Goal: Task Accomplishment & Management: Manage account settings

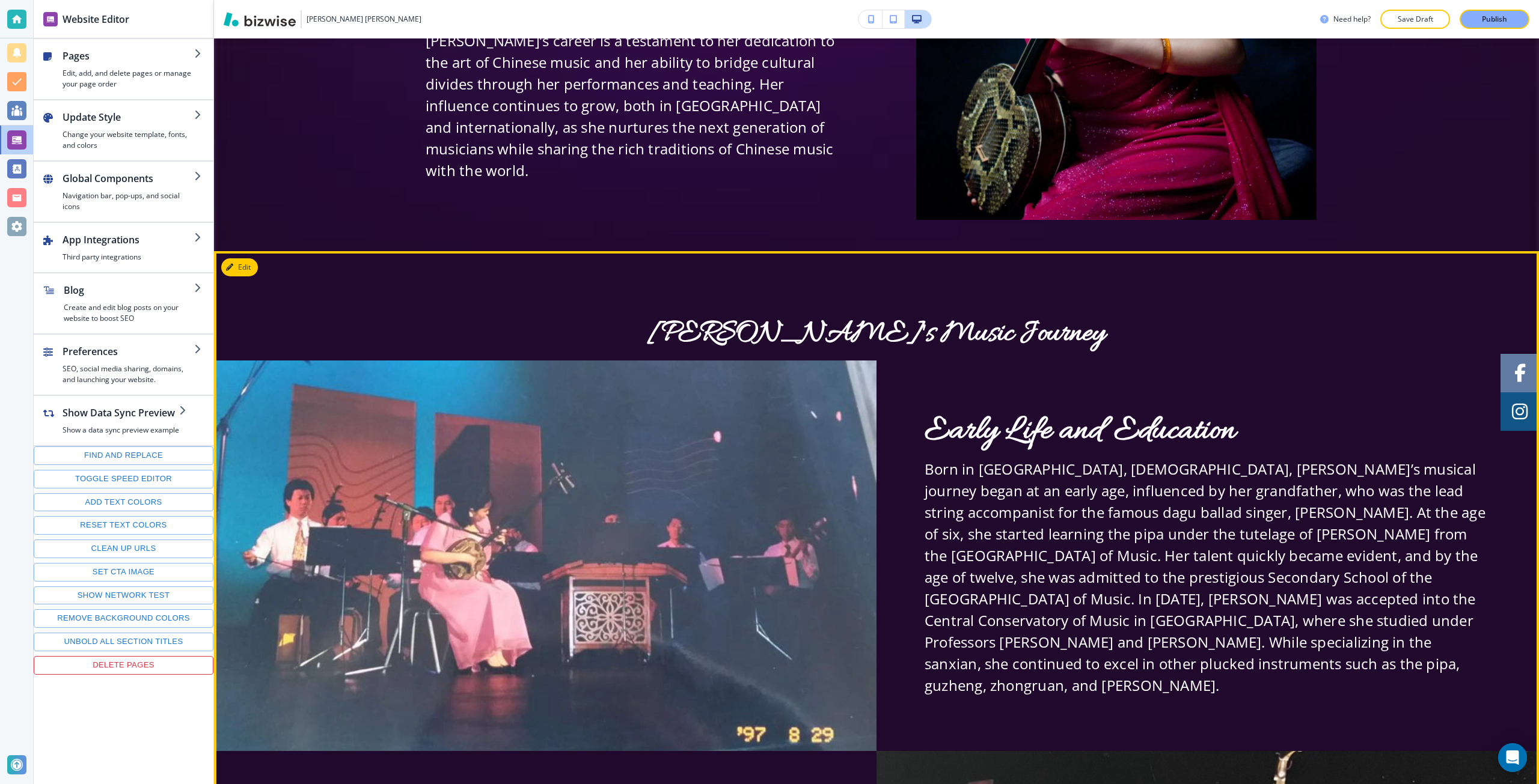
scroll to position [480, 0]
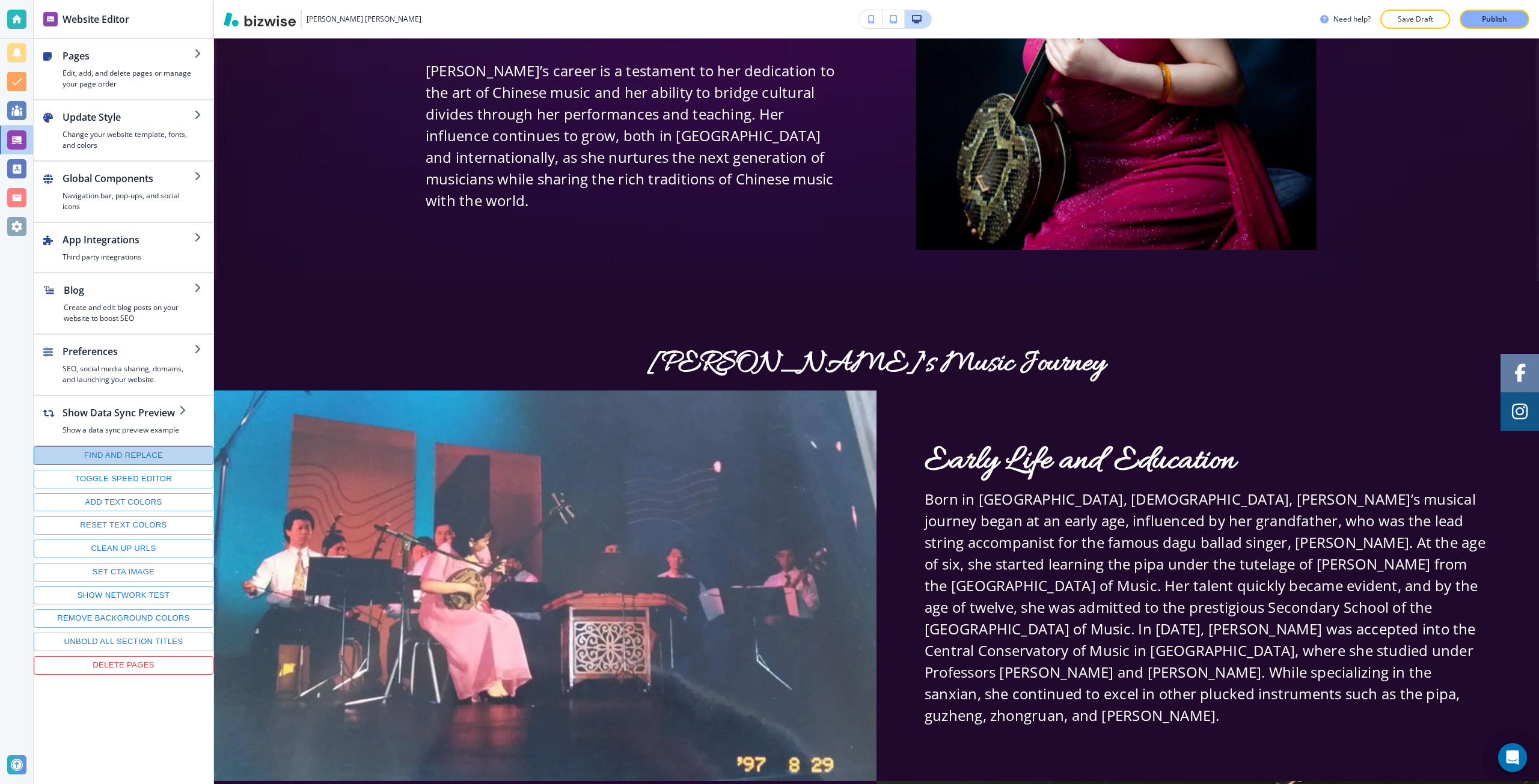
click at [166, 454] on button "Find and replace" at bounding box center [123, 456] width 180 height 18
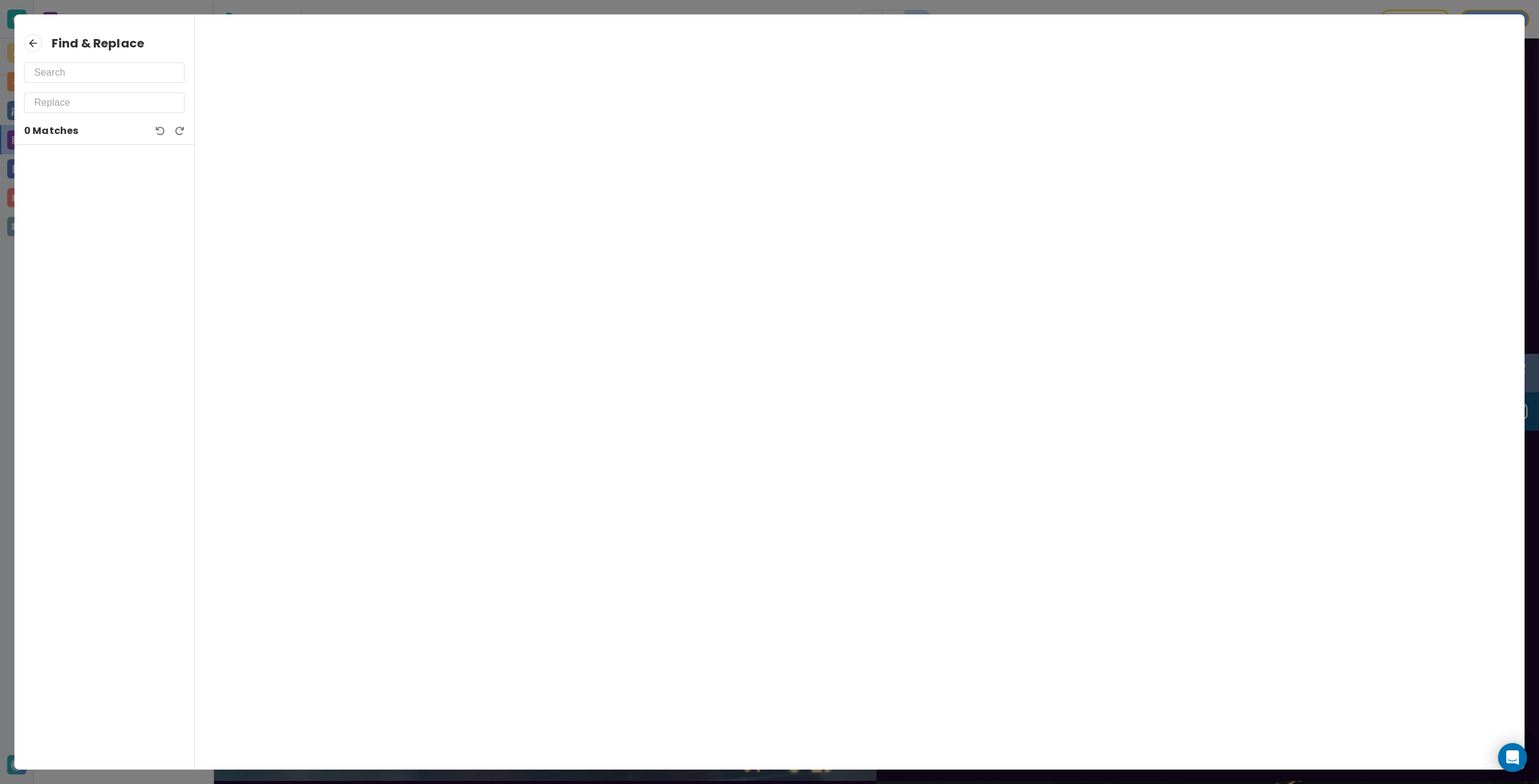
click at [28, 40] on icon at bounding box center [33, 43] width 18 height 18
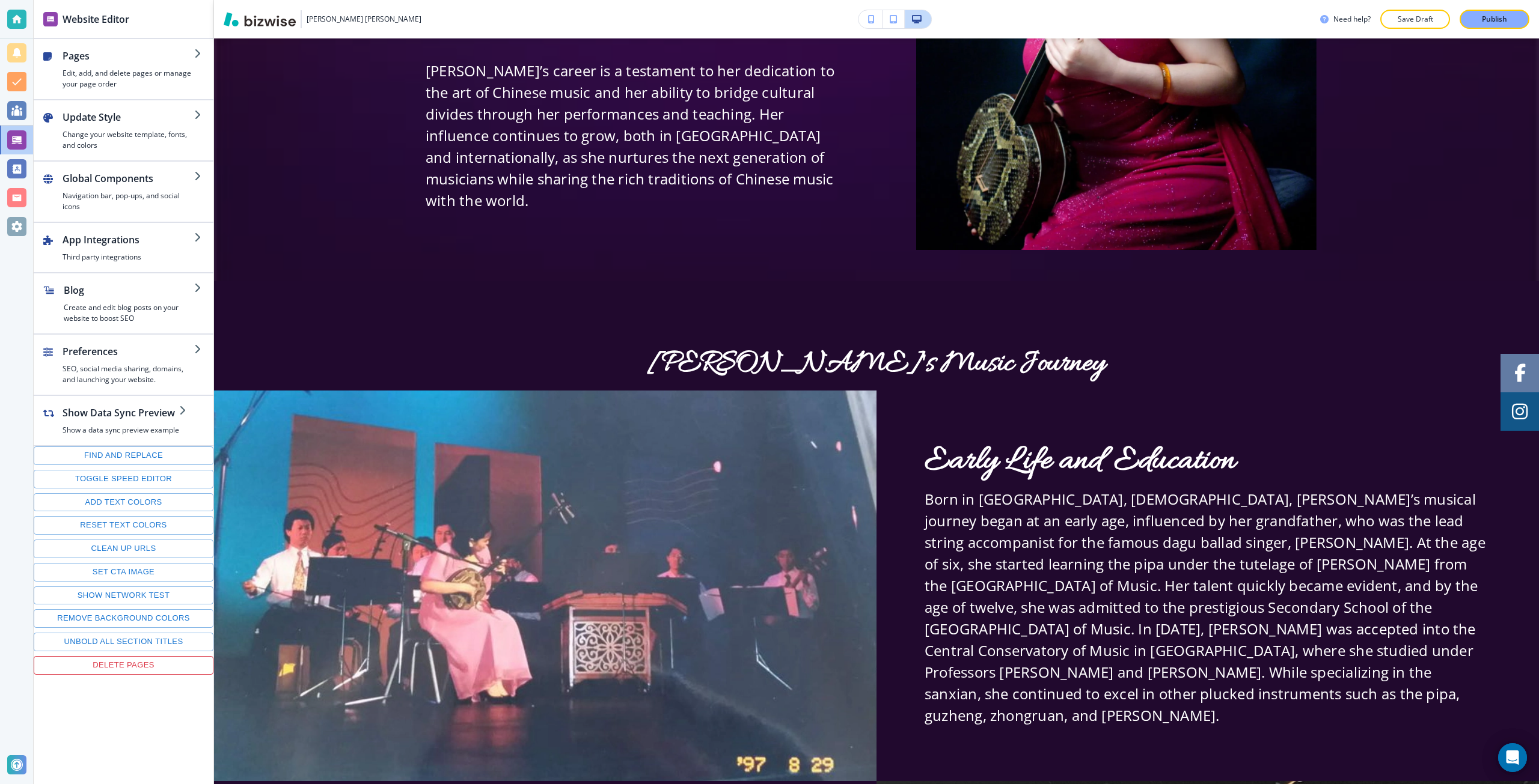
click at [127, 491] on div "Find and replace Toggle speed editor Add text colors Reset text colors Clean up…" at bounding box center [123, 560] width 180 height 228
click at [129, 485] on button "Toggle speed editor" at bounding box center [123, 479] width 180 height 18
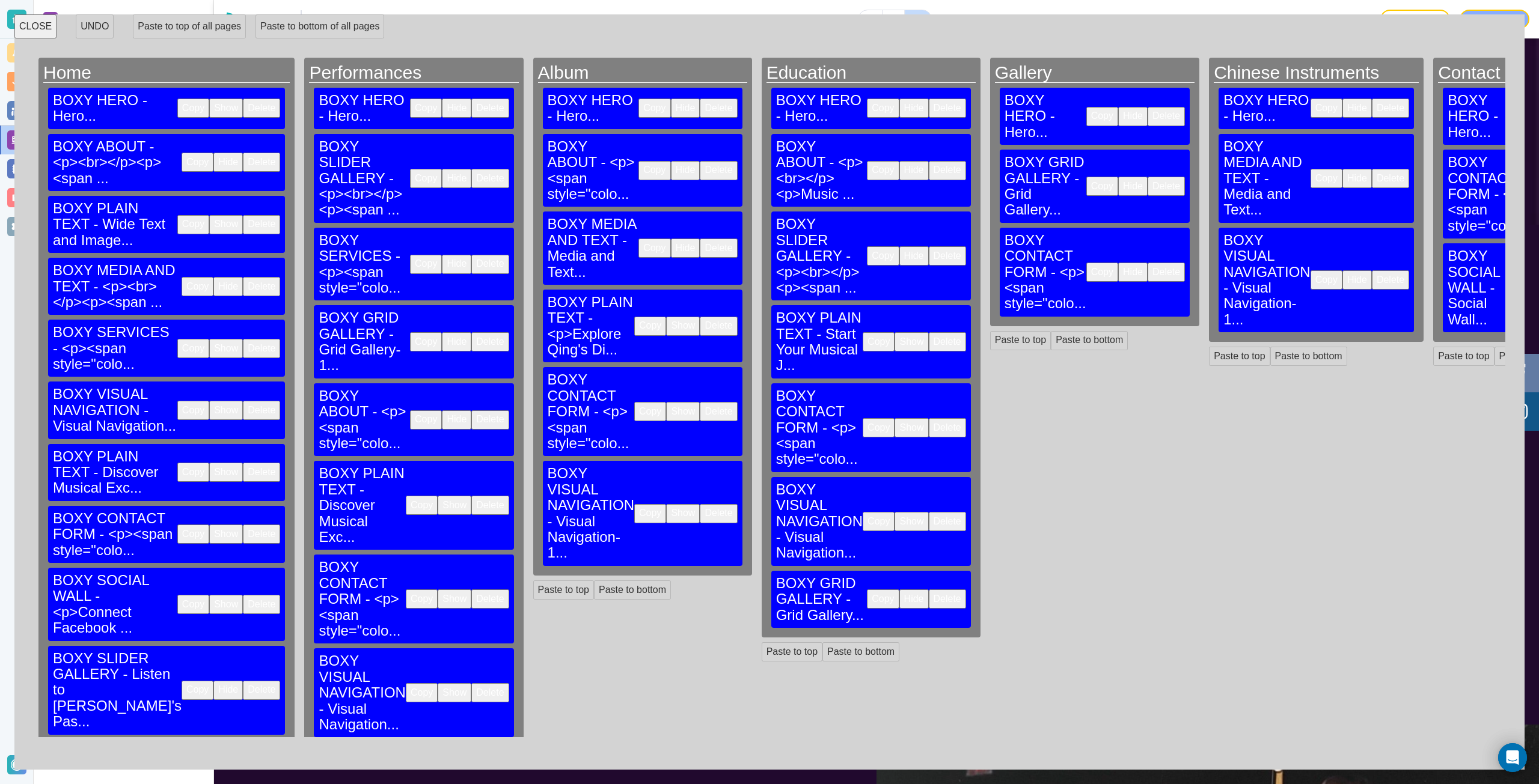
scroll to position [541, 0]
click at [410, 169] on button "Copy" at bounding box center [426, 178] width 32 height 19
click at [129, 749] on button "Paste to bottom" at bounding box center [137, 758] width 77 height 19
click at [410, 254] on button "Copy" at bounding box center [426, 264] width 32 height 19
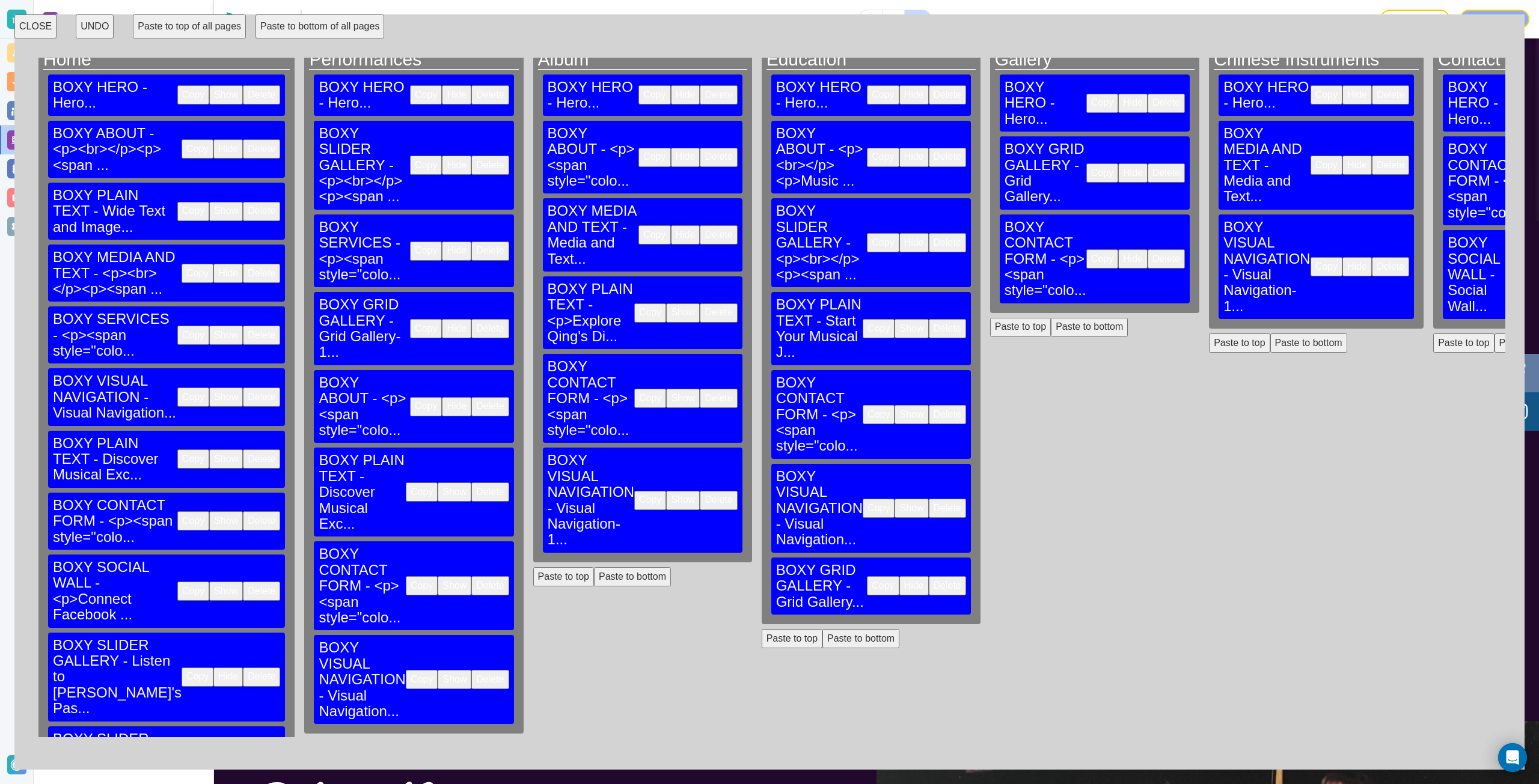
scroll to position [37, 0]
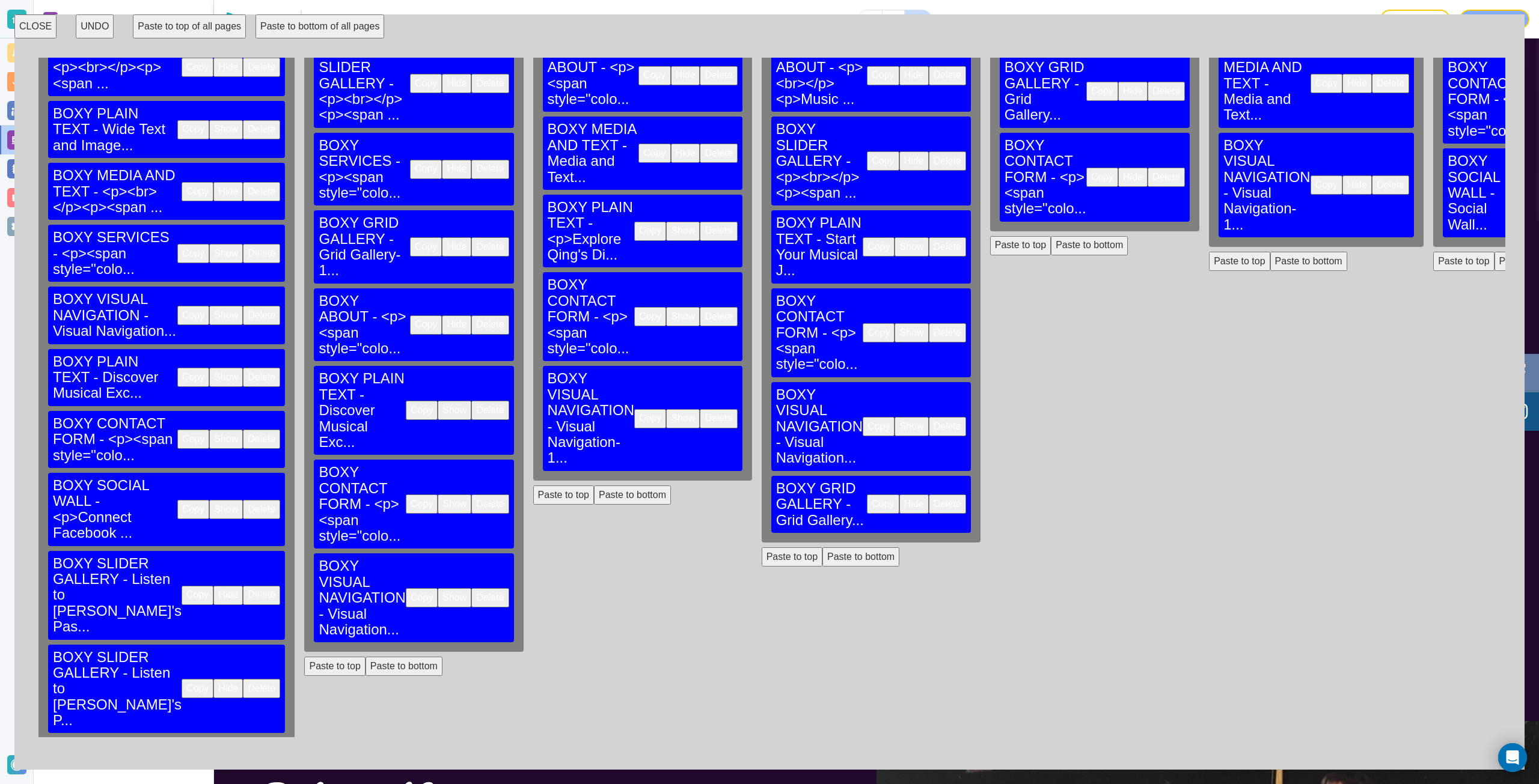
scroll to position [107, 0]
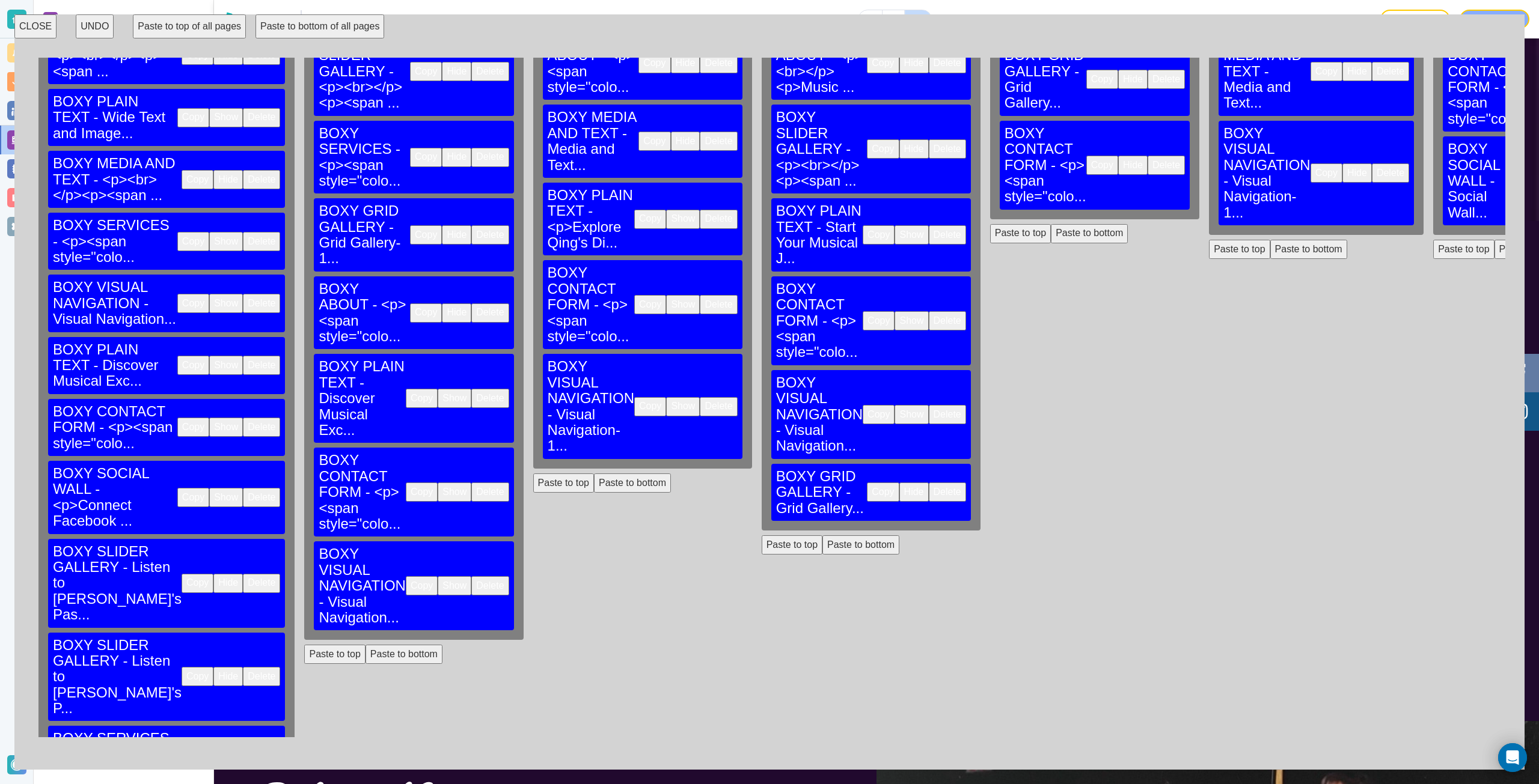
click at [410, 225] on button "Copy" at bounding box center [426, 235] width 32 height 19
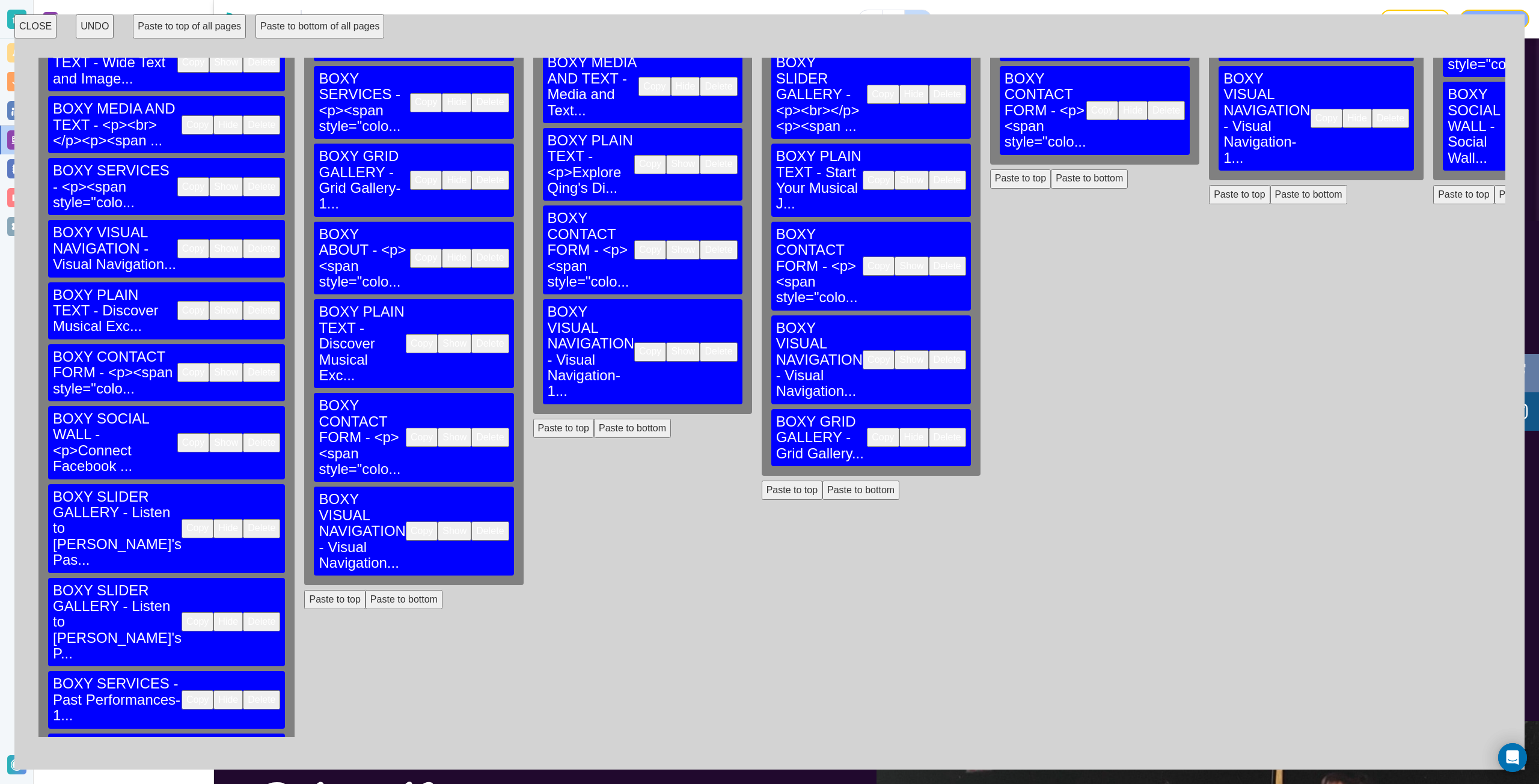
scroll to position [166, 0]
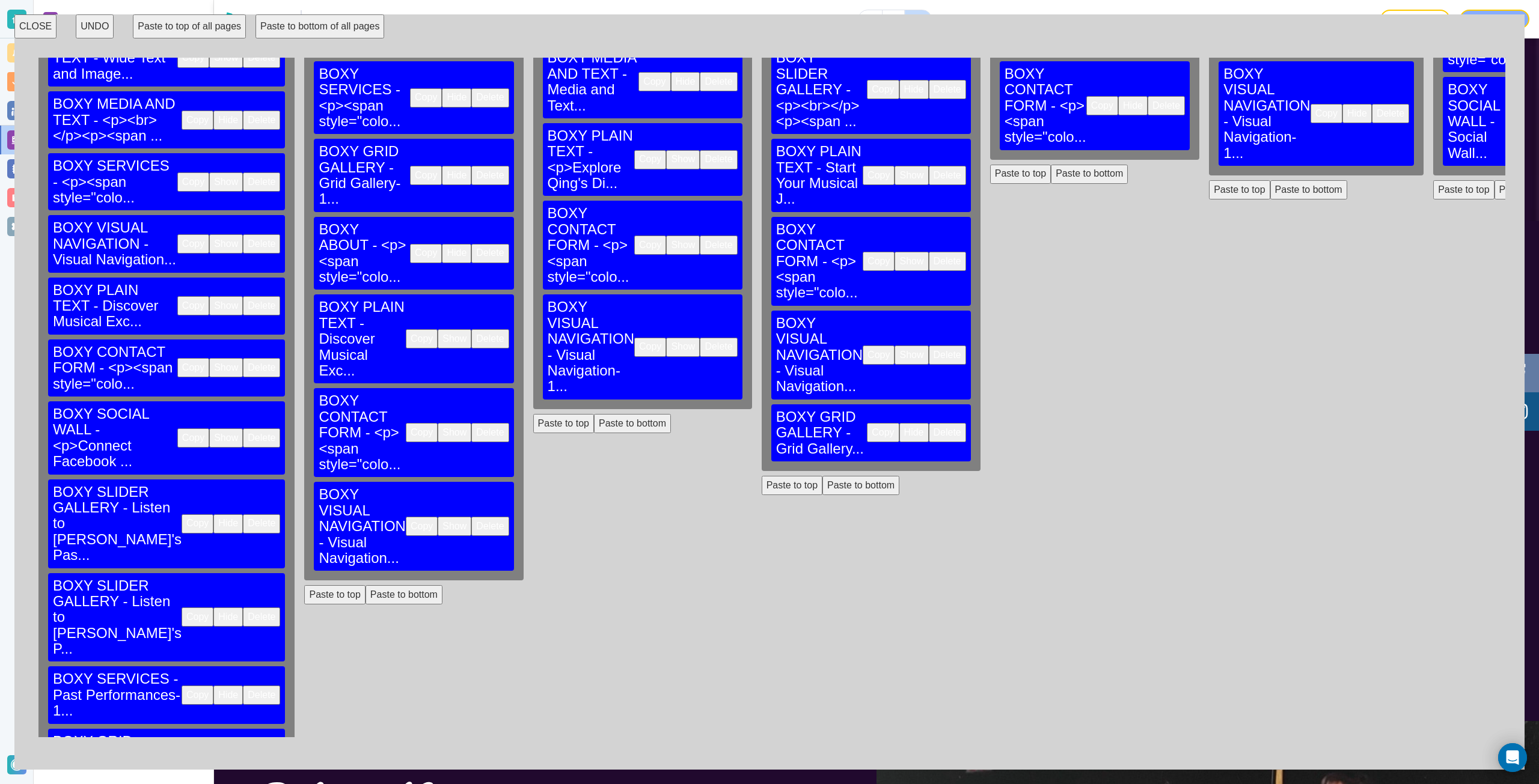
click at [410, 244] on button "Copy" at bounding box center [426, 253] width 32 height 19
click at [406, 329] on button "Copy" at bounding box center [422, 338] width 32 height 19
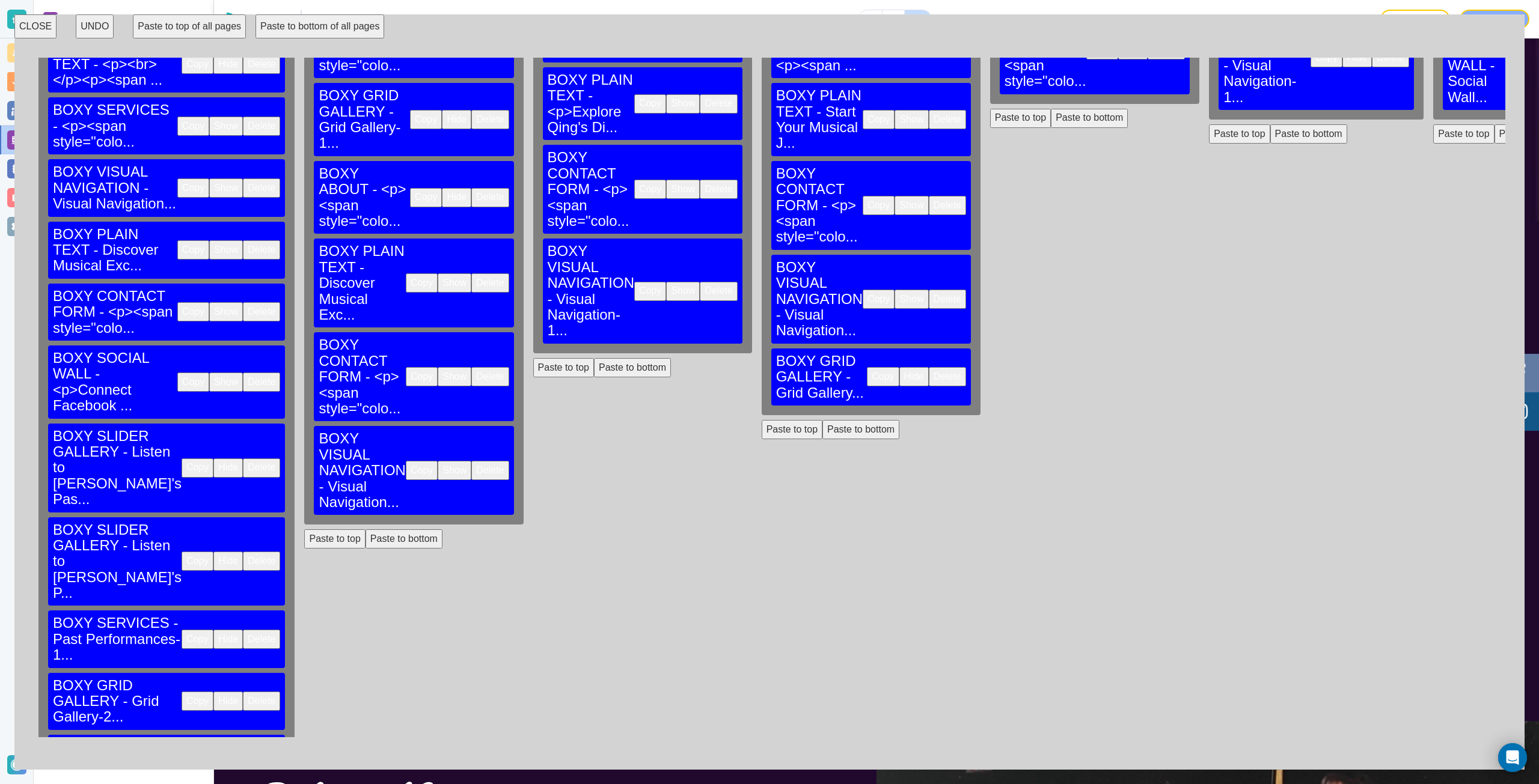
scroll to position [226, 0]
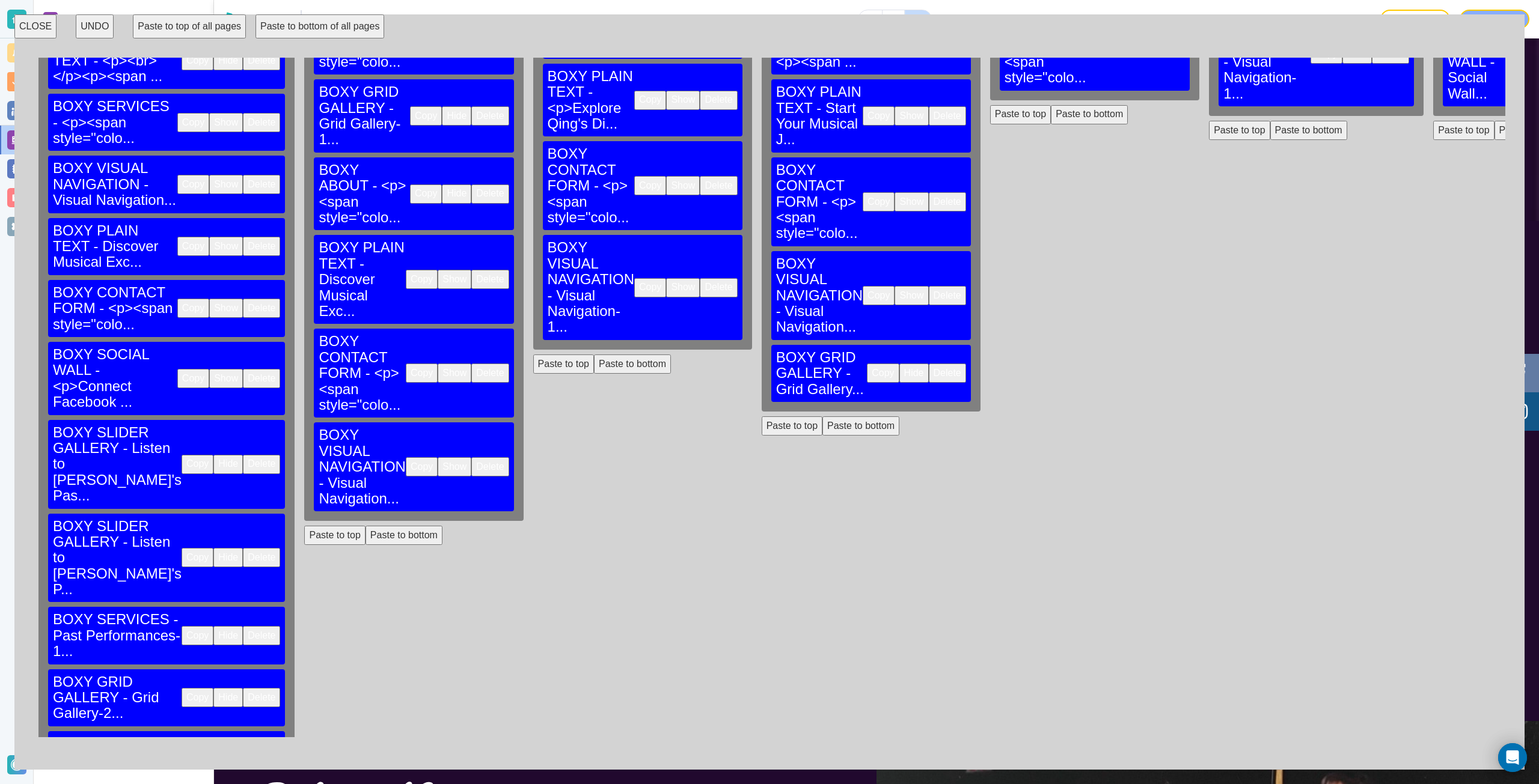
click at [155, 783] on button "Paste to bottom" at bounding box center [137, 796] width 77 height 19
click at [406, 363] on button "Copy" at bounding box center [422, 372] width 32 height 19
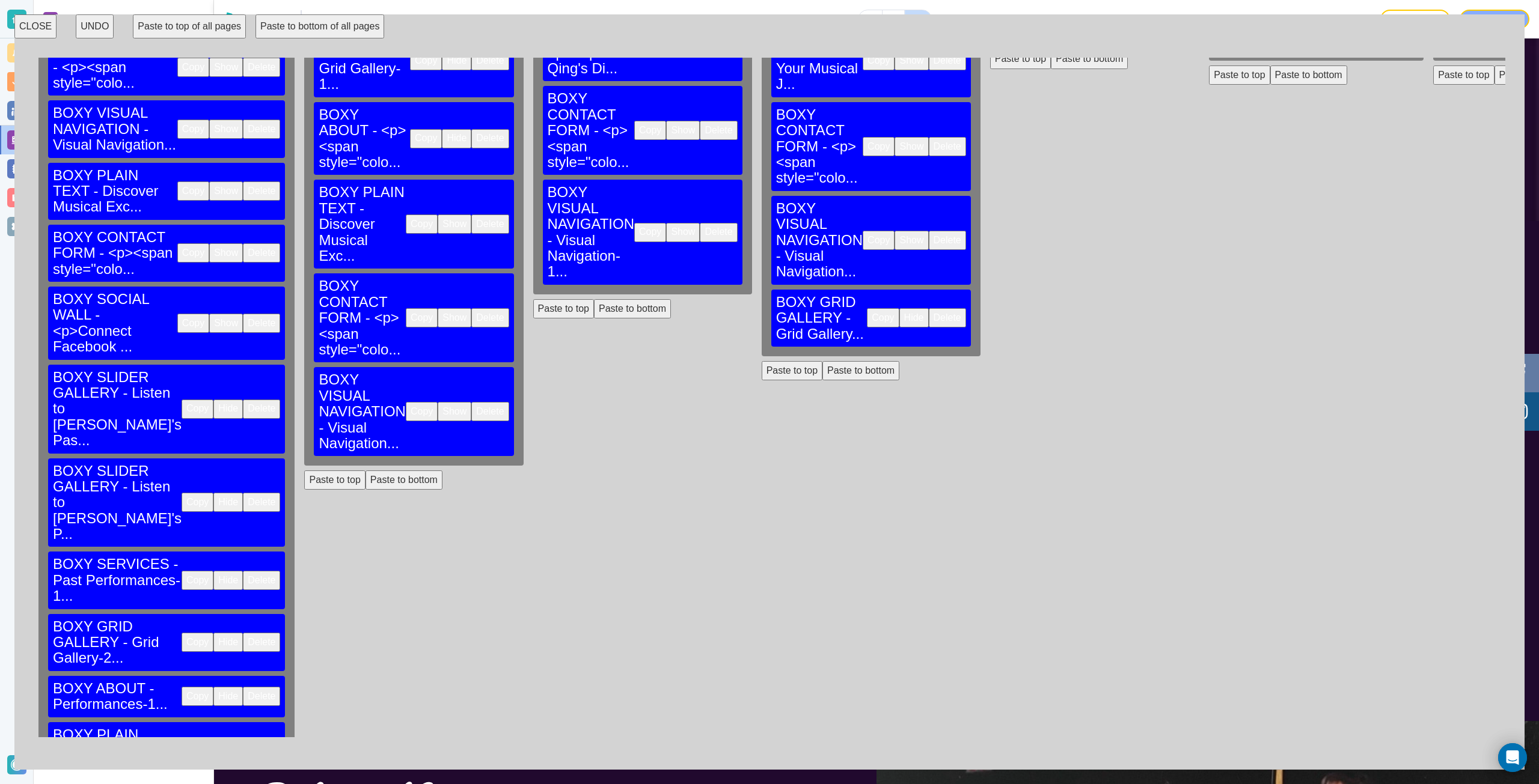
scroll to position [286, 0]
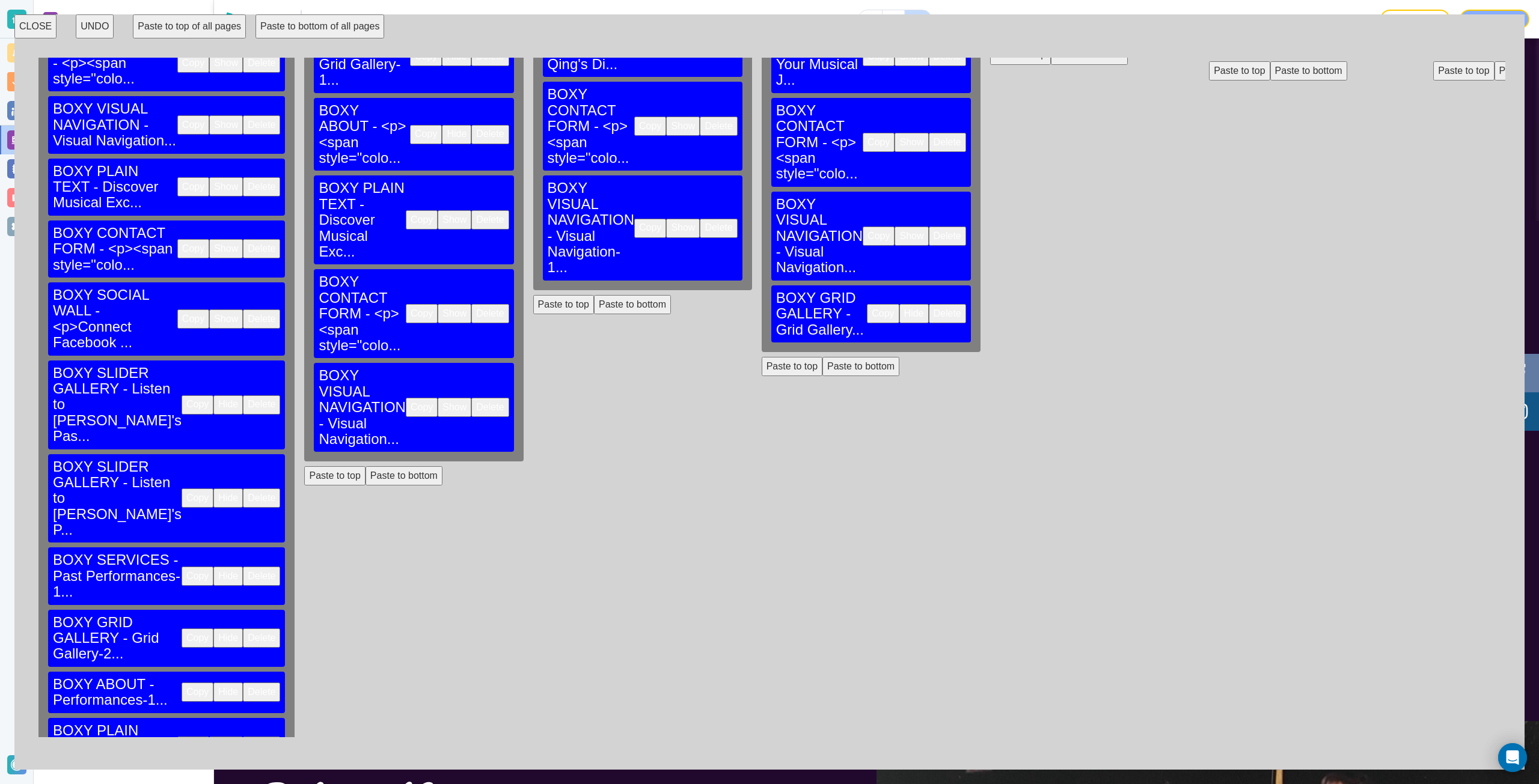
click at [149, 783] on button "Paste to bottom" at bounding box center [137, 799] width 77 height 19
click at [406, 398] on button "Copy" at bounding box center [422, 407] width 32 height 19
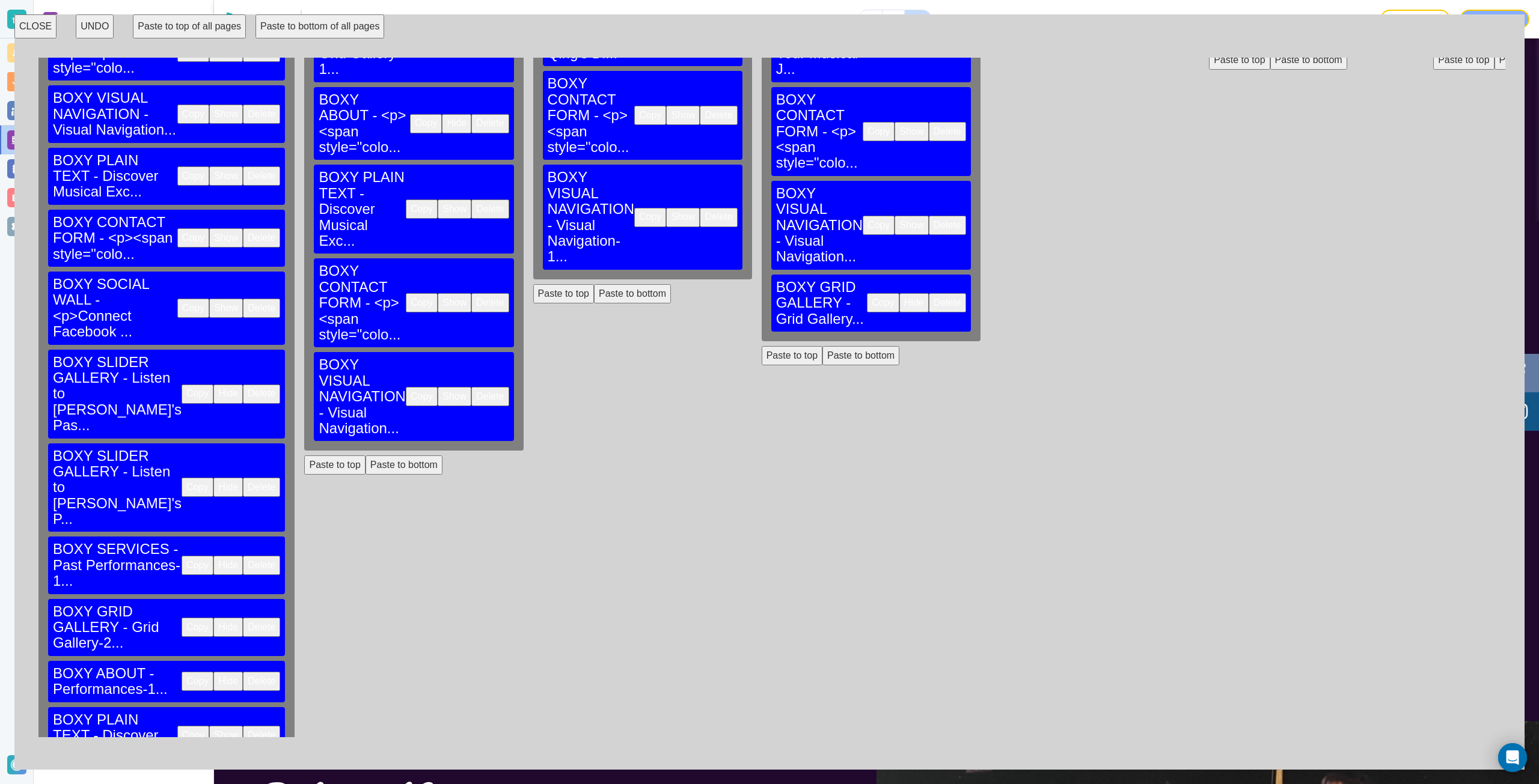
scroll to position [355, 0]
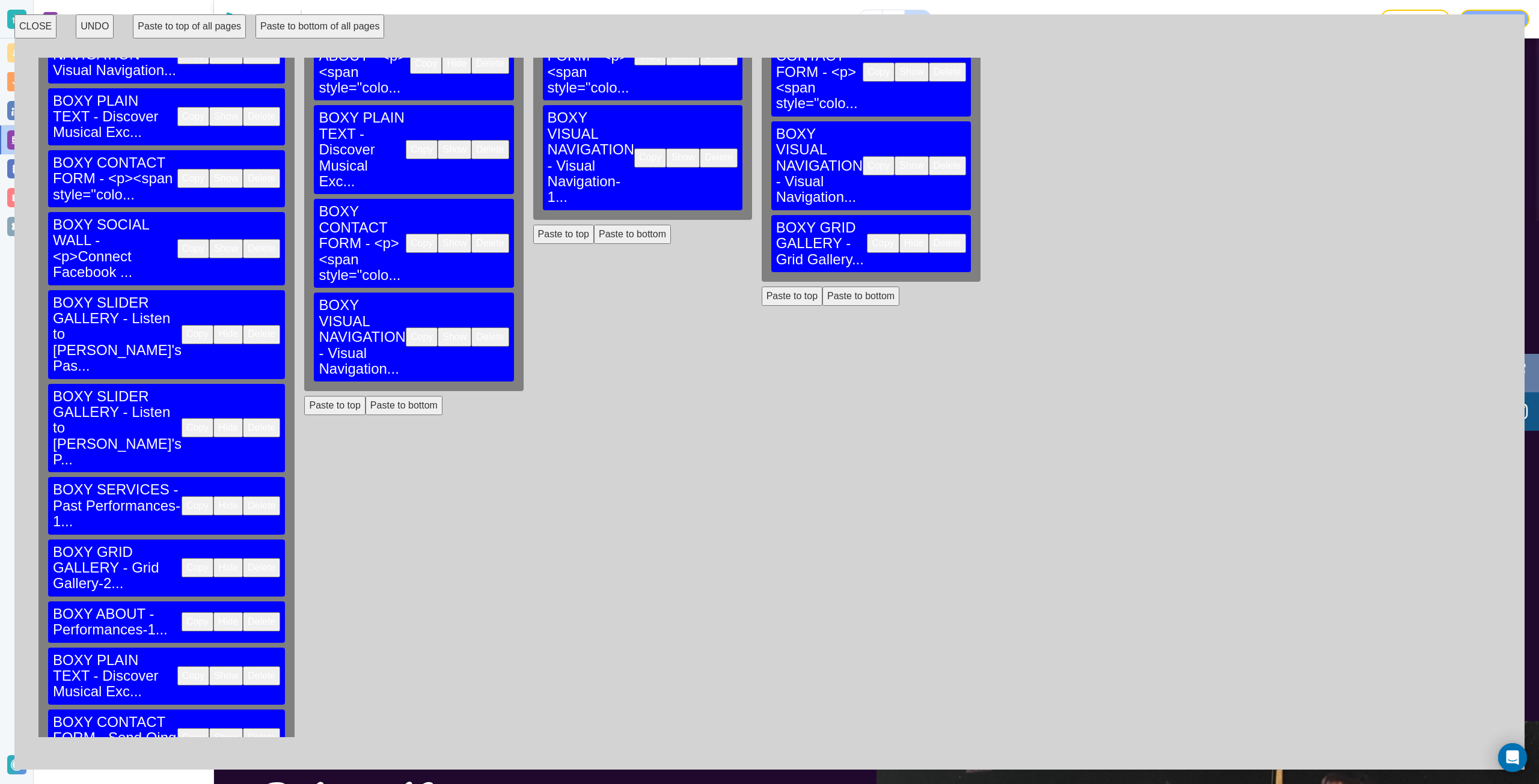
click at [154, 781] on button "Paste to bottom" at bounding box center [137, 790] width 77 height 19
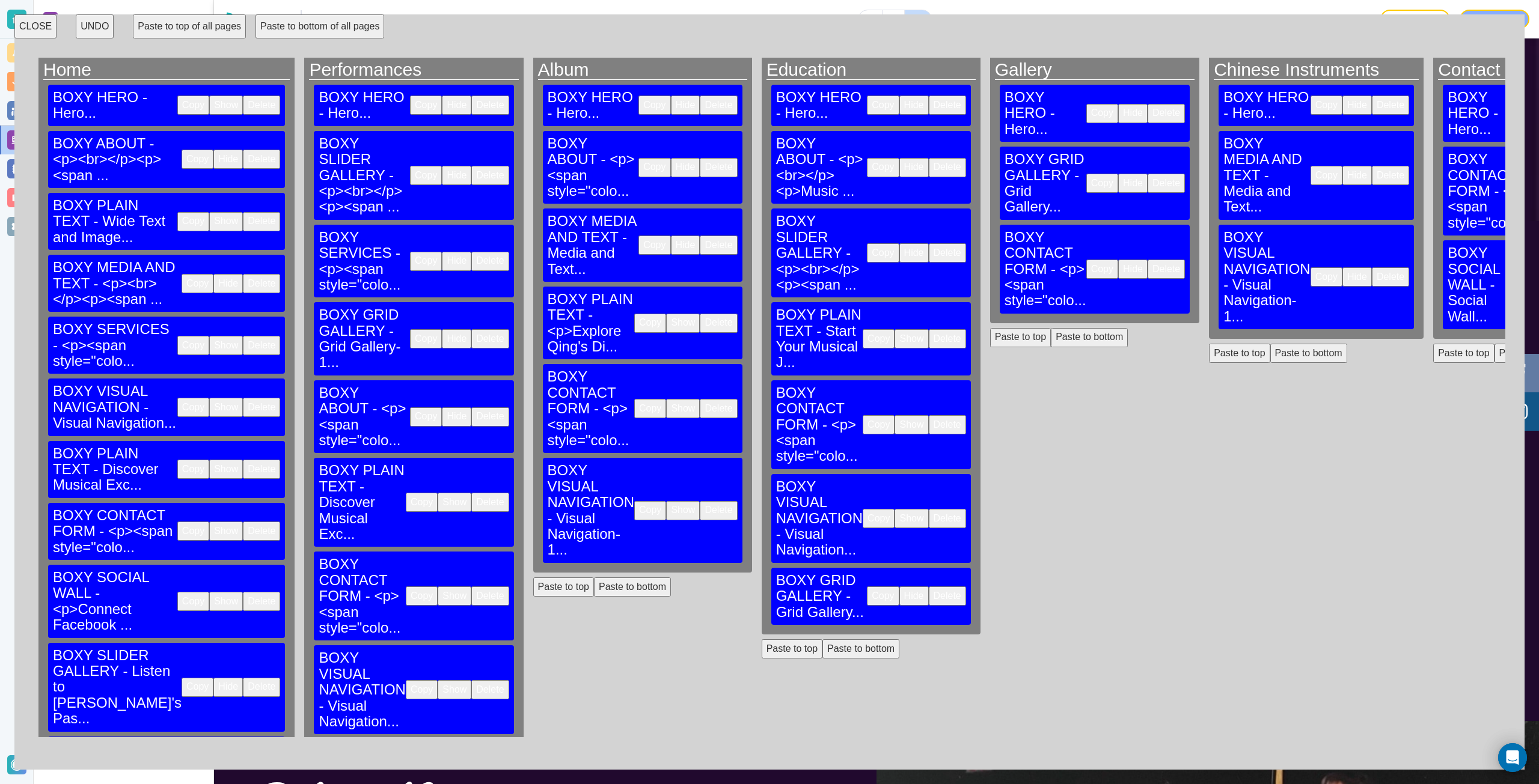
scroll to position [0, 0]
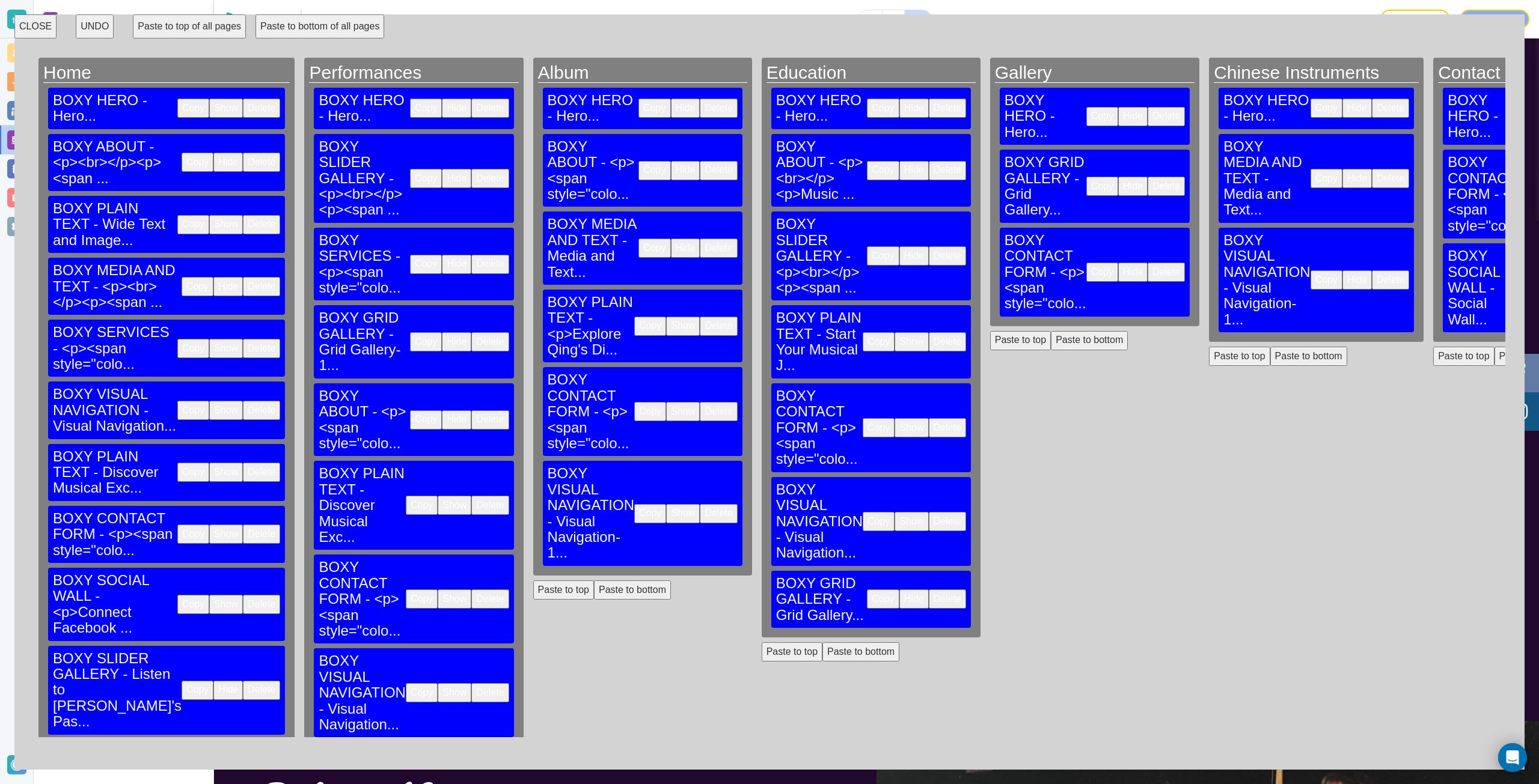
click at [639, 161] on button "Copy" at bounding box center [654, 171] width 32 height 19
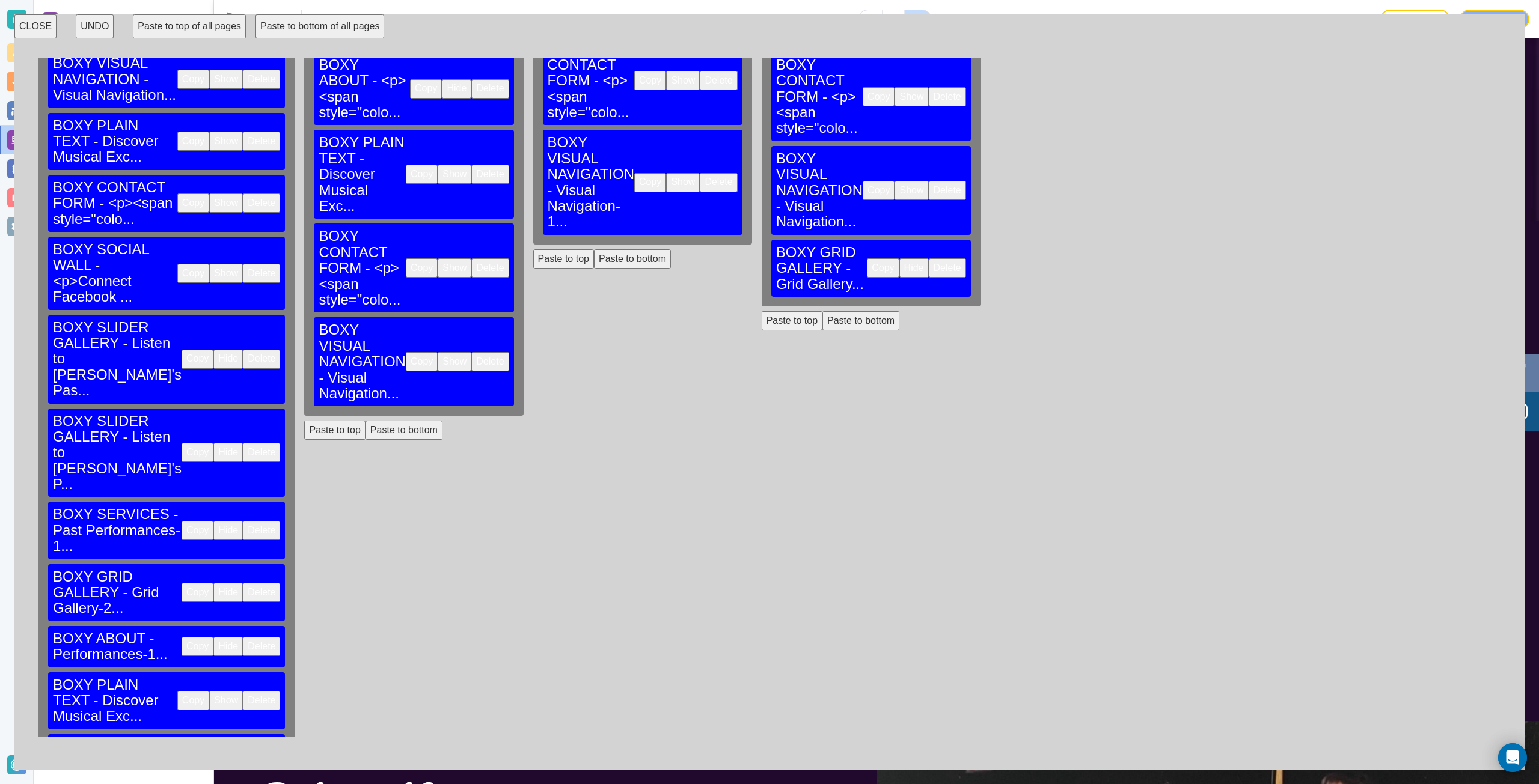
scroll to position [438, 0]
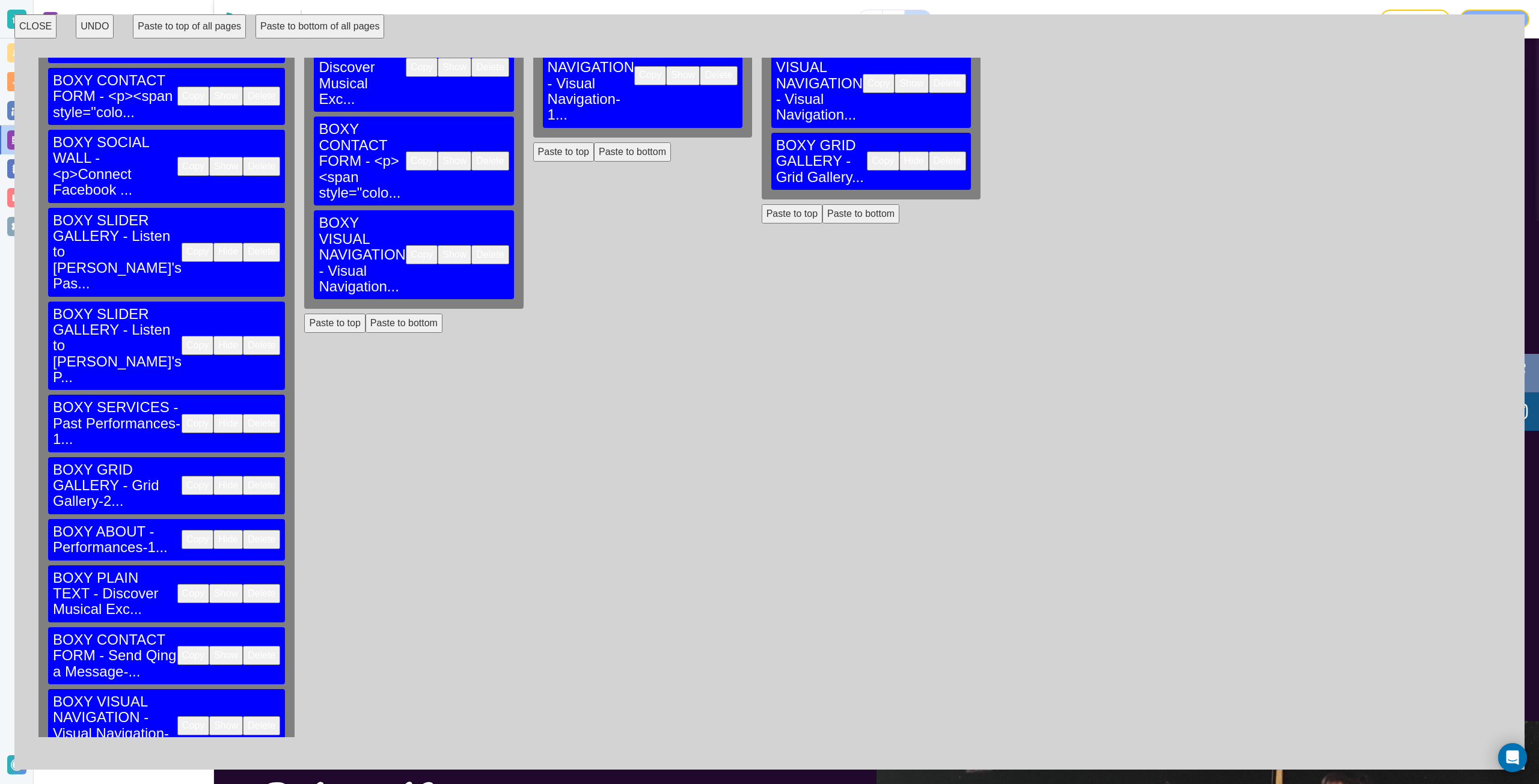
click at [141, 776] on button "Paste to bottom" at bounding box center [137, 785] width 77 height 19
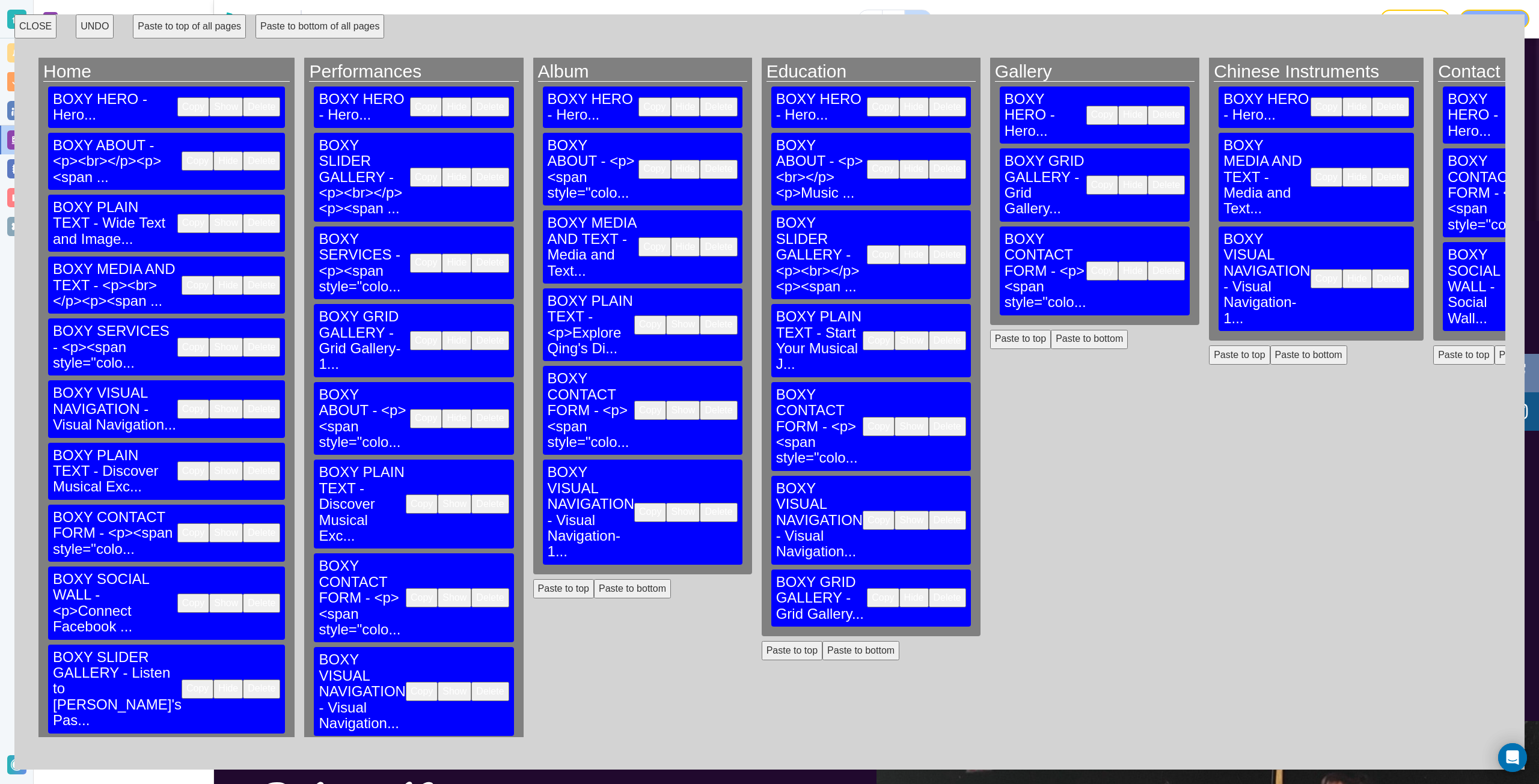
scroll to position [0, 0]
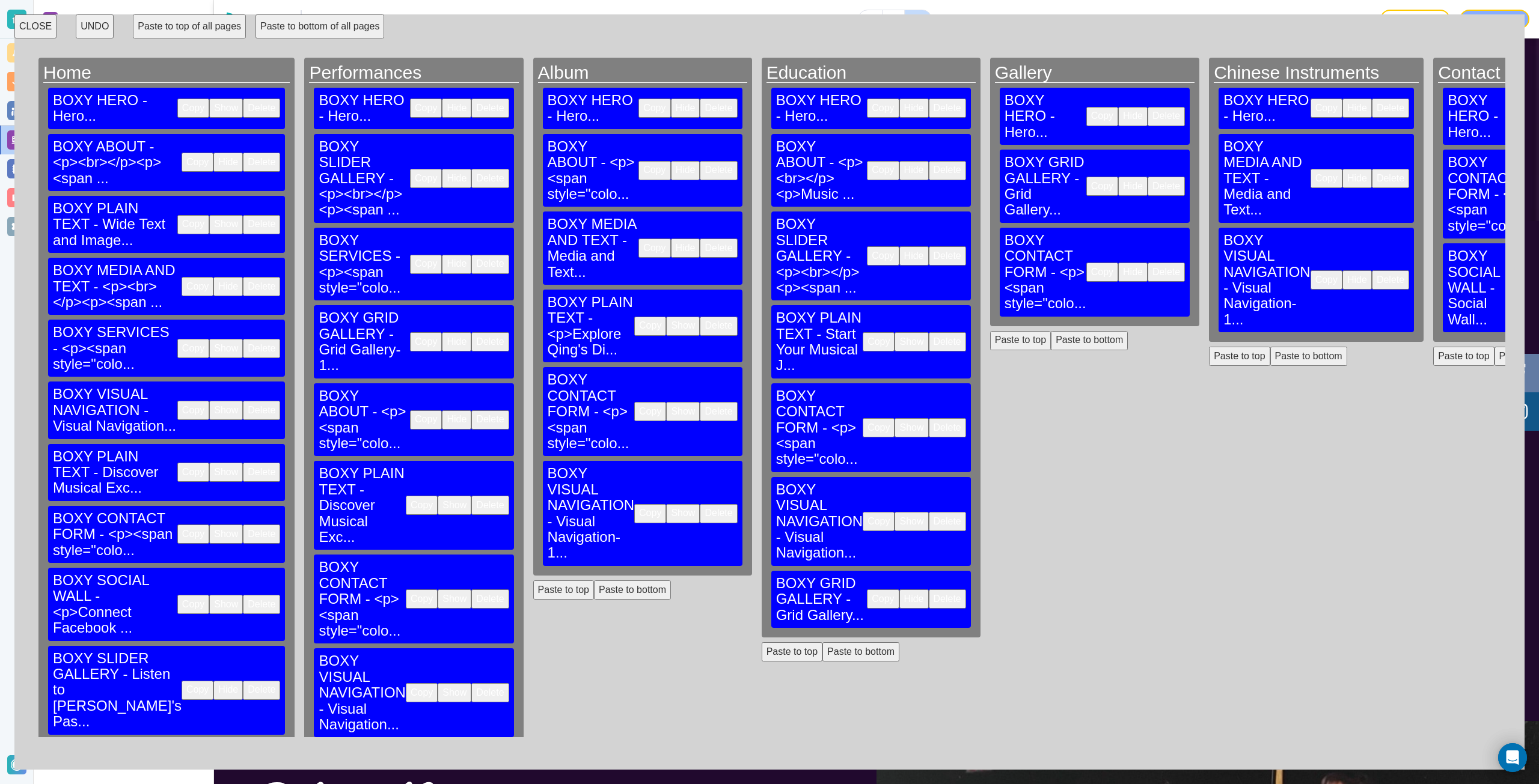
click at [639, 239] on button "Copy" at bounding box center [654, 248] width 32 height 19
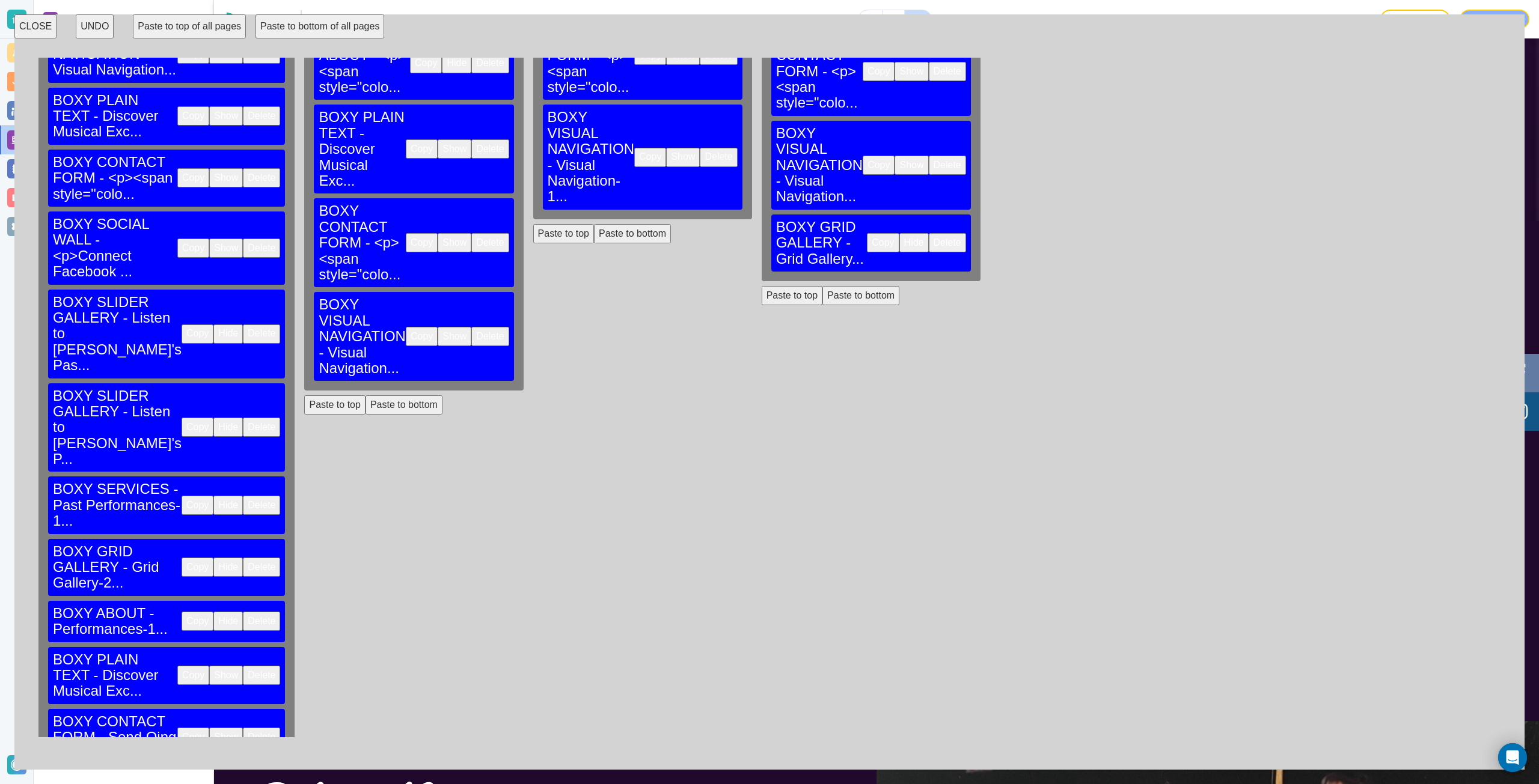
scroll to position [486, 0]
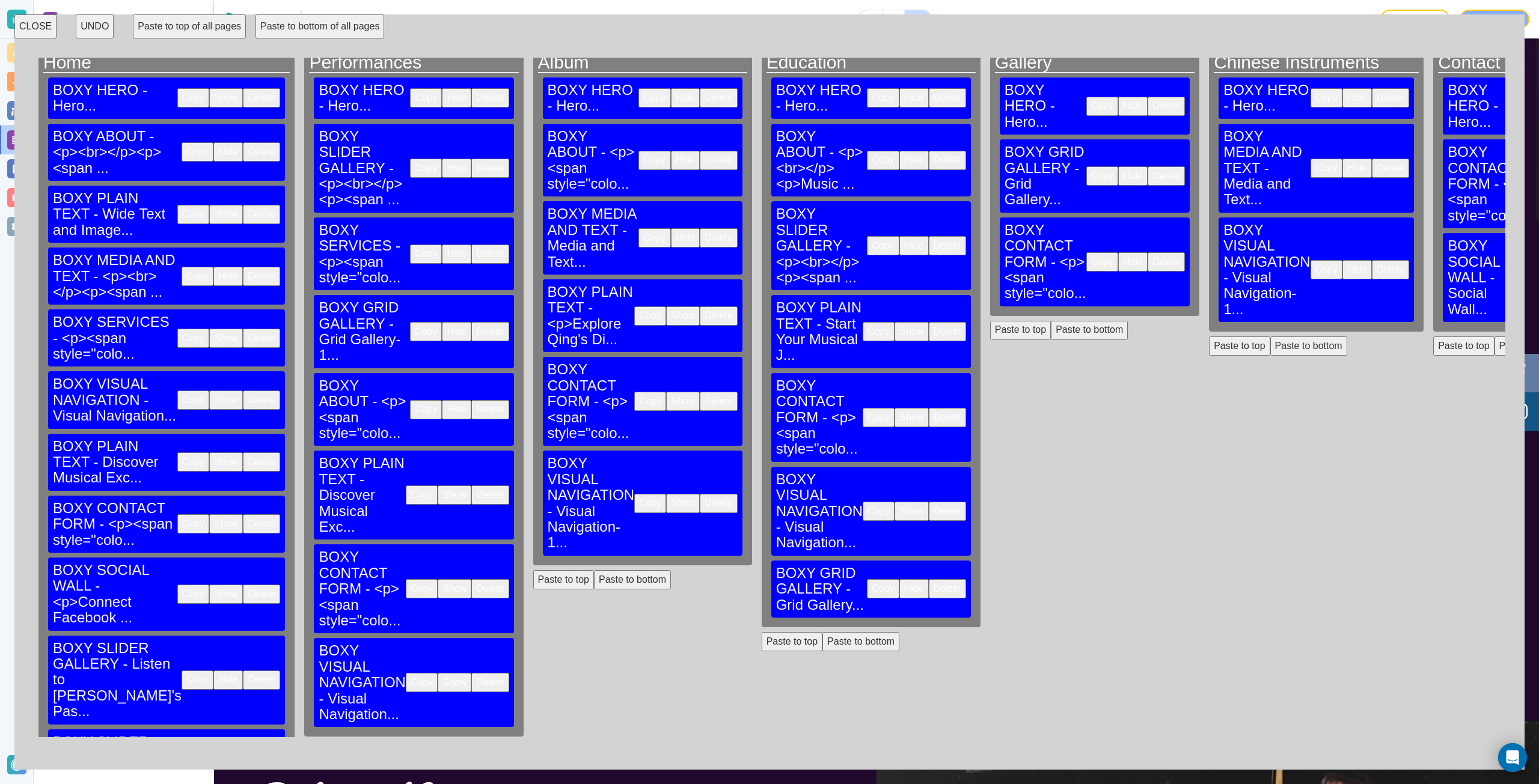
scroll to position [0, 0]
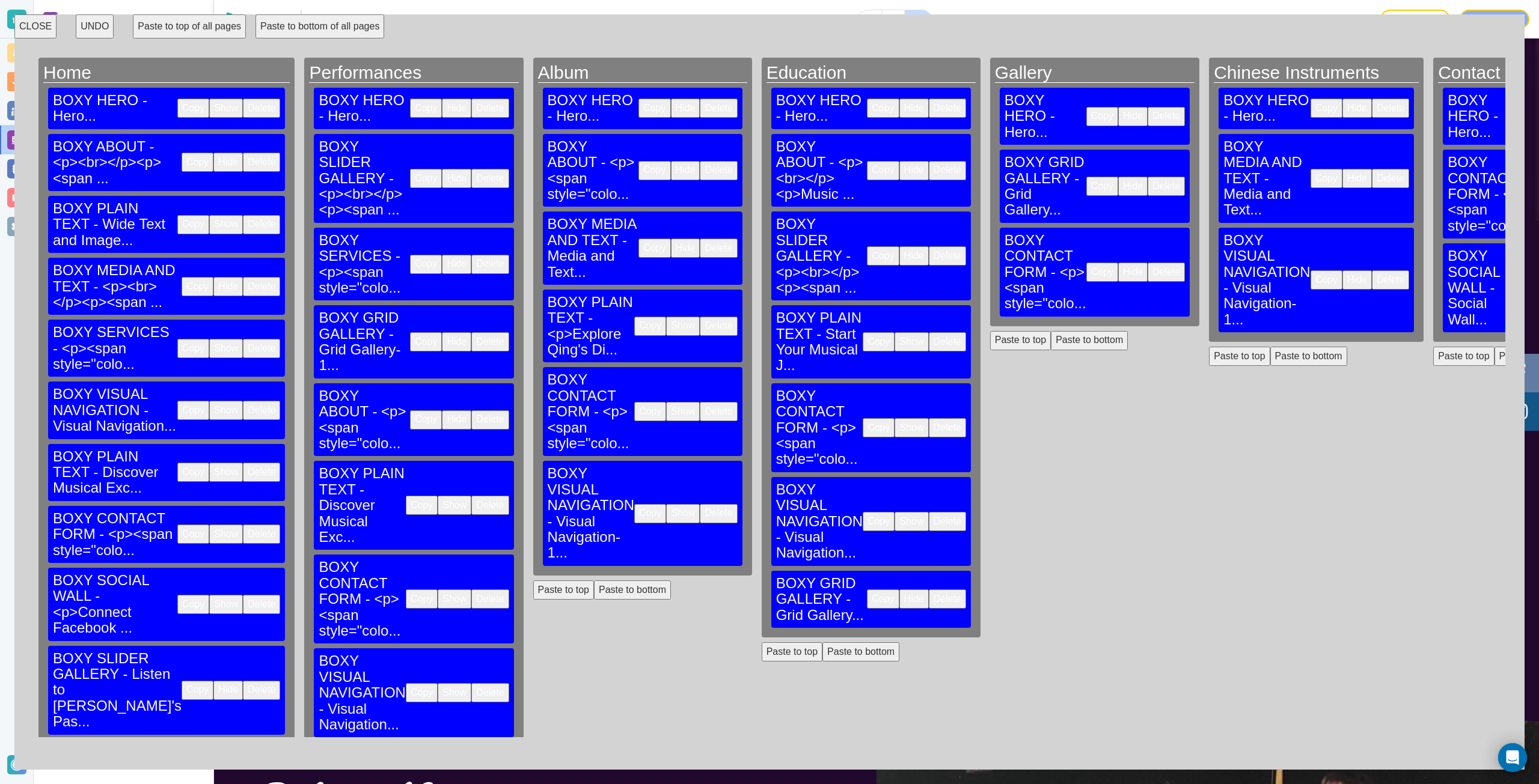
click at [634, 316] on button "Copy" at bounding box center [650, 326] width 32 height 19
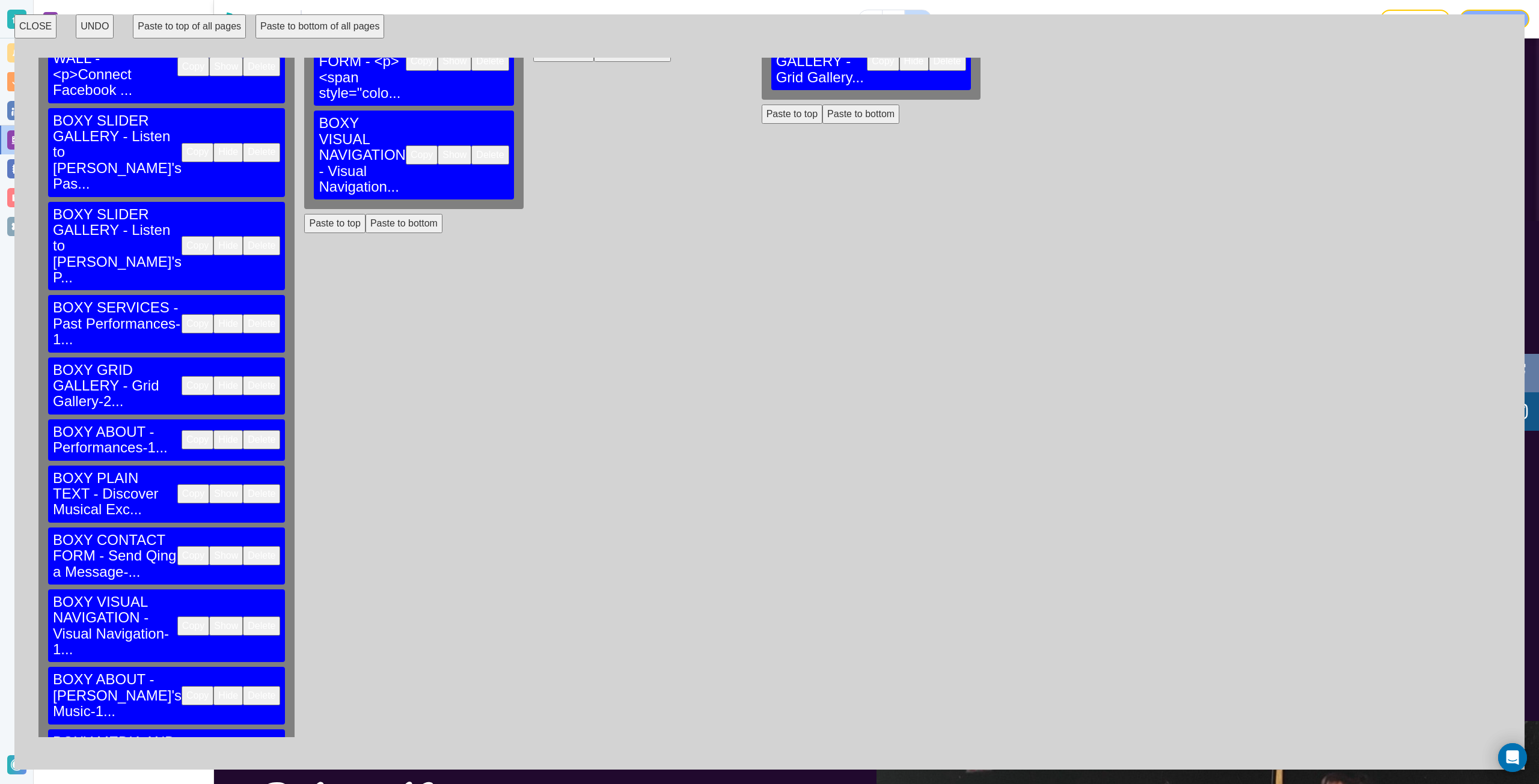
scroll to position [546, 0]
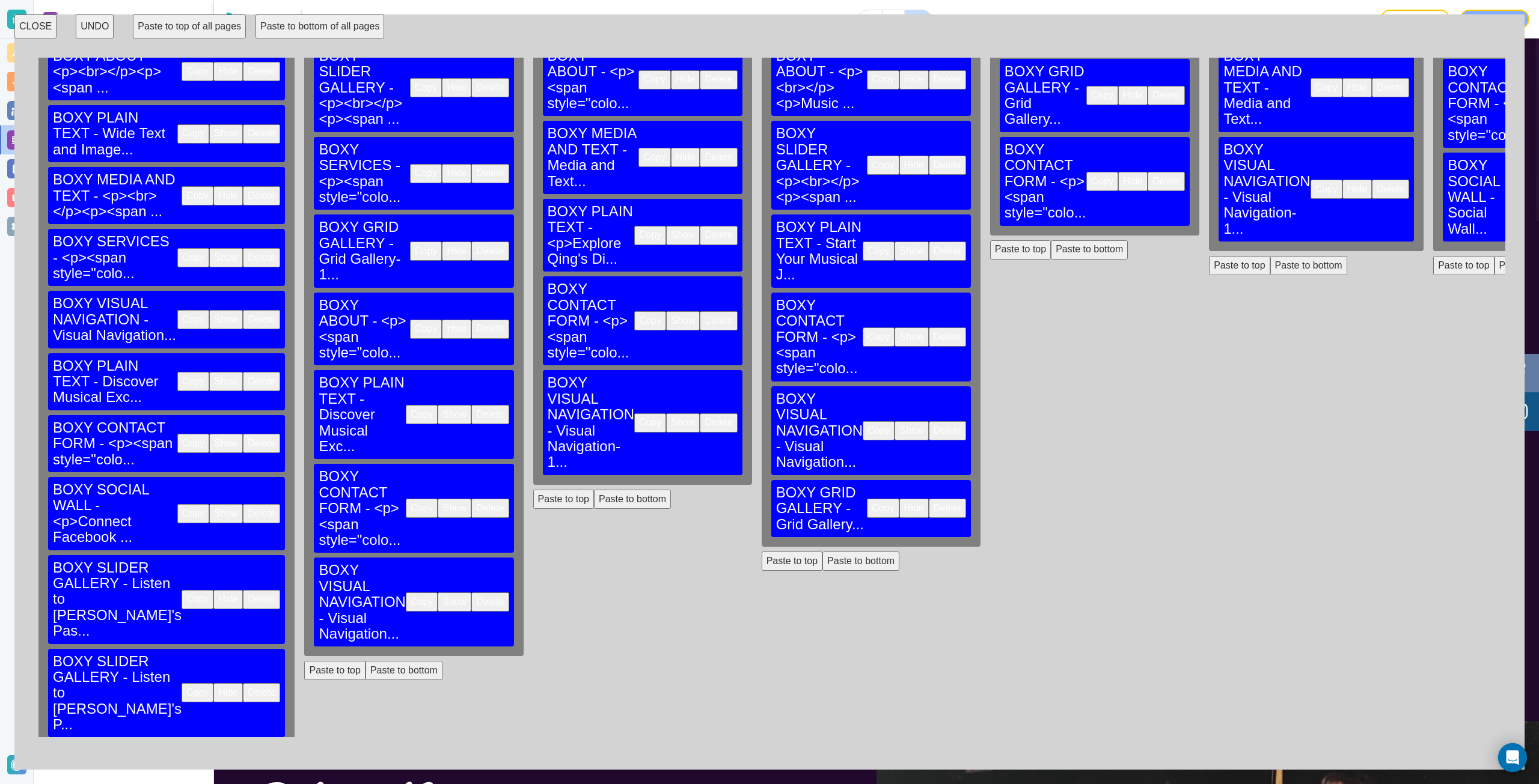
scroll to position [0, 0]
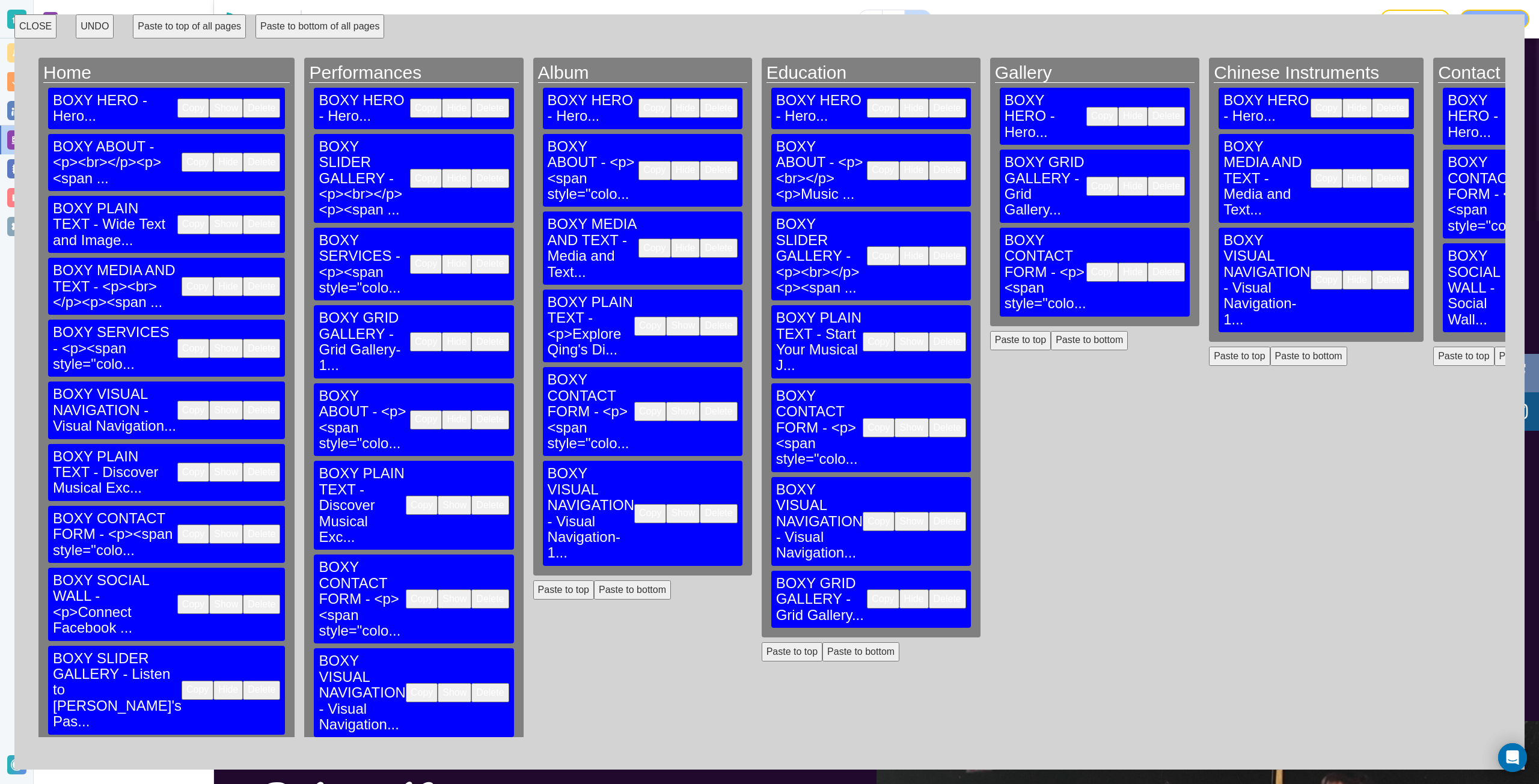
click at [867, 161] on button "Copy" at bounding box center [883, 171] width 32 height 19
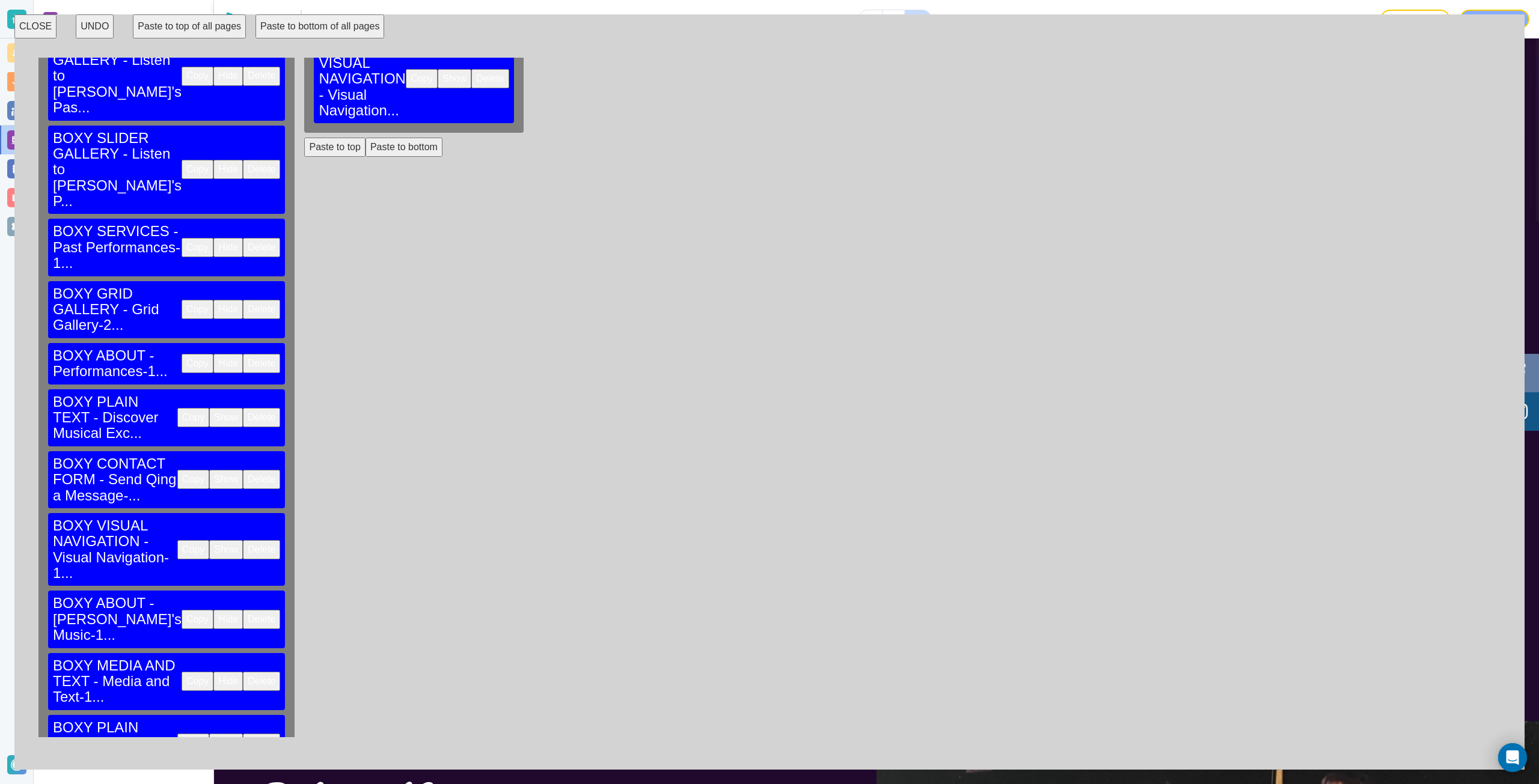
scroll to position [616, 0]
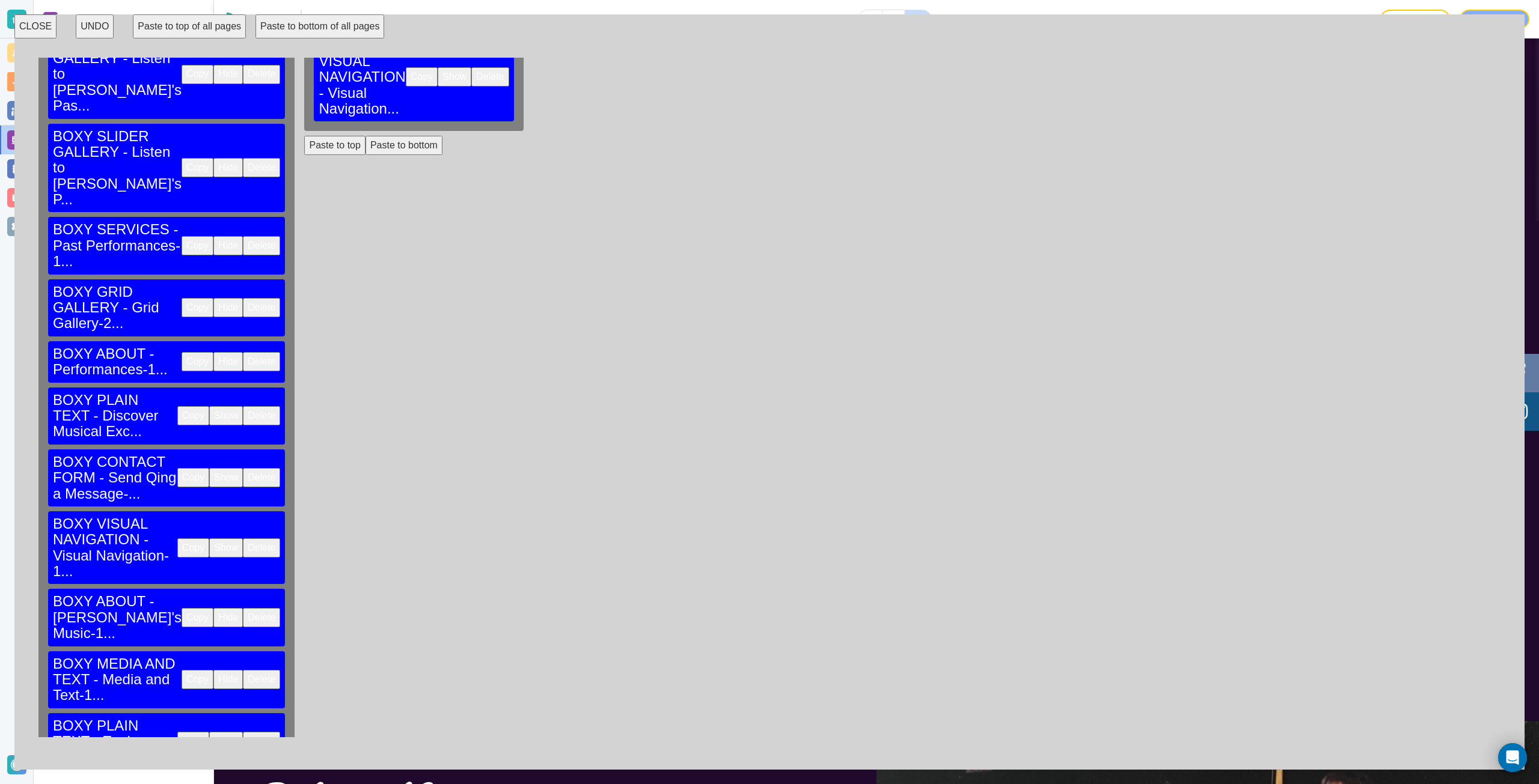
click at [147, 783] on button "Paste to bottom" at bounding box center [137, 794] width 77 height 19
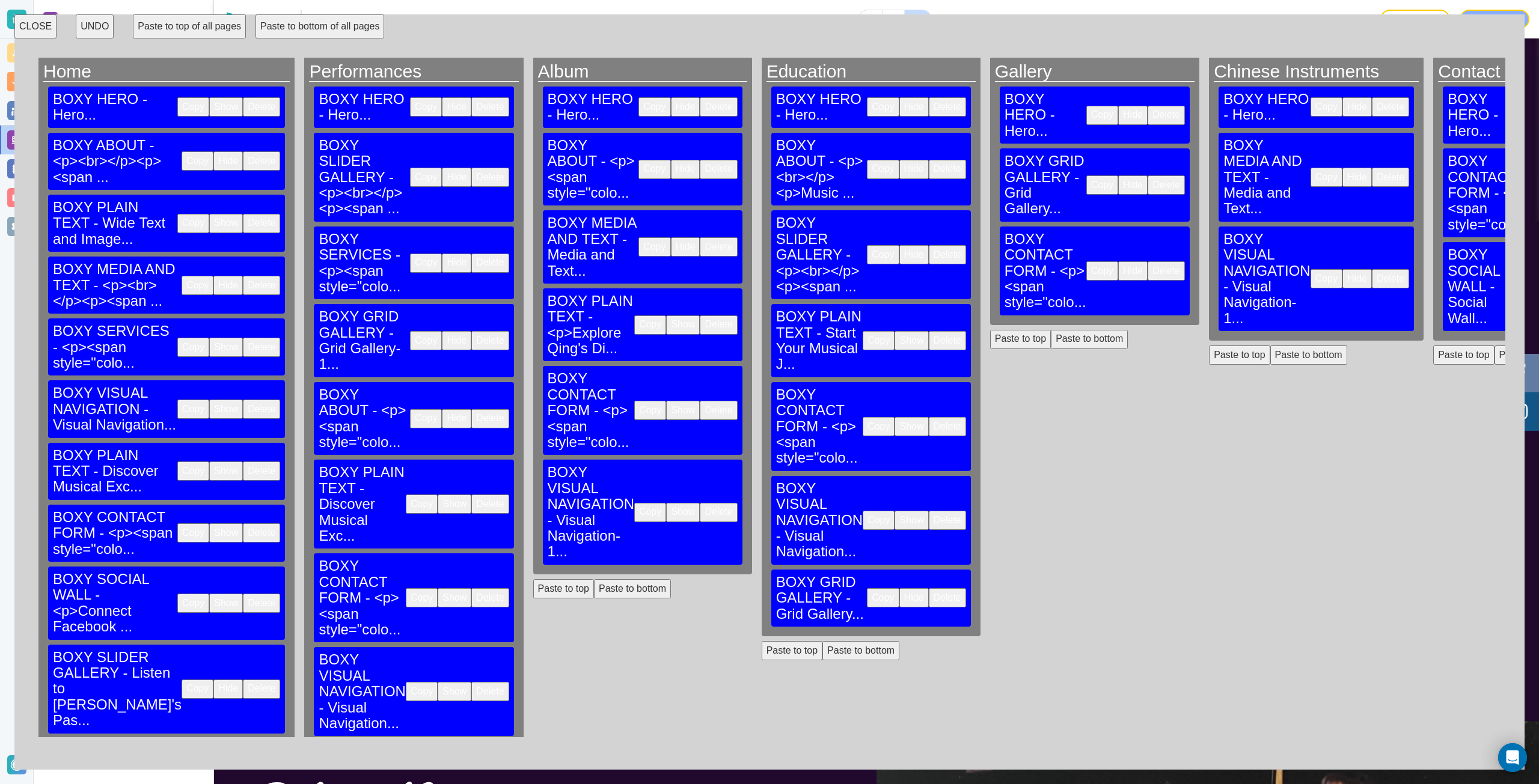
scroll to position [0, 0]
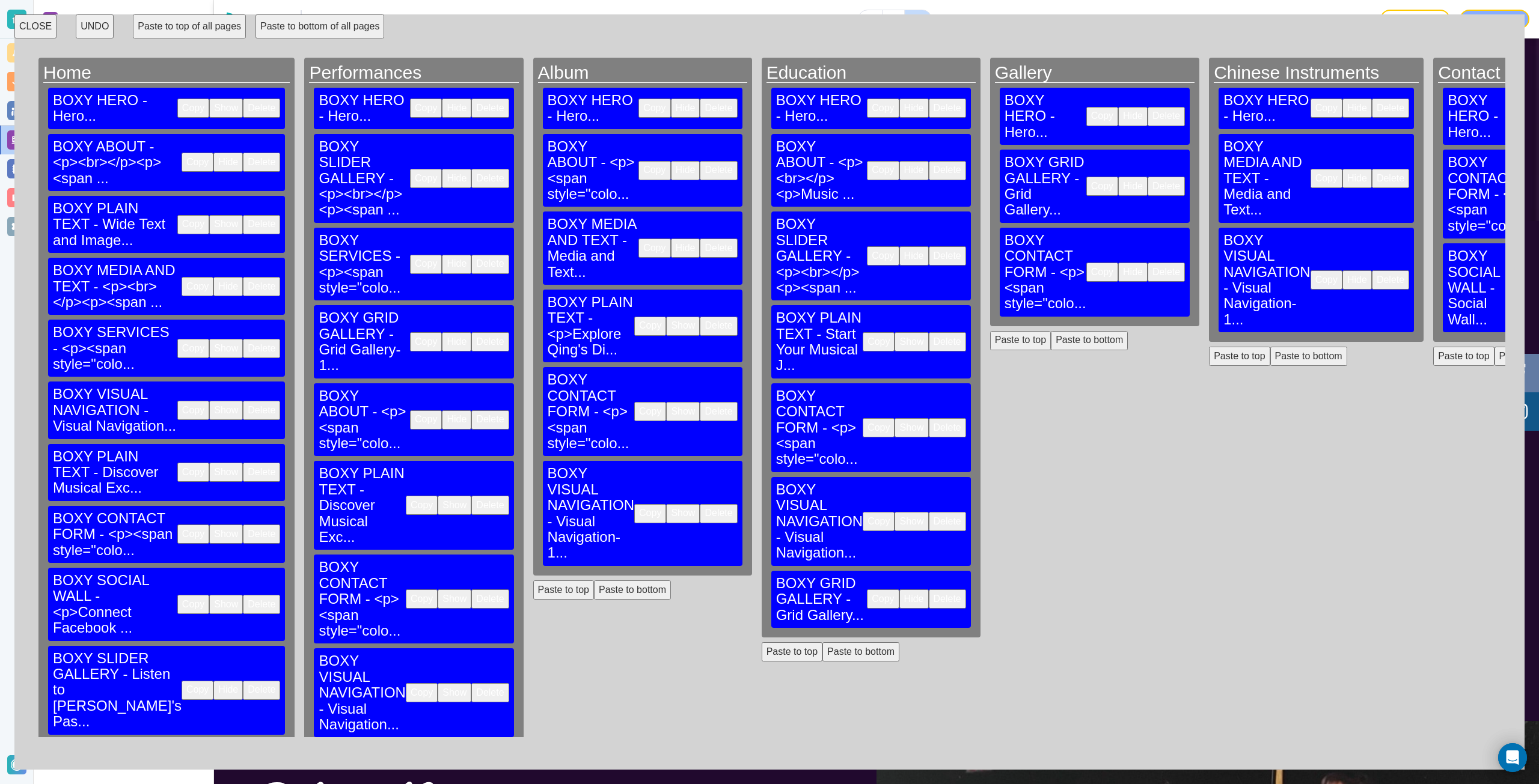
click at [867, 247] on button "Copy" at bounding box center [883, 256] width 32 height 19
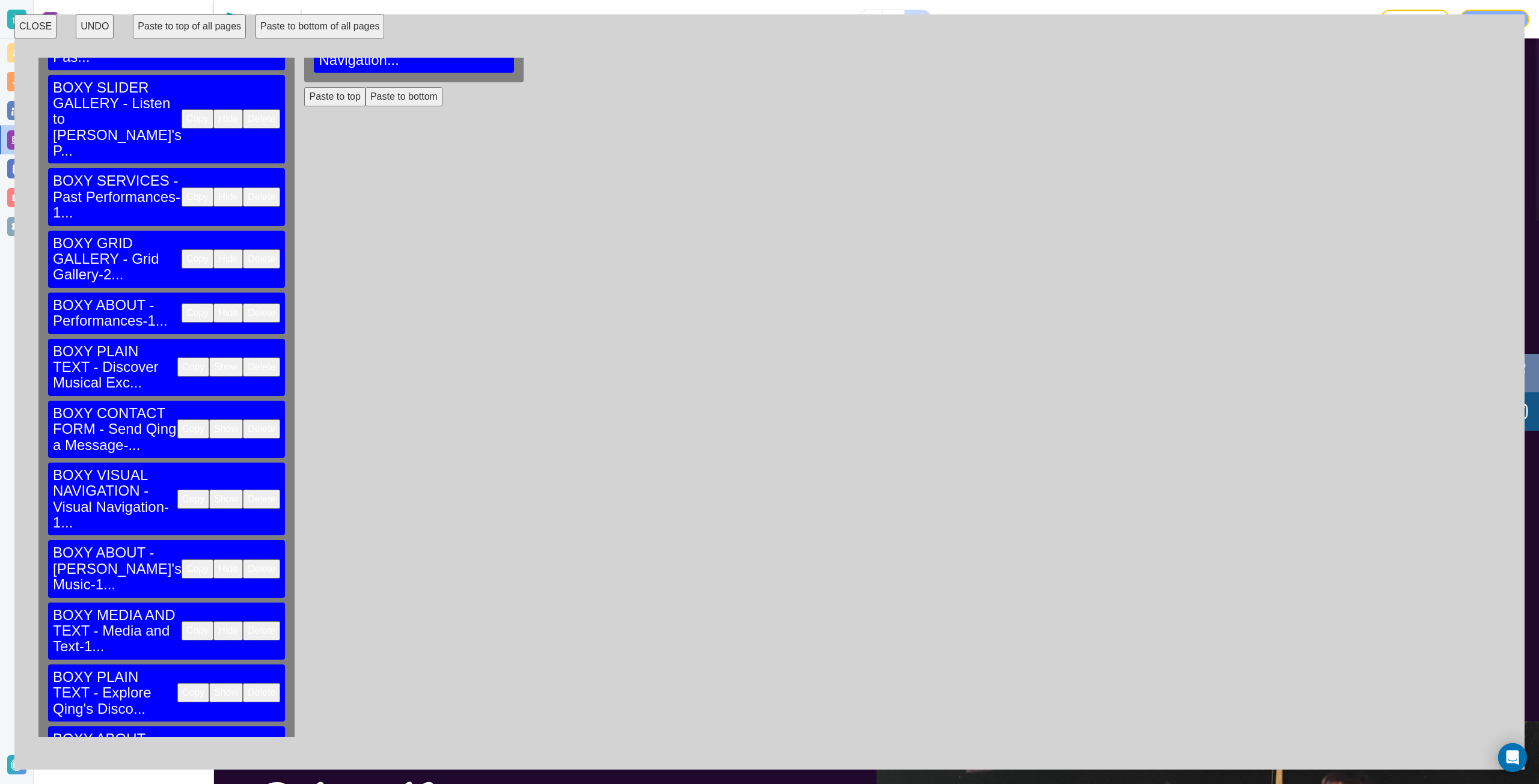
click at [147, 783] on button "Paste to bottom" at bounding box center [137, 792] width 77 height 19
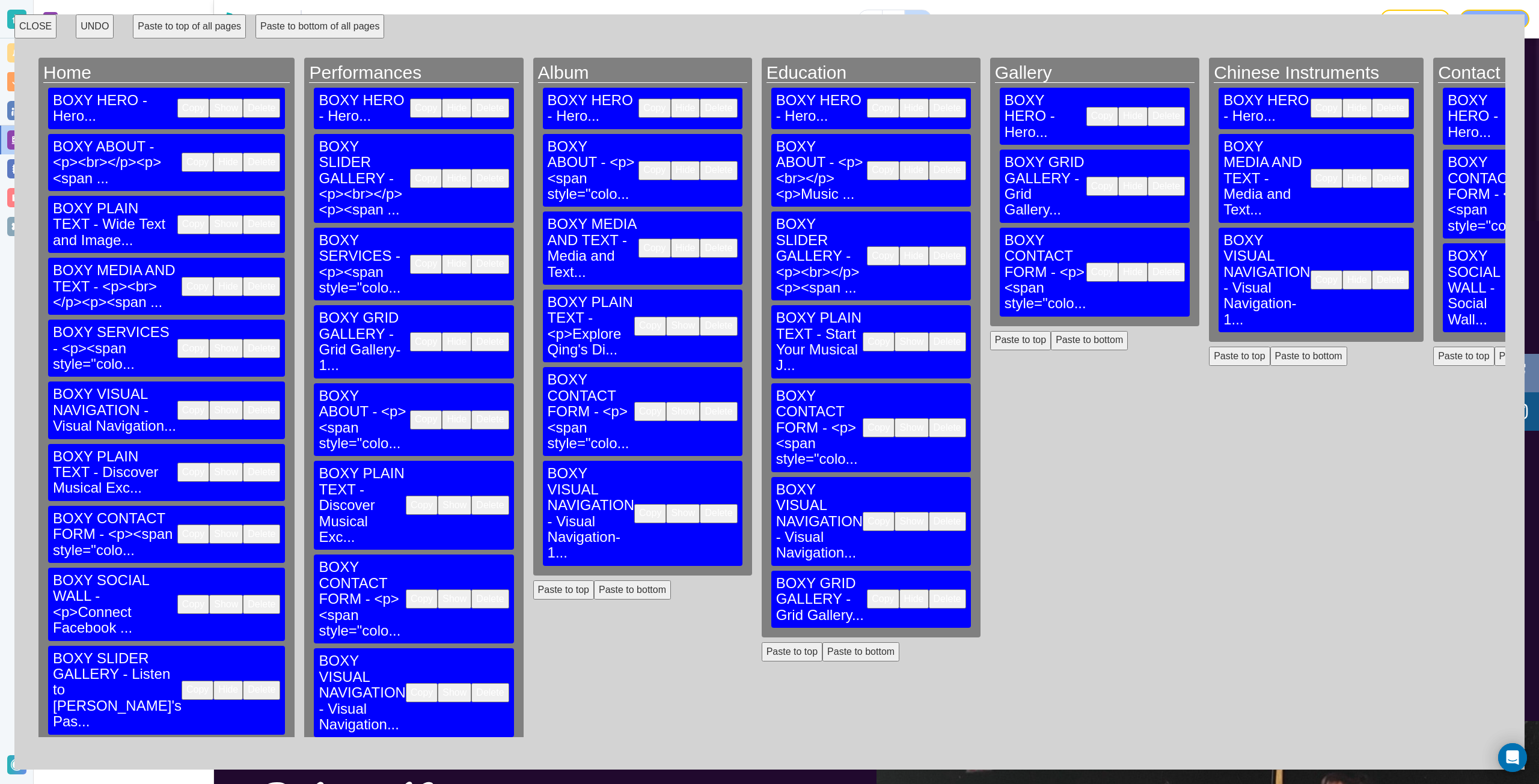
click at [863, 332] on button "Copy" at bounding box center [878, 341] width 32 height 19
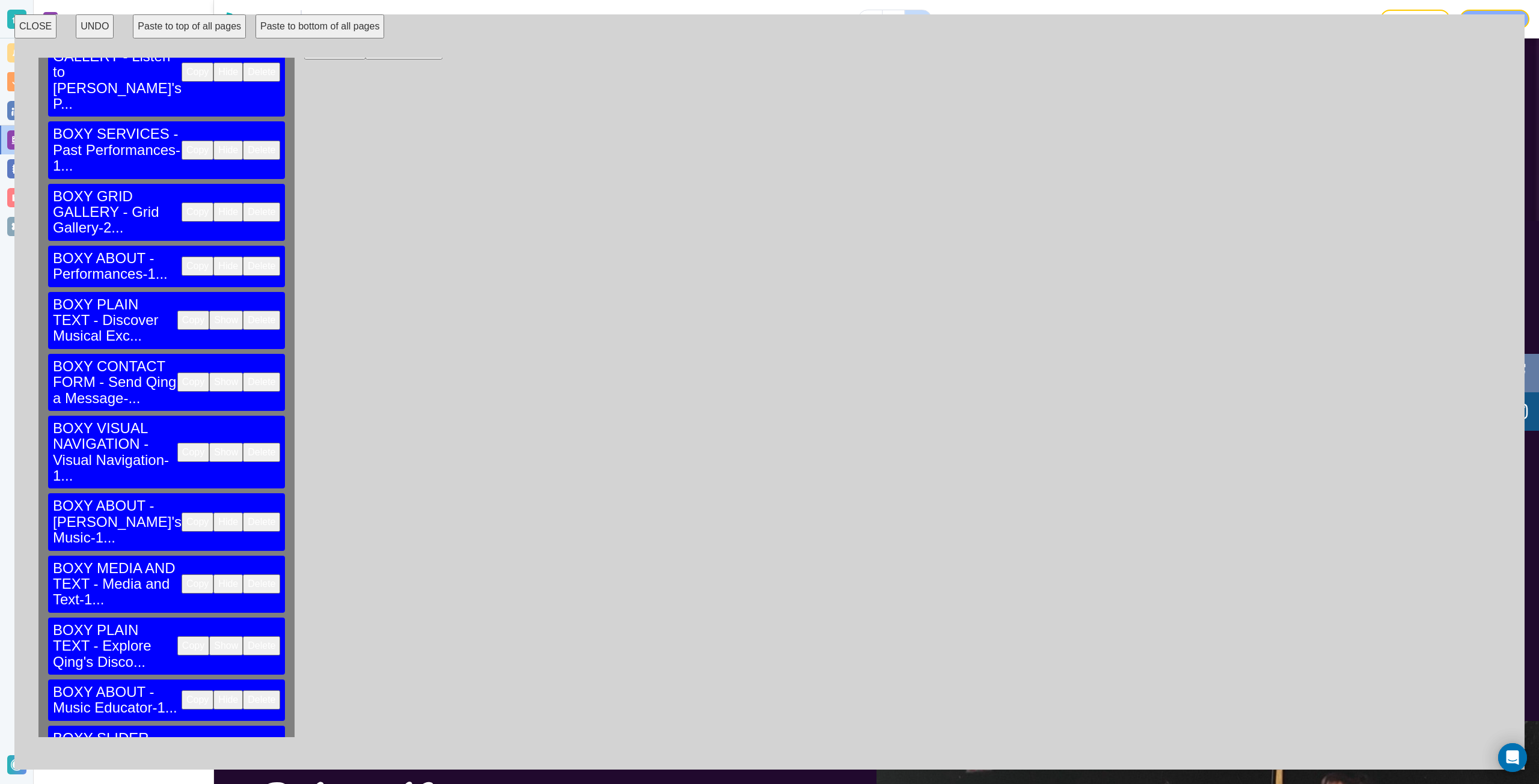
scroll to position [724, 0]
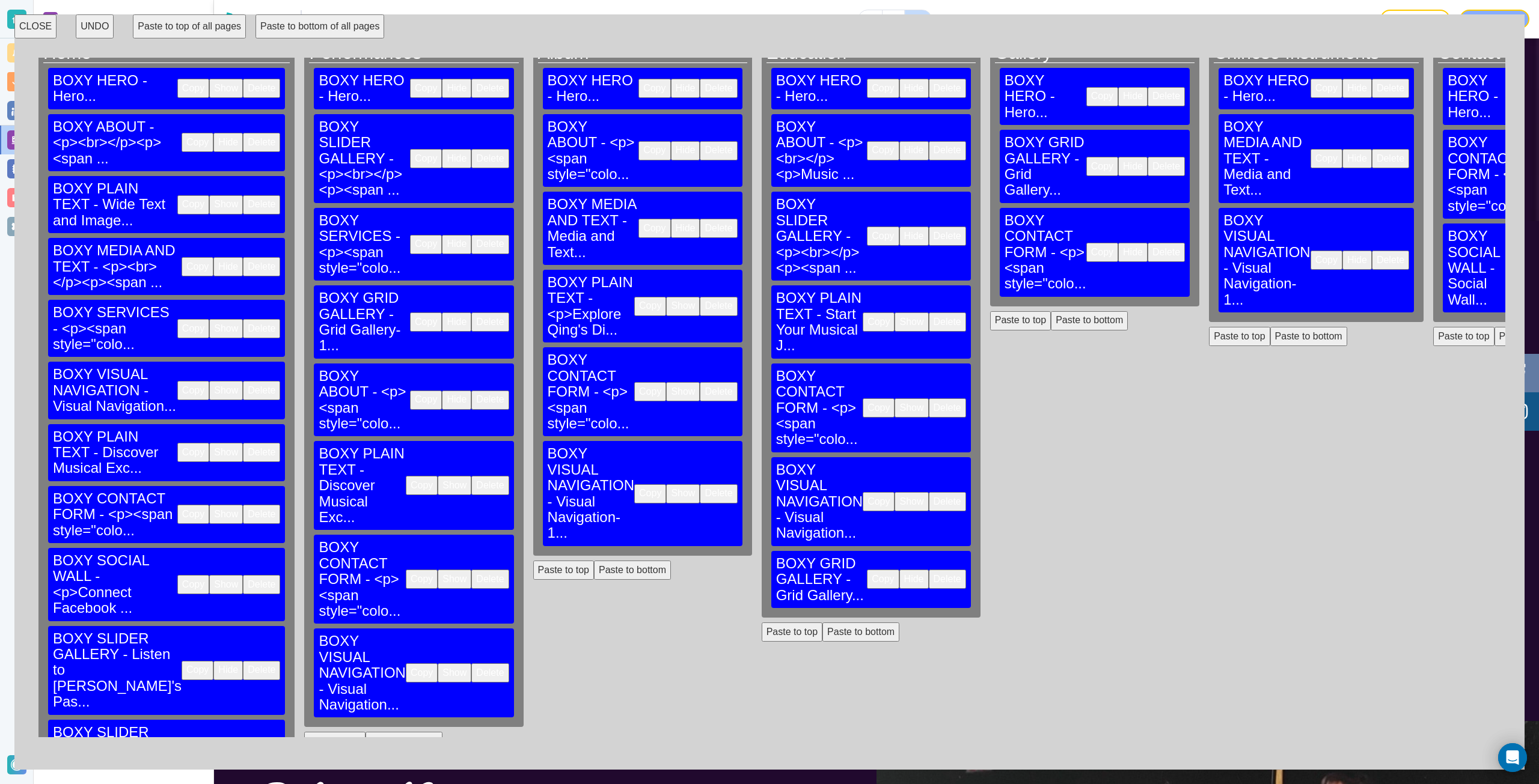
scroll to position [0, 0]
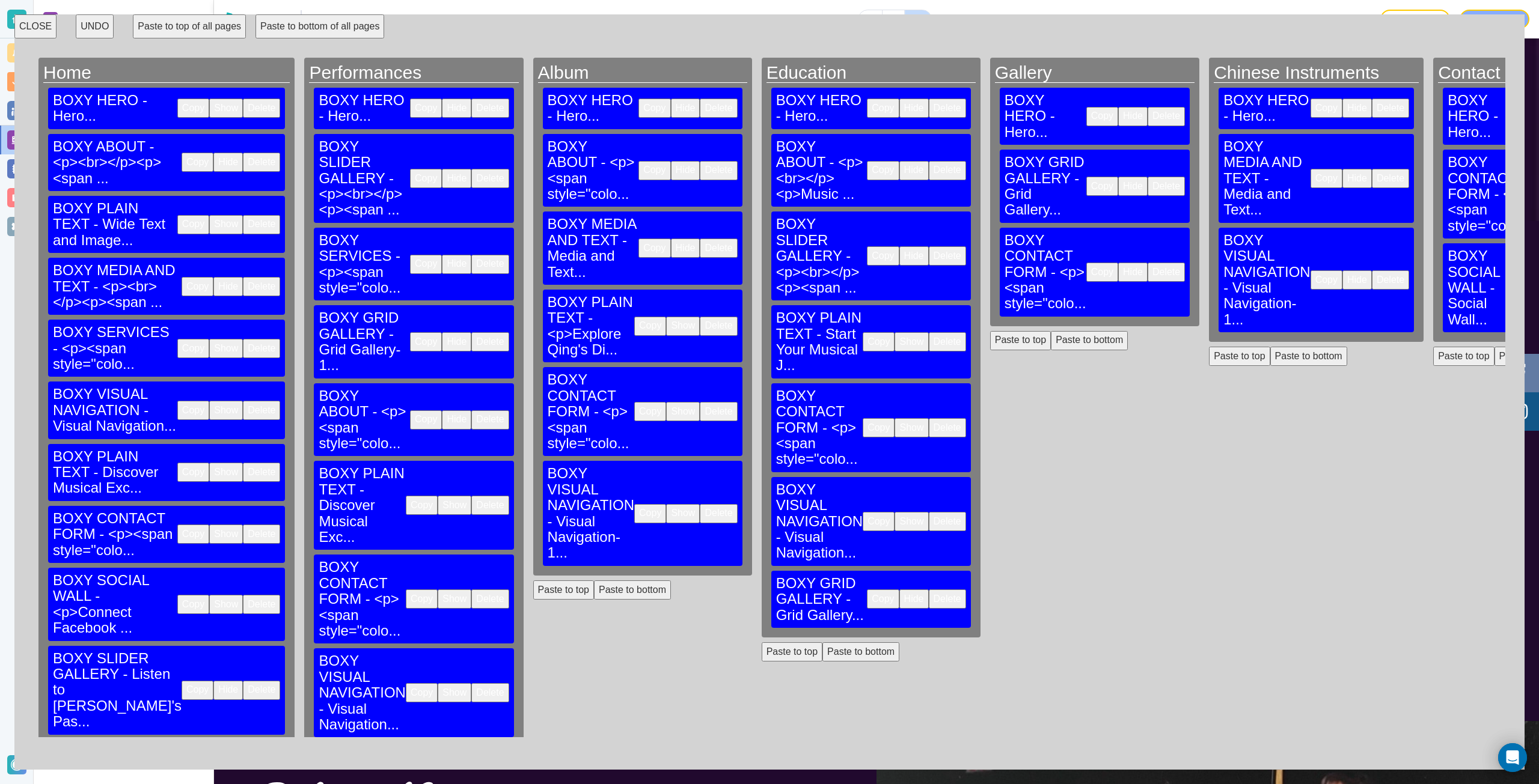
click at [1087, 177] on button "Copy" at bounding box center [1102, 186] width 32 height 19
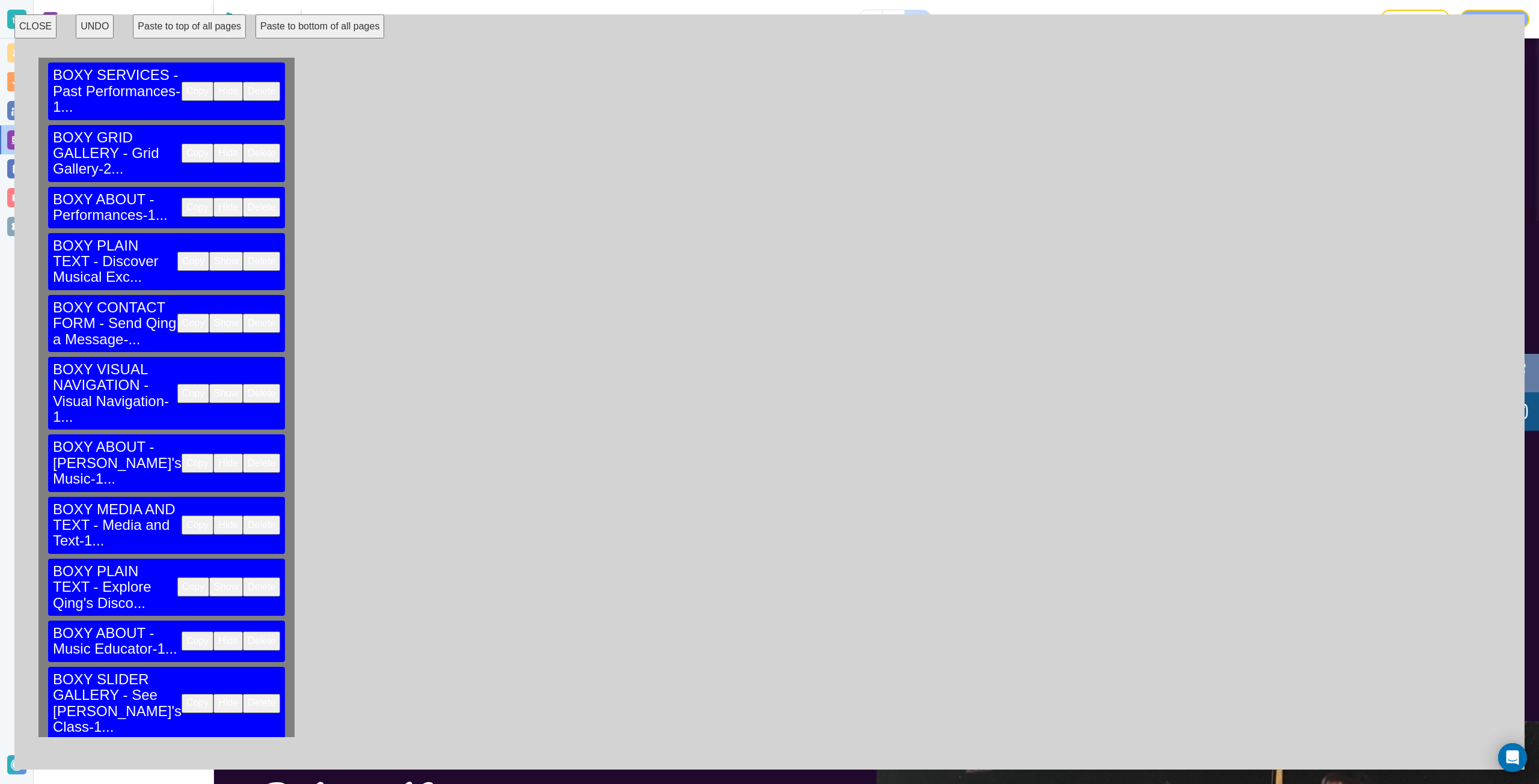
scroll to position [783, 0]
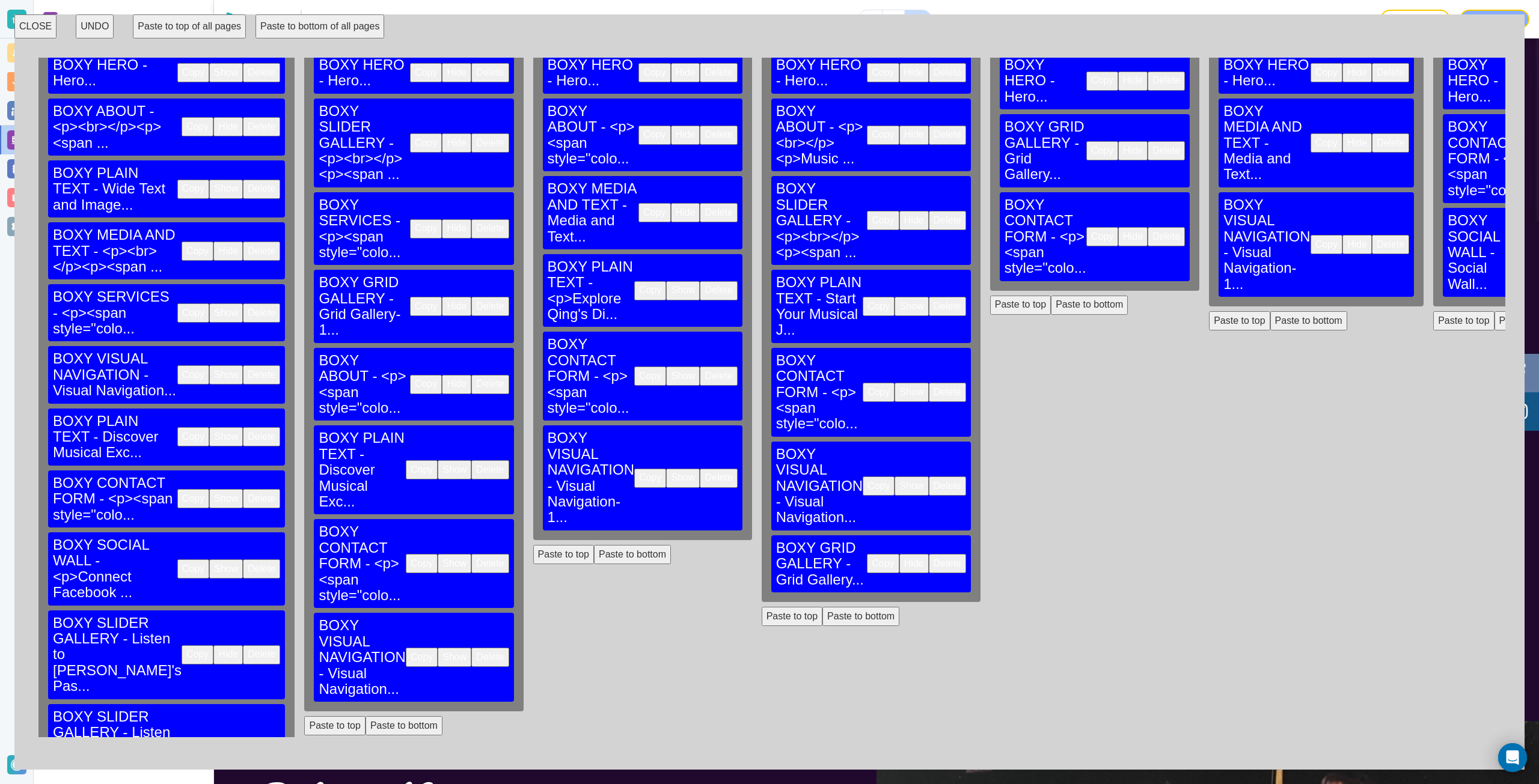
scroll to position [0, 0]
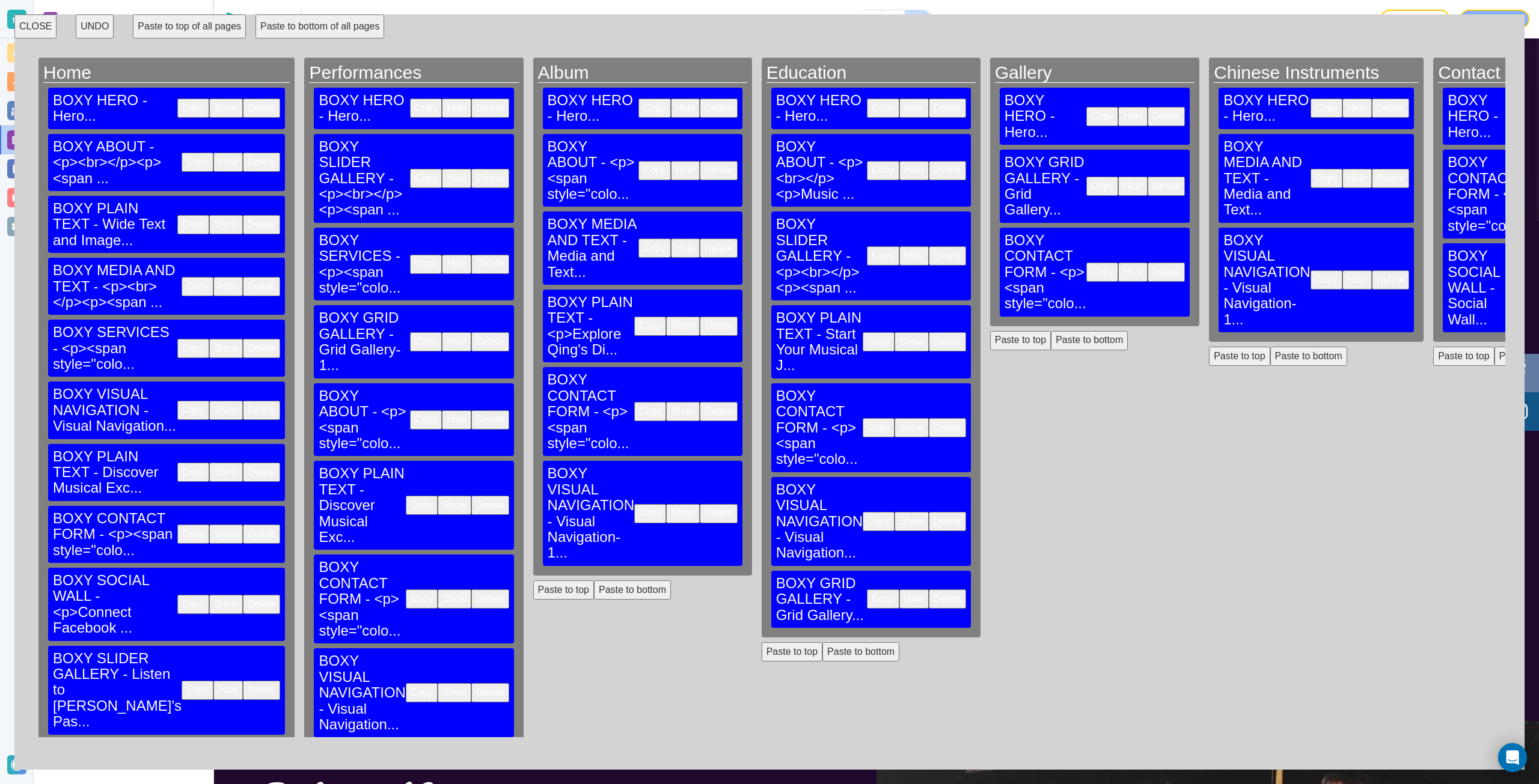
click at [1311, 169] on button "Copy" at bounding box center [1326, 178] width 32 height 19
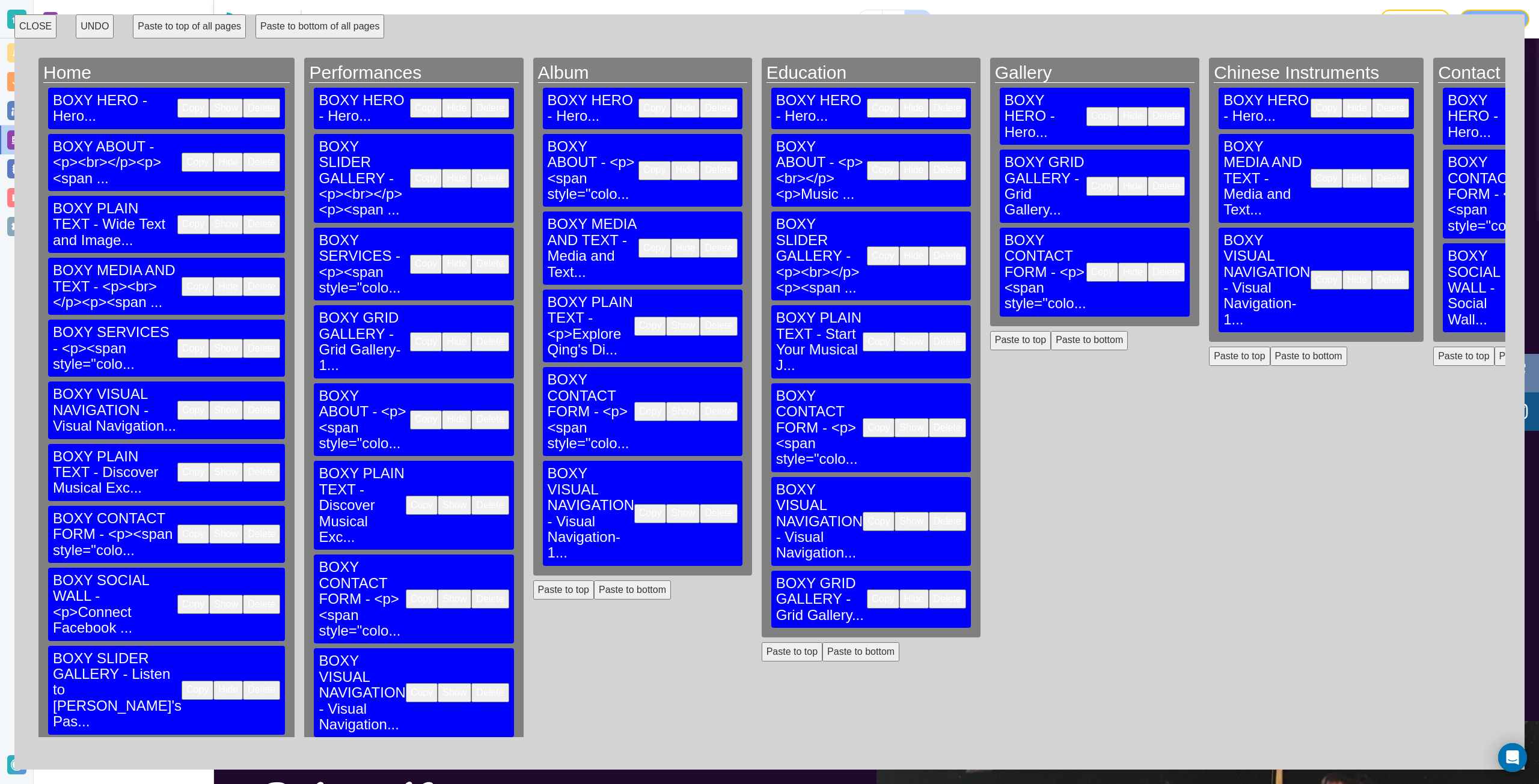
click at [1530, 278] on button "Copy" at bounding box center [1545, 287] width 32 height 19
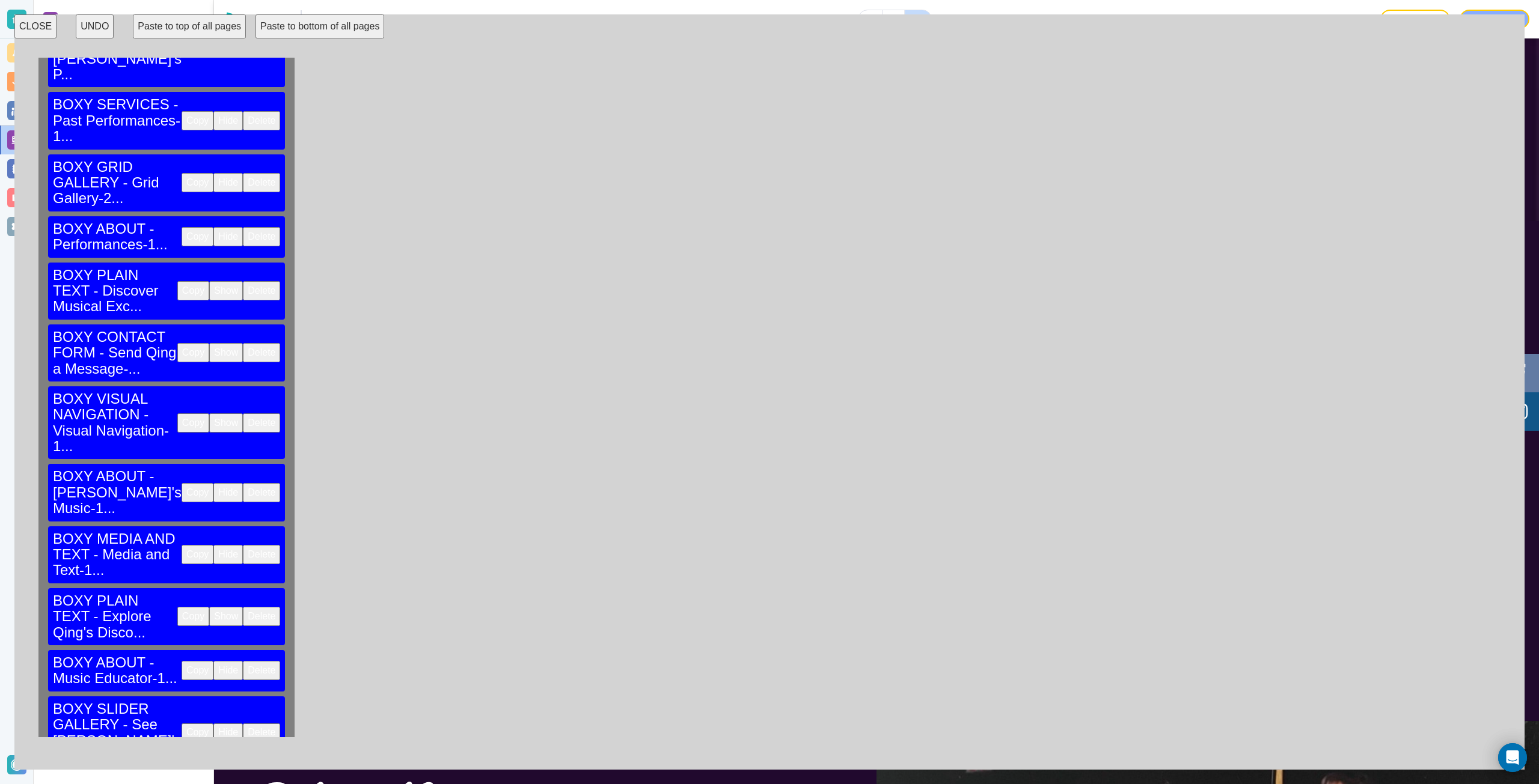
scroll to position [902, 0]
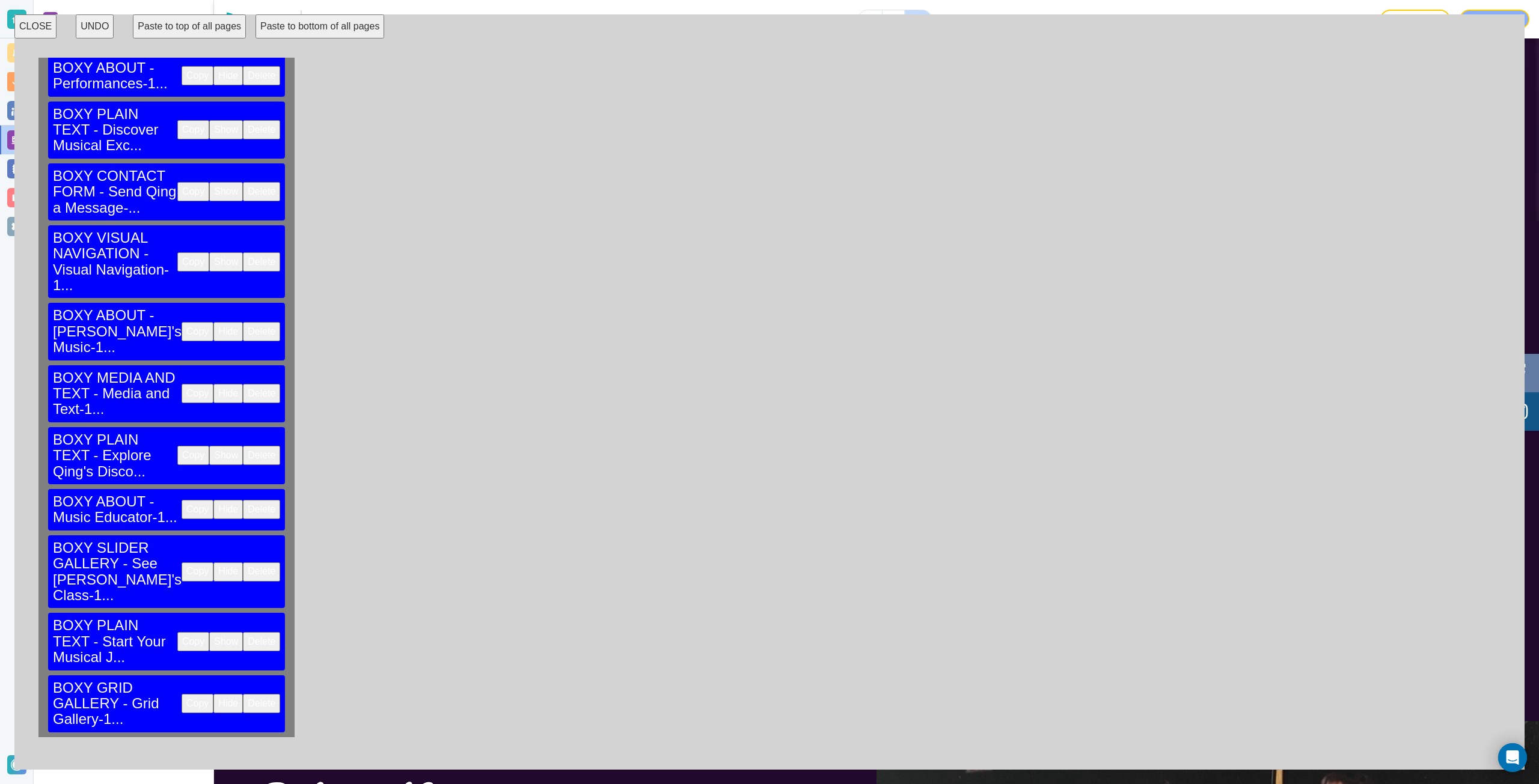
click at [37, 27] on button "CLOSE" at bounding box center [35, 26] width 42 height 24
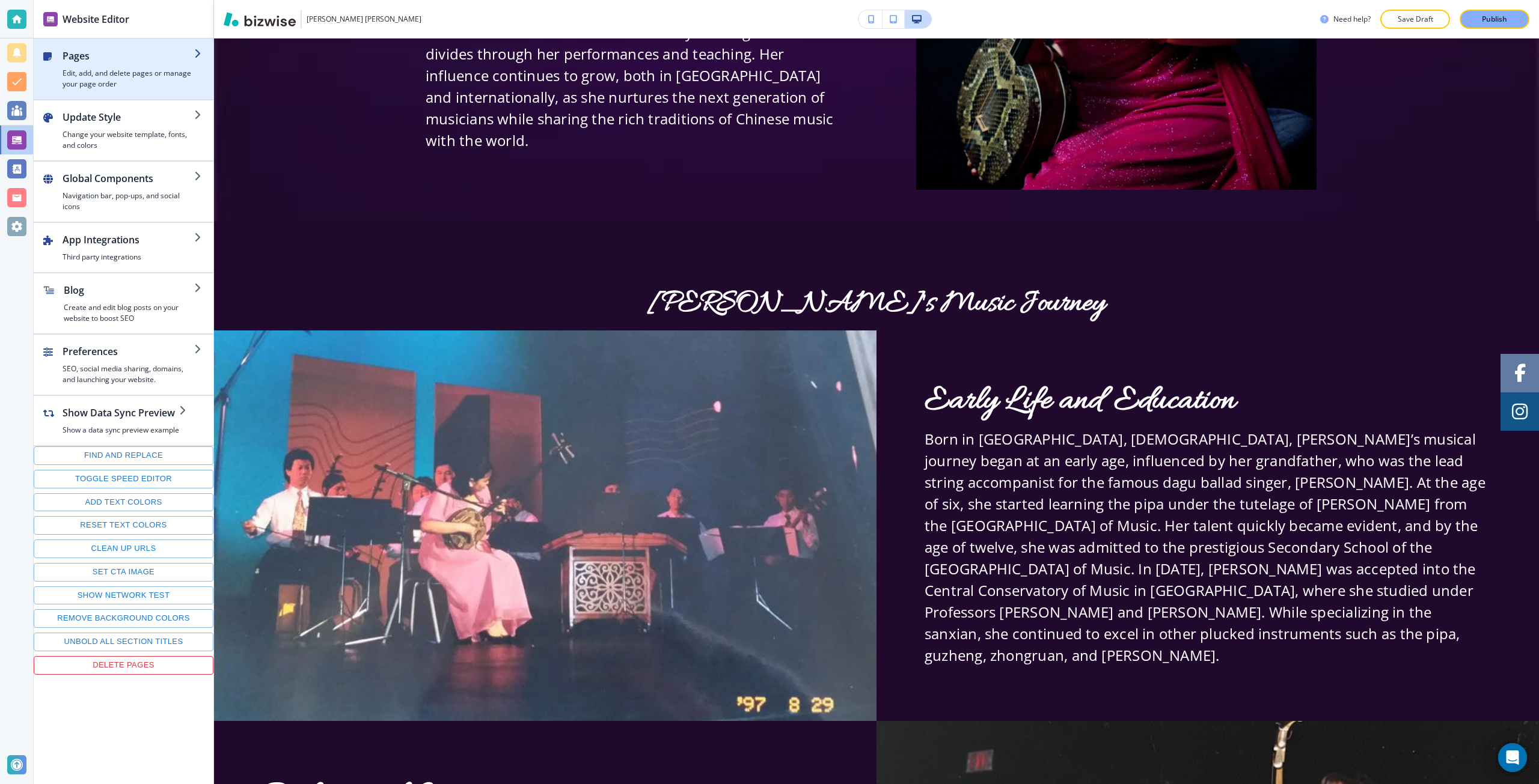
click at [119, 80] on h4 "Edit, add, and delete pages or manage your page order" at bounding box center [128, 79] width 132 height 21
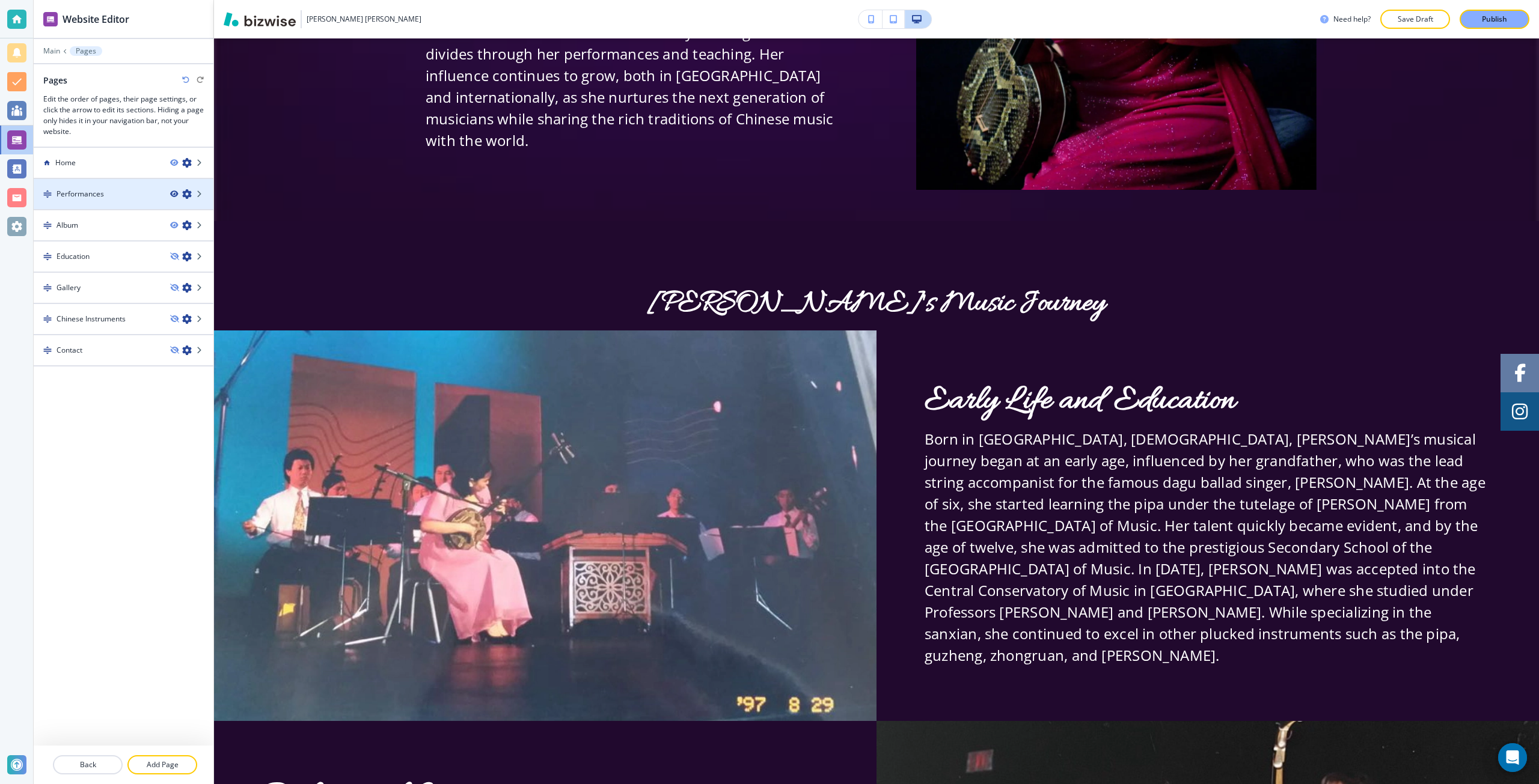
click at [176, 195] on icon "button" at bounding box center [174, 194] width 7 height 7
click at [174, 223] on icon "button" at bounding box center [174, 225] width 7 height 7
click at [116, 169] on div at bounding box center [123, 173] width 180 height 10
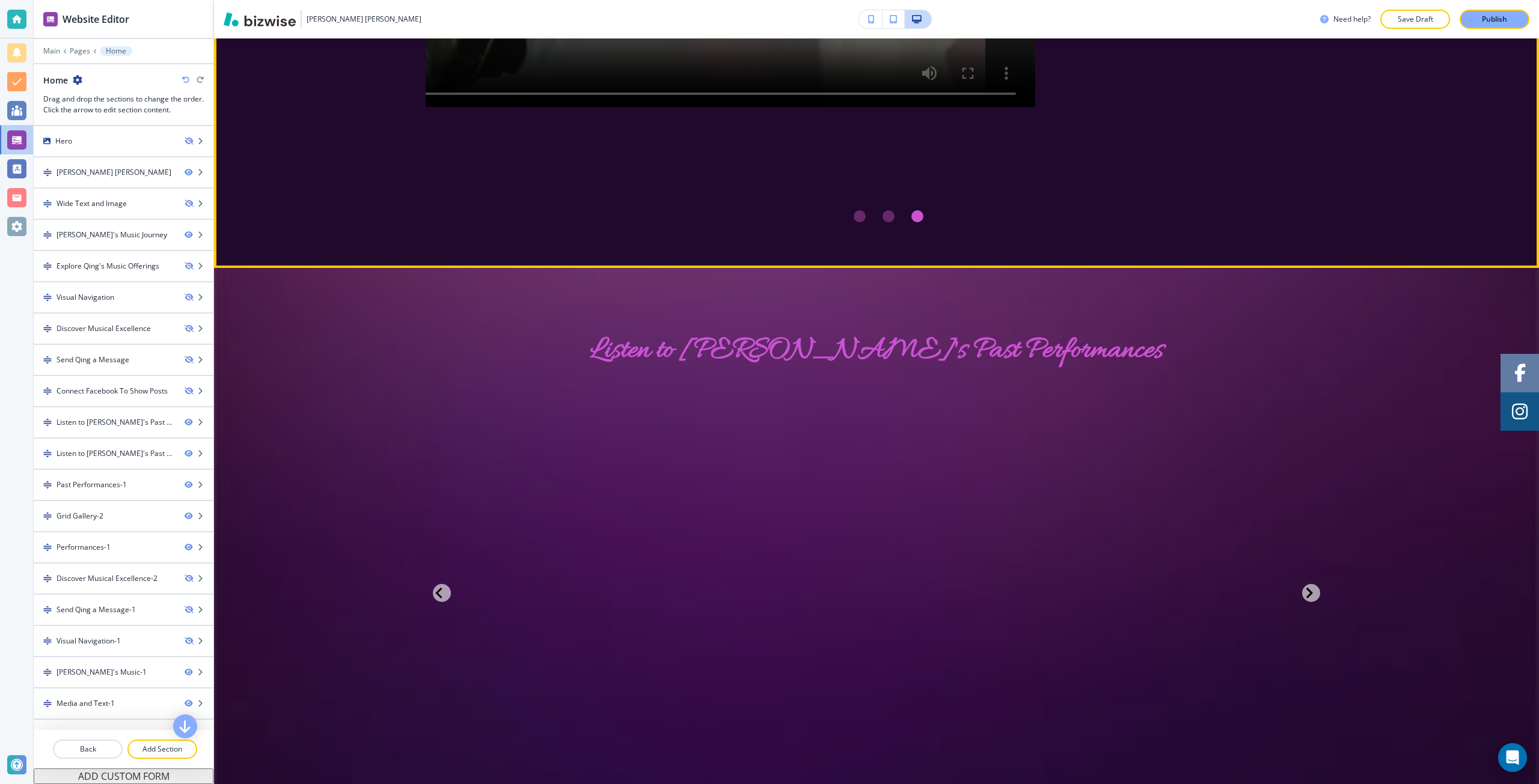
scroll to position [3005, 0]
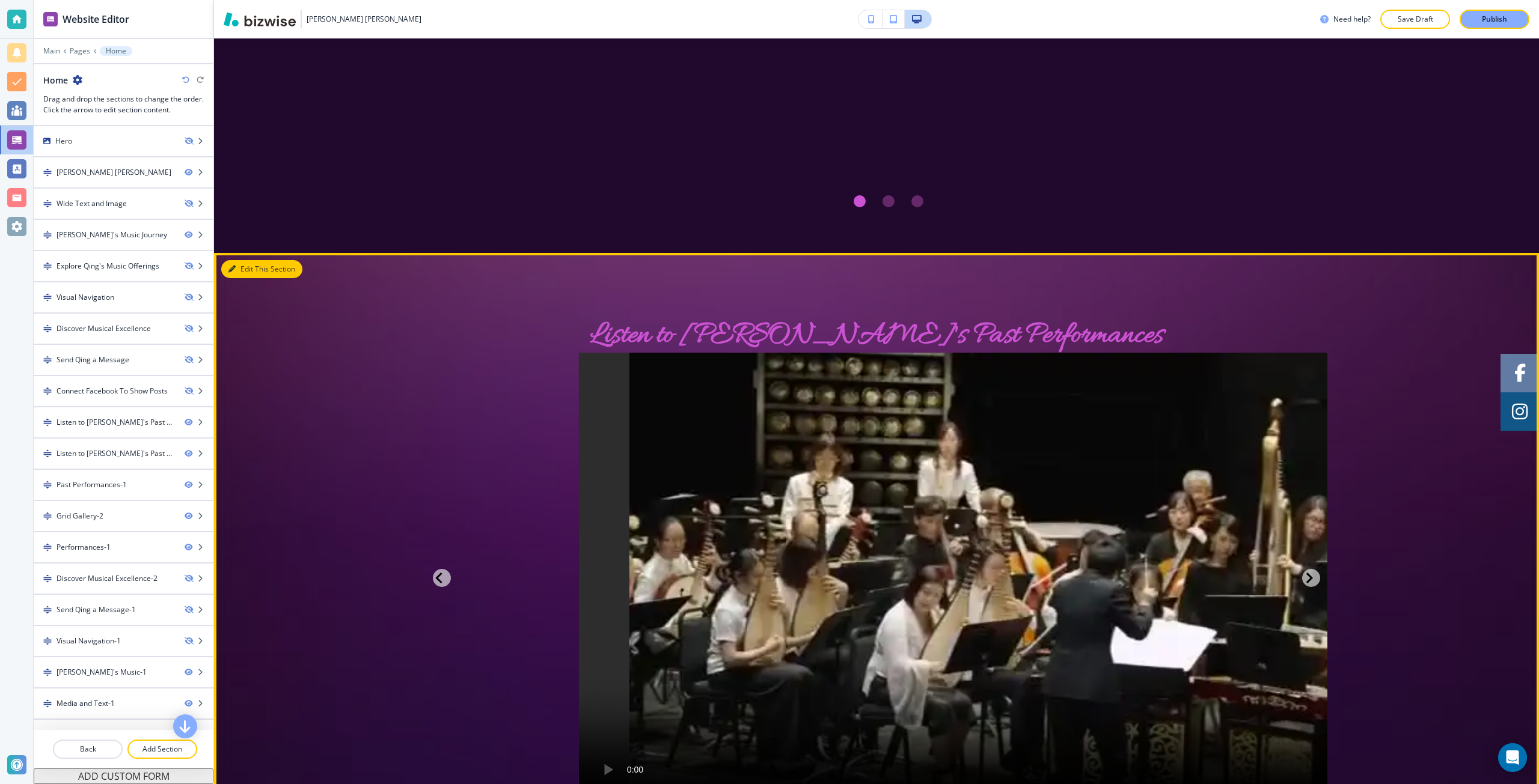
click at [251, 260] on button "Edit This Section" at bounding box center [262, 269] width 81 height 18
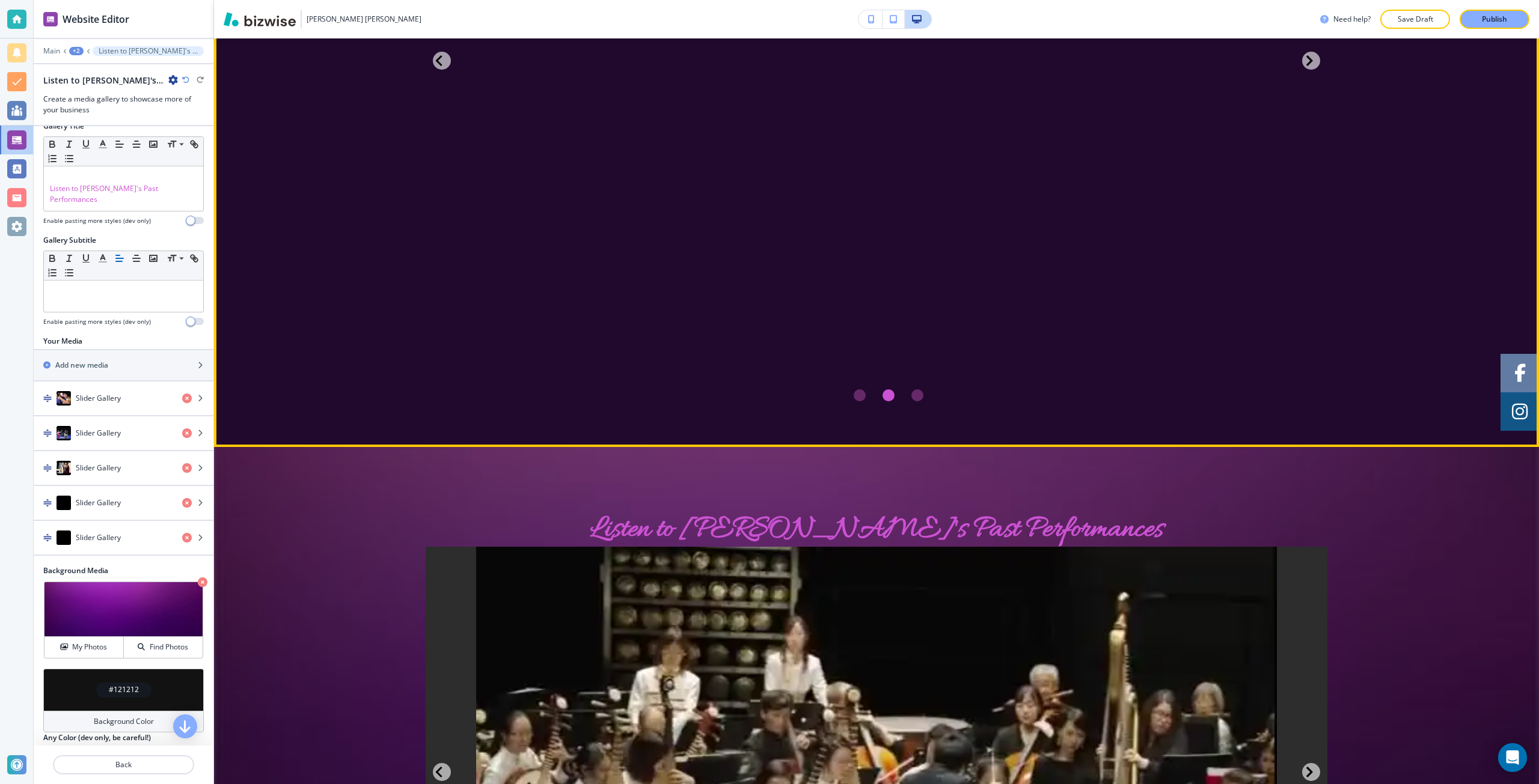
scroll to position [3059, 0]
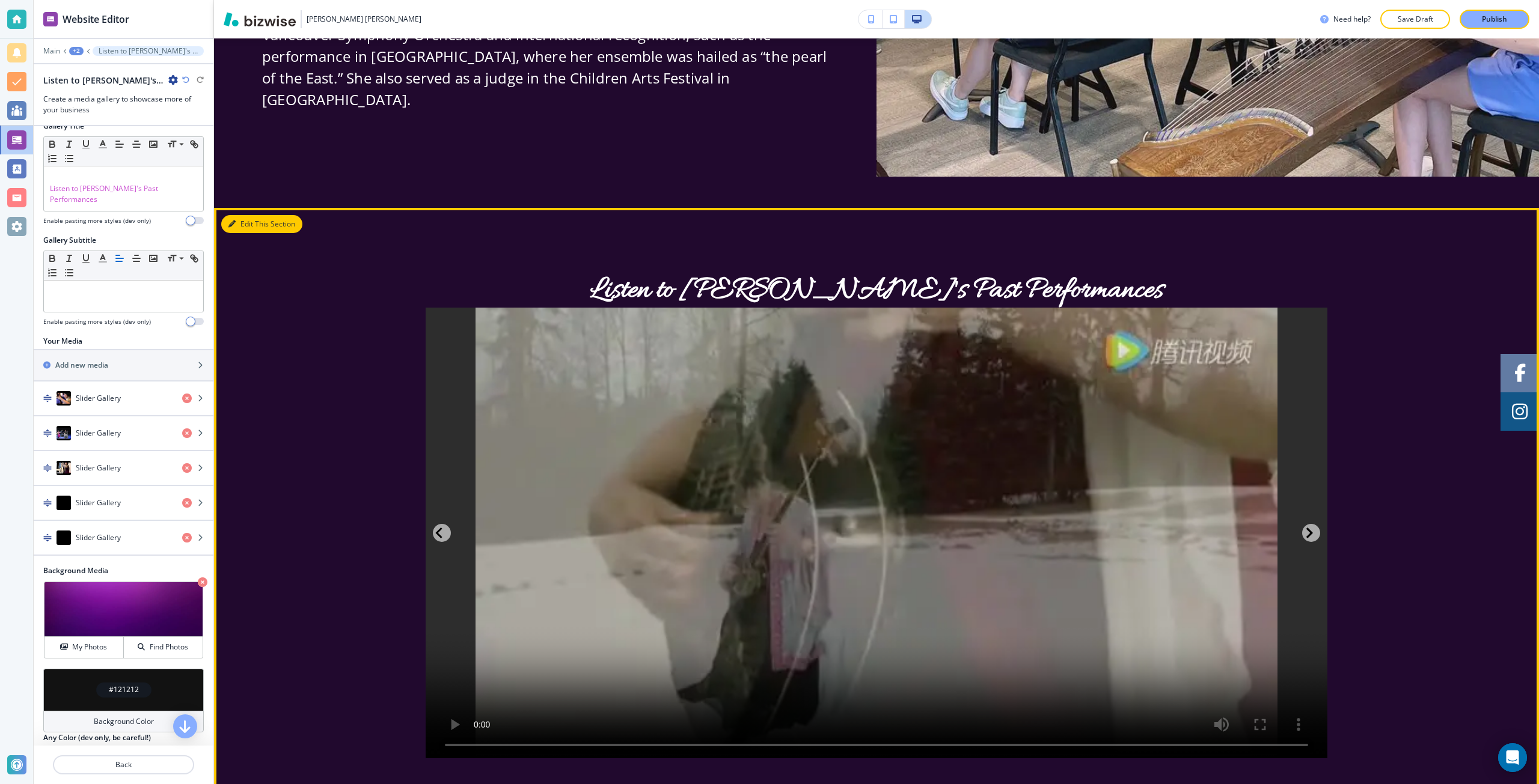
click at [237, 215] on button "Edit This Section" at bounding box center [262, 224] width 81 height 18
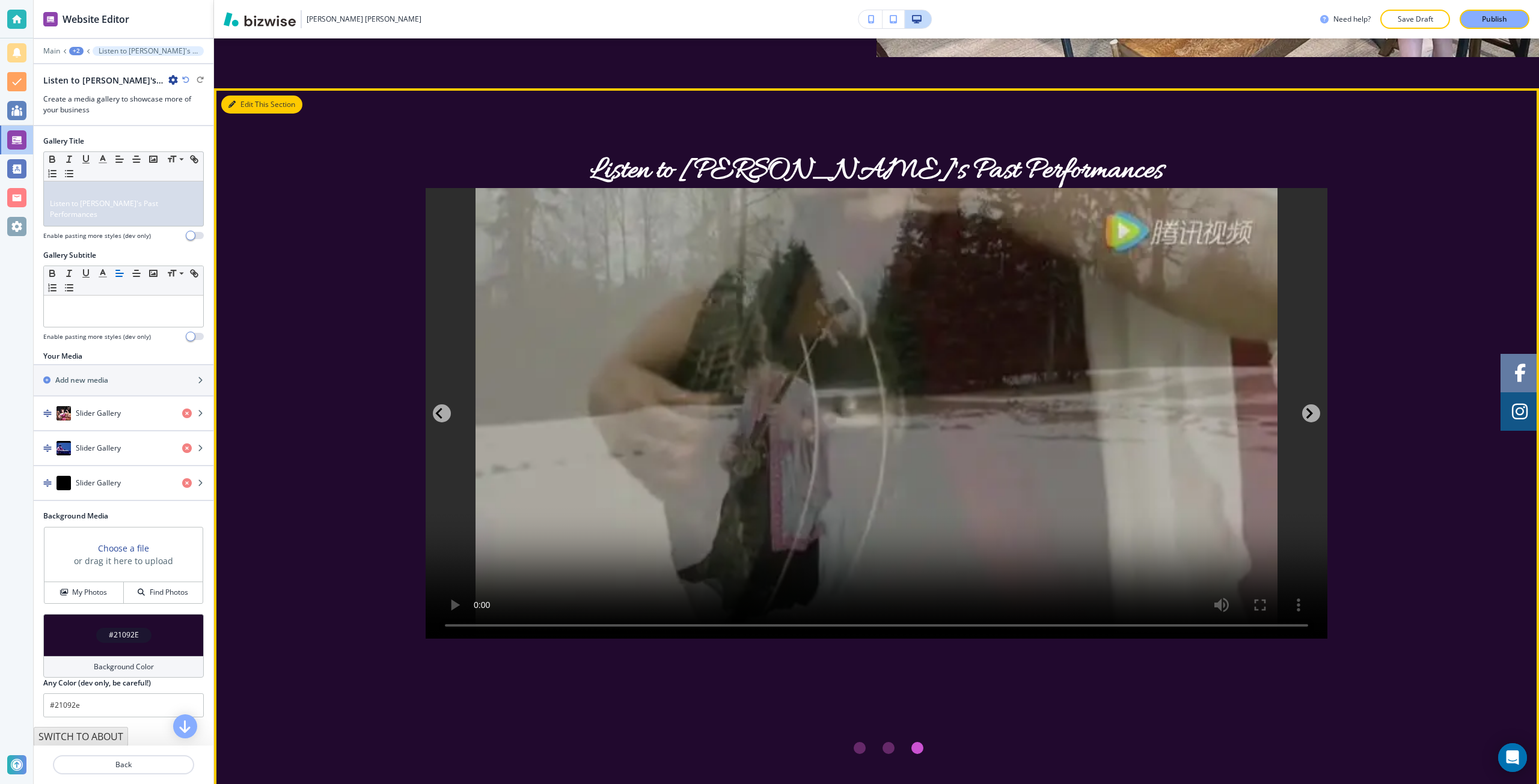
scroll to position [2464, 0]
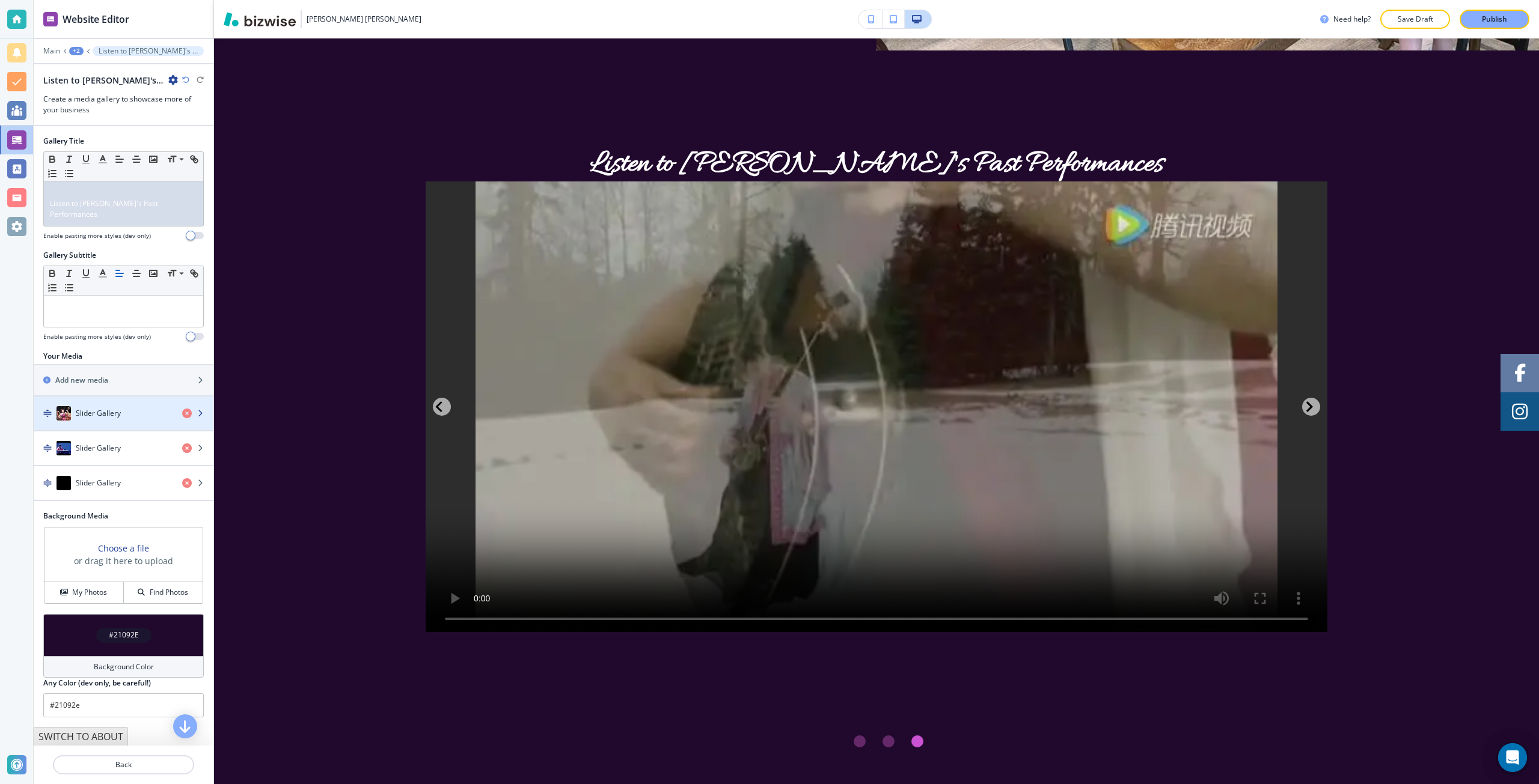
click at [107, 408] on h4 "Slider Gallery" at bounding box center [98, 413] width 45 height 11
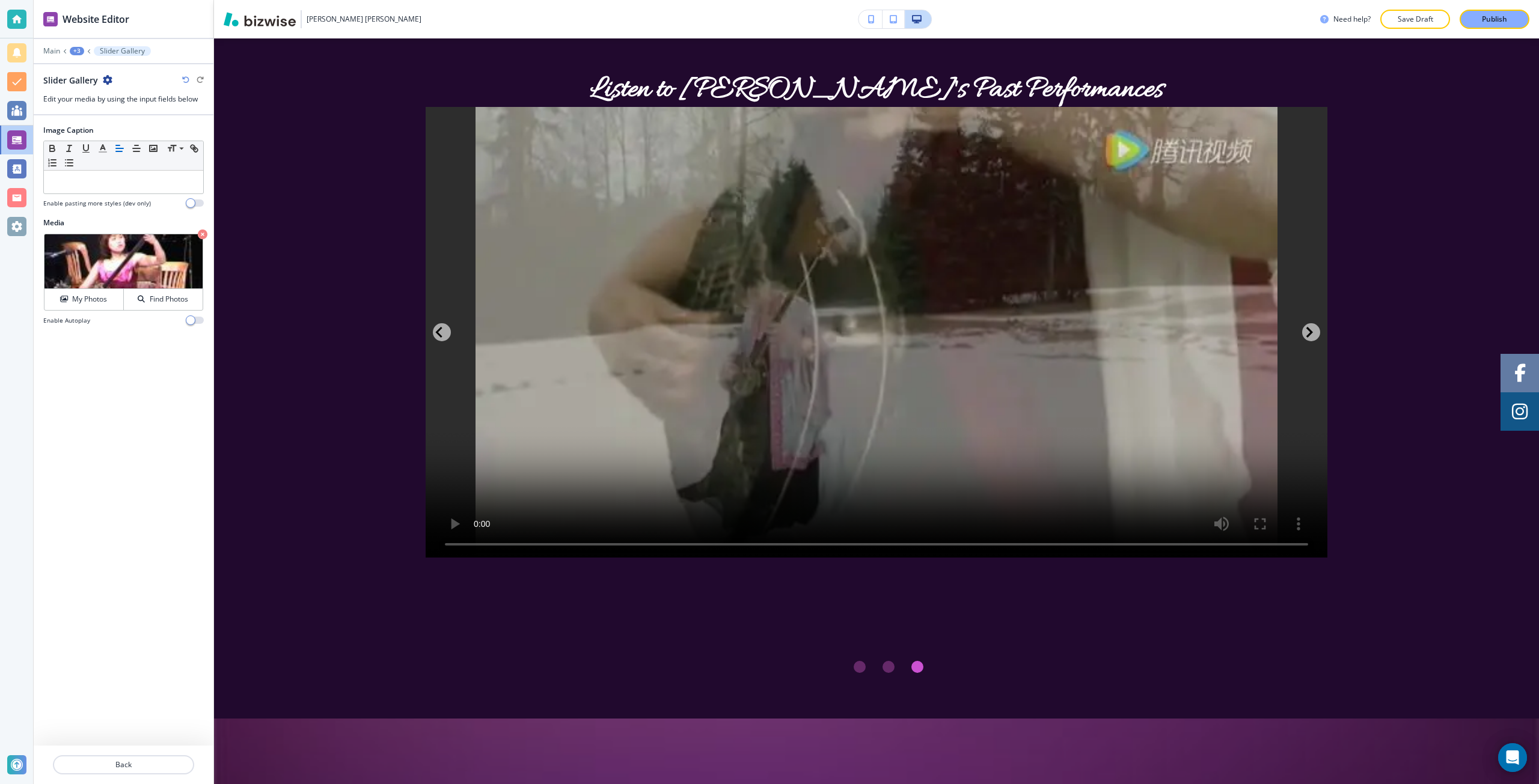
scroll to position [2564, 0]
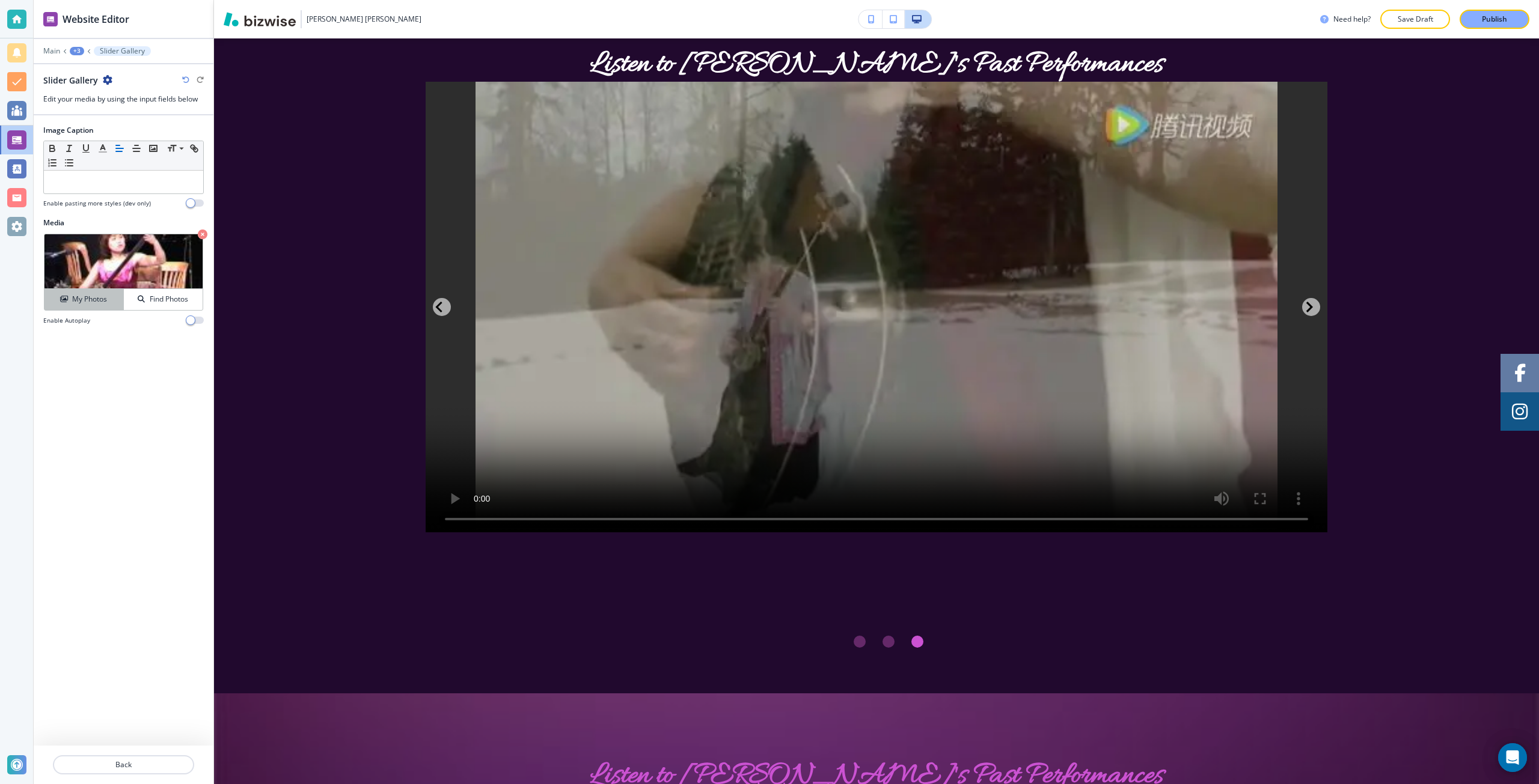
click at [104, 289] on button "My Photos" at bounding box center [85, 300] width 80 height 21
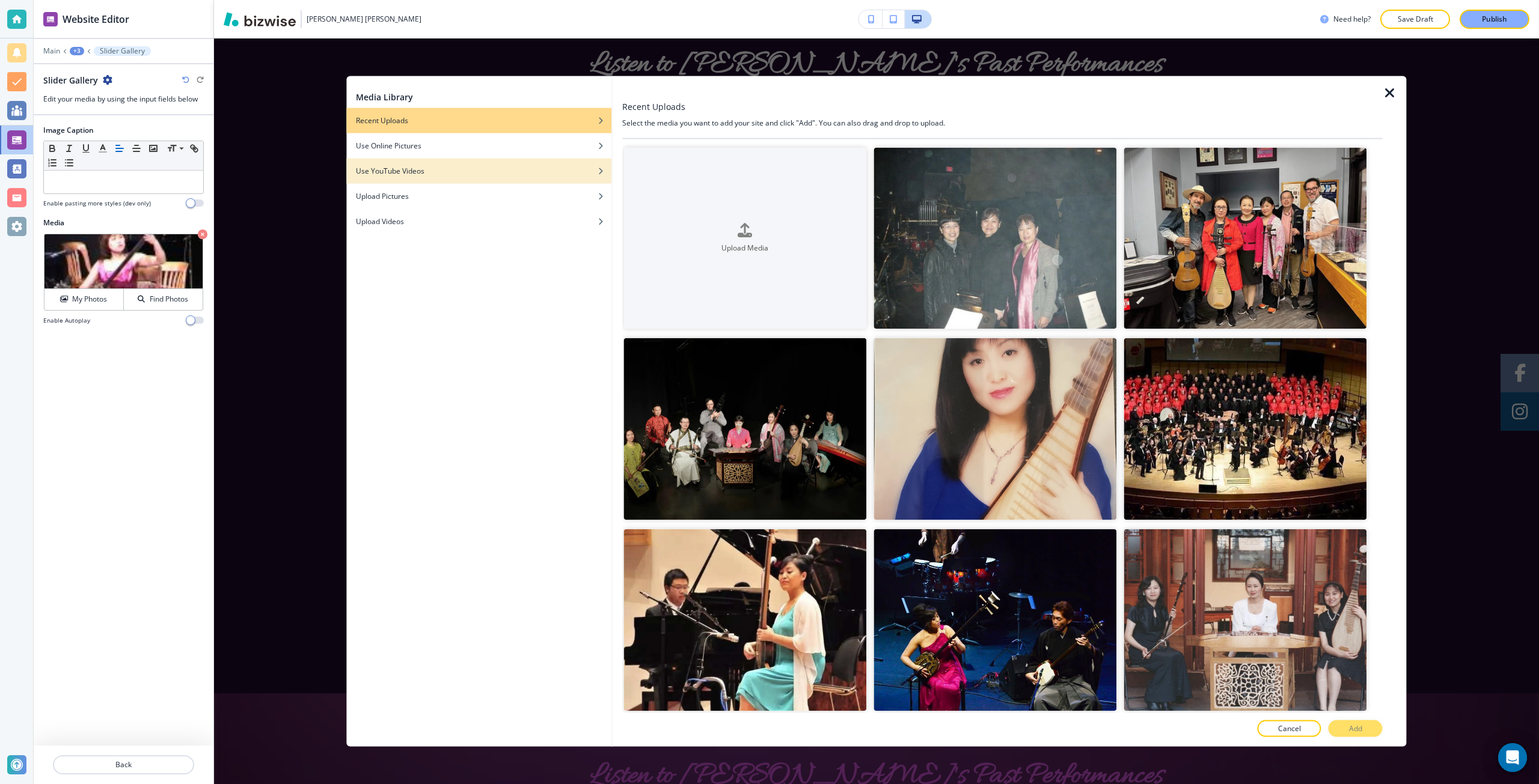
click at [444, 181] on div "button" at bounding box center [479, 180] width 265 height 7
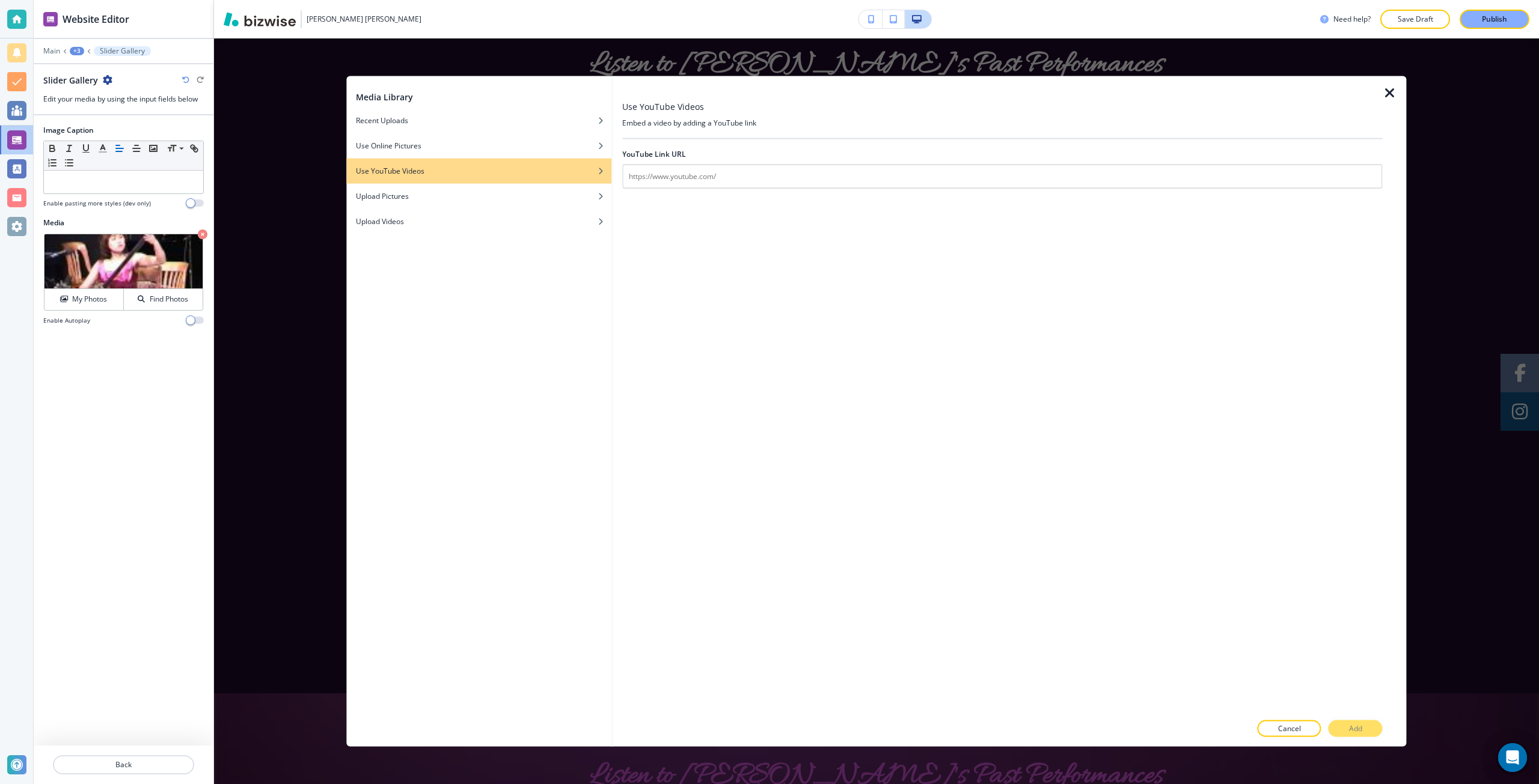
click at [298, 301] on div "Media Library Recent Uploads Use Online Pictures Use YouTube Videos Upload Pict…" at bounding box center [876, 411] width 1325 height 746
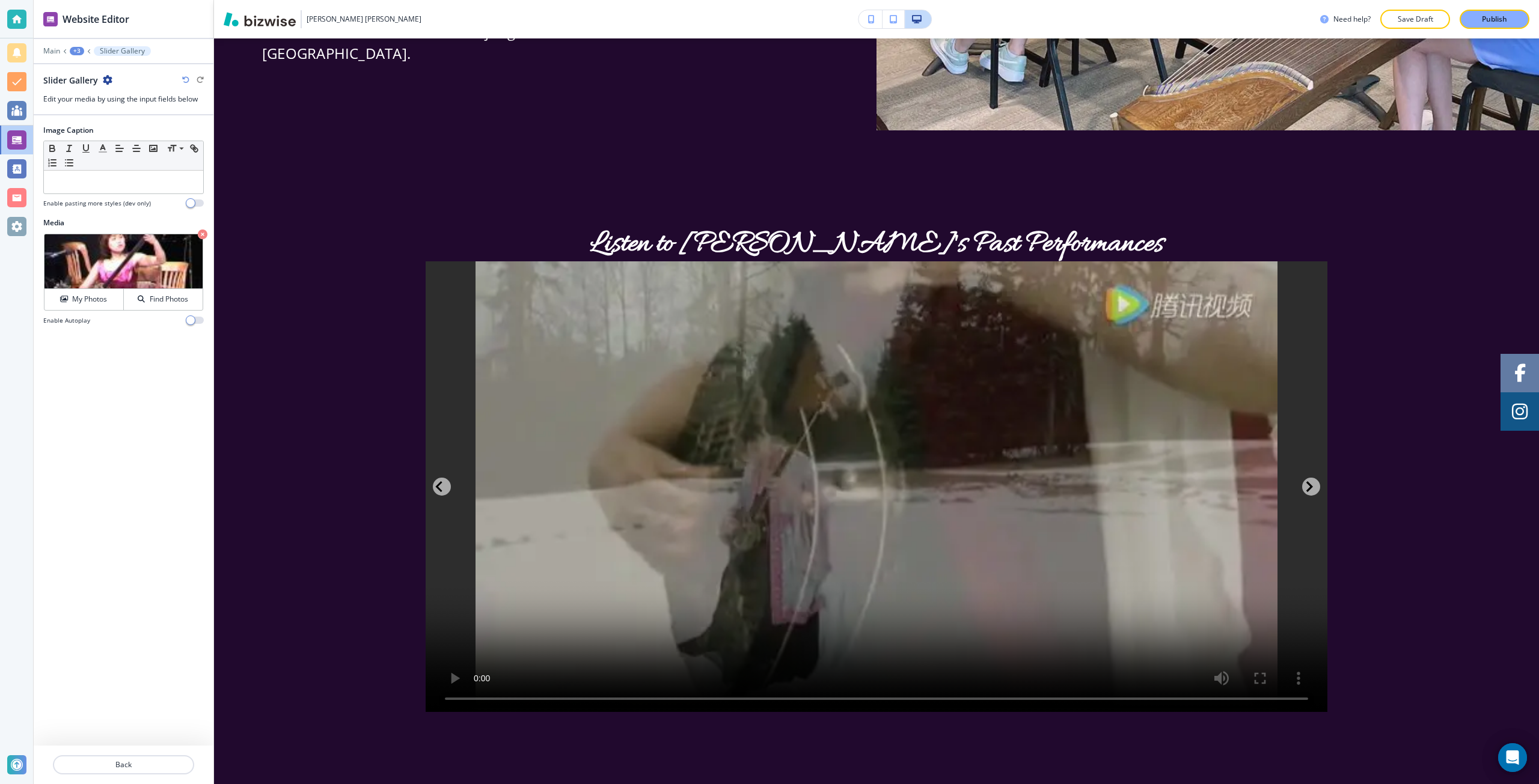
scroll to position [2383, 0]
drag, startPoint x: 659, startPoint y: 466, endPoint x: 383, endPoint y: 568, distance: 294.2
click at [383, 568] on div "Listen to Evelyn's Past Performances" at bounding box center [876, 517] width 1325 height 649
click at [122, 763] on p "Back" at bounding box center [123, 765] width 139 height 11
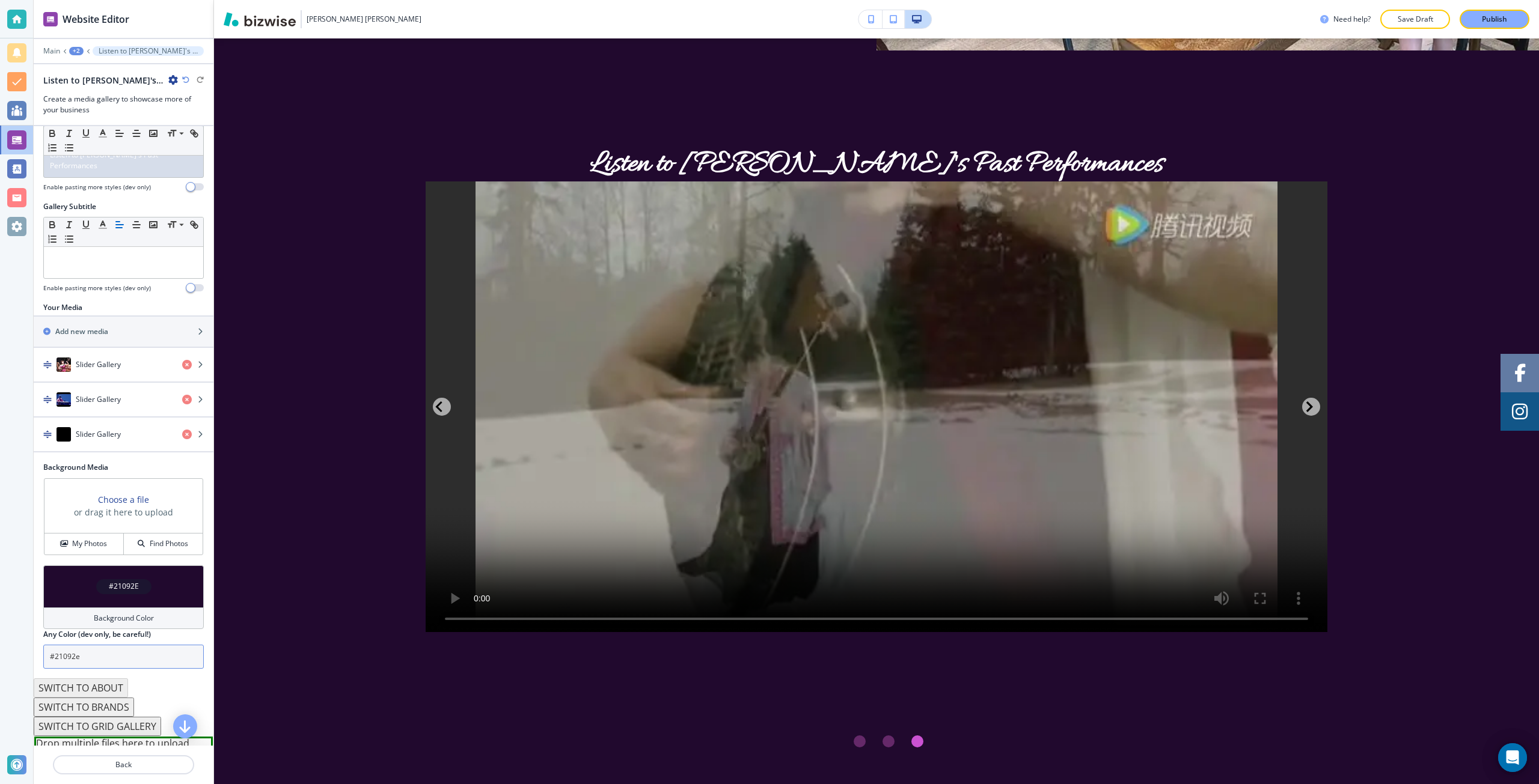
scroll to position [126, 0]
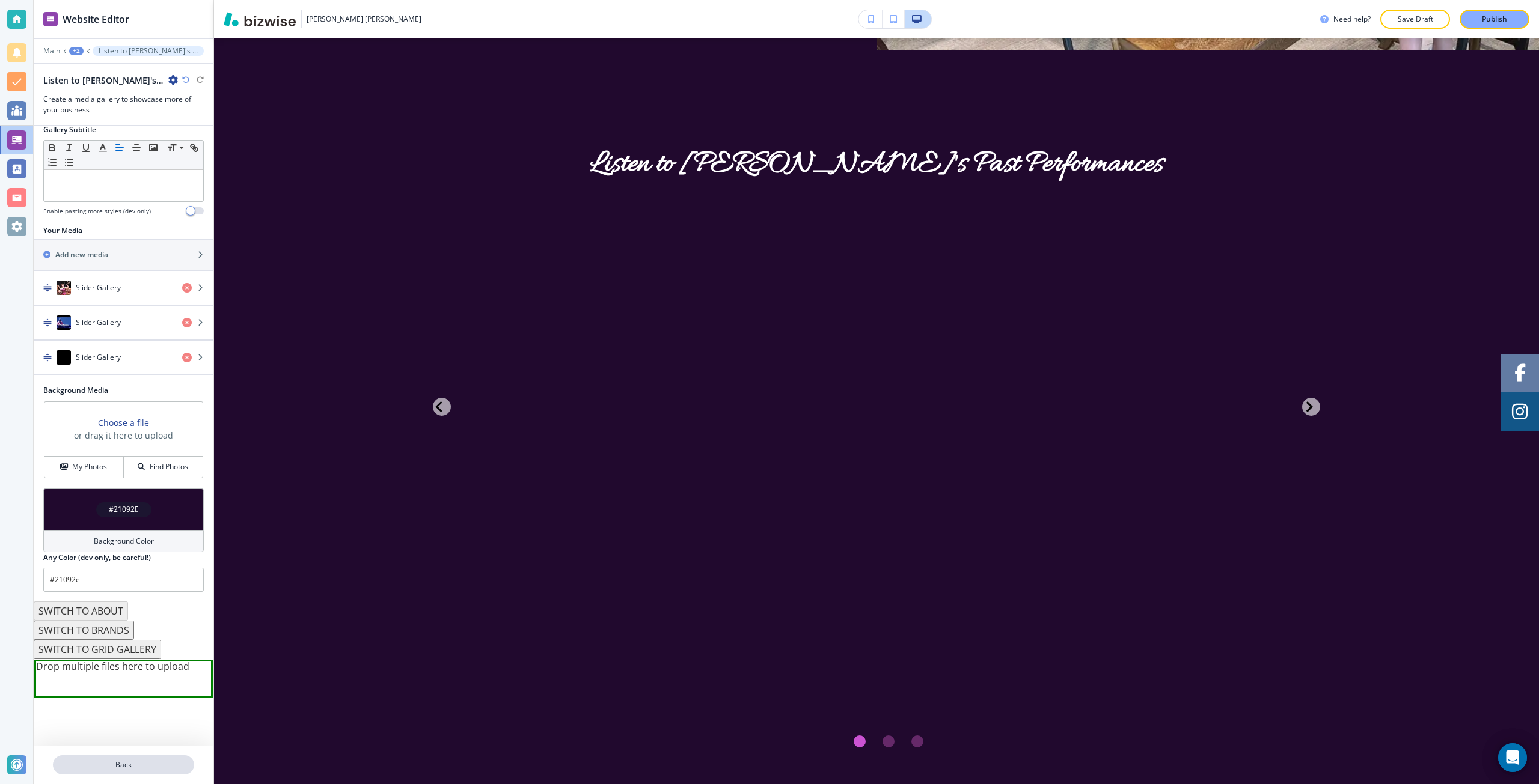
click at [115, 759] on button "Back" at bounding box center [123, 765] width 142 height 19
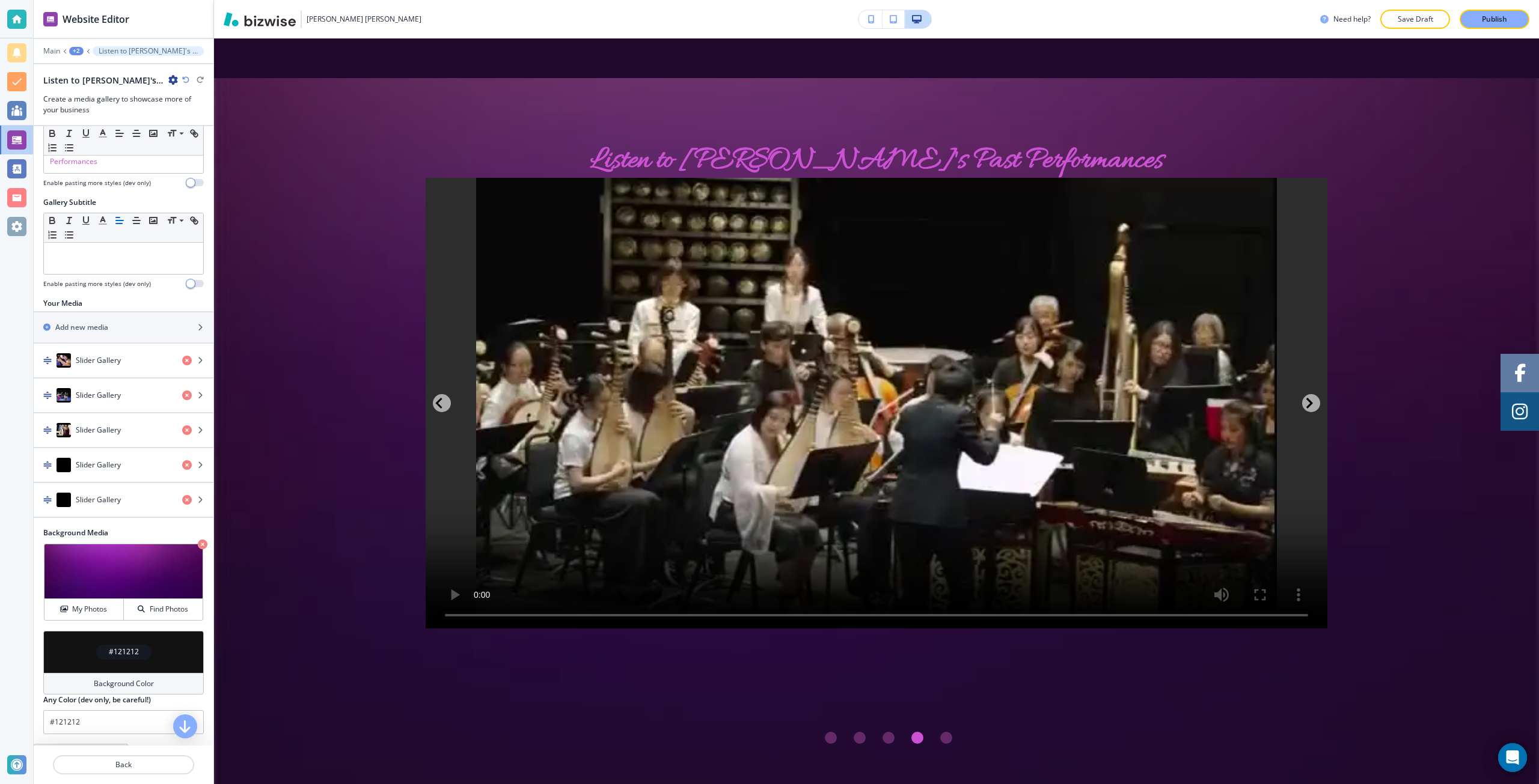
scroll to position [15, 0]
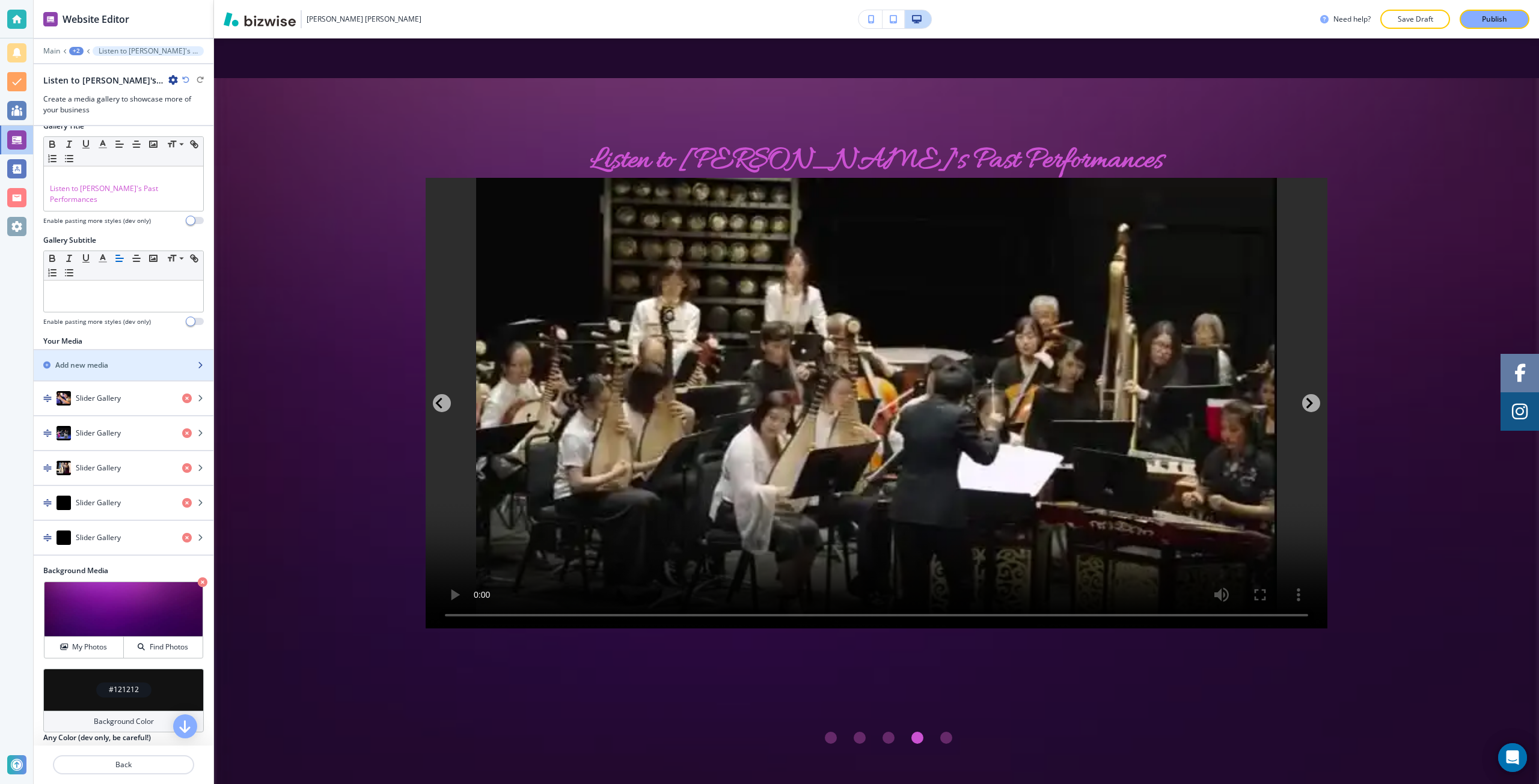
click at [115, 360] on div "Add new media" at bounding box center [110, 365] width 154 height 11
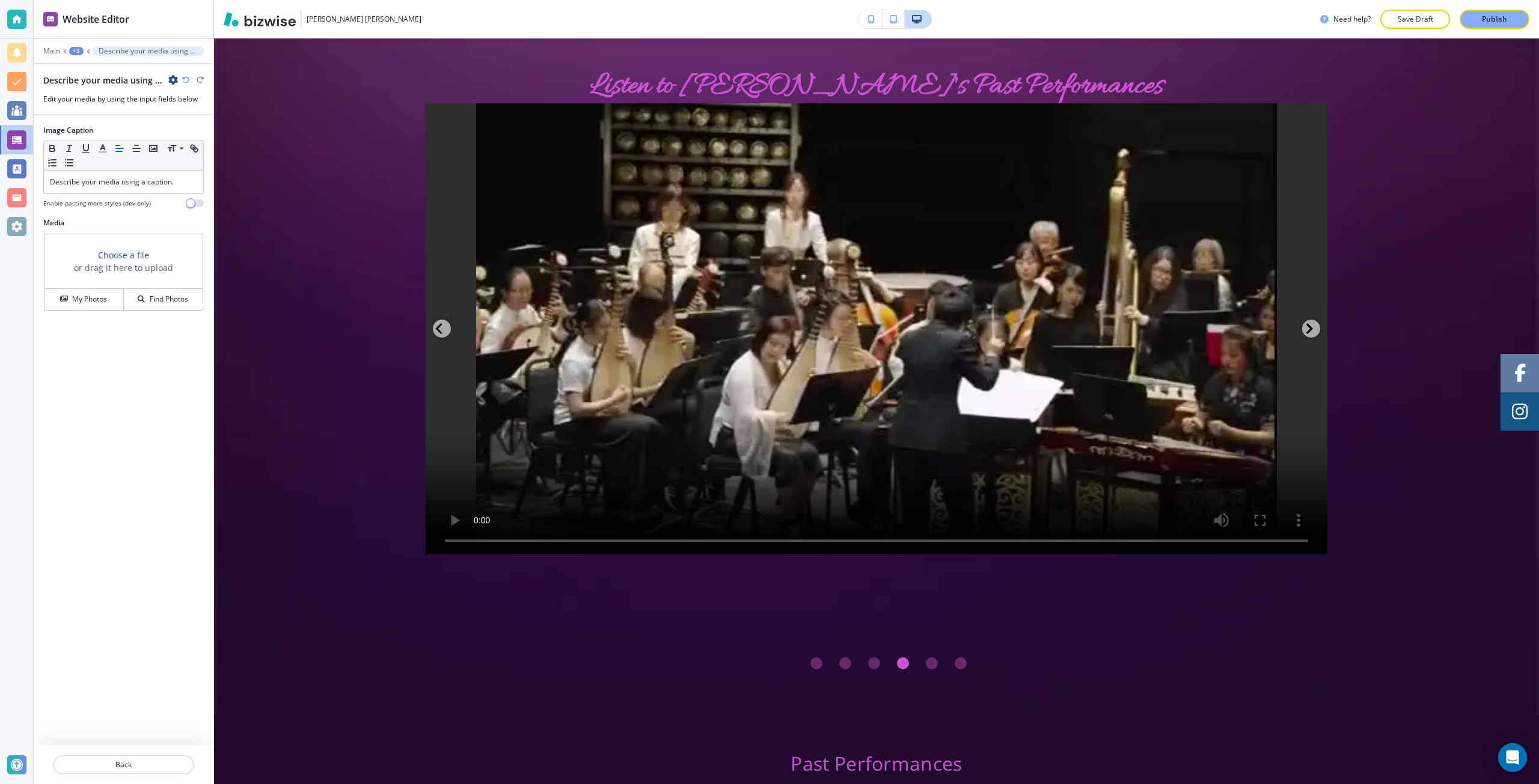
scroll to position [3279, 0]
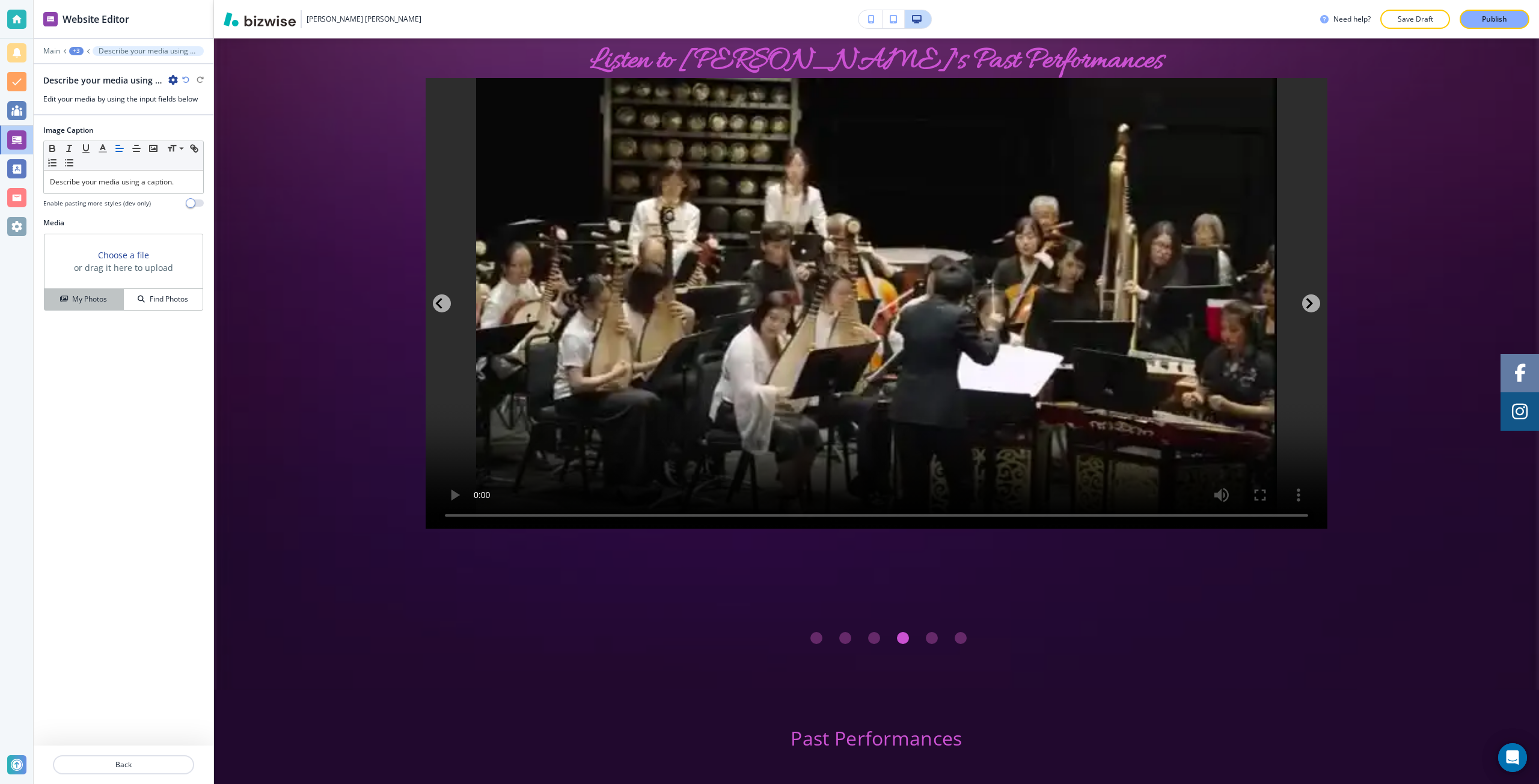
click at [115, 299] on div "My Photos" at bounding box center [84, 299] width 79 height 11
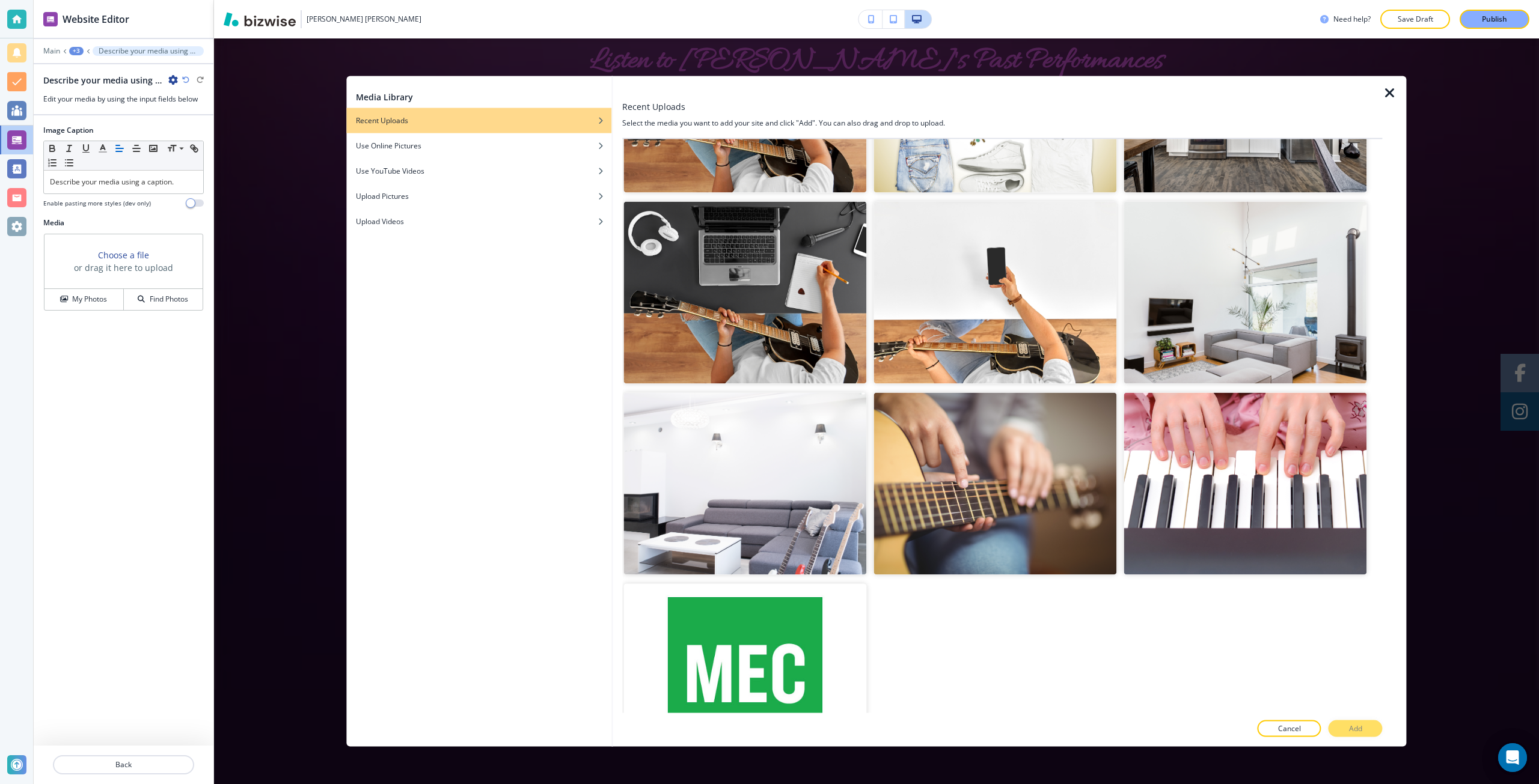
scroll to position [4482, 0]
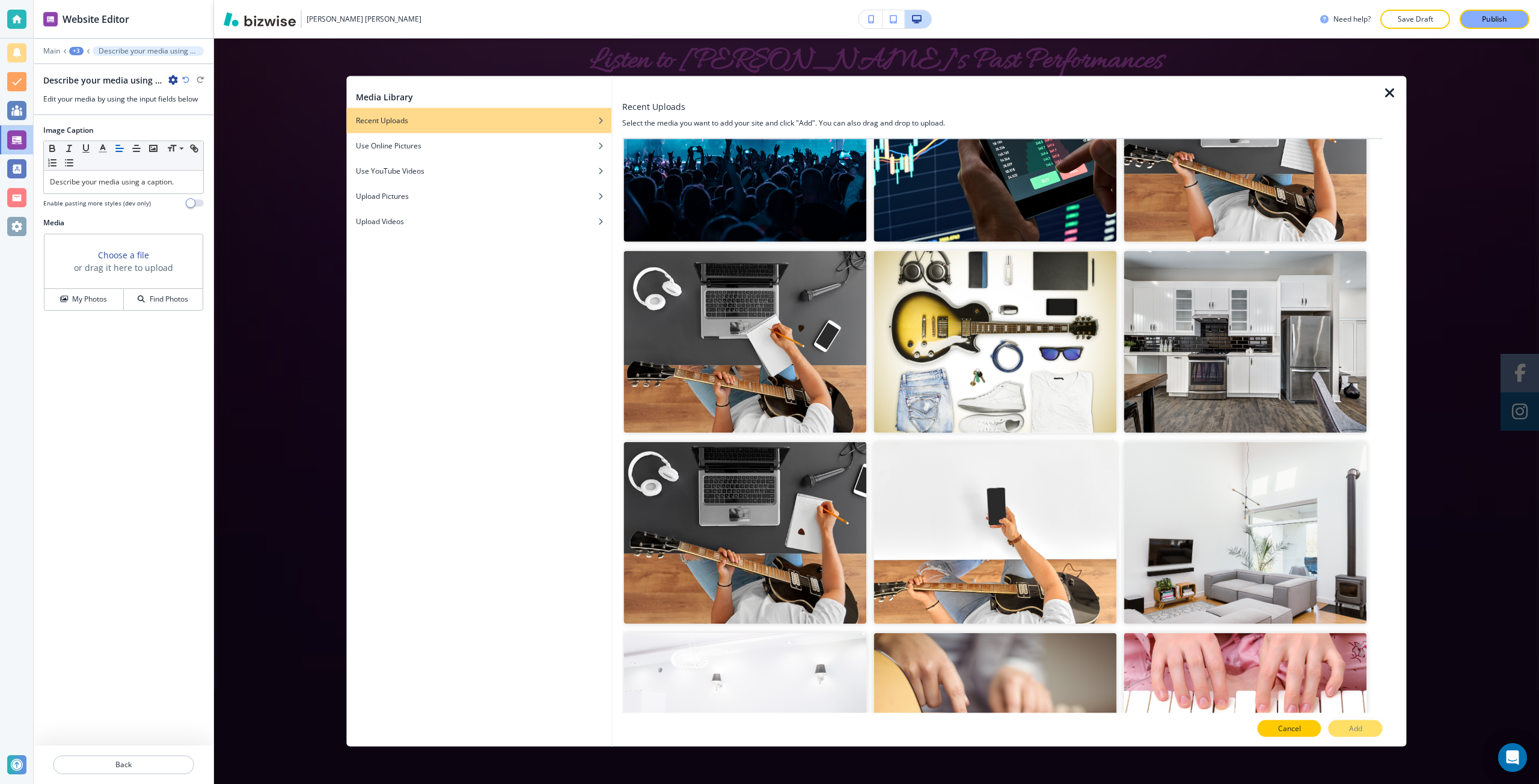
click at [1279, 724] on p "Cancel" at bounding box center [1289, 729] width 23 height 11
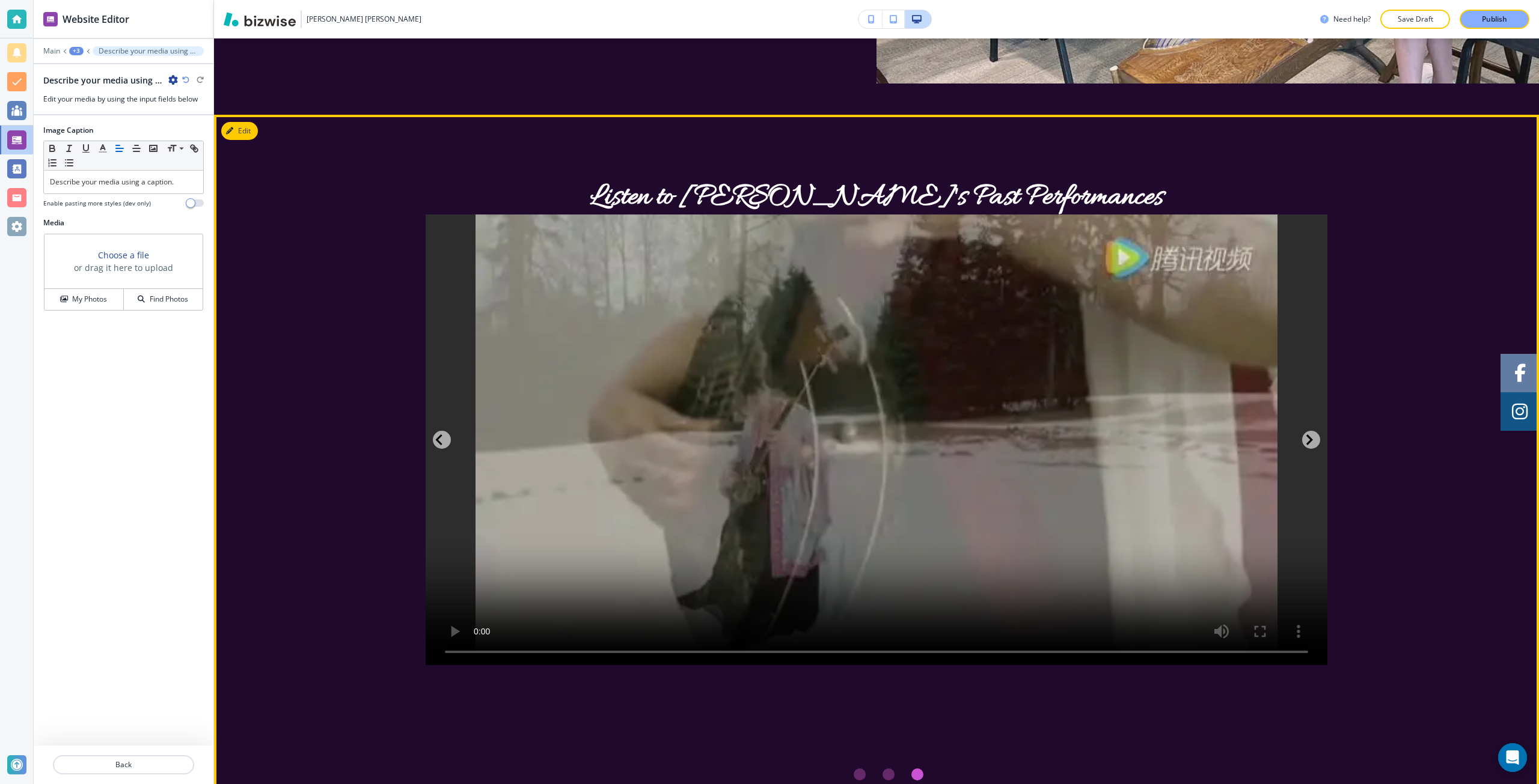
scroll to position [2438, 0]
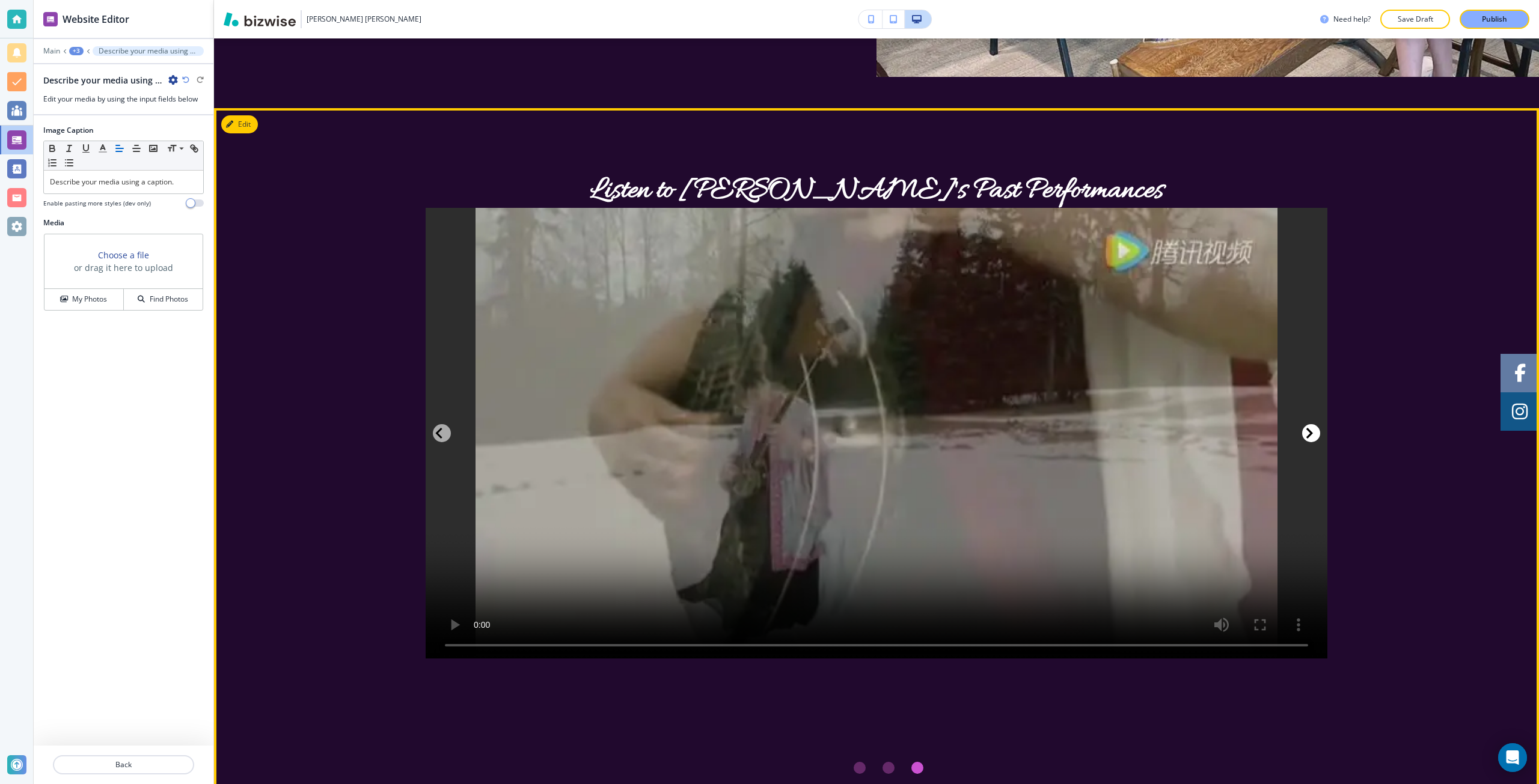
click at [1306, 426] on icon "Next Slide" at bounding box center [1309, 433] width 11 height 14
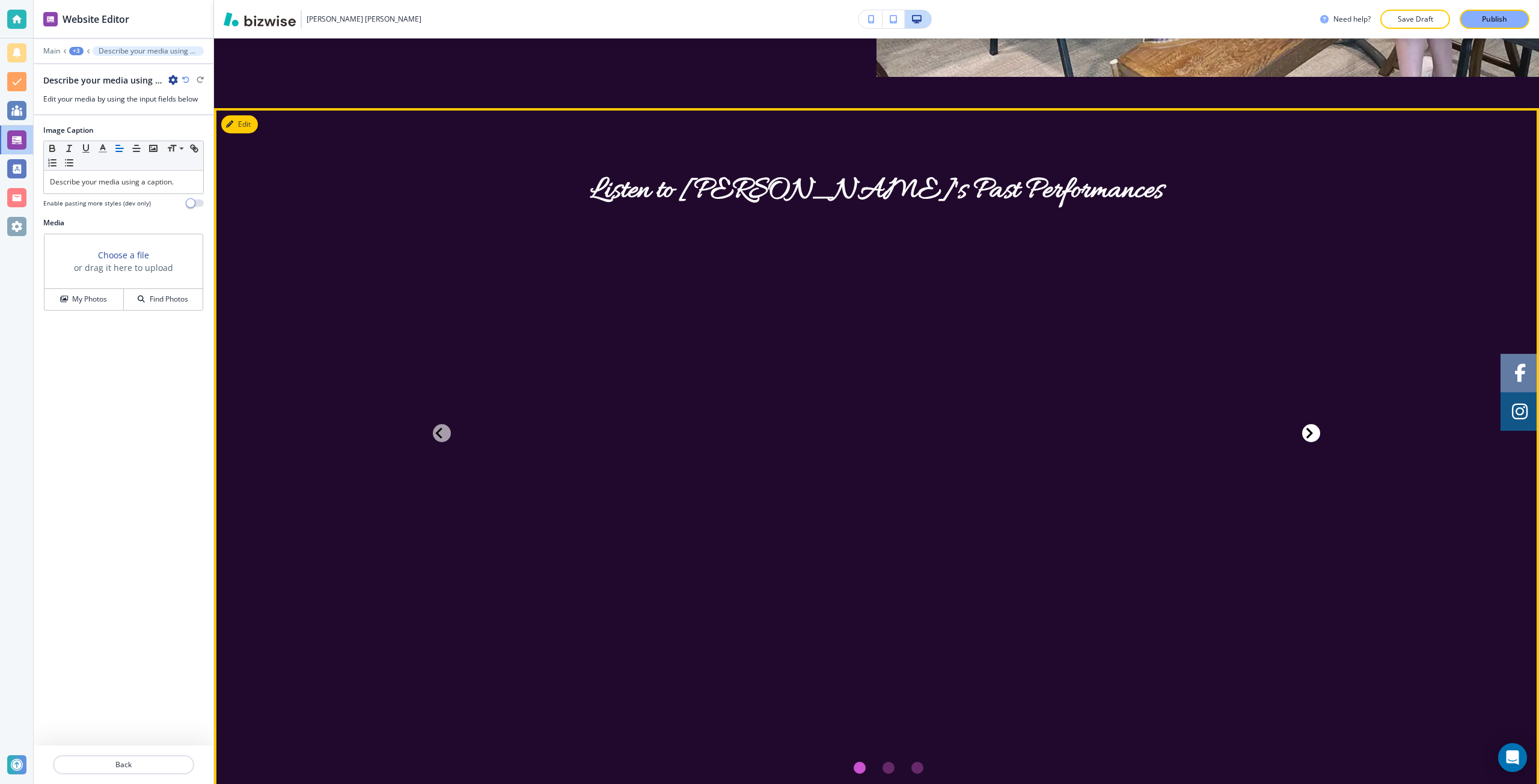
click at [1306, 426] on icon "Next Slide" at bounding box center [1309, 433] width 11 height 14
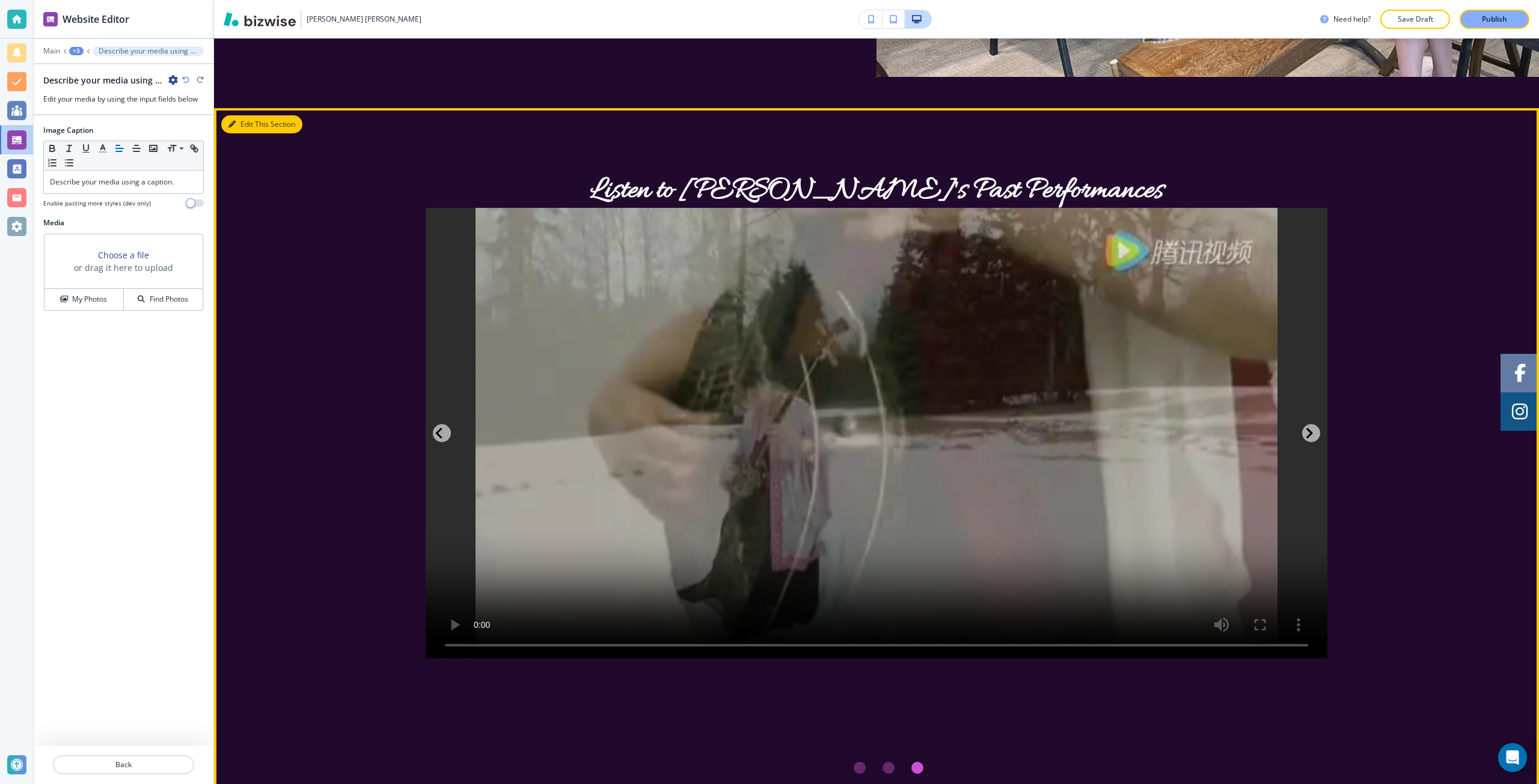
click at [235, 115] on button "Edit This Section" at bounding box center [262, 124] width 81 height 18
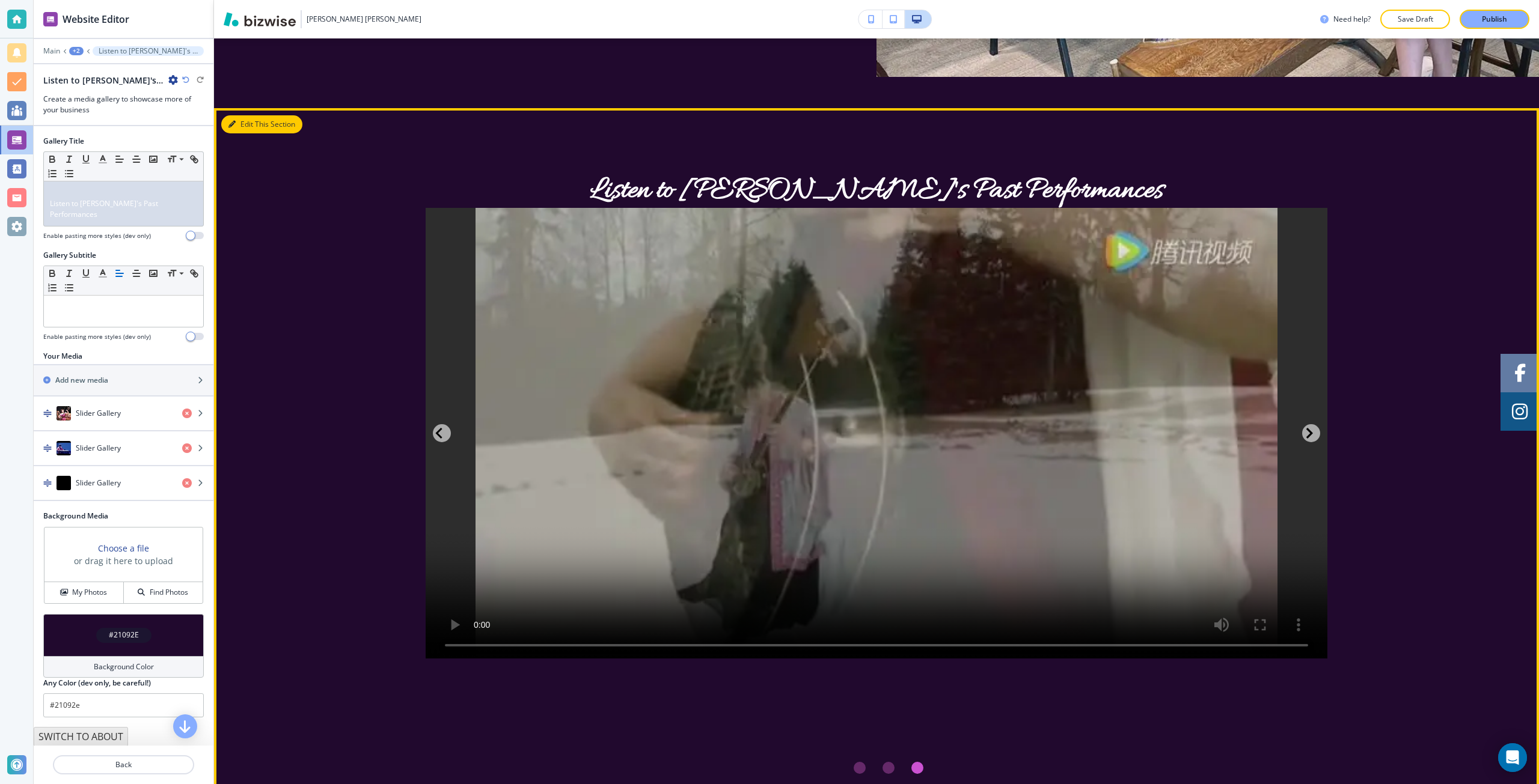
scroll to position [2464, 0]
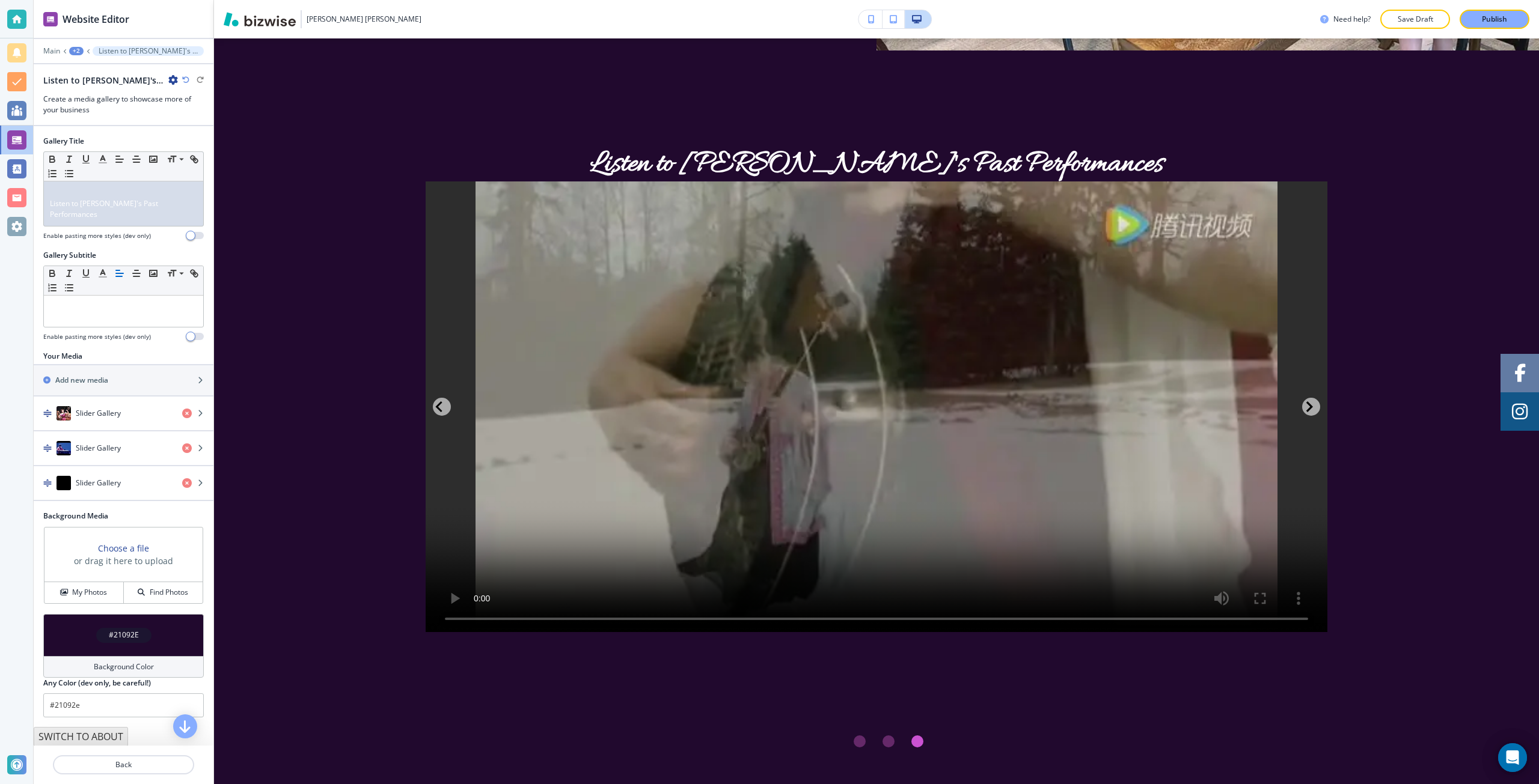
click at [171, 77] on icon "button" at bounding box center [174, 80] width 10 height 10
click at [101, 694] on input "#21092e" at bounding box center [124, 706] width 161 height 24
click at [99, 694] on input "#21092e" at bounding box center [124, 706] width 161 height 24
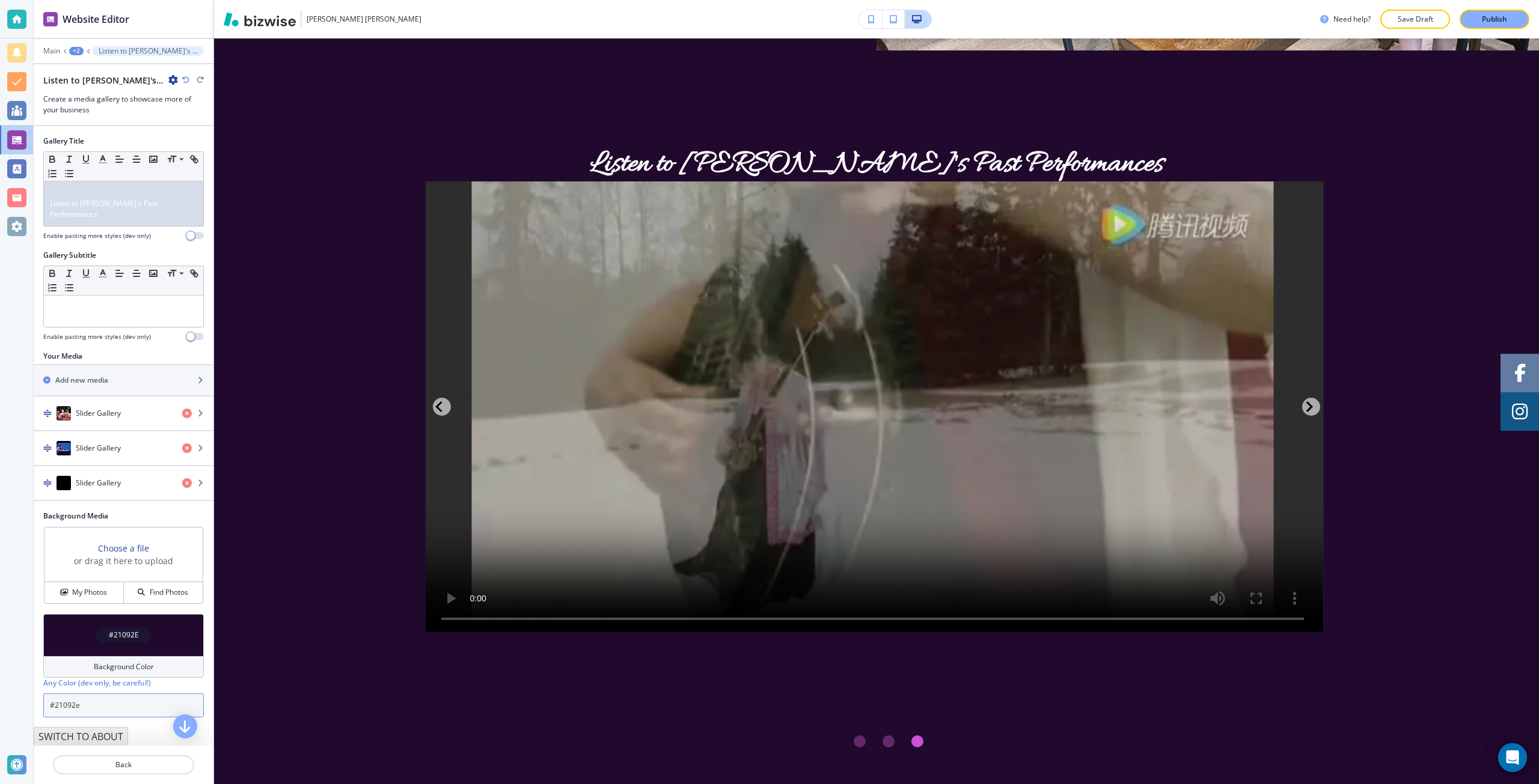
click at [99, 694] on input "#21092e" at bounding box center [124, 706] width 161 height 24
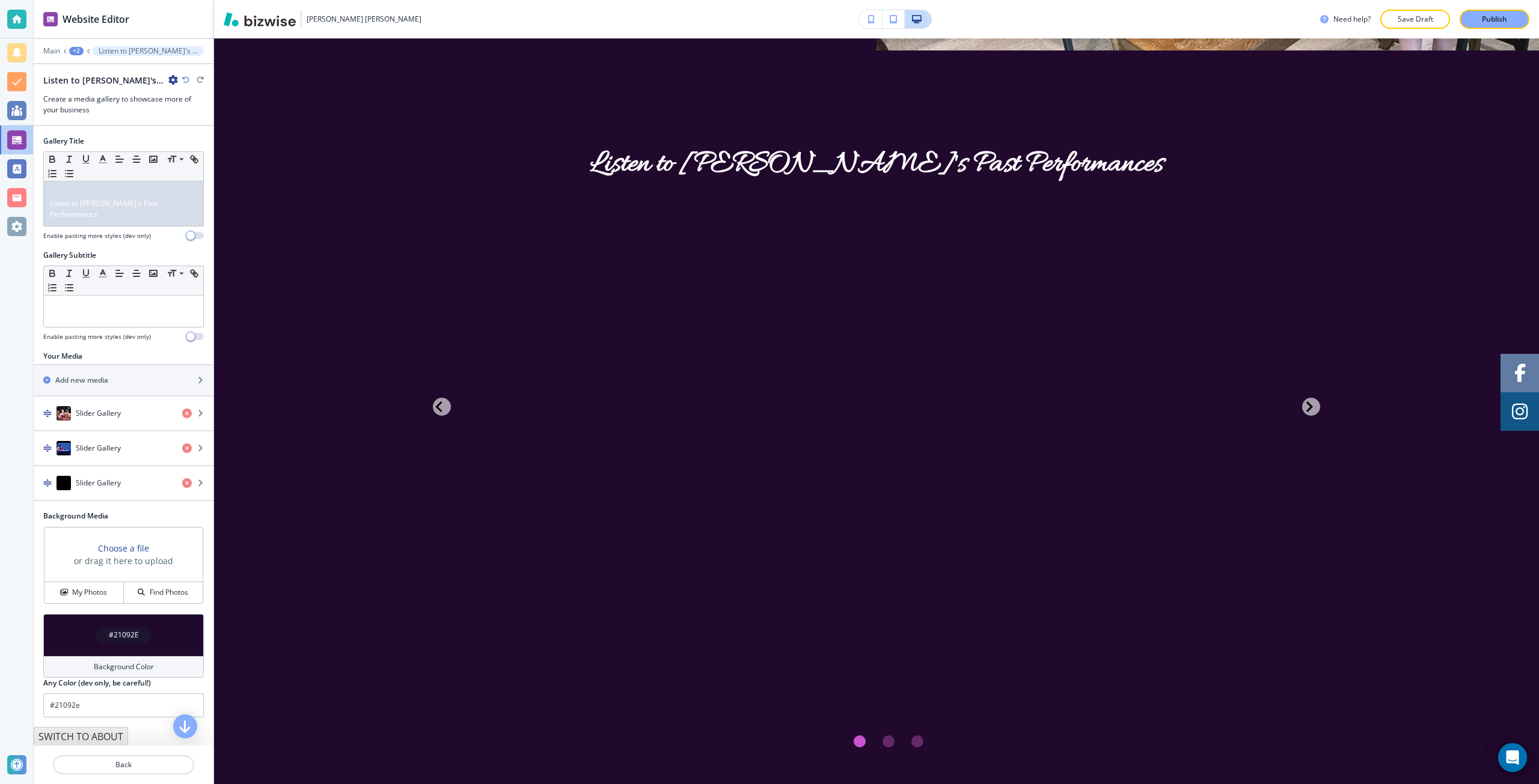
click at [173, 83] on icon "button" at bounding box center [174, 80] width 10 height 10
click at [199, 138] on button "Delete Section" at bounding box center [207, 143] width 77 height 21
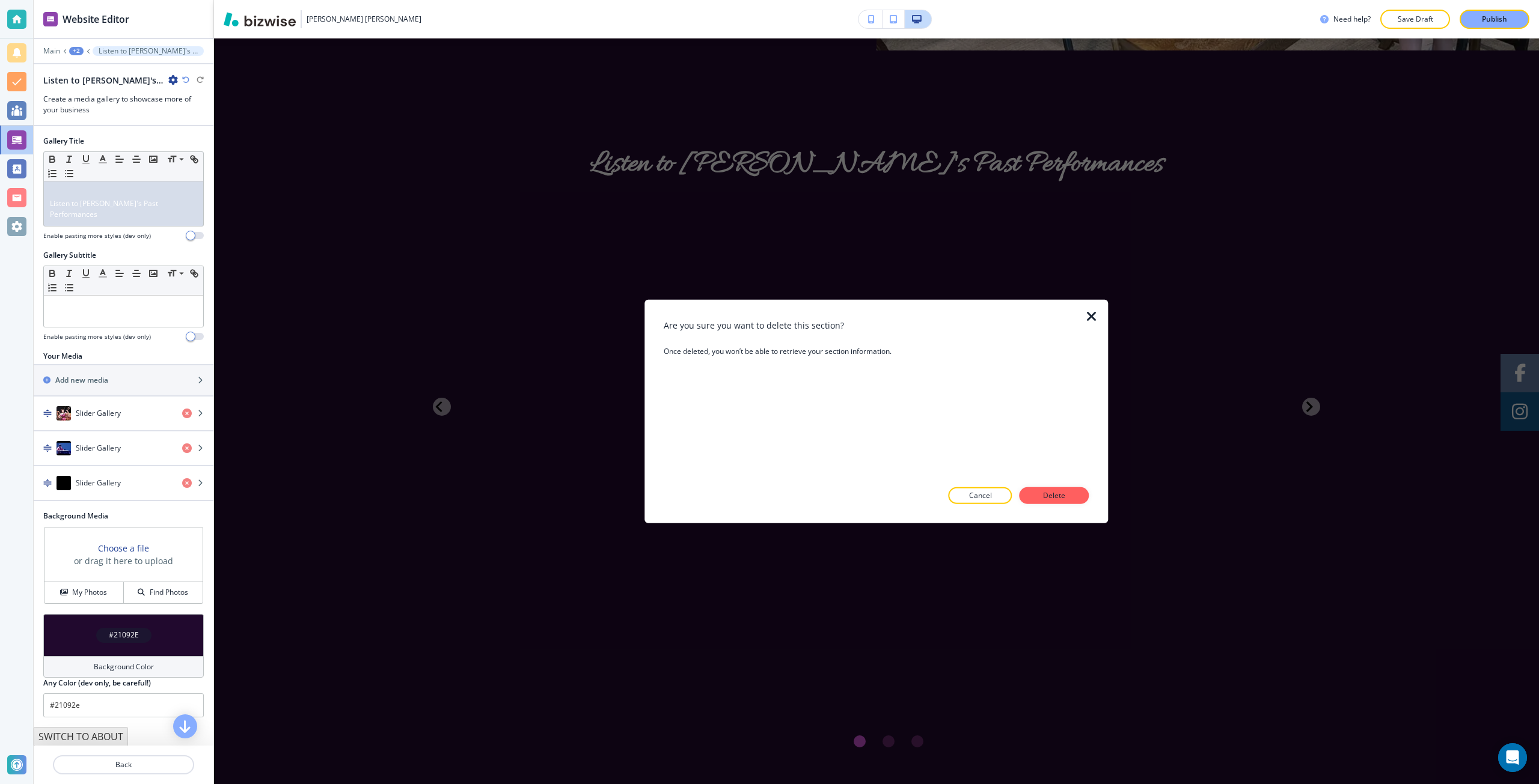
click at [1034, 505] on div at bounding box center [876, 513] width 425 height 19
click at [1035, 502] on button "Delete" at bounding box center [1055, 496] width 70 height 17
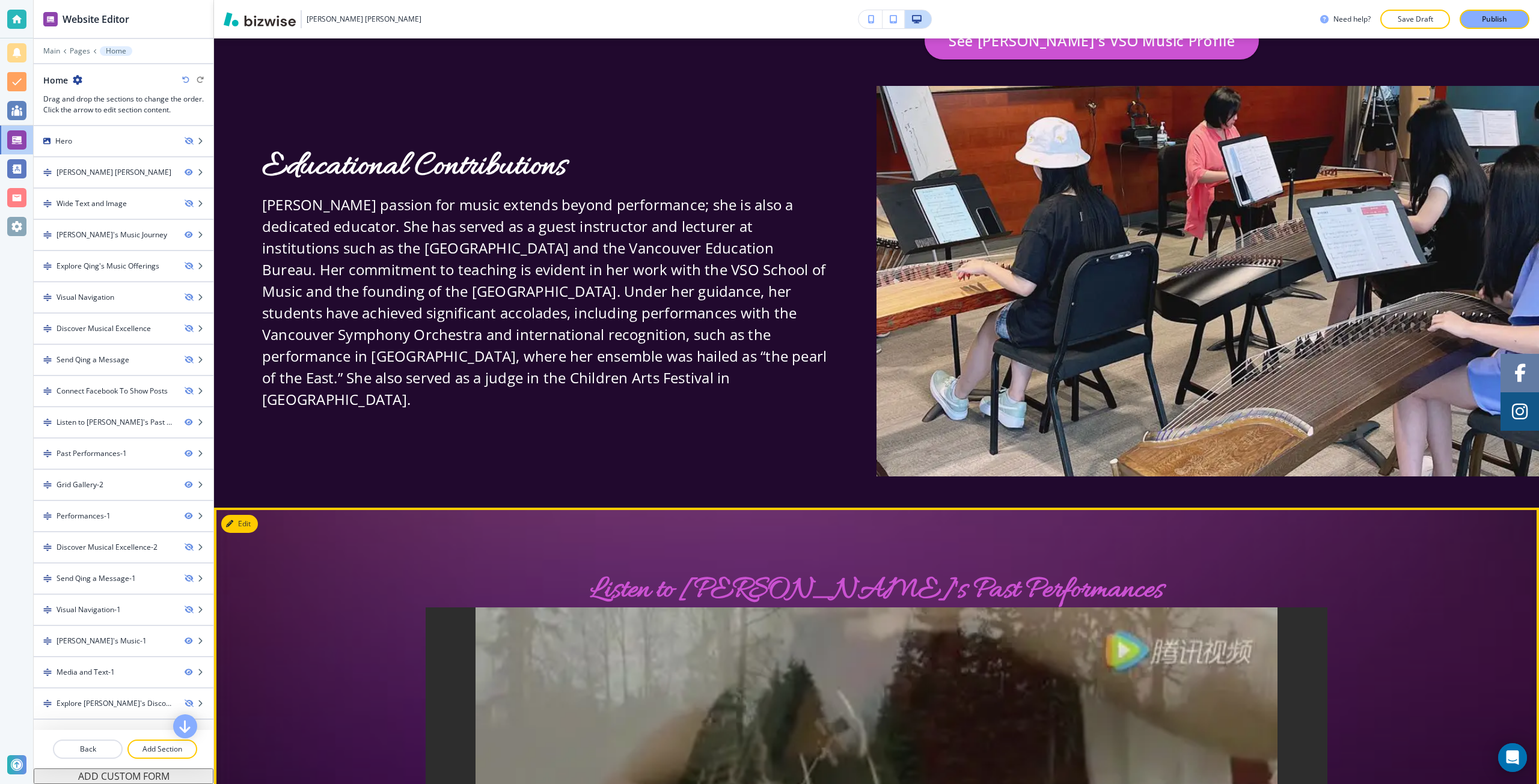
scroll to position [2110, 0]
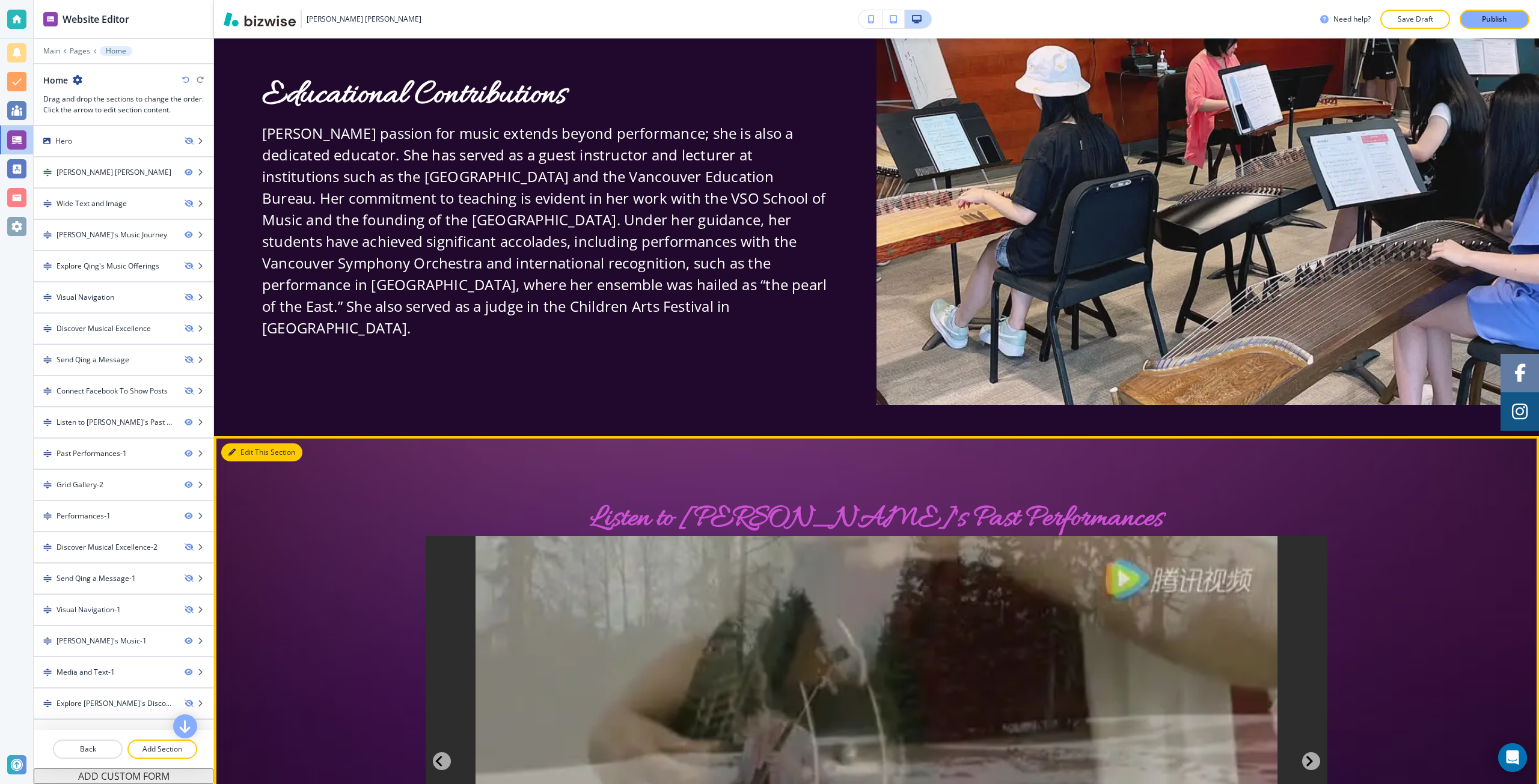
click at [244, 444] on button "Edit This Section" at bounding box center [262, 452] width 81 height 18
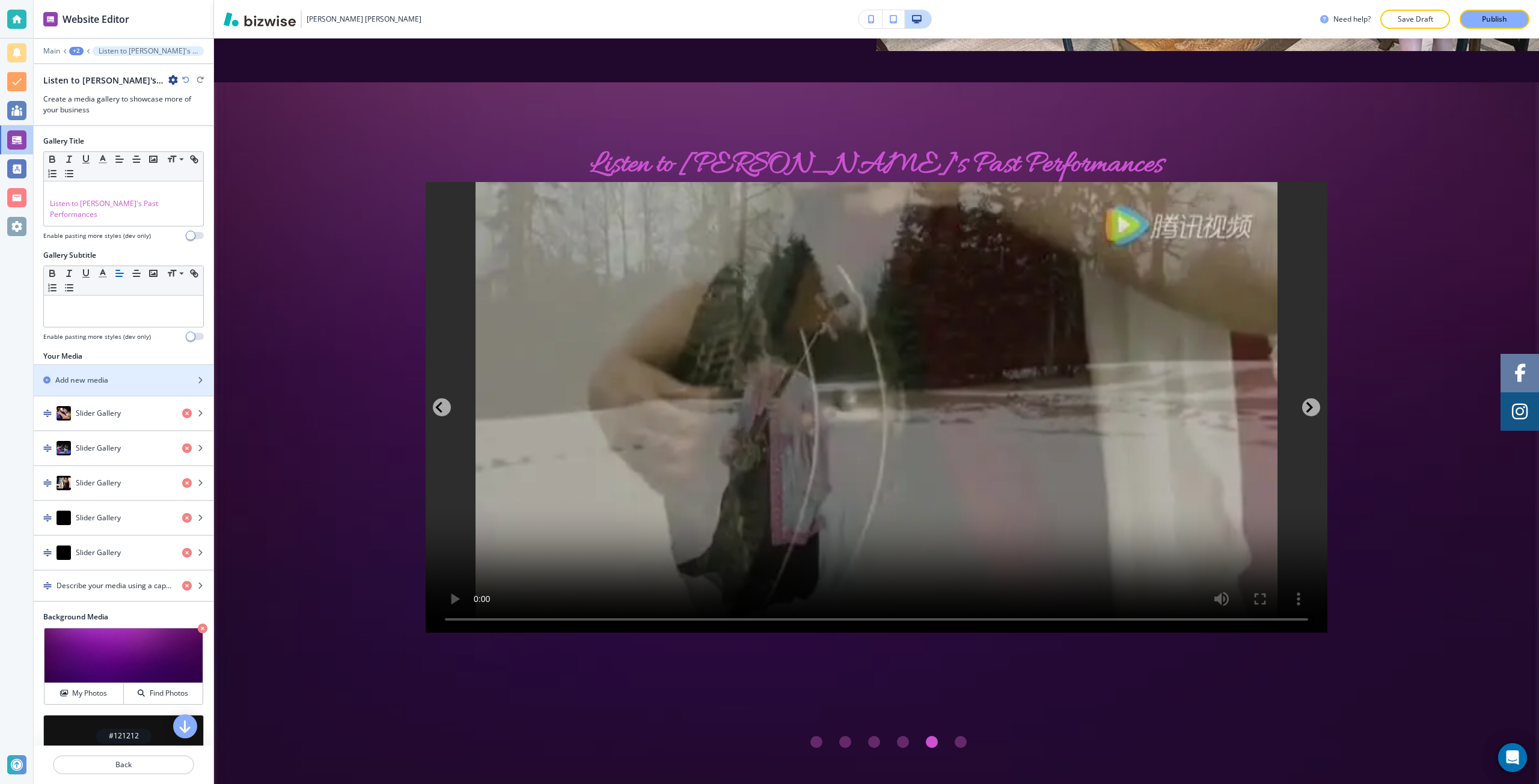
scroll to position [2464, 0]
click at [80, 192] on p at bounding box center [123, 193] width 147 height 11
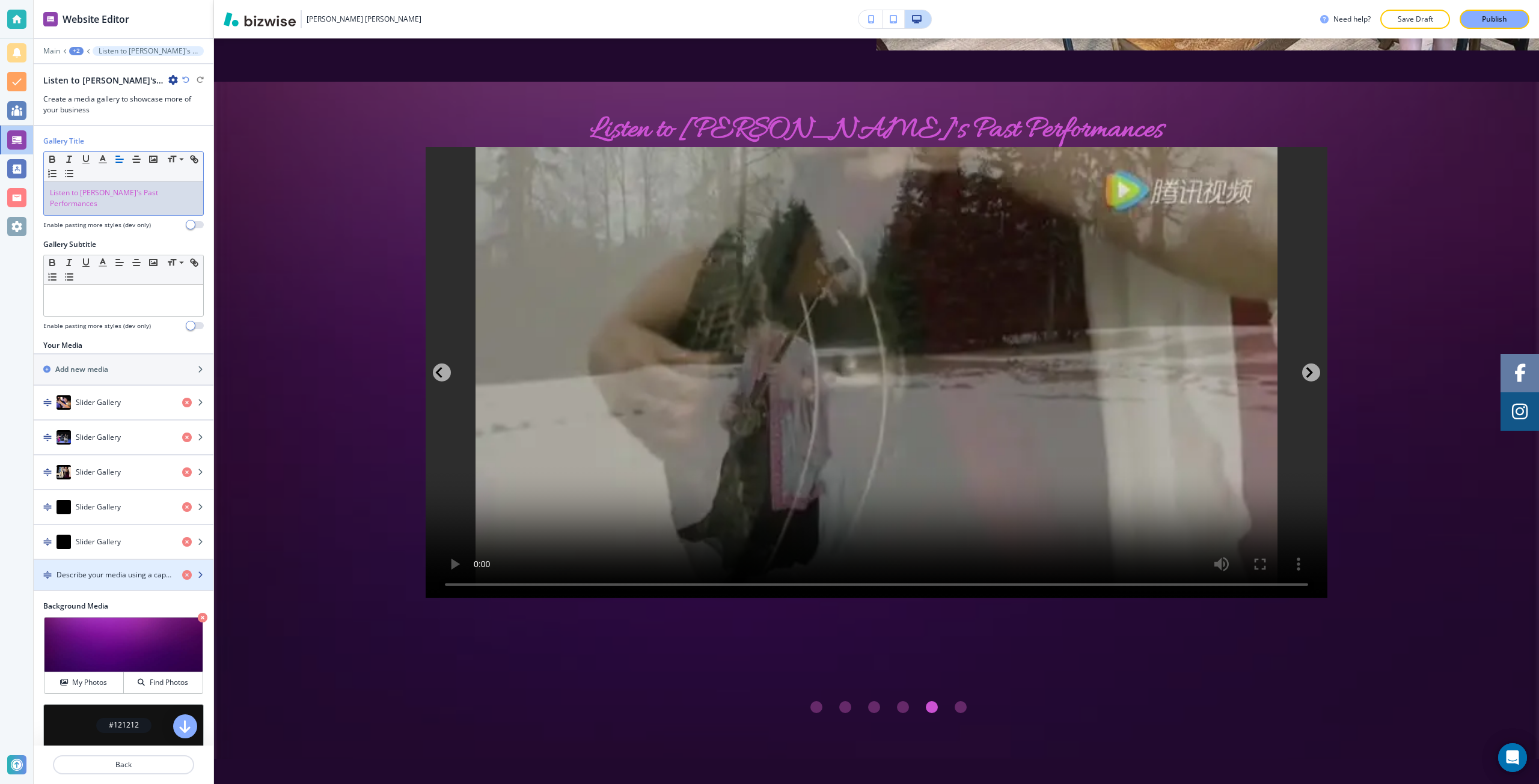
click at [101, 569] on h4 "Describe your media using a caption." at bounding box center [114, 574] width 116 height 11
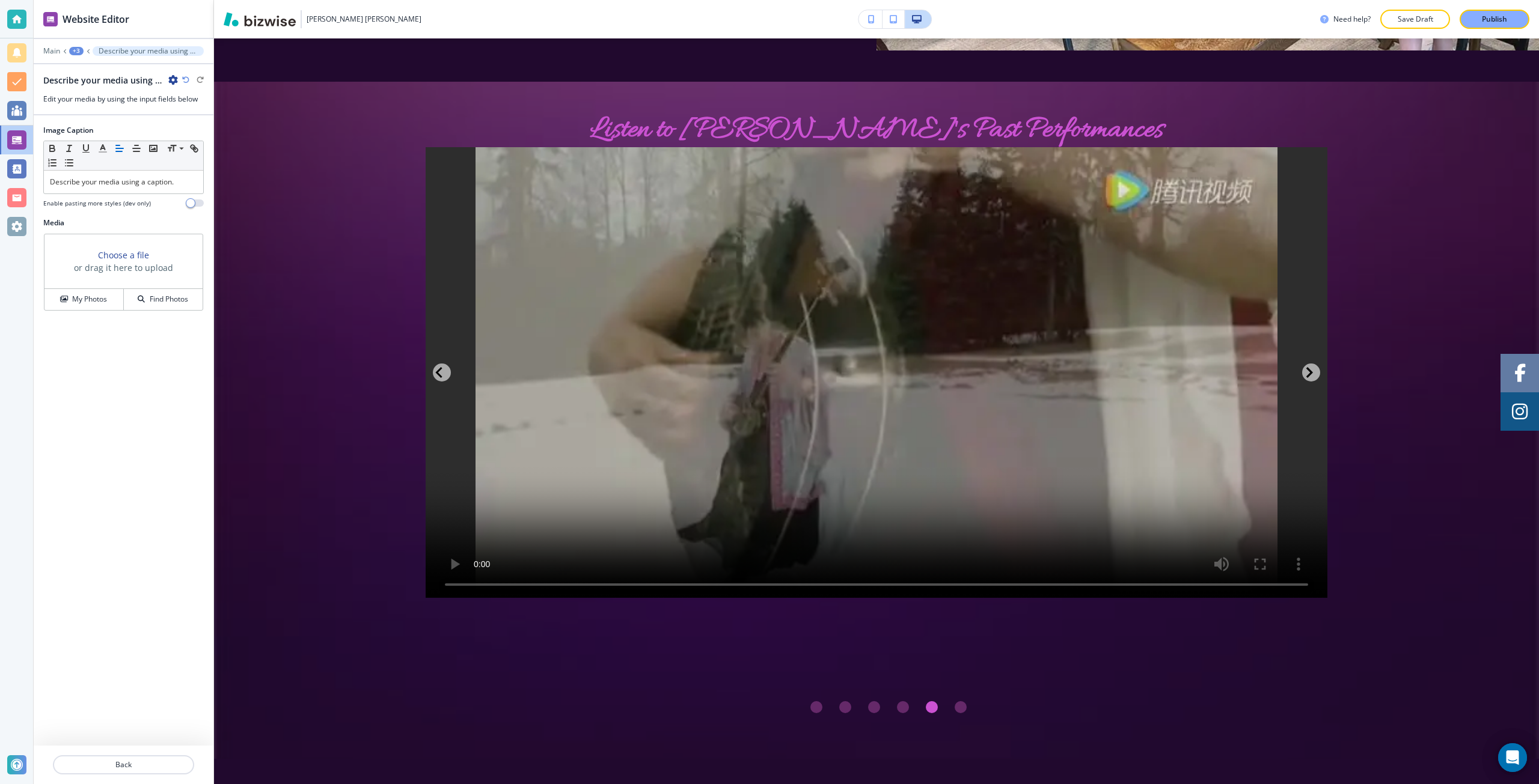
scroll to position [2530, 0]
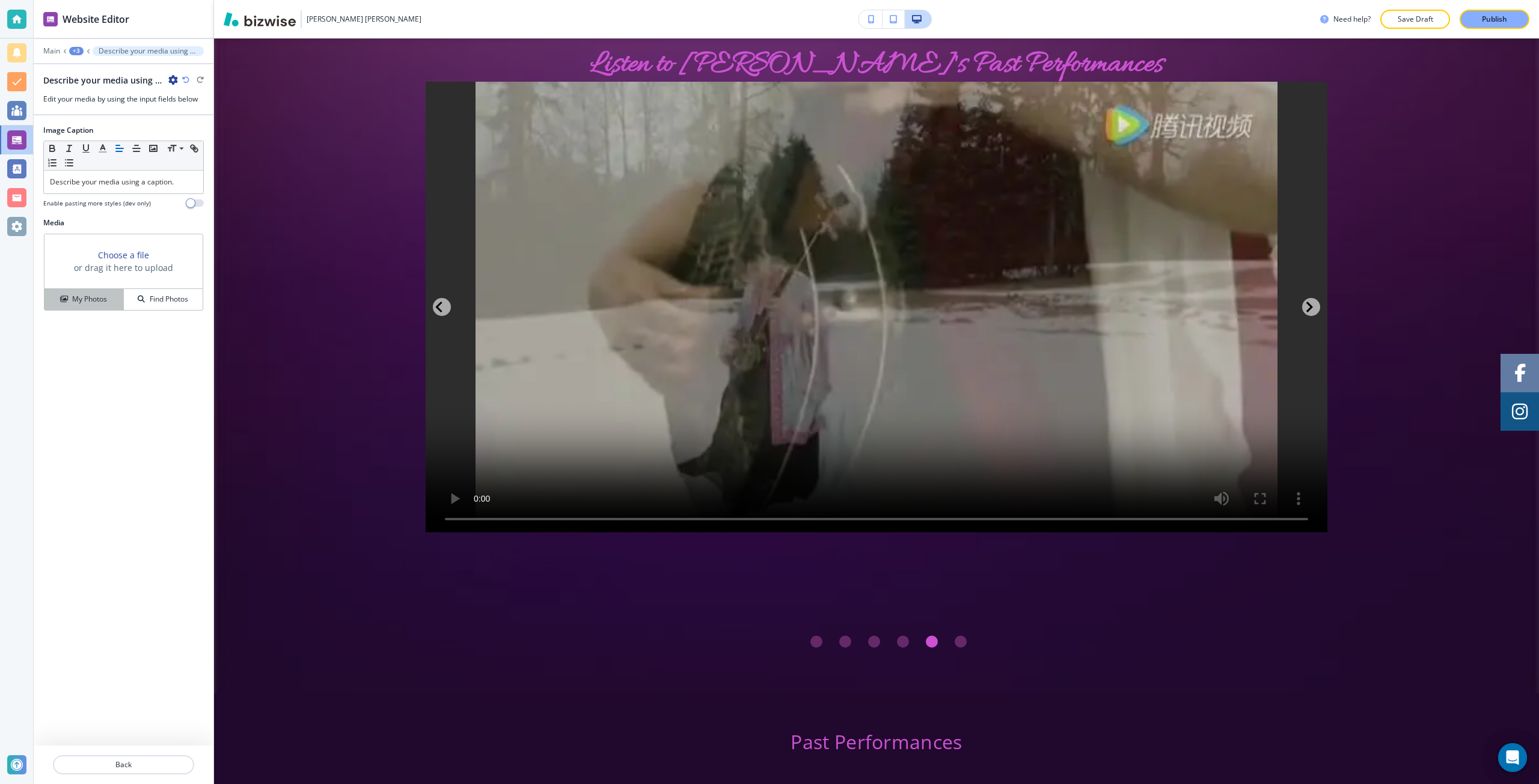
click at [103, 296] on h4 "My Photos" at bounding box center [89, 299] width 35 height 11
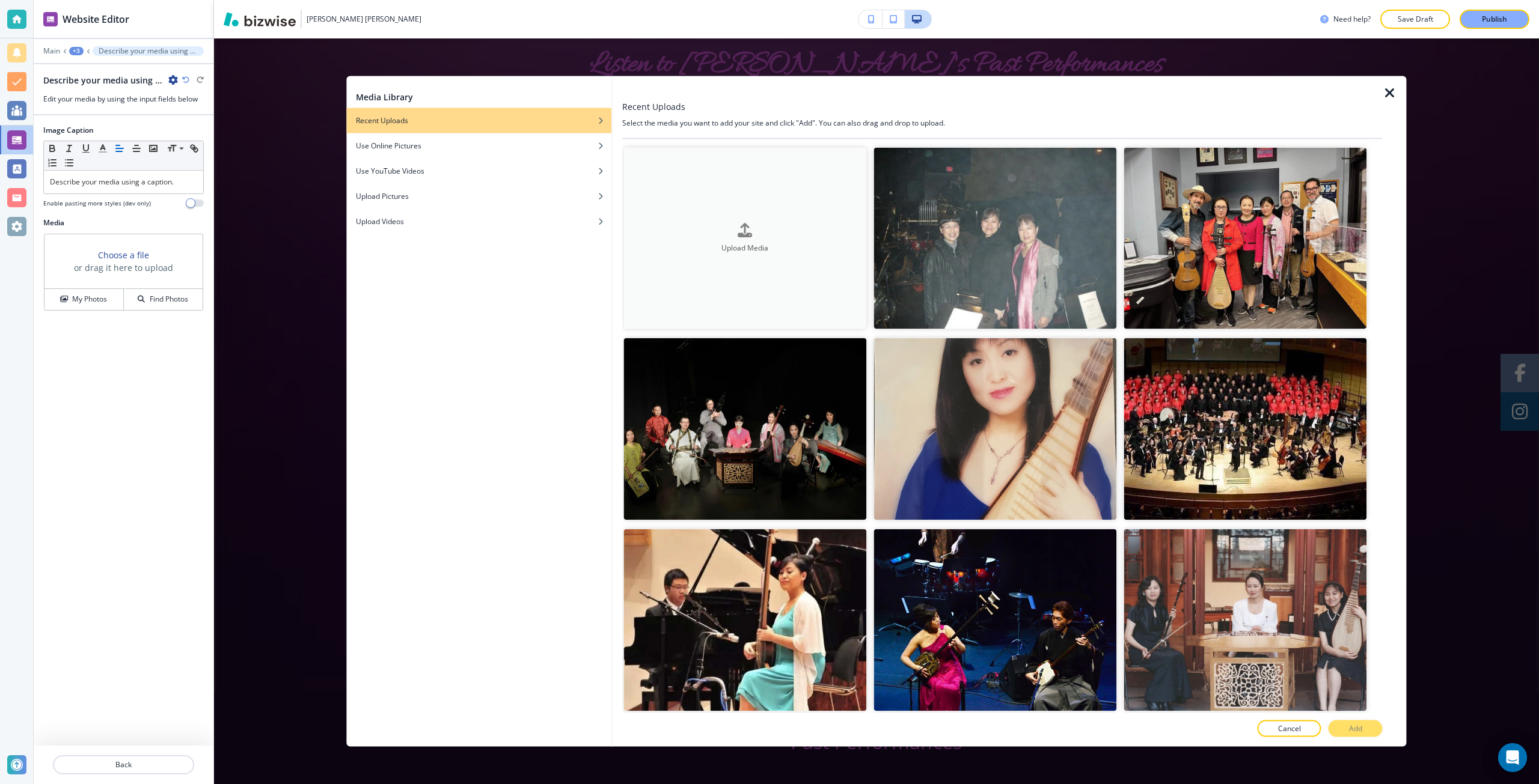
click at [651, 233] on div "Upload Media" at bounding box center [745, 238] width 243 height 31
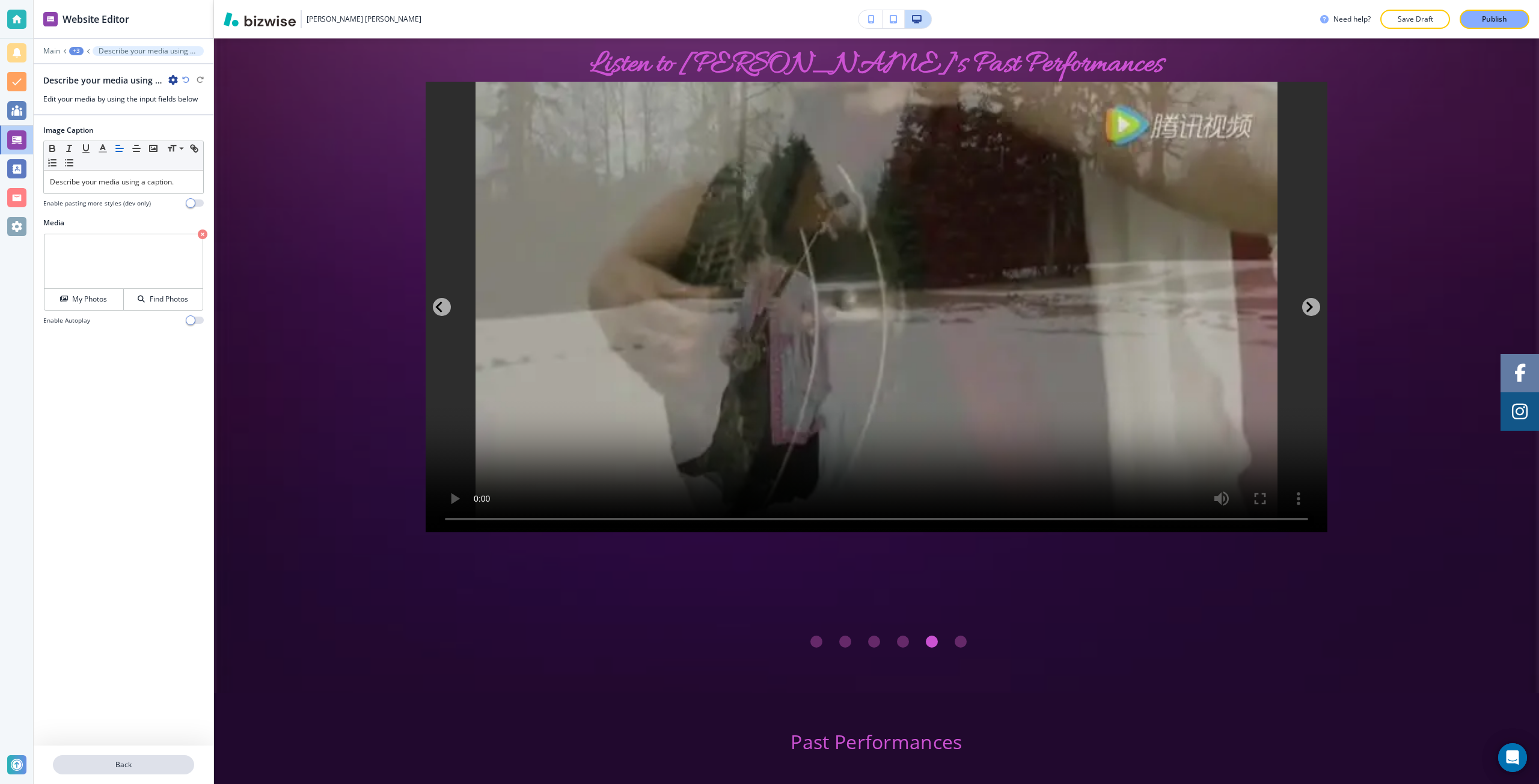
click at [107, 765] on p "Back" at bounding box center [123, 765] width 139 height 11
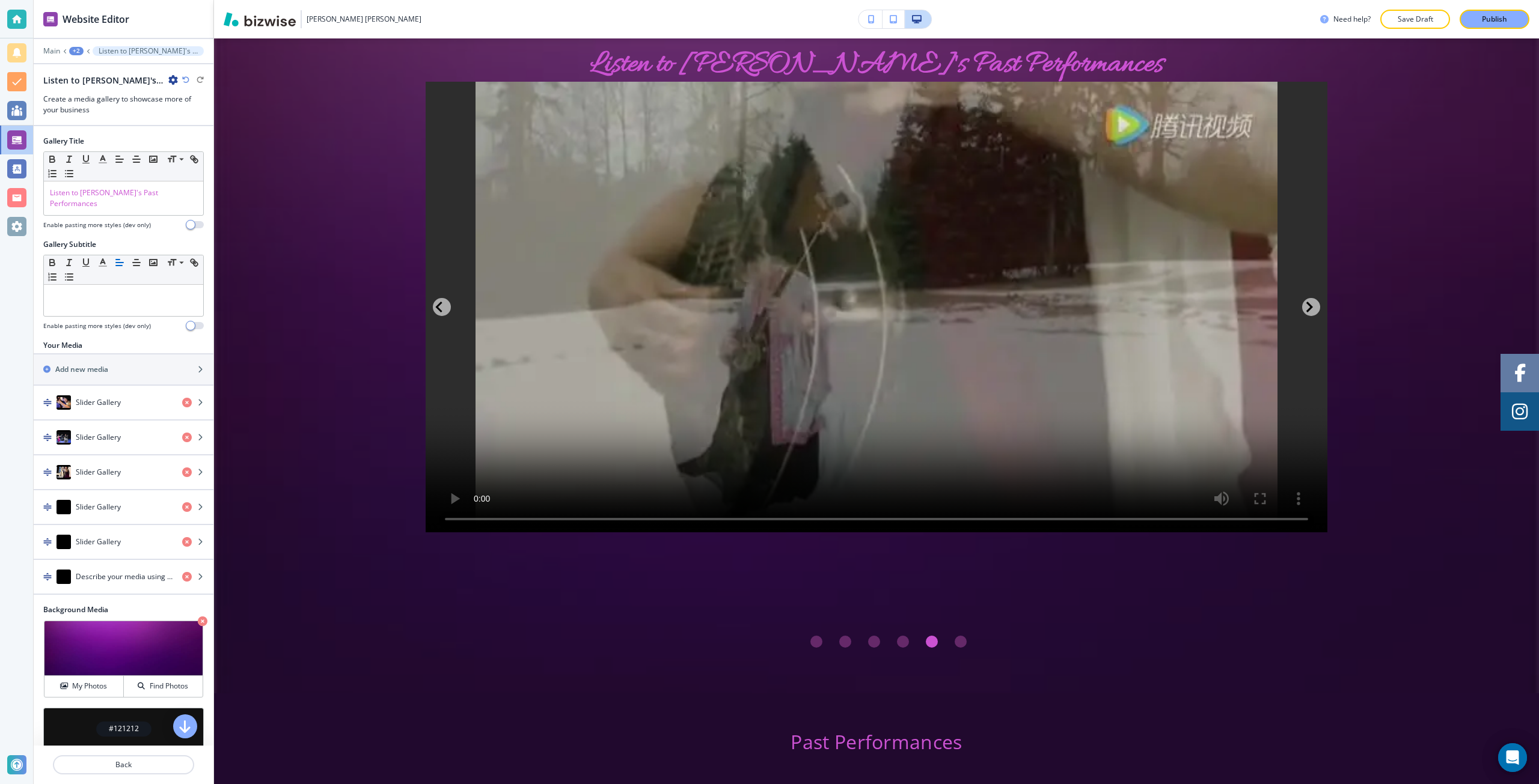
scroll to position [2464, 0]
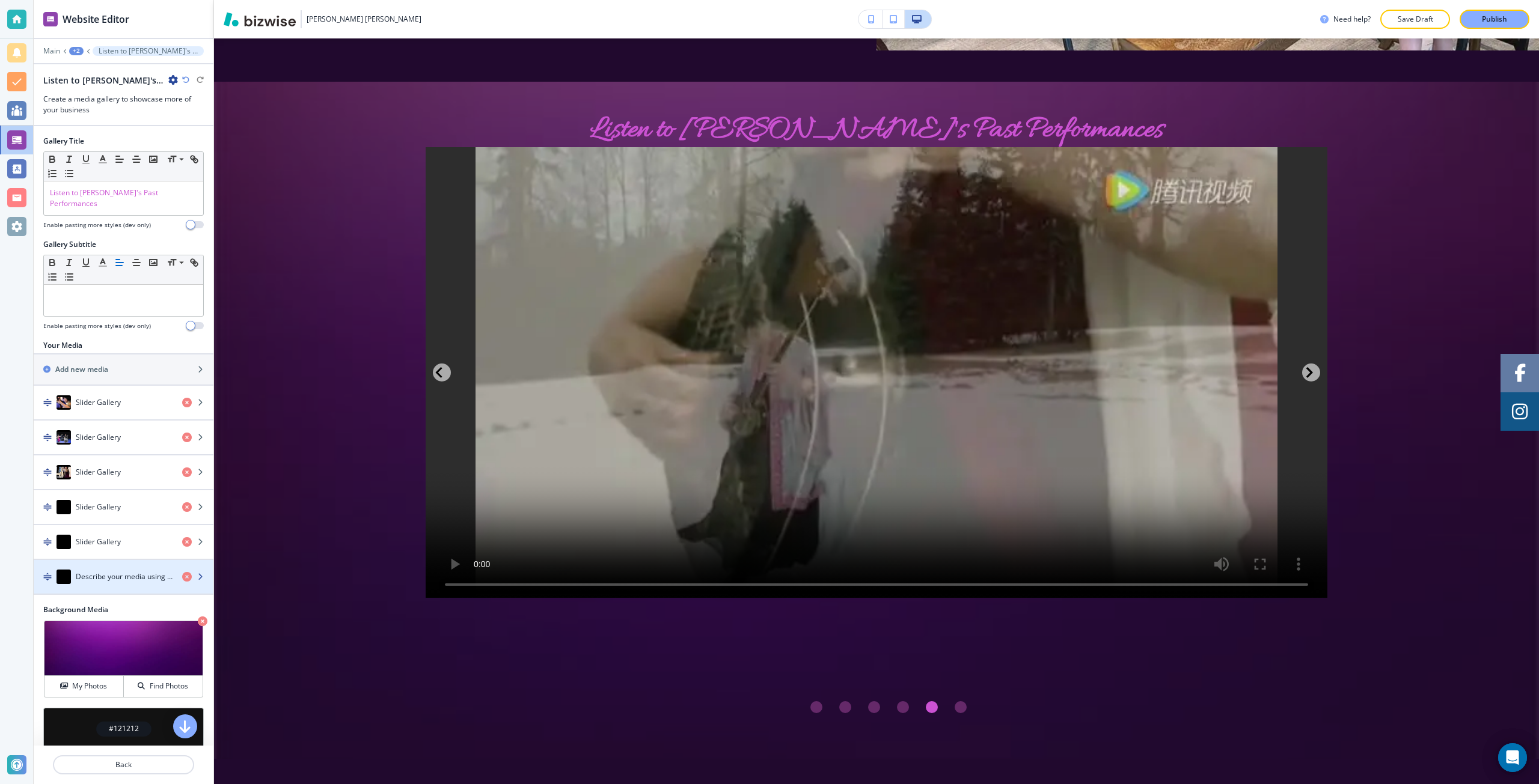
click at [110, 571] on h4 "Describe your media using a caption." at bounding box center [124, 576] width 97 height 11
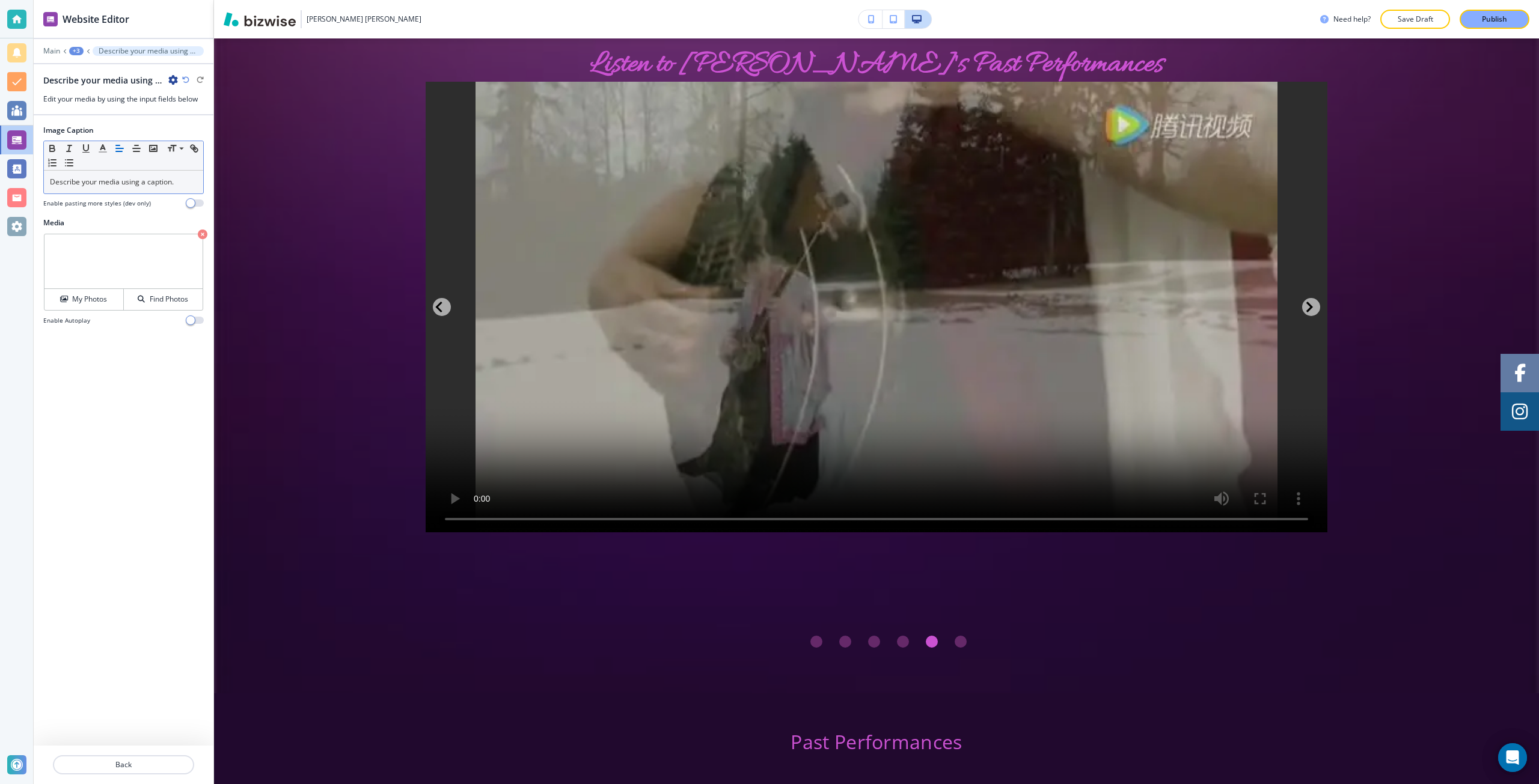
click at [111, 184] on p "Describe your media using a caption." at bounding box center [123, 182] width 147 height 11
click at [102, 764] on p "Back" at bounding box center [123, 765] width 139 height 11
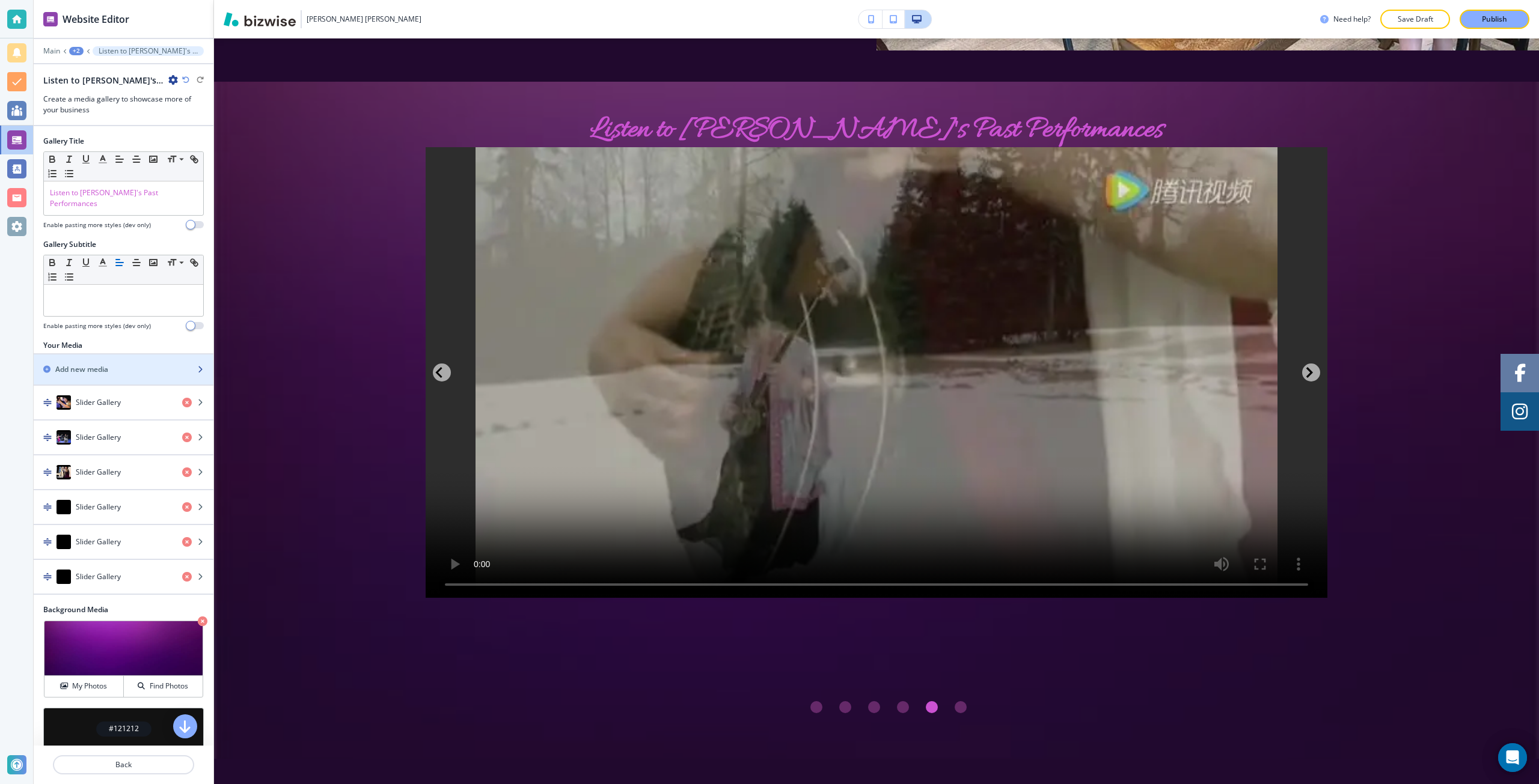
click at [100, 375] on div "button" at bounding box center [123, 380] width 180 height 10
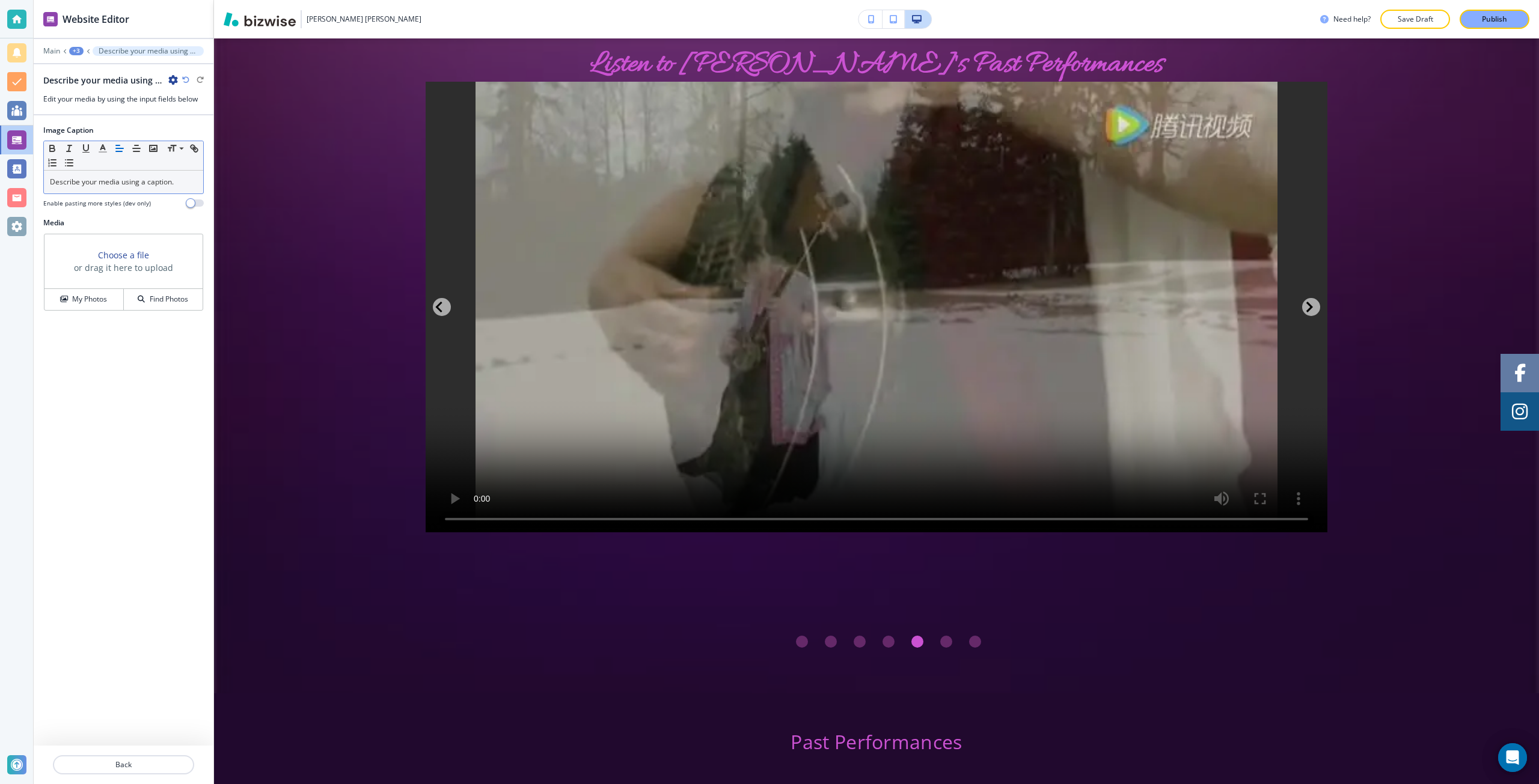
click at [127, 188] on div "Describe your media using a caption." at bounding box center [124, 182] width 159 height 23
click at [114, 258] on h3 "Choose a file" at bounding box center [124, 255] width 51 height 13
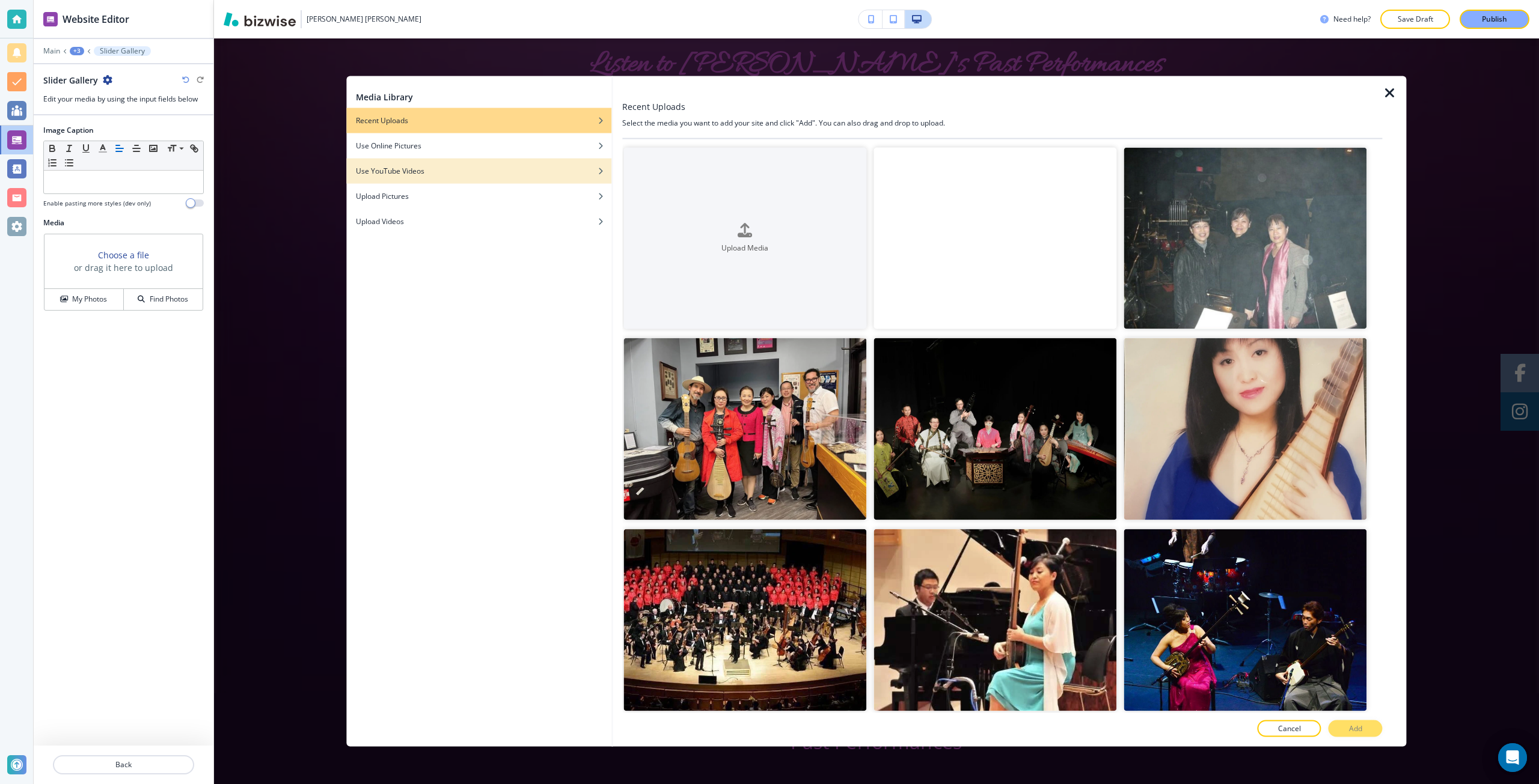
click at [433, 168] on div "Use YouTube Videos" at bounding box center [479, 170] width 265 height 11
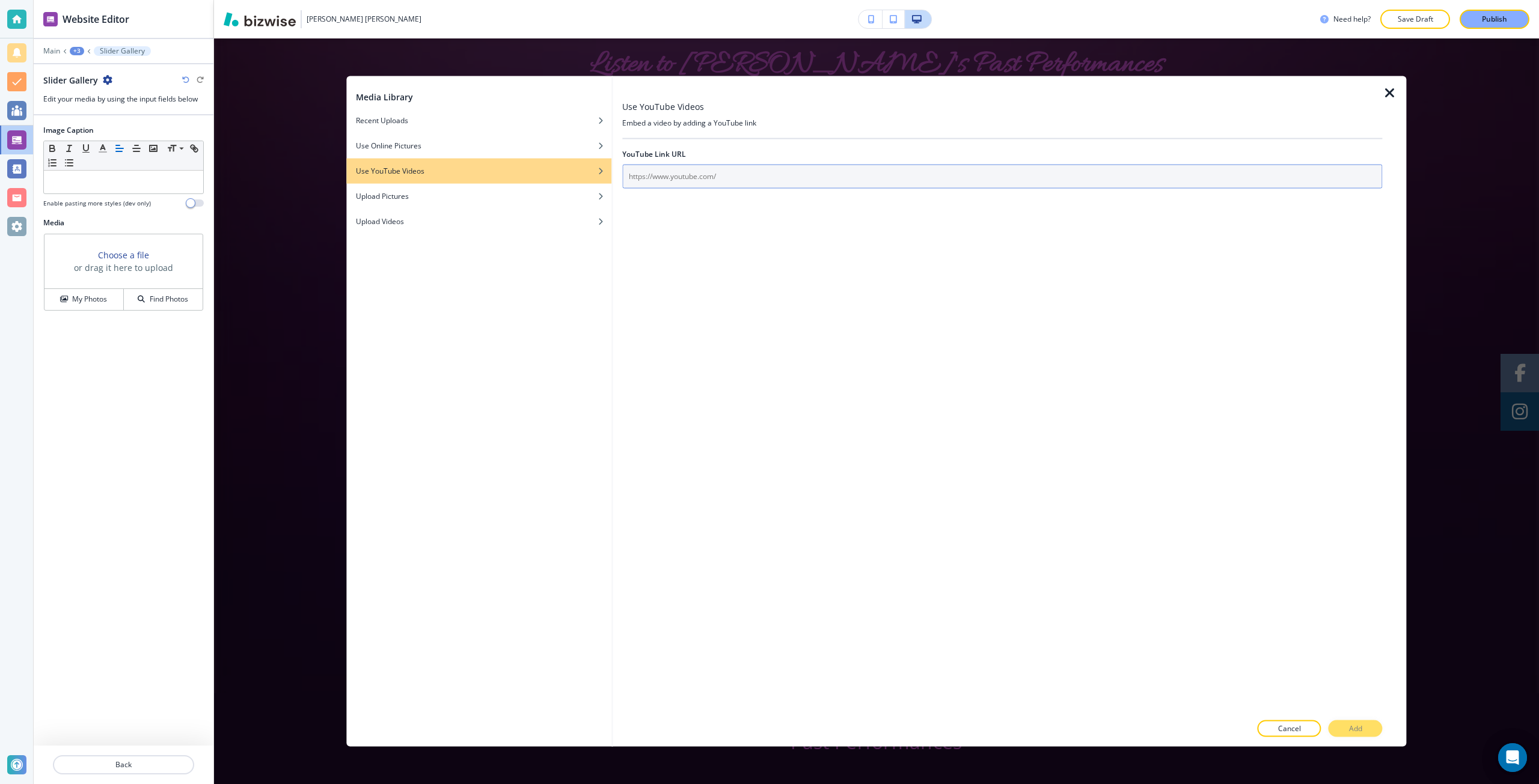
click at [705, 174] on input "text" at bounding box center [1002, 176] width 760 height 24
paste input "https://www.youtube.com/watch?v=Yfrq0Yl4HMY"
type input "https://www.youtube.com/watch?v=Yfrq0Yl4HMY"
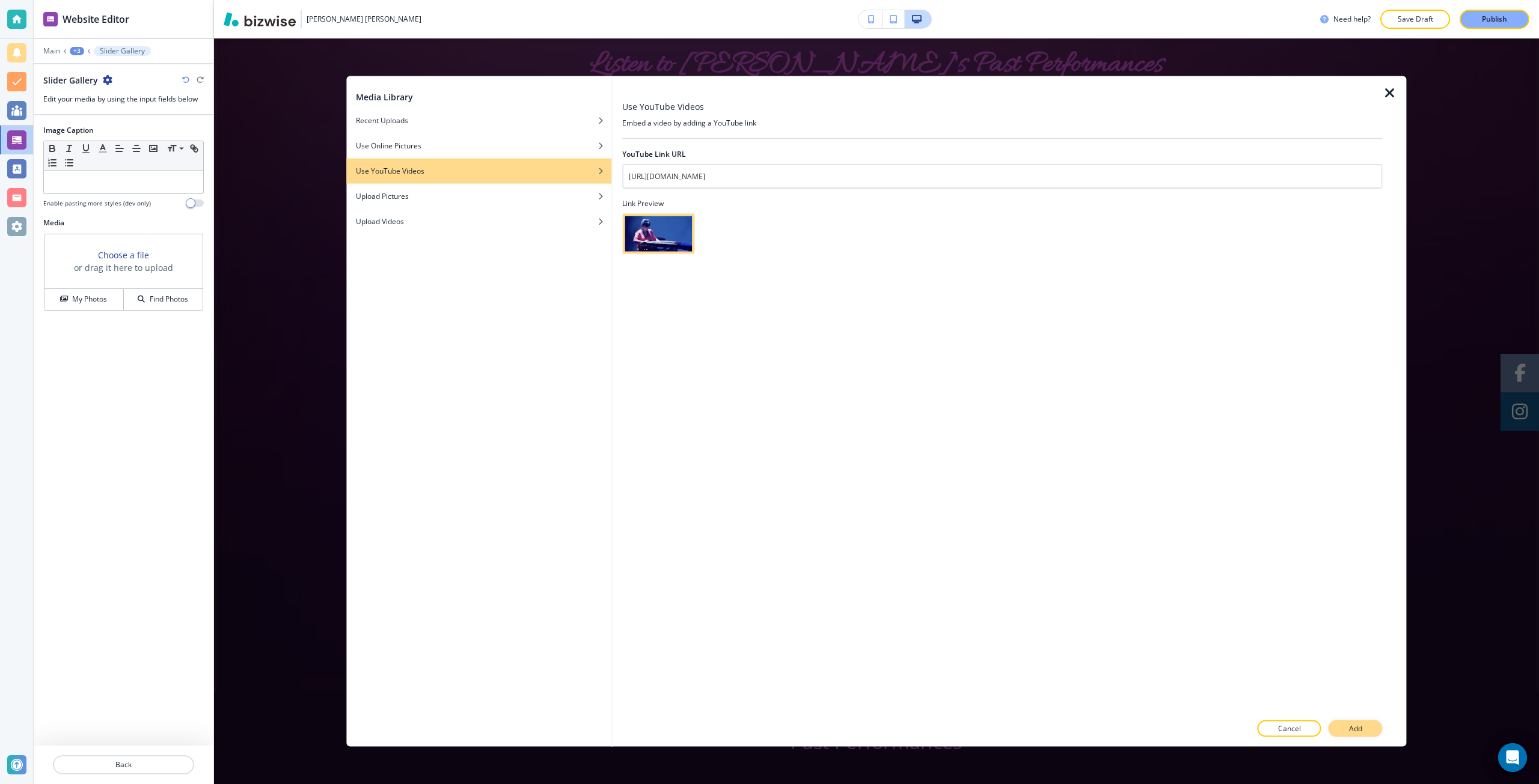
click at [1343, 724] on button "Add" at bounding box center [1356, 729] width 54 height 17
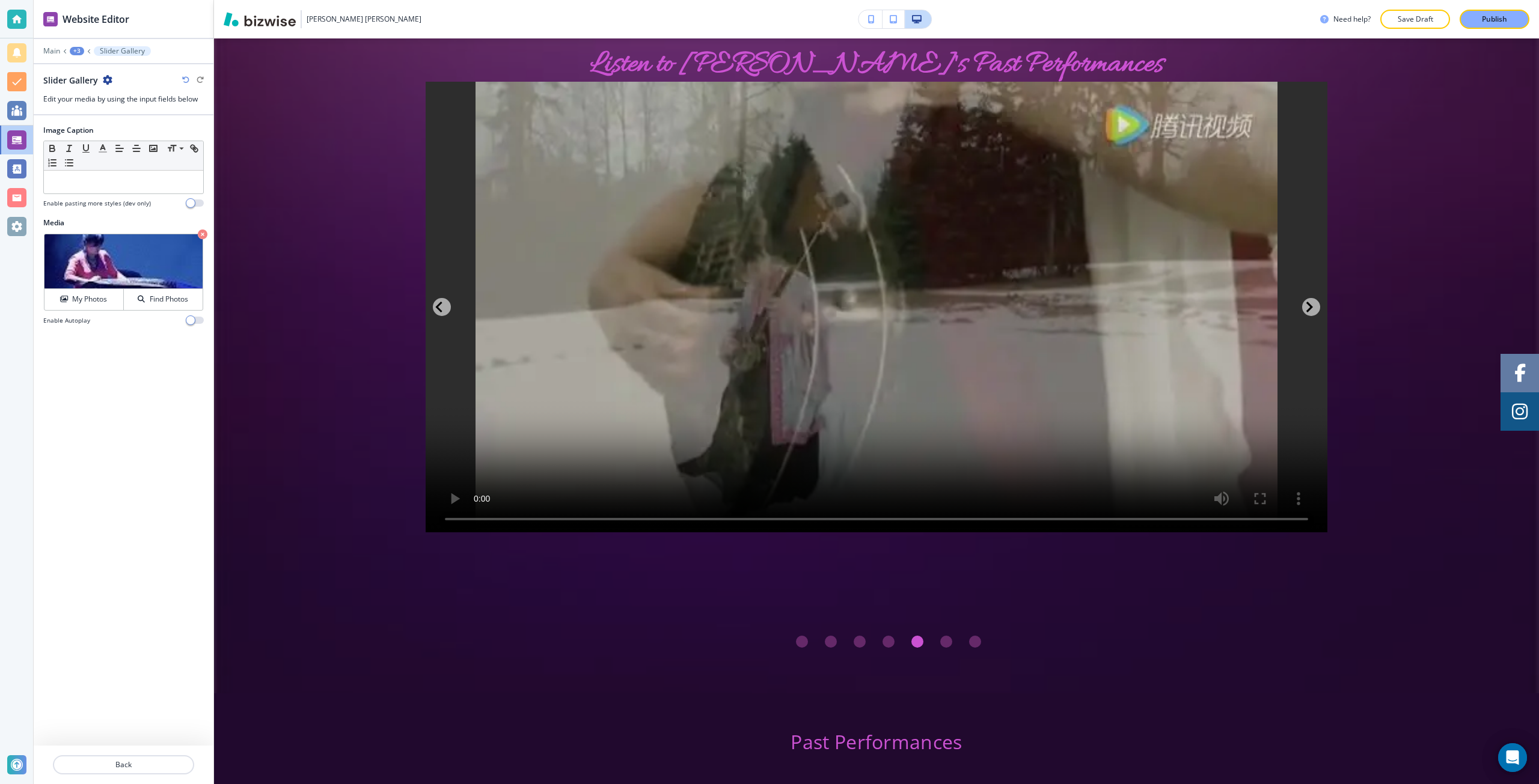
click at [111, 751] on div at bounding box center [123, 751] width 180 height 10
click at [92, 756] on button "Back" at bounding box center [123, 765] width 142 height 19
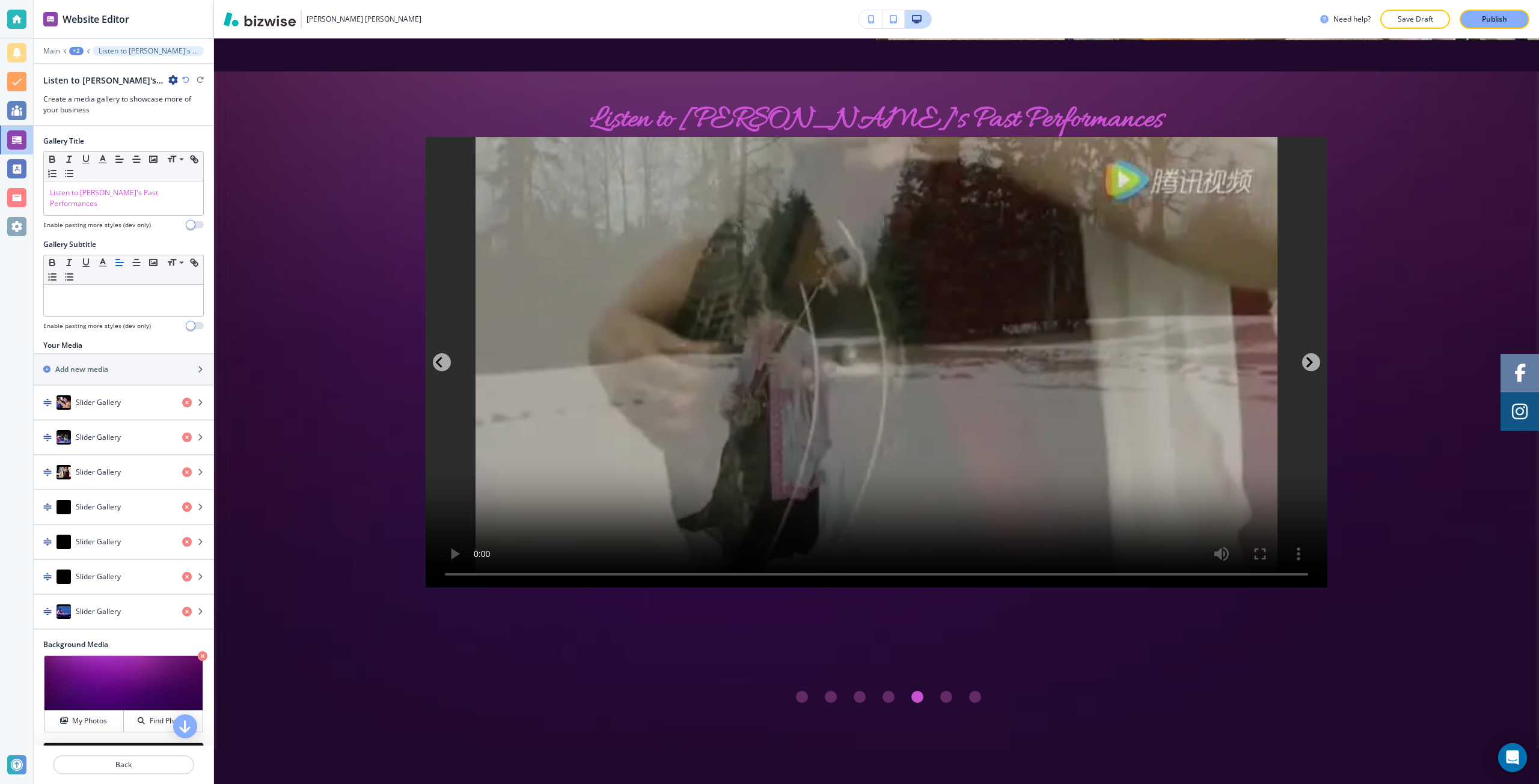
scroll to position [2464, 0]
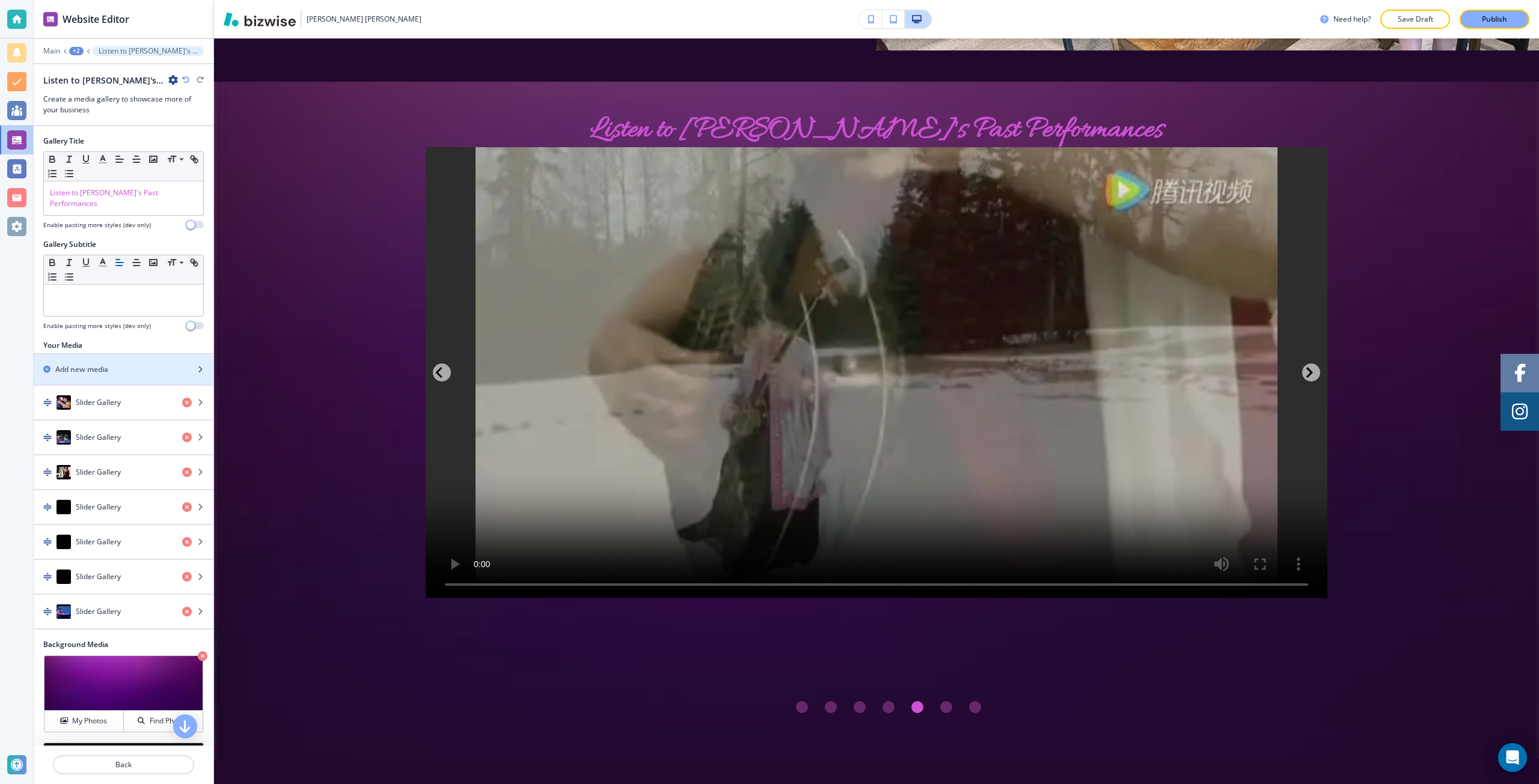
click at [107, 364] on h2 "Add new media" at bounding box center [82, 369] width 53 height 11
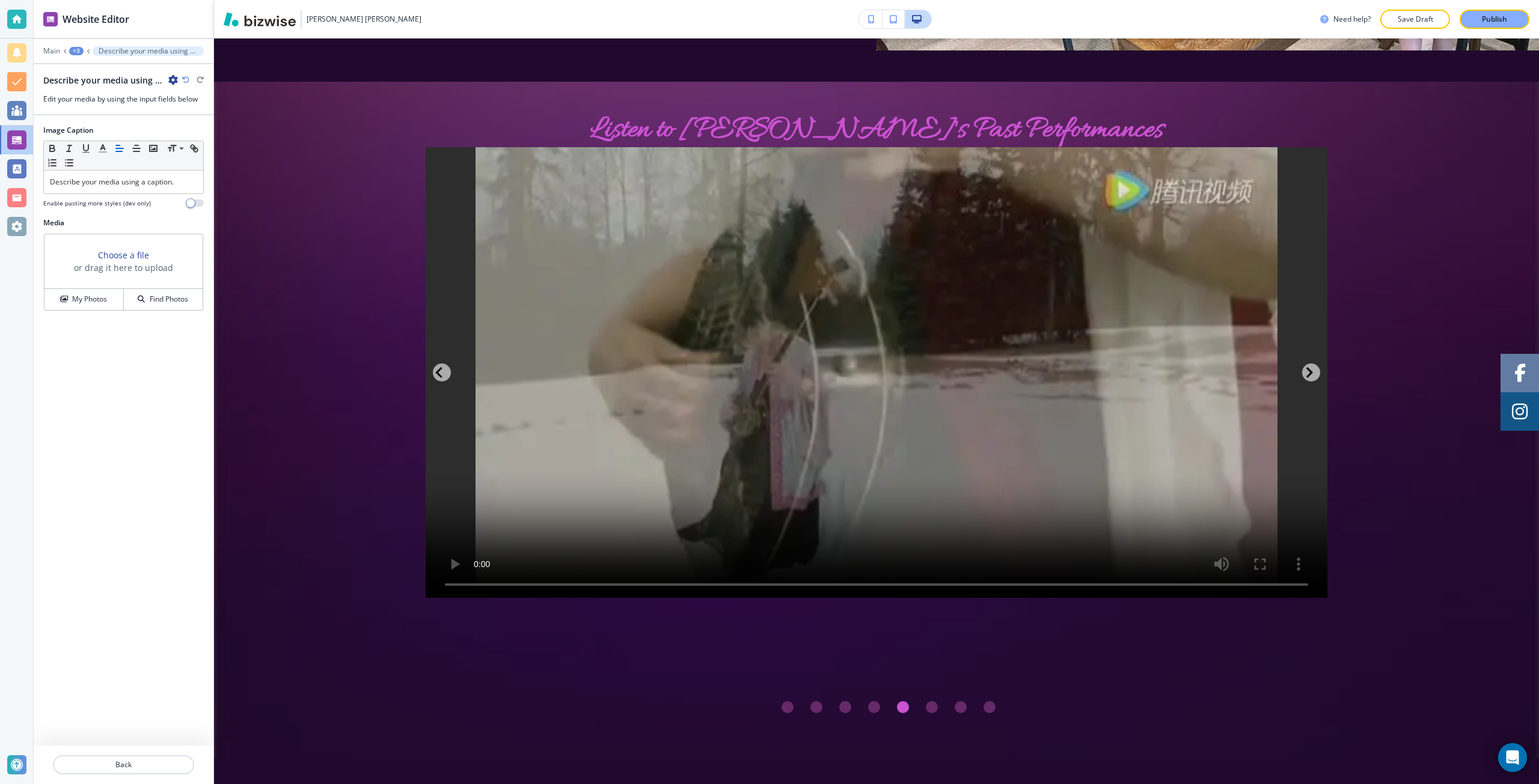
scroll to position [2530, 0]
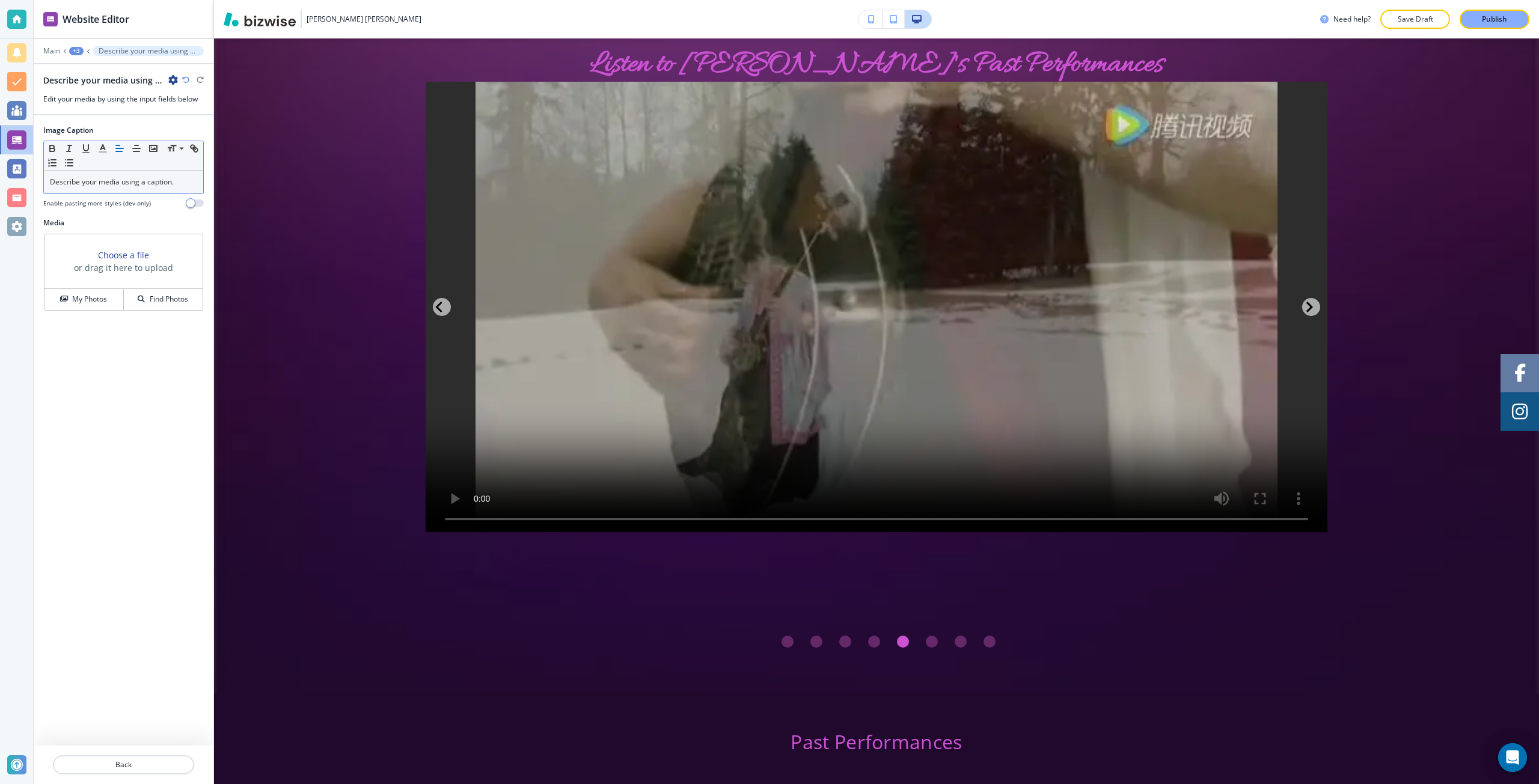
click at [98, 181] on p "Describe your media using a caption." at bounding box center [123, 182] width 147 height 11
drag, startPoint x: 98, startPoint y: 181, endPoint x: 142, endPoint y: 165, distance: 46.8
click at [123, 173] on div "Describe your media using a caption." at bounding box center [124, 182] width 159 height 23
click at [127, 257] on h3 "Choose a file" at bounding box center [124, 255] width 51 height 13
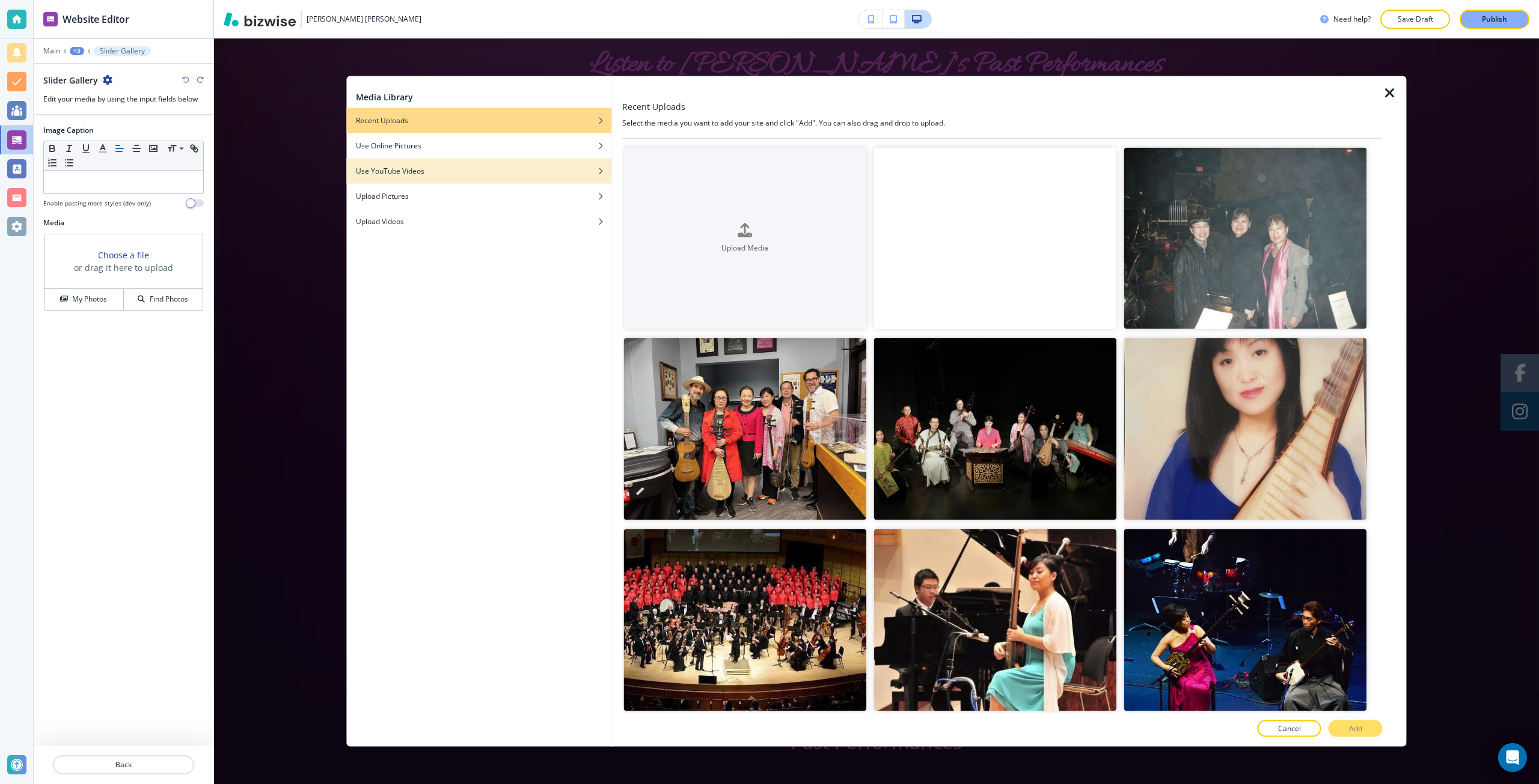
click at [460, 173] on div "Use YouTube Videos" at bounding box center [479, 170] width 265 height 11
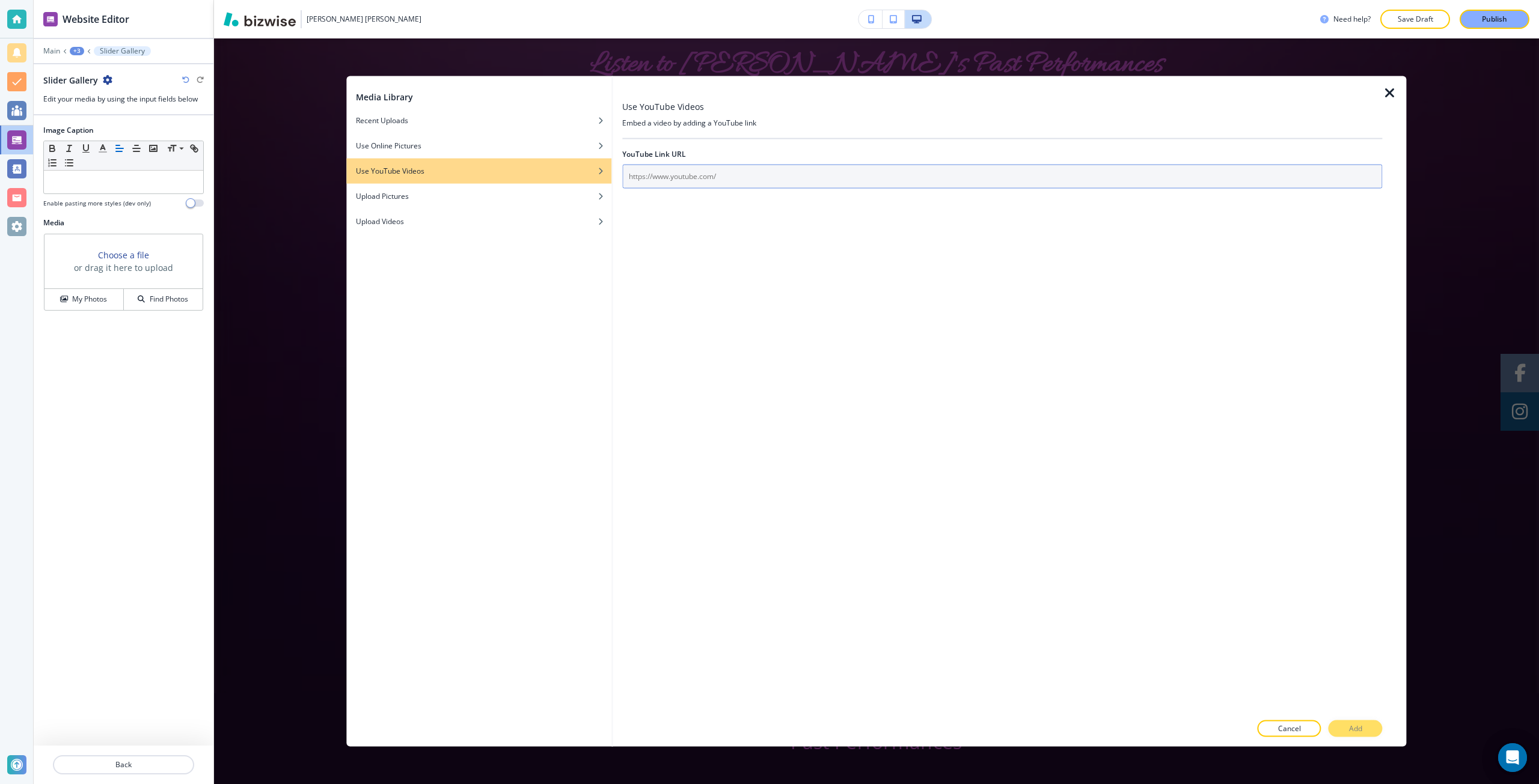
click at [656, 171] on input "text" at bounding box center [1002, 176] width 760 height 24
paste input "https://www.youtube.com/watch?v=EFp5nwDsHww&t=189s"
type input "https://www.youtube.com/watch?v=EFp5nwDsHww&t=189s"
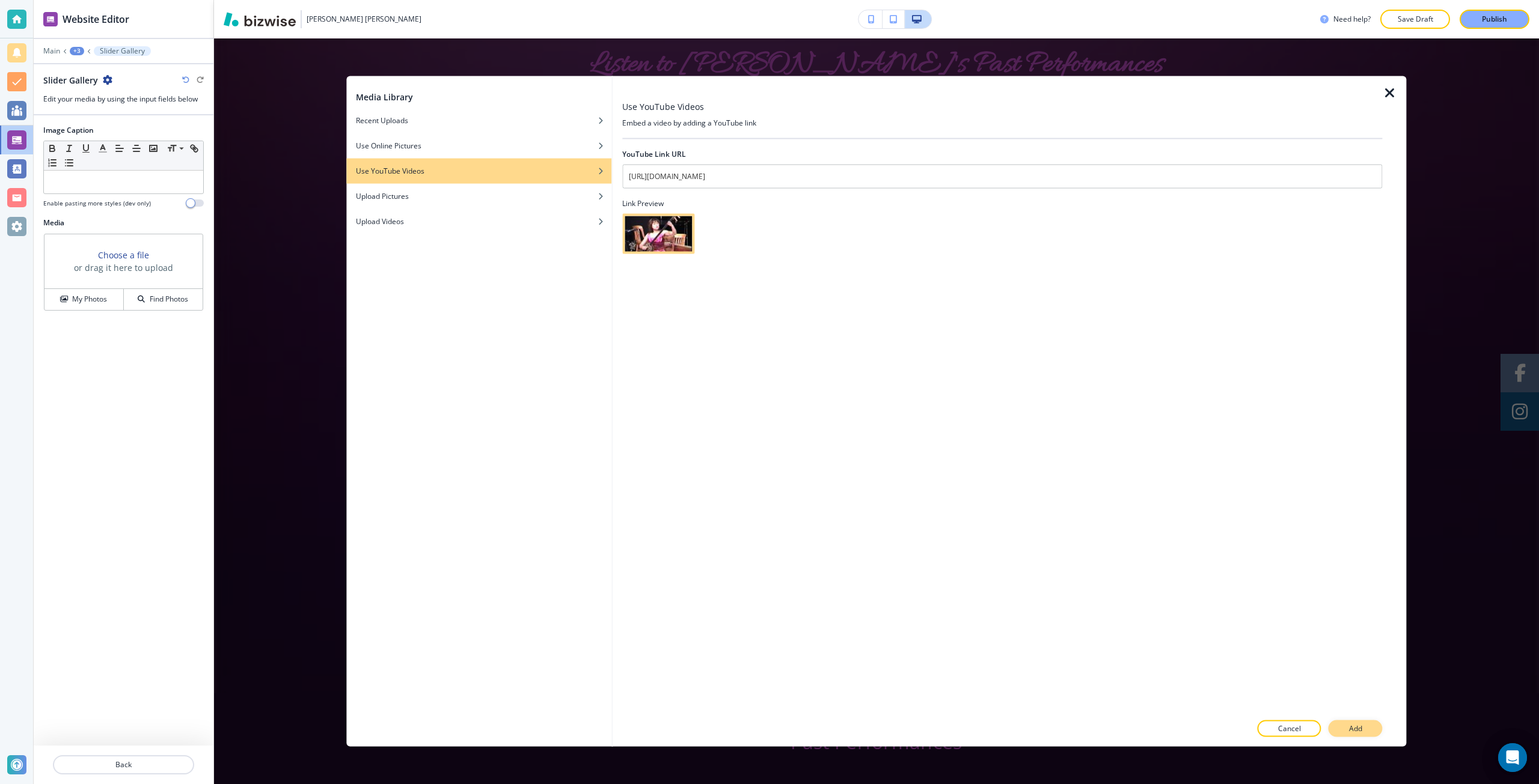
click at [1352, 726] on p "Add" at bounding box center [1356, 729] width 14 height 11
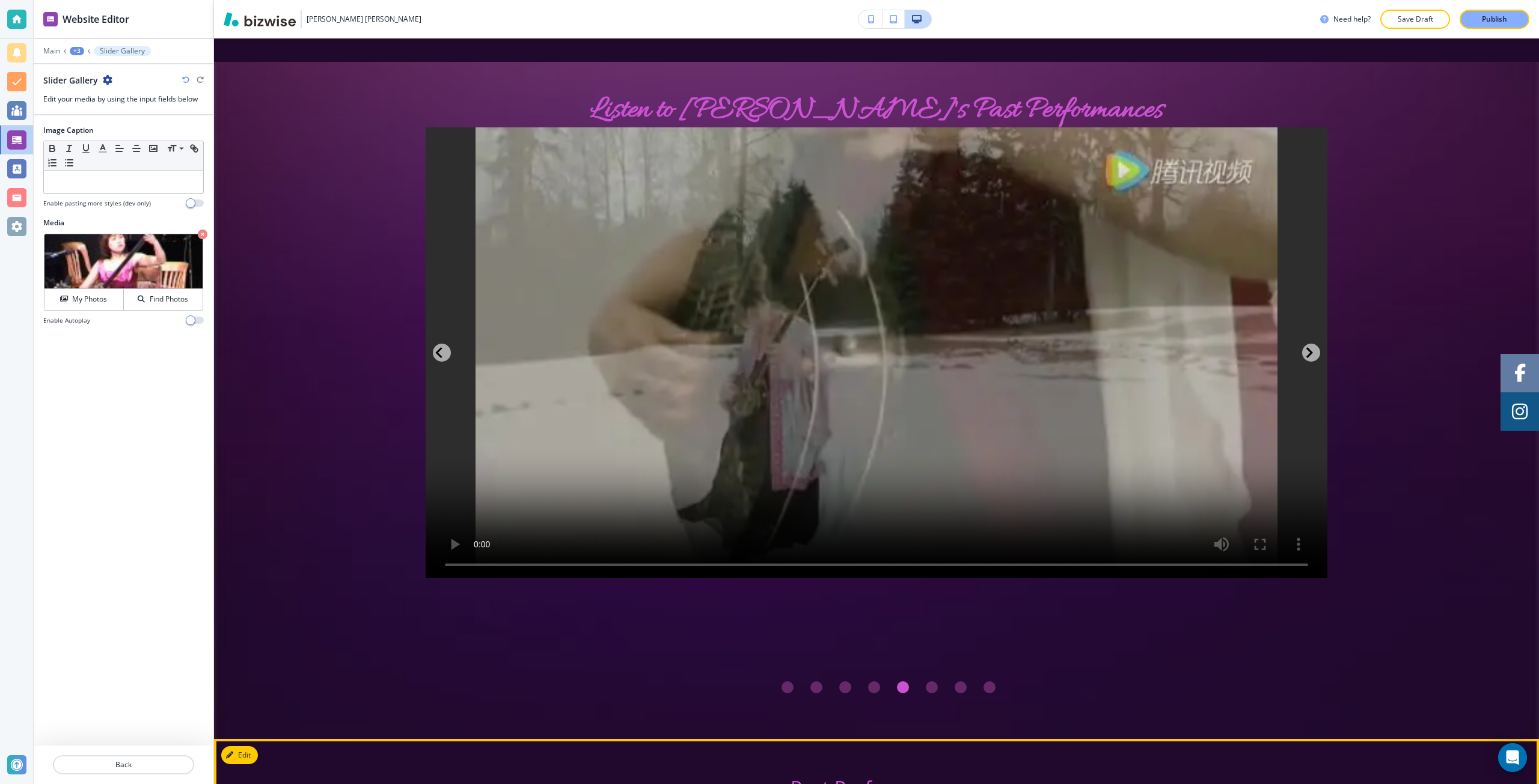
scroll to position [2410, 0]
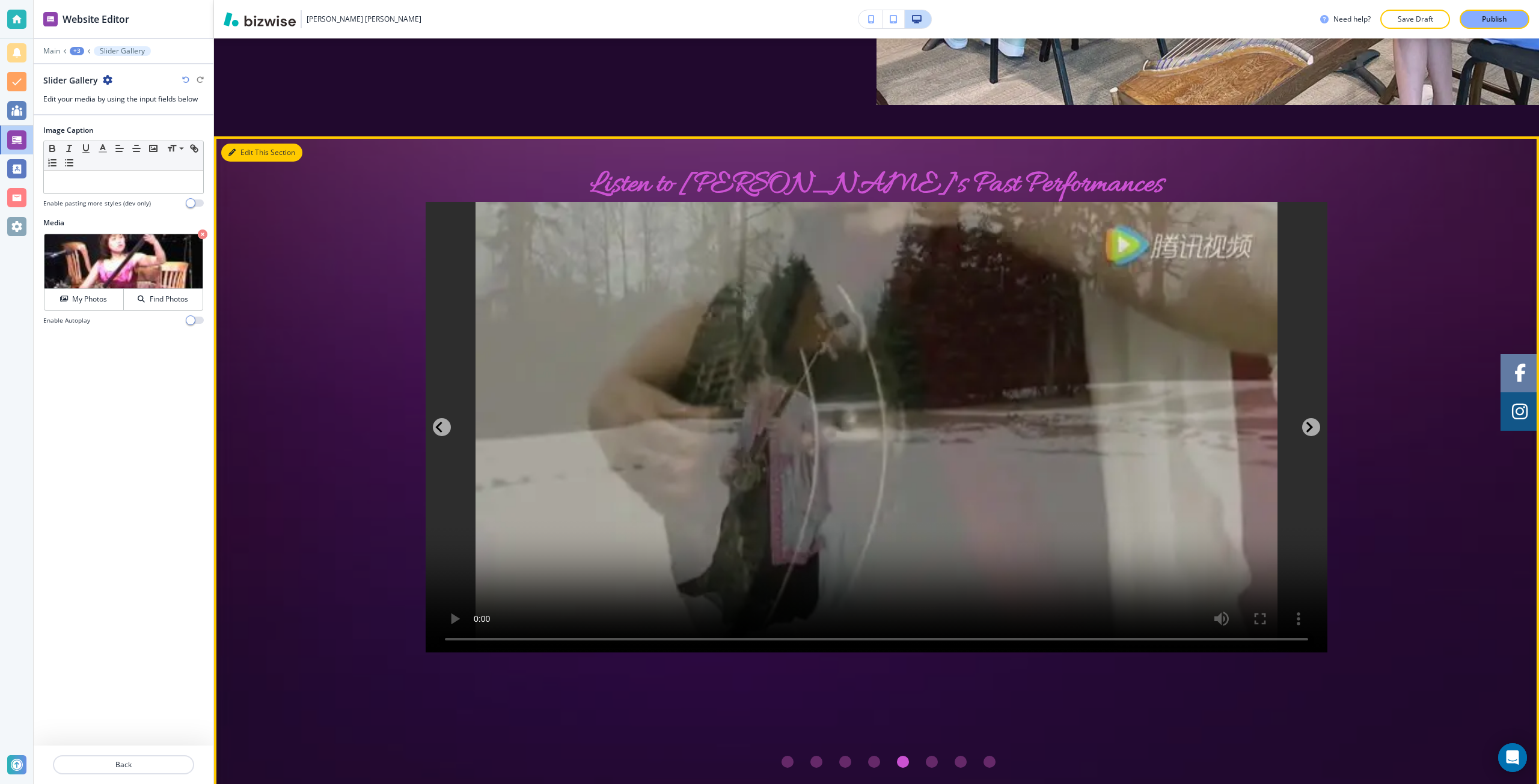
click at [238, 144] on button "Edit This Section" at bounding box center [262, 152] width 81 height 18
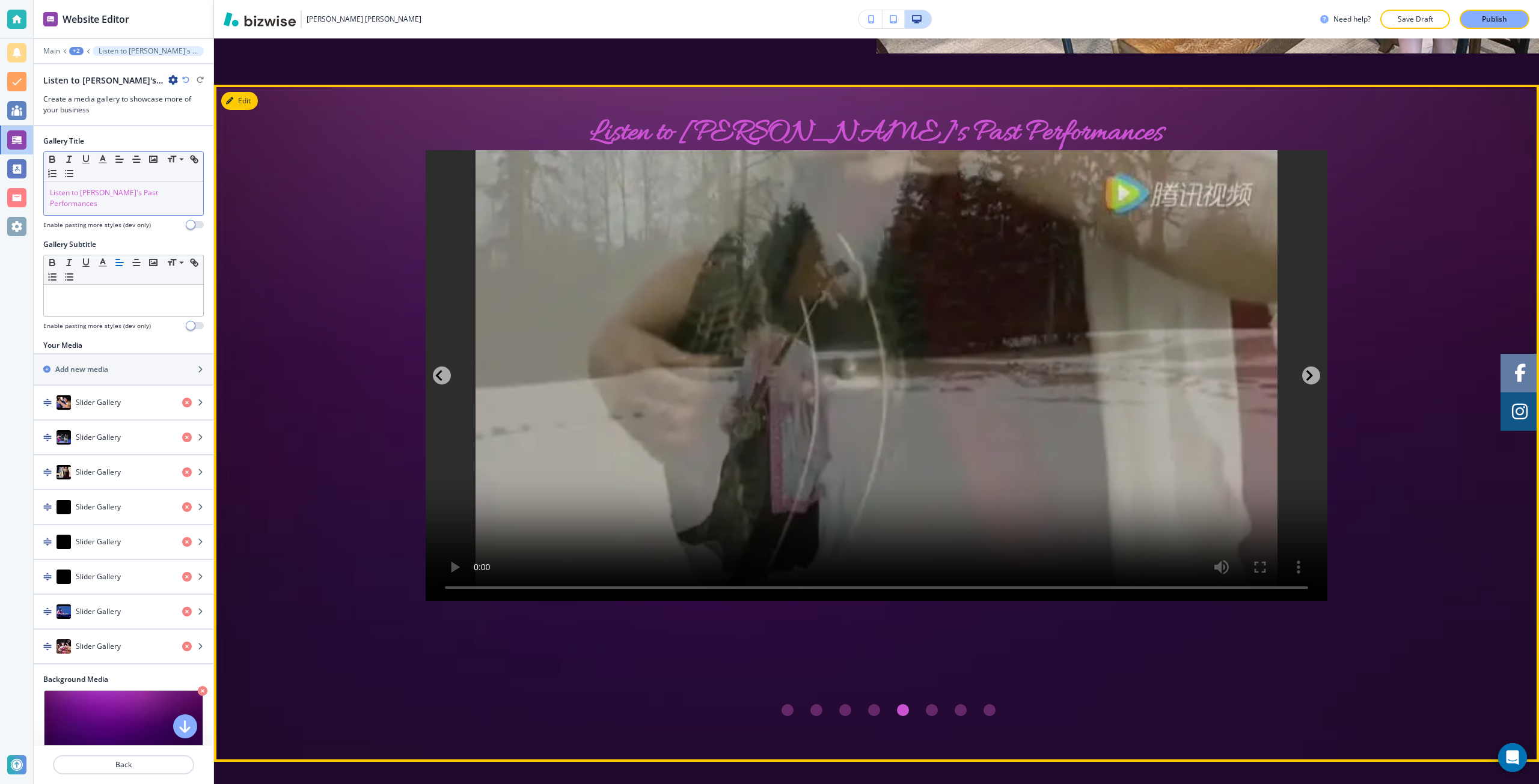
scroll to position [2464, 0]
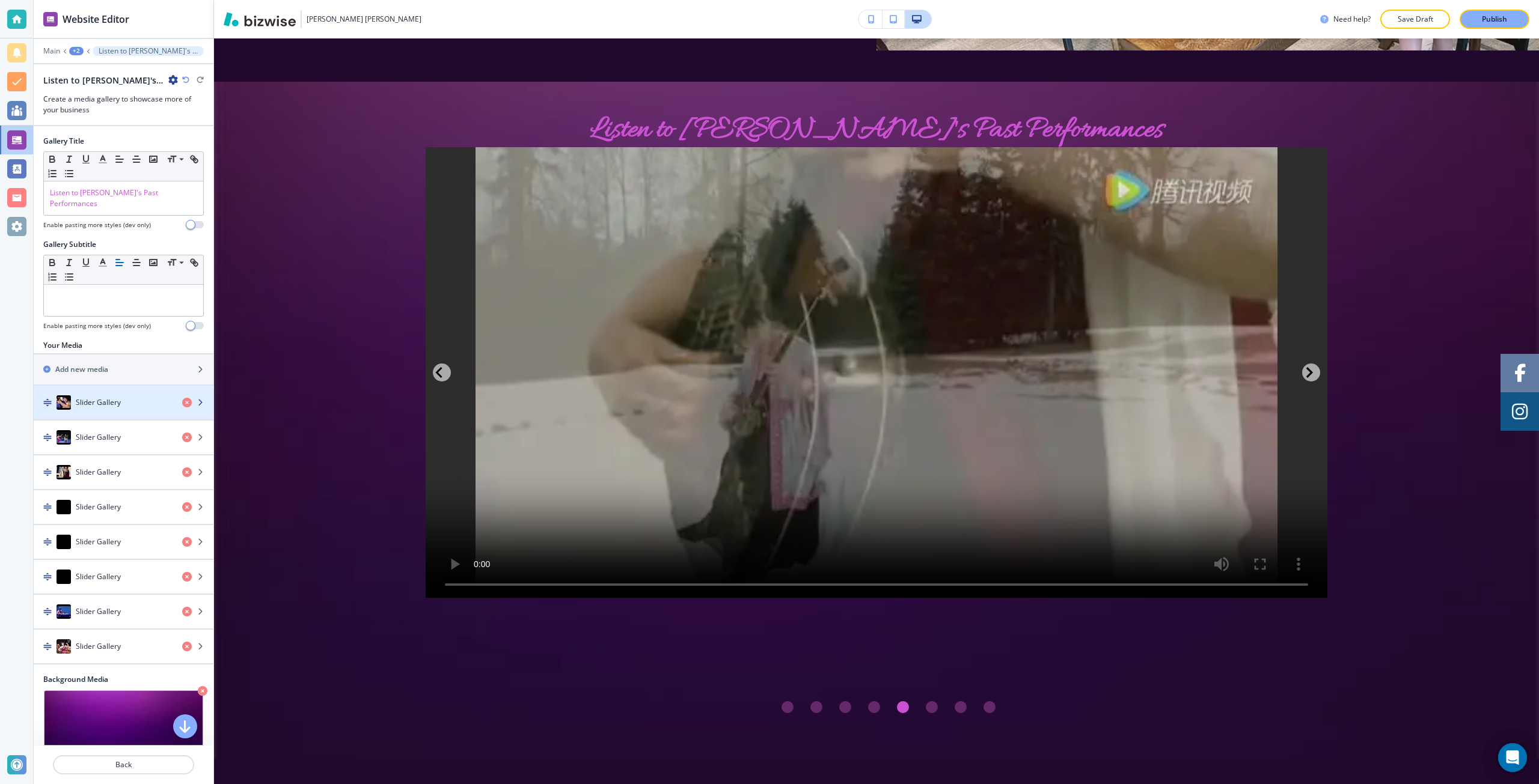
click at [90, 386] on div "button" at bounding box center [123, 391] width 180 height 10
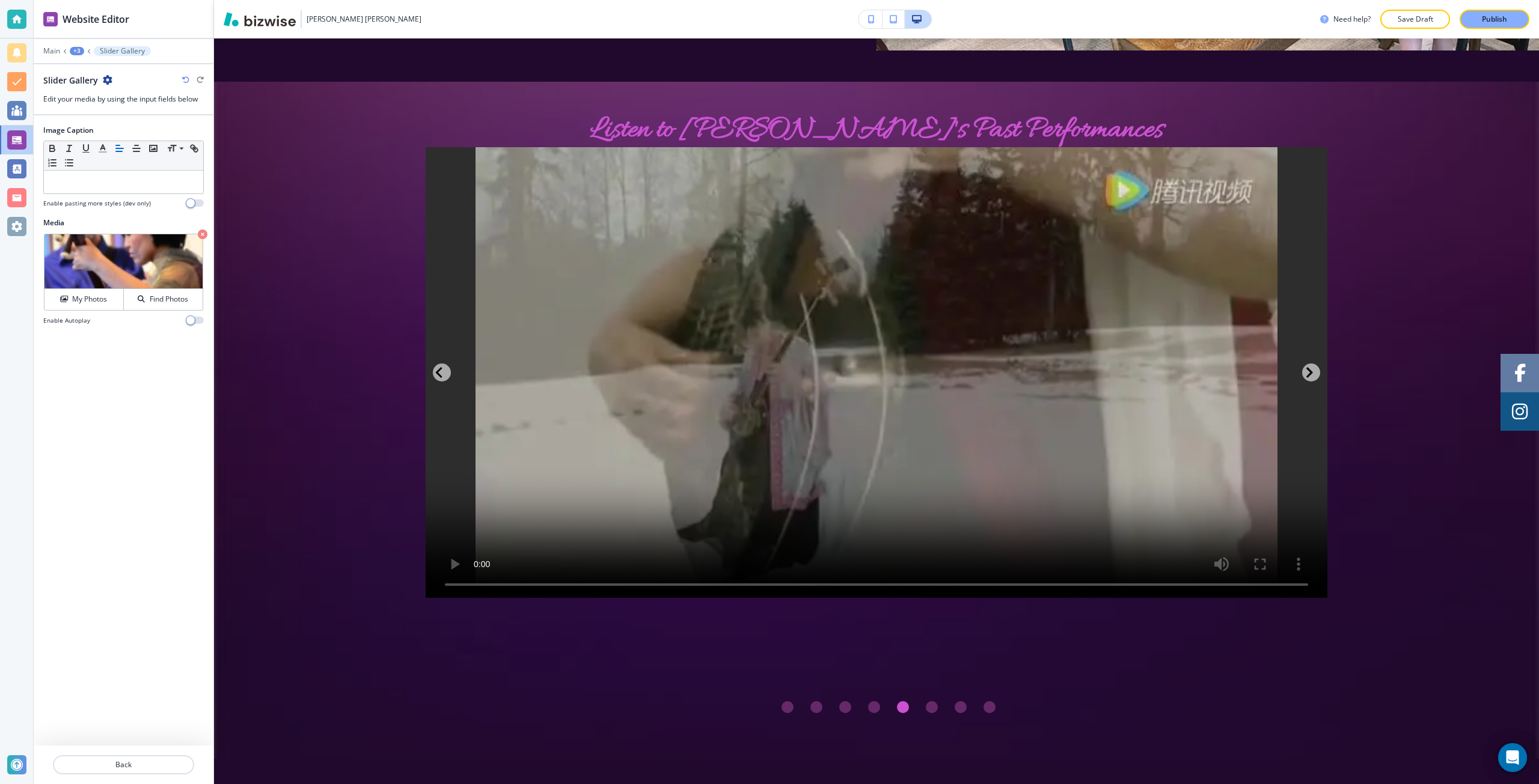
scroll to position [2530, 0]
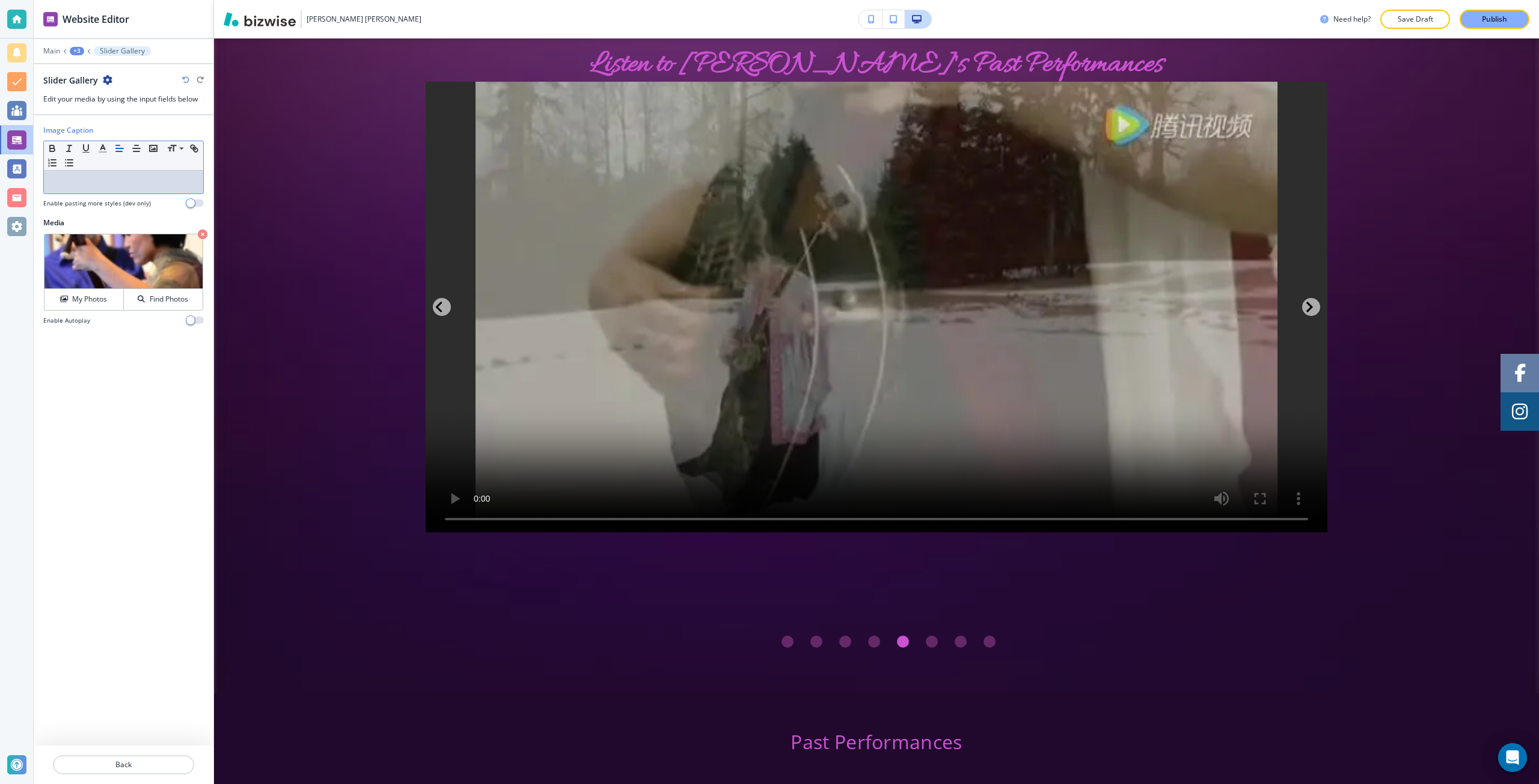
click at [115, 185] on p at bounding box center [123, 182] width 147 height 11
click at [89, 767] on p "Back" at bounding box center [123, 765] width 139 height 11
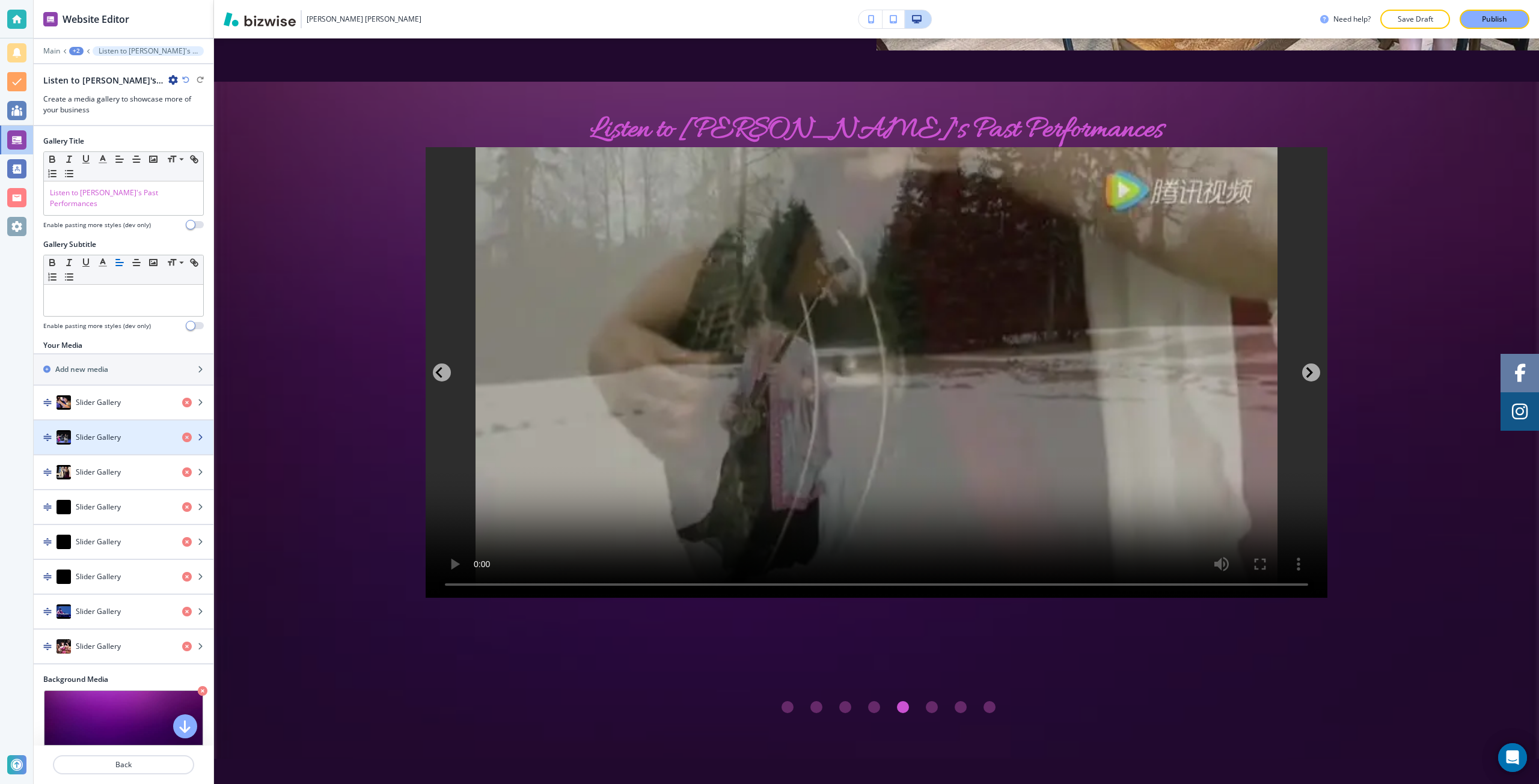
click at [145, 421] on div "button" at bounding box center [123, 426] width 180 height 10
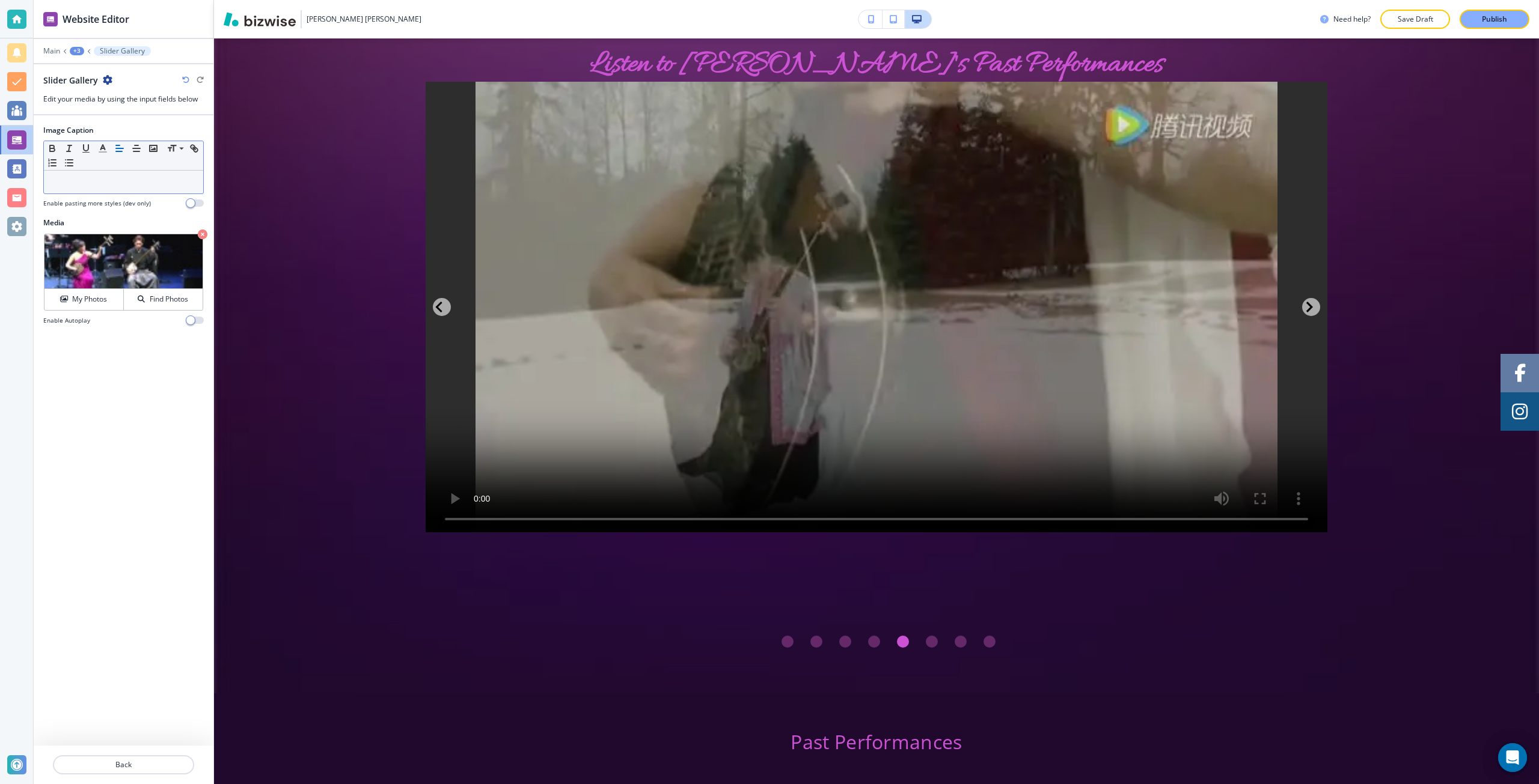
click at [107, 190] on div at bounding box center [124, 182] width 159 height 23
click at [102, 764] on p "Back" at bounding box center [123, 765] width 139 height 11
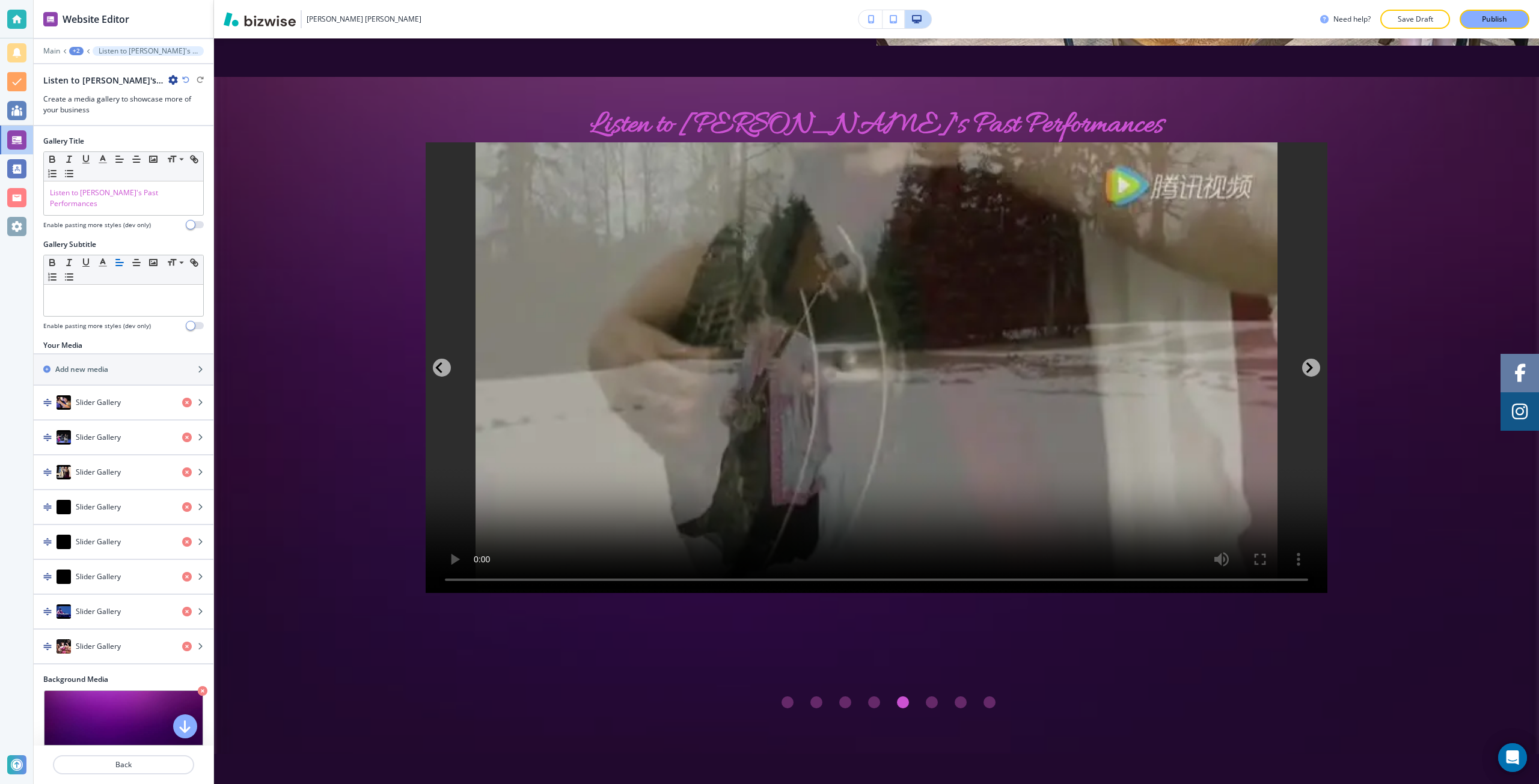
scroll to position [2464, 0]
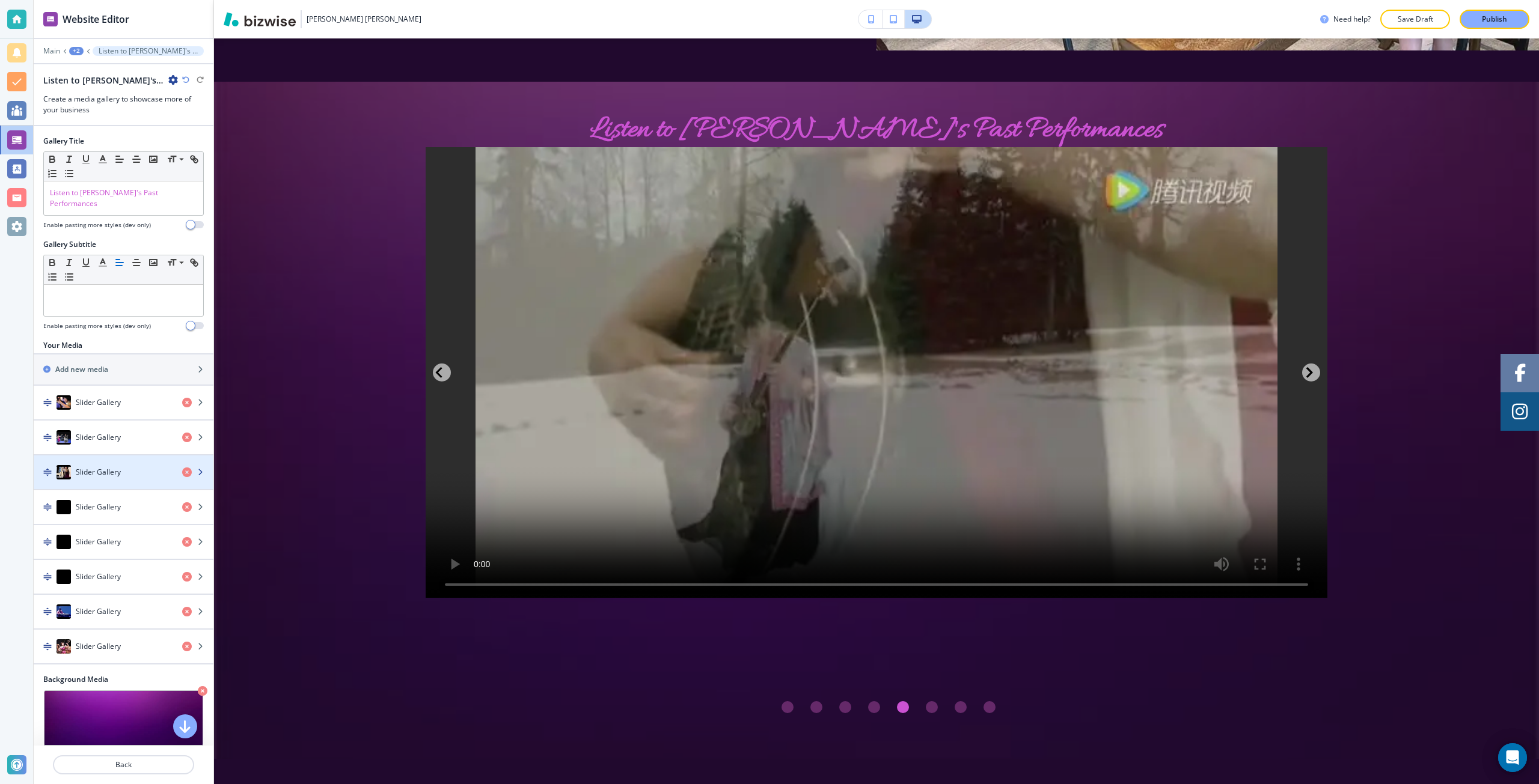
click at [111, 467] on h4 "Slider Gallery" at bounding box center [98, 472] width 45 height 11
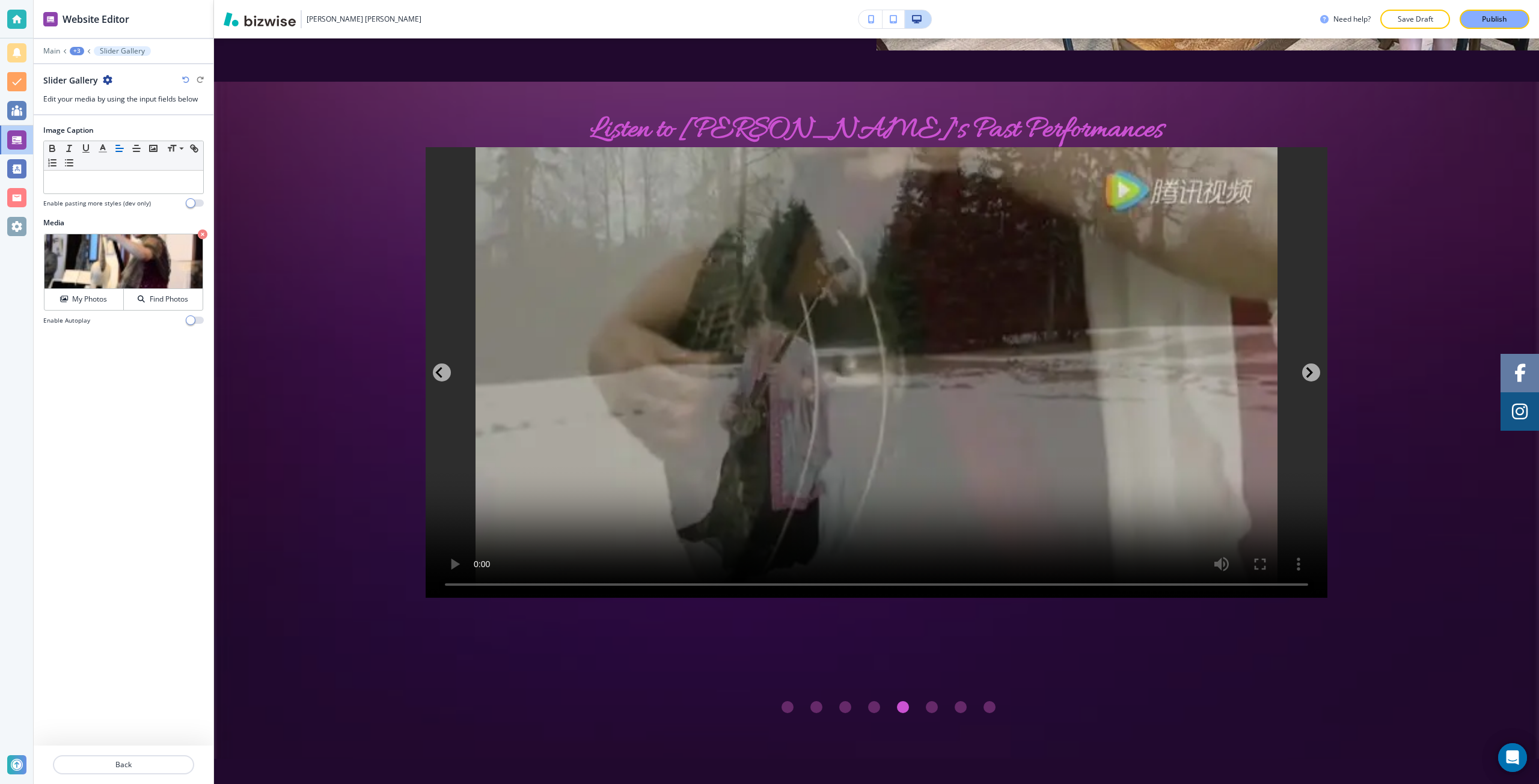
scroll to position [2530, 0]
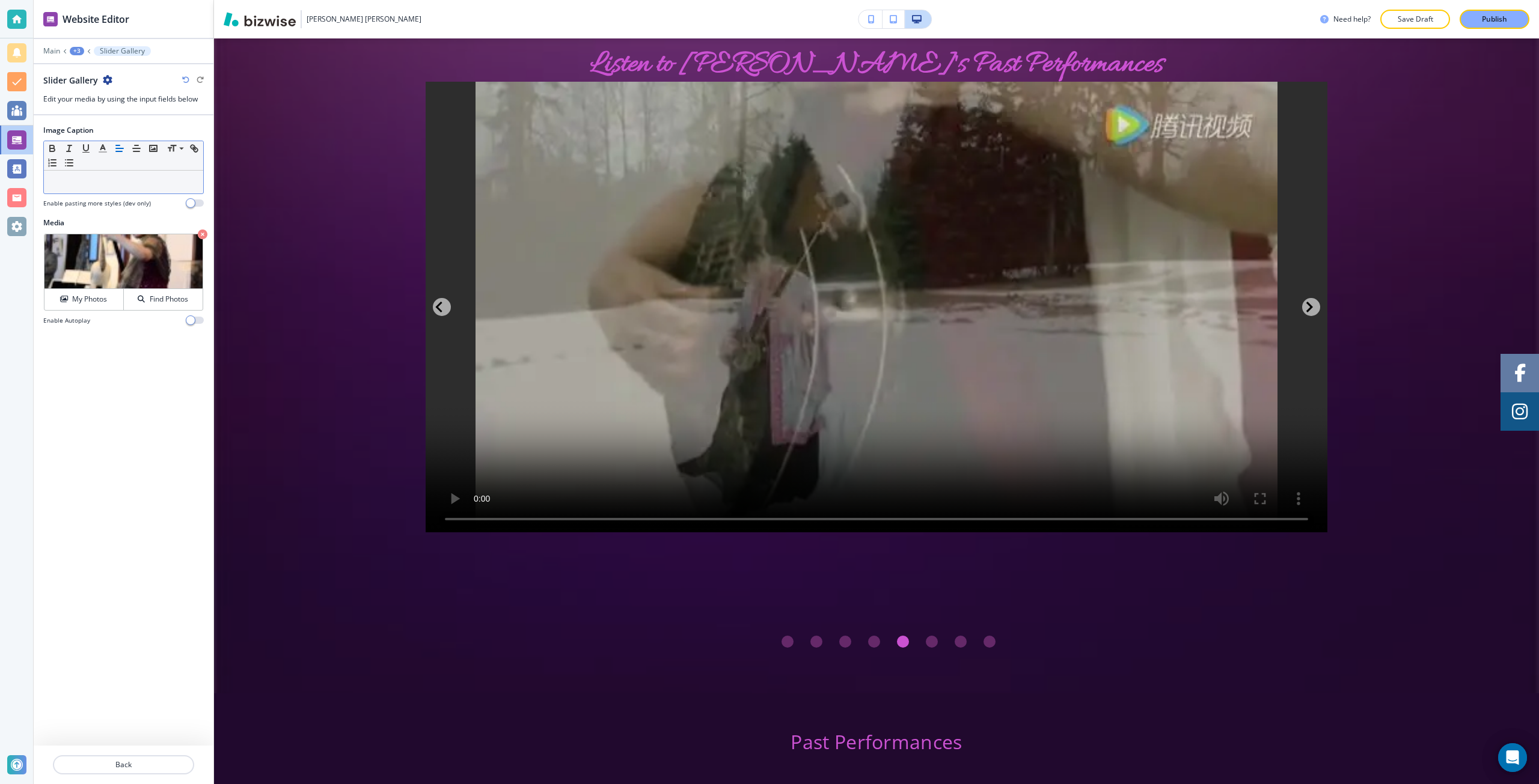
click at [95, 178] on p at bounding box center [123, 182] width 147 height 11
click at [115, 760] on p "Back" at bounding box center [123, 765] width 139 height 11
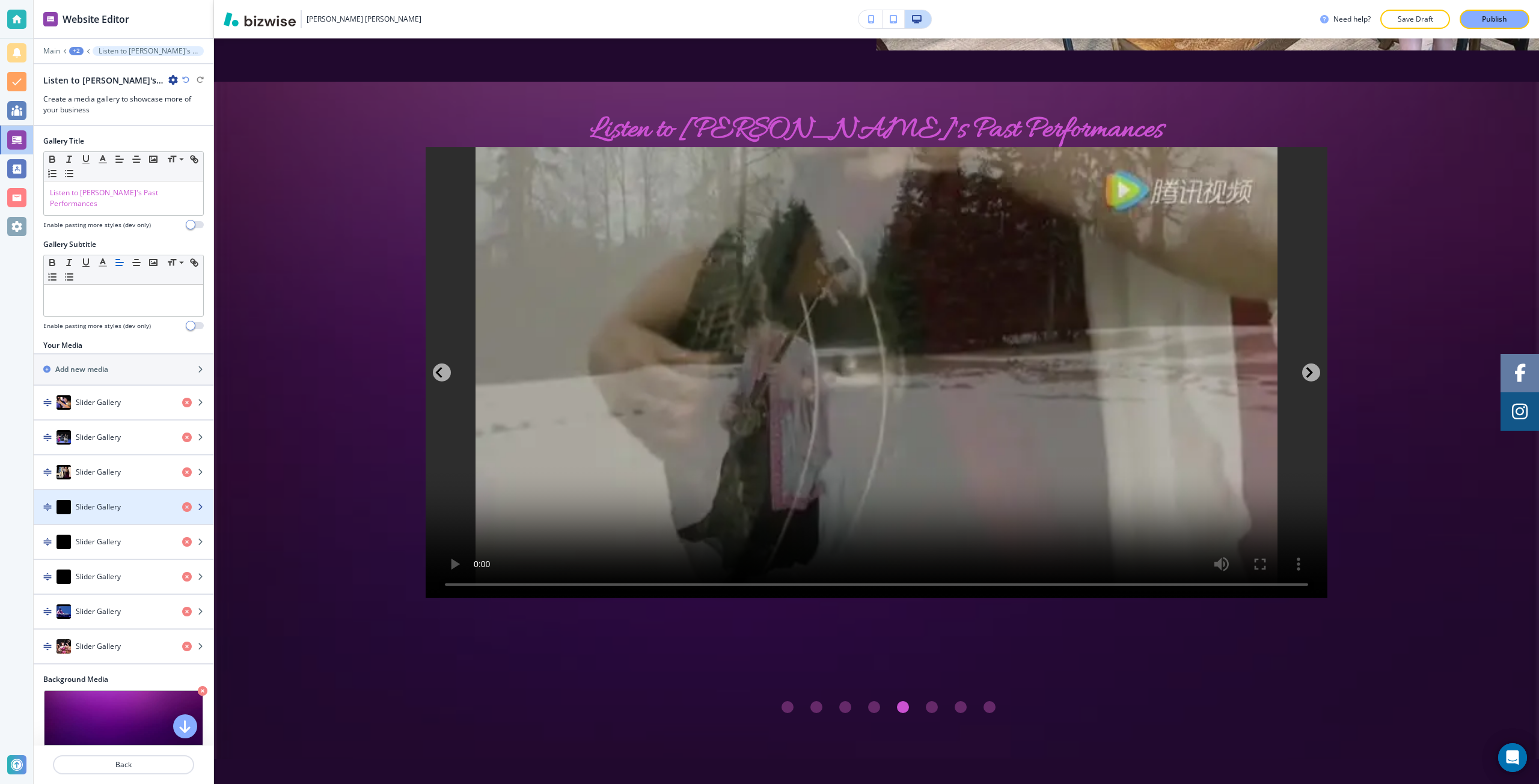
click at [106, 502] on h4 "Slider Gallery" at bounding box center [98, 507] width 45 height 11
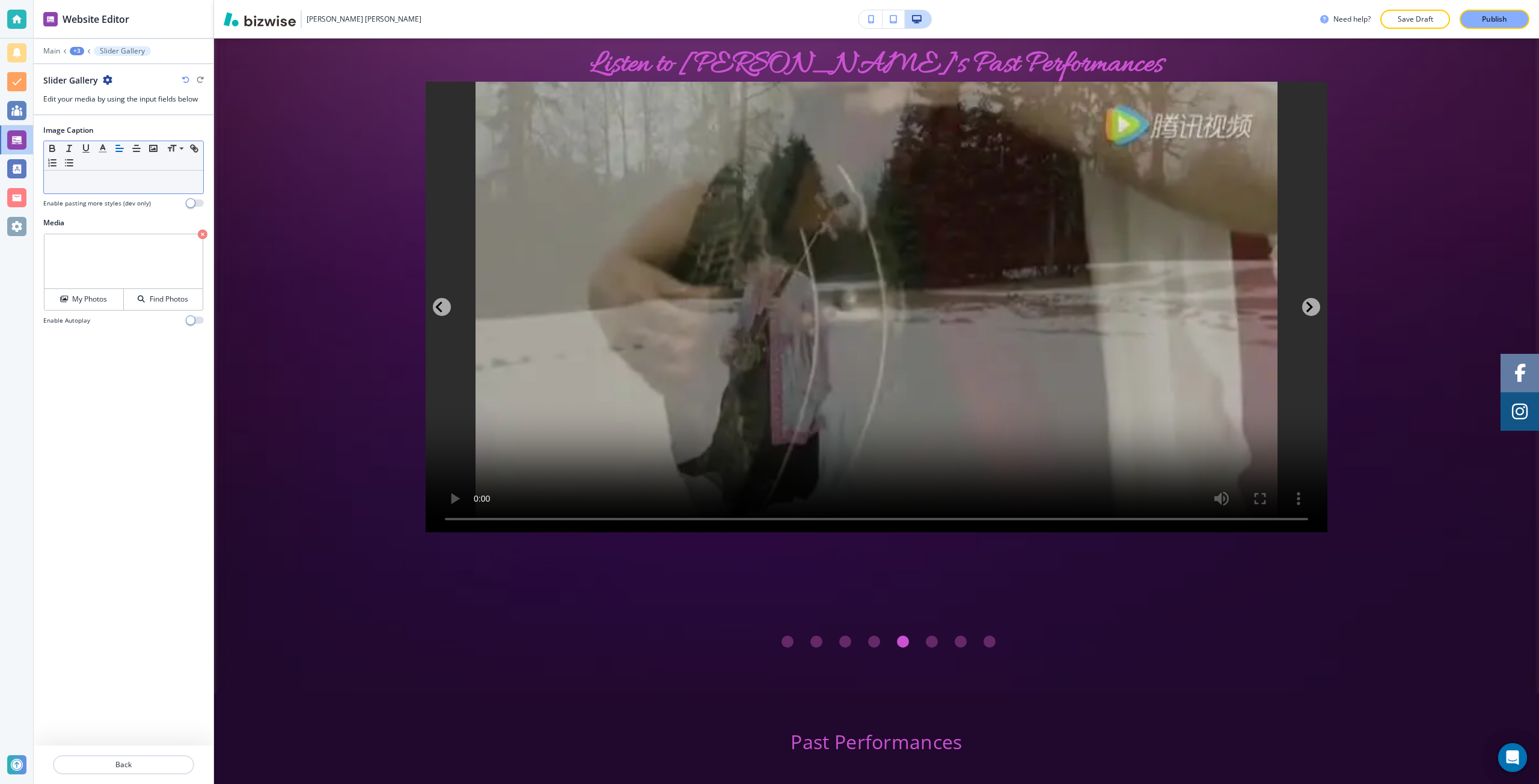
click at [71, 172] on div at bounding box center [124, 182] width 159 height 23
click at [144, 758] on button "Back" at bounding box center [123, 765] width 142 height 19
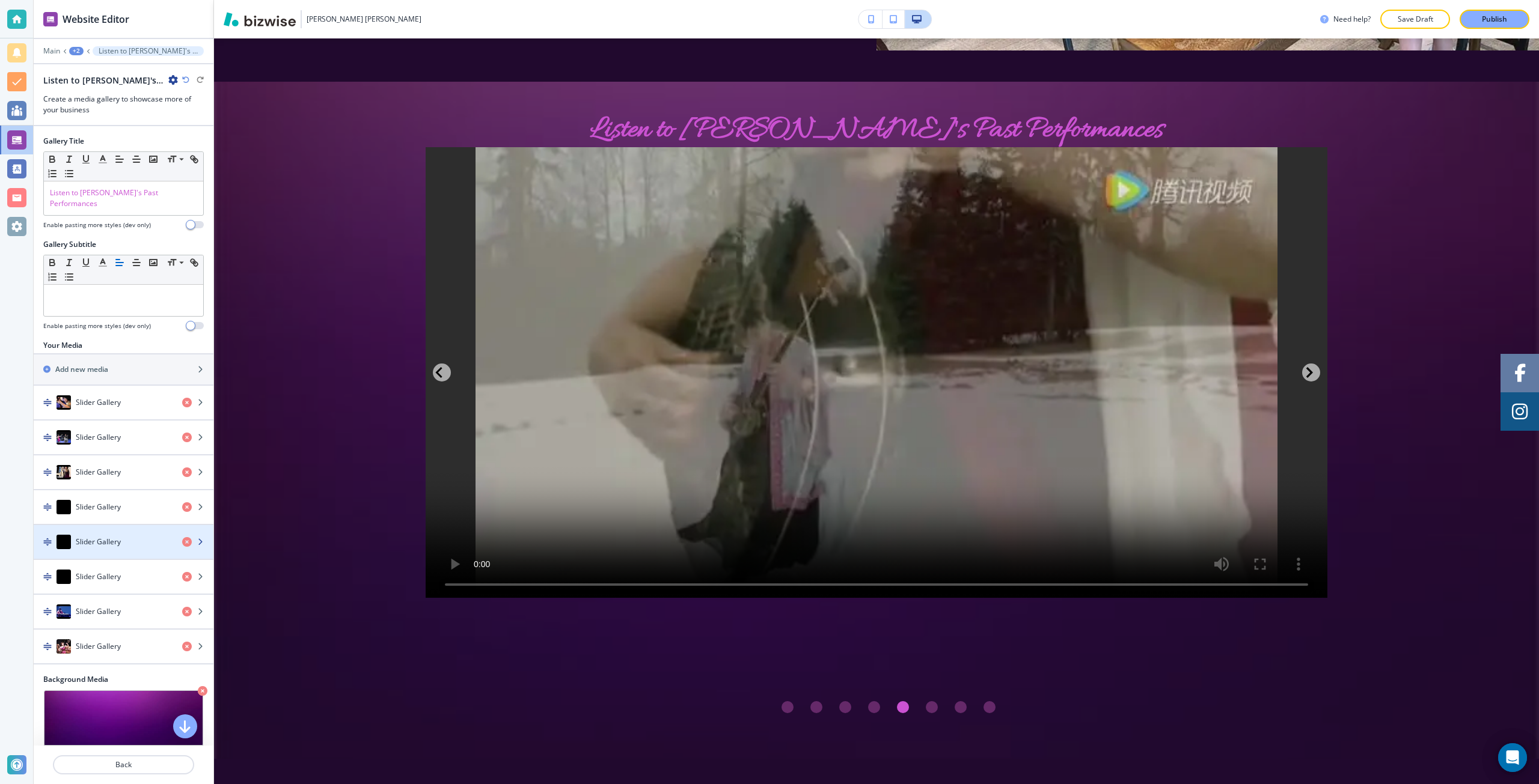
click at [110, 549] on div "button" at bounding box center [123, 554] width 180 height 10
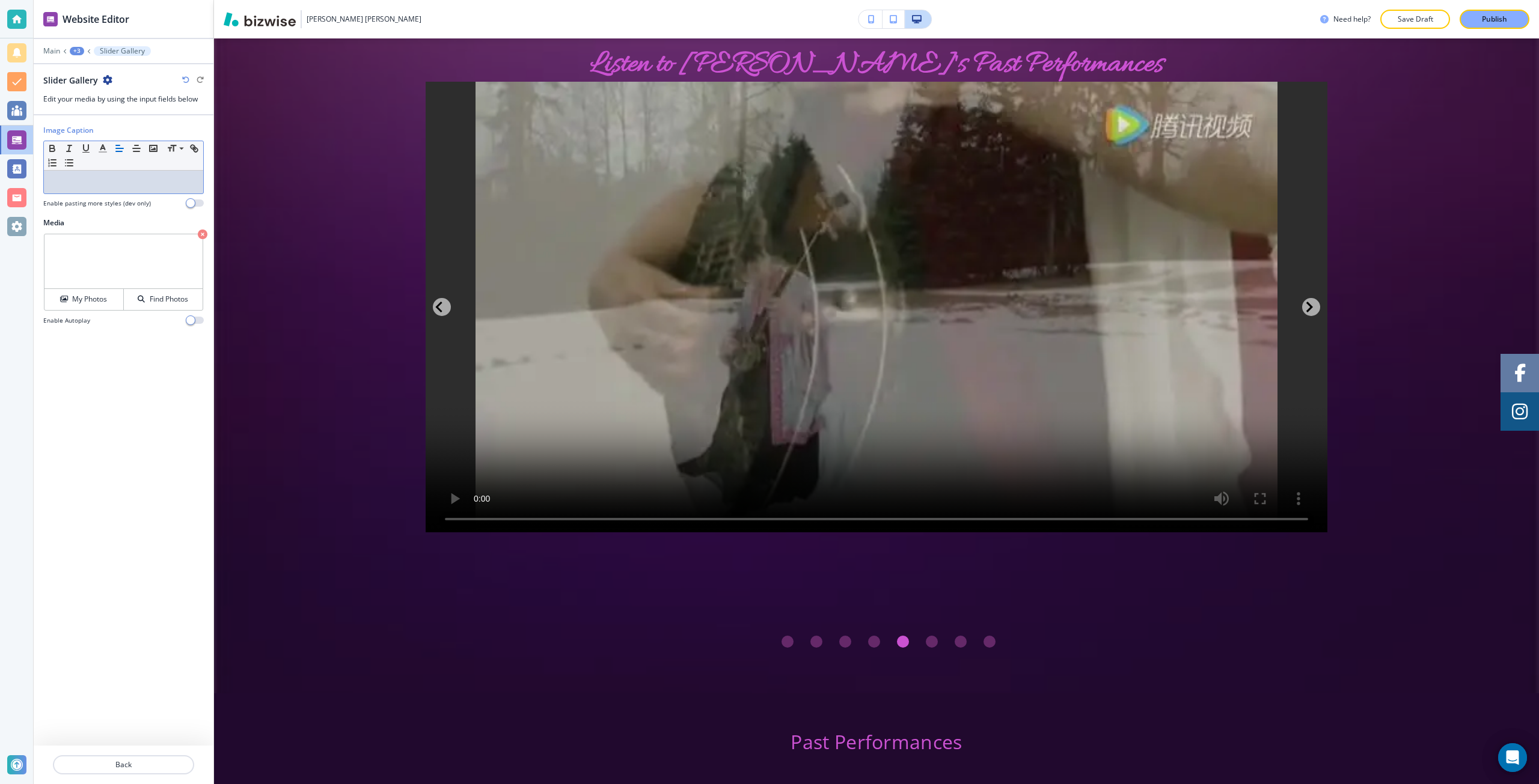
click at [108, 188] on div at bounding box center [124, 182] width 159 height 23
click at [169, 773] on button "Back" at bounding box center [123, 765] width 142 height 19
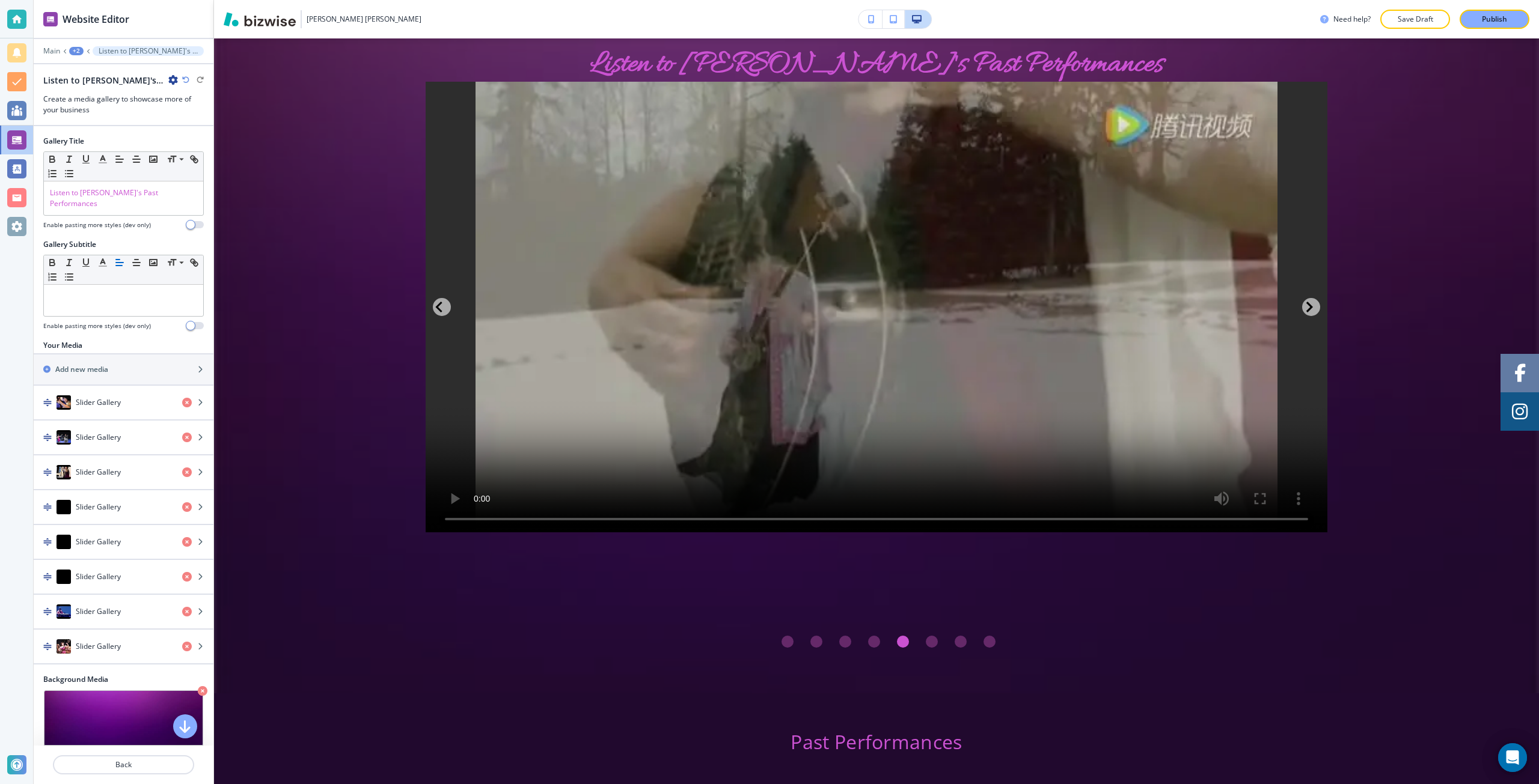
scroll to position [2464, 0]
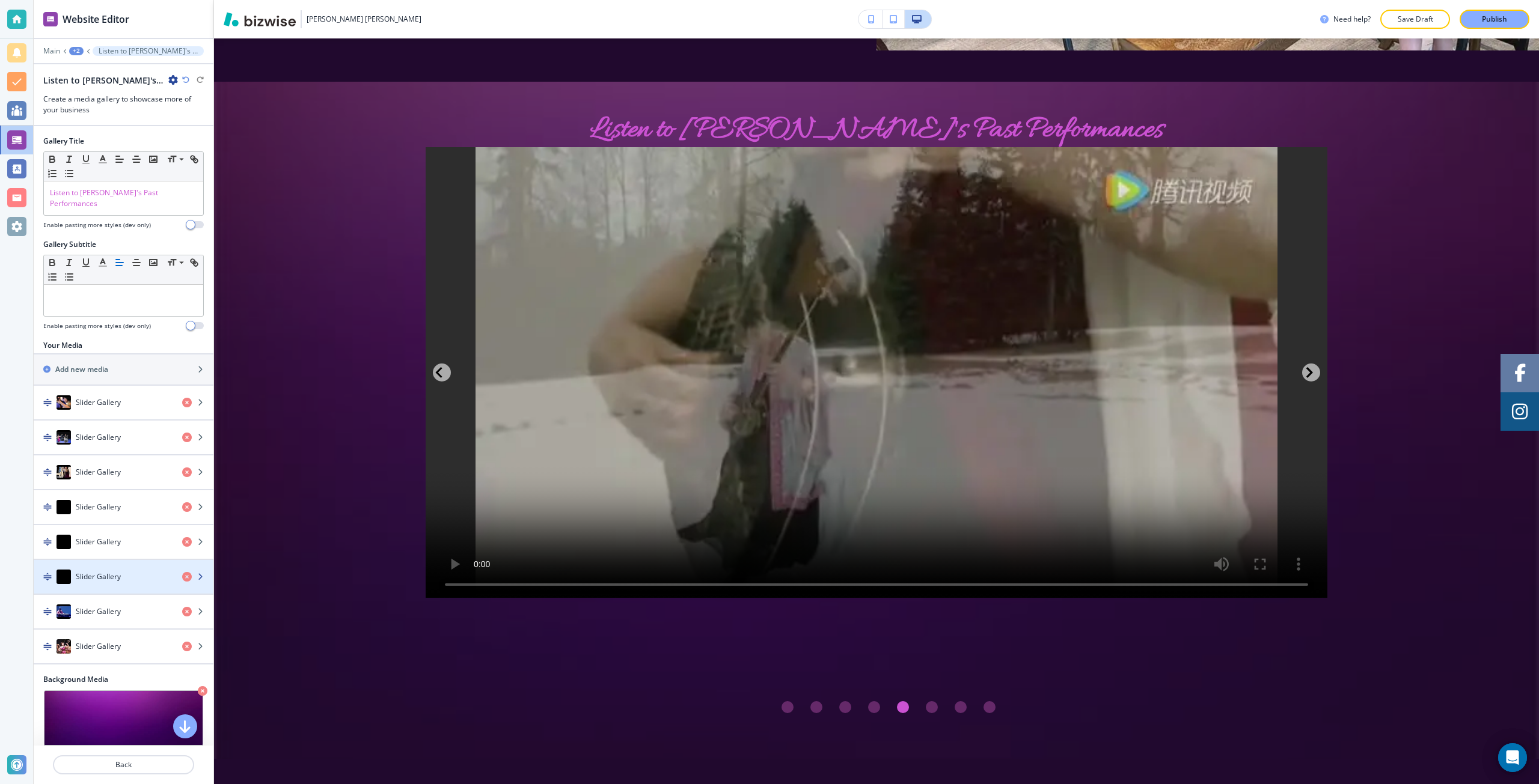
click at [137, 569] on div "Slider Gallery" at bounding box center [102, 576] width 139 height 14
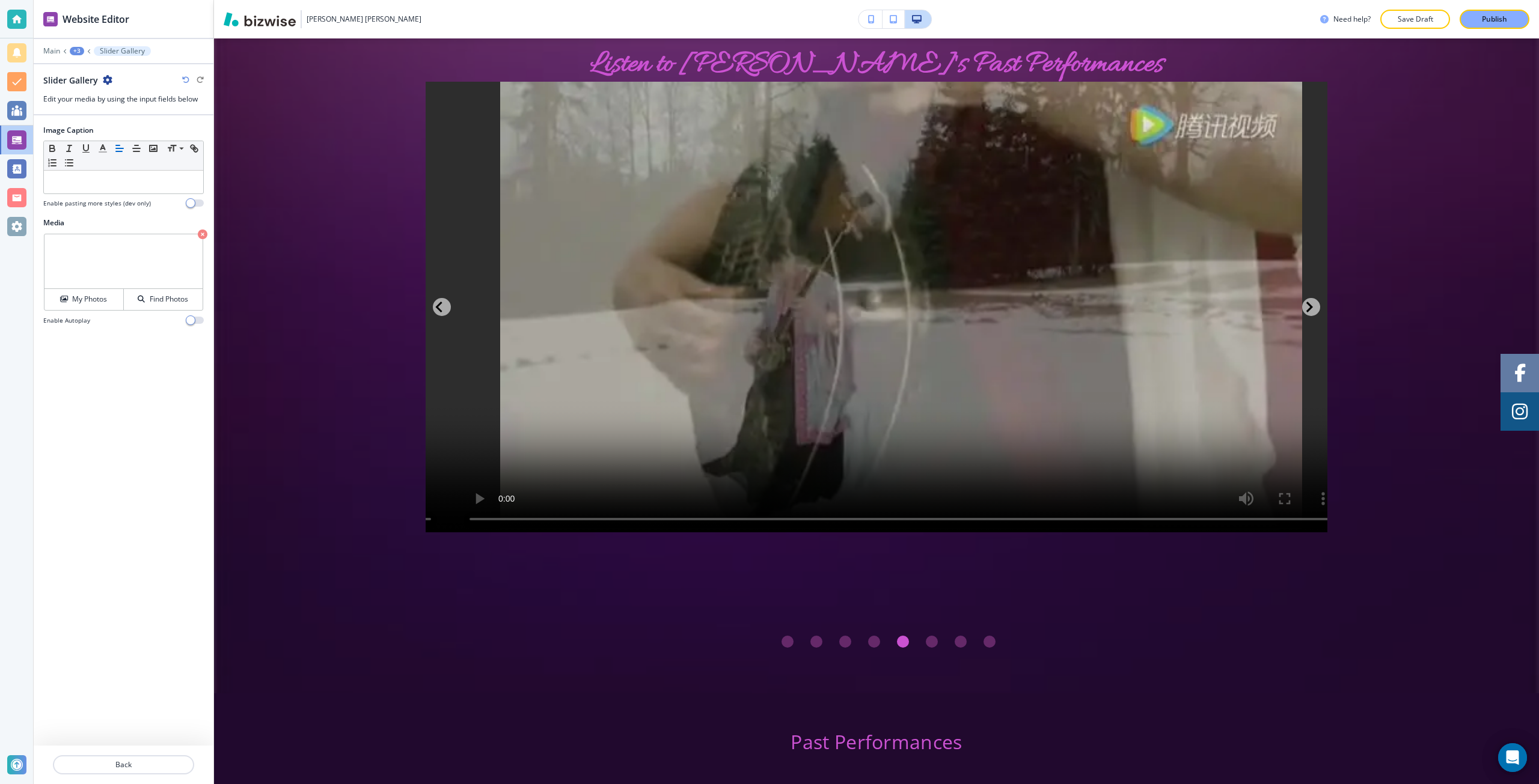
scroll to position [0, 902]
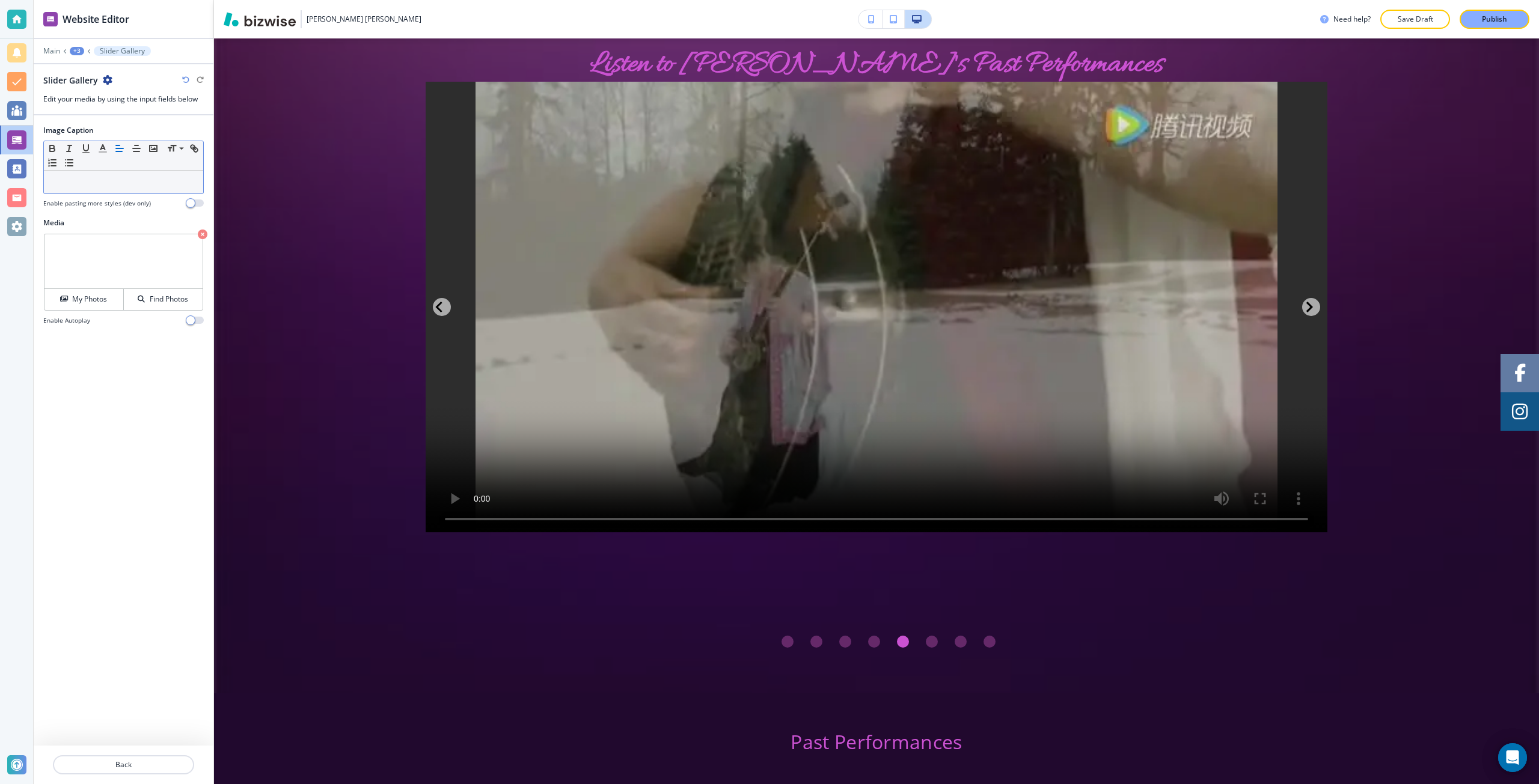
click at [85, 184] on p at bounding box center [123, 182] width 147 height 11
click at [146, 759] on button "Back" at bounding box center [123, 765] width 142 height 19
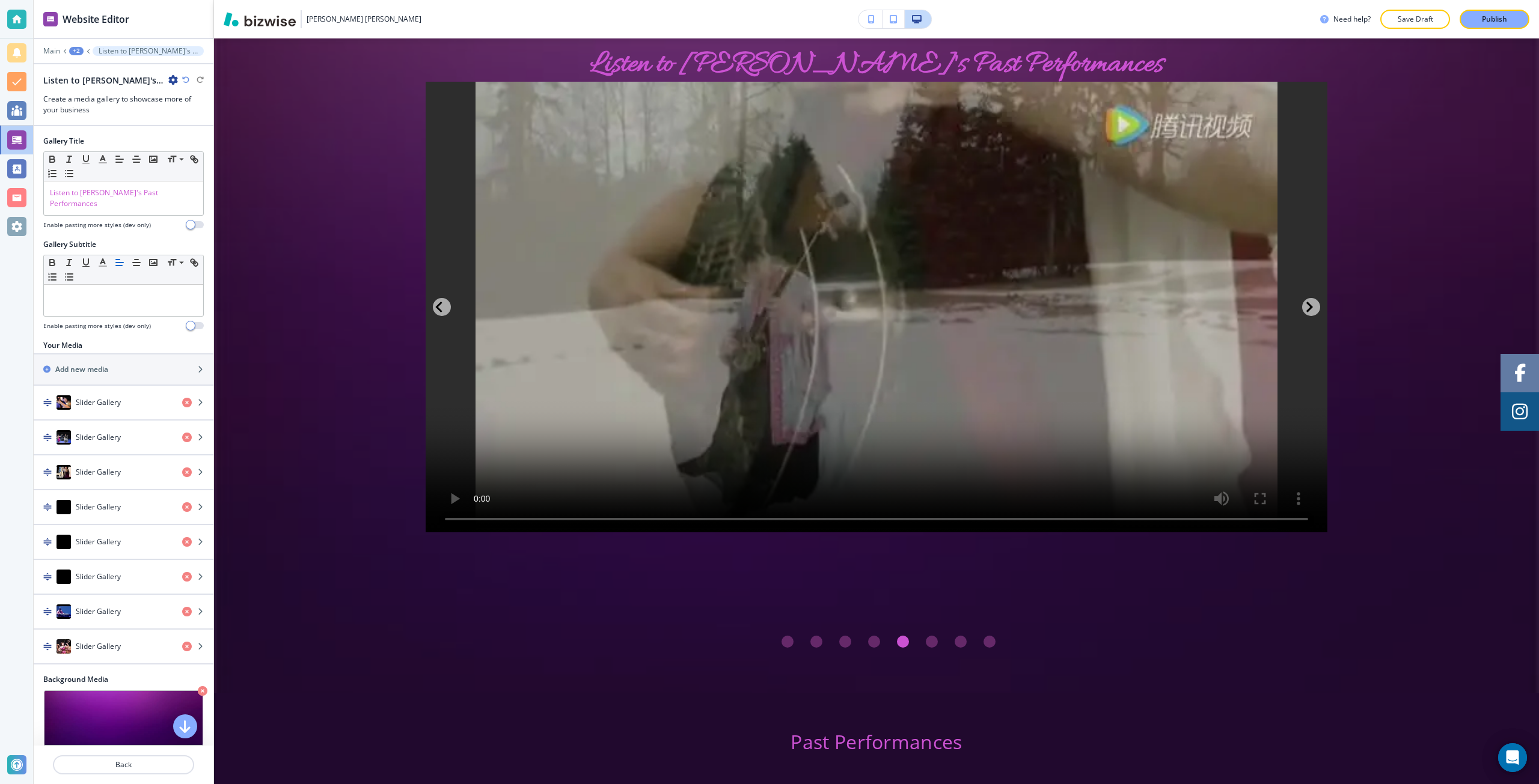
scroll to position [2464, 0]
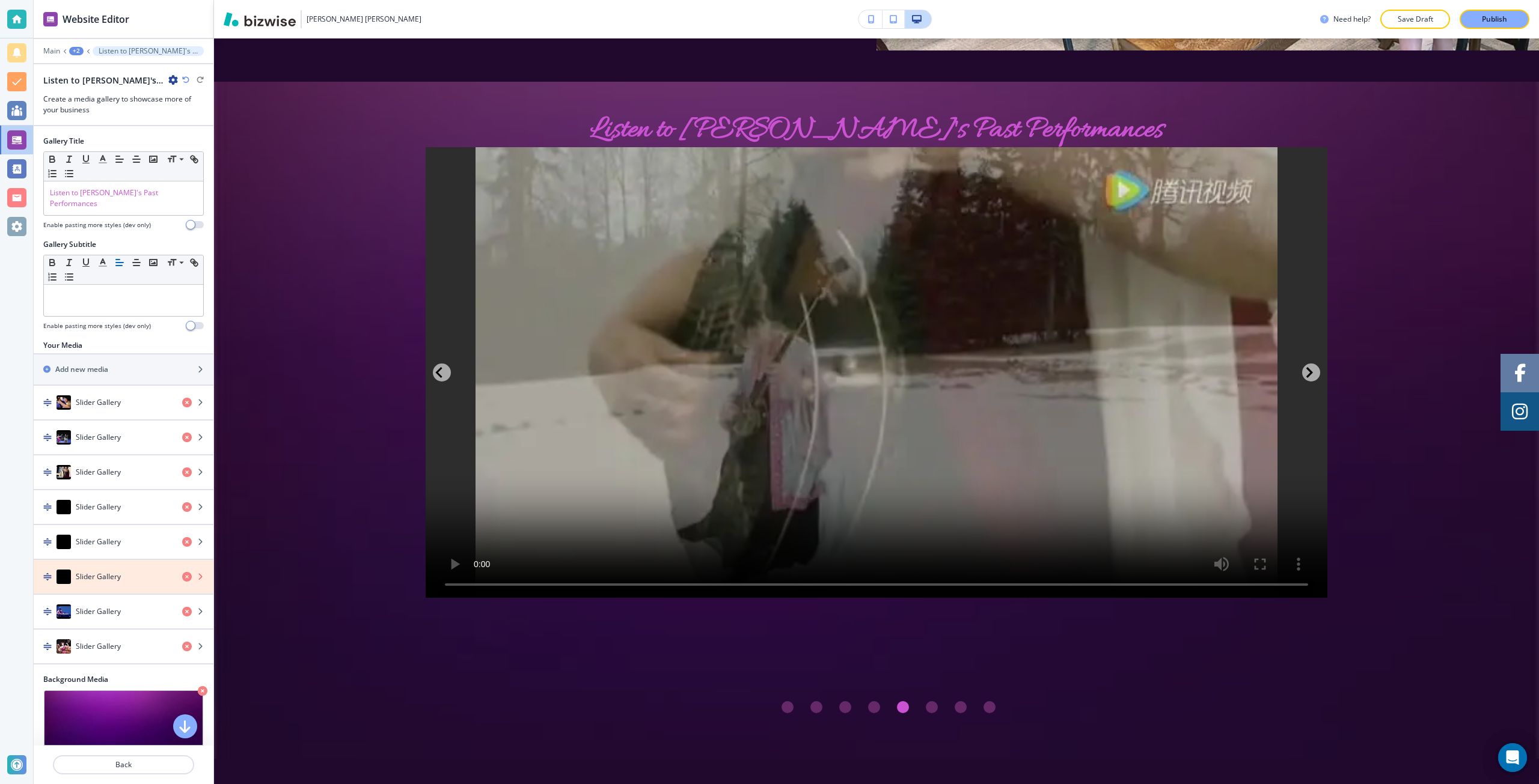
click at [182, 572] on icon "button" at bounding box center [187, 577] width 10 height 10
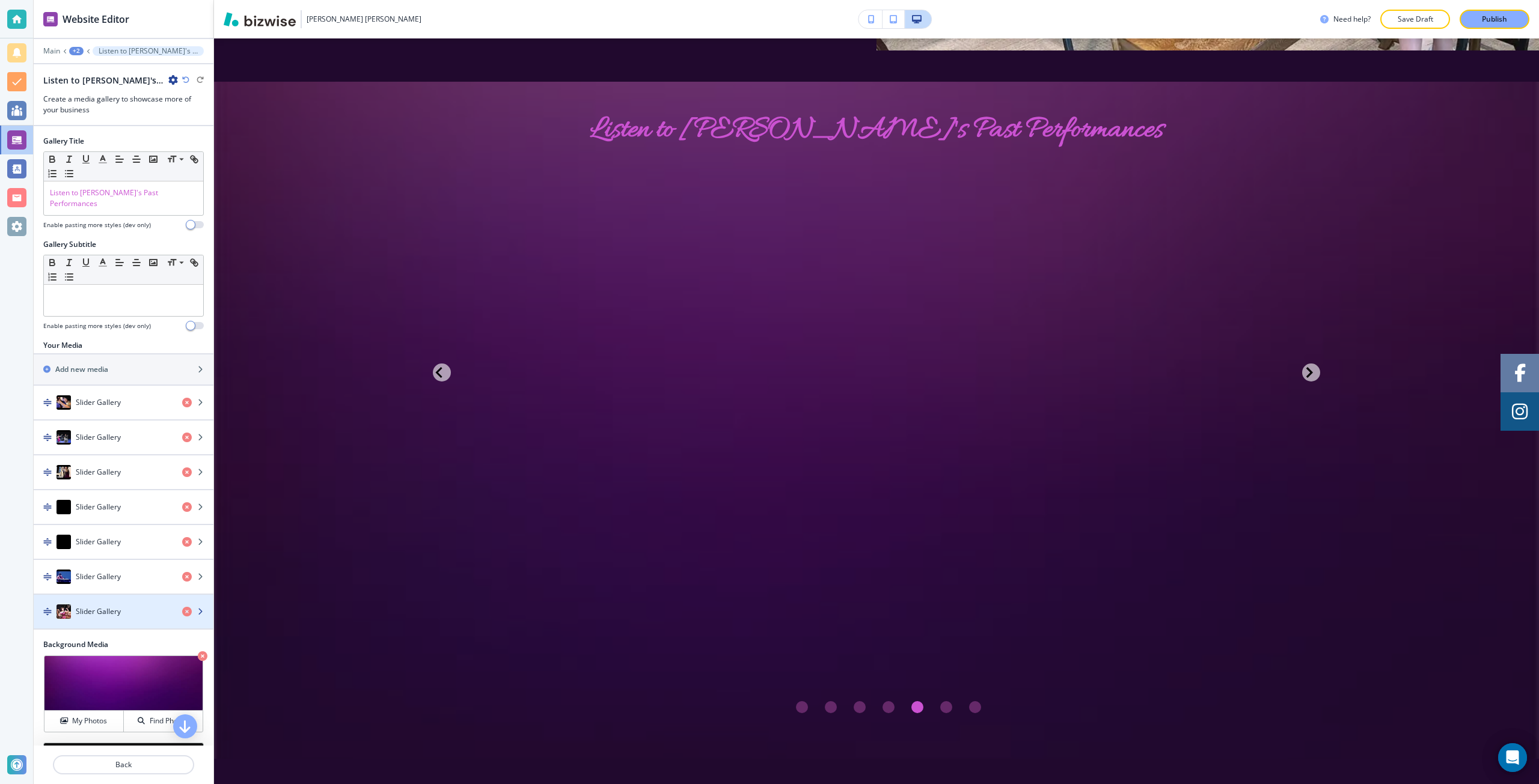
click at [124, 604] on div "Slider Gallery" at bounding box center [102, 611] width 139 height 14
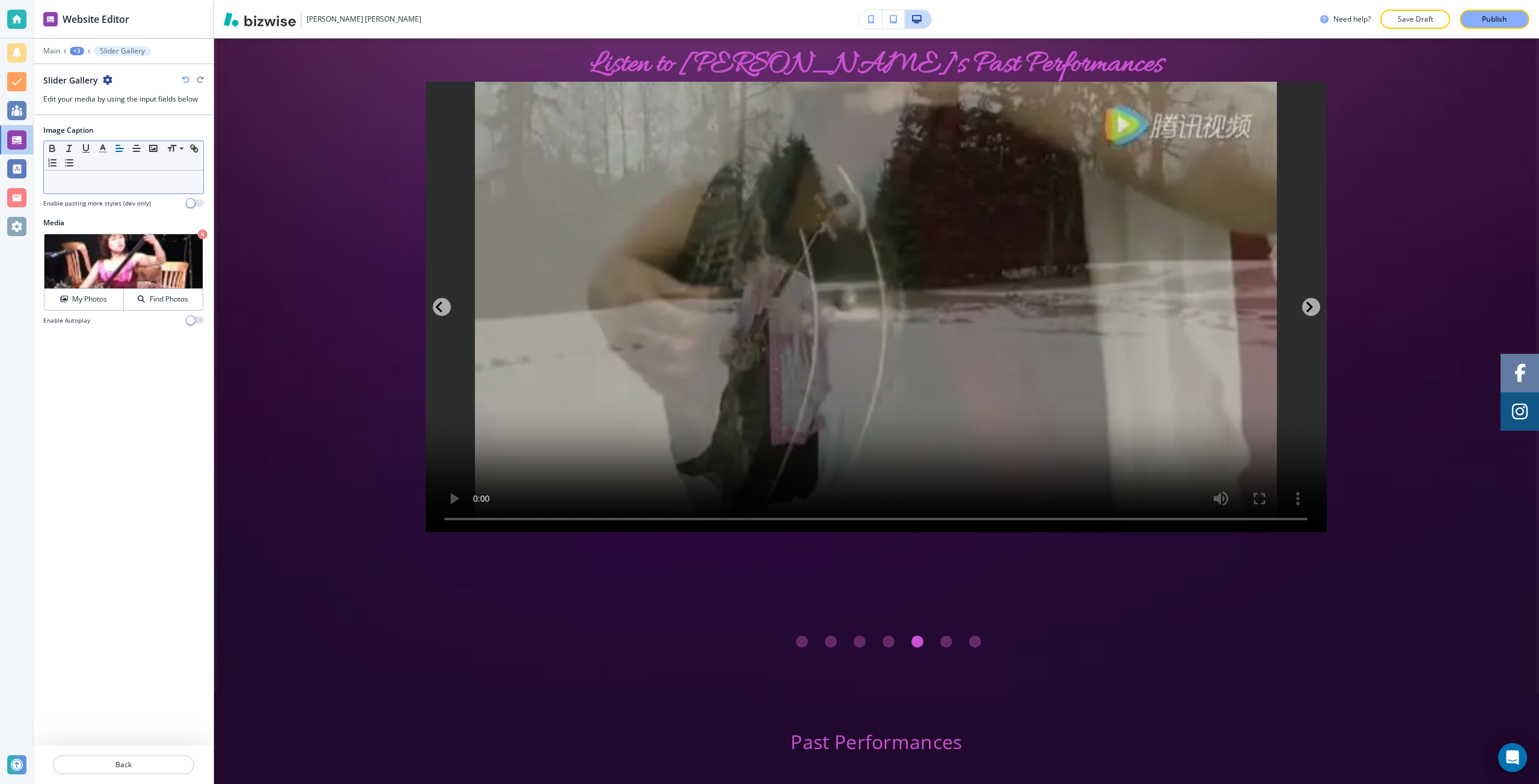
scroll to position [0, 0]
click at [89, 181] on p at bounding box center [123, 182] width 147 height 11
click at [145, 759] on button "Back" at bounding box center [123, 765] width 142 height 19
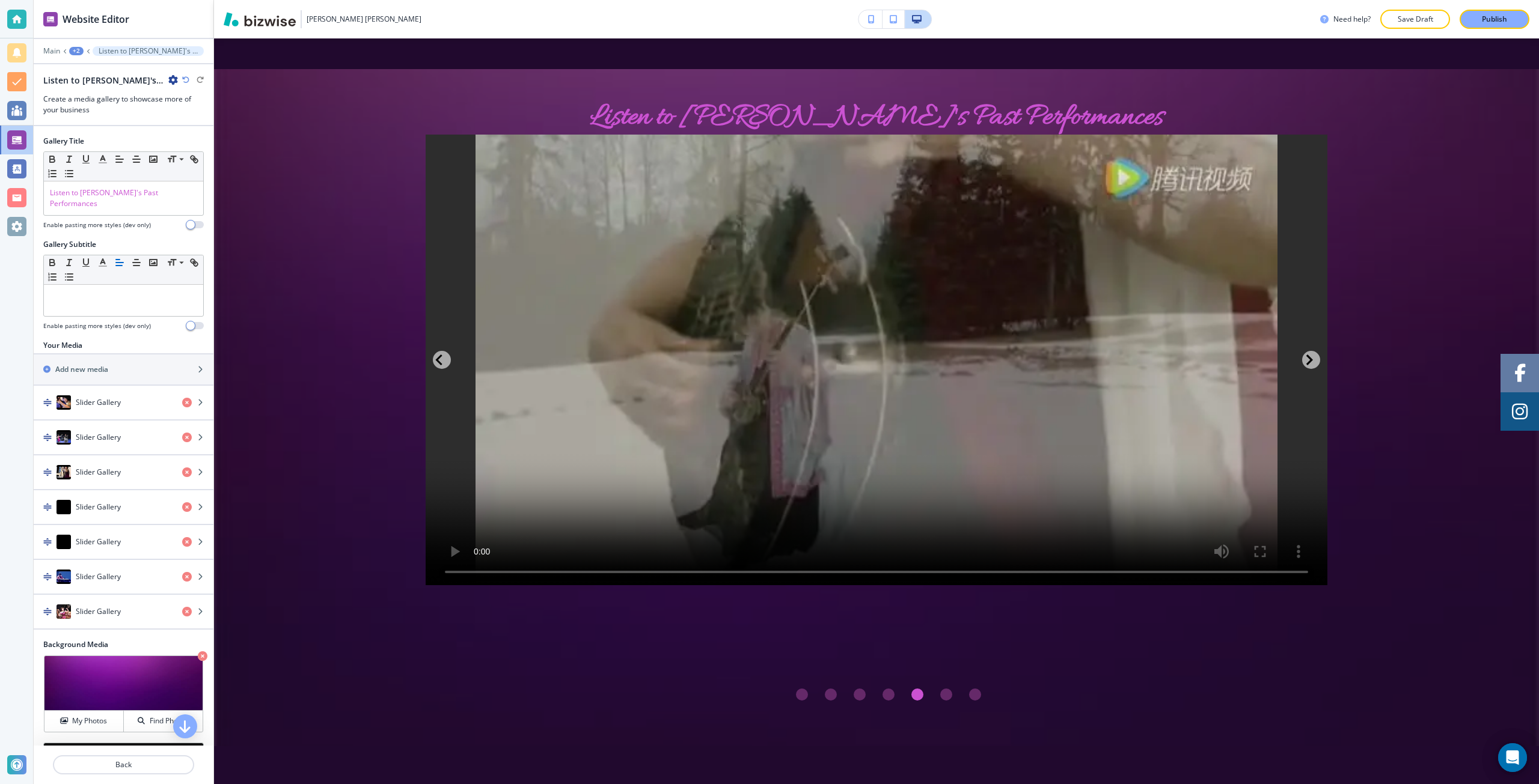
scroll to position [2464, 0]
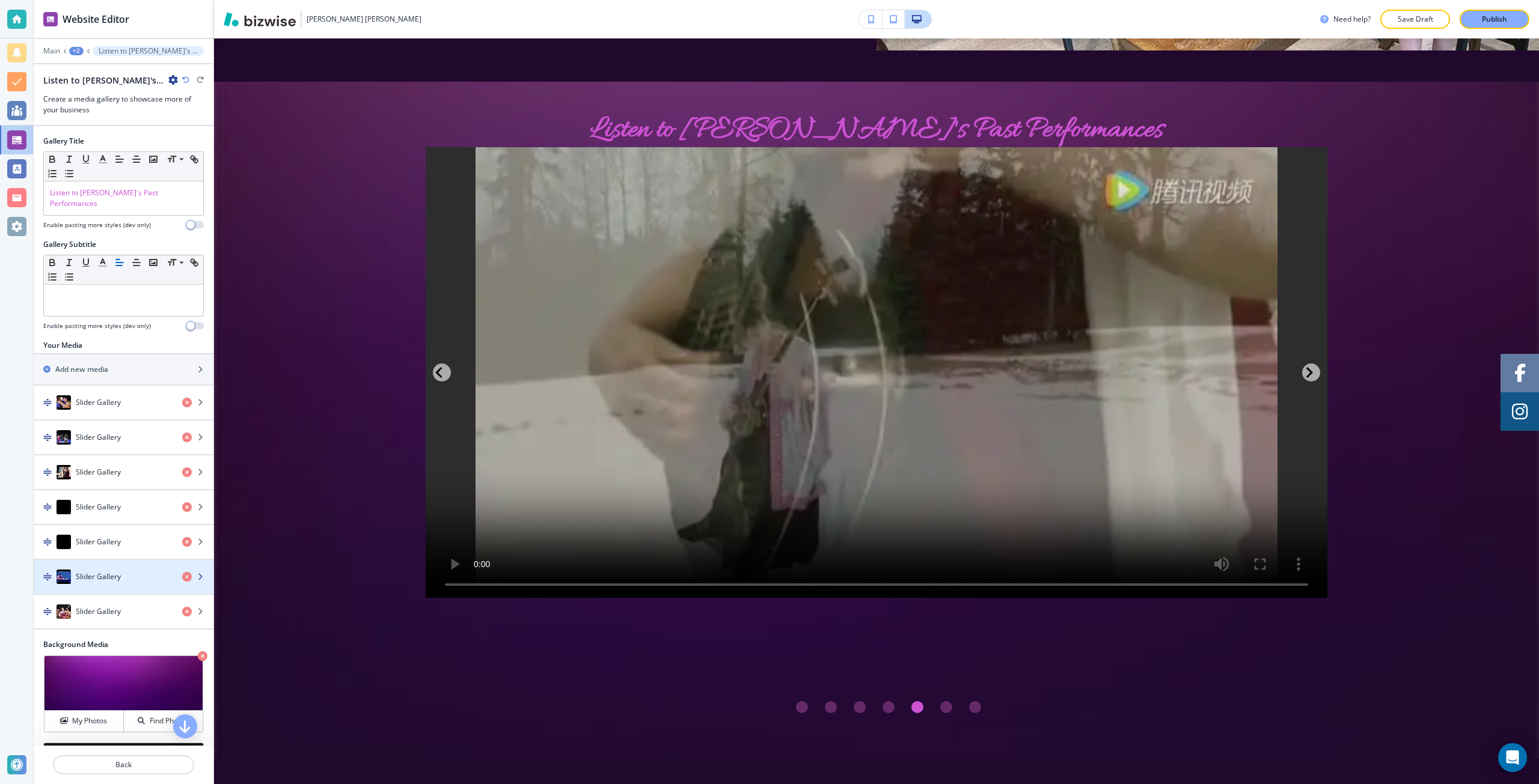
click at [114, 571] on h4 "Slider Gallery" at bounding box center [98, 576] width 45 height 11
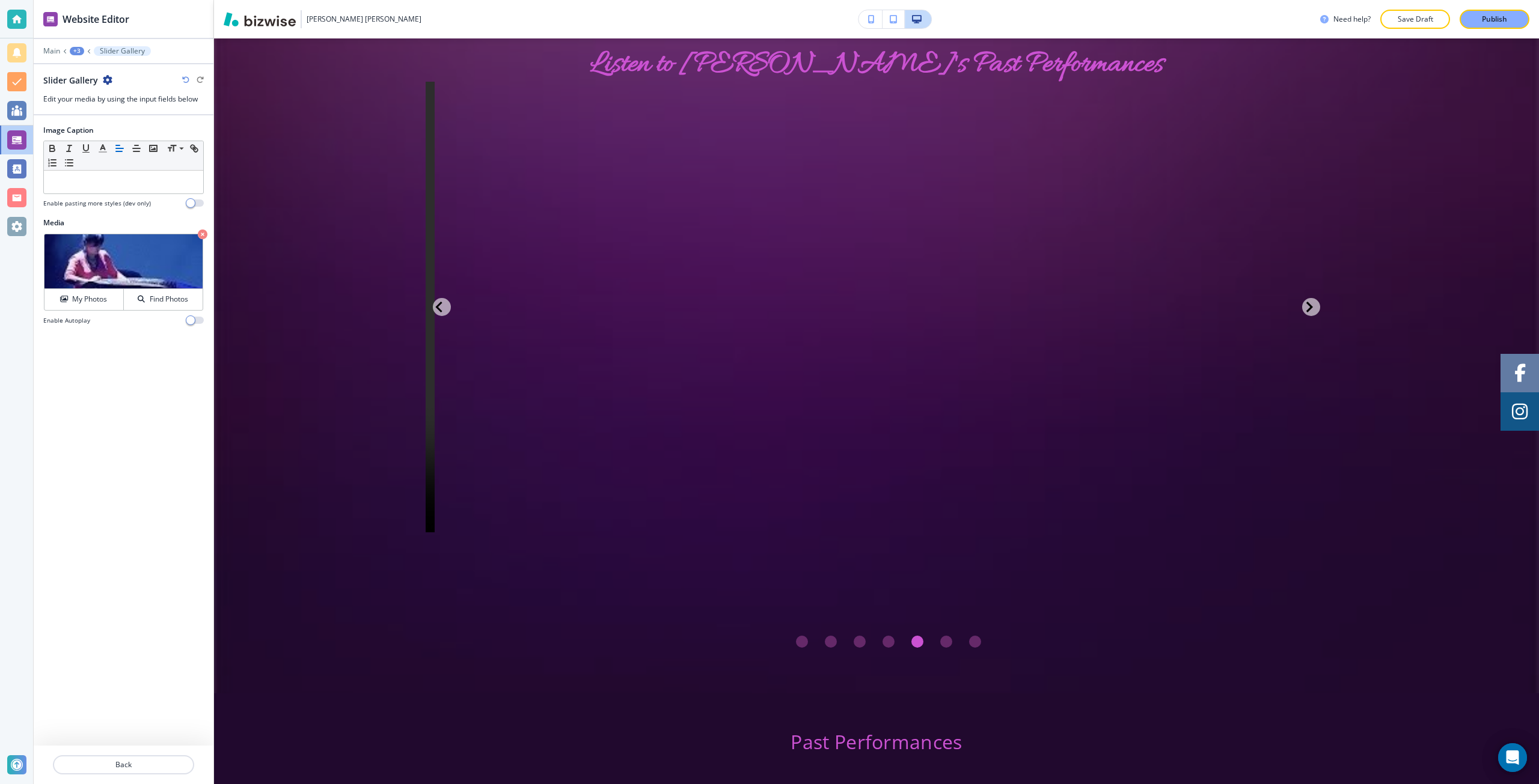
scroll to position [0, 902]
click at [72, 185] on p at bounding box center [123, 182] width 147 height 11
click at [148, 756] on button "Back" at bounding box center [123, 765] width 142 height 19
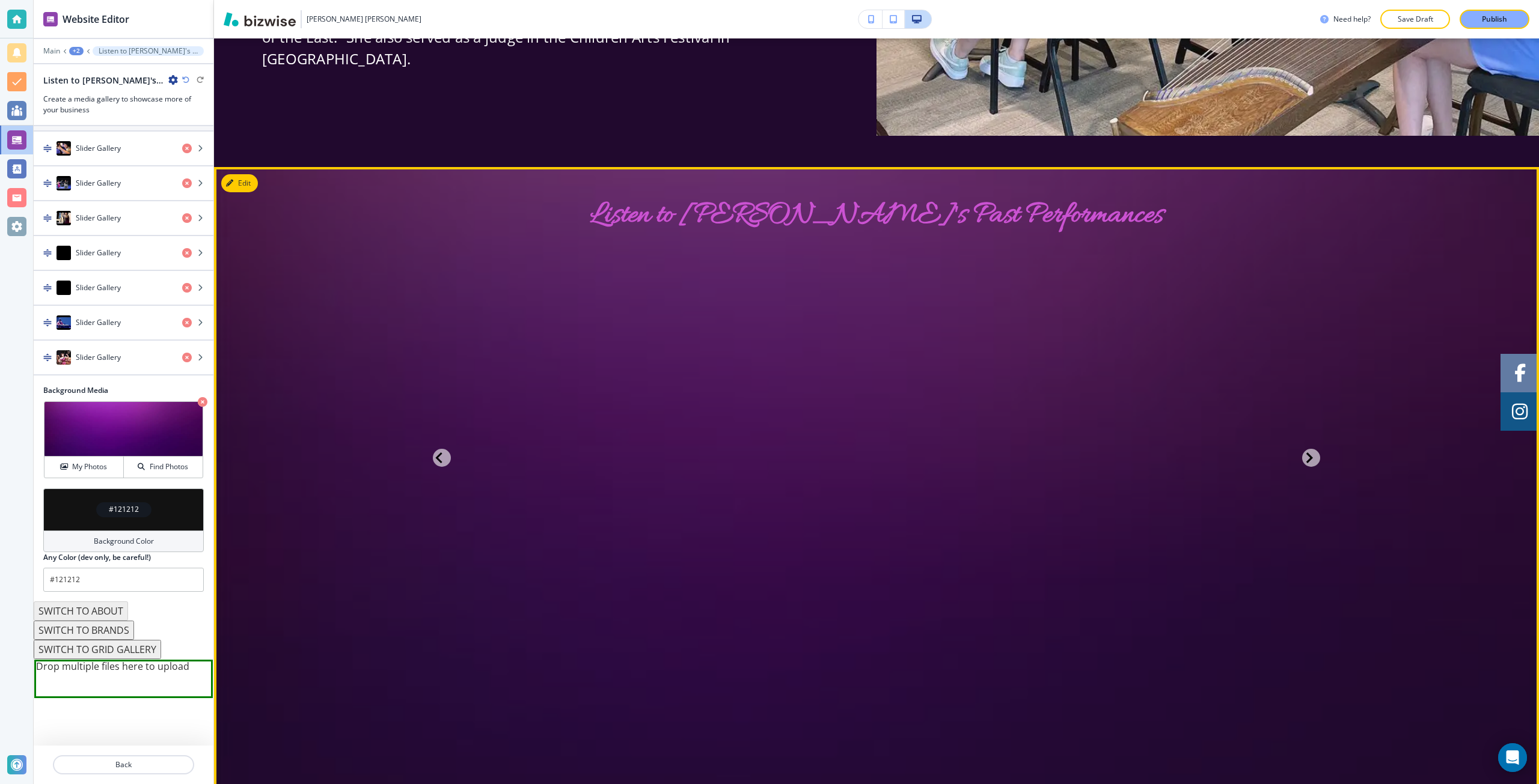
scroll to position [2404, 0]
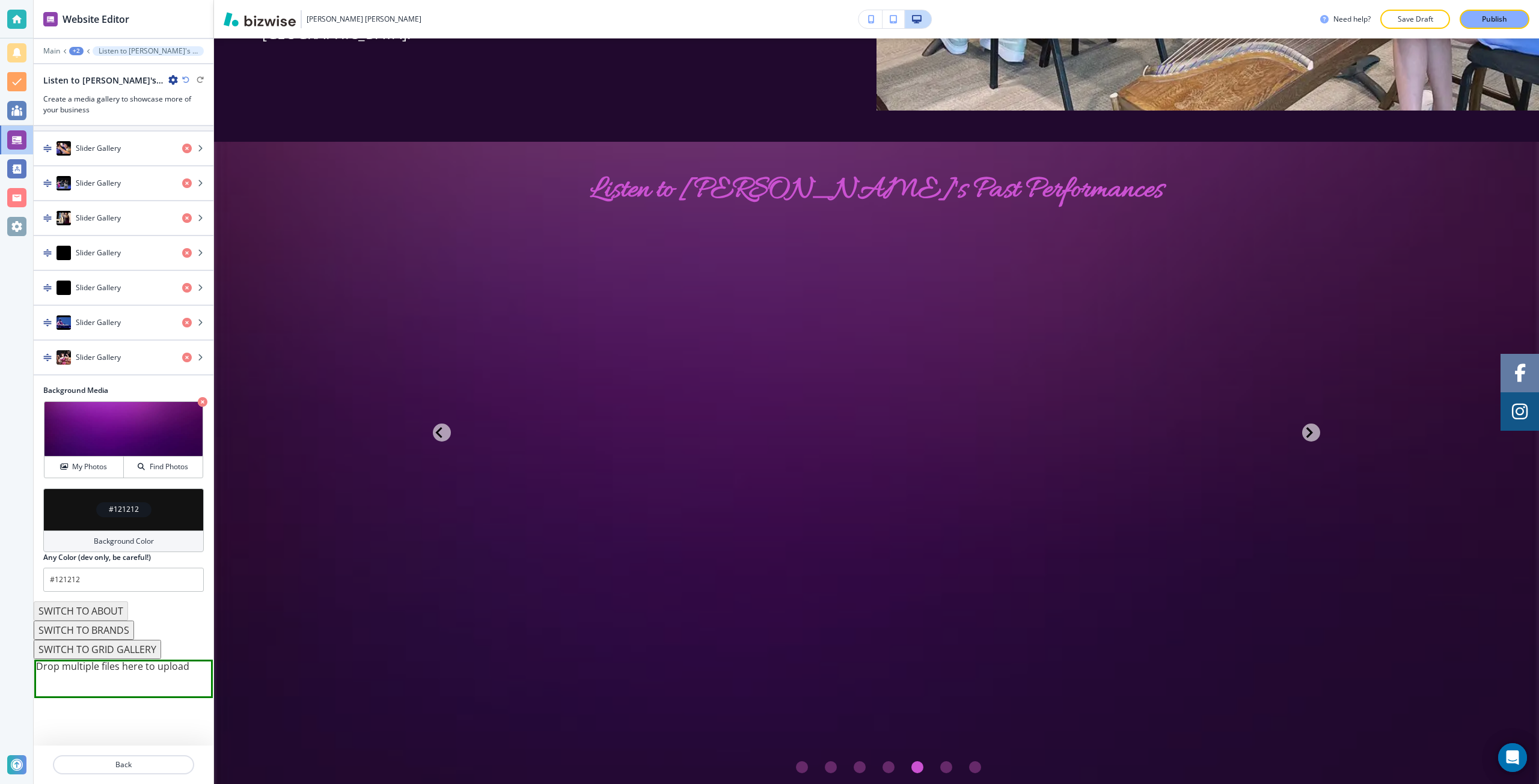
click at [142, 503] on div "#121212" at bounding box center [124, 510] width 55 height 15
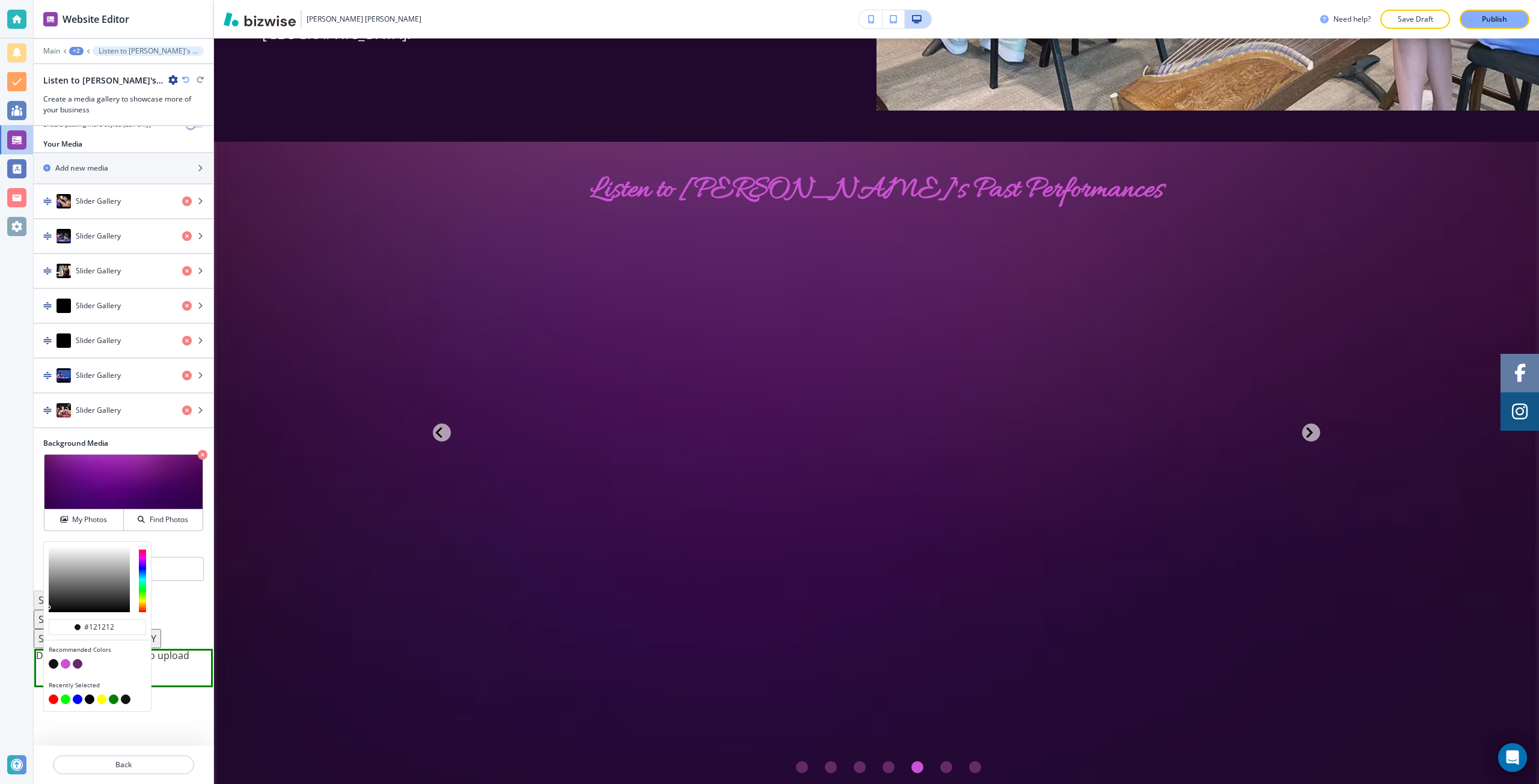
scroll to position [190, 0]
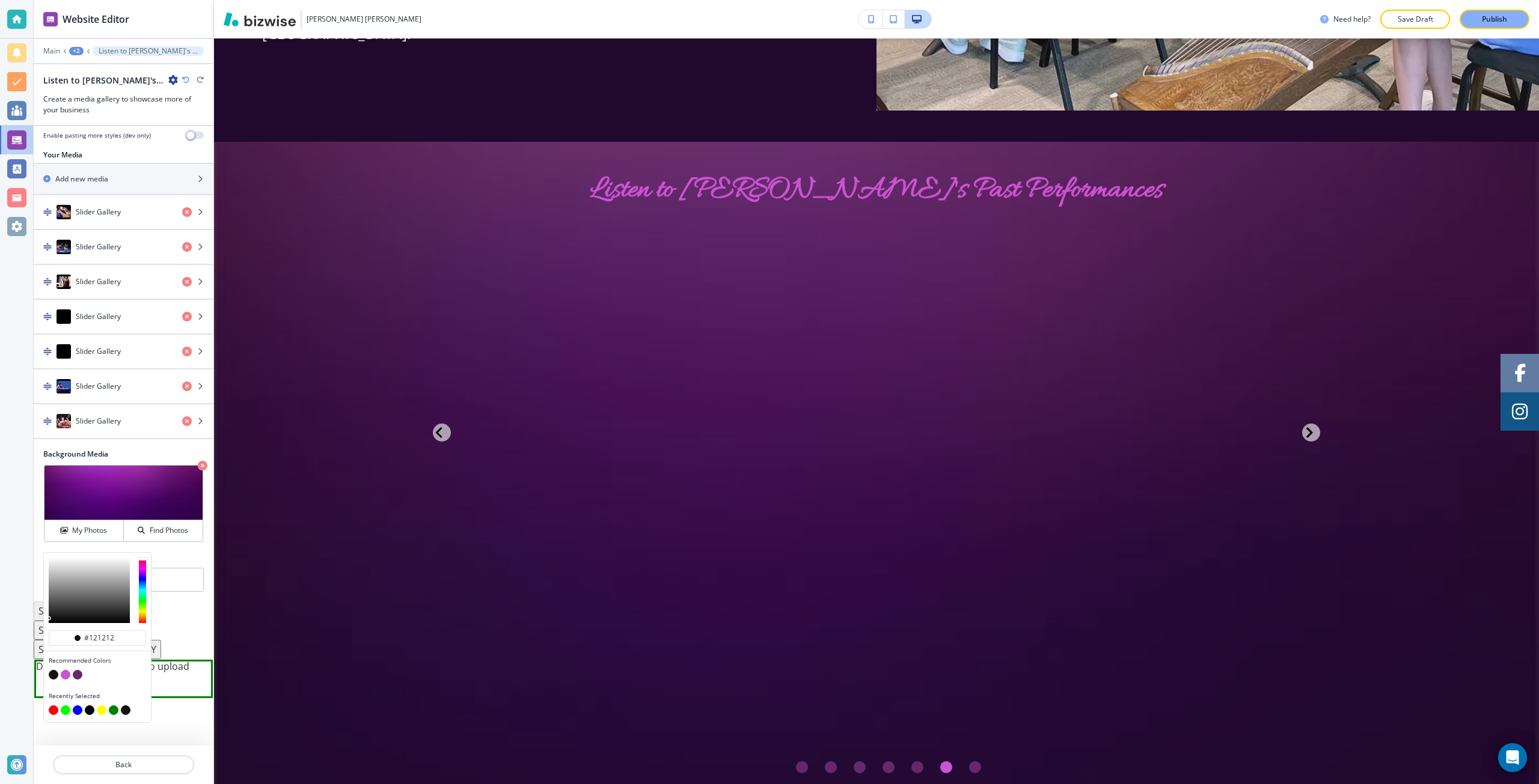
click at [78, 670] on button "button" at bounding box center [78, 675] width 10 height 10
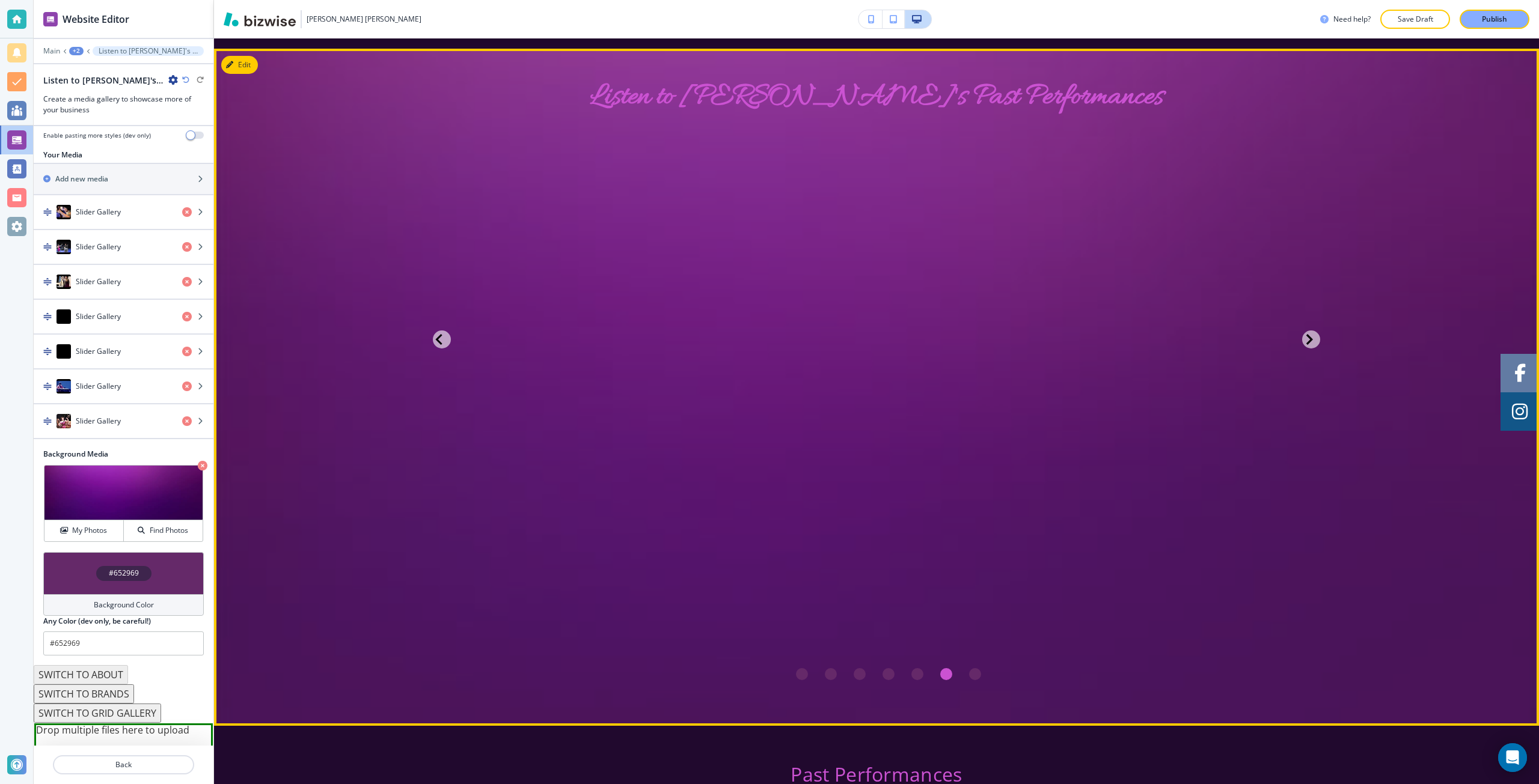
scroll to position [2524, 0]
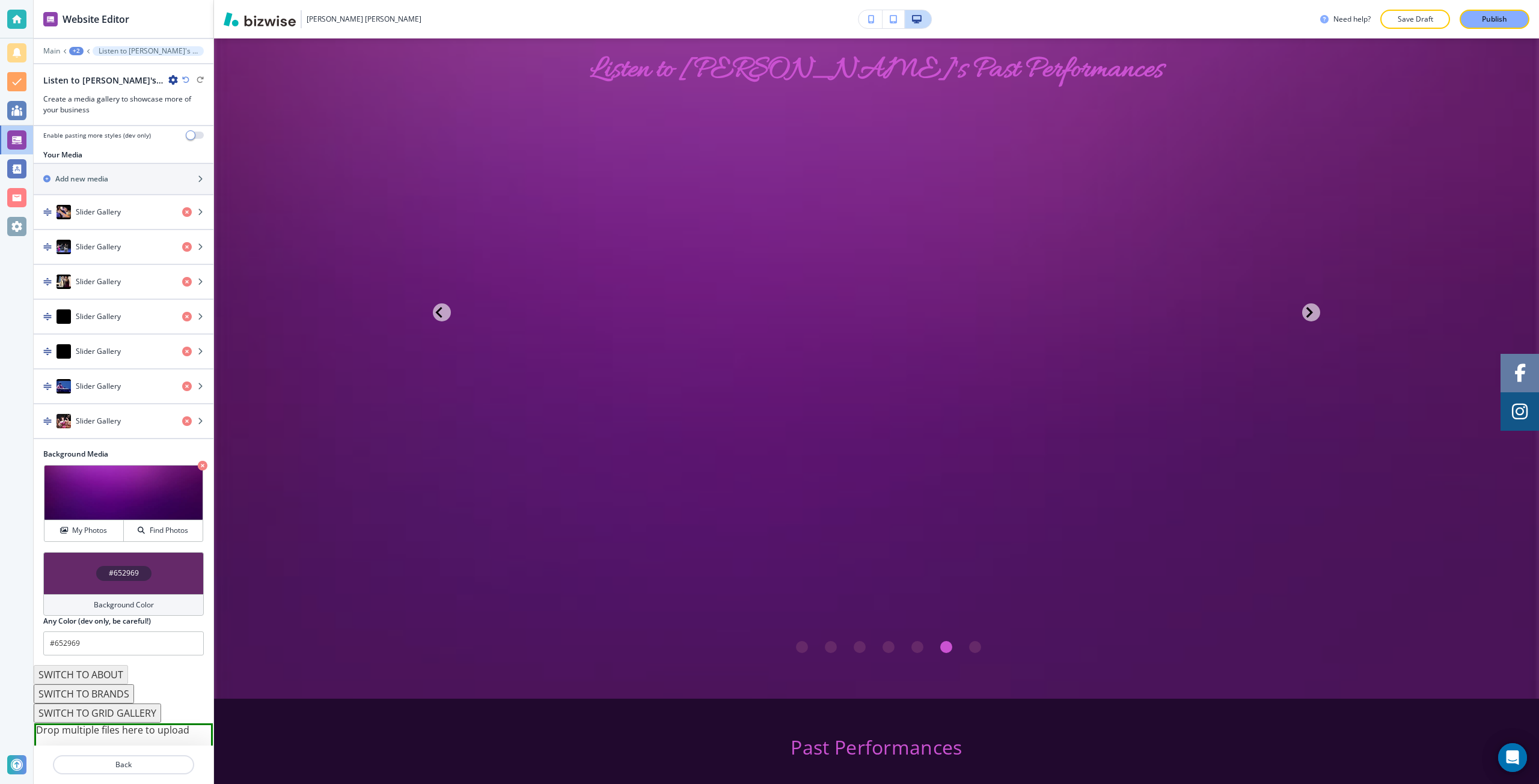
click at [185, 78] on icon "button" at bounding box center [186, 80] width 7 height 7
type input "#121212"
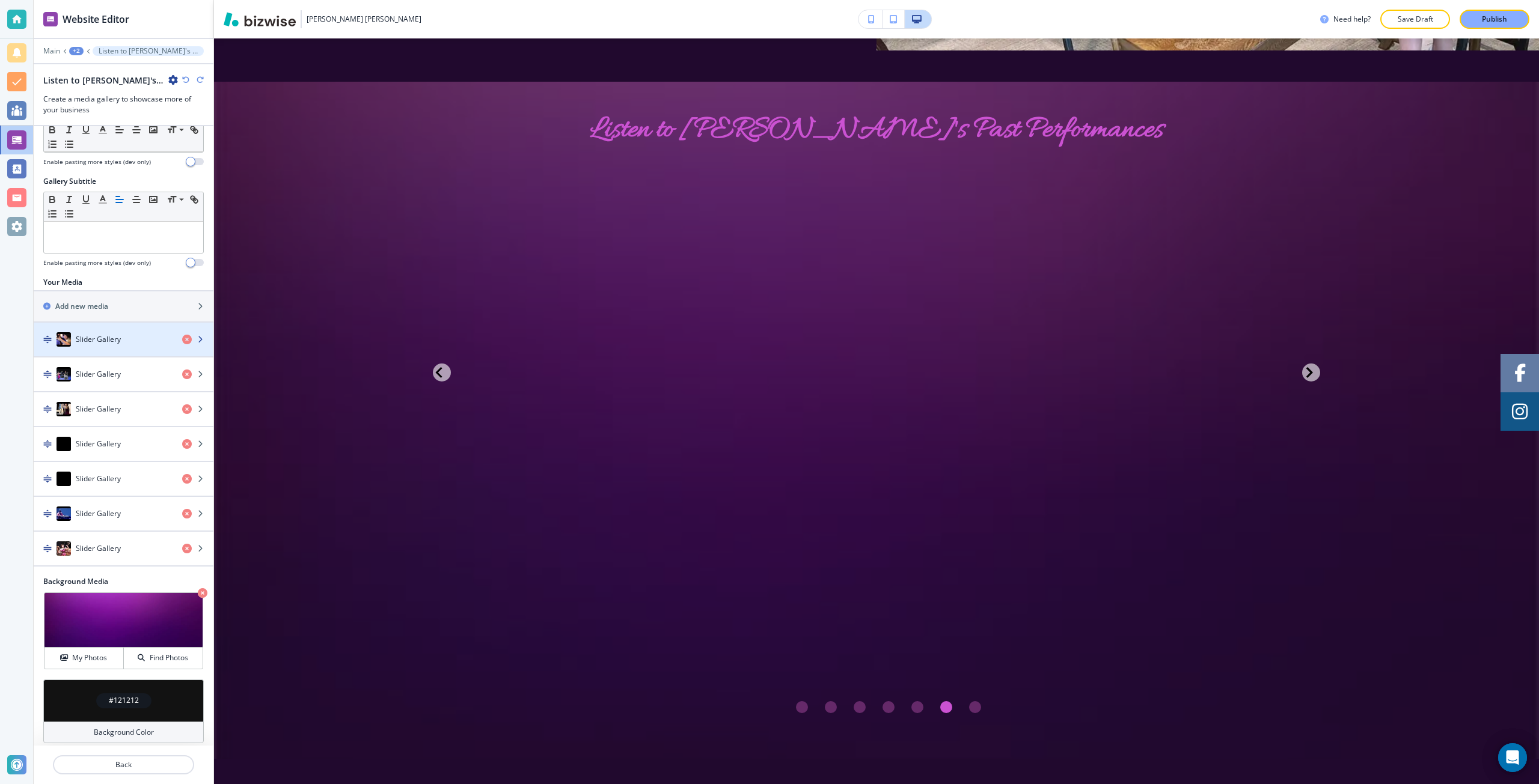
scroll to position [0, 0]
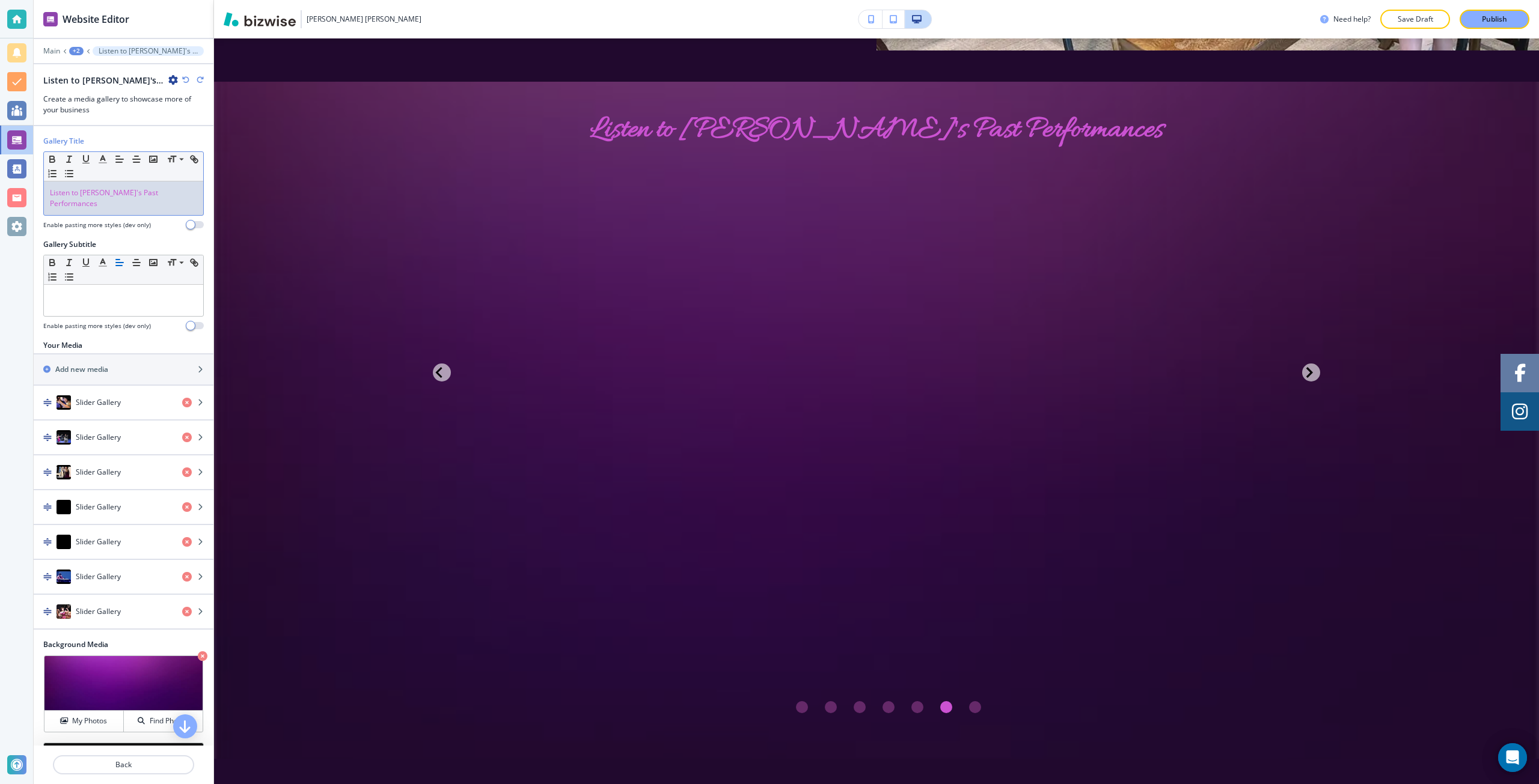
click at [109, 189] on span "Listen to Evelyn's Past Performances" at bounding box center [105, 198] width 110 height 21
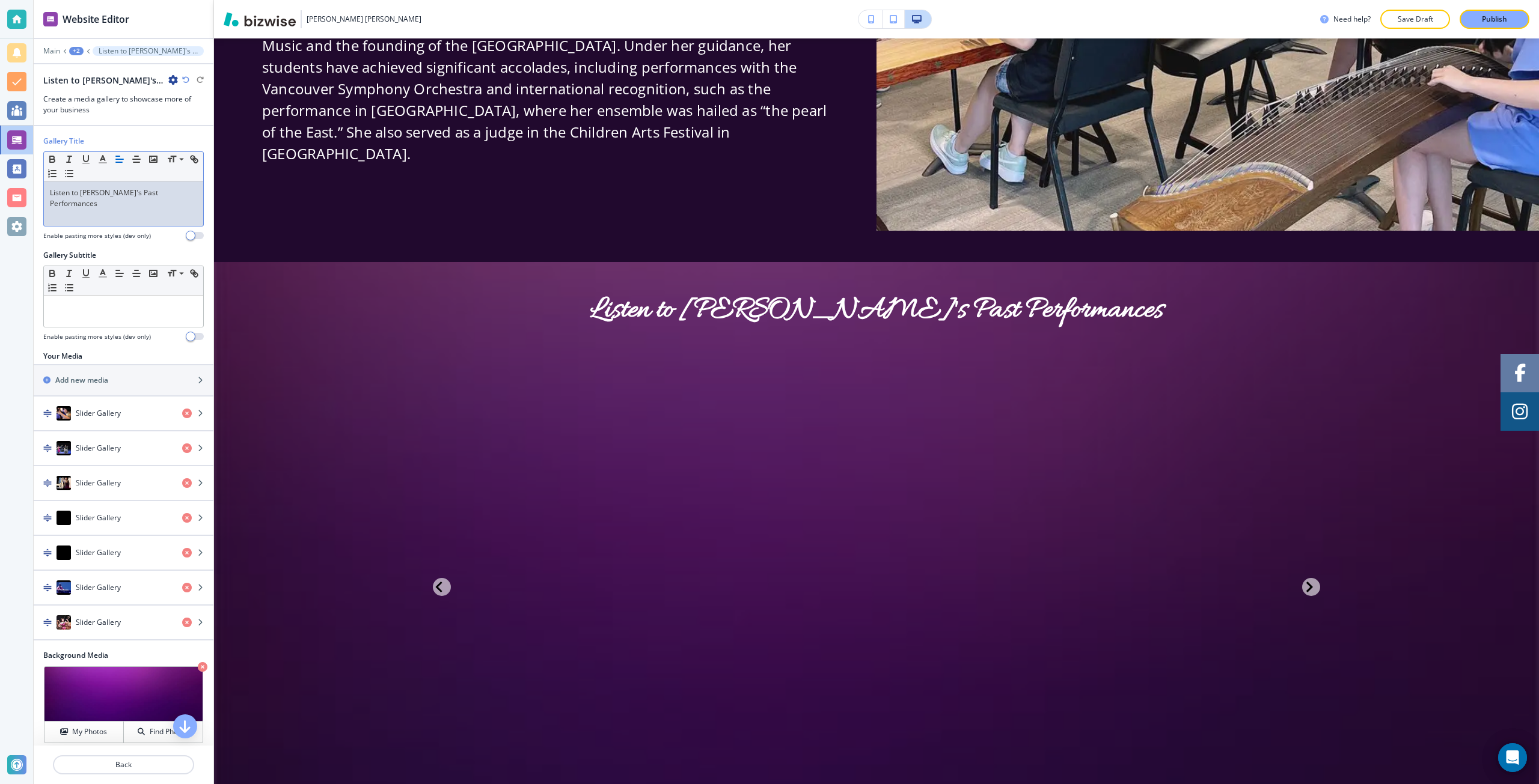
click at [132, 209] on p at bounding box center [123, 214] width 147 height 11
click at [119, 193] on p "Listen to Evelyn's Past Performances" at bounding box center [123, 198] width 147 height 21
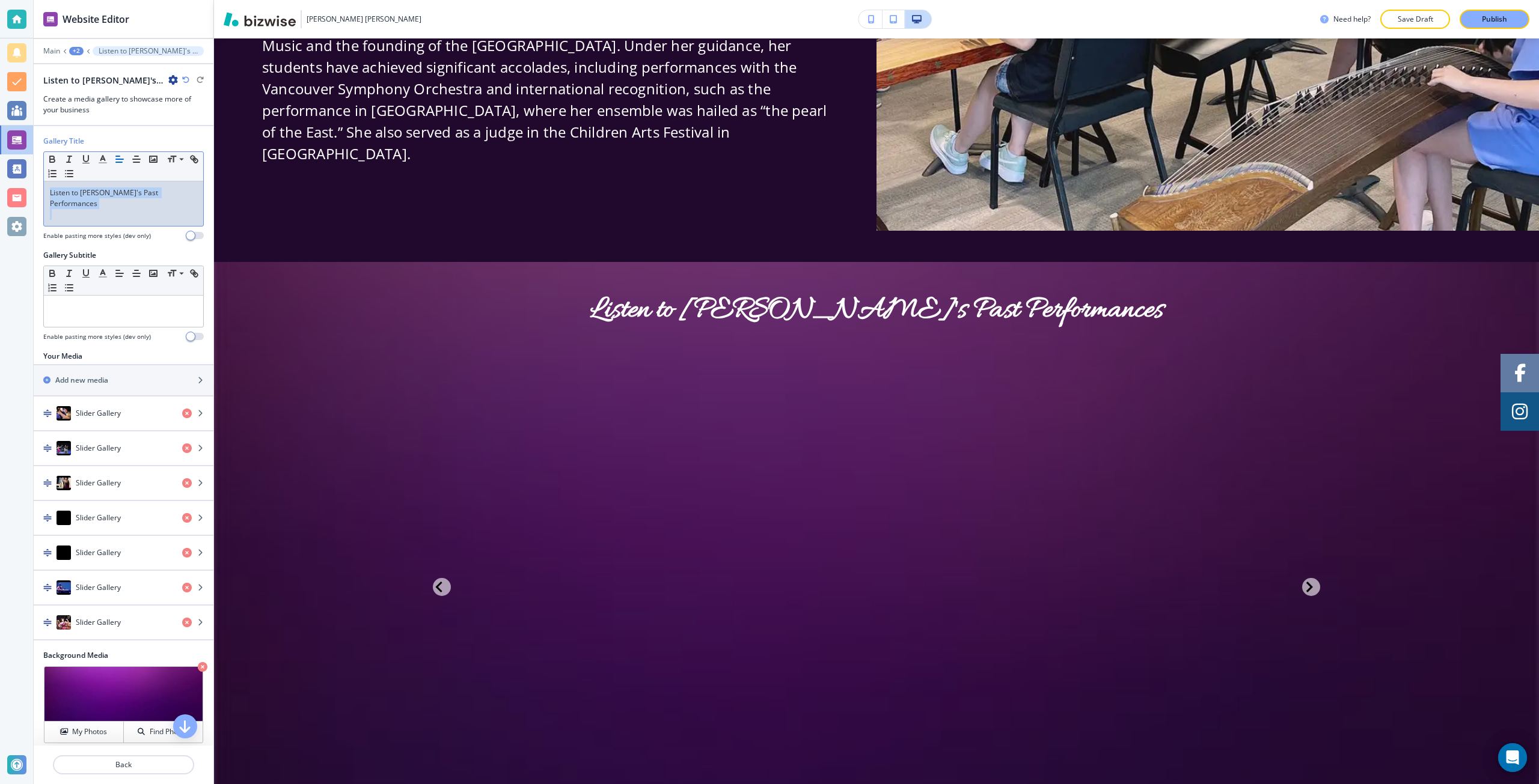
click at [119, 193] on p "Listen to Evelyn's Past Performances" at bounding box center [123, 198] width 147 height 21
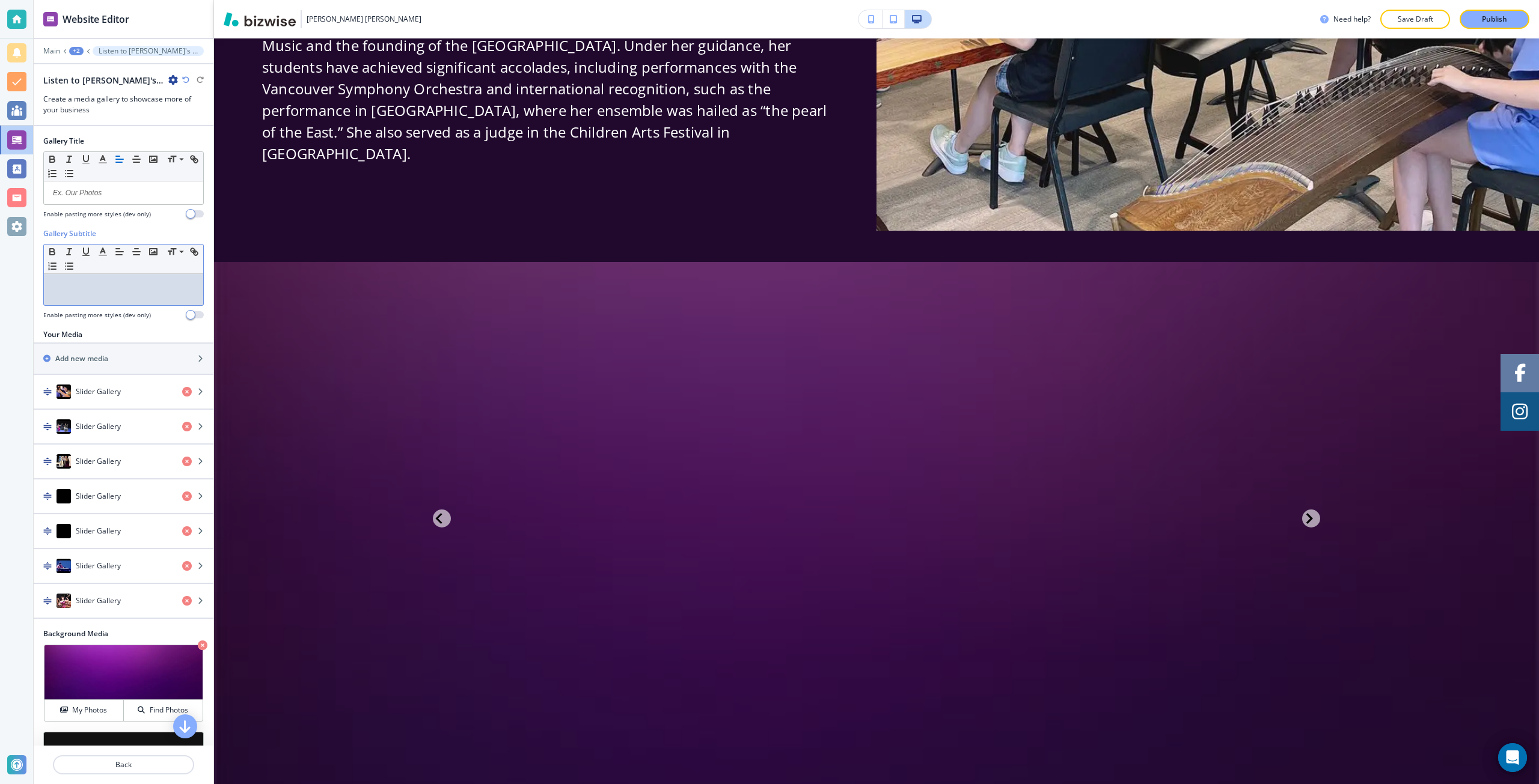
click at [90, 297] on div at bounding box center [124, 289] width 159 height 31
click at [87, 193] on p at bounding box center [123, 193] width 147 height 11
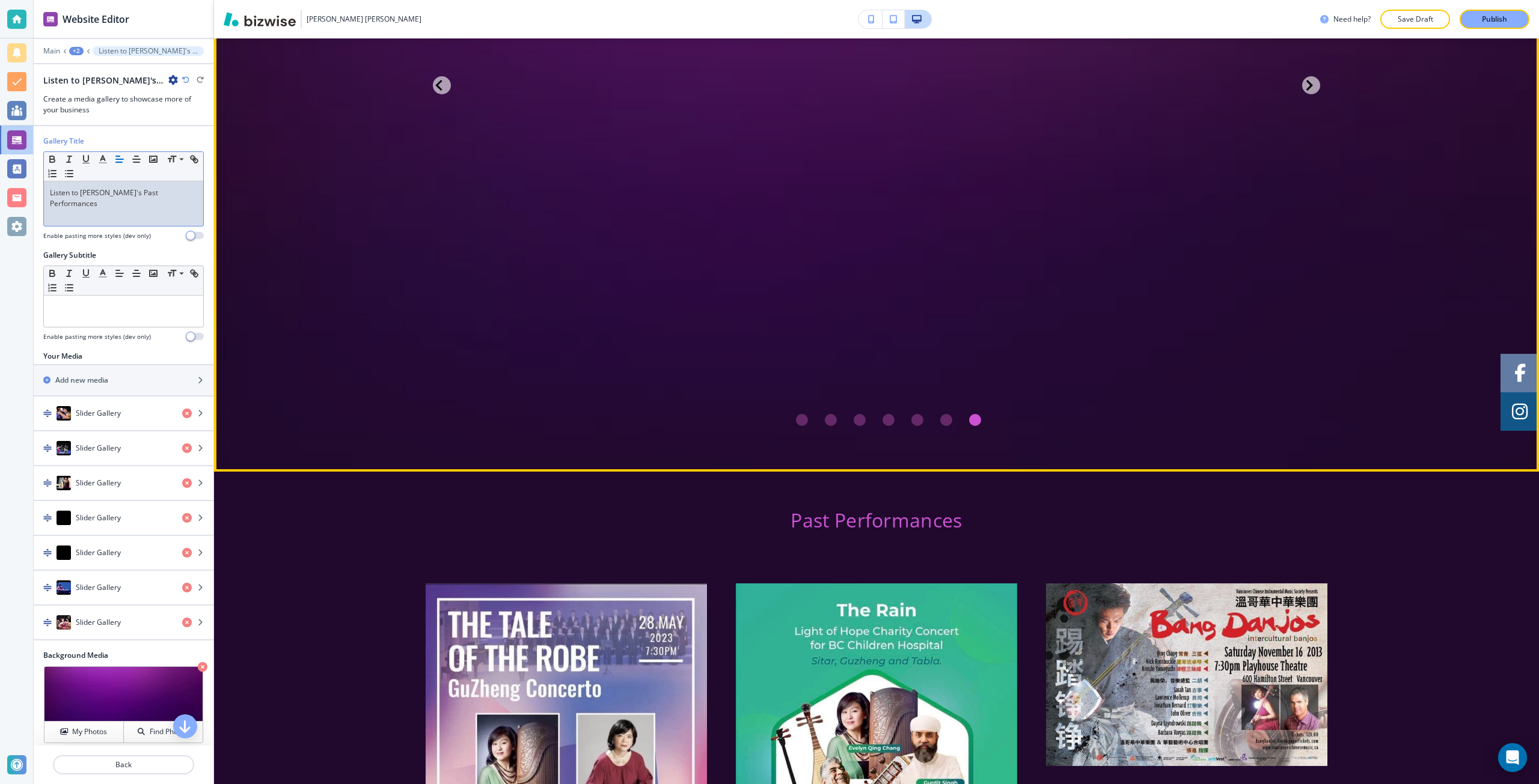
scroll to position [2825, 0]
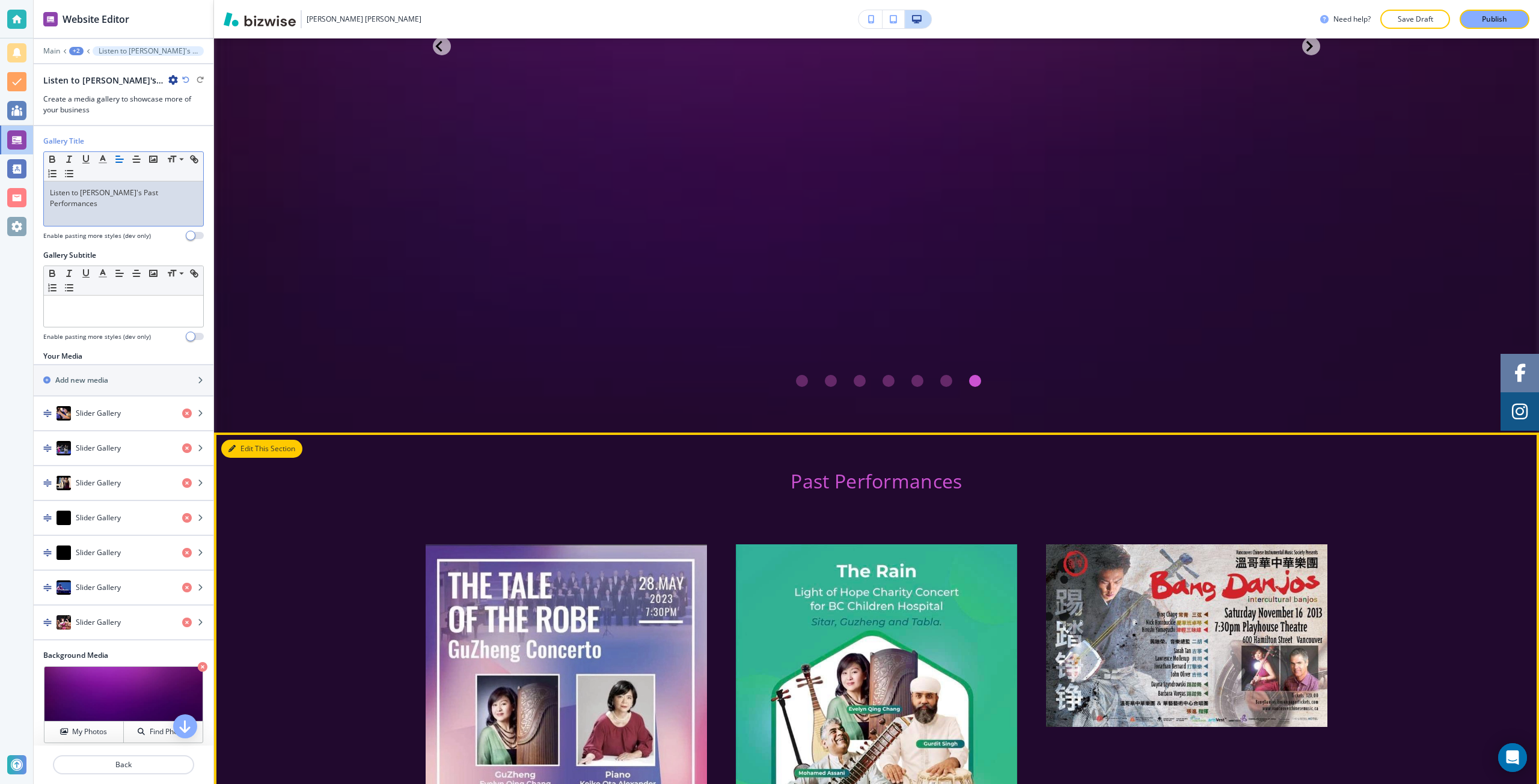
click at [251, 440] on button "Edit This Section" at bounding box center [262, 449] width 81 height 18
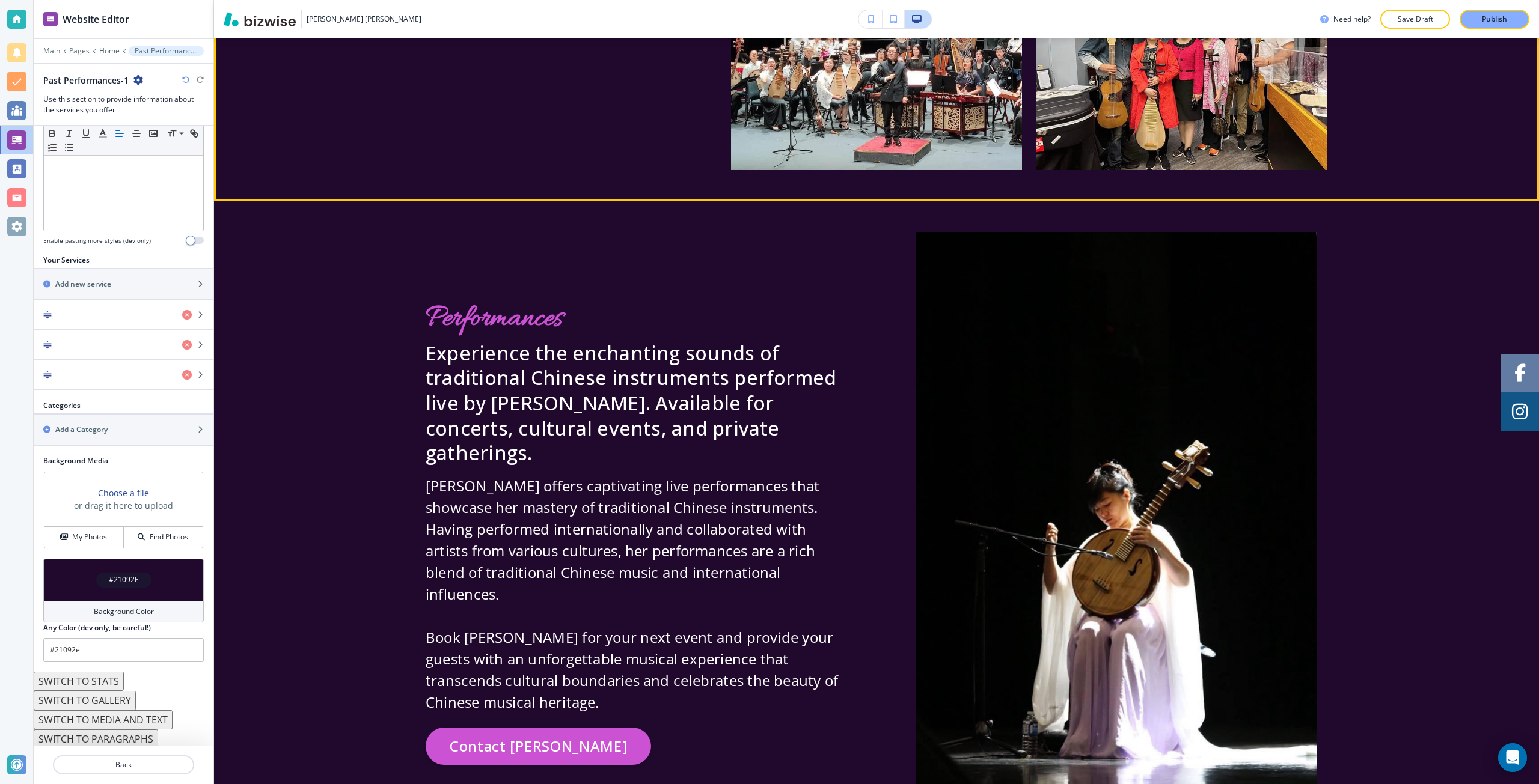
scroll to position [4801, 0]
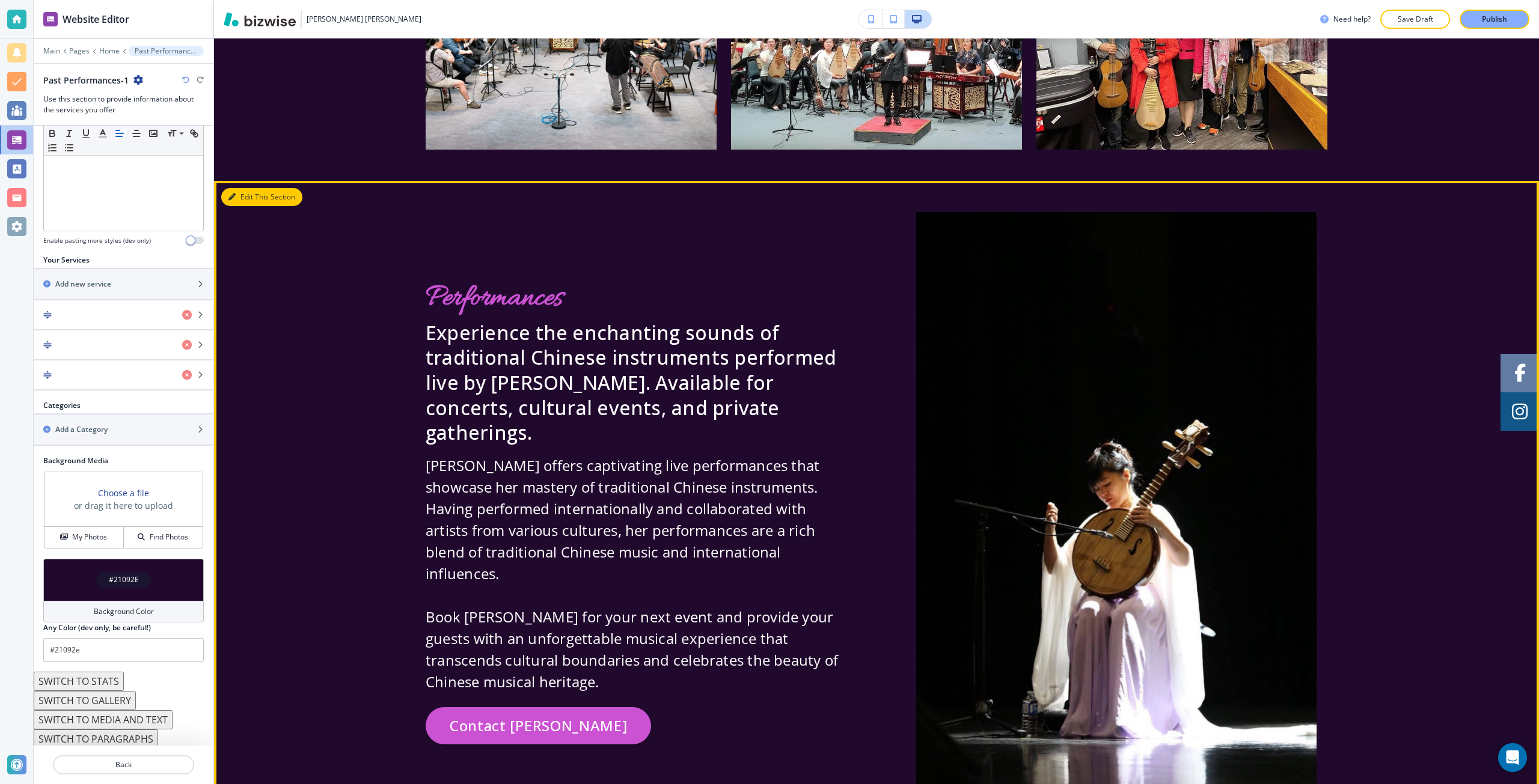
click at [251, 188] on button "Edit This Section" at bounding box center [262, 197] width 81 height 18
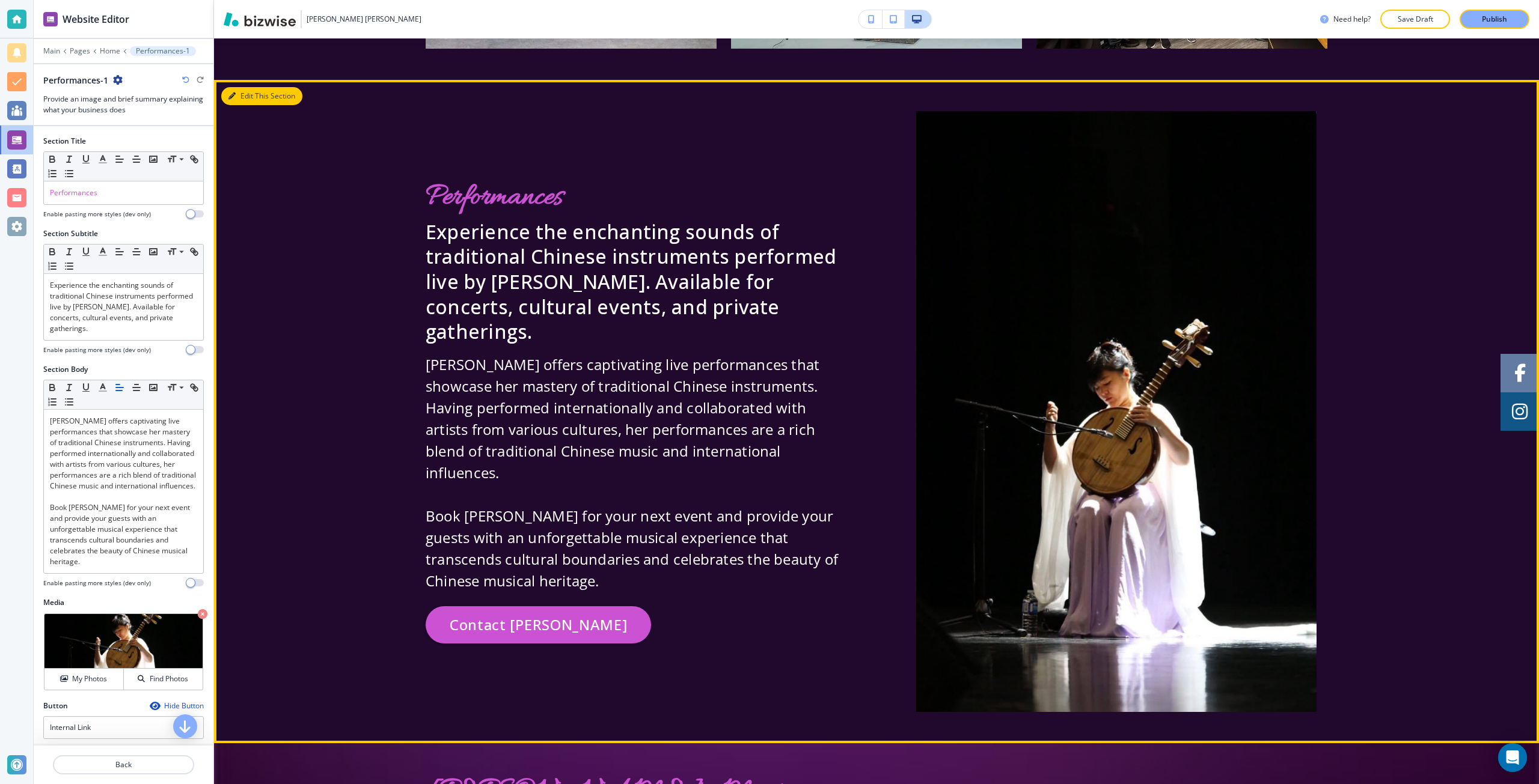
scroll to position [4904, 0]
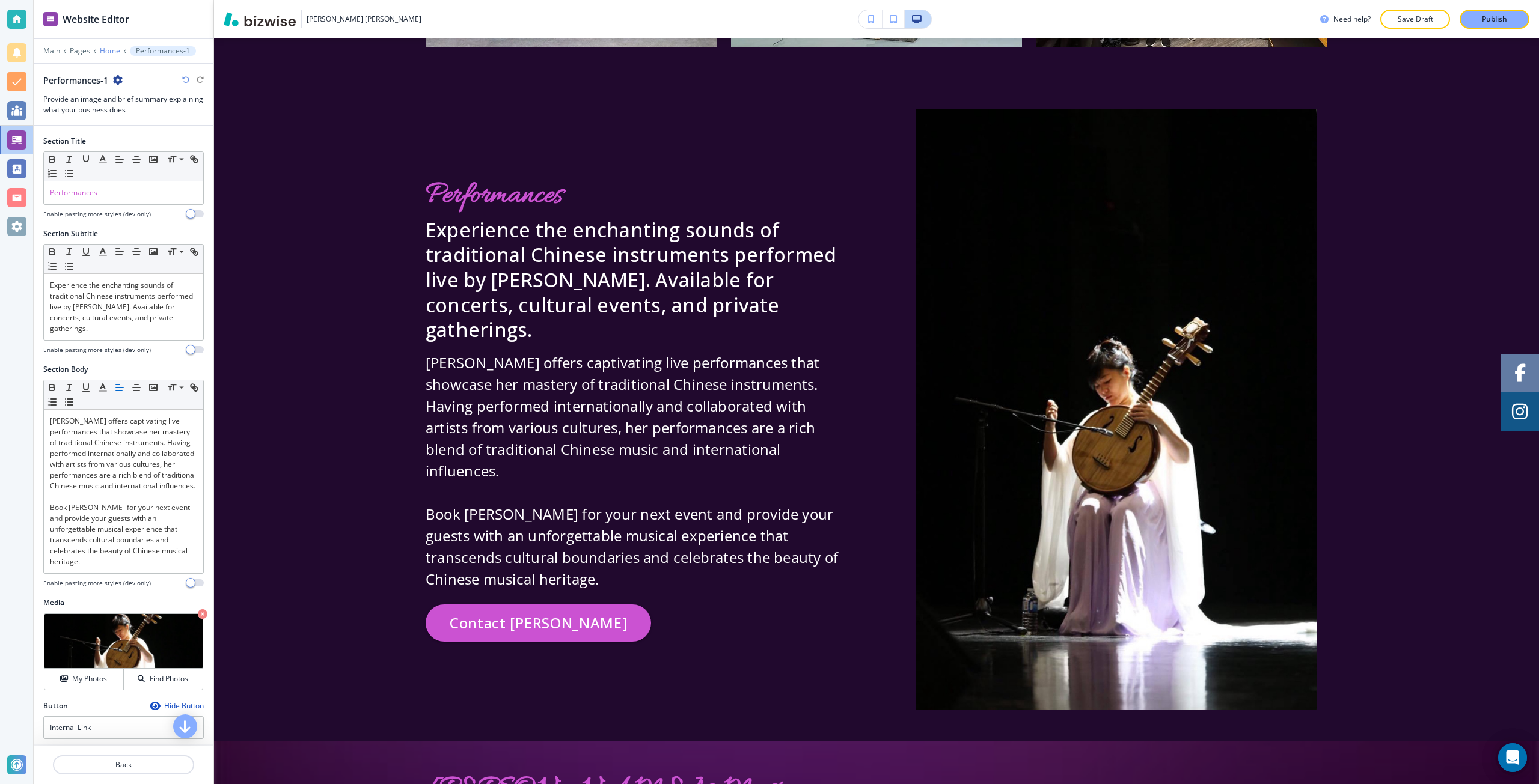
click at [111, 53] on p "Home" at bounding box center [110, 51] width 21 height 9
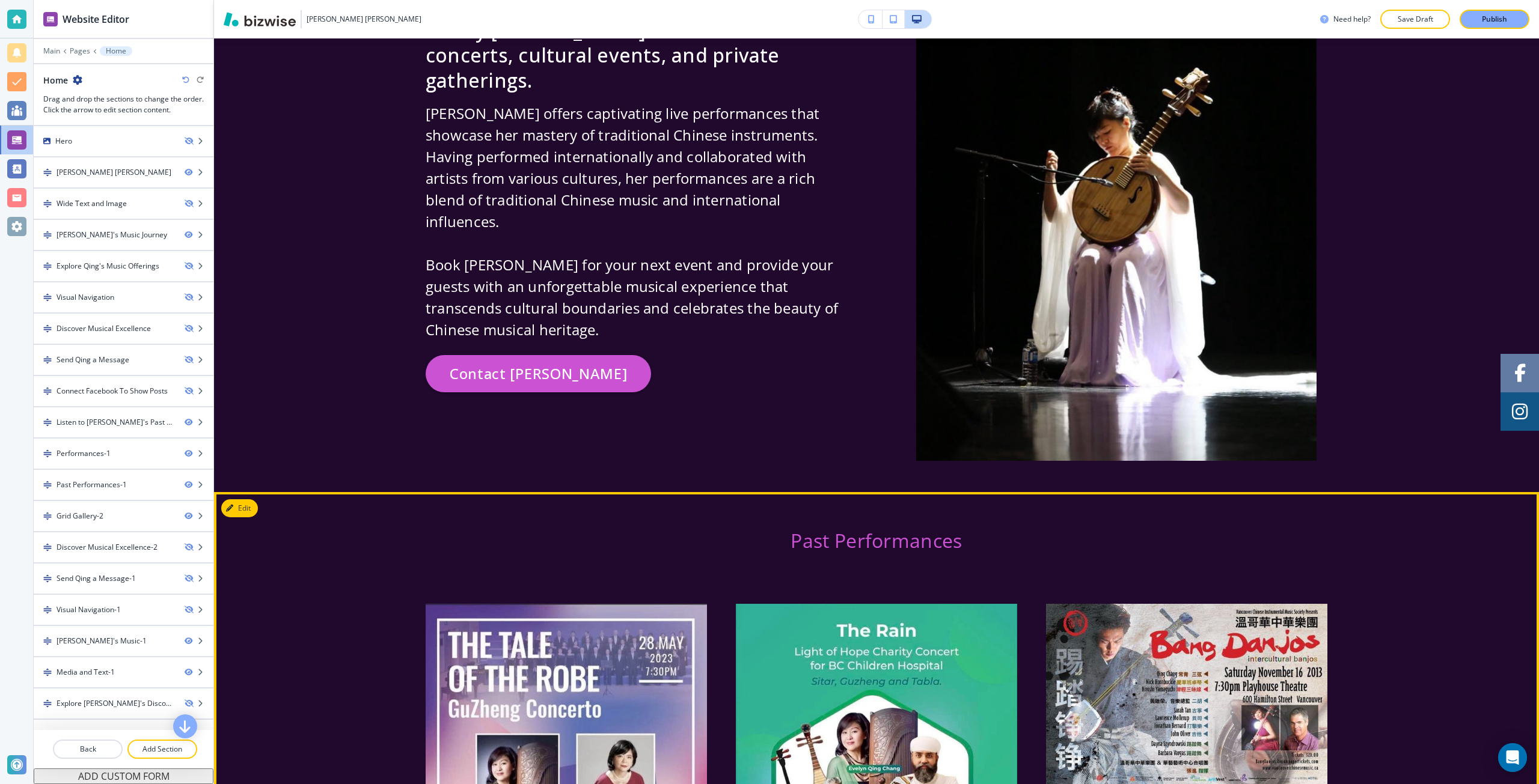
scroll to position [3420, 0]
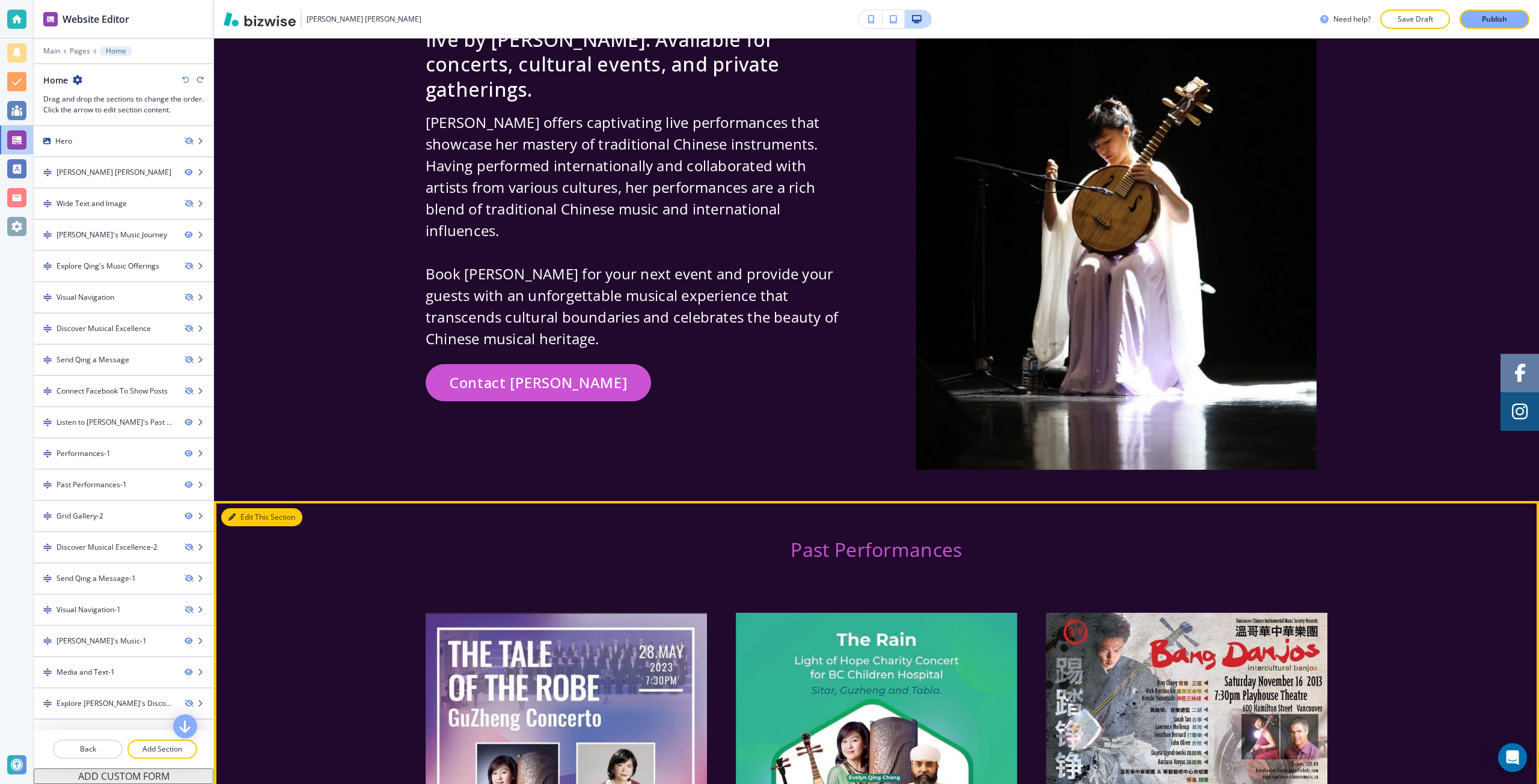
click at [240, 508] on button "Edit This Section" at bounding box center [262, 517] width 81 height 18
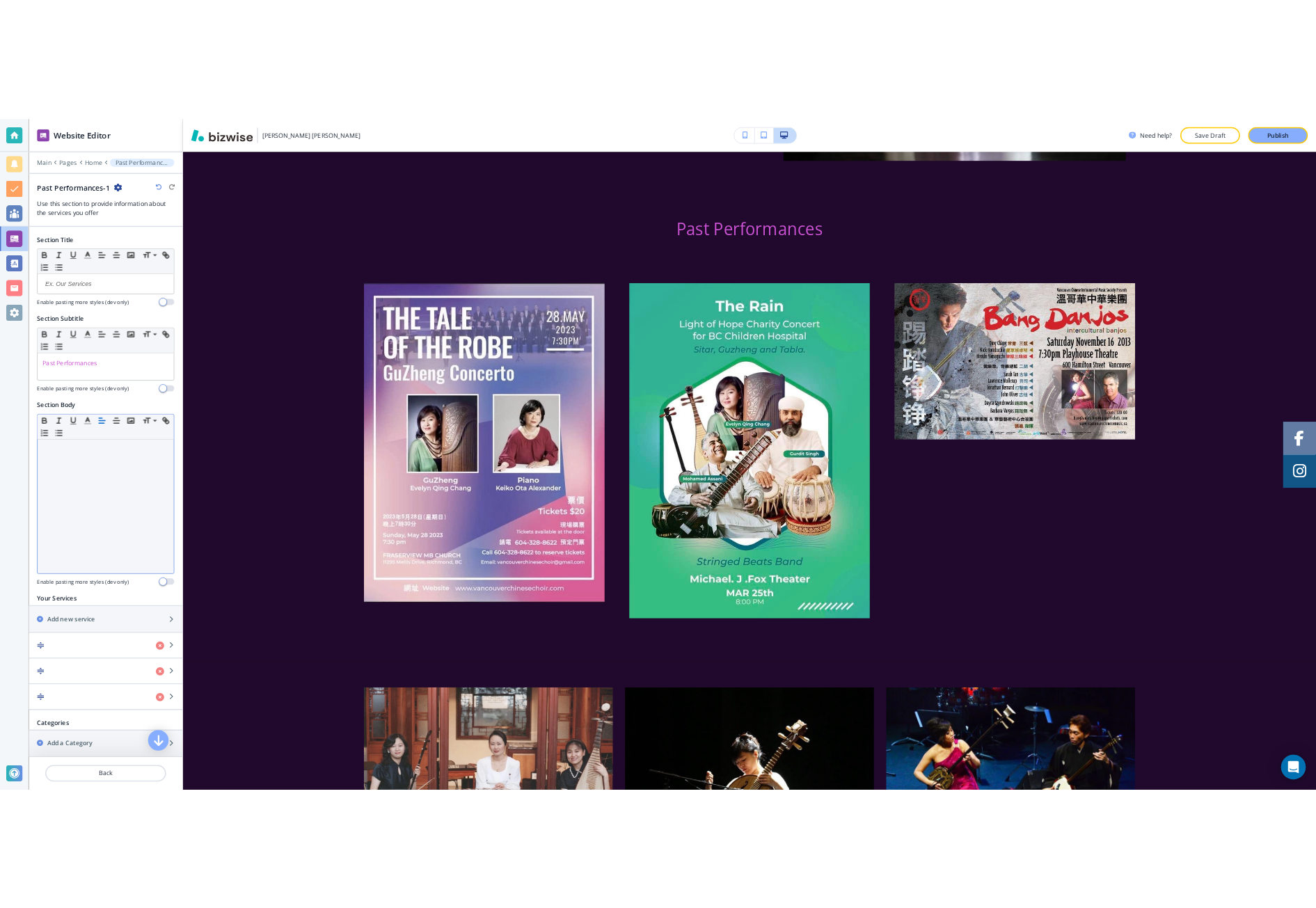
scroll to position [4450, 0]
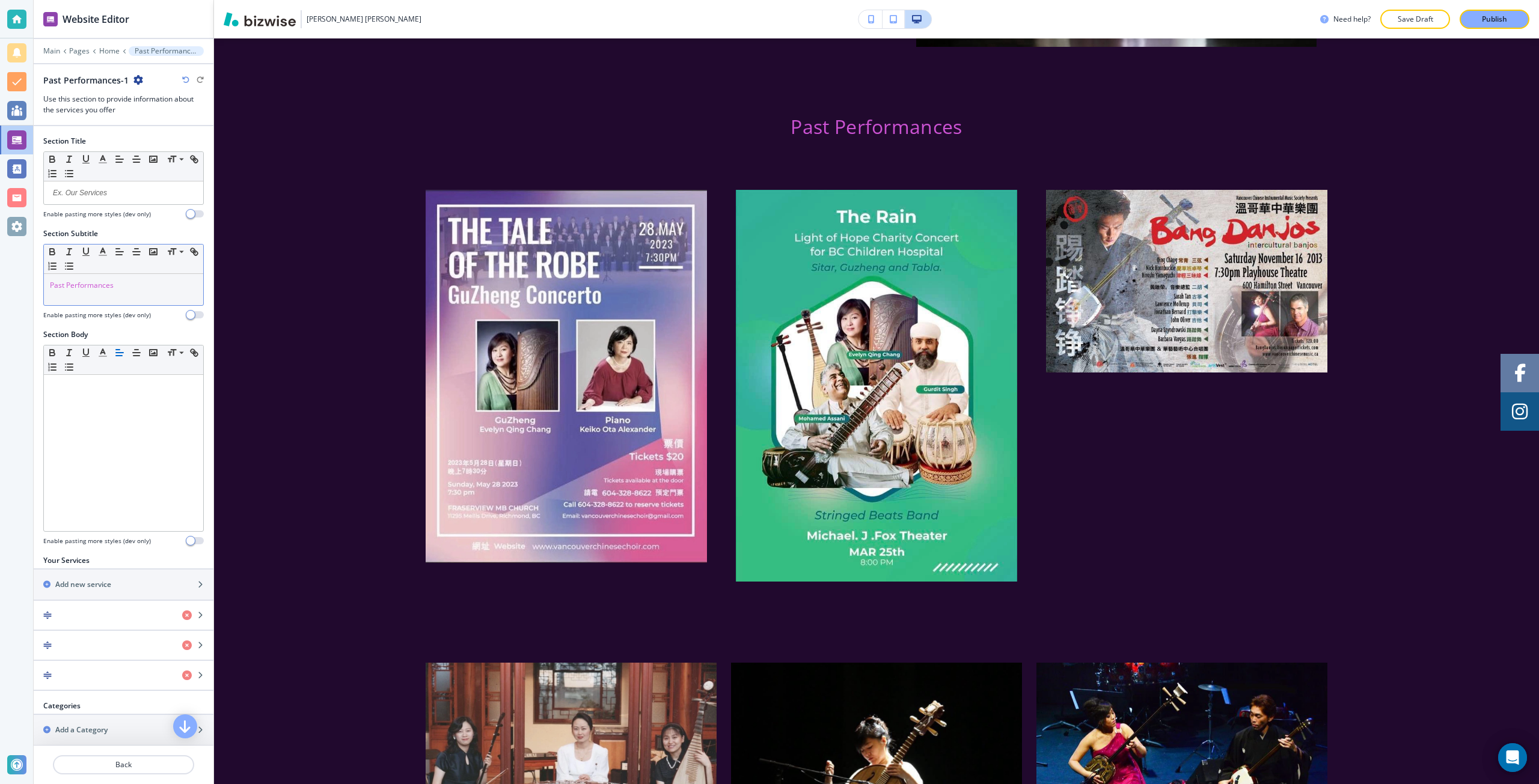
click at [106, 300] on div "Past Performances" at bounding box center [124, 289] width 159 height 31
click at [102, 286] on p "Past Performances" at bounding box center [123, 285] width 147 height 11
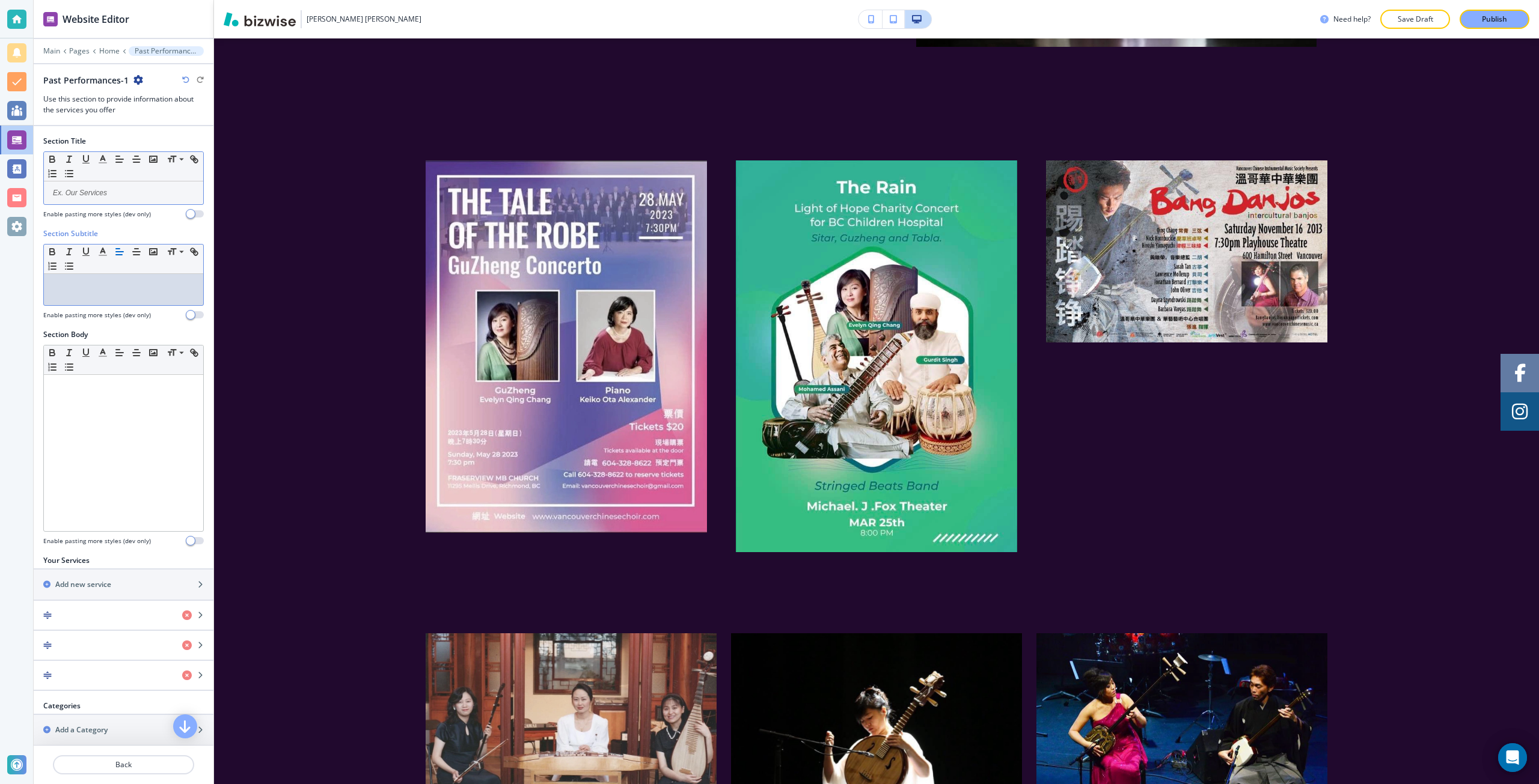
click at [107, 189] on p at bounding box center [123, 193] width 147 height 11
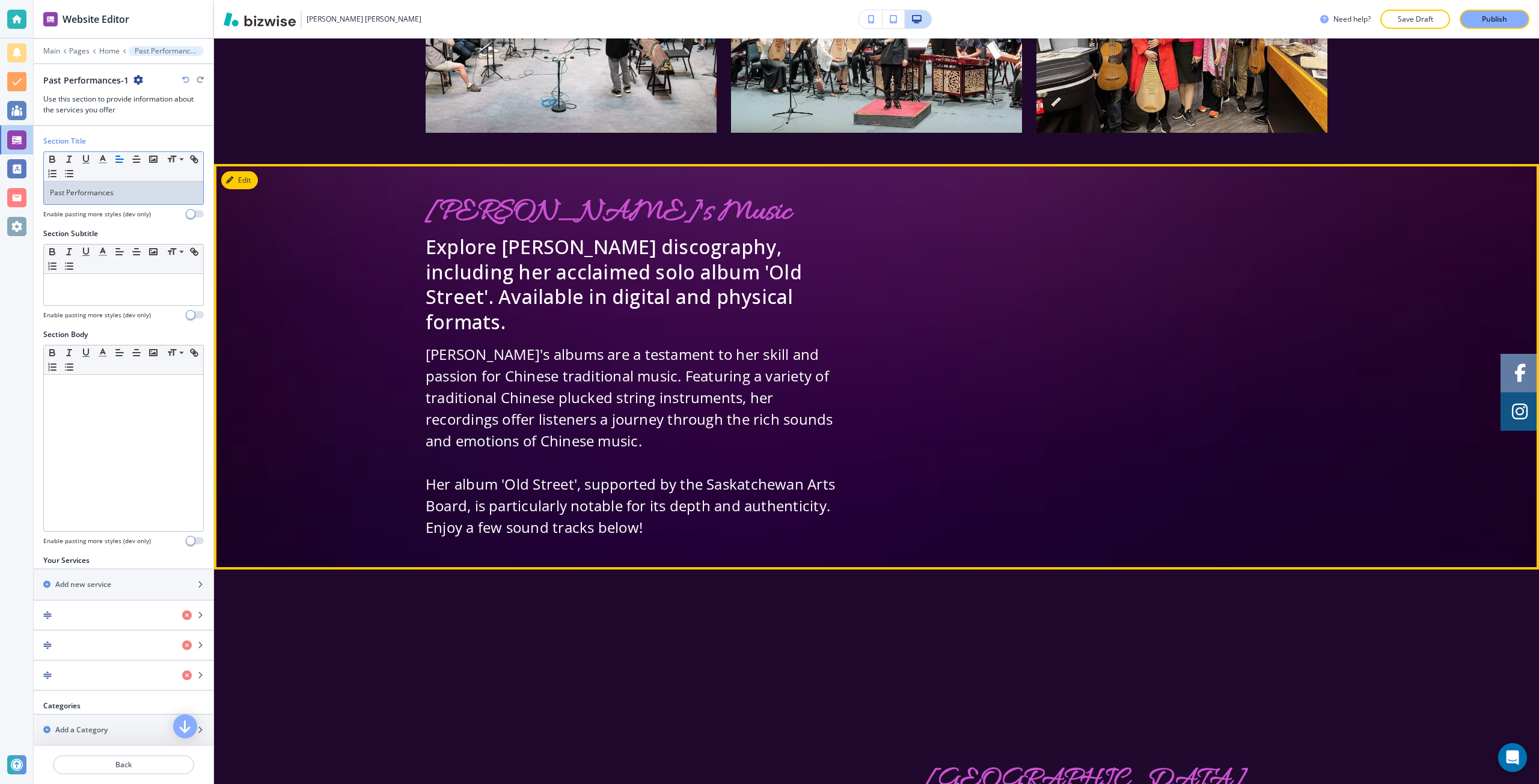
scroll to position [5525, 0]
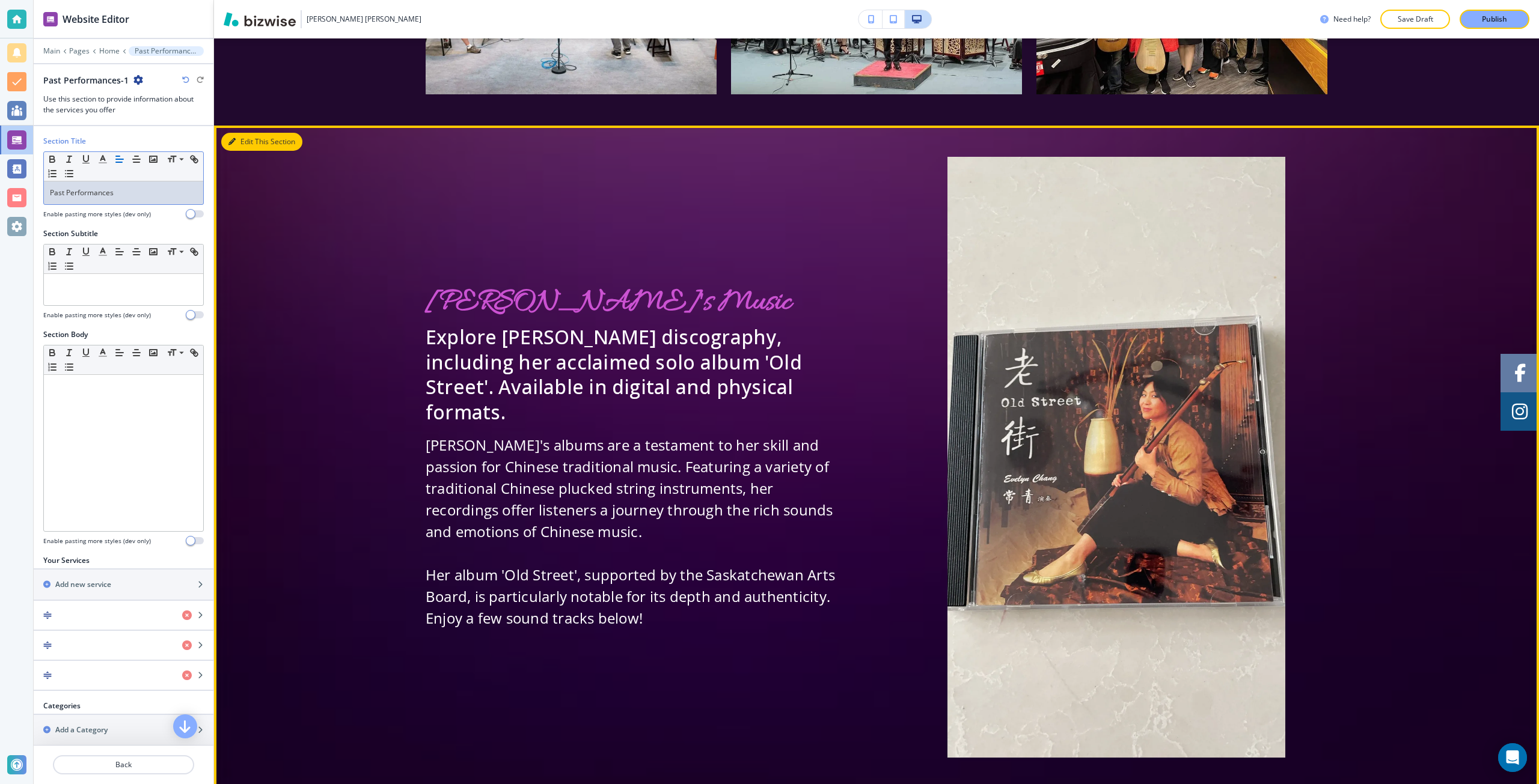
click at [235, 138] on icon "button" at bounding box center [232, 141] width 7 height 7
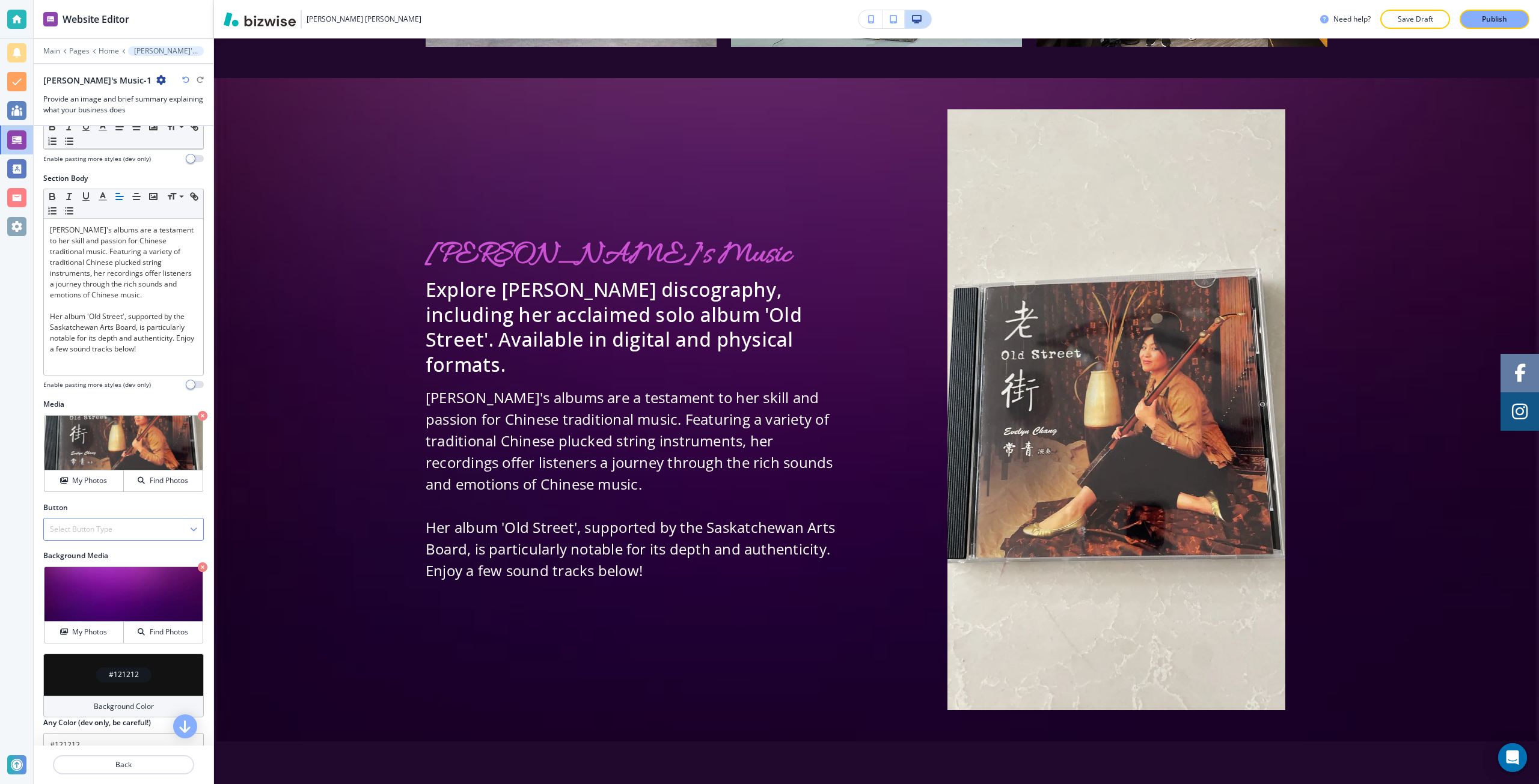
scroll to position [240, 0]
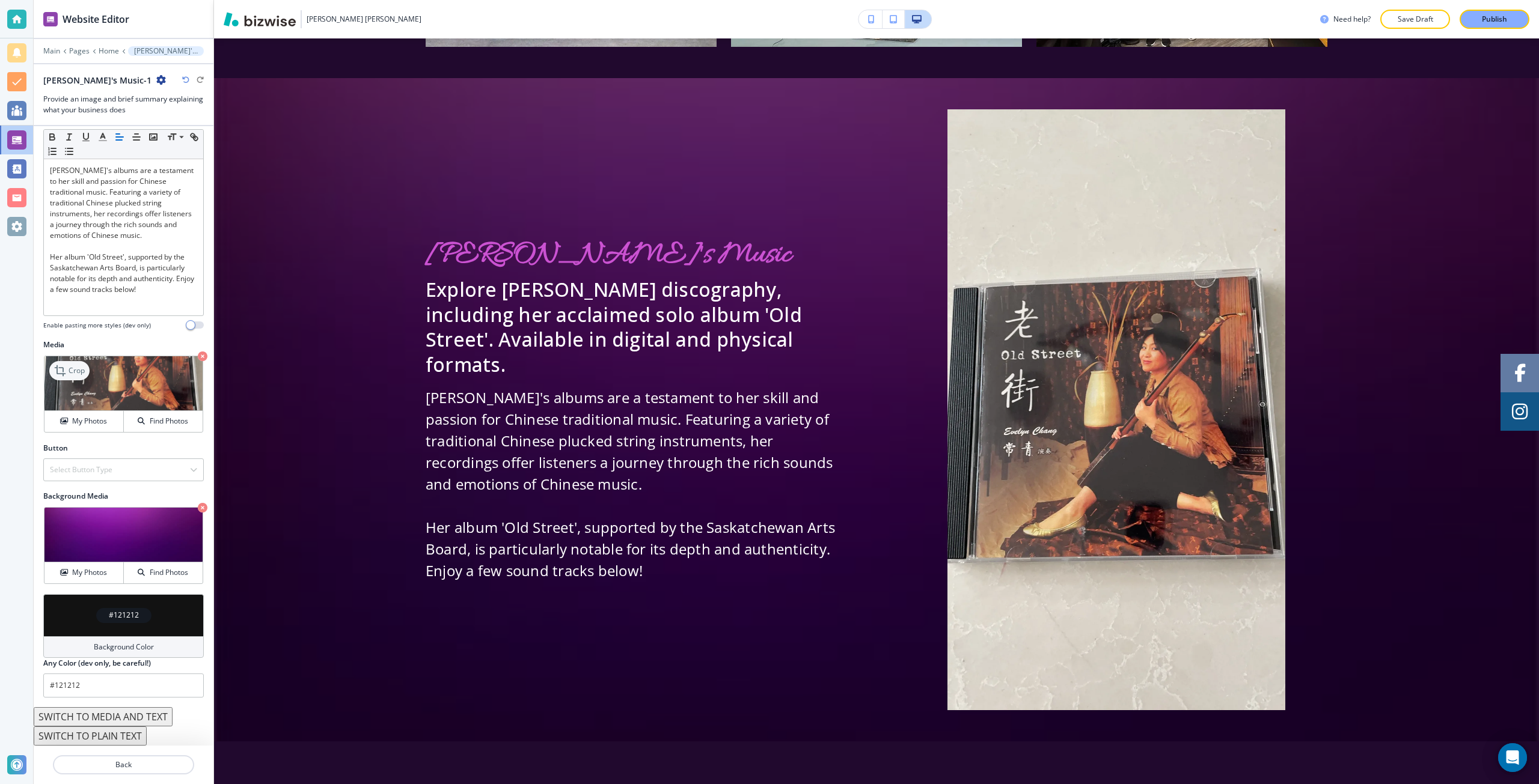
click at [72, 375] on p "Crop" at bounding box center [76, 370] width 16 height 11
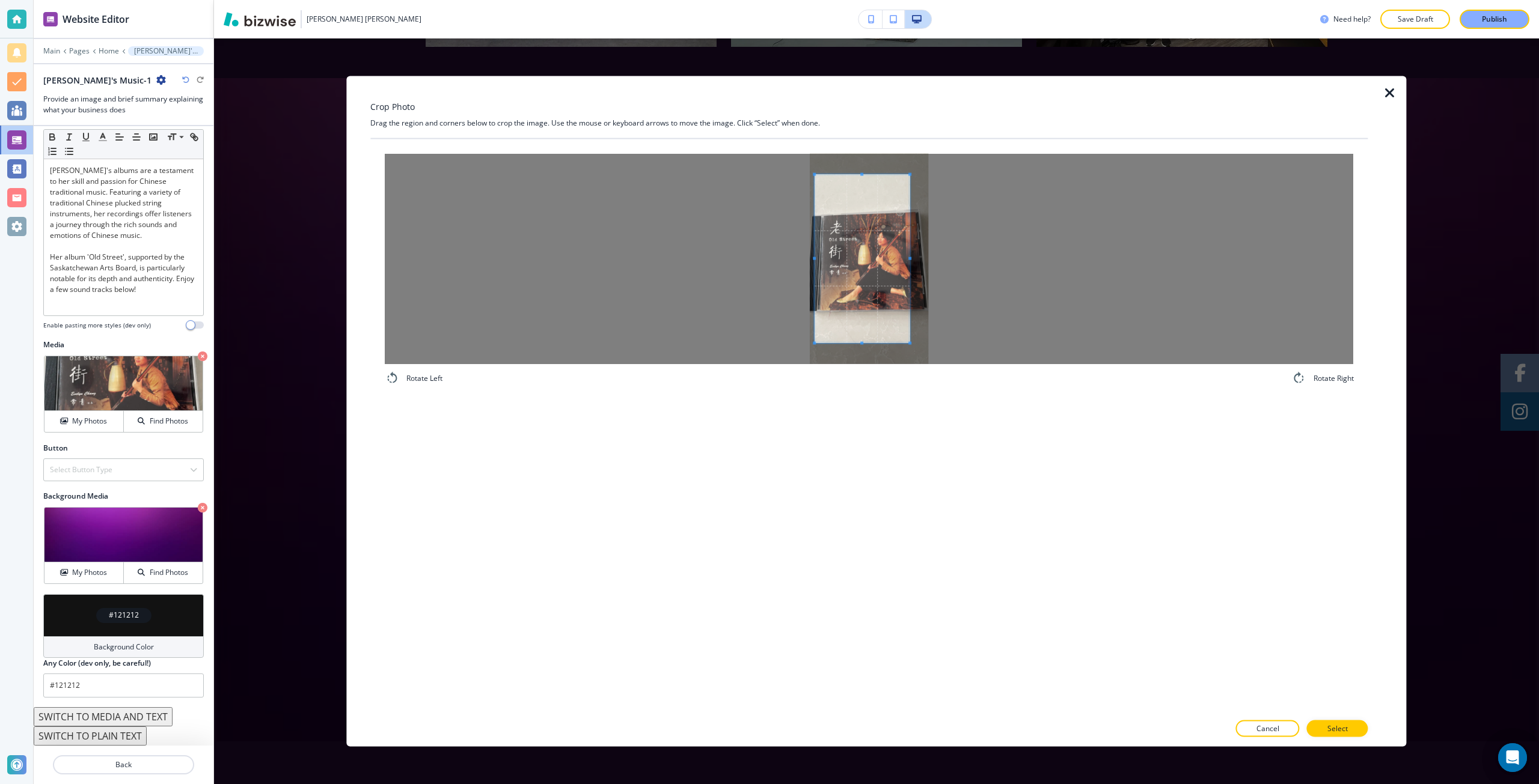
click at [826, 279] on span at bounding box center [862, 258] width 95 height 168
click at [949, 258] on div at bounding box center [869, 259] width 969 height 210
click at [860, 193] on span at bounding box center [869, 190] width 119 height 3
click at [880, 326] on div at bounding box center [869, 259] width 119 height 134
click at [875, 281] on span at bounding box center [869, 260] width 119 height 134
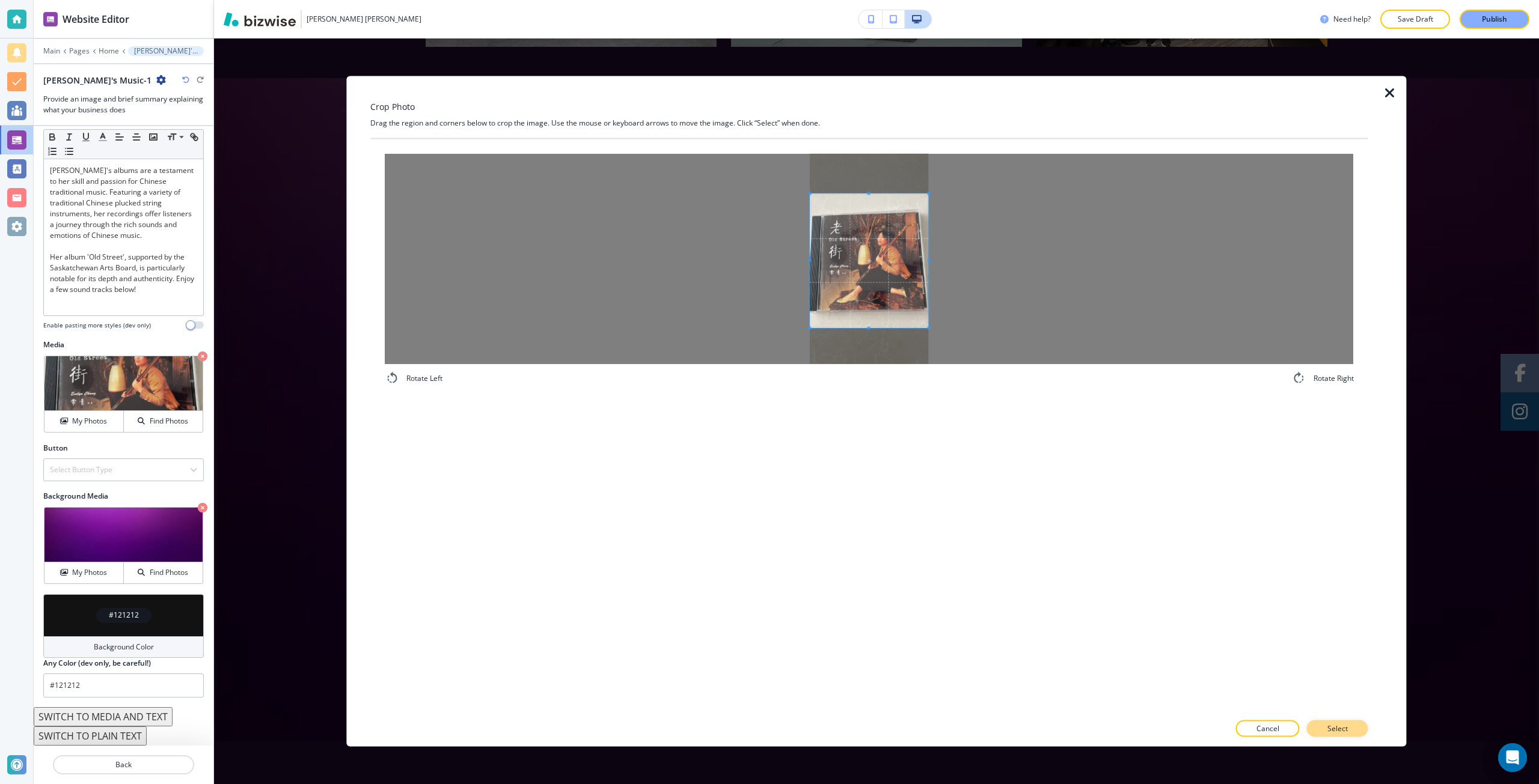
click at [1326, 724] on button "Select" at bounding box center [1338, 729] width 61 height 17
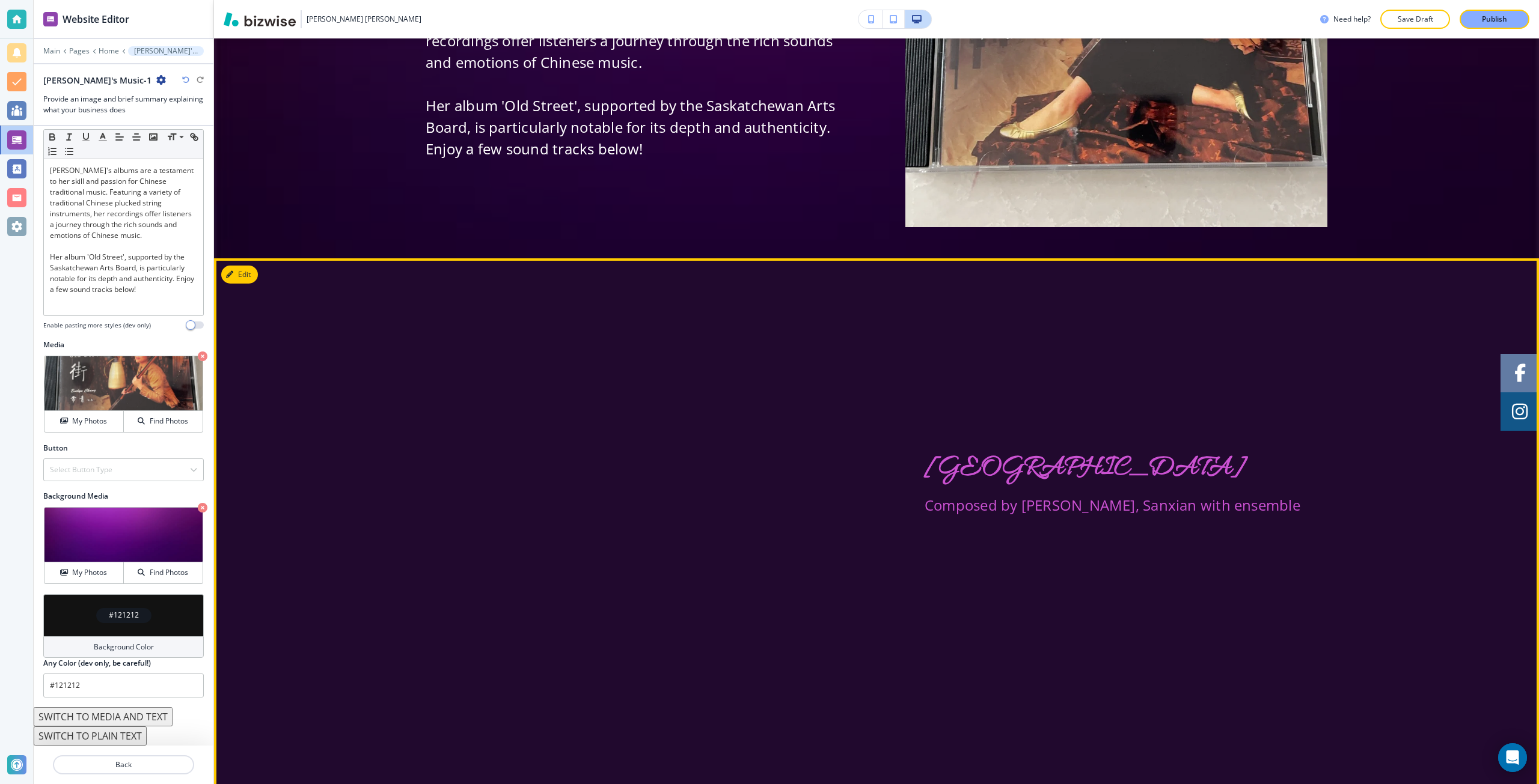
scroll to position [5933, 0]
click at [245, 265] on button "Edit This Section" at bounding box center [262, 274] width 81 height 18
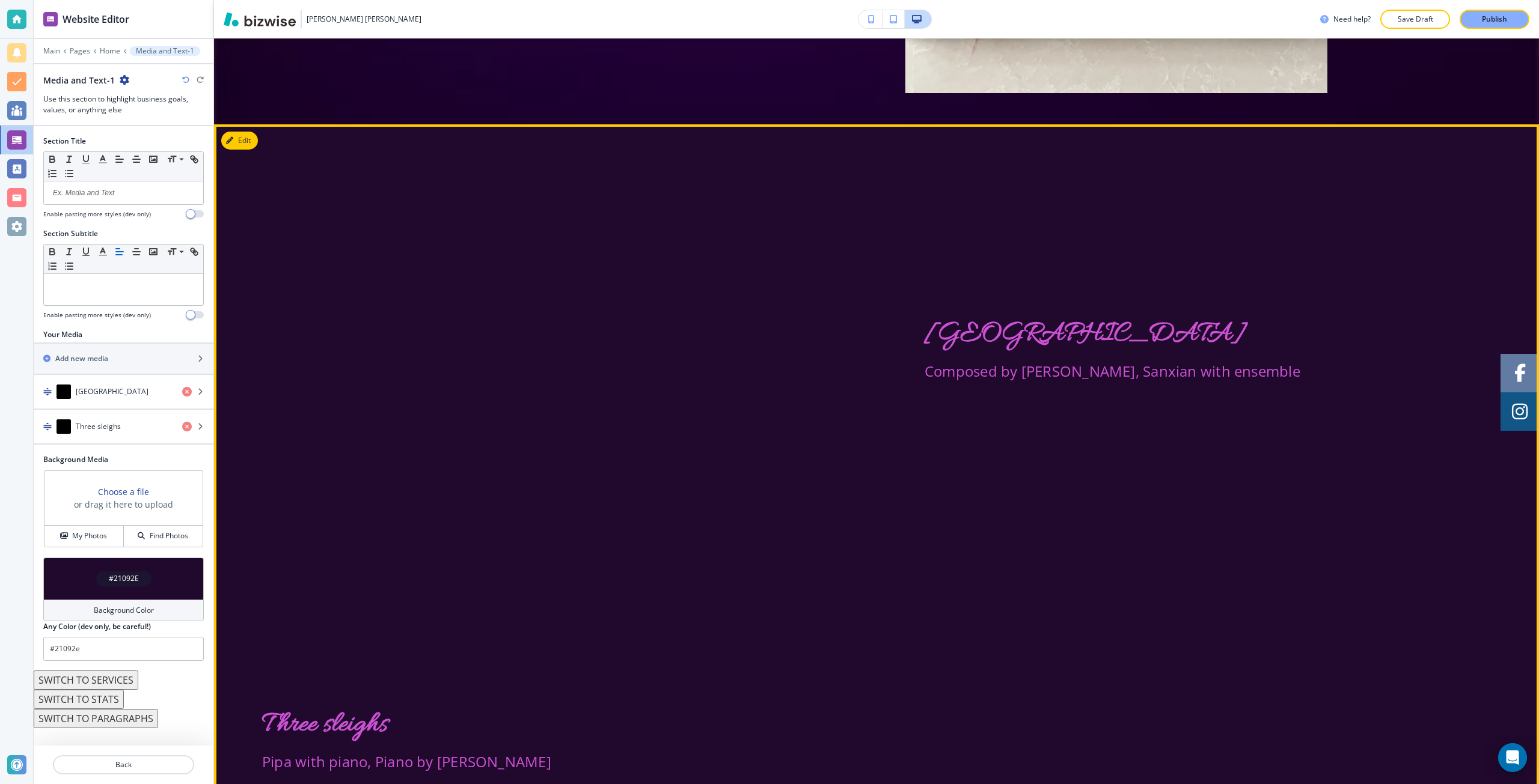
scroll to position [6113, 0]
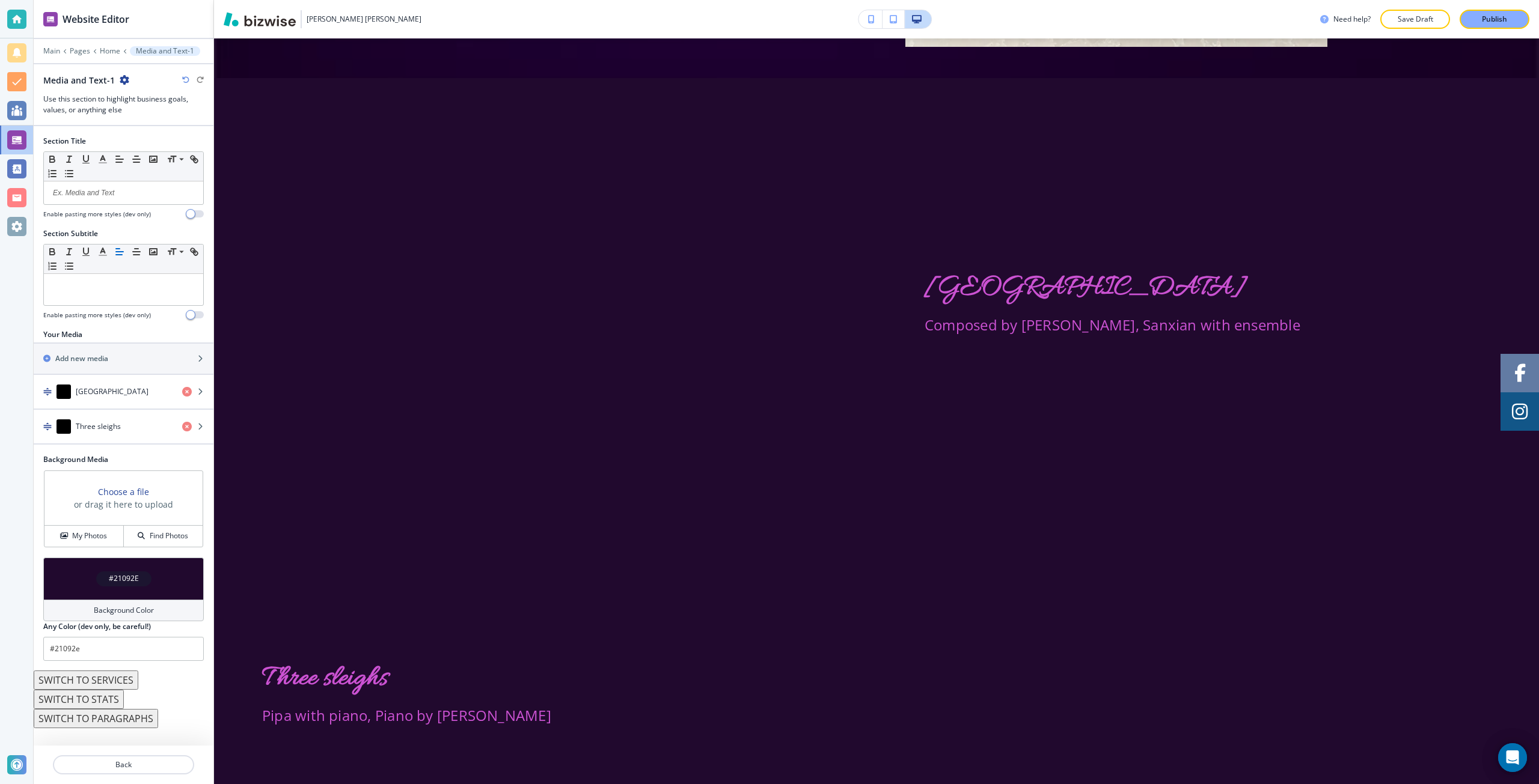
click at [87, 409] on div "button" at bounding box center [123, 409] width 180 height 1
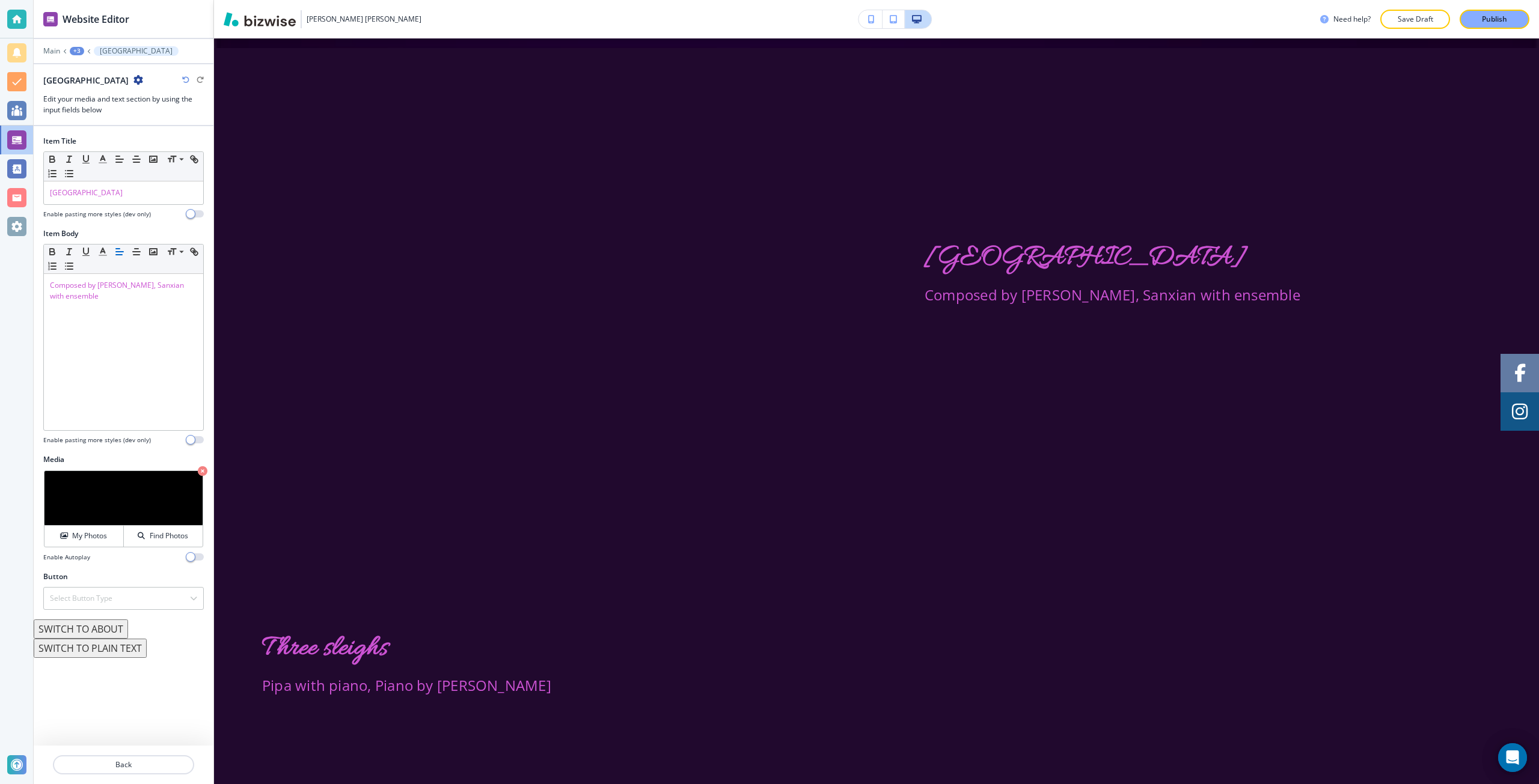
scroll to position [6144, 0]
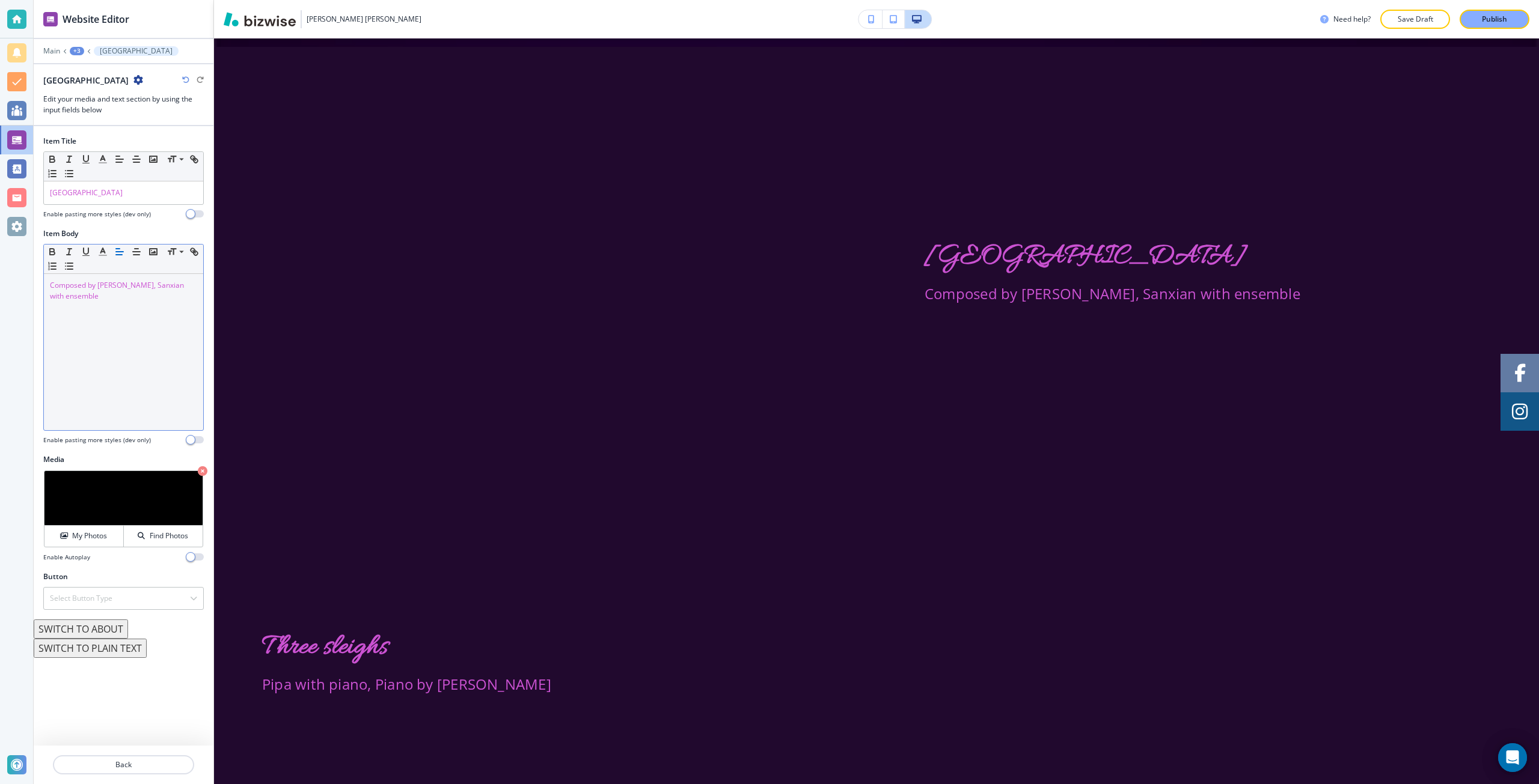
click at [102, 309] on div "Composed by Jin Zhang, Sanxian with ensemble" at bounding box center [124, 352] width 159 height 156
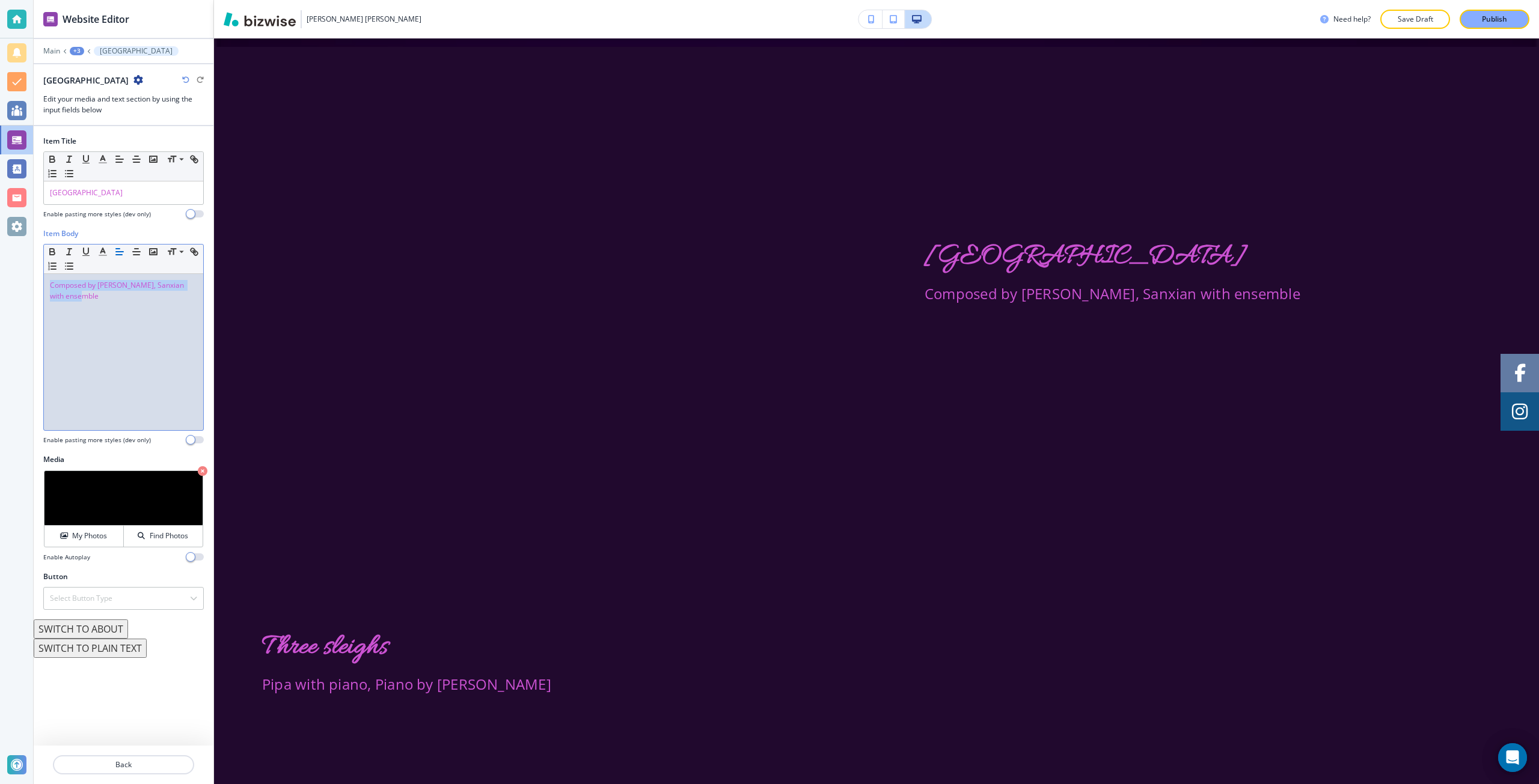
click at [102, 309] on div "Composed by Jin Zhang, Sanxian with ensemble" at bounding box center [124, 352] width 159 height 156
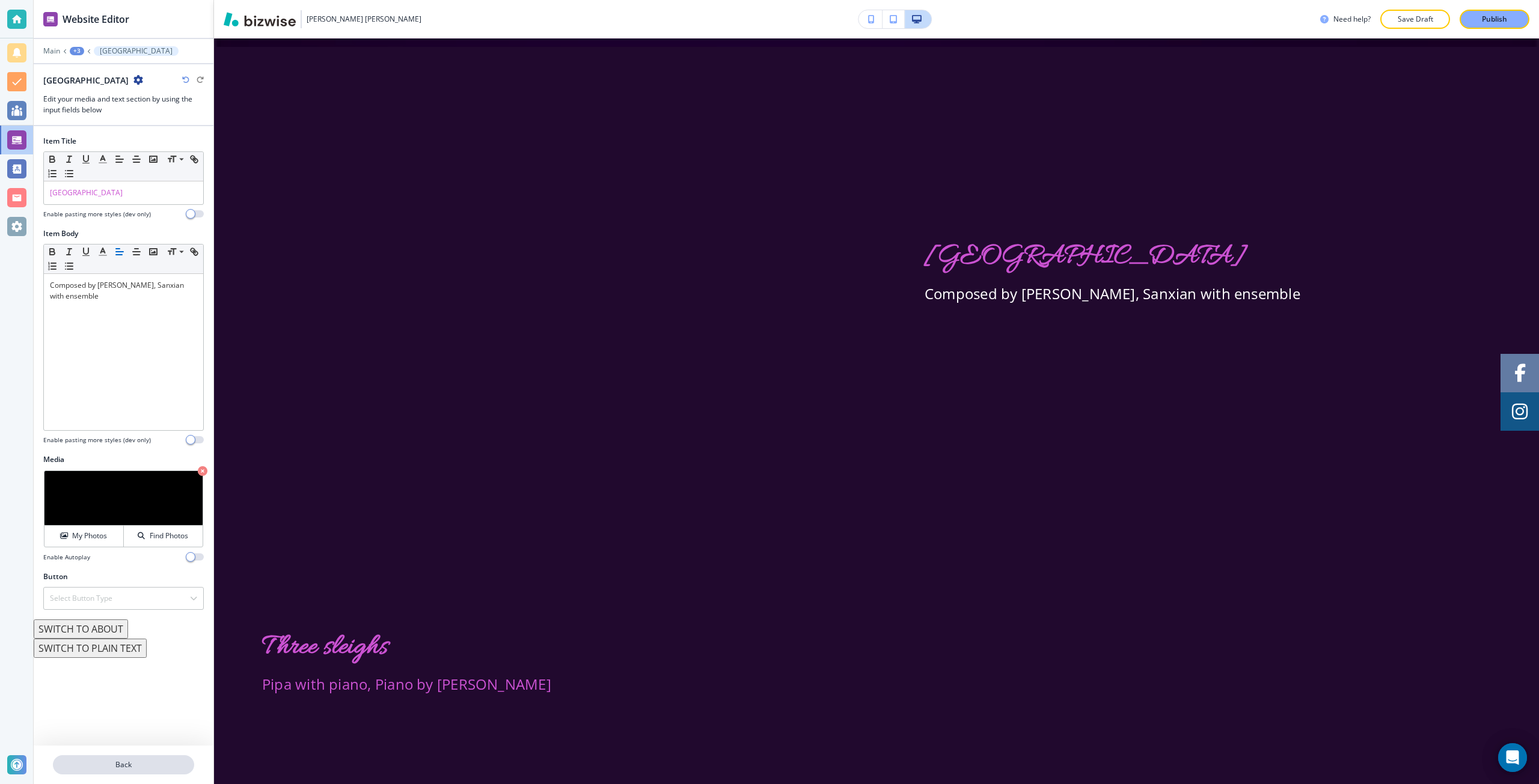
click at [117, 767] on p "Back" at bounding box center [123, 765] width 139 height 11
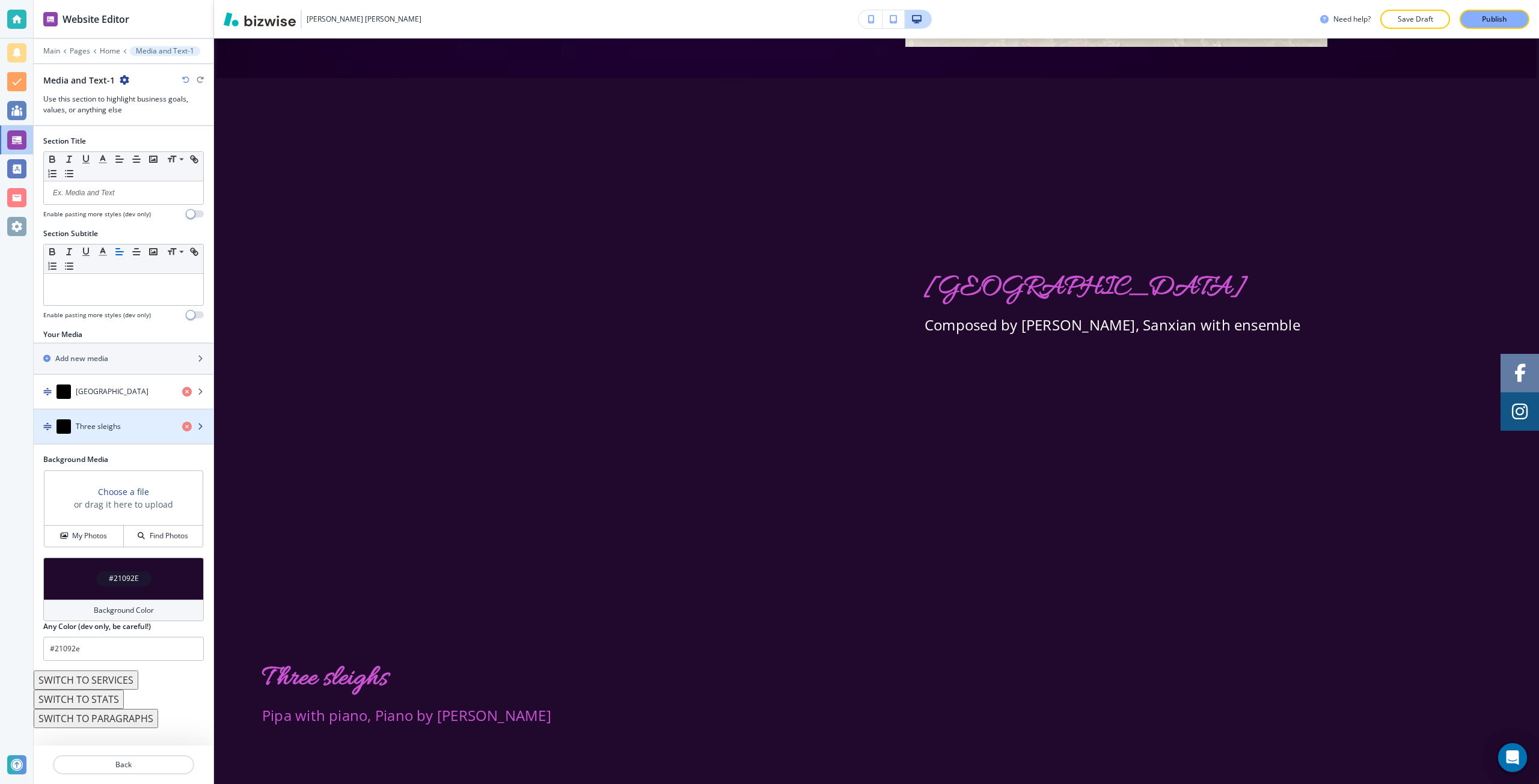
click at [90, 421] on h4 "Three sleighs" at bounding box center [98, 426] width 45 height 11
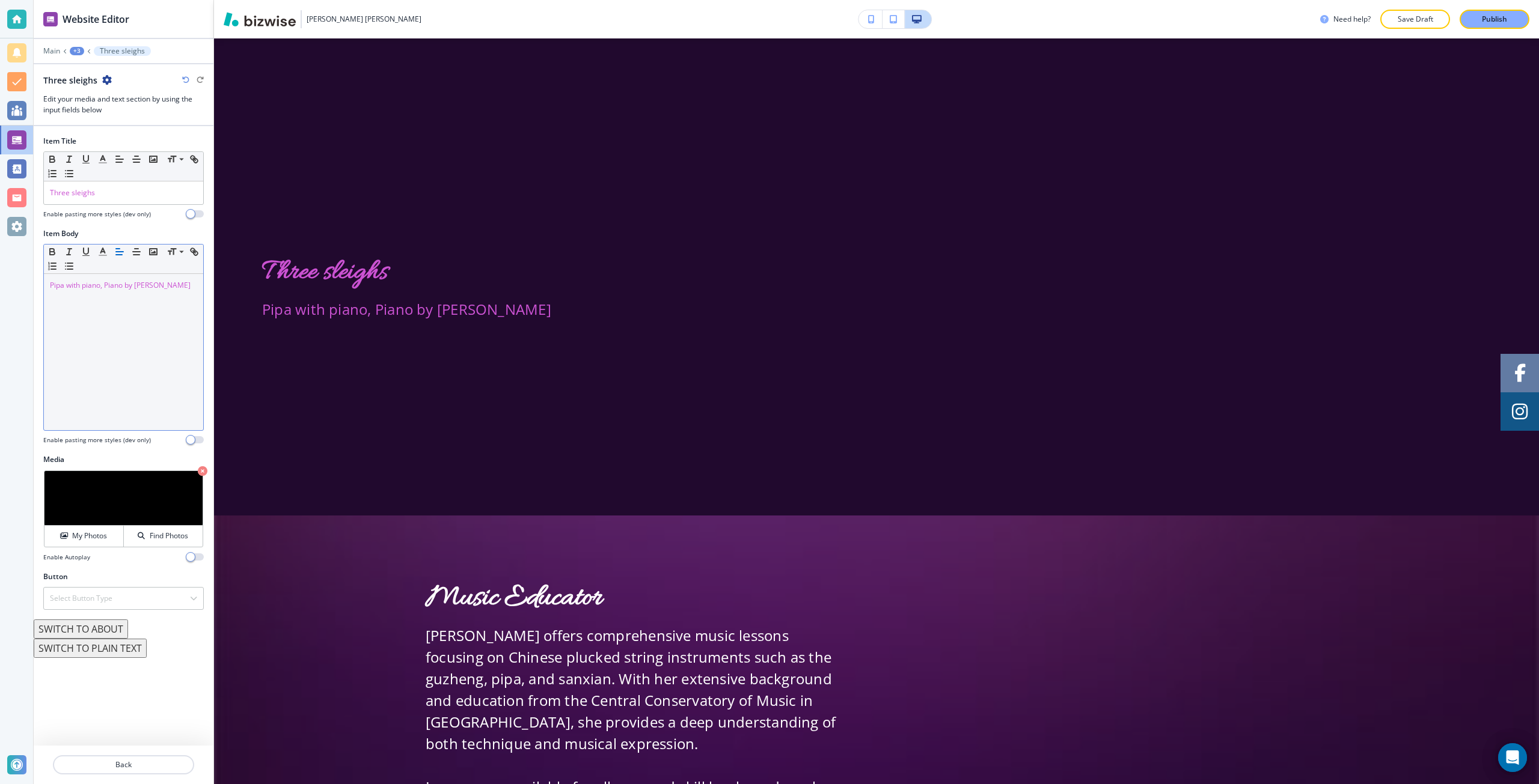
scroll to position [6534, 0]
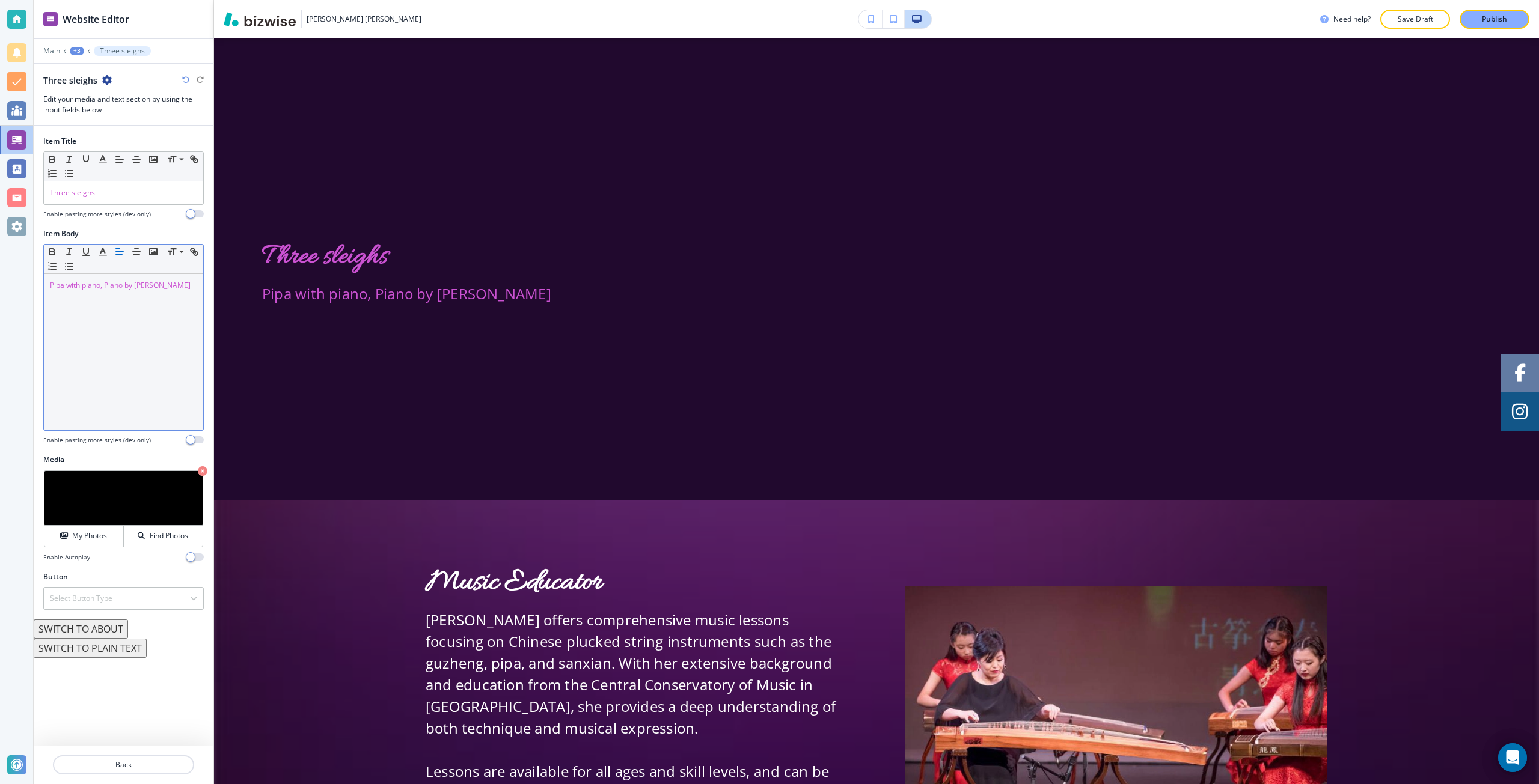
click at [91, 334] on div "Pipa with piano, Piano by Echo Mazur" at bounding box center [124, 352] width 159 height 156
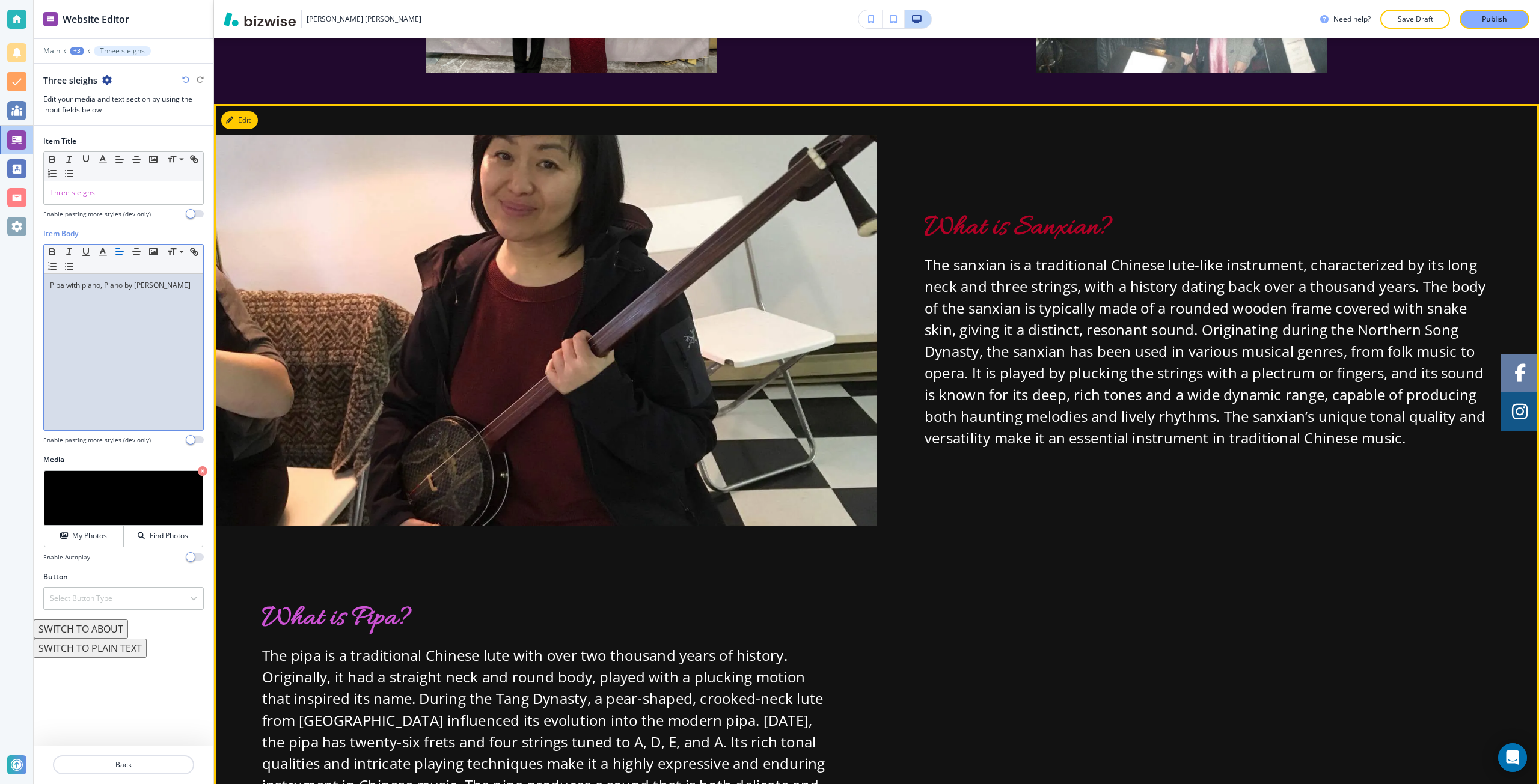
scroll to position [8937, 0]
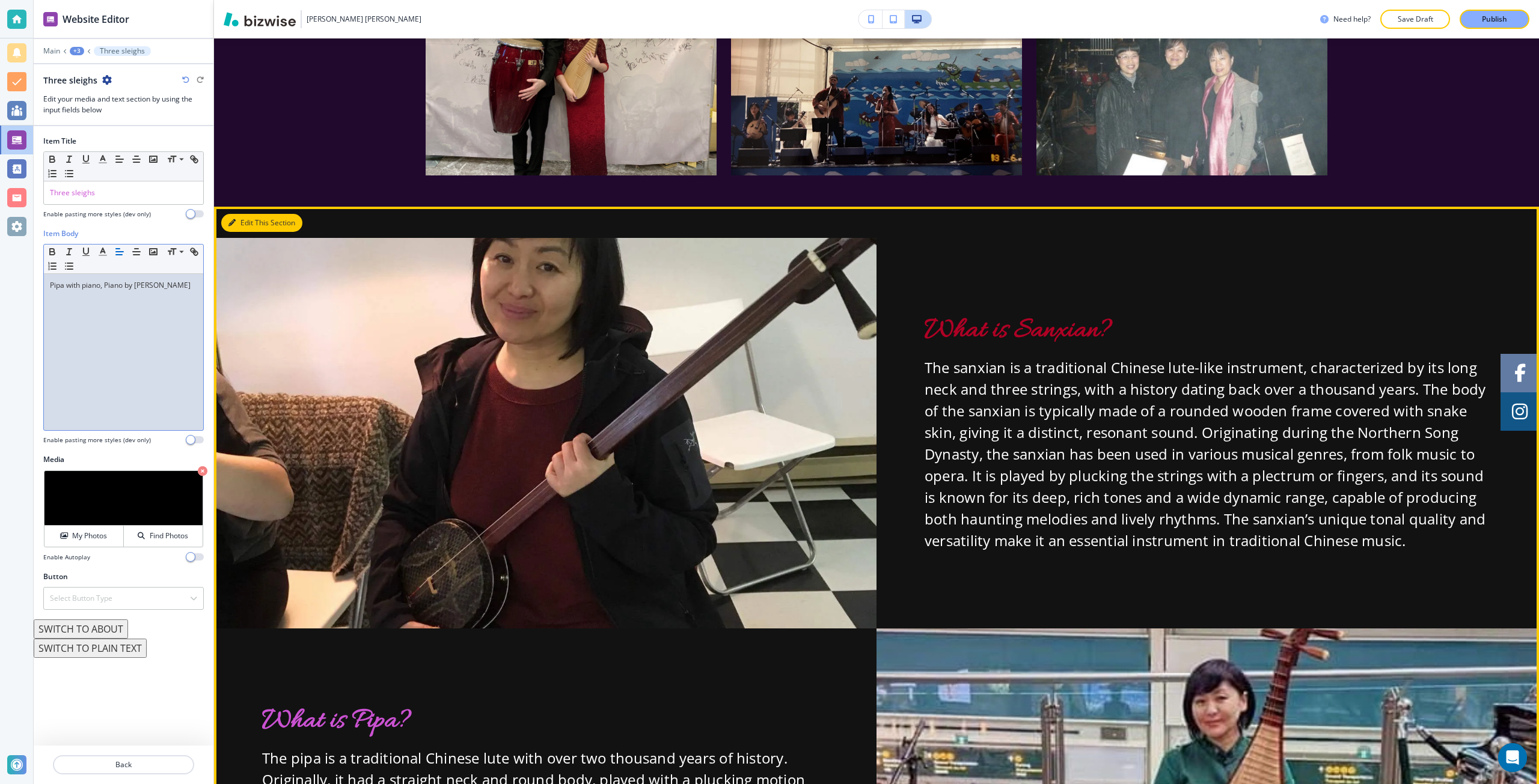
click at [235, 214] on button "Edit This Section" at bounding box center [262, 222] width 81 height 18
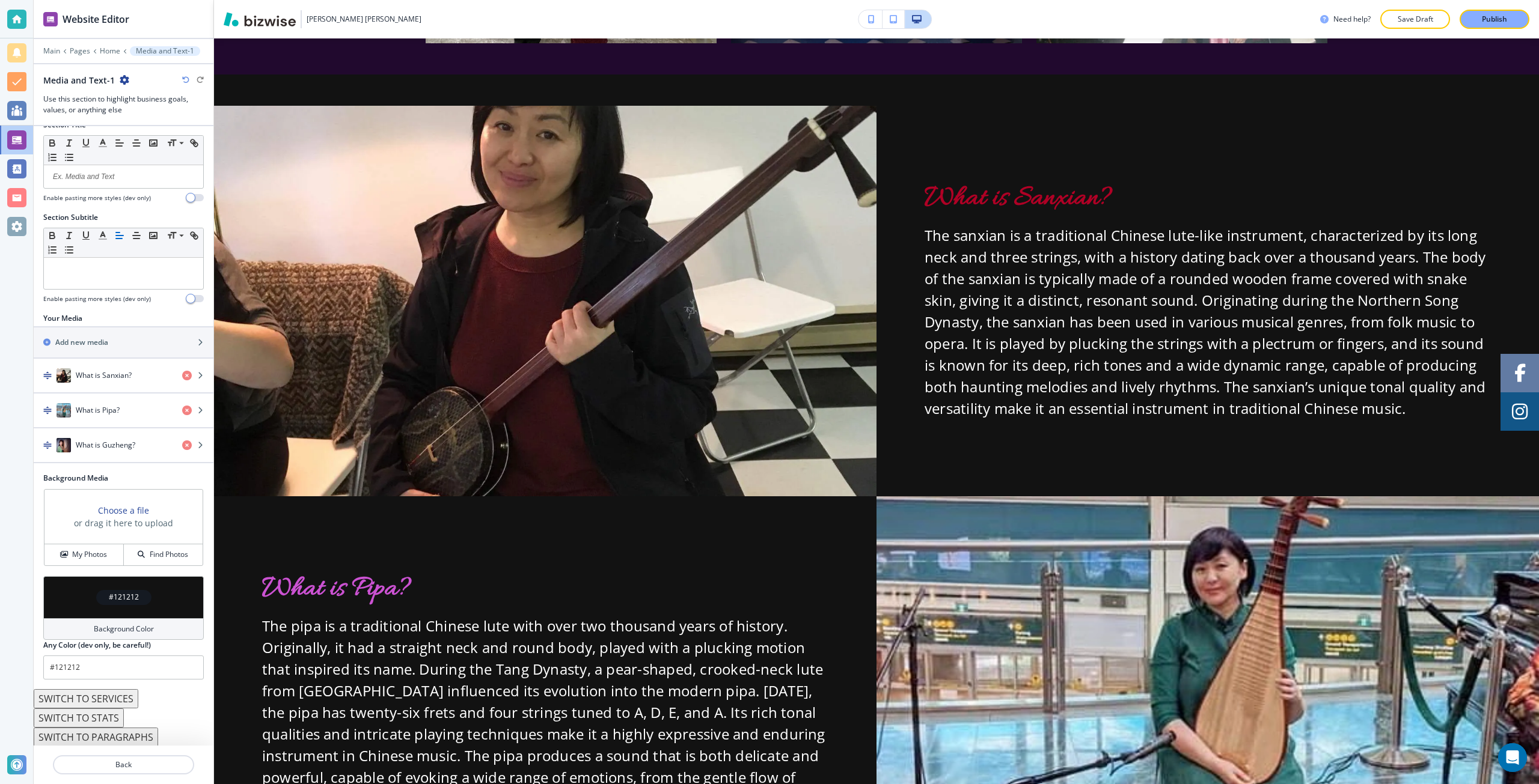
scroll to position [18, 0]
click at [122, 512] on h3 "Choose a file" at bounding box center [124, 510] width 51 height 13
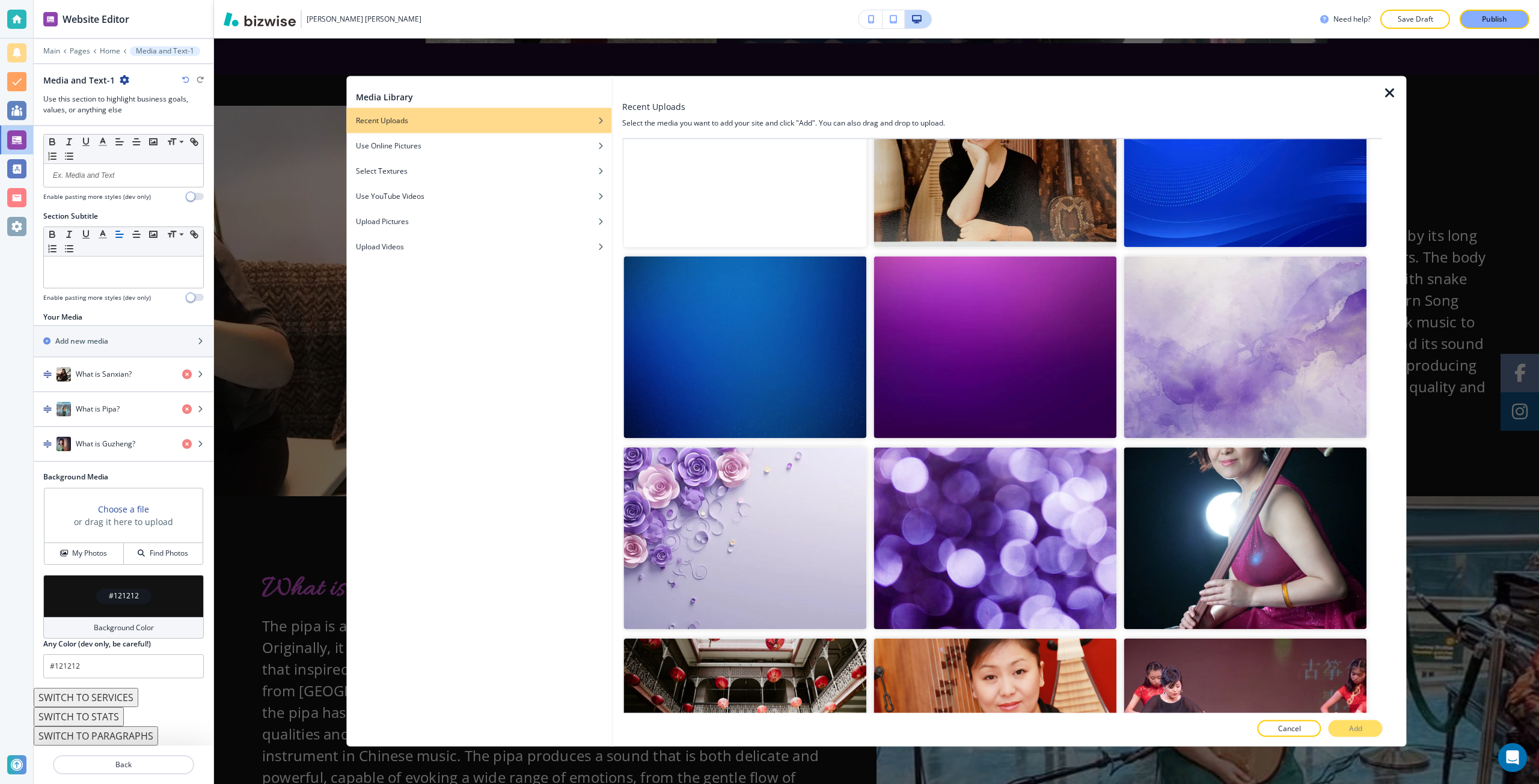
scroll to position [1251, 0]
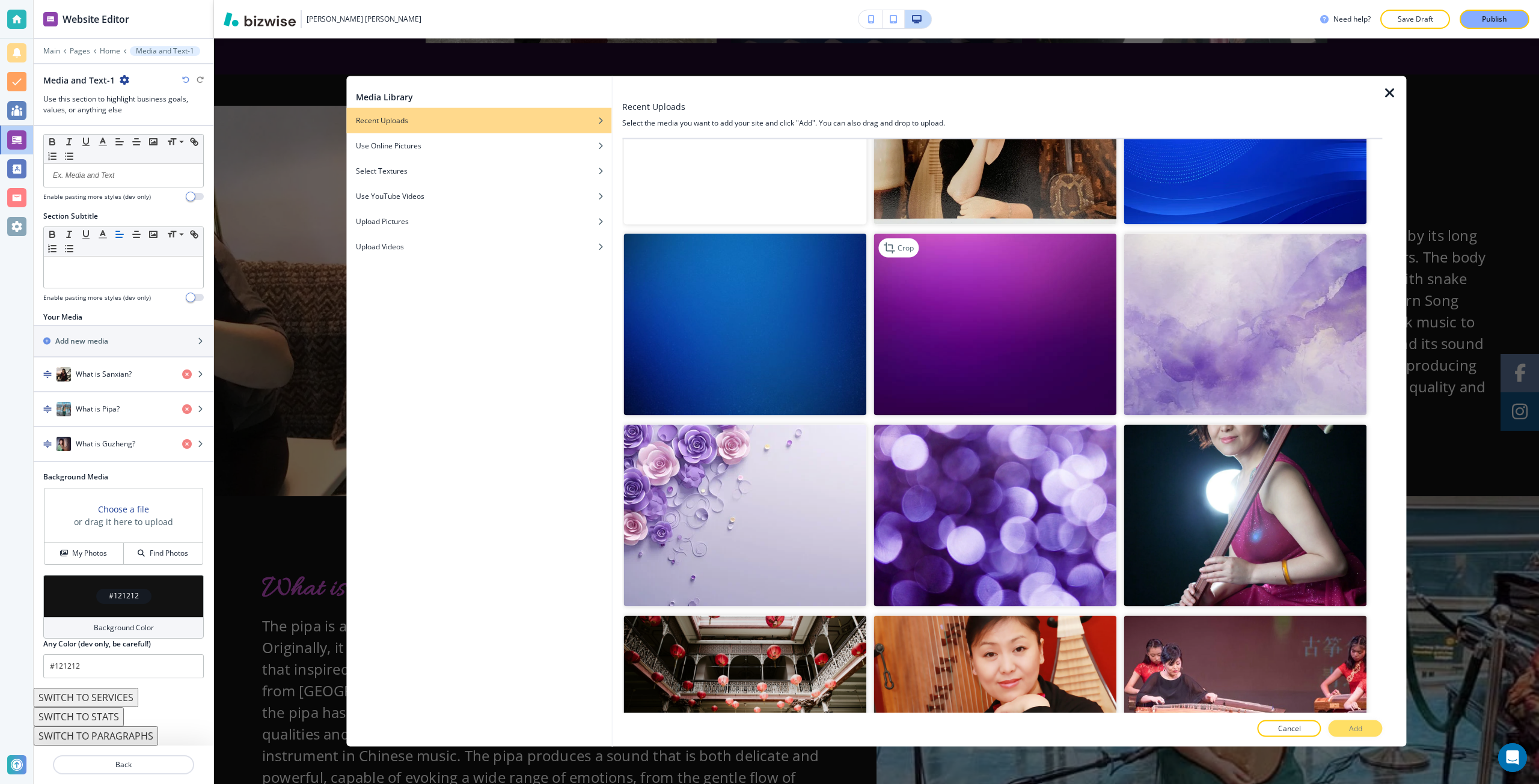
click at [1061, 317] on img "button" at bounding box center [995, 325] width 243 height 182
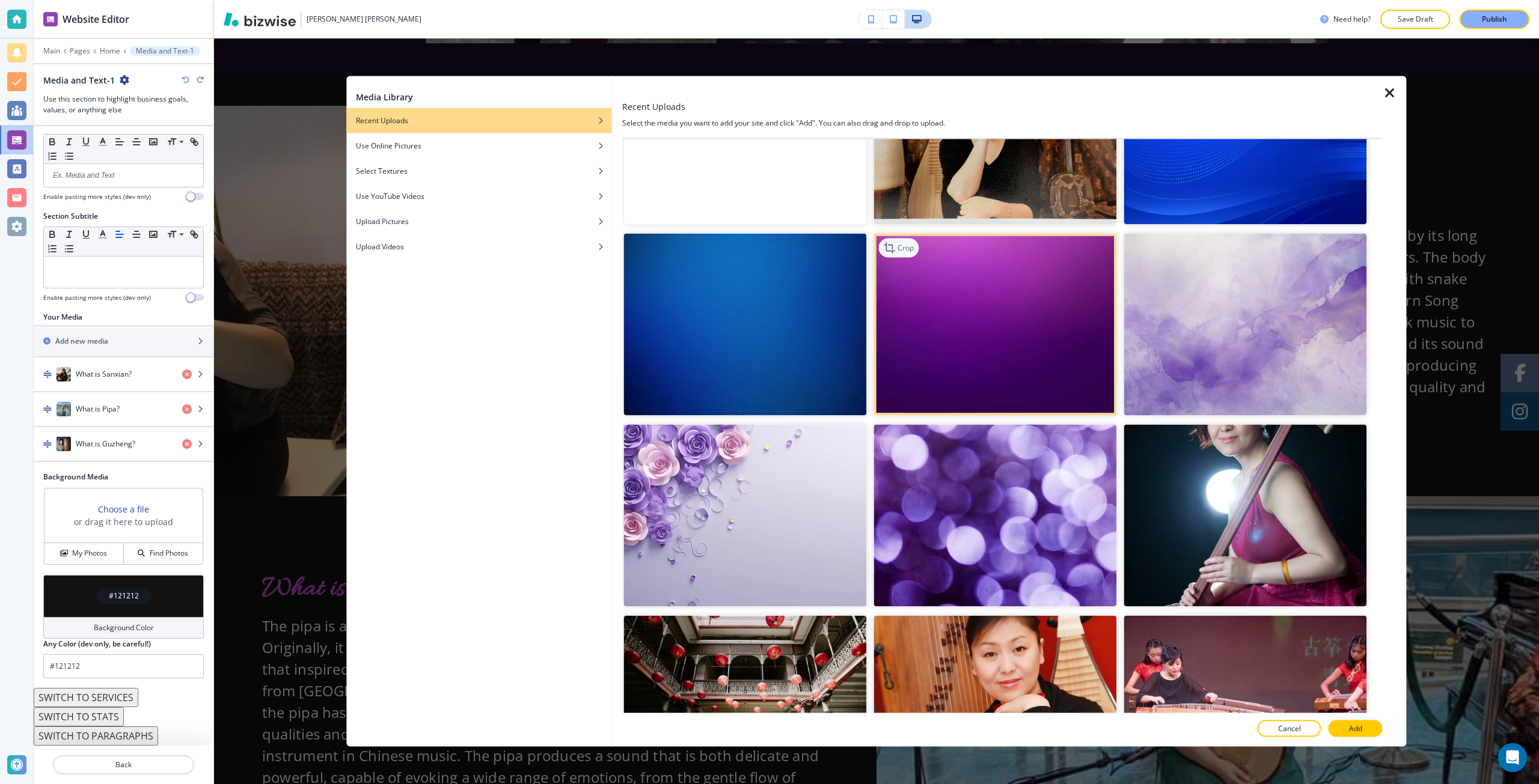
click at [900, 243] on p "Crop" at bounding box center [905, 248] width 16 height 11
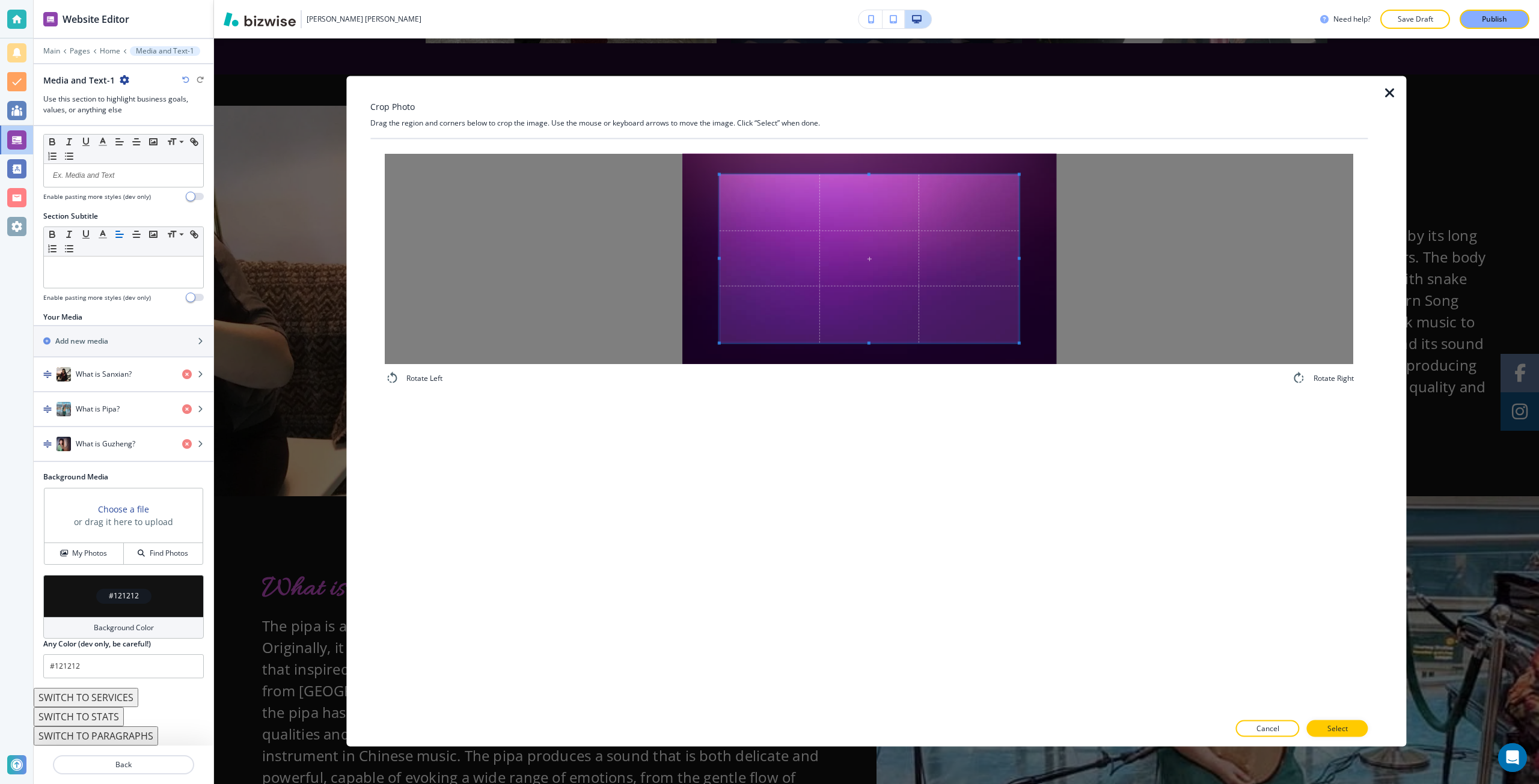
click at [1328, 377] on h4 "Rotate Right" at bounding box center [1333, 377] width 41 height 11
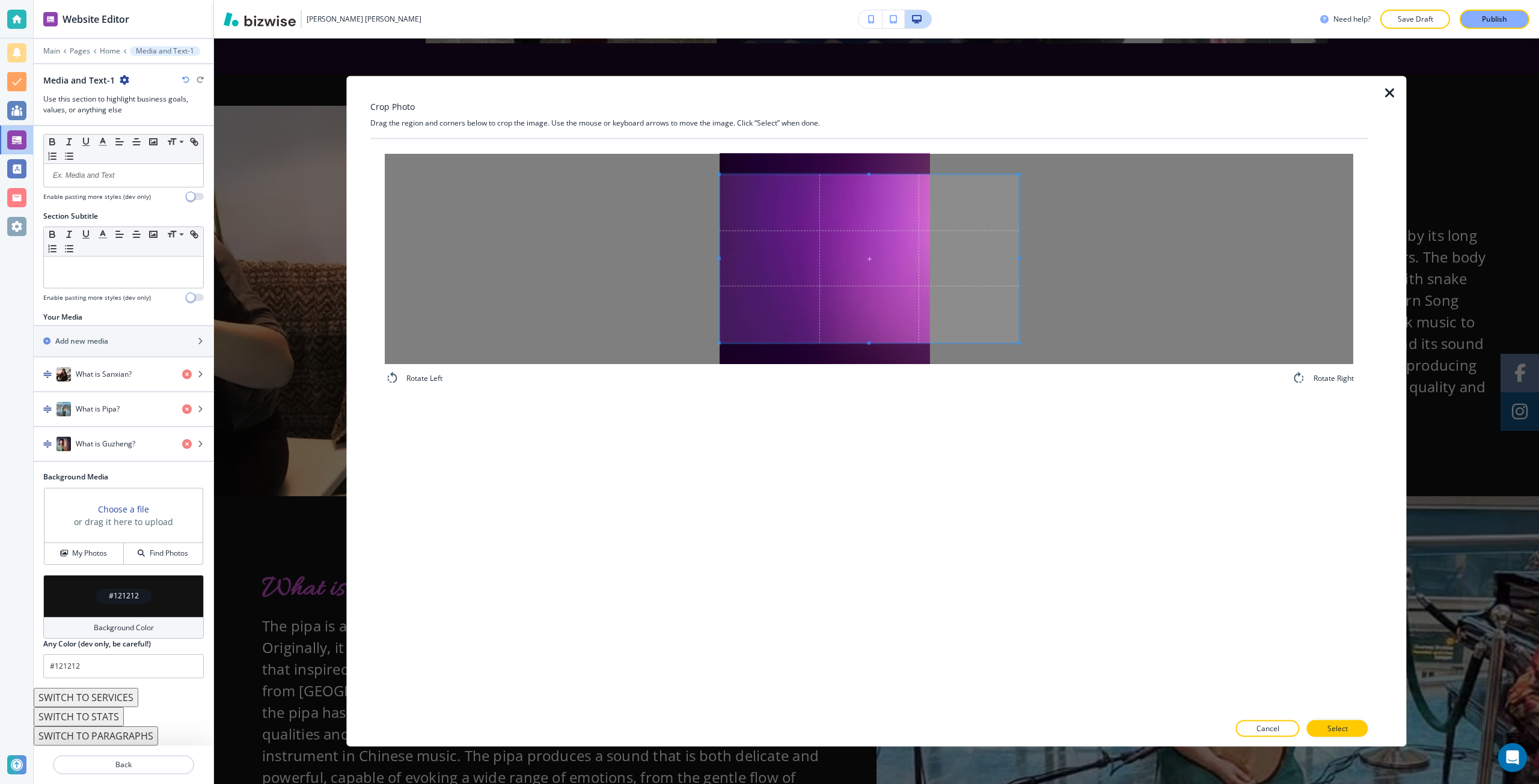
click at [1328, 377] on h4 "Rotate Right" at bounding box center [1333, 377] width 41 height 11
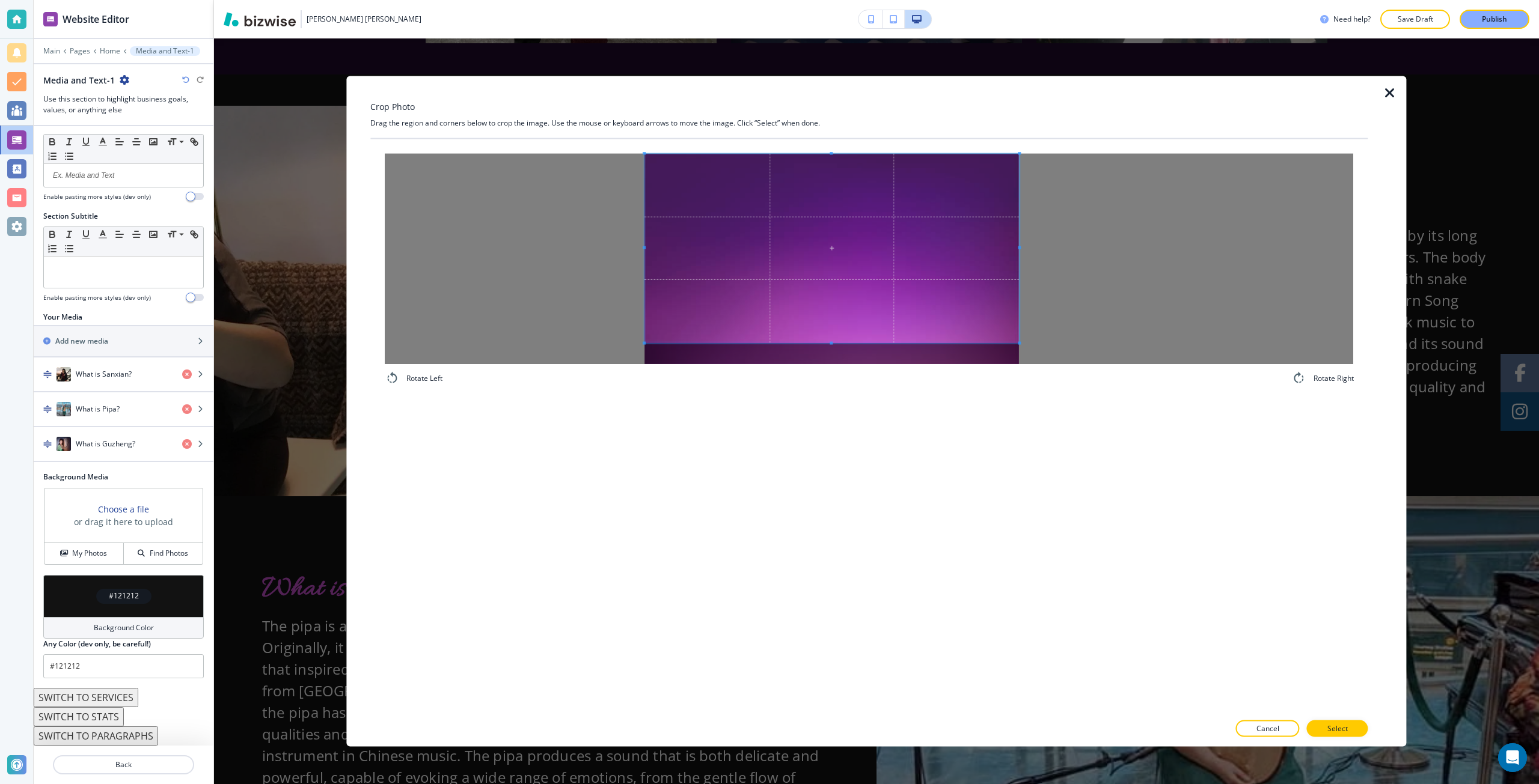
click at [604, 135] on div "Crop Photo Drag the region and corners below to crop the image. Use the mouse o…" at bounding box center [869, 412] width 997 height 671
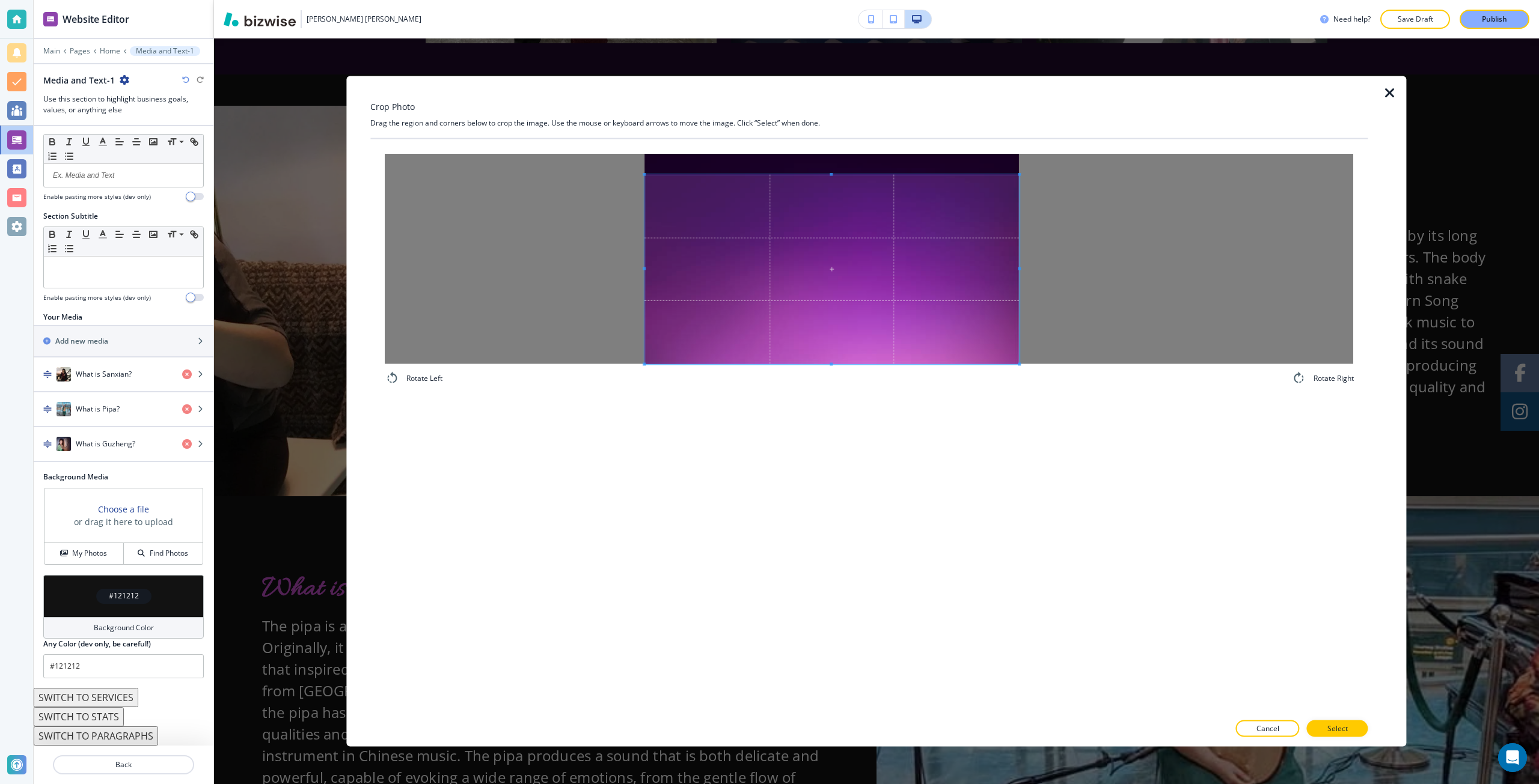
click at [777, 294] on span at bounding box center [831, 269] width 375 height 189
click at [824, 154] on span at bounding box center [831, 154] width 375 height 3
click at [1343, 724] on p "Select" at bounding box center [1338, 729] width 21 height 11
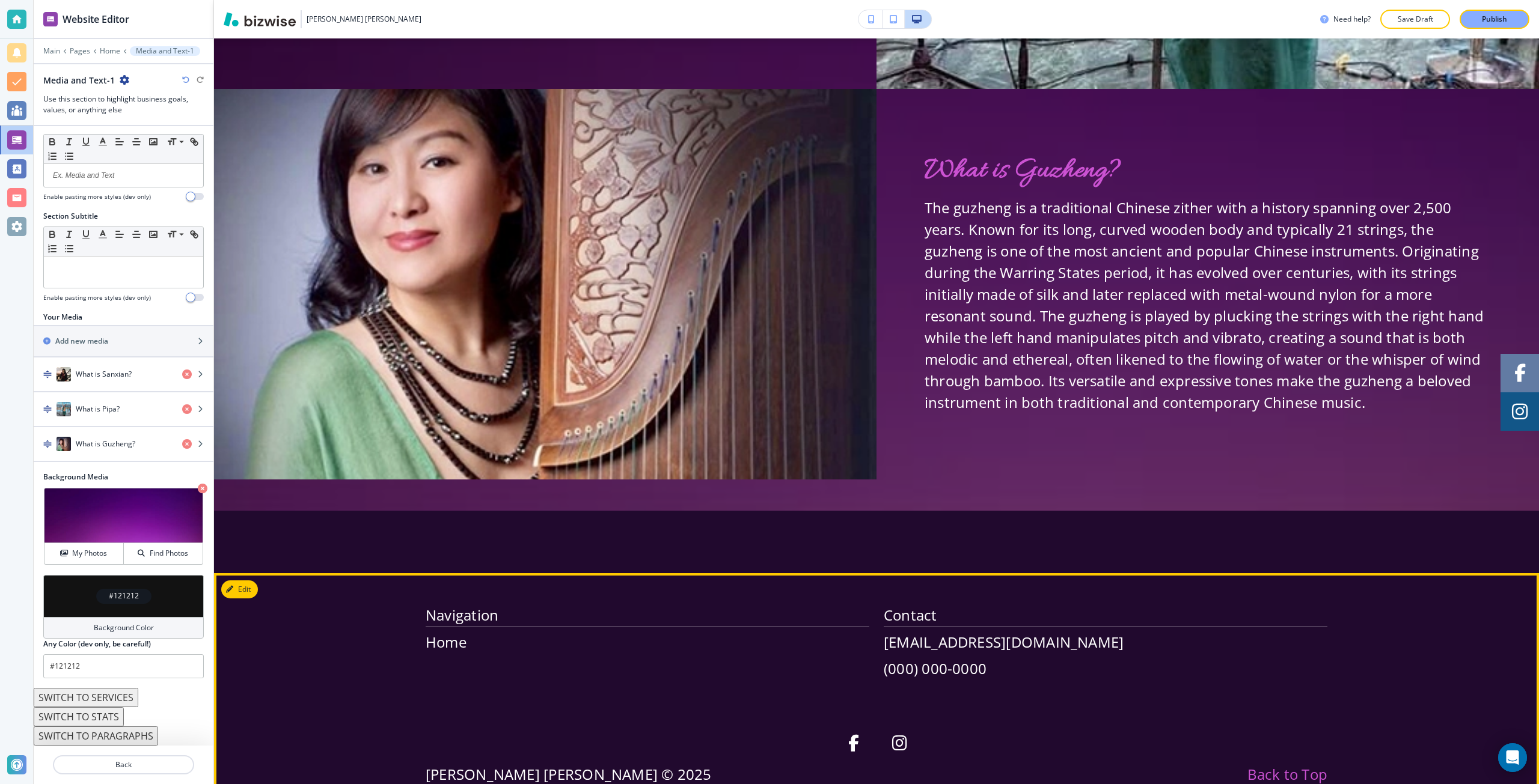
scroll to position [9869, 0]
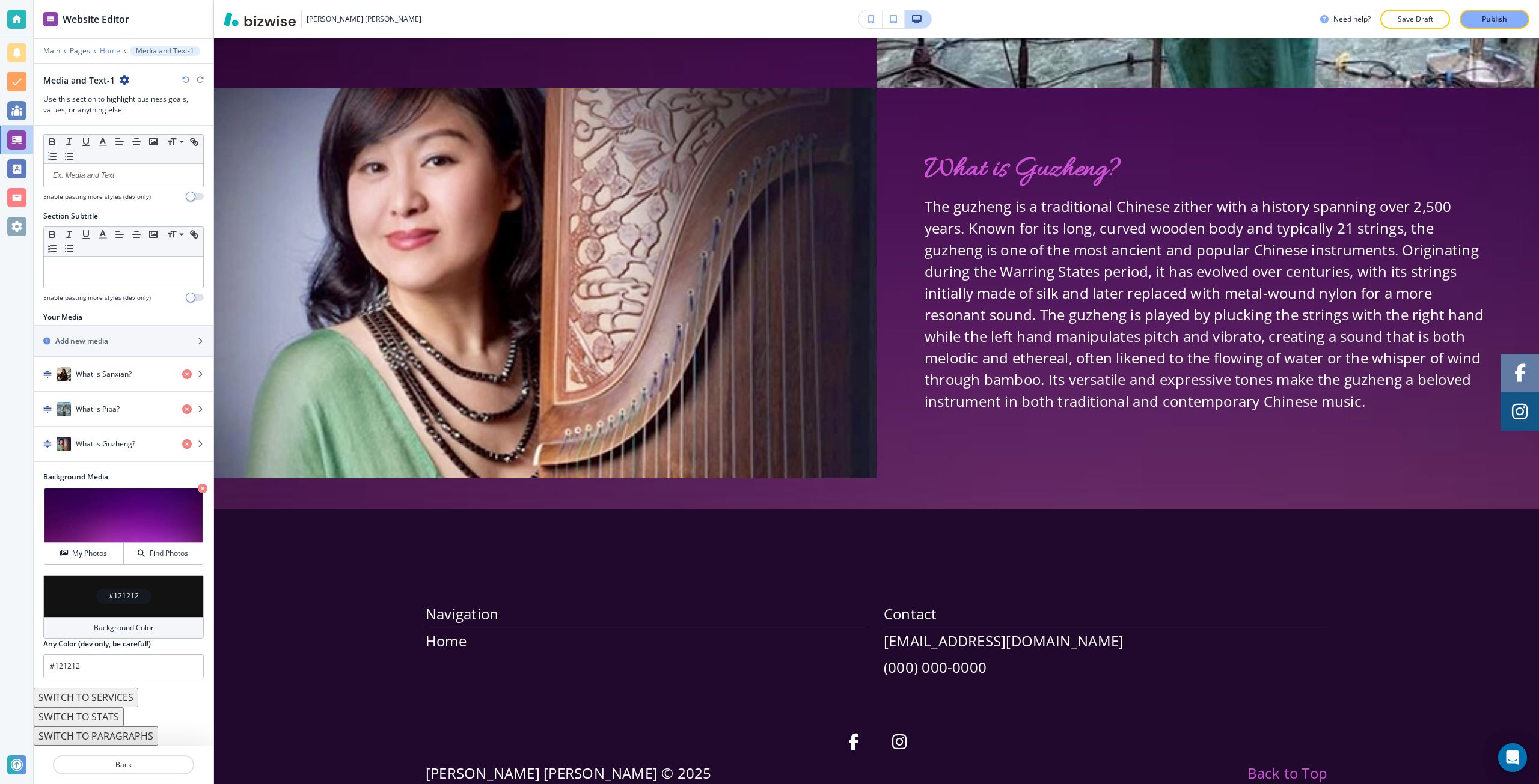
click at [103, 53] on p "Home" at bounding box center [110, 51] width 21 height 9
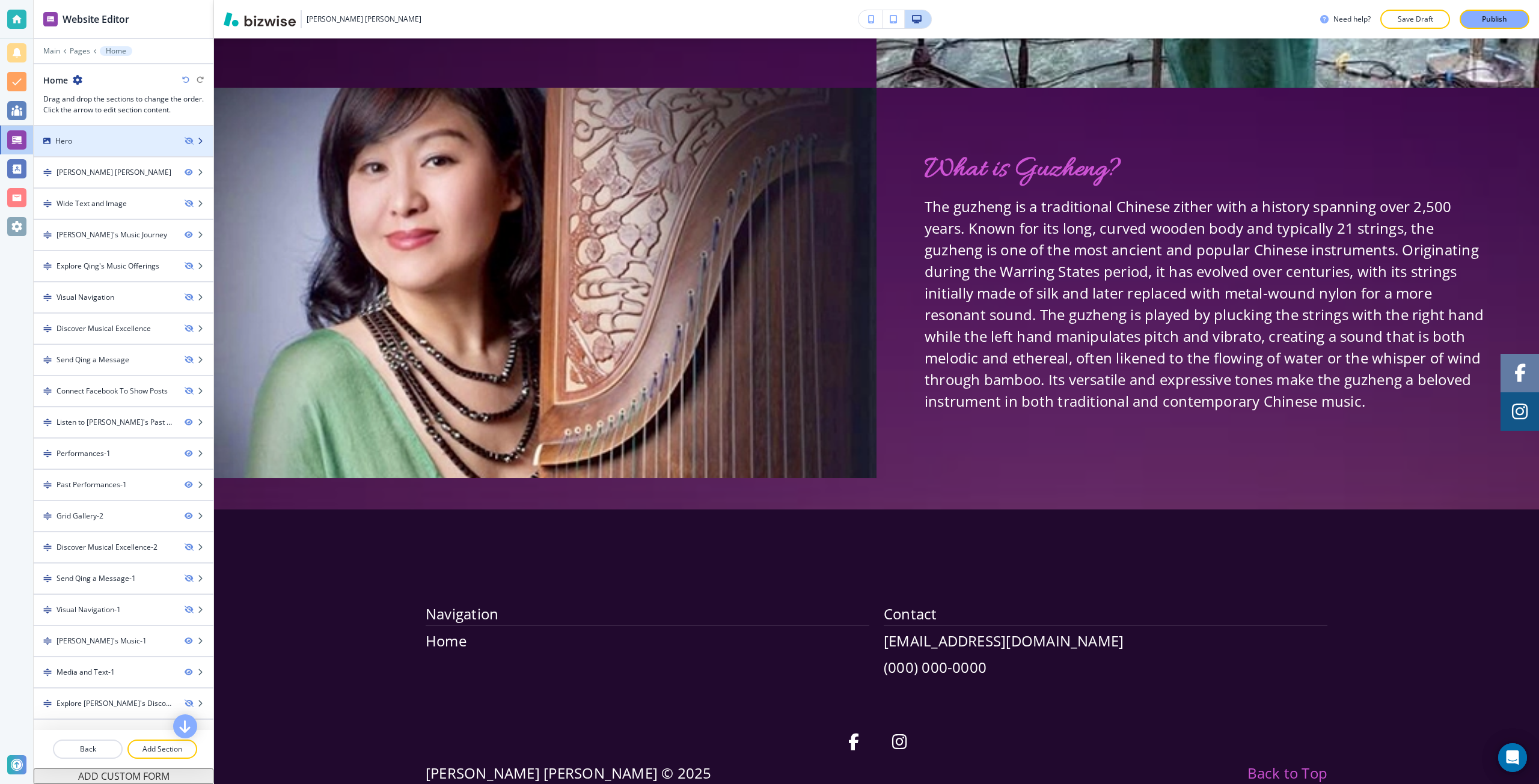
click at [123, 146] on div "Hero" at bounding box center [104, 141] width 142 height 11
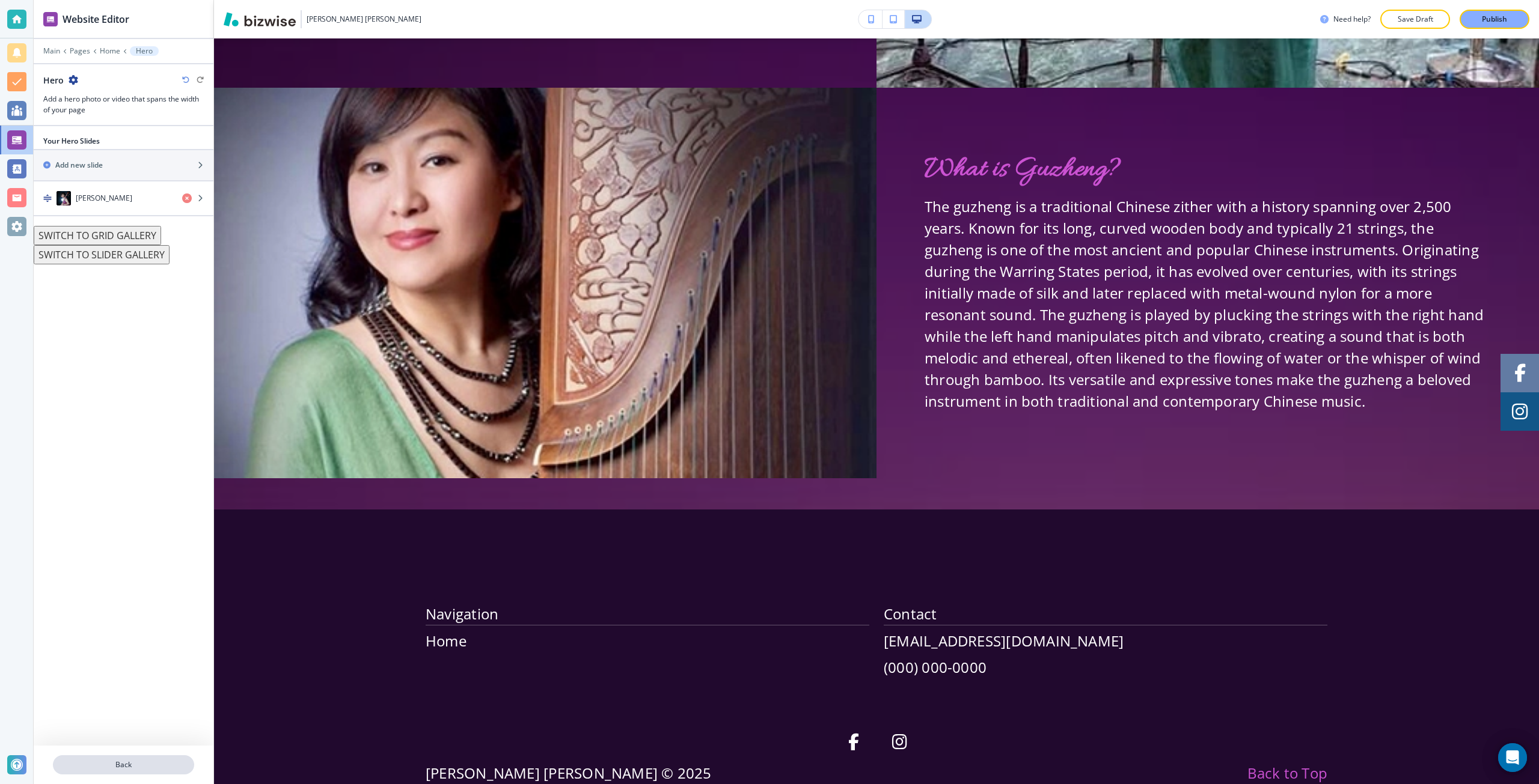
click at [109, 765] on p "Back" at bounding box center [123, 765] width 139 height 11
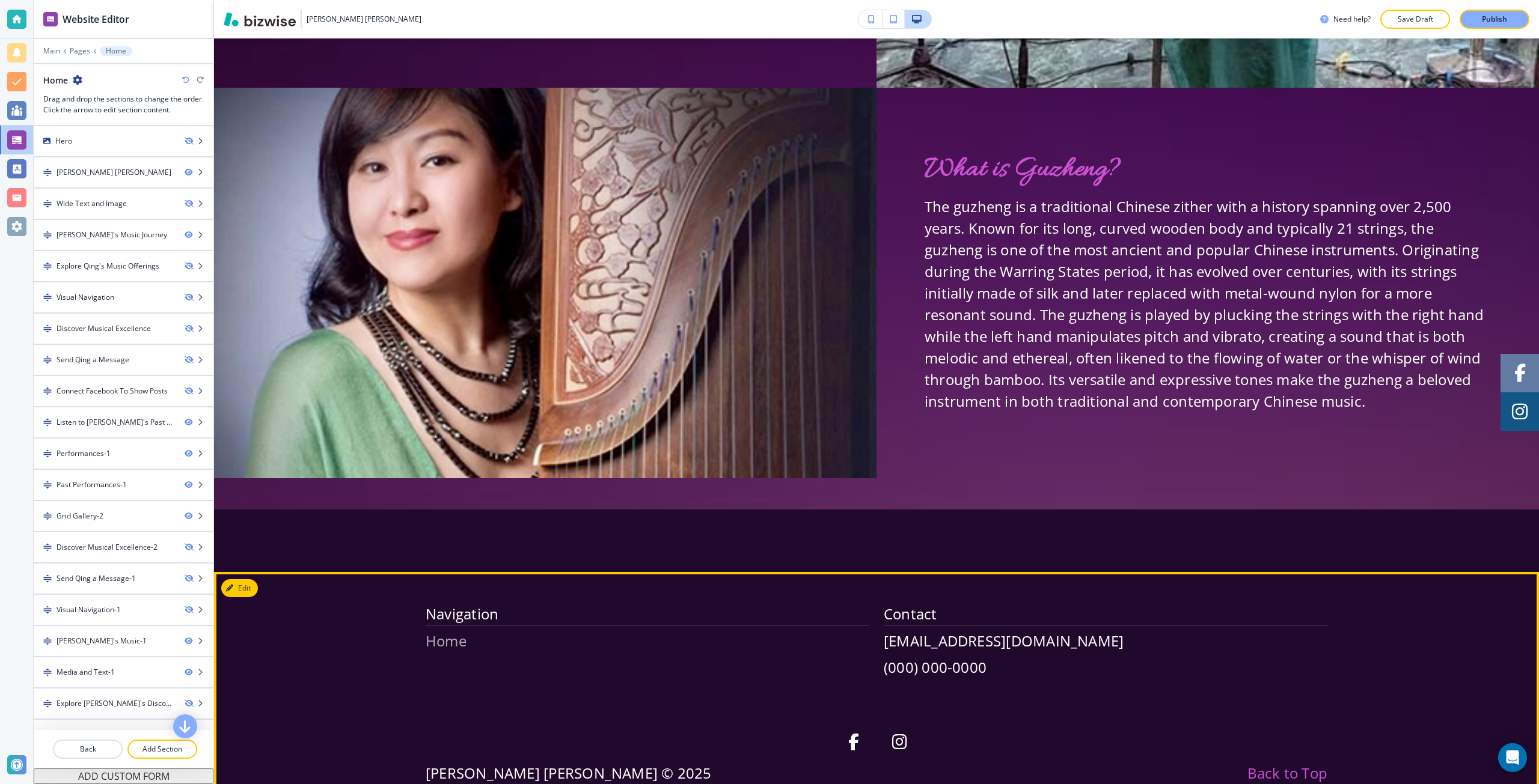
click at [452, 630] on p "Home" at bounding box center [647, 641] width 444 height 21
click at [1307, 763] on p "Back to Top" at bounding box center [1287, 773] width 80 height 21
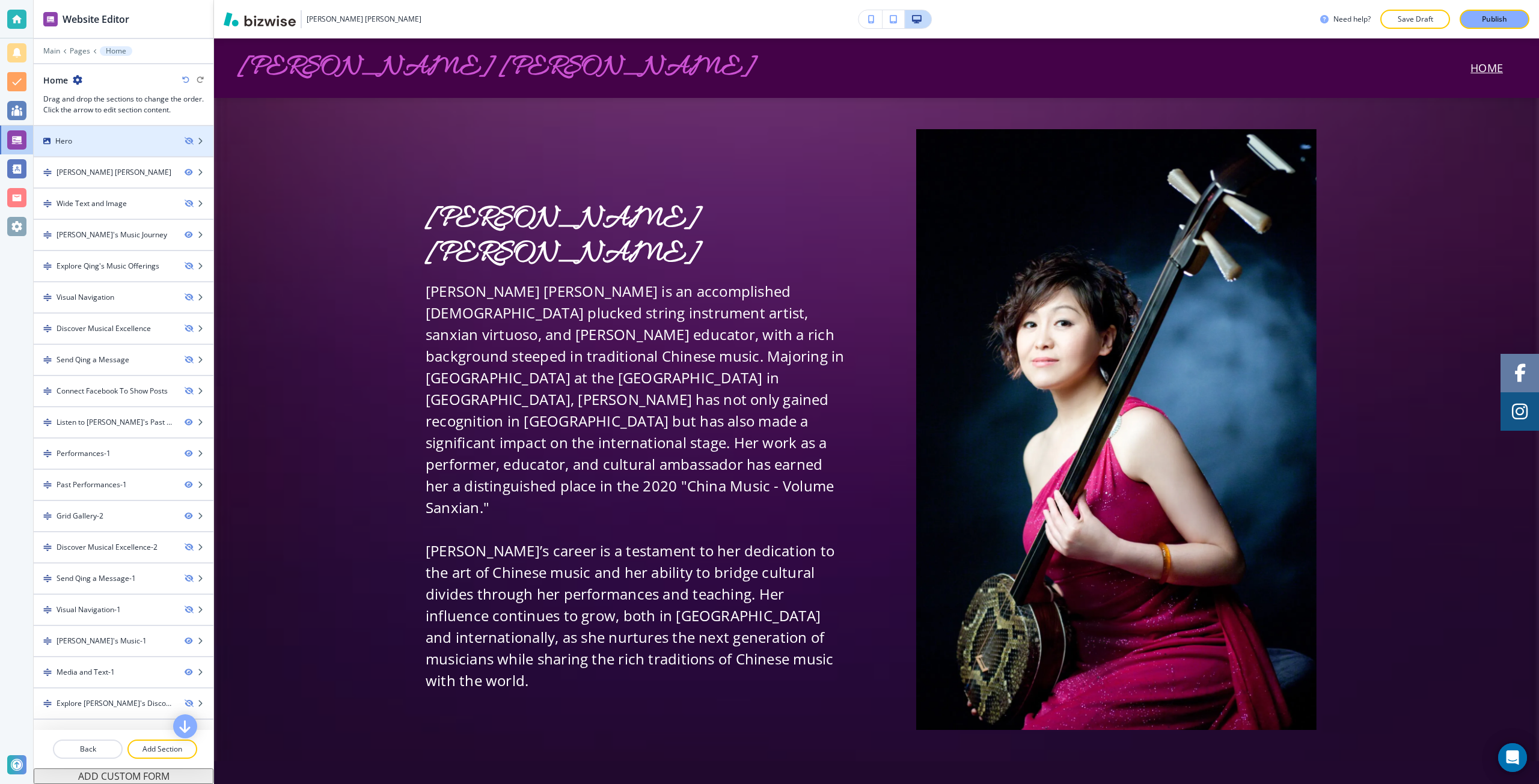
scroll to position [0, 0]
click at [81, 53] on p "Pages" at bounding box center [80, 51] width 21 height 9
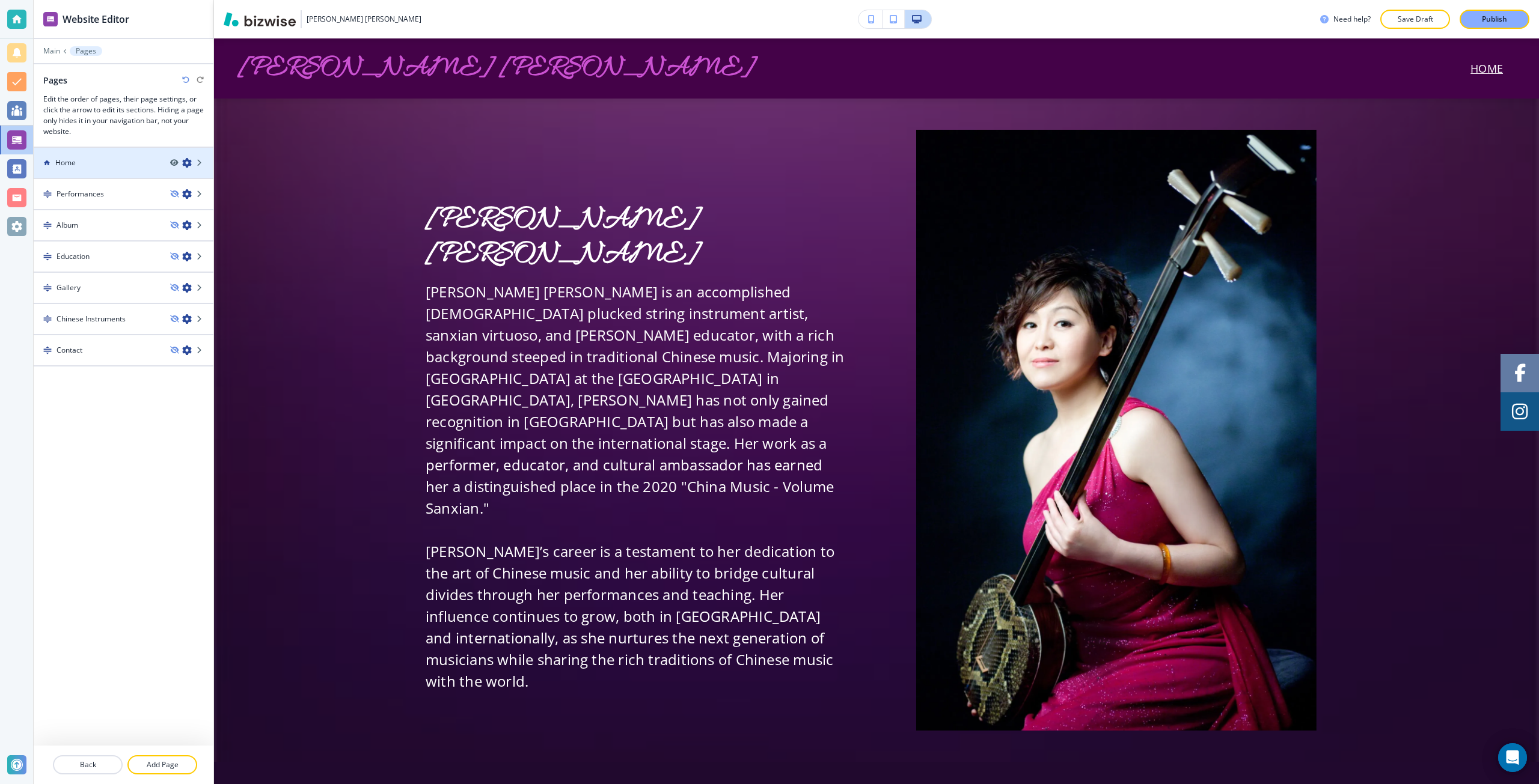
click at [187, 164] on icon "button" at bounding box center [187, 163] width 10 height 10
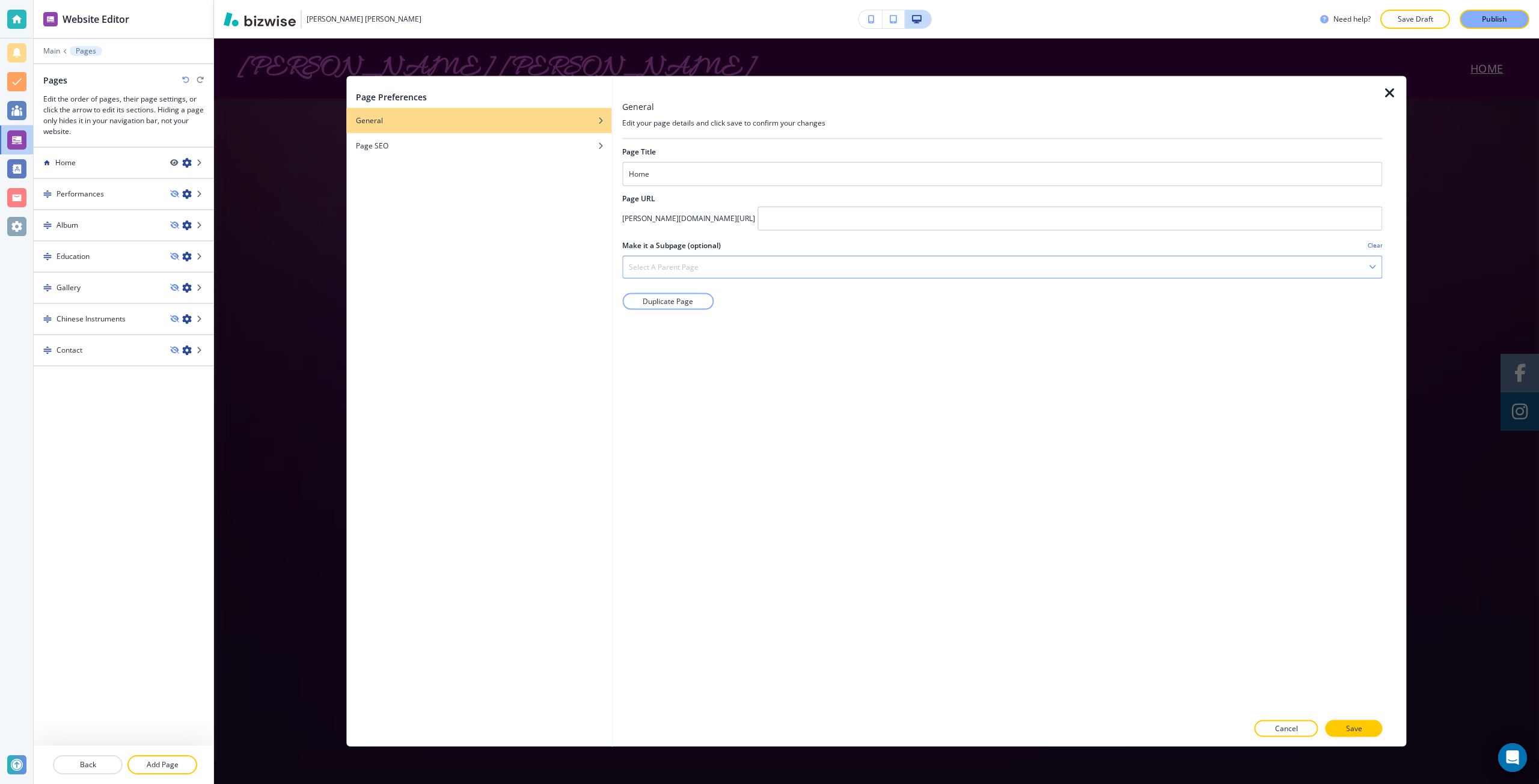
click at [814, 269] on div "Select a parent page" at bounding box center [1002, 267] width 759 height 21
click at [308, 419] on div "Page Preferences General Page SEO General Edit your page details and click save…" at bounding box center [876, 411] width 1325 height 746
click at [1269, 732] on button "Cancel" at bounding box center [1287, 729] width 64 height 17
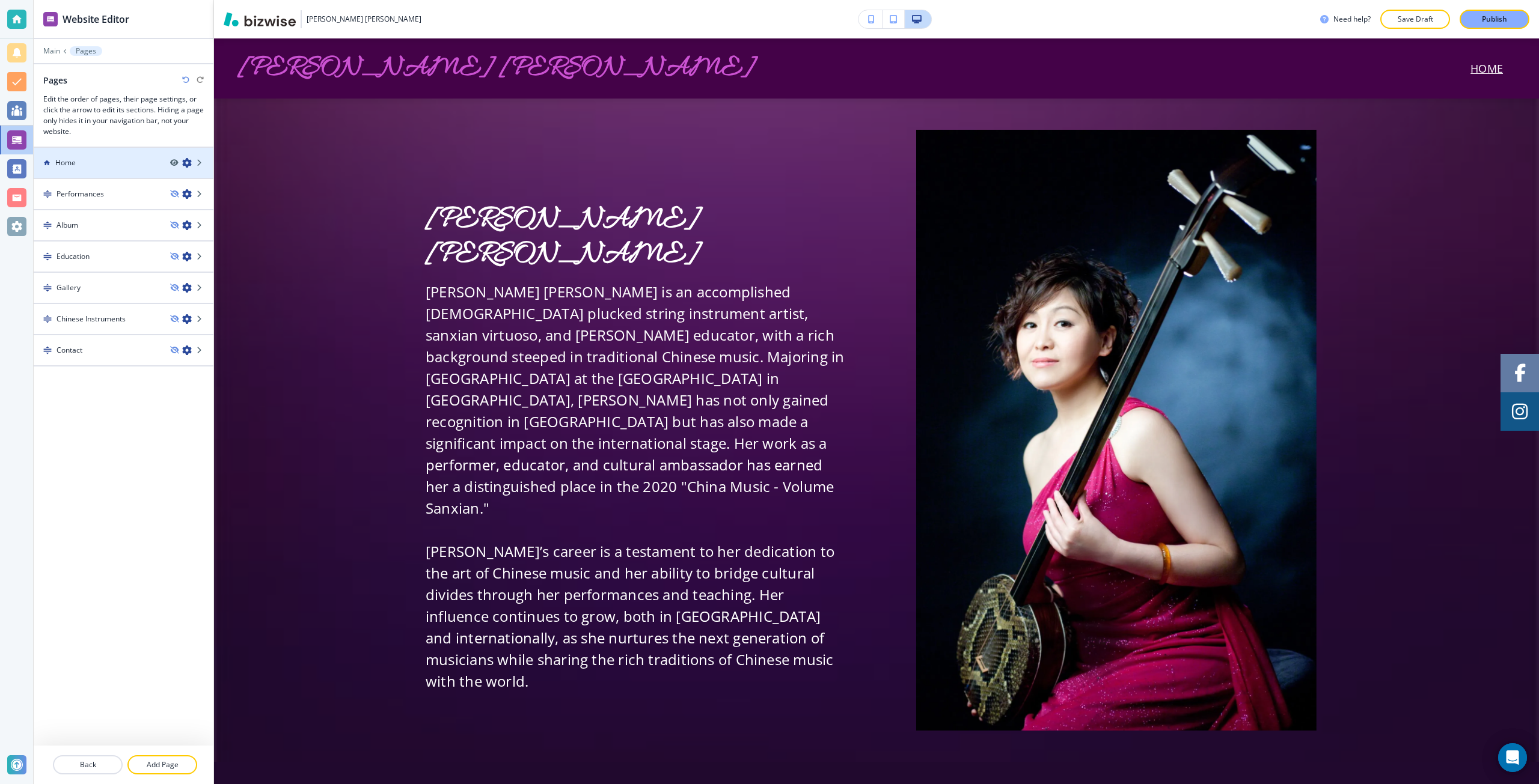
click at [138, 162] on div "Home" at bounding box center [97, 162] width 127 height 11
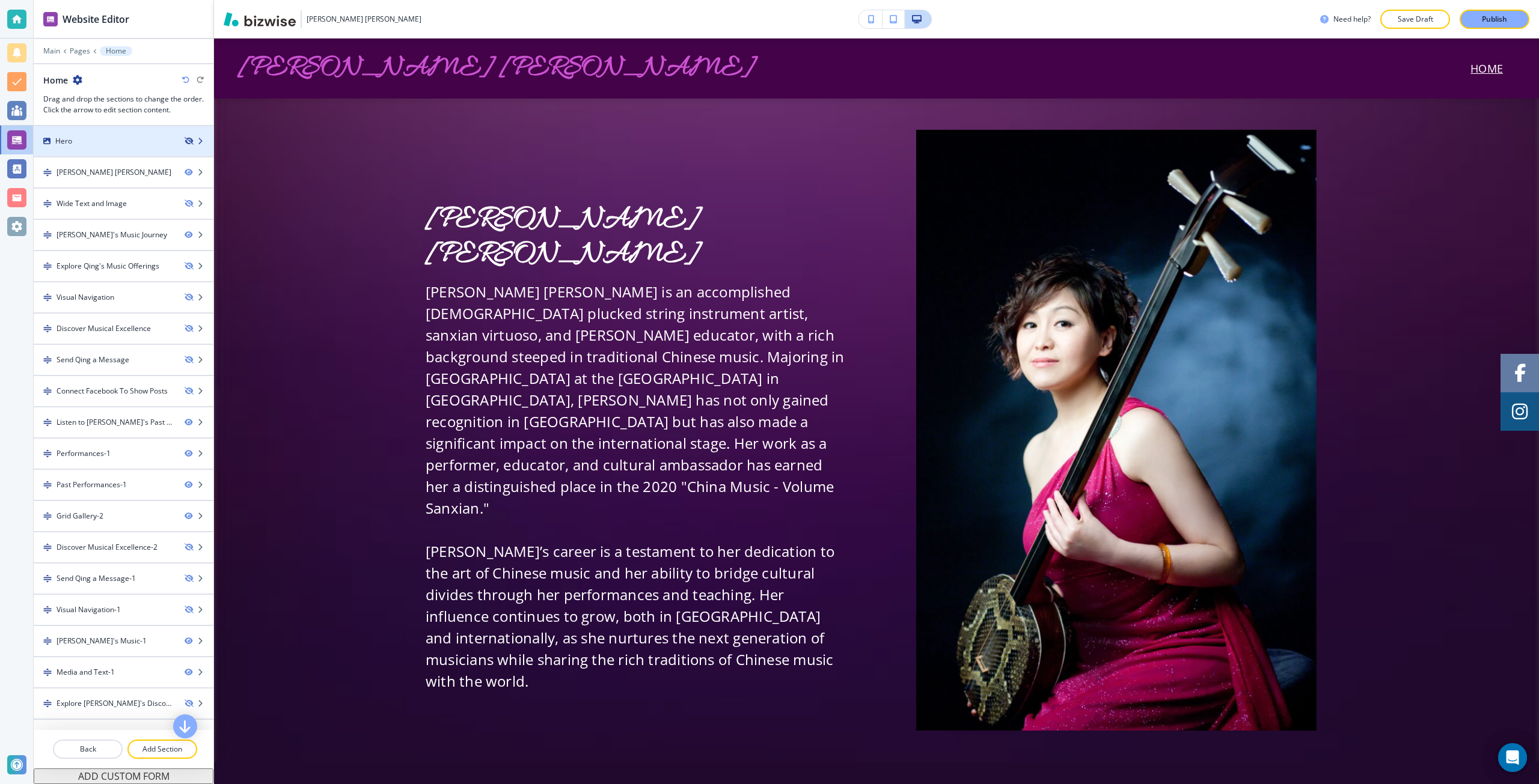
click at [185, 141] on icon "button" at bounding box center [188, 141] width 7 height 7
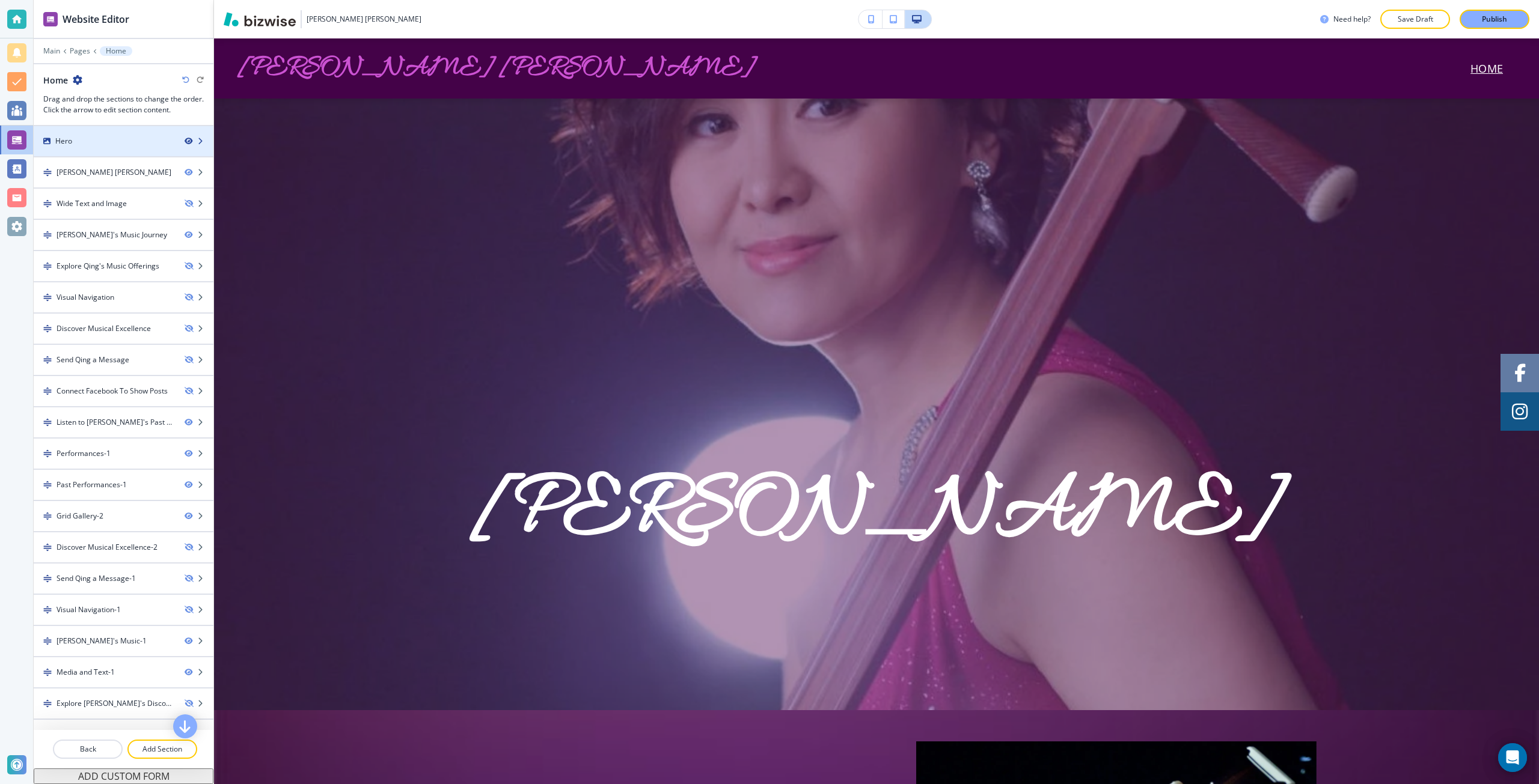
click at [185, 141] on icon "button" at bounding box center [188, 141] width 7 height 7
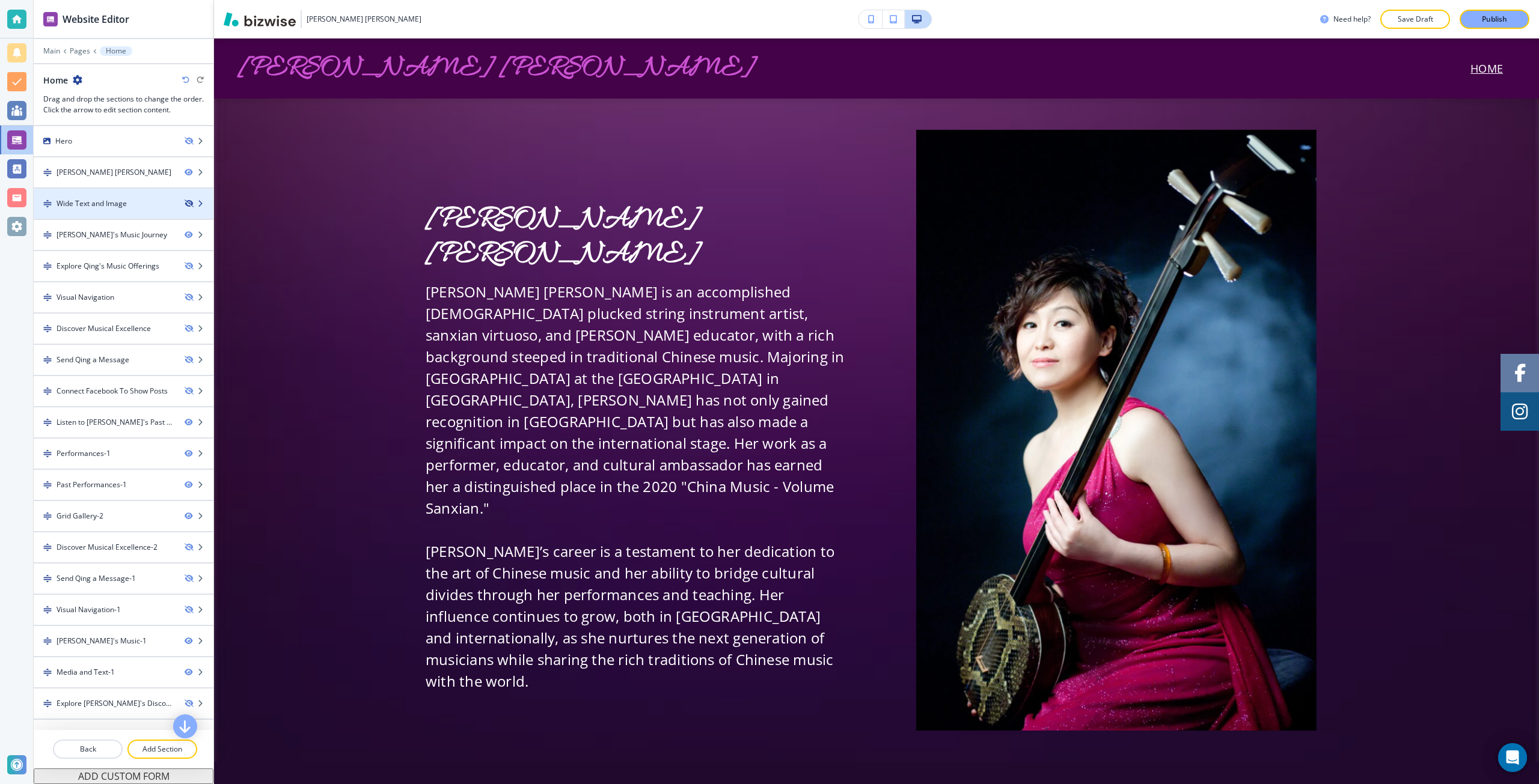
click at [185, 205] on icon "button" at bounding box center [188, 203] width 7 height 7
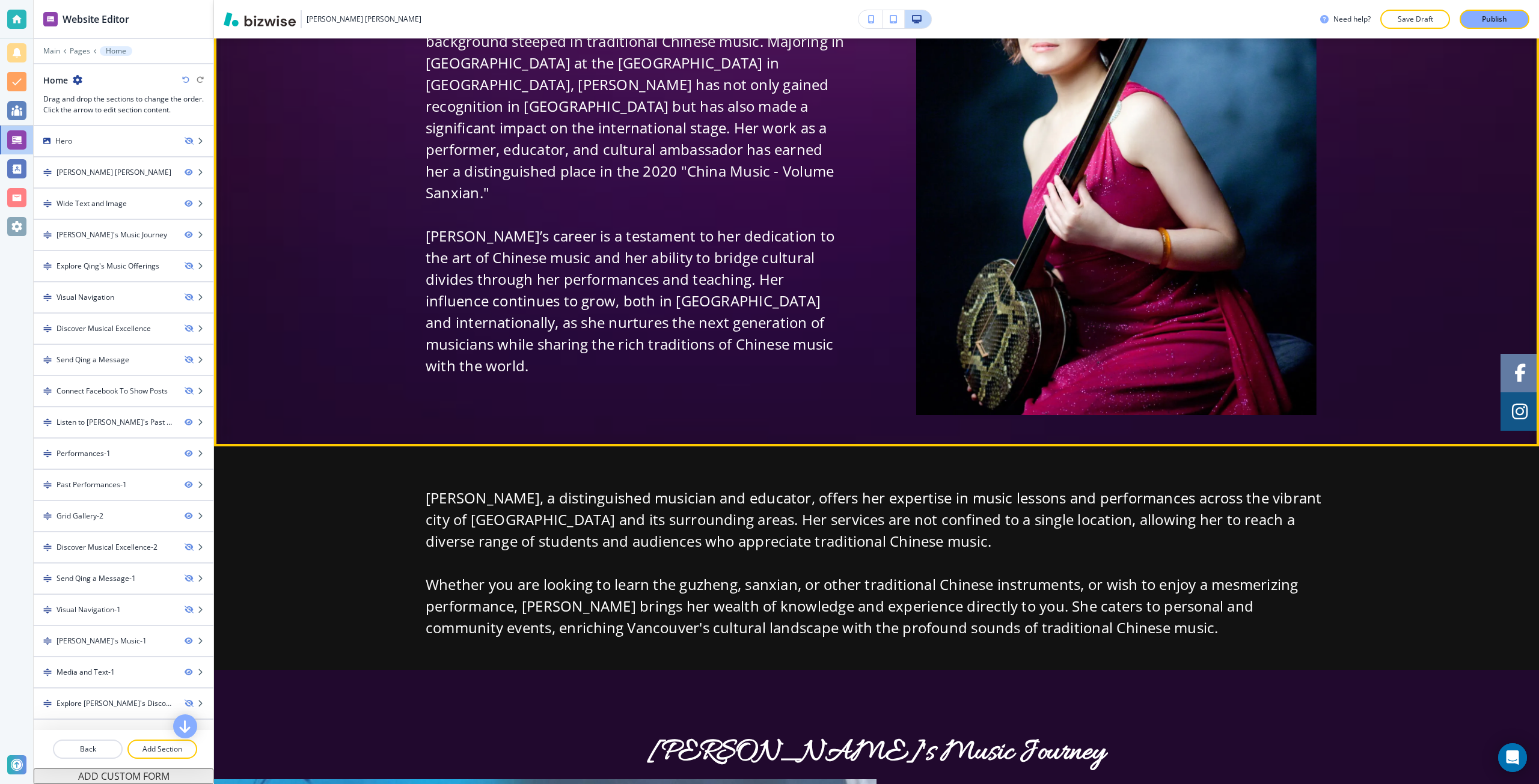
scroll to position [360, 0]
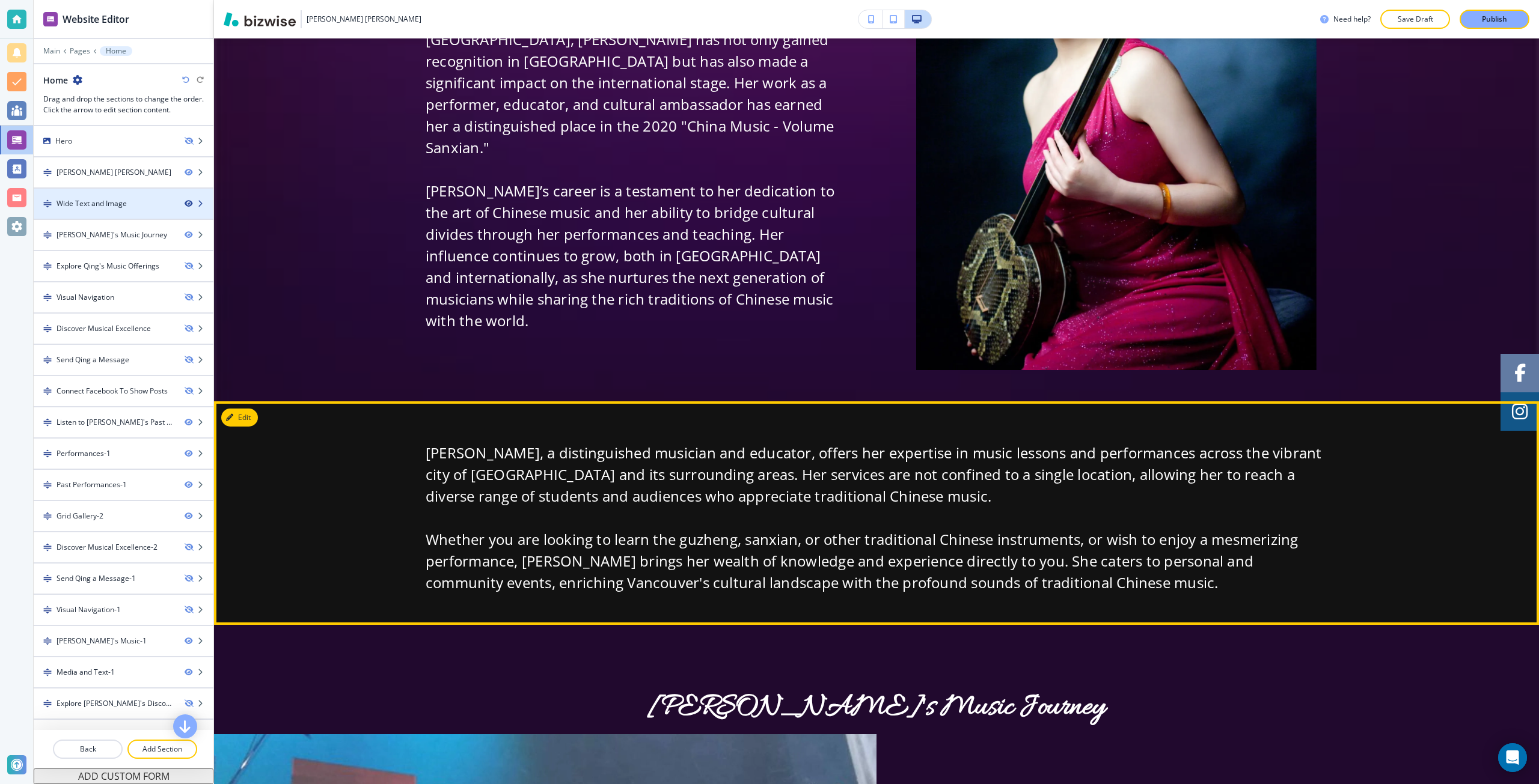
click at [185, 205] on icon "button" at bounding box center [188, 203] width 7 height 7
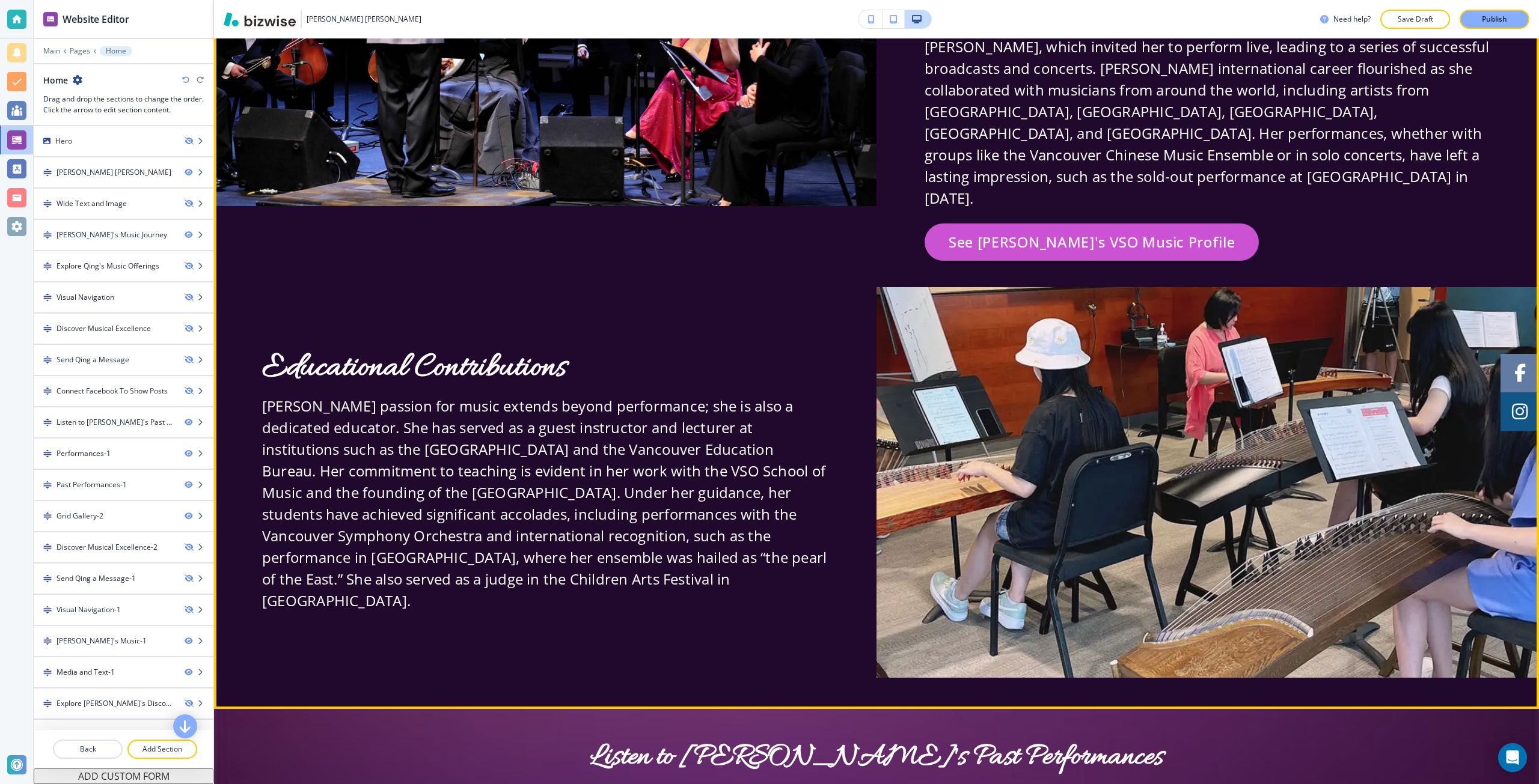
scroll to position [1863, 0]
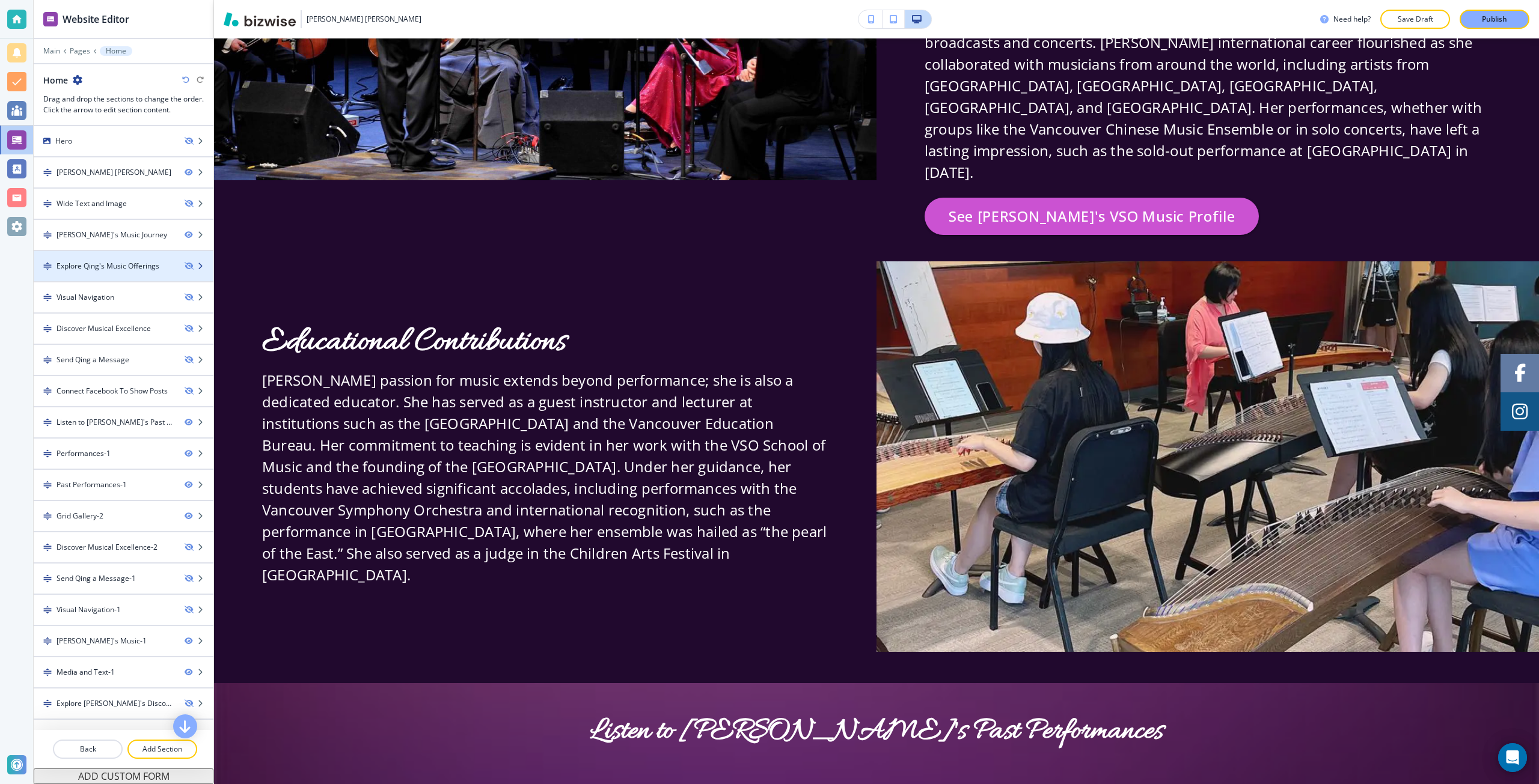
click at [175, 264] on div "Explore Qing's Music Offerings" at bounding box center [123, 266] width 180 height 11
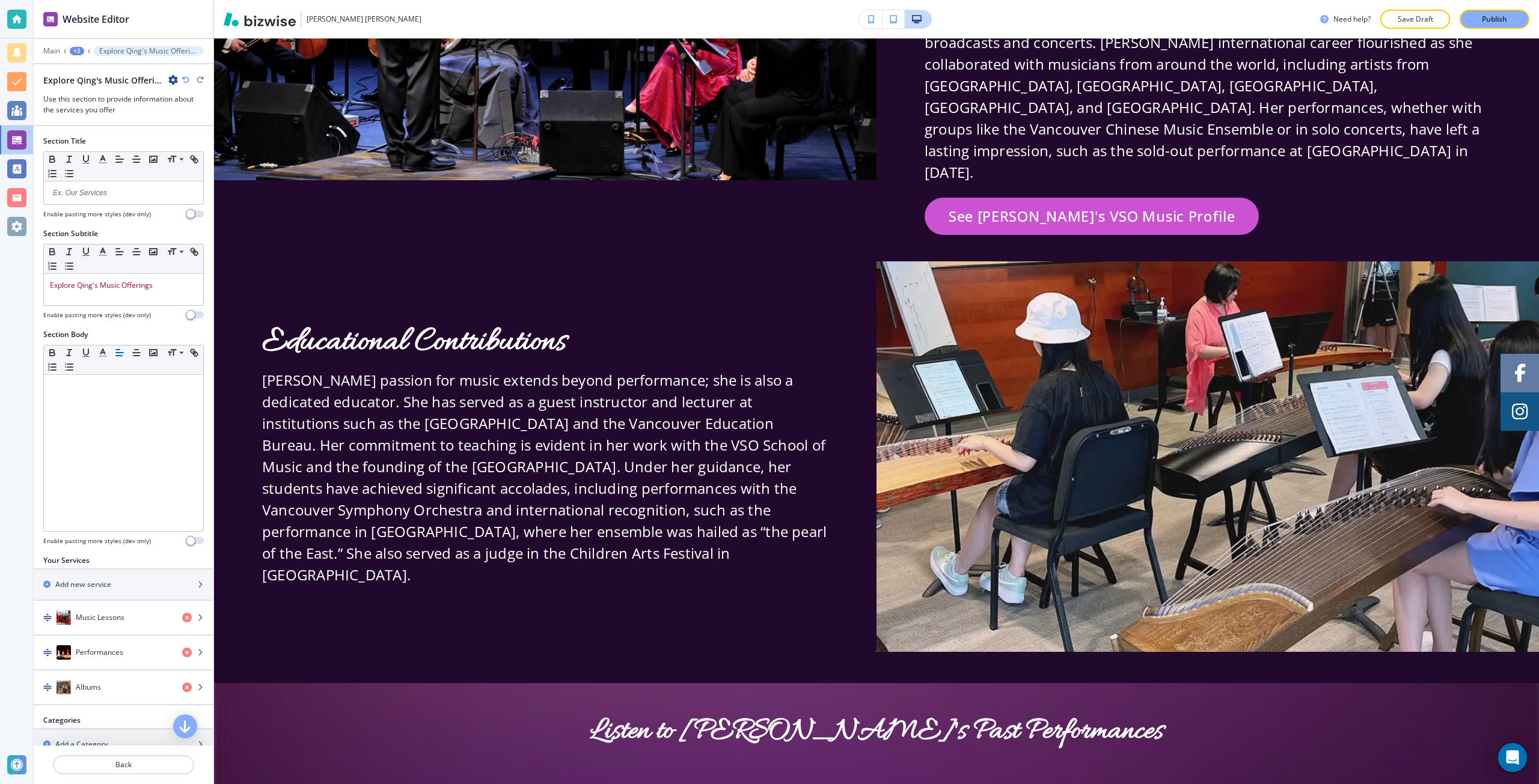
click at [82, 751] on div at bounding box center [123, 751] width 180 height 10
click at [87, 757] on button "Back" at bounding box center [123, 765] width 142 height 19
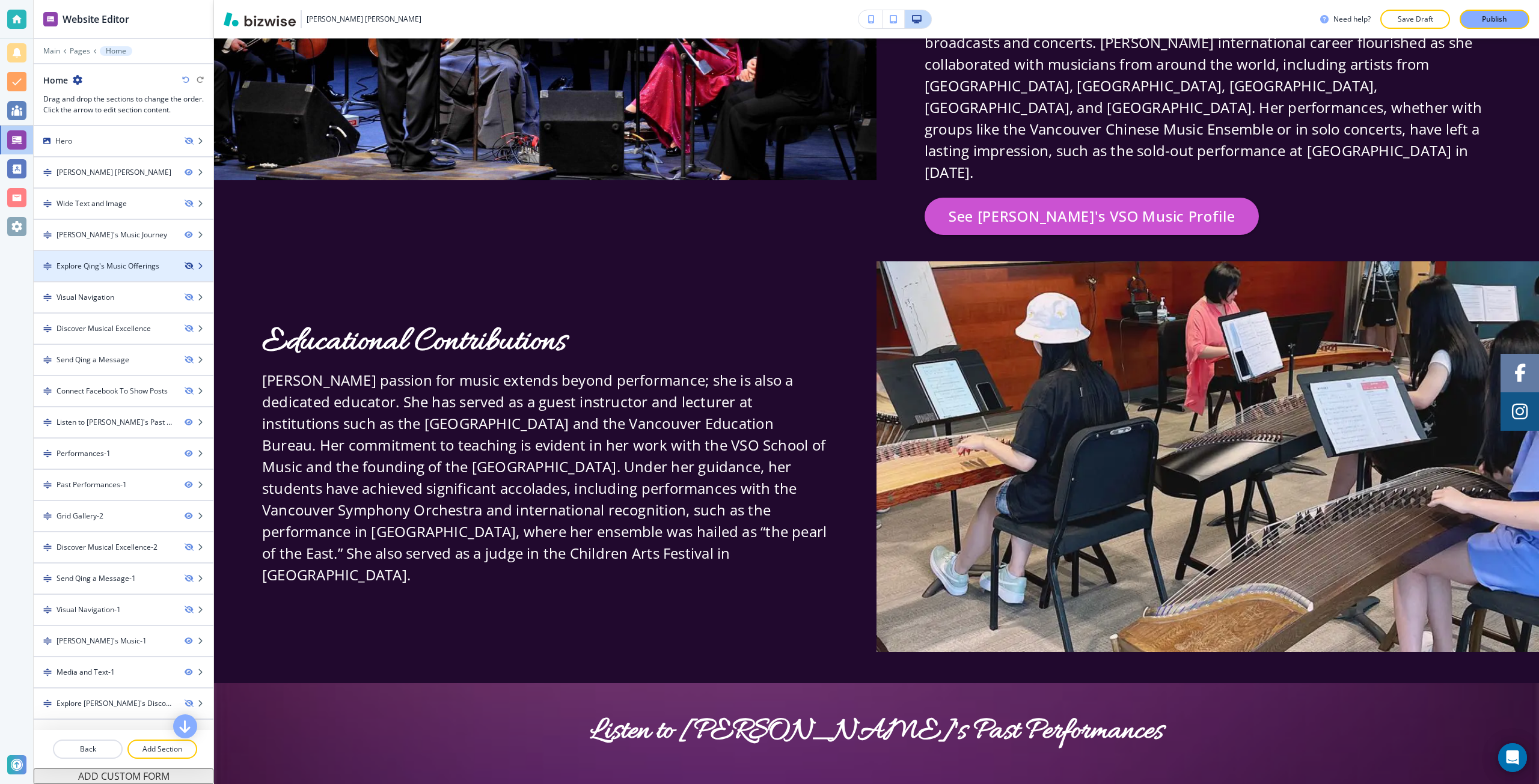
click at [185, 264] on icon "button" at bounding box center [188, 266] width 7 height 7
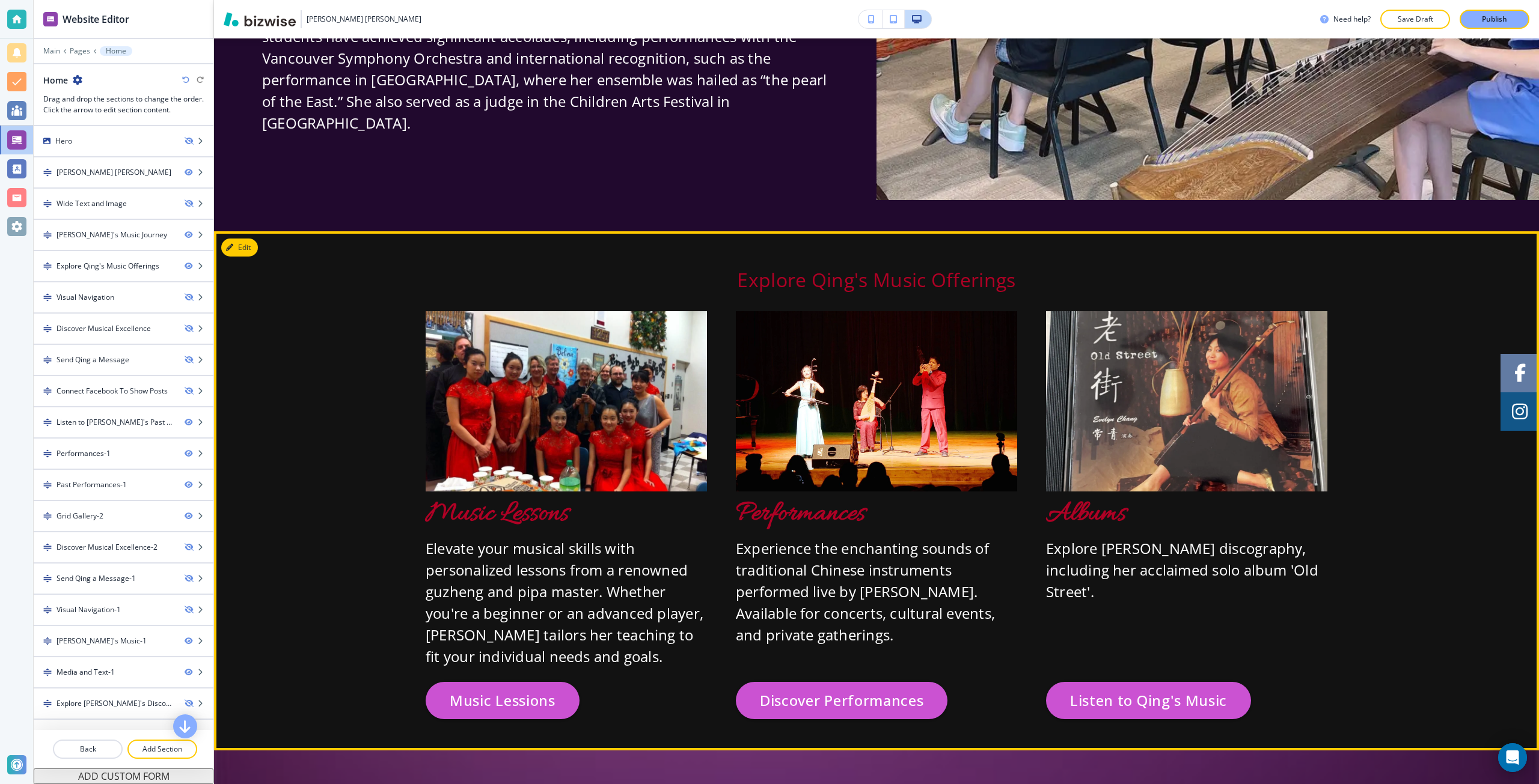
scroll to position [2343, 0]
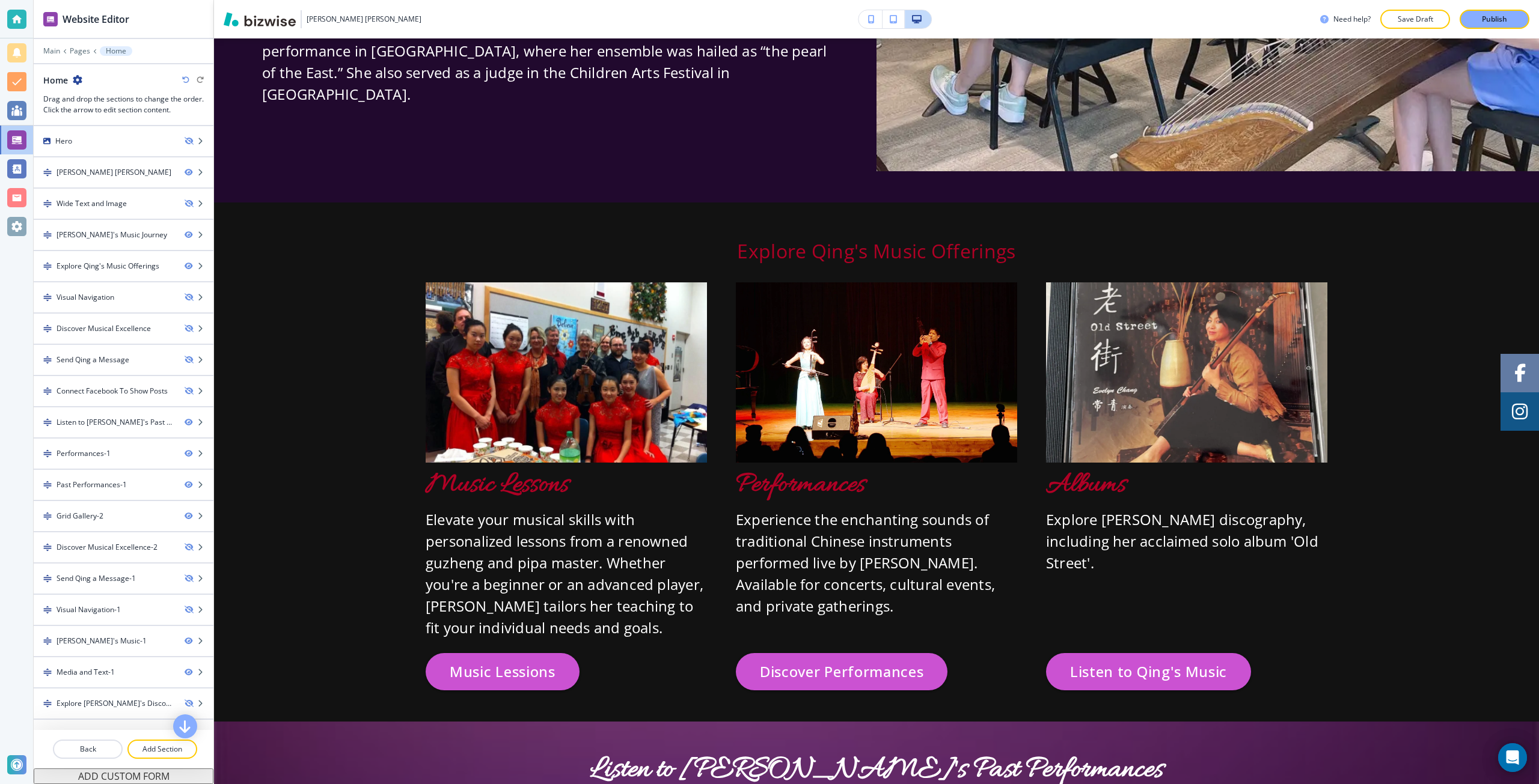
click at [182, 80] on icon "button" at bounding box center [186, 80] width 7 height 7
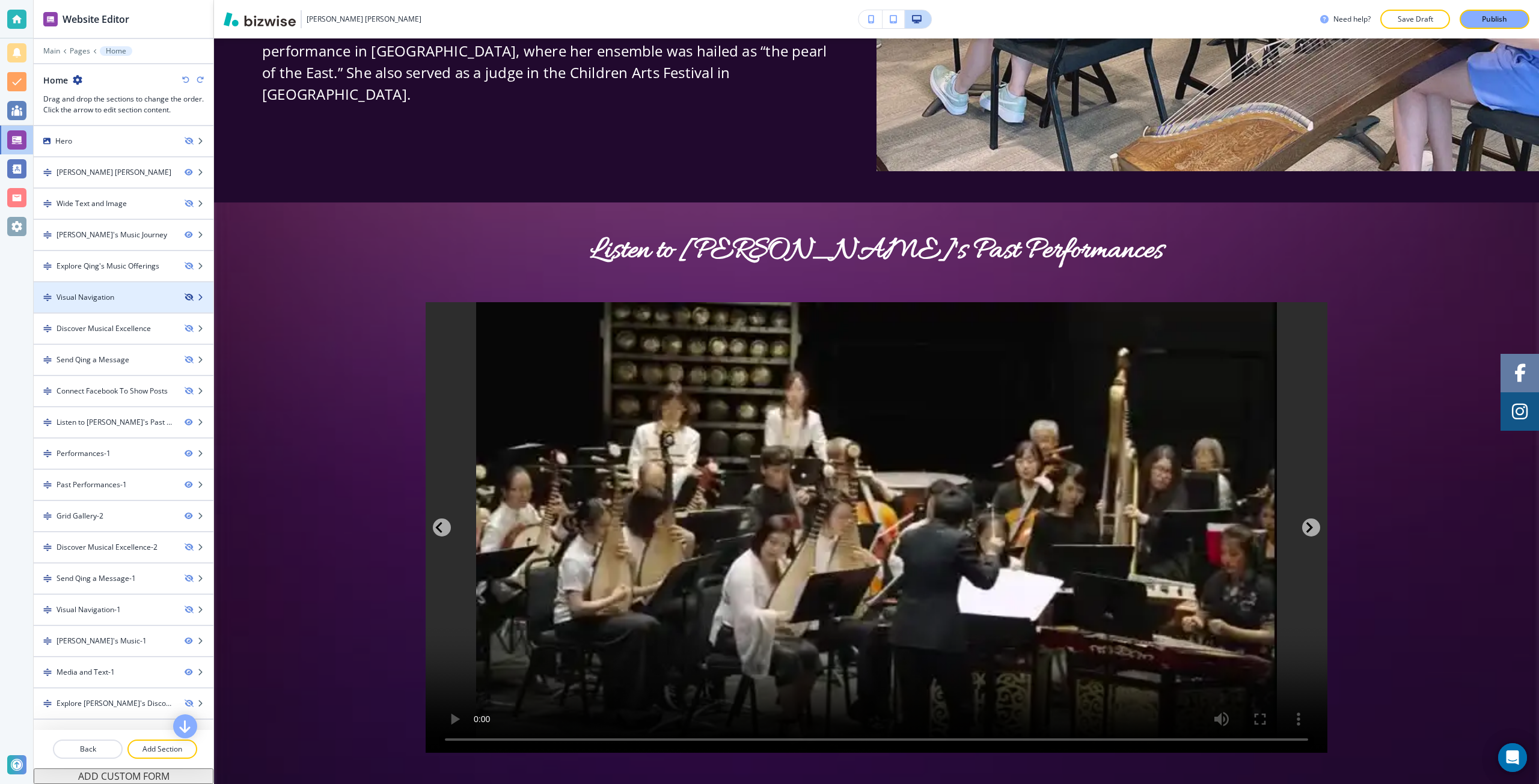
click at [185, 294] on icon "button" at bounding box center [188, 297] width 7 height 7
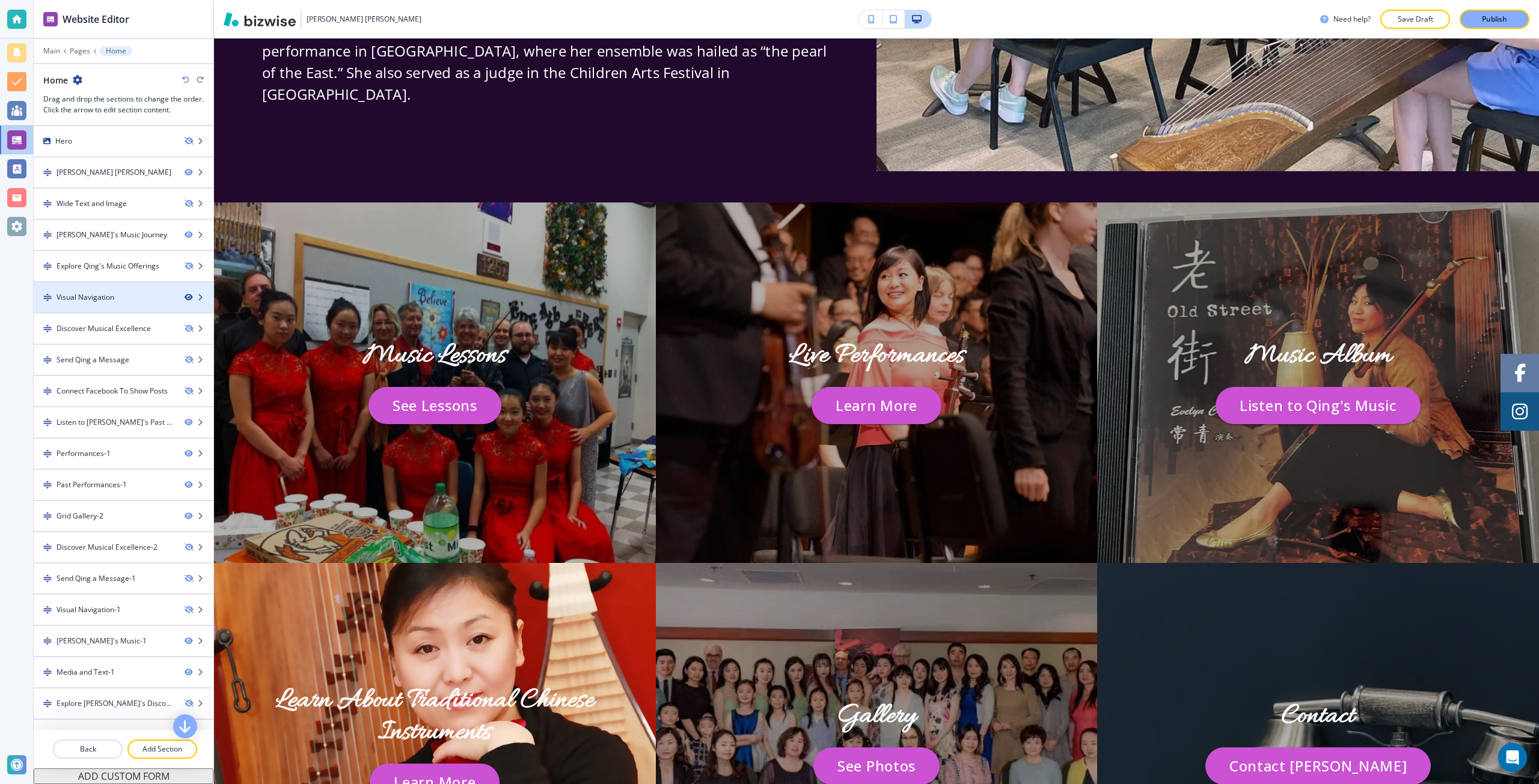
click at [185, 294] on icon "button" at bounding box center [188, 297] width 7 height 7
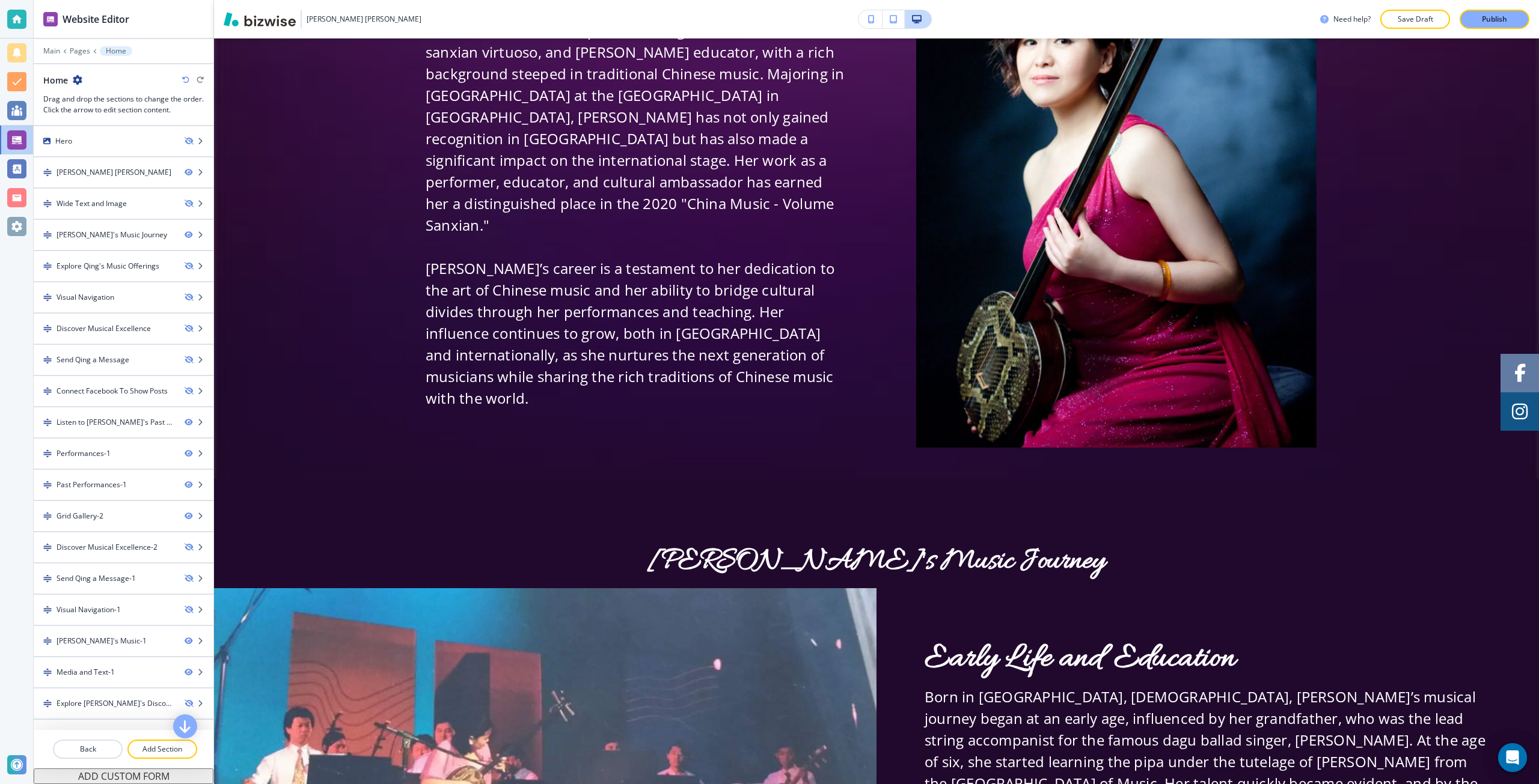
scroll to position [0, 0]
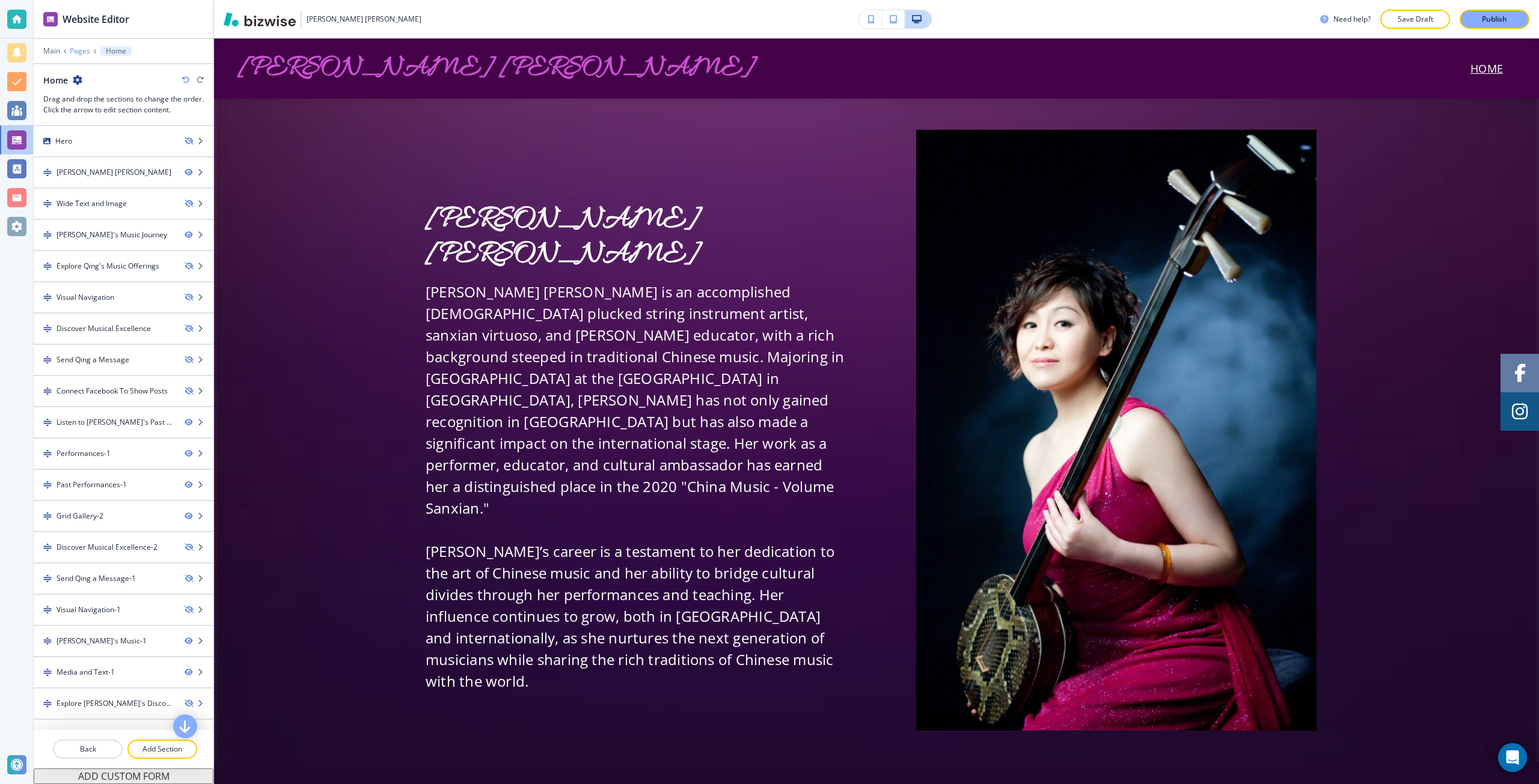
click at [75, 48] on p "Pages" at bounding box center [80, 51] width 21 height 9
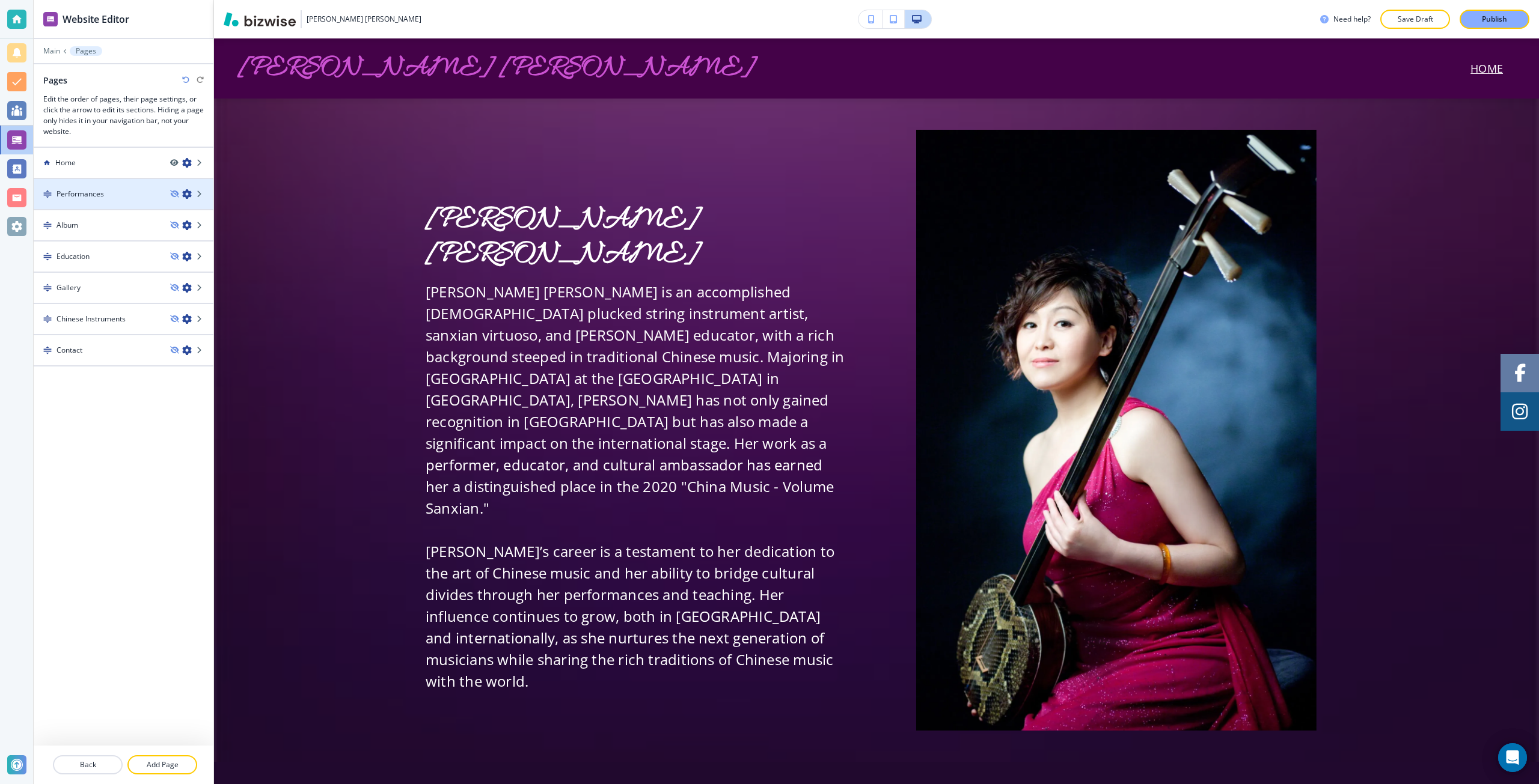
click at [87, 196] on h4 "Performances" at bounding box center [80, 193] width 48 height 11
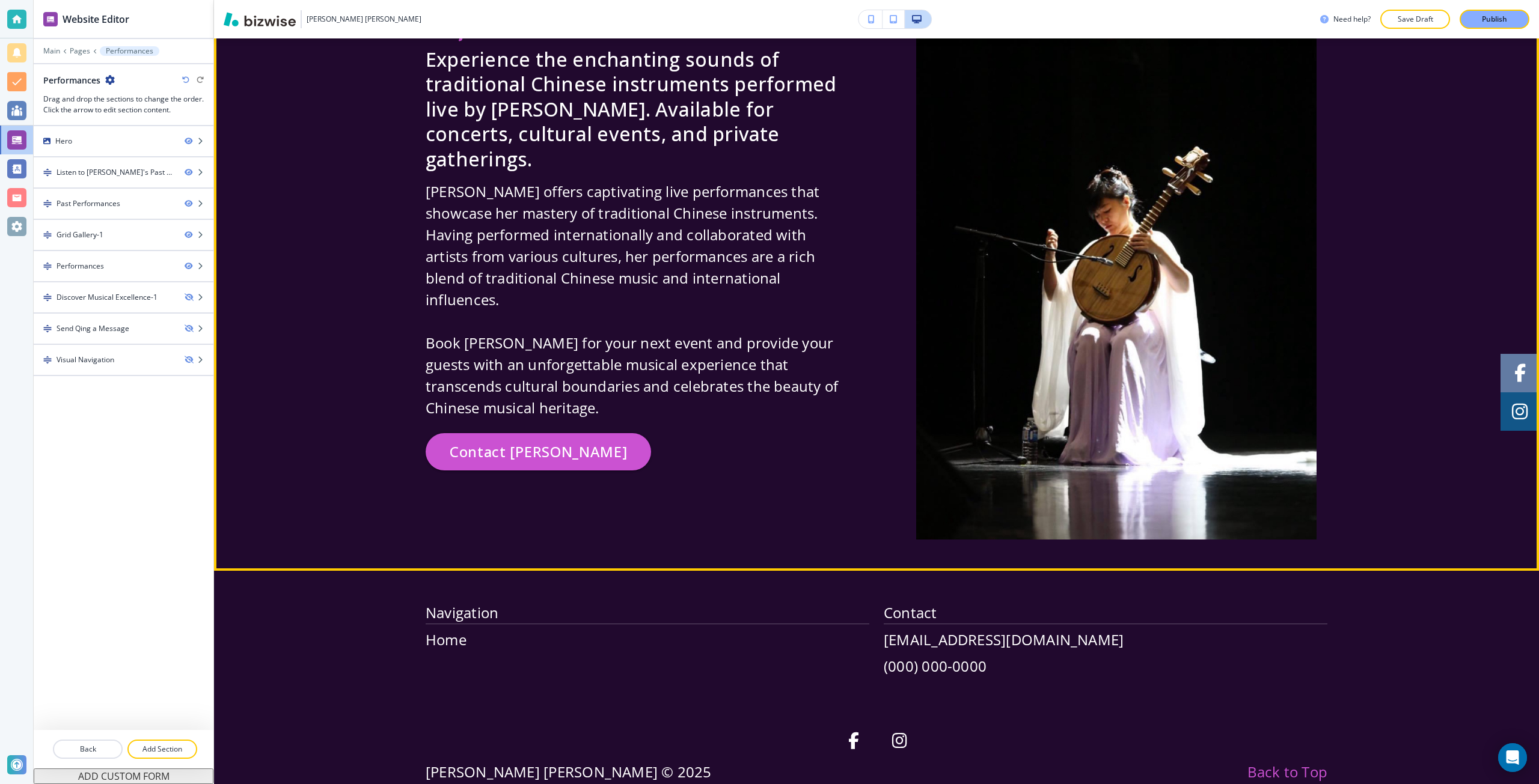
scroll to position [3277, 0]
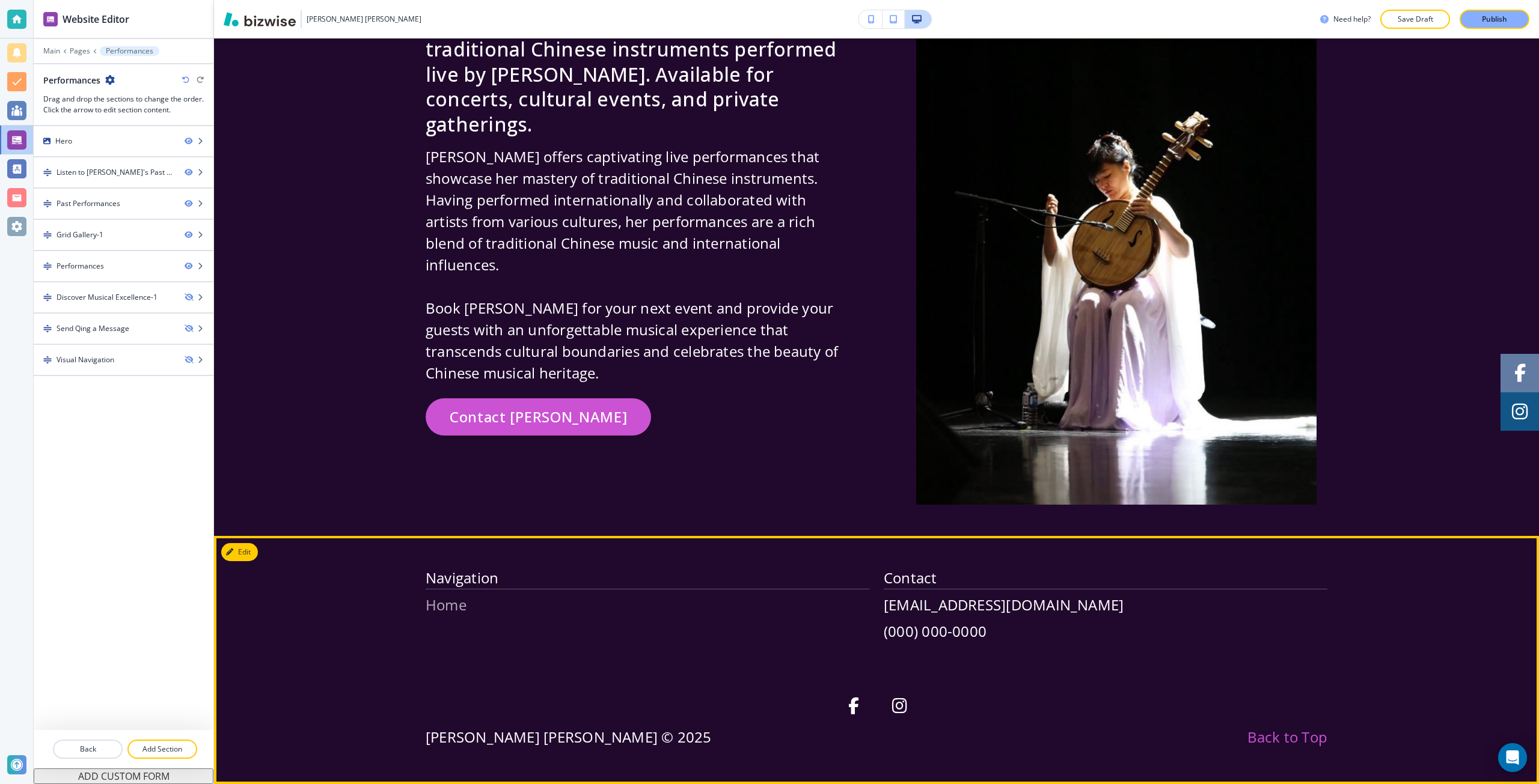
click at [435, 598] on p "Home" at bounding box center [647, 605] width 444 height 21
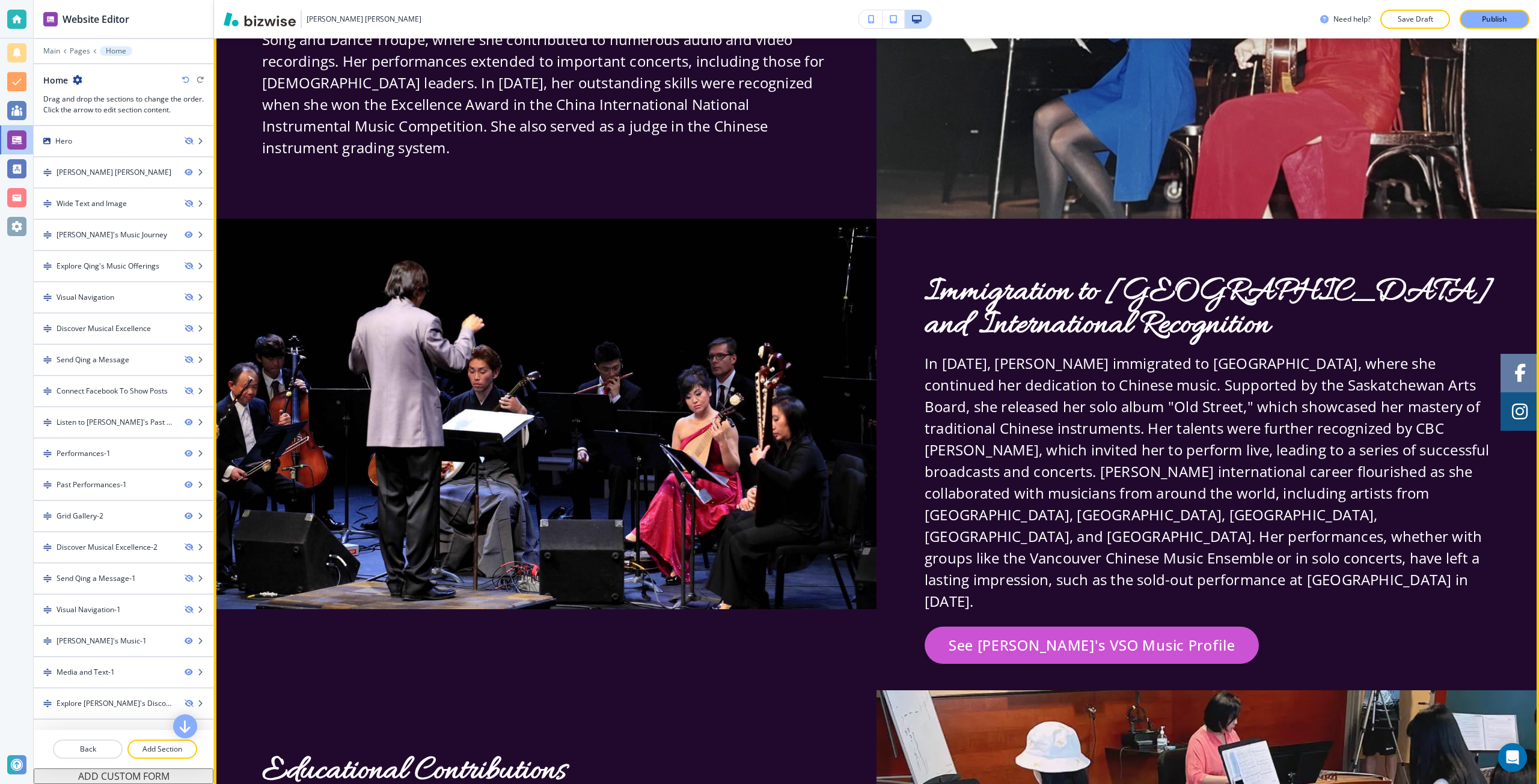
scroll to position [1502, 0]
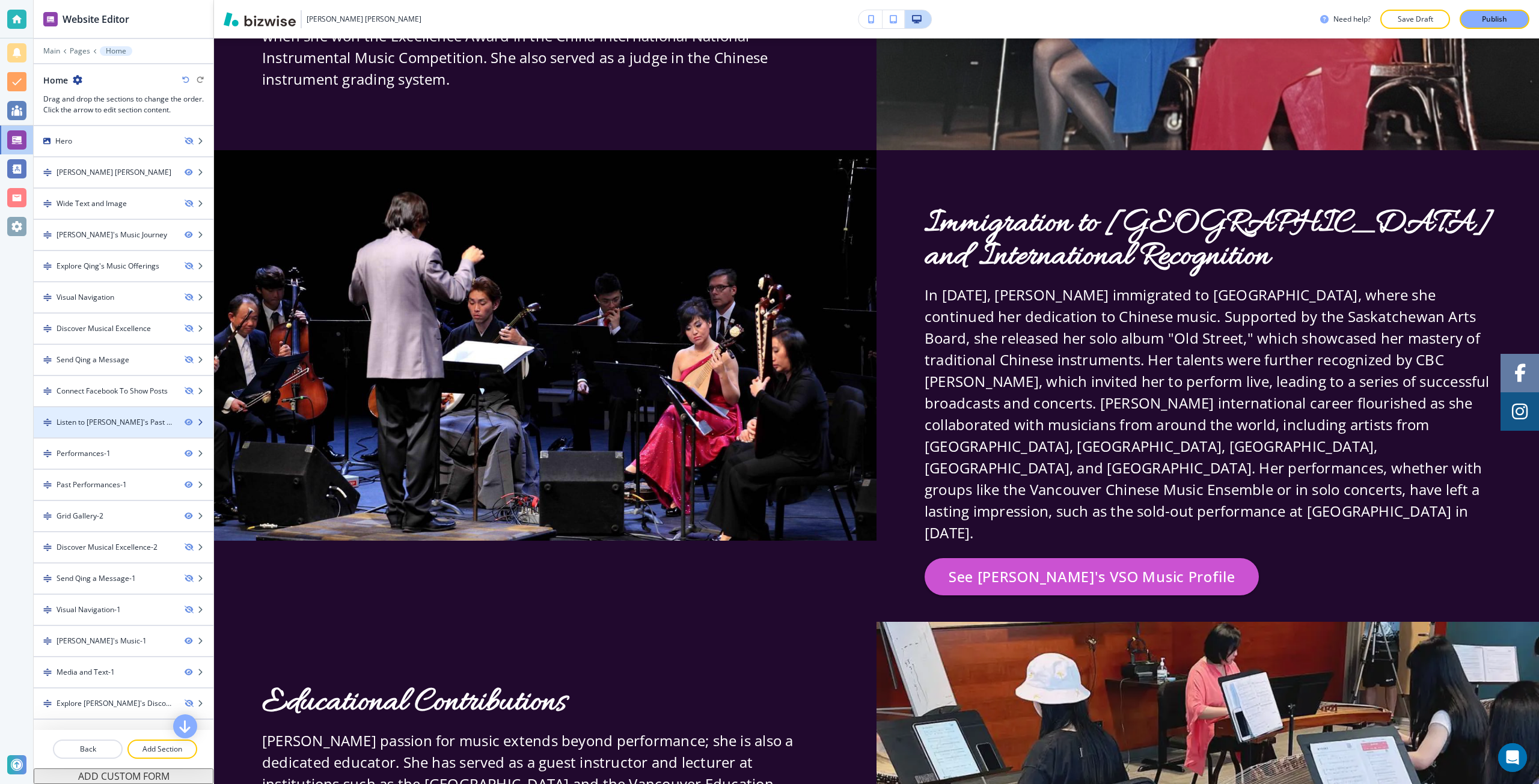
click at [119, 421] on div "Listen to Evelyn's Past Performances-1" at bounding box center [115, 422] width 119 height 11
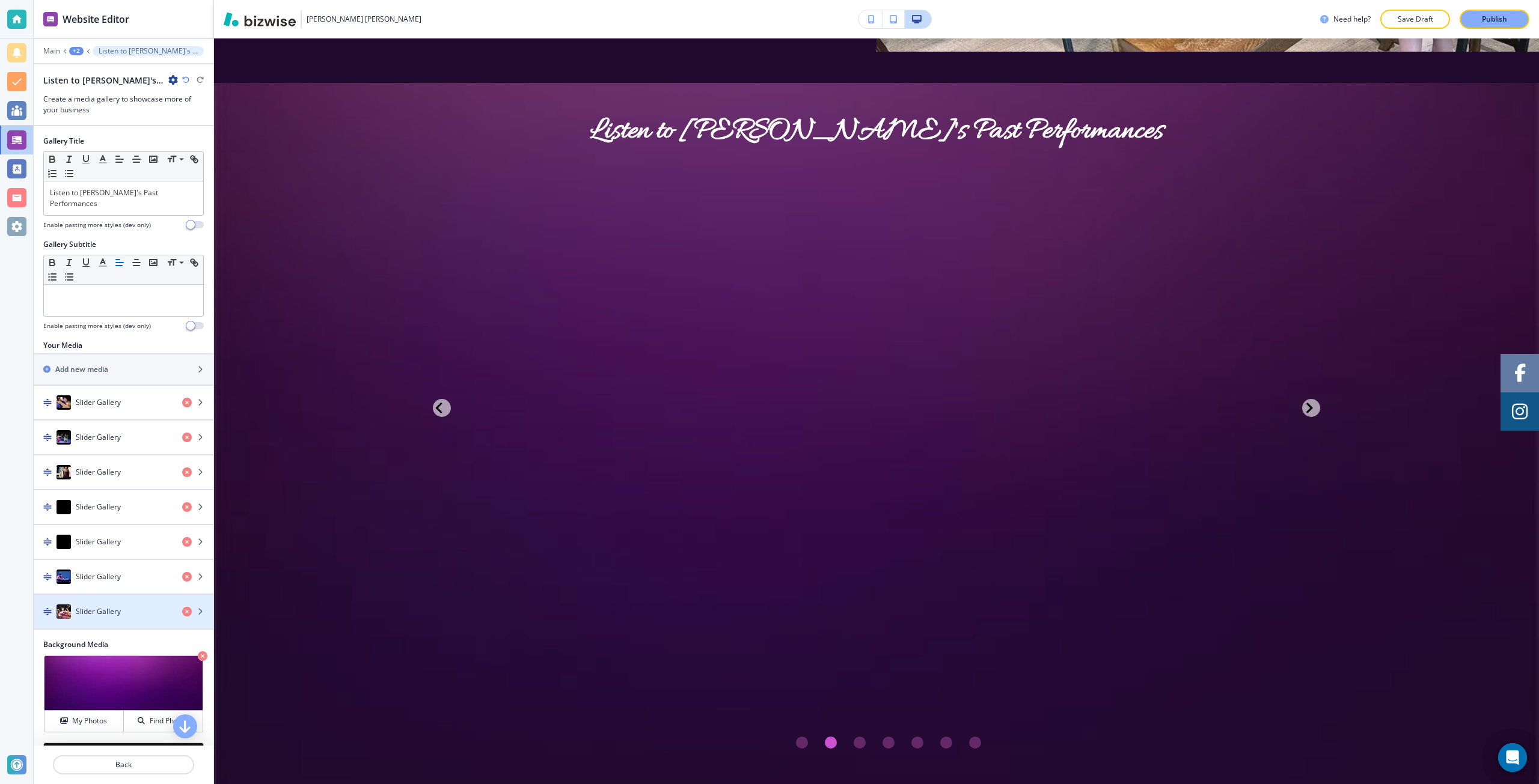
scroll to position [2464, 0]
click at [107, 763] on p "Back" at bounding box center [123, 765] width 139 height 11
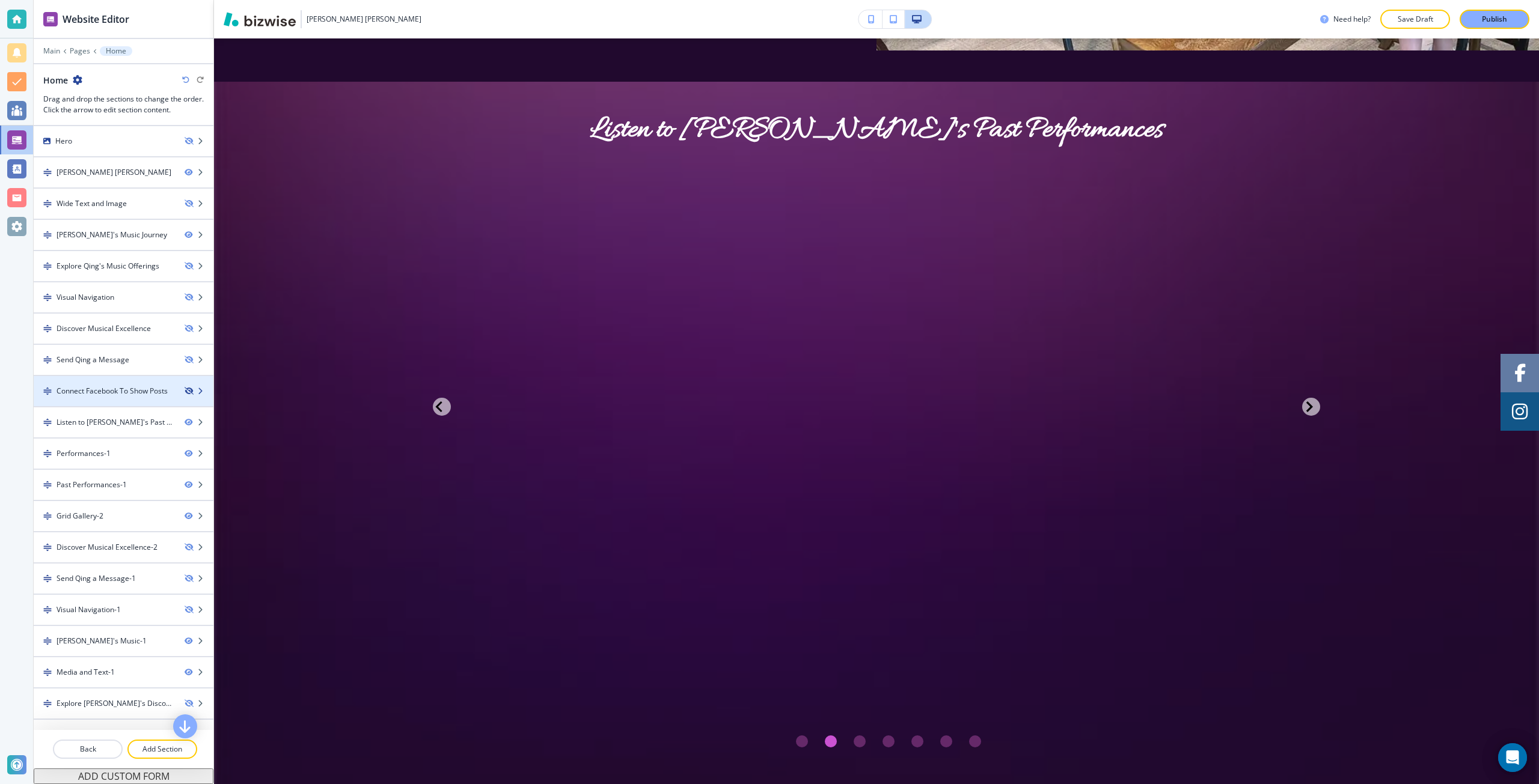
click at [185, 394] on icon "button" at bounding box center [188, 391] width 7 height 7
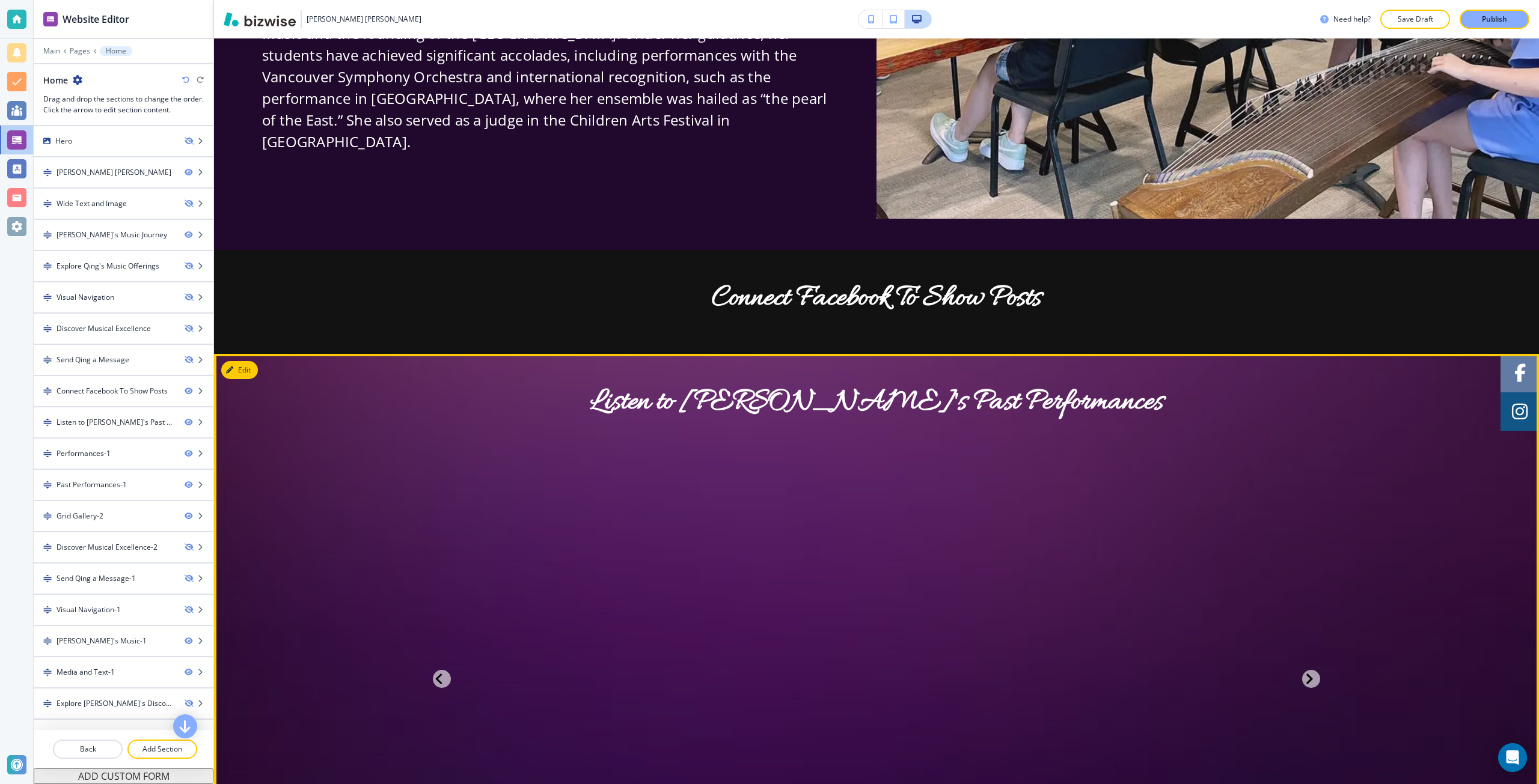
scroll to position [2088, 0]
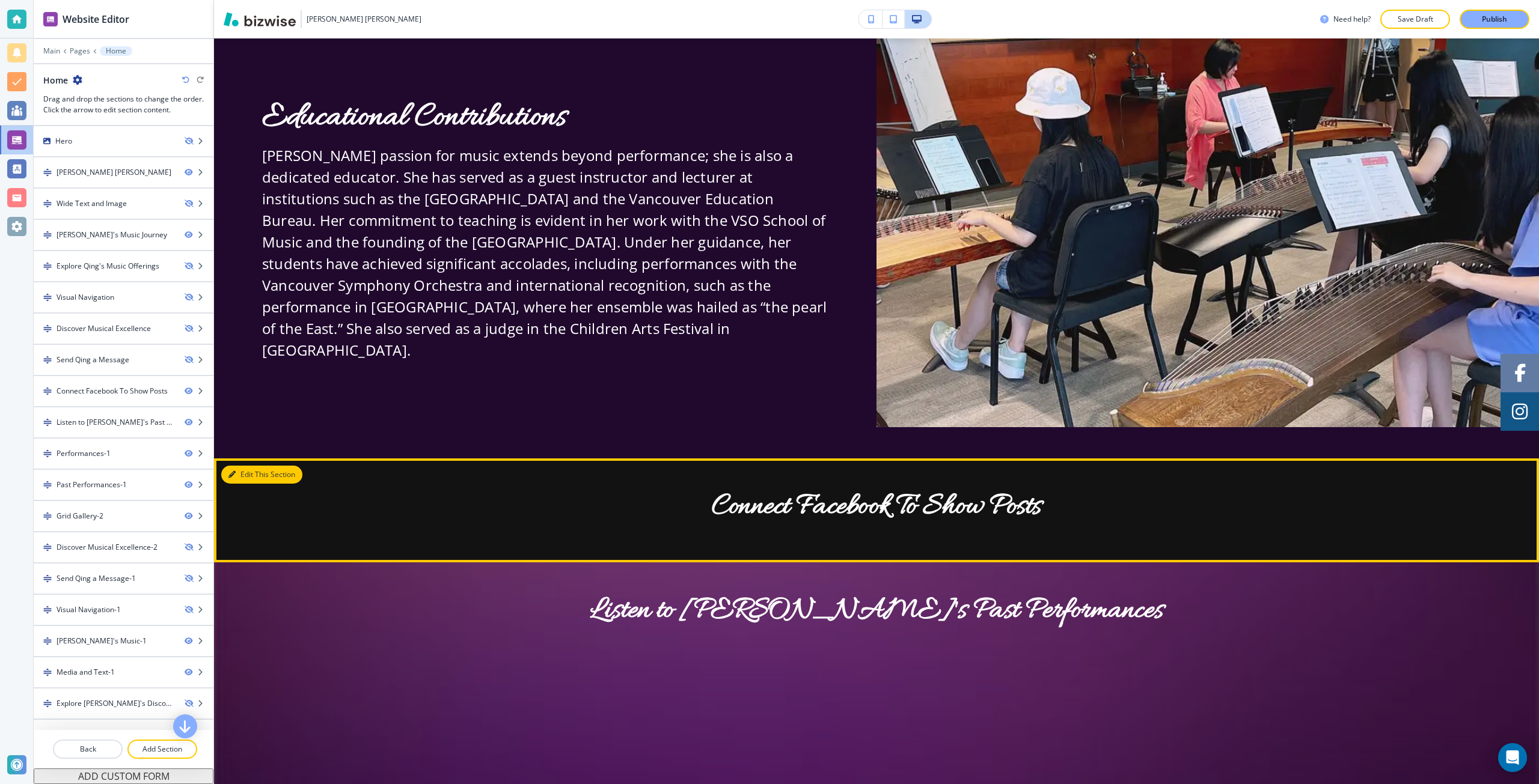
click at [225, 466] on button "Edit This Section" at bounding box center [262, 474] width 81 height 18
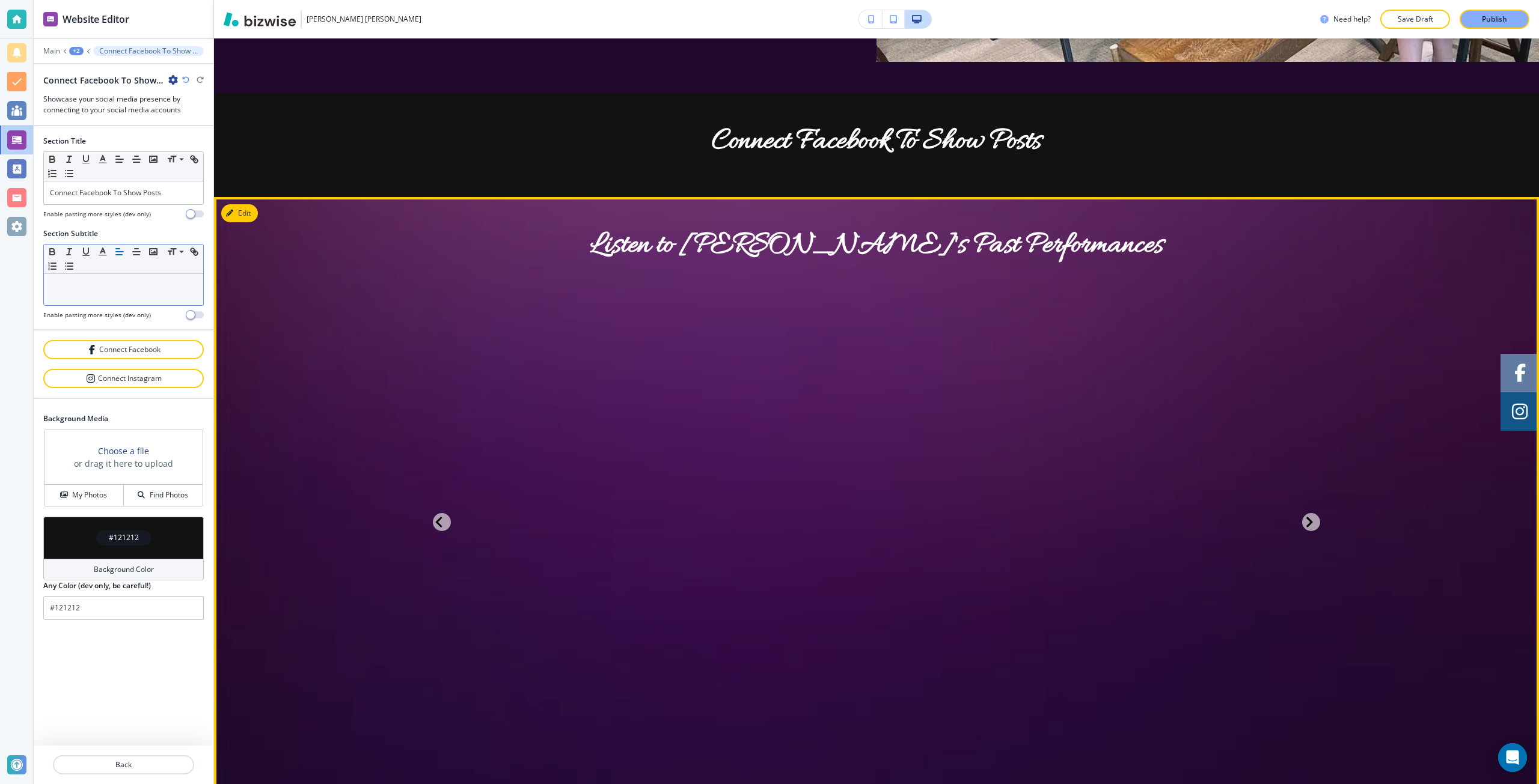
scroll to position [2464, 0]
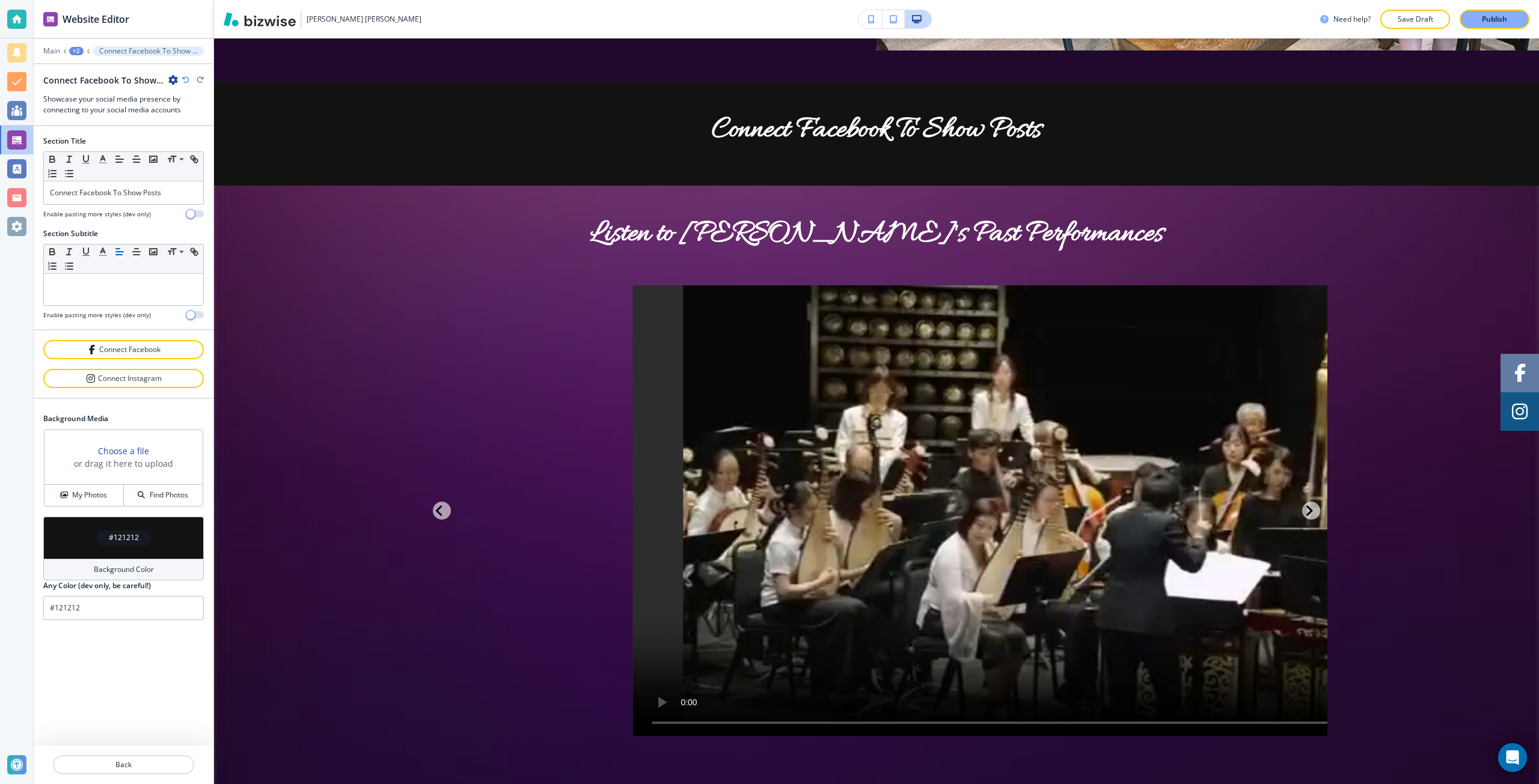
click at [175, 81] on icon "button" at bounding box center [174, 80] width 10 height 10
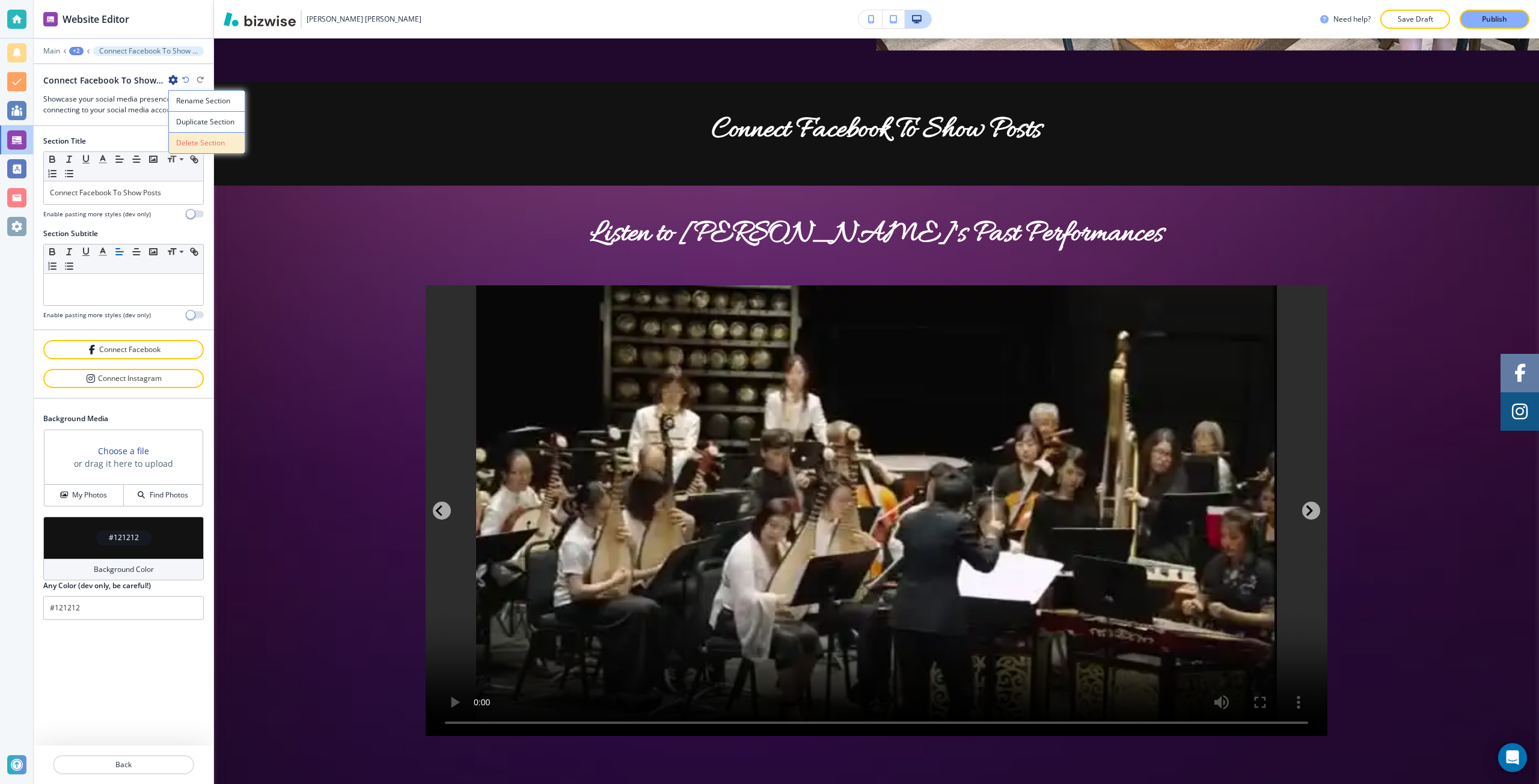
click at [211, 144] on p "Delete Section" at bounding box center [207, 143] width 61 height 11
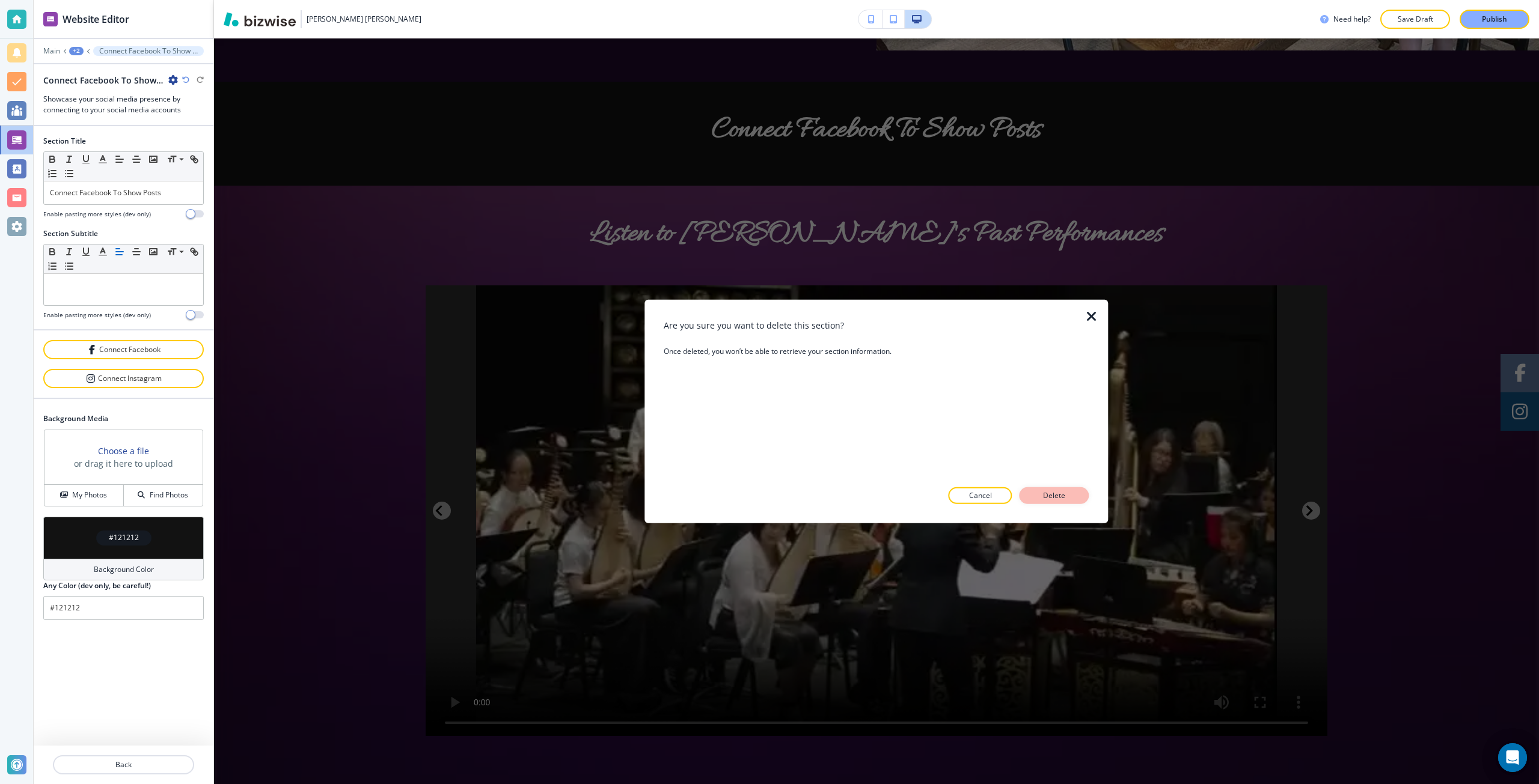
click at [1037, 493] on button "Delete" at bounding box center [1055, 496] width 70 height 17
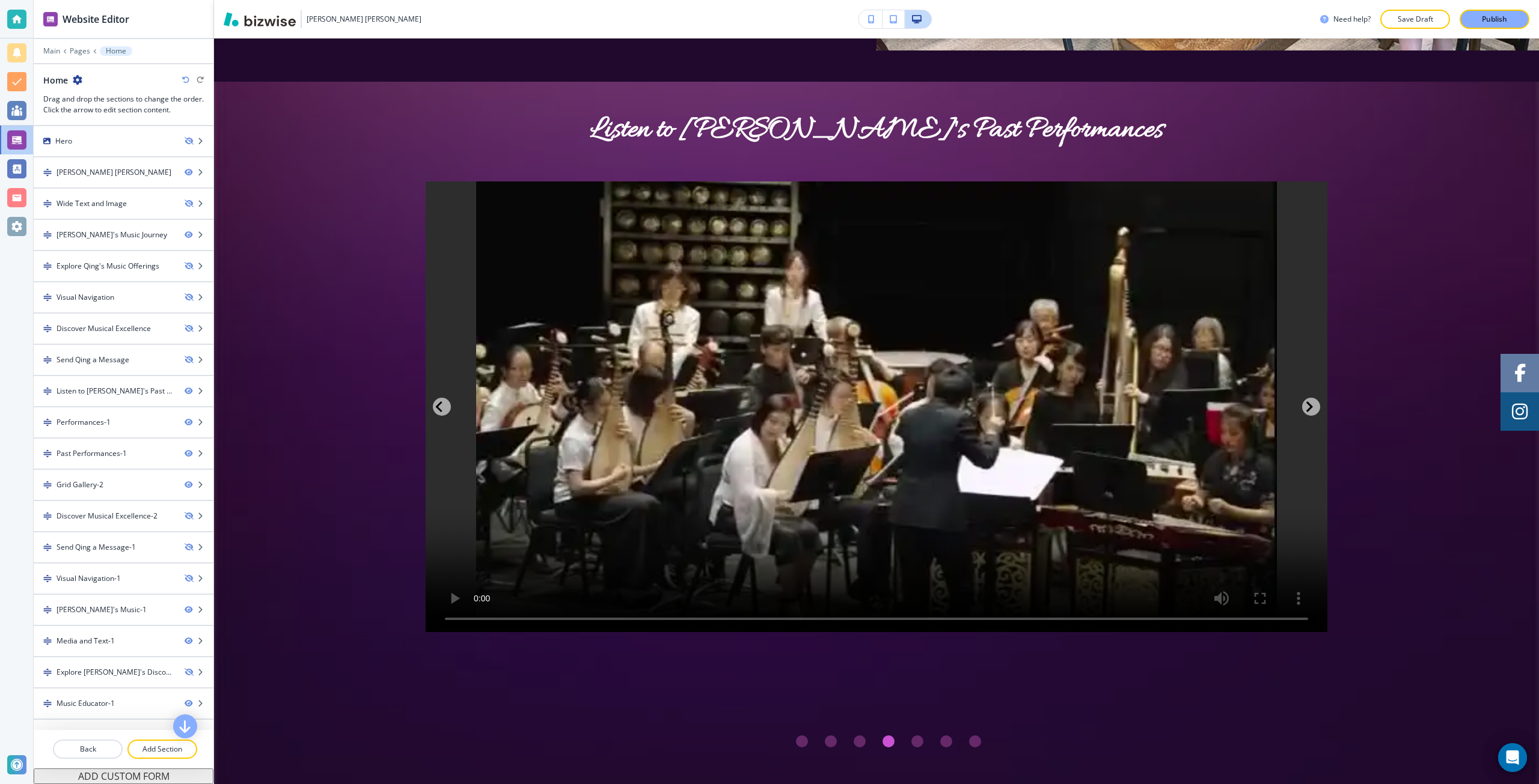
scroll to position [2360, 0]
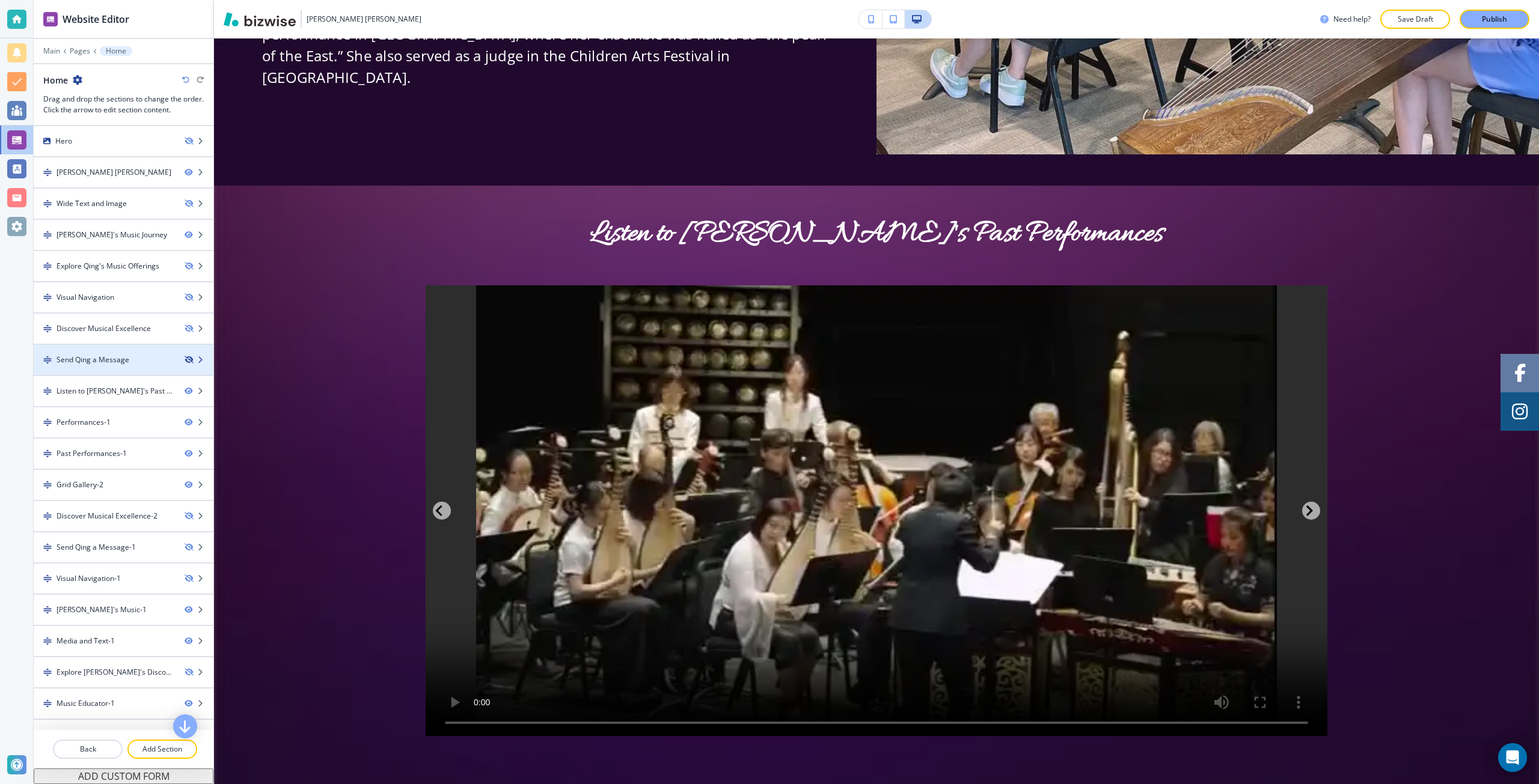
click at [185, 360] on icon "button" at bounding box center [188, 360] width 7 height 7
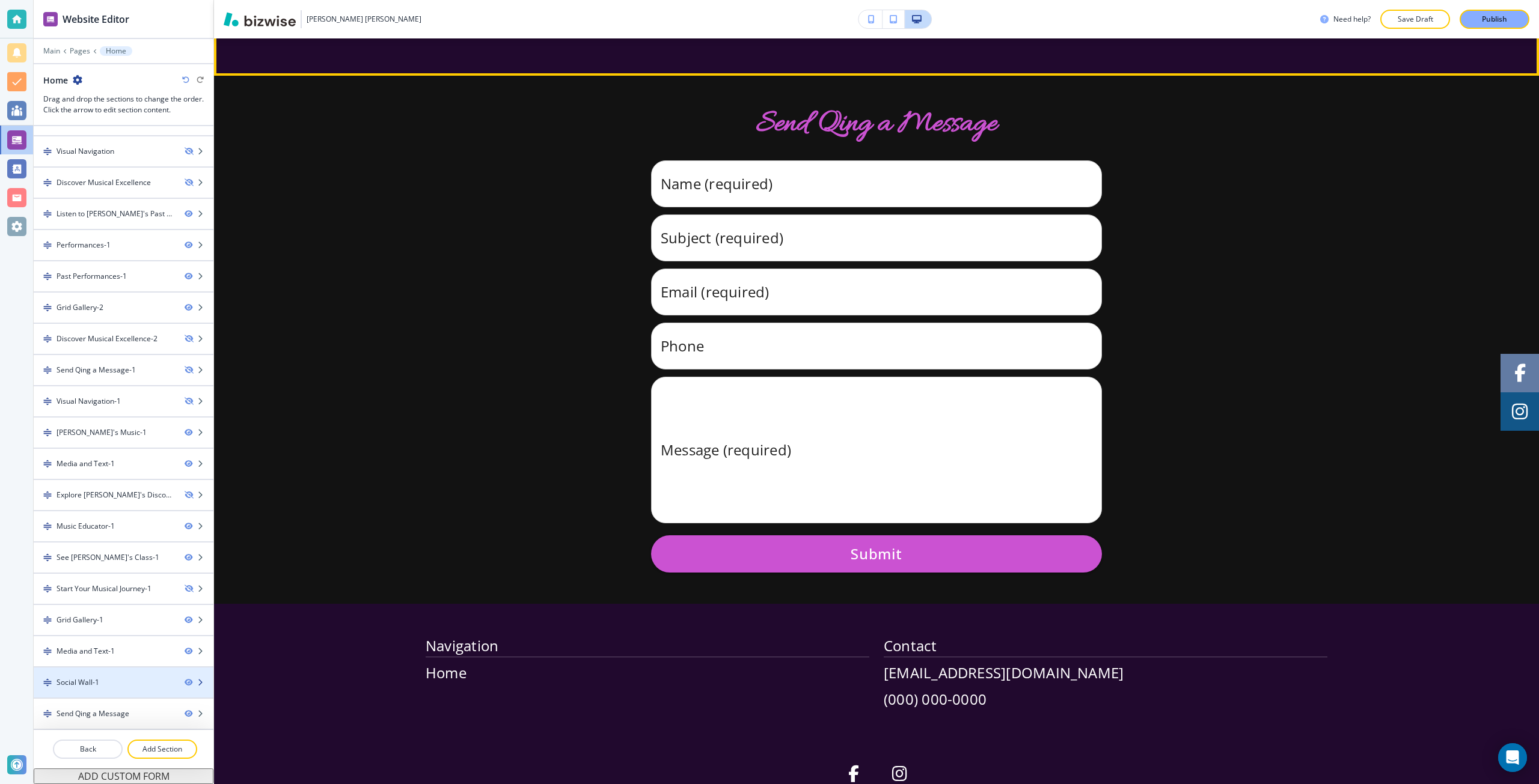
scroll to position [10367, 0]
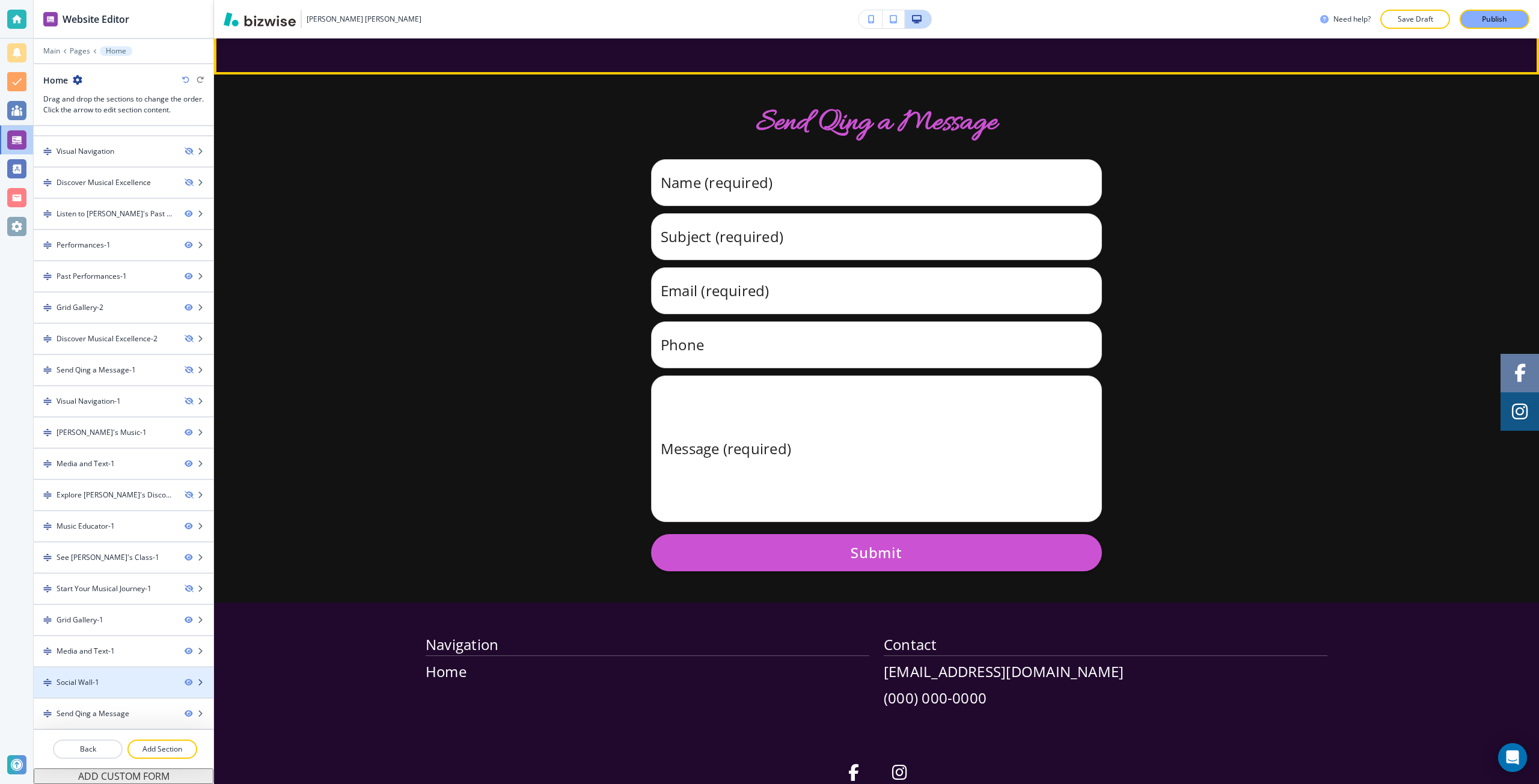
click at [134, 678] on div "Social Wall-1" at bounding box center [104, 682] width 142 height 11
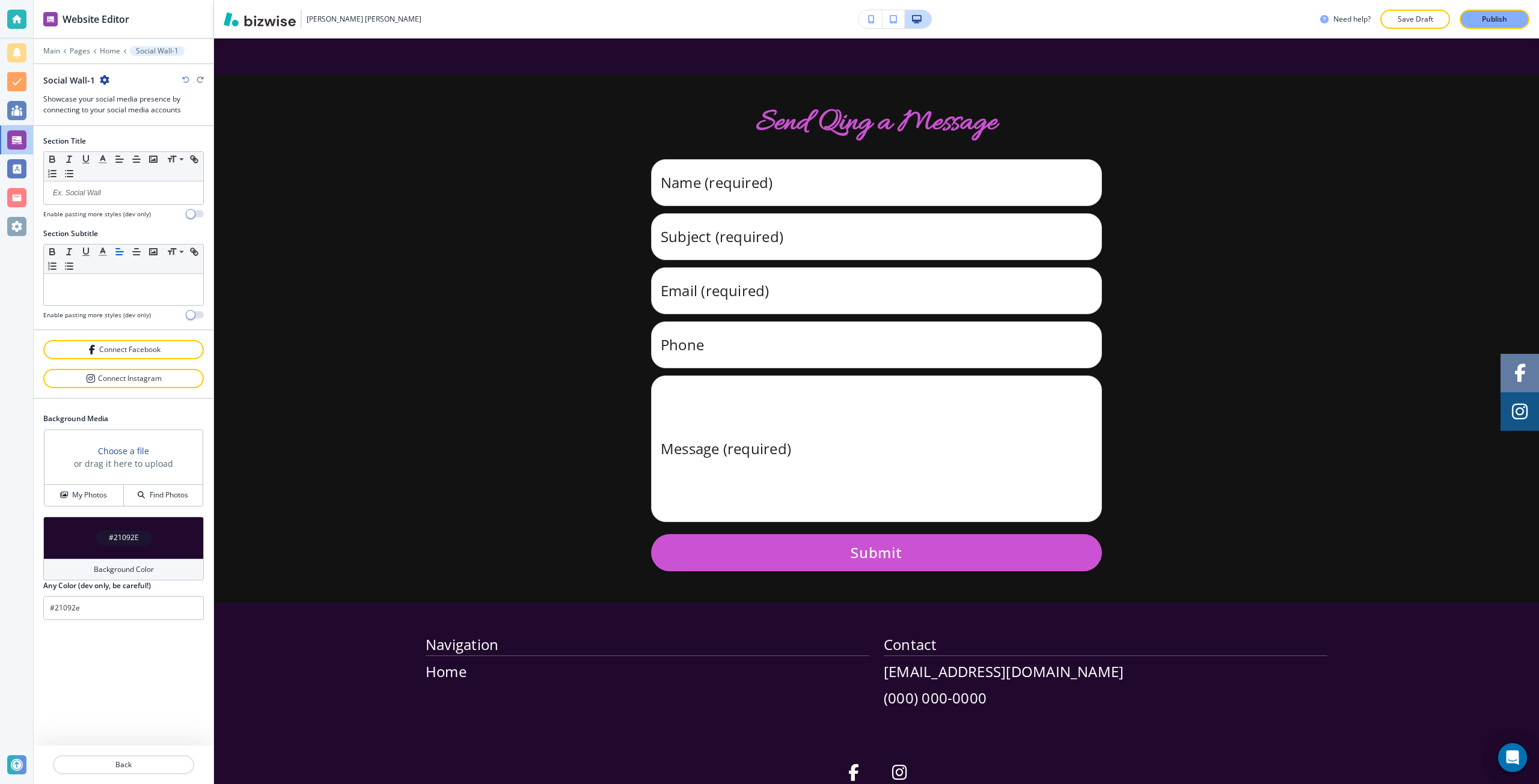
scroll to position [10304, 0]
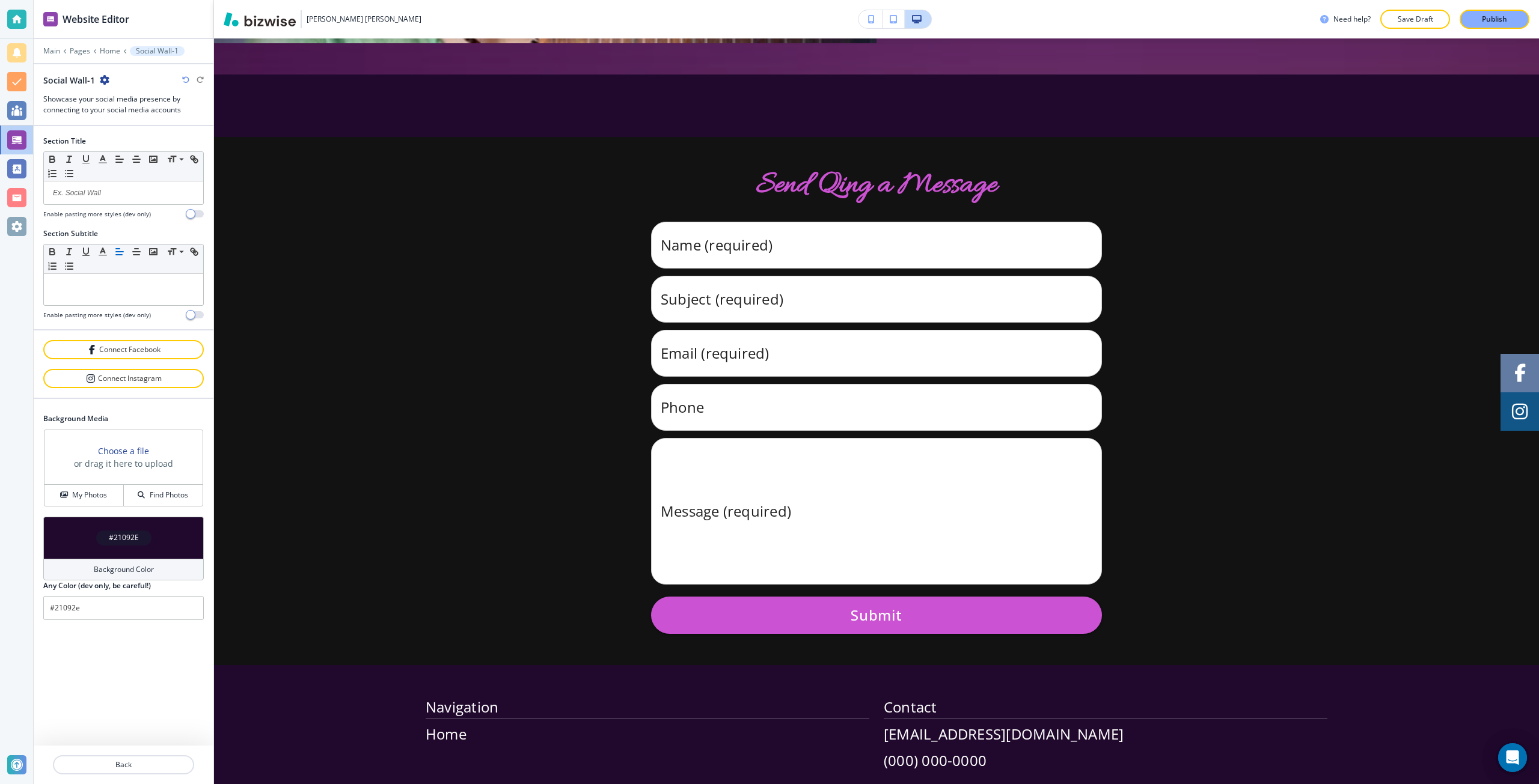
click at [105, 77] on icon "button" at bounding box center [105, 80] width 10 height 10
click at [138, 141] on p "Delete Section" at bounding box center [137, 143] width 61 height 11
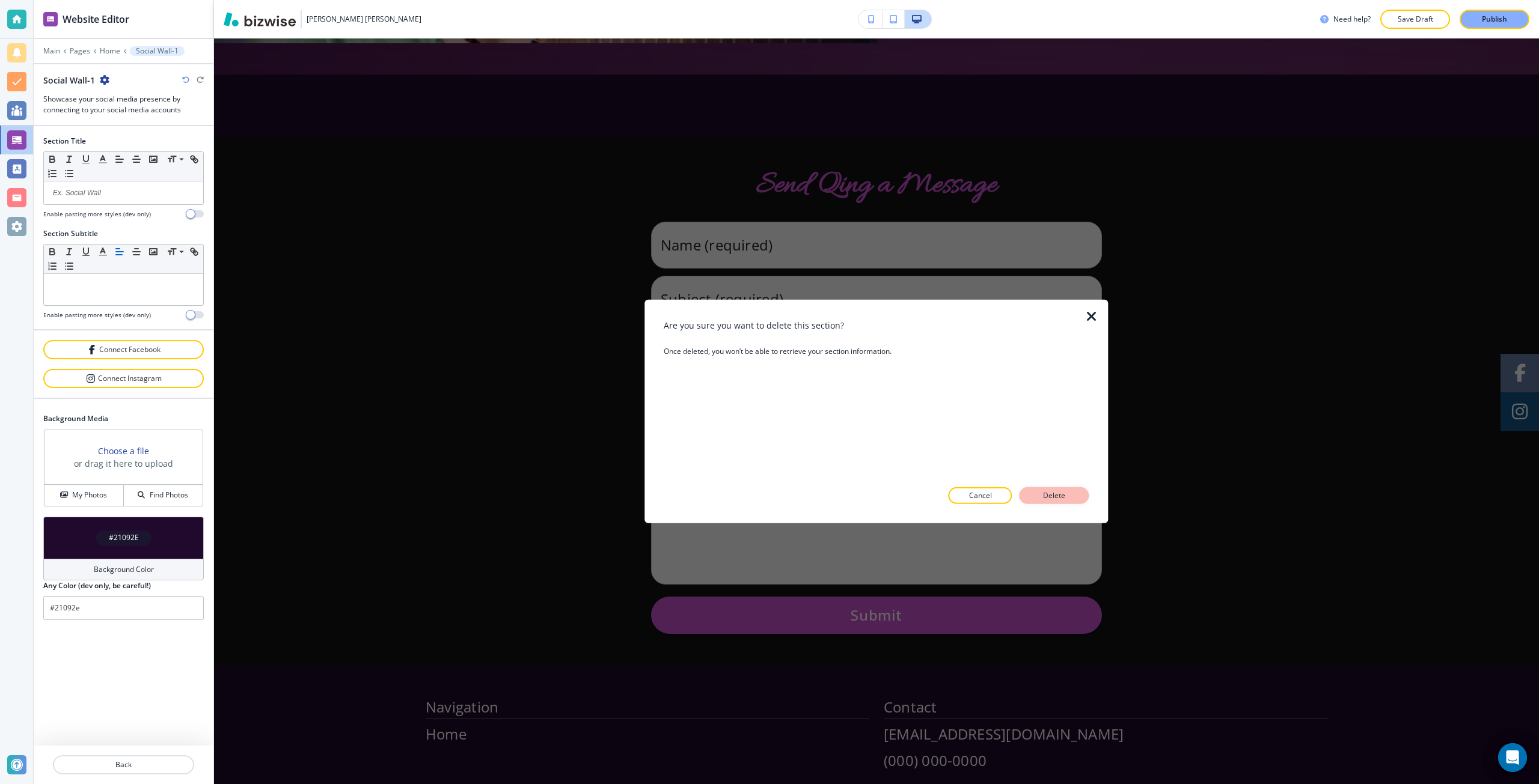
click at [1045, 493] on p "Delete" at bounding box center [1054, 495] width 29 height 11
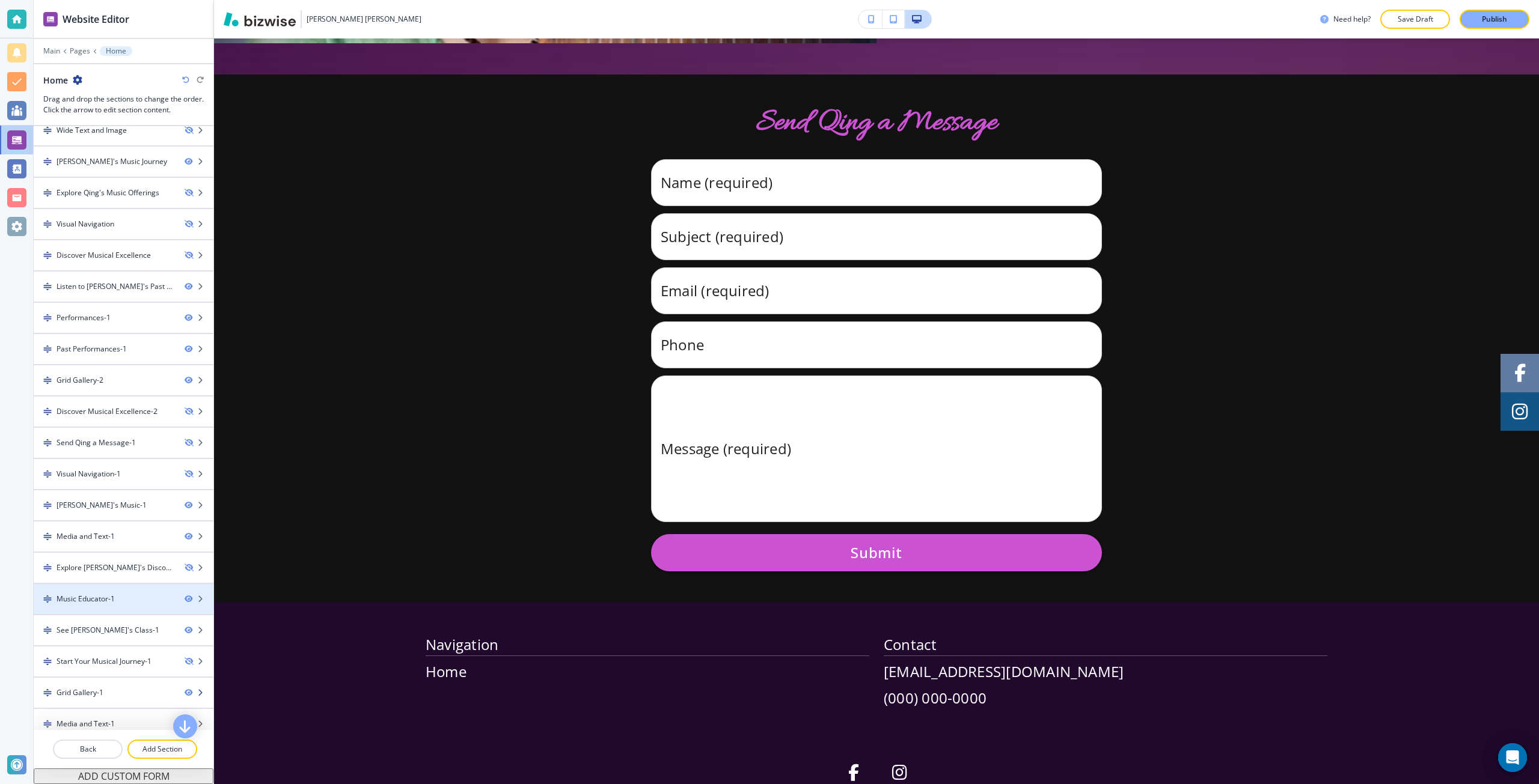
scroll to position [114, 0]
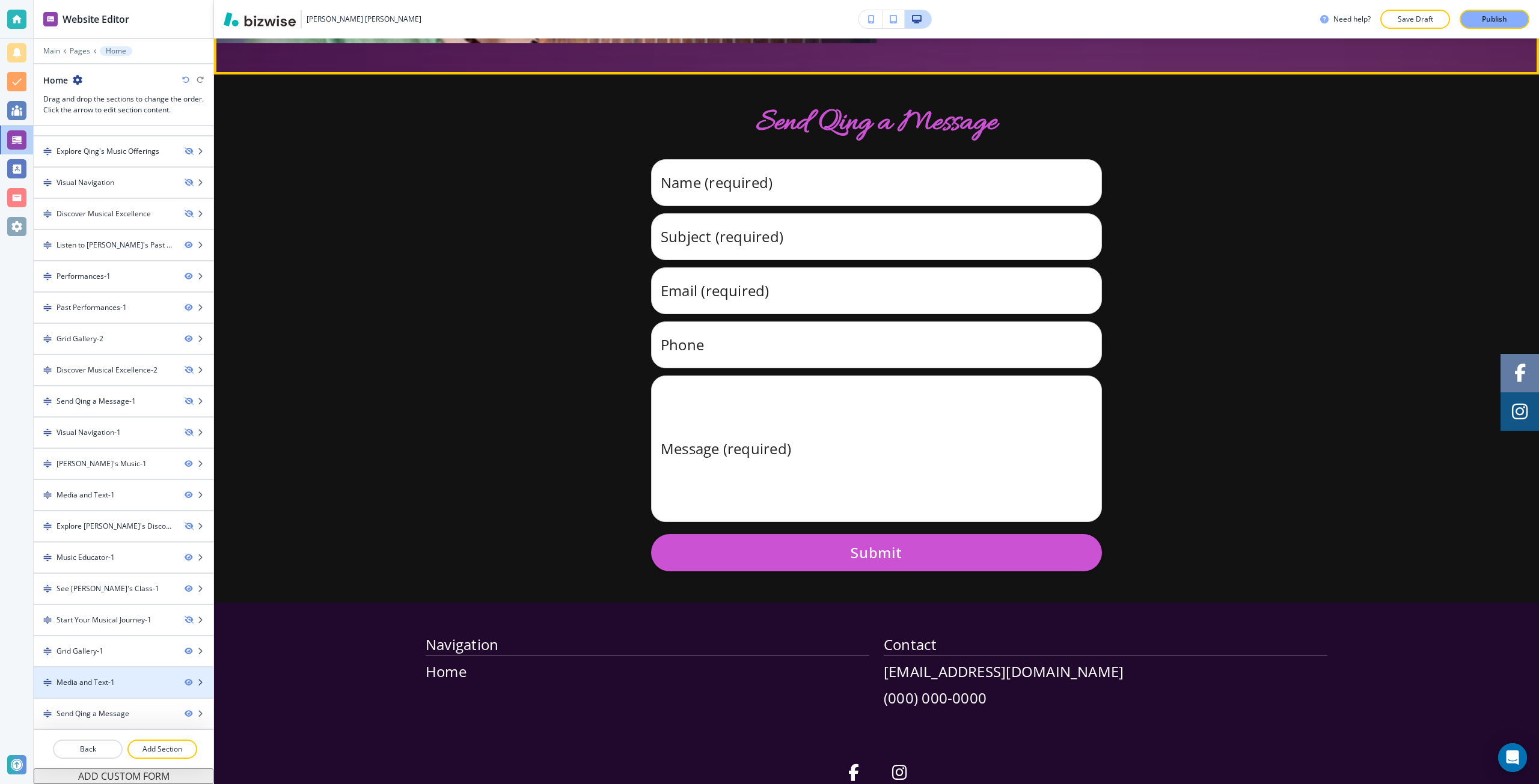
click at [107, 684] on div "Media and Text-1" at bounding box center [85, 682] width 58 height 11
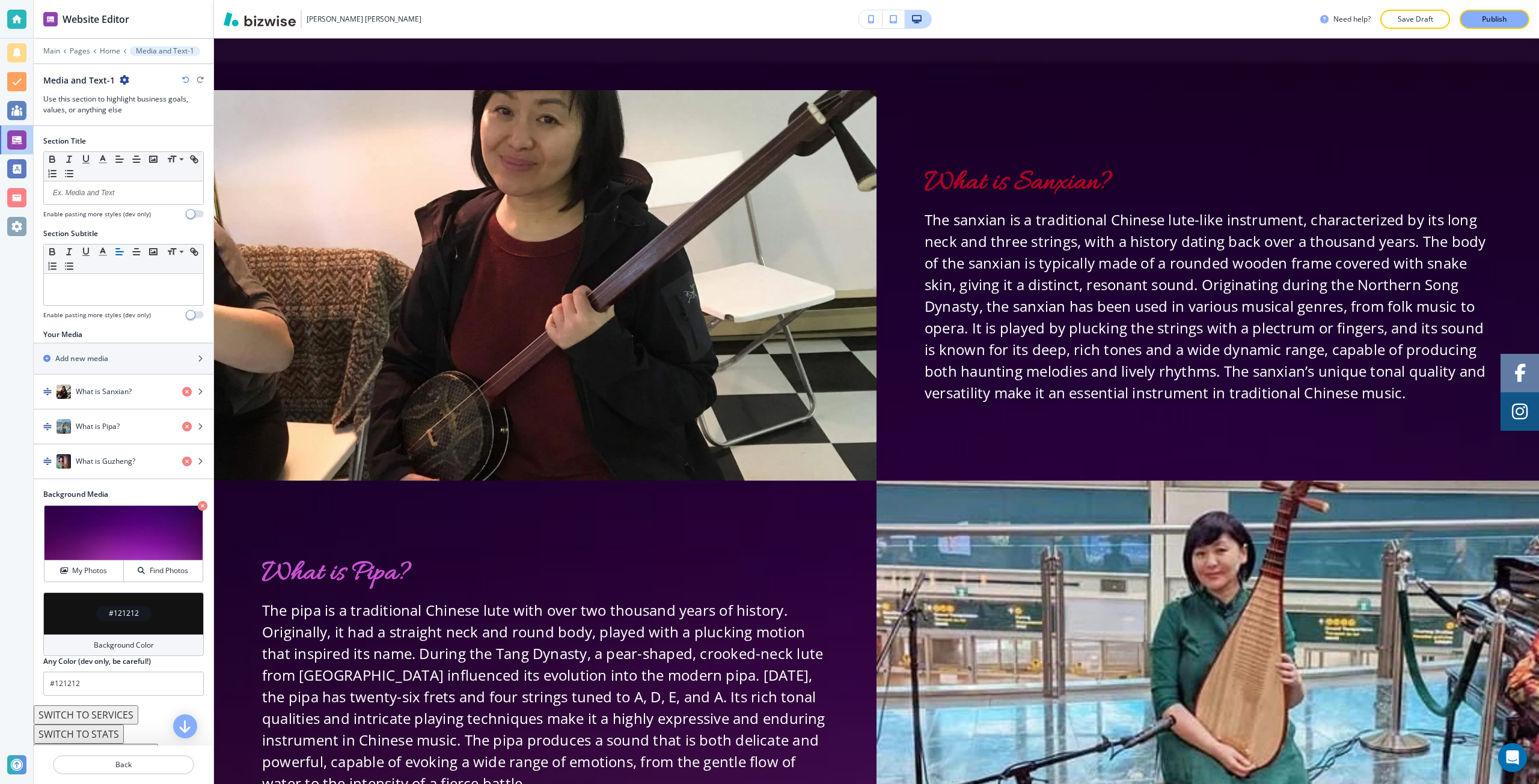
scroll to position [9070, 0]
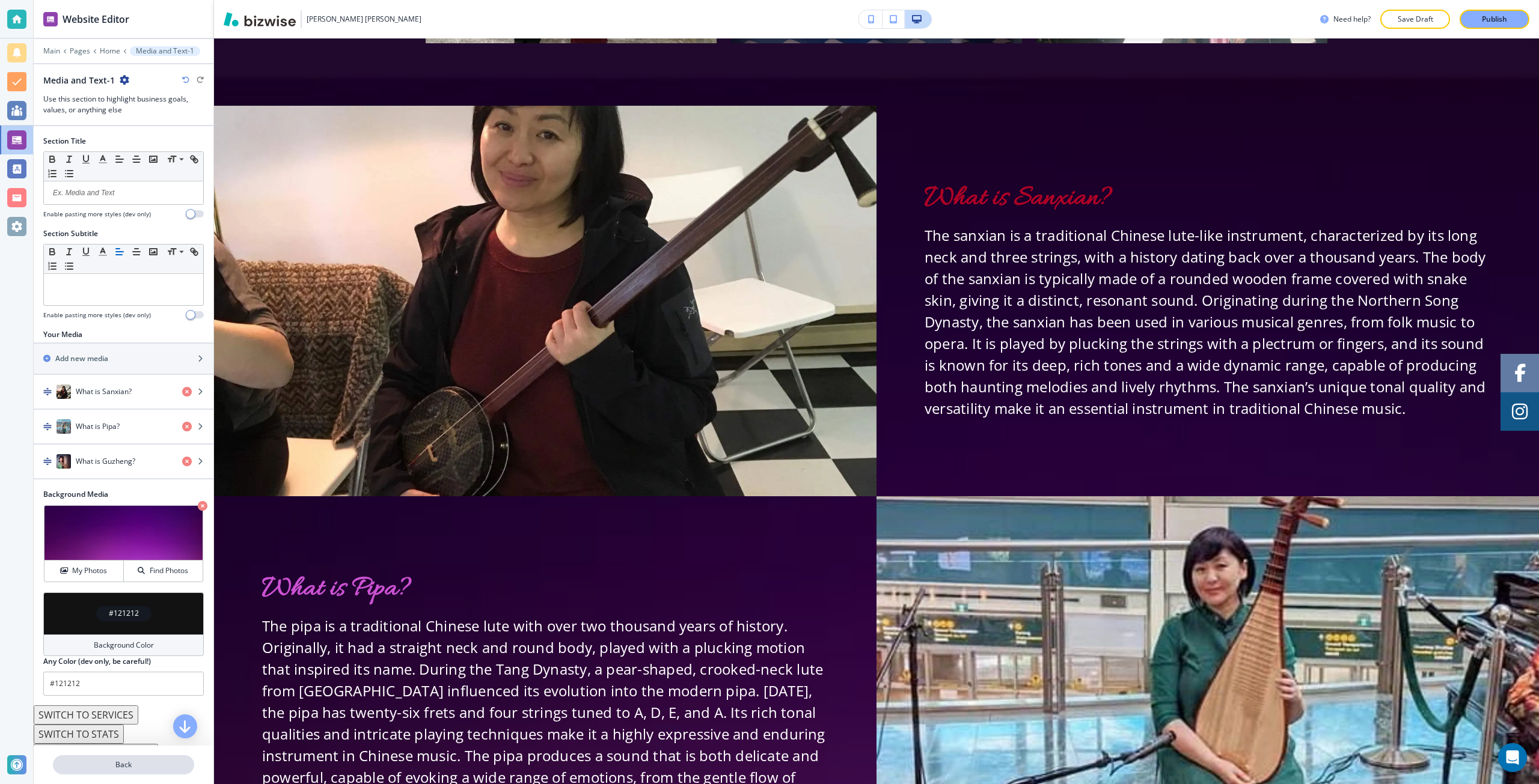
click at [127, 761] on p "Back" at bounding box center [123, 765] width 139 height 11
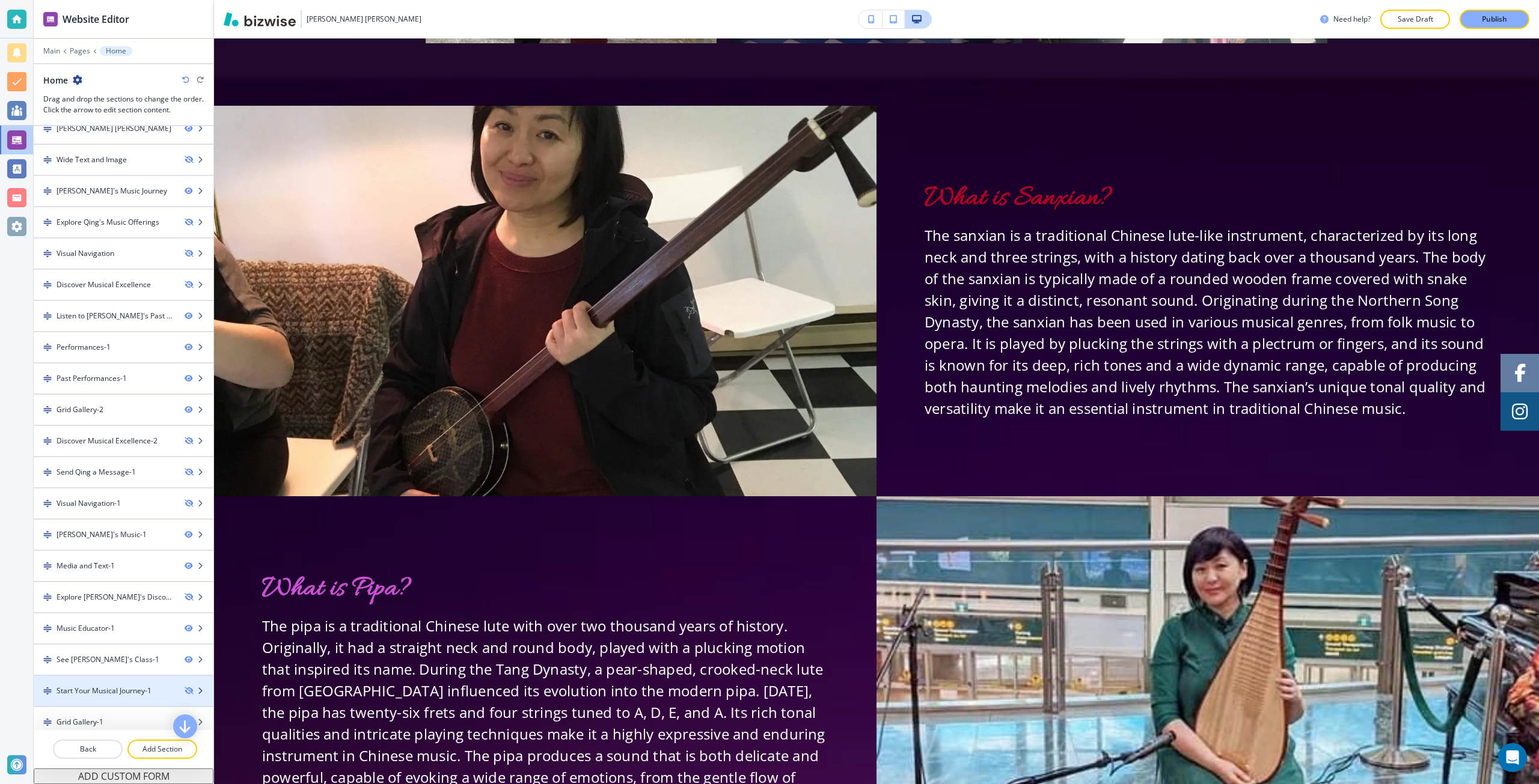
scroll to position [114, 0]
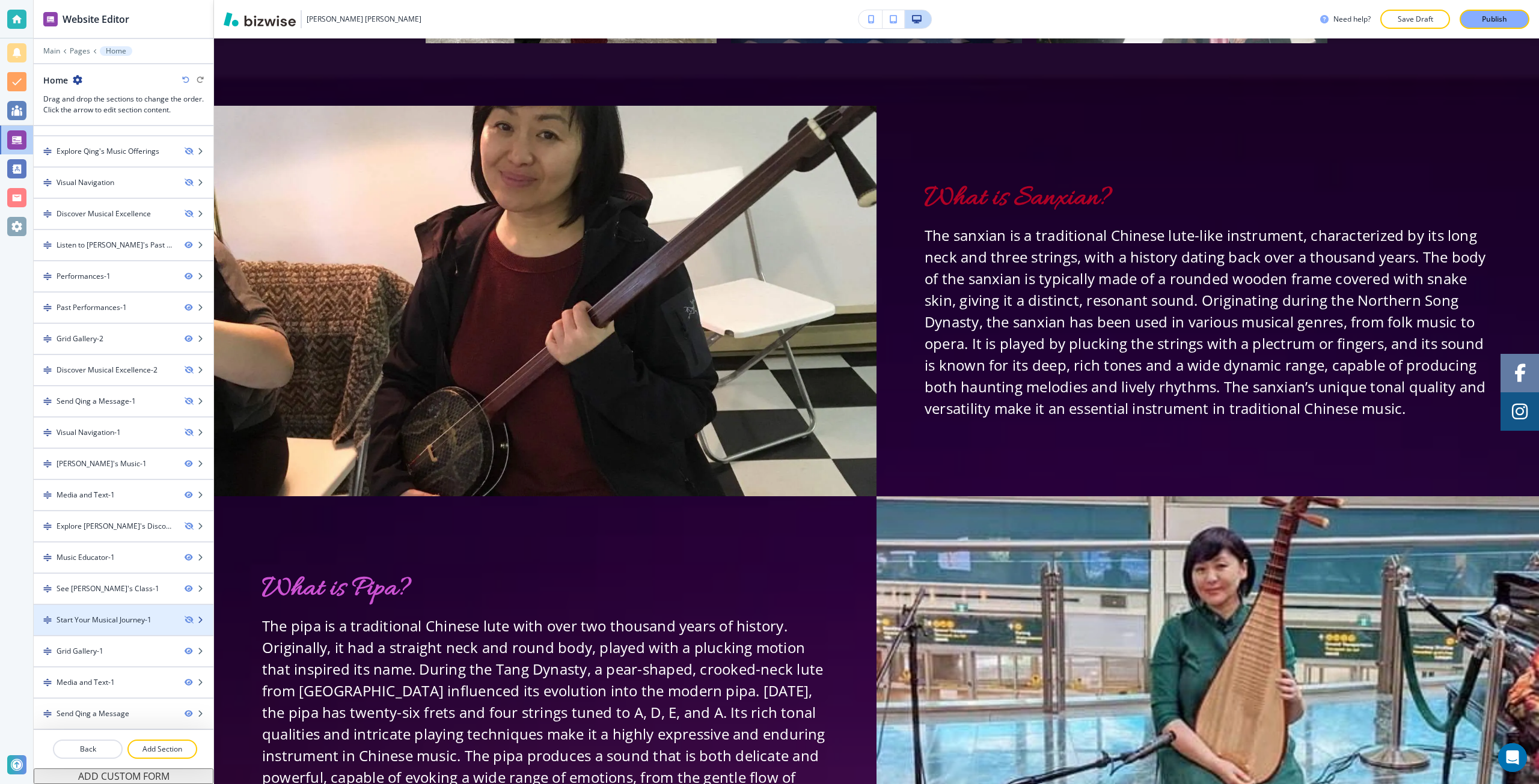
click at [122, 626] on div at bounding box center [123, 630] width 180 height 10
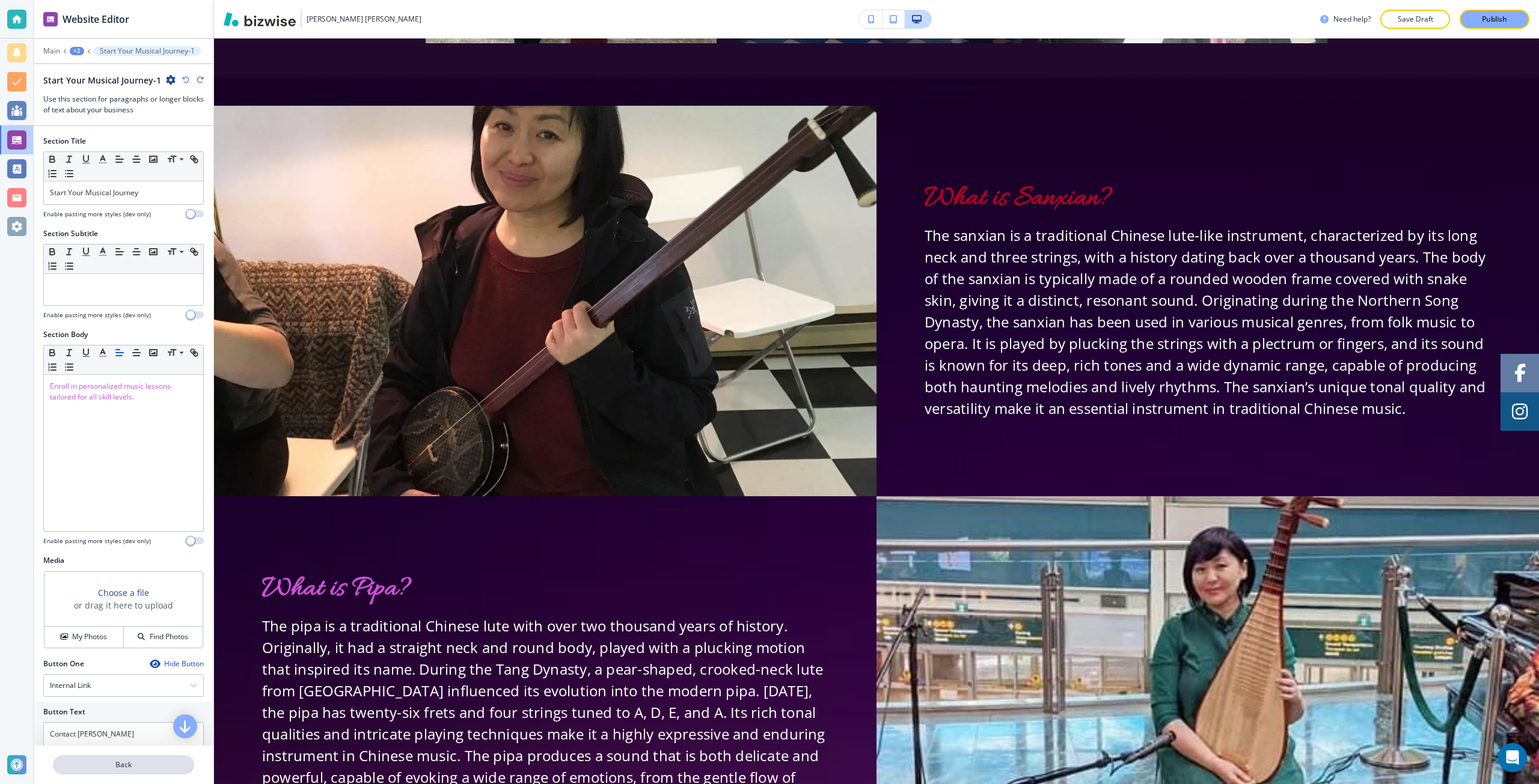
click at [87, 761] on p "Back" at bounding box center [123, 765] width 139 height 11
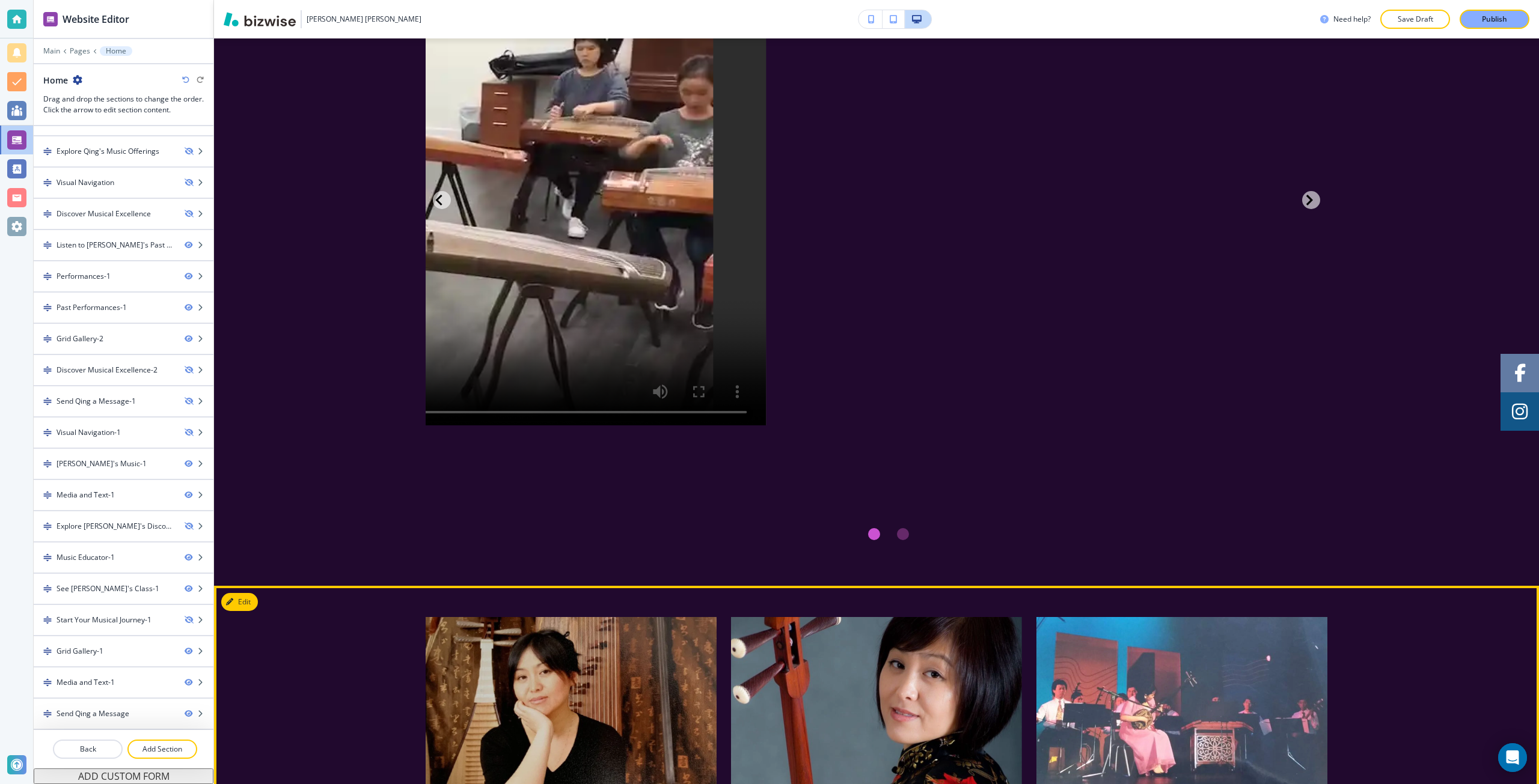
scroll to position [7628, 0]
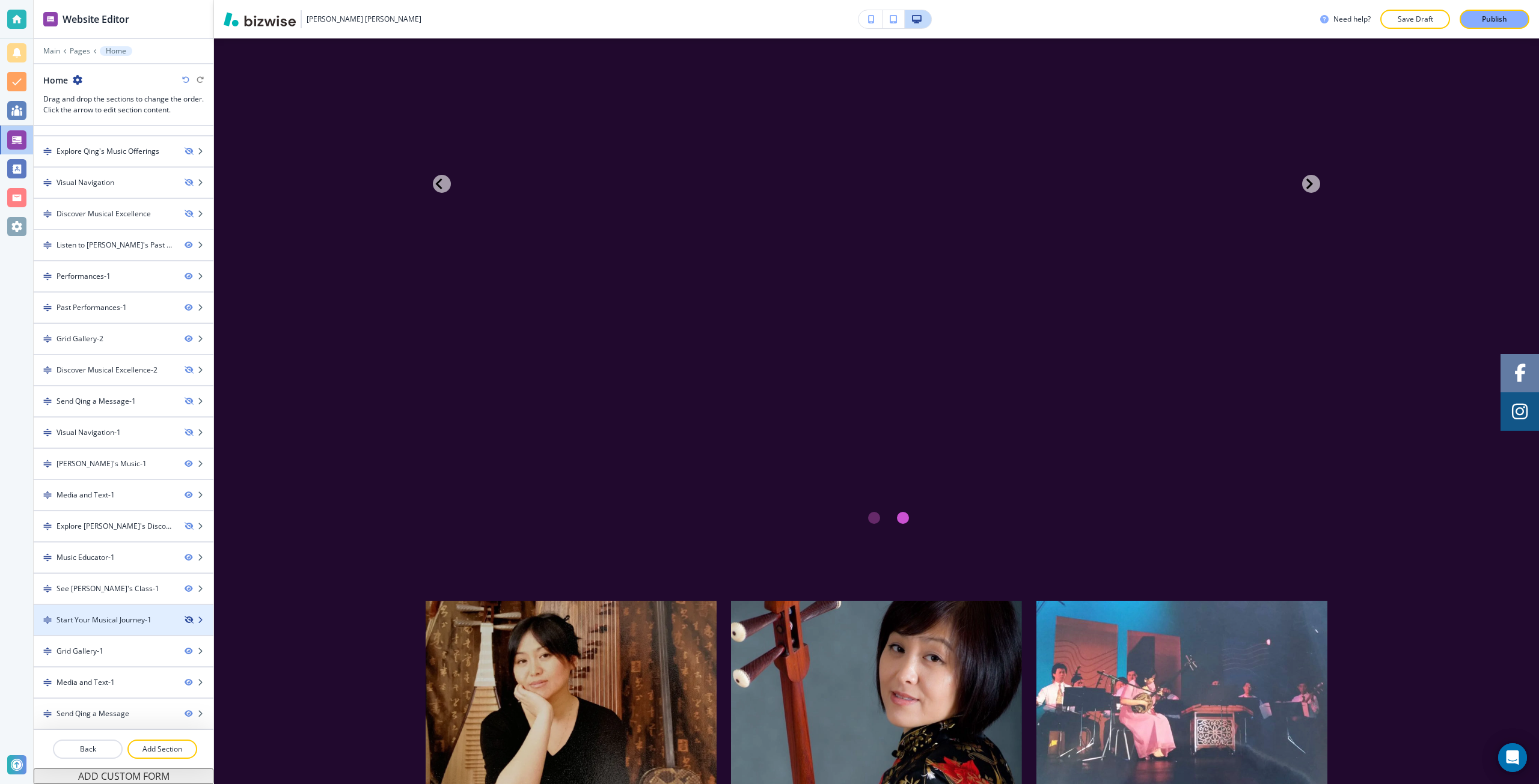
click at [185, 616] on icon "button" at bounding box center [188, 620] width 7 height 7
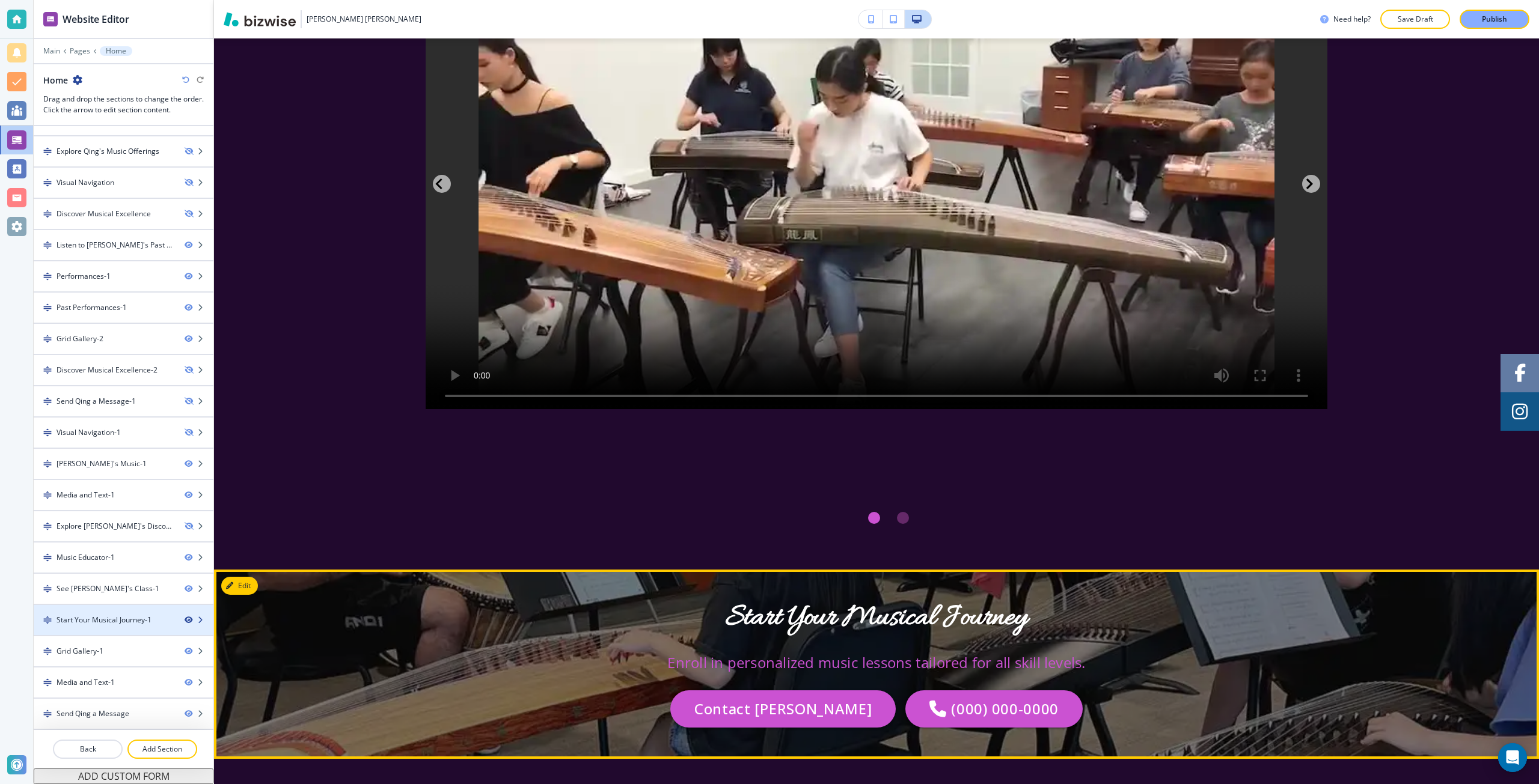
click at [185, 621] on icon "button" at bounding box center [188, 620] width 7 height 7
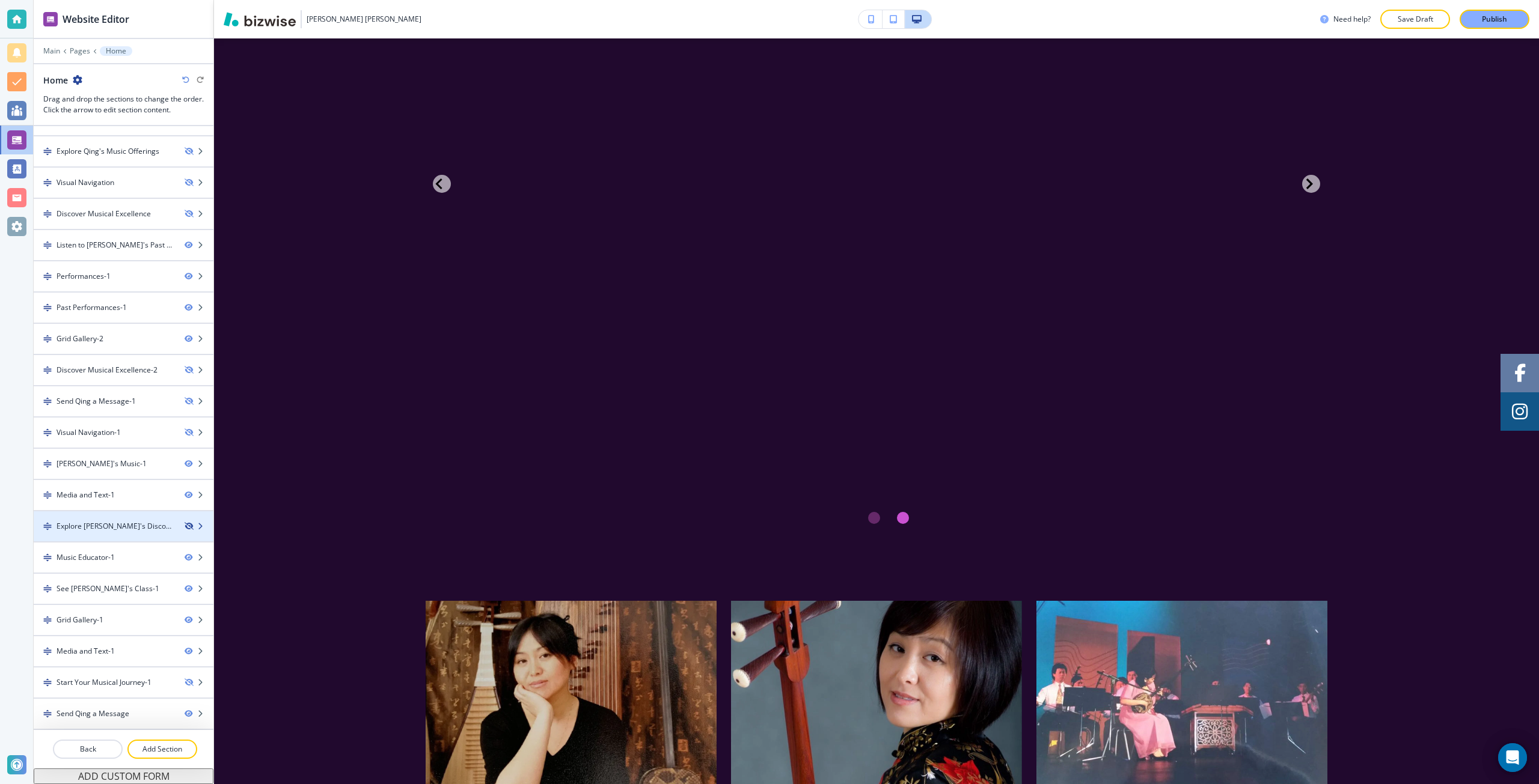
click at [185, 527] on icon "button" at bounding box center [188, 526] width 7 height 7
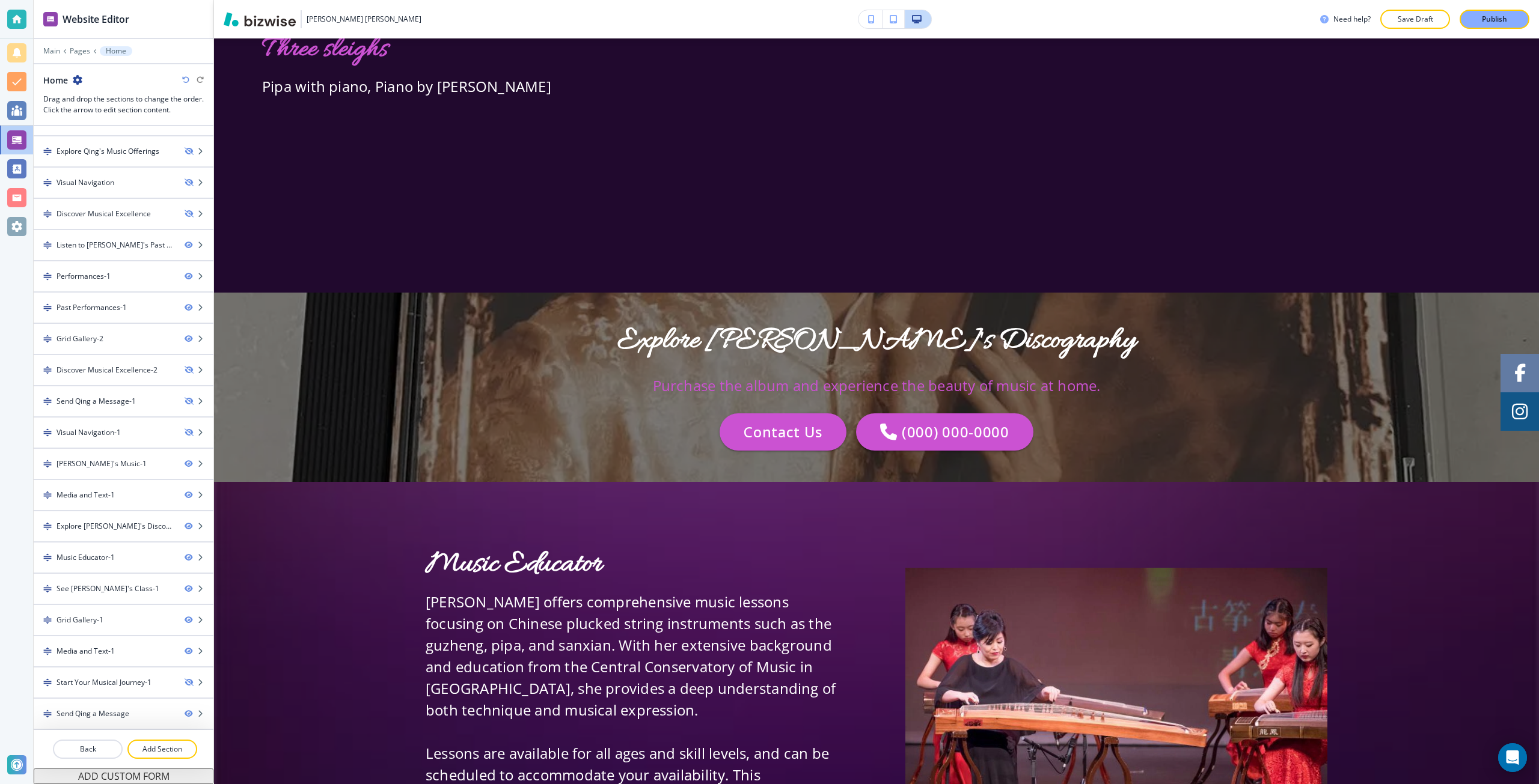
scroll to position [6676, 0]
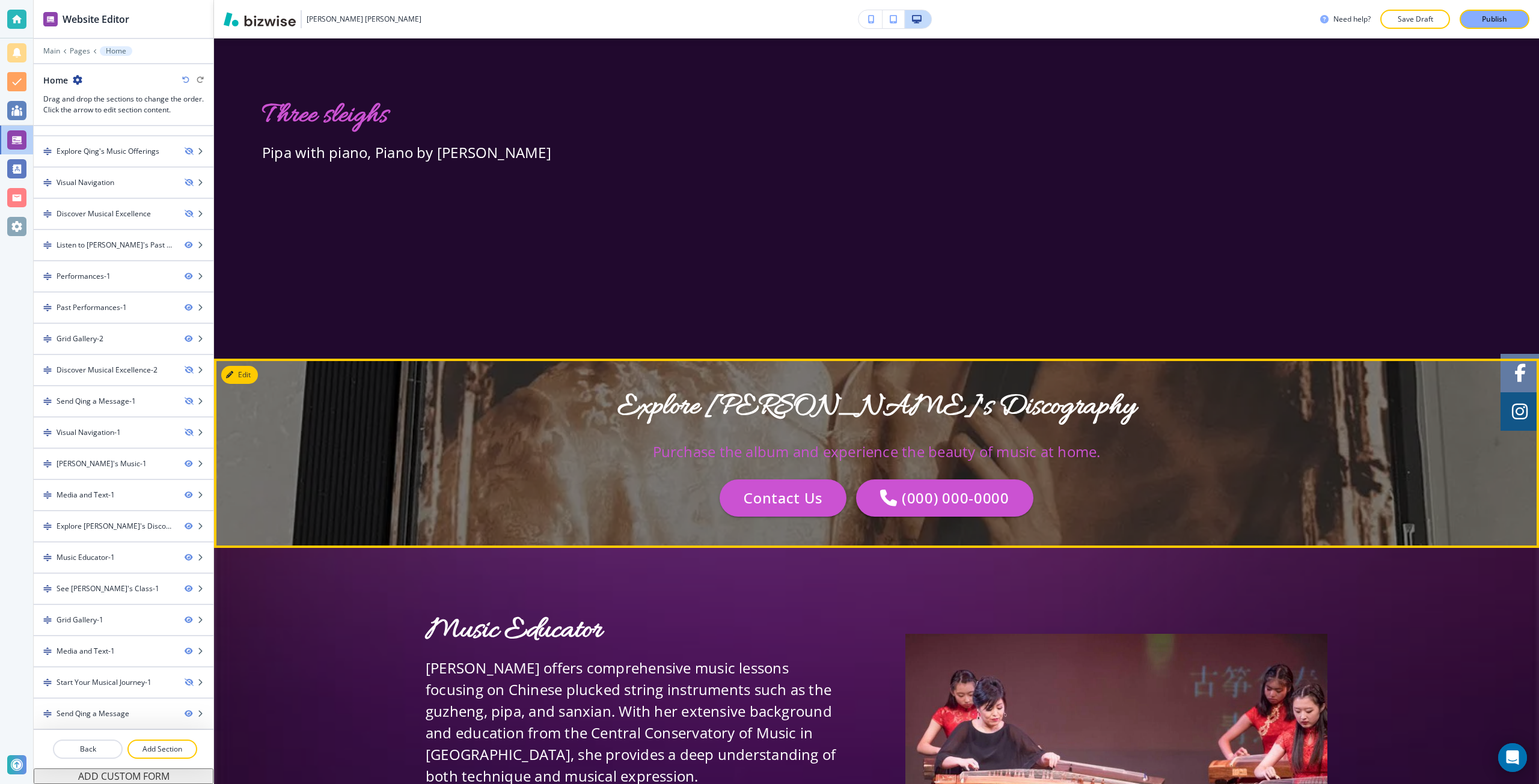
click at [118, 534] on div at bounding box center [123, 537] width 180 height 10
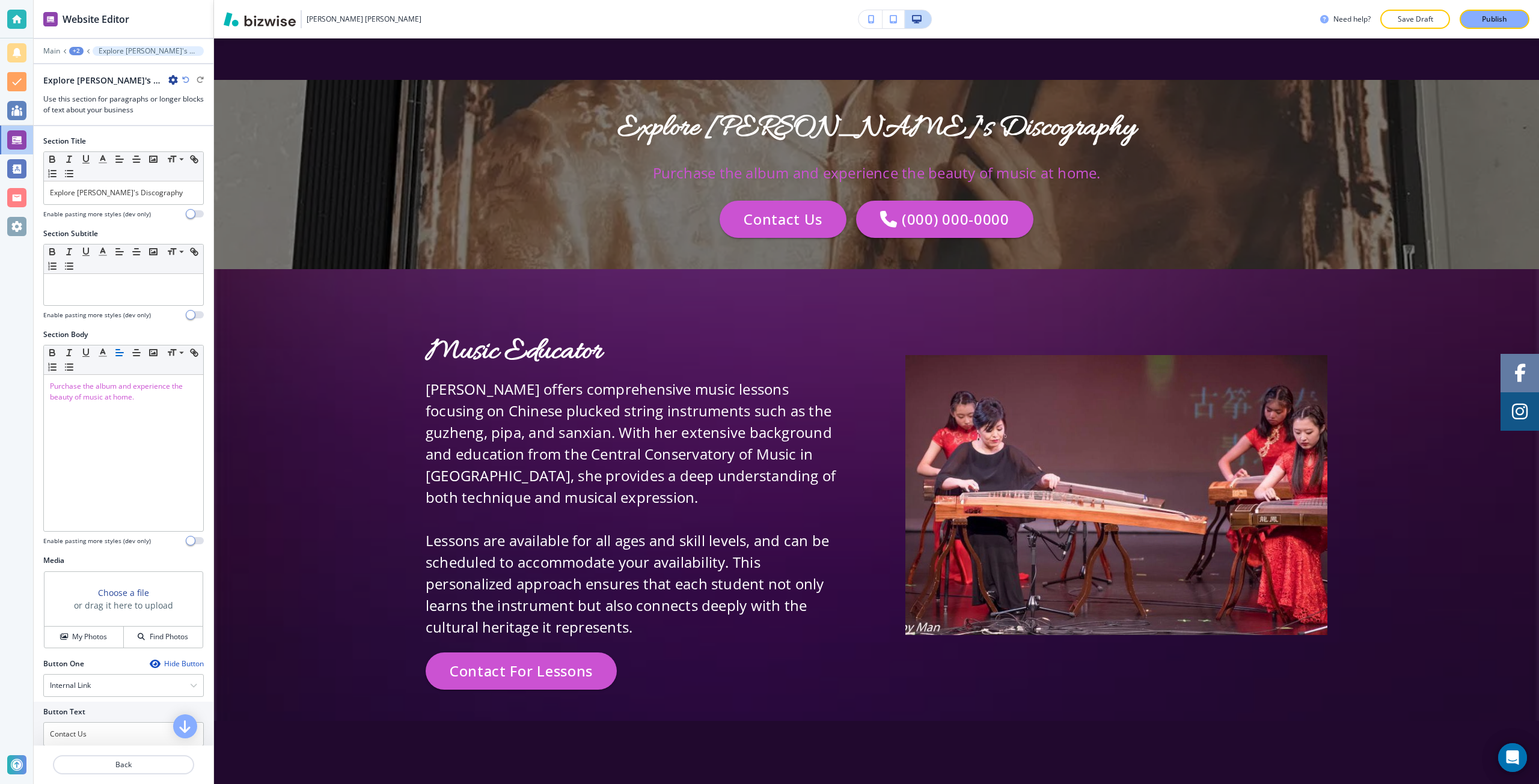
scroll to position [6956, 0]
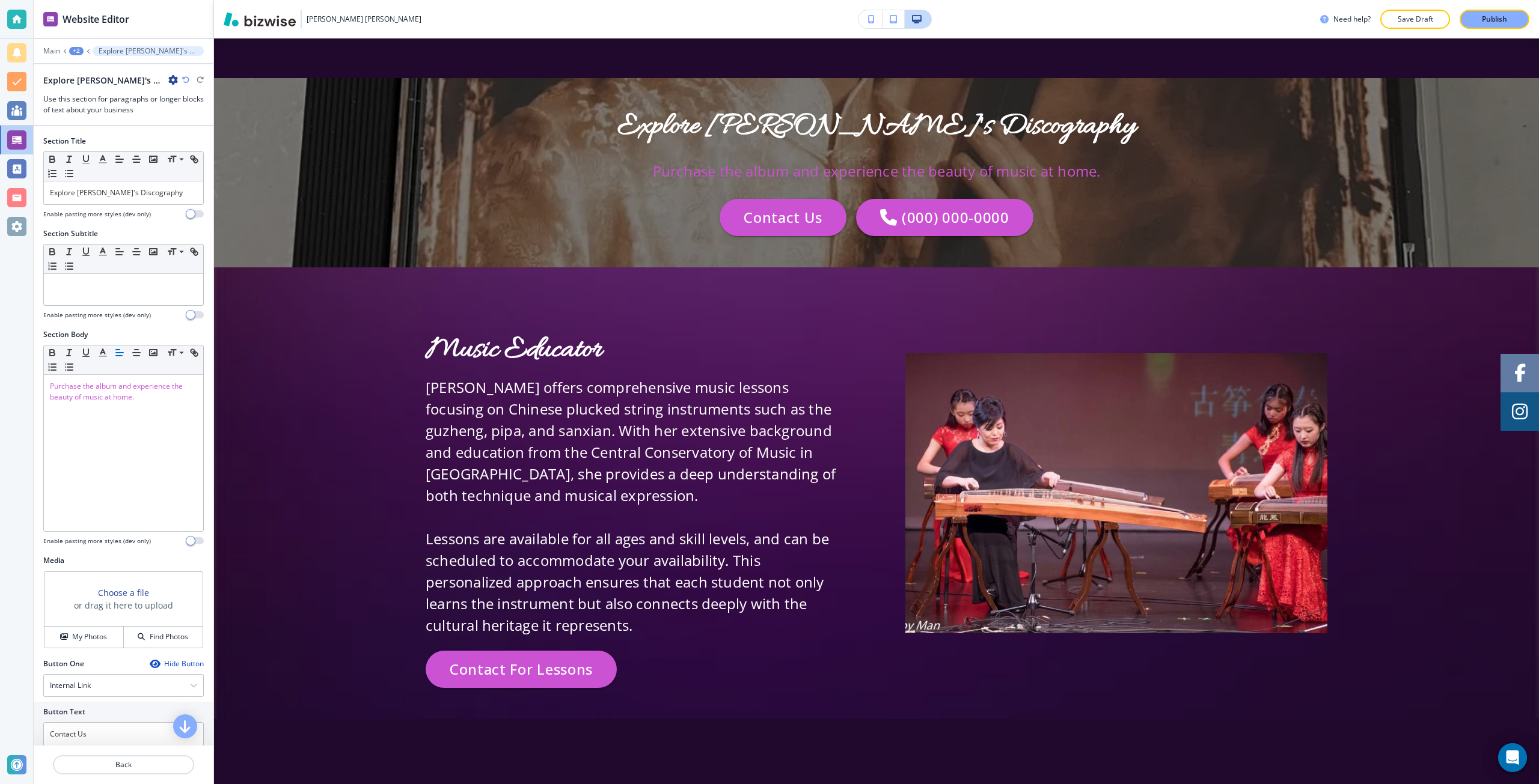
click at [169, 77] on icon "button" at bounding box center [174, 80] width 10 height 10
click at [188, 138] on p "Delete Section" at bounding box center [204, 143] width 61 height 11
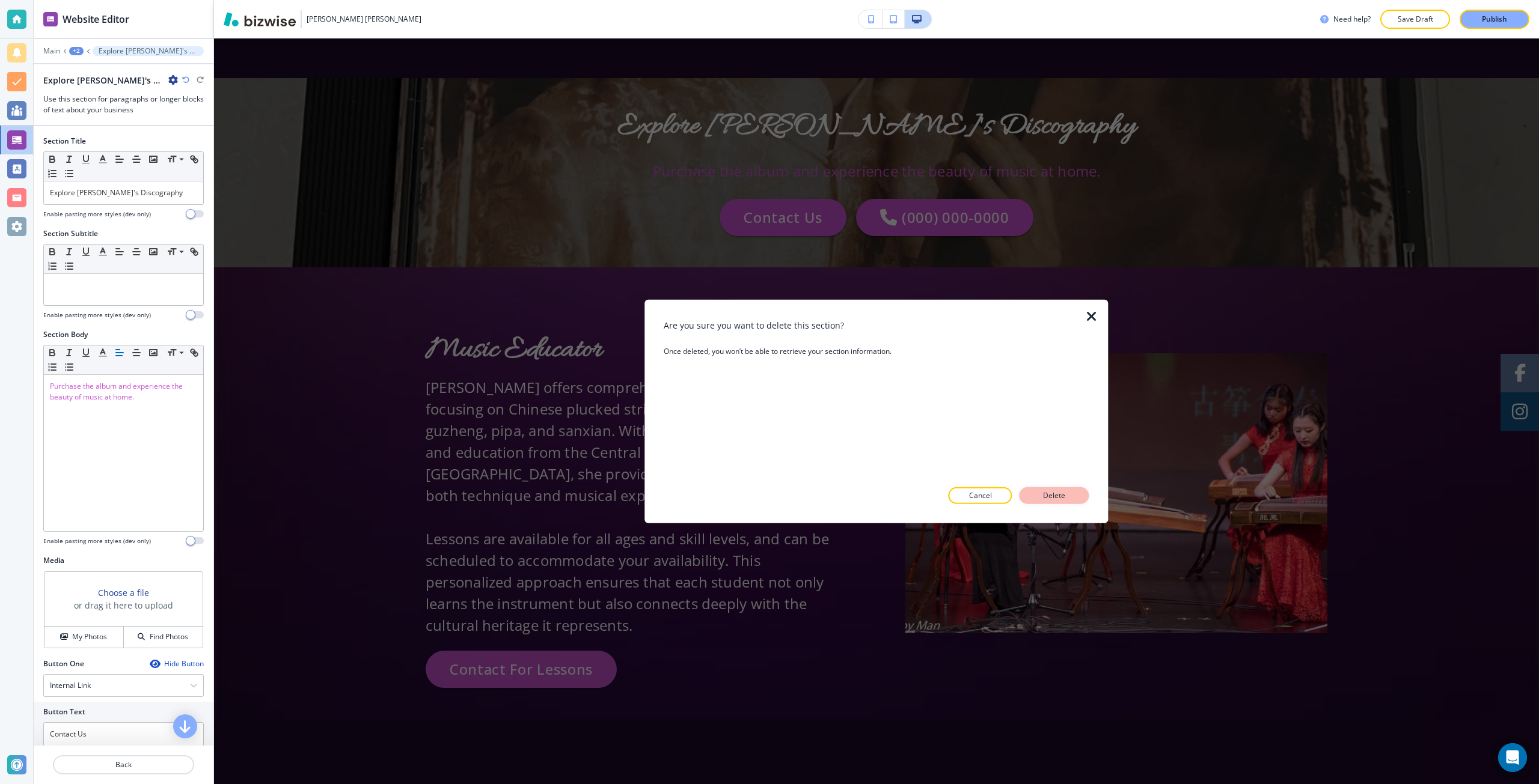
click at [1033, 494] on button "Delete" at bounding box center [1055, 496] width 70 height 17
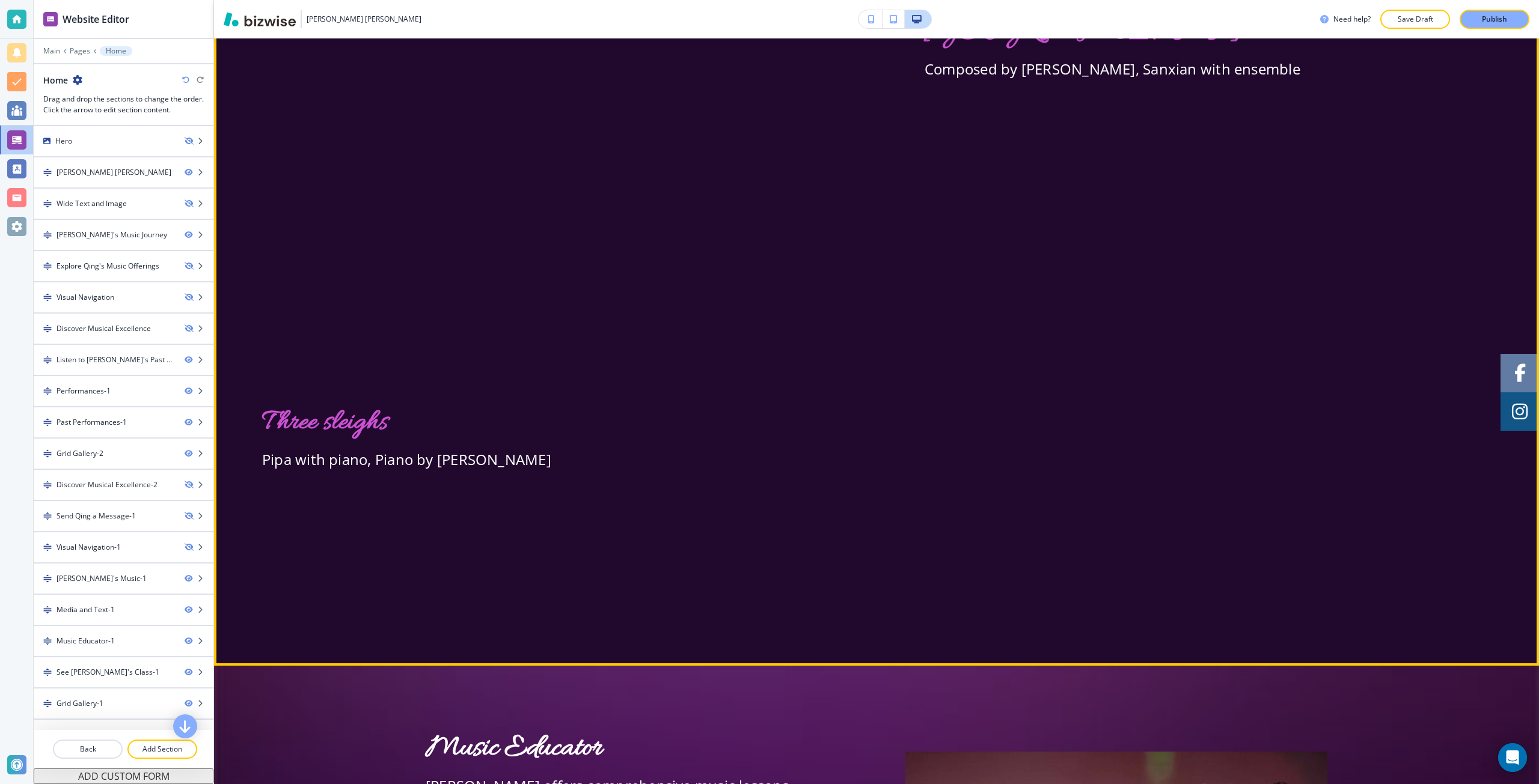
scroll to position [6346, 0]
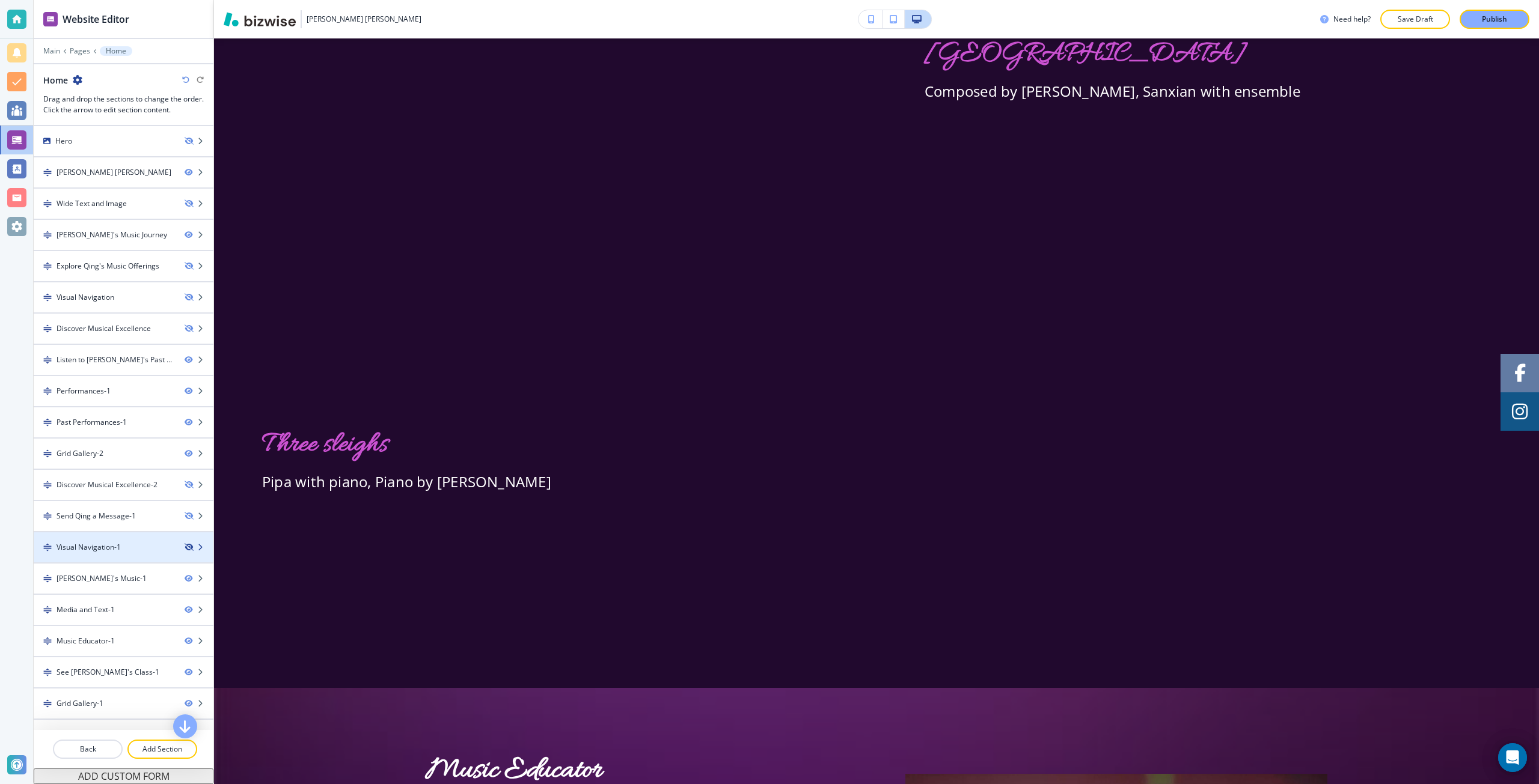
click at [185, 547] on icon "button" at bounding box center [188, 547] width 7 height 7
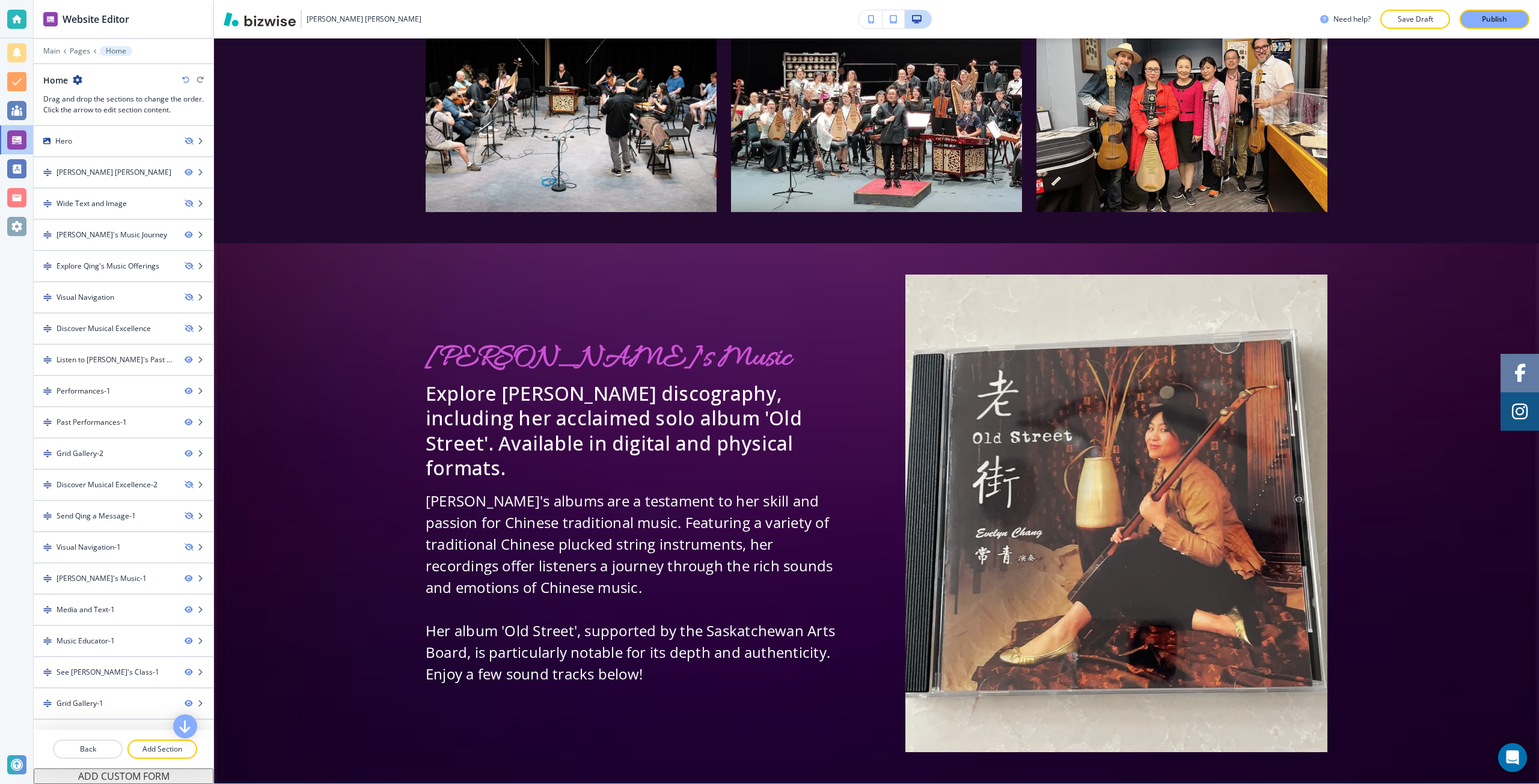
scroll to position [5385, 0]
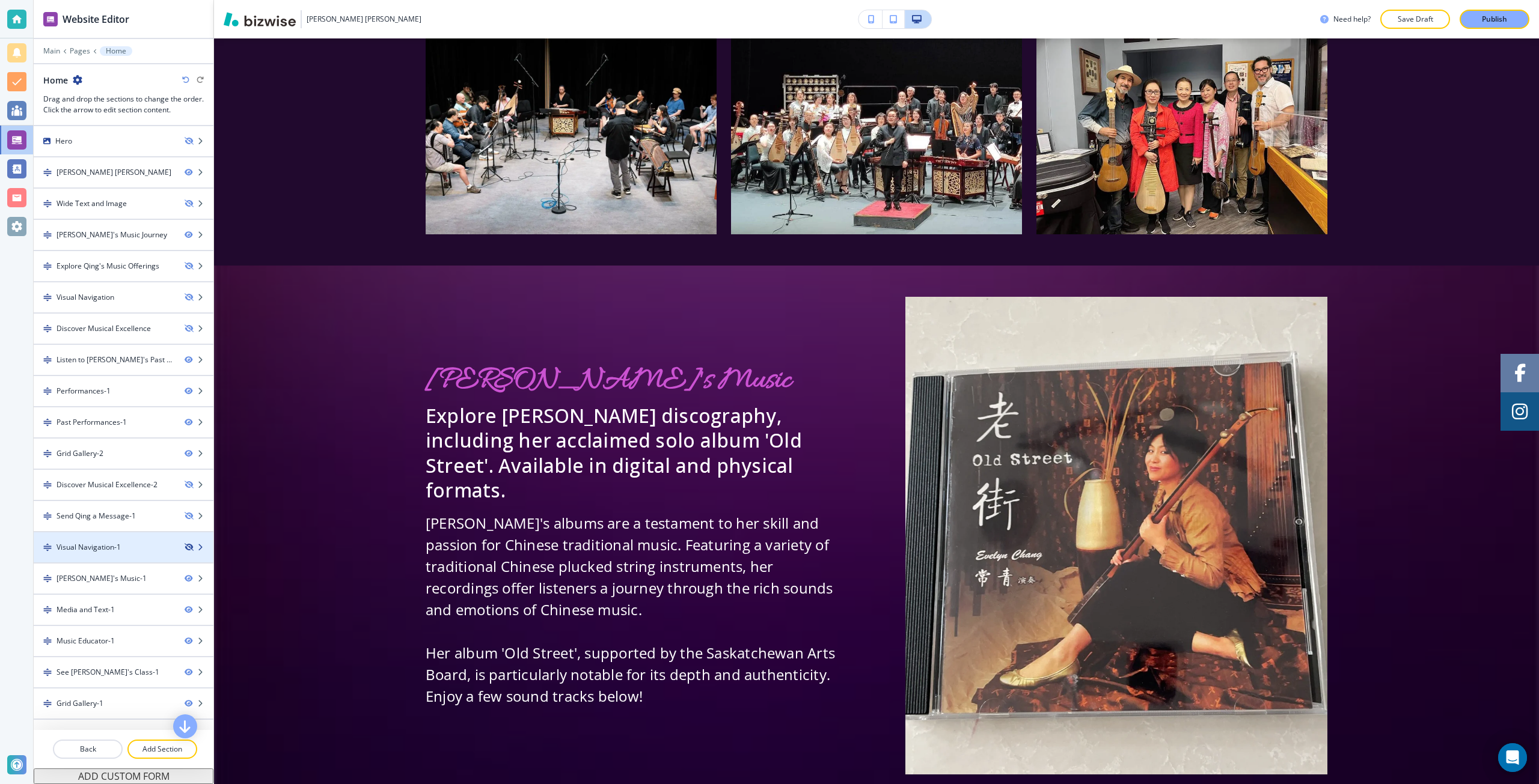
click at [185, 546] on icon "button" at bounding box center [188, 547] width 7 height 7
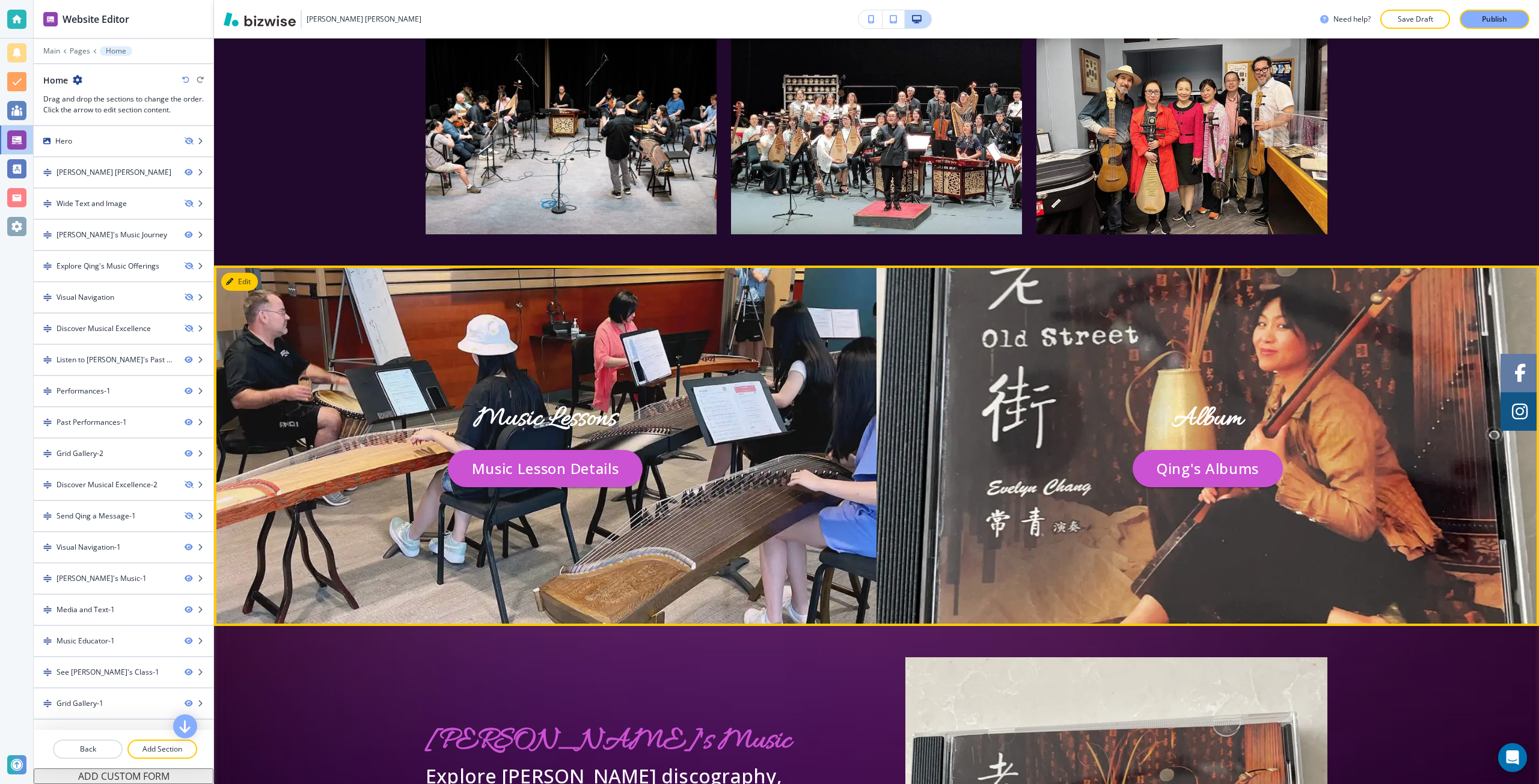
click at [119, 553] on div at bounding box center [123, 558] width 180 height 10
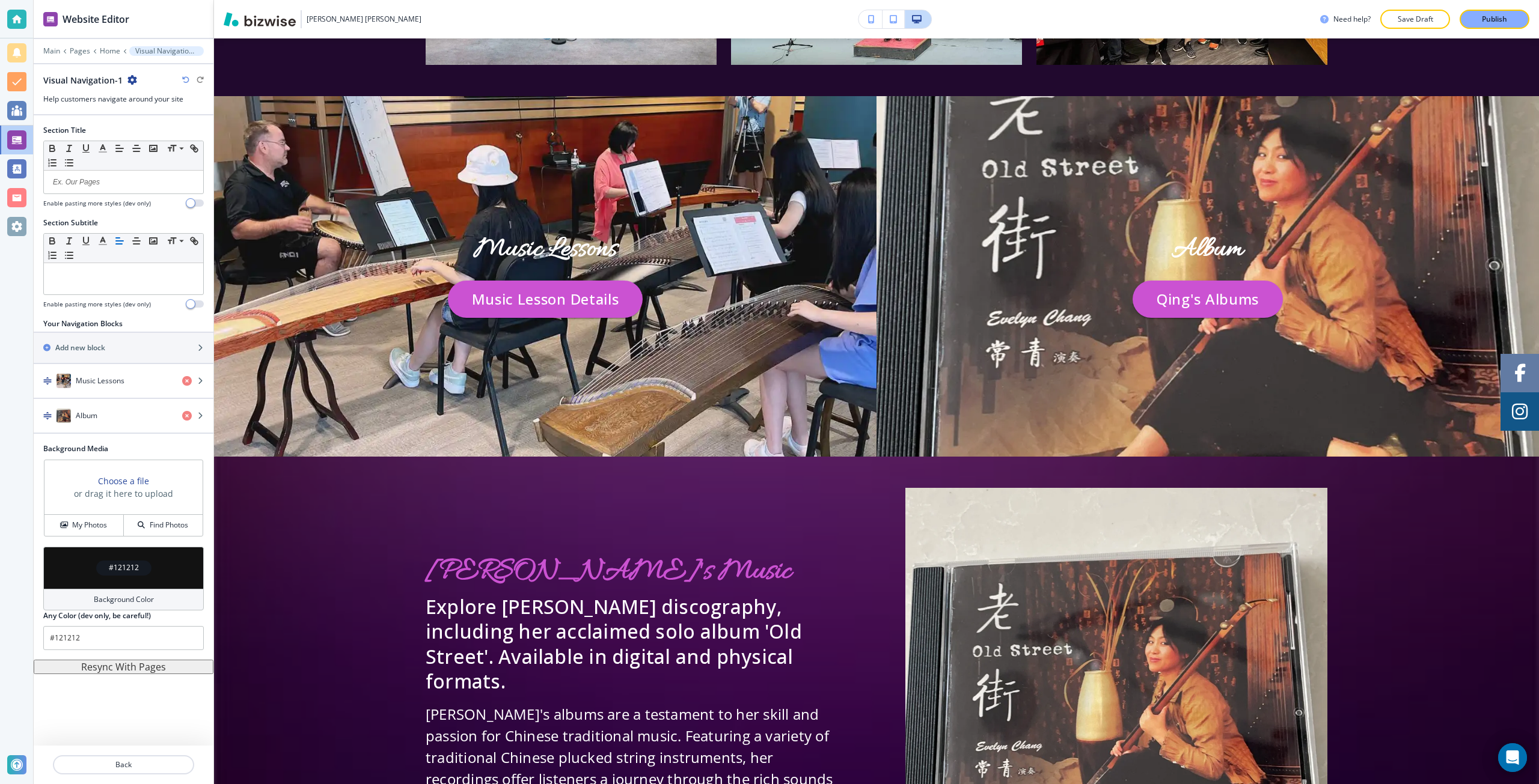
scroll to position [5573, 0]
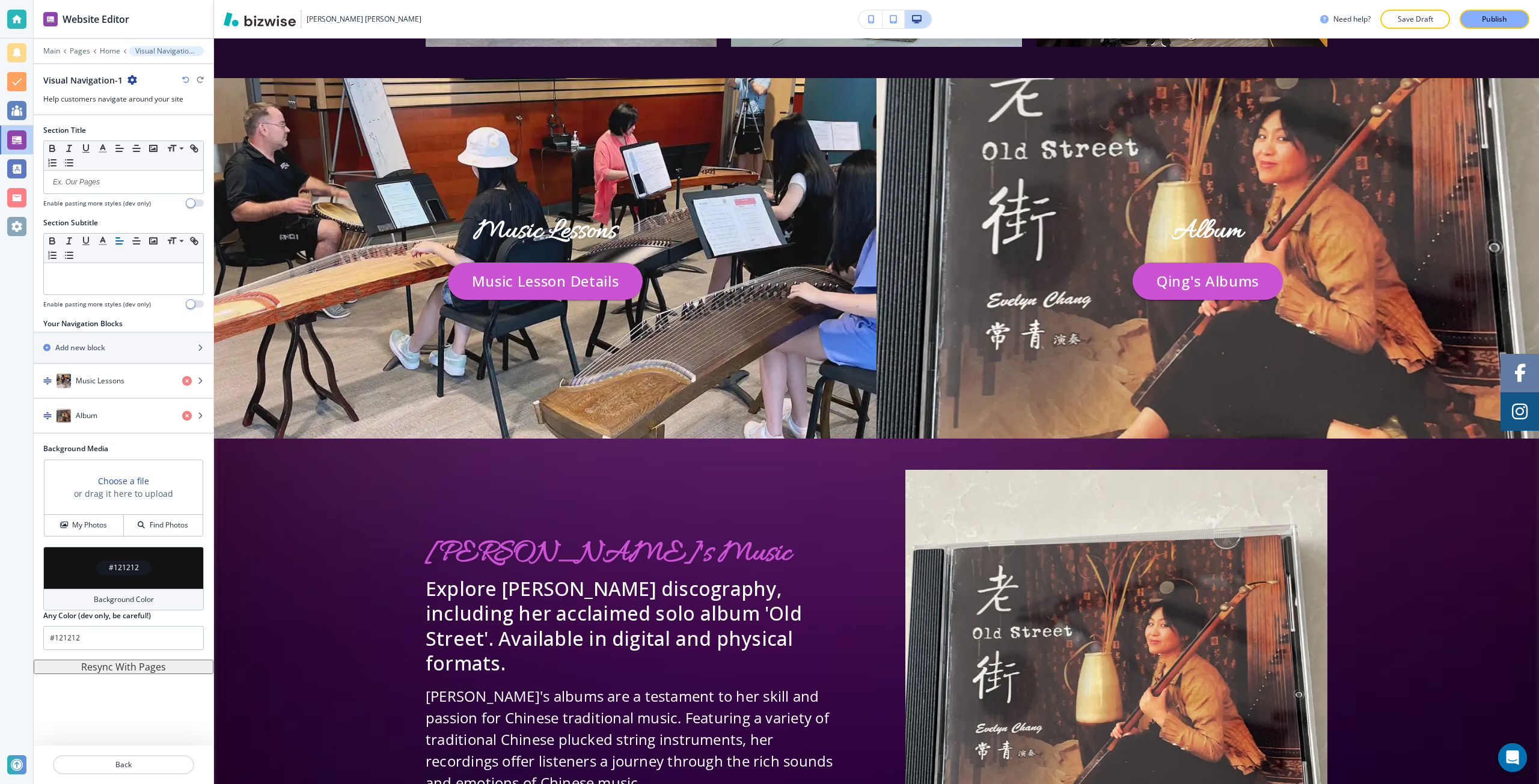
click at [130, 75] on icon "button" at bounding box center [132, 80] width 10 height 10
click at [159, 143] on p "Delete Section" at bounding box center [165, 143] width 61 height 11
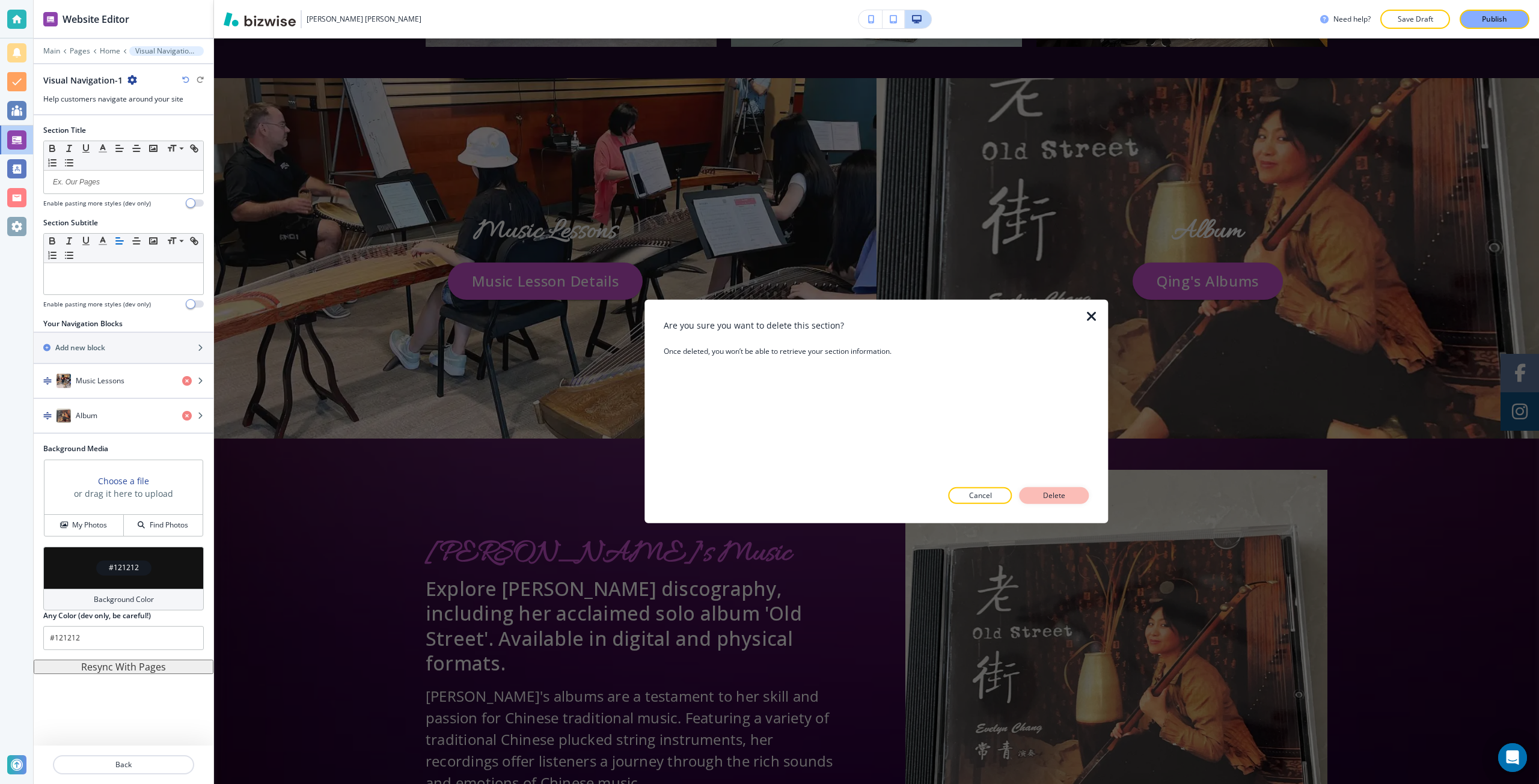
click at [1075, 498] on button "Delete" at bounding box center [1055, 496] width 70 height 17
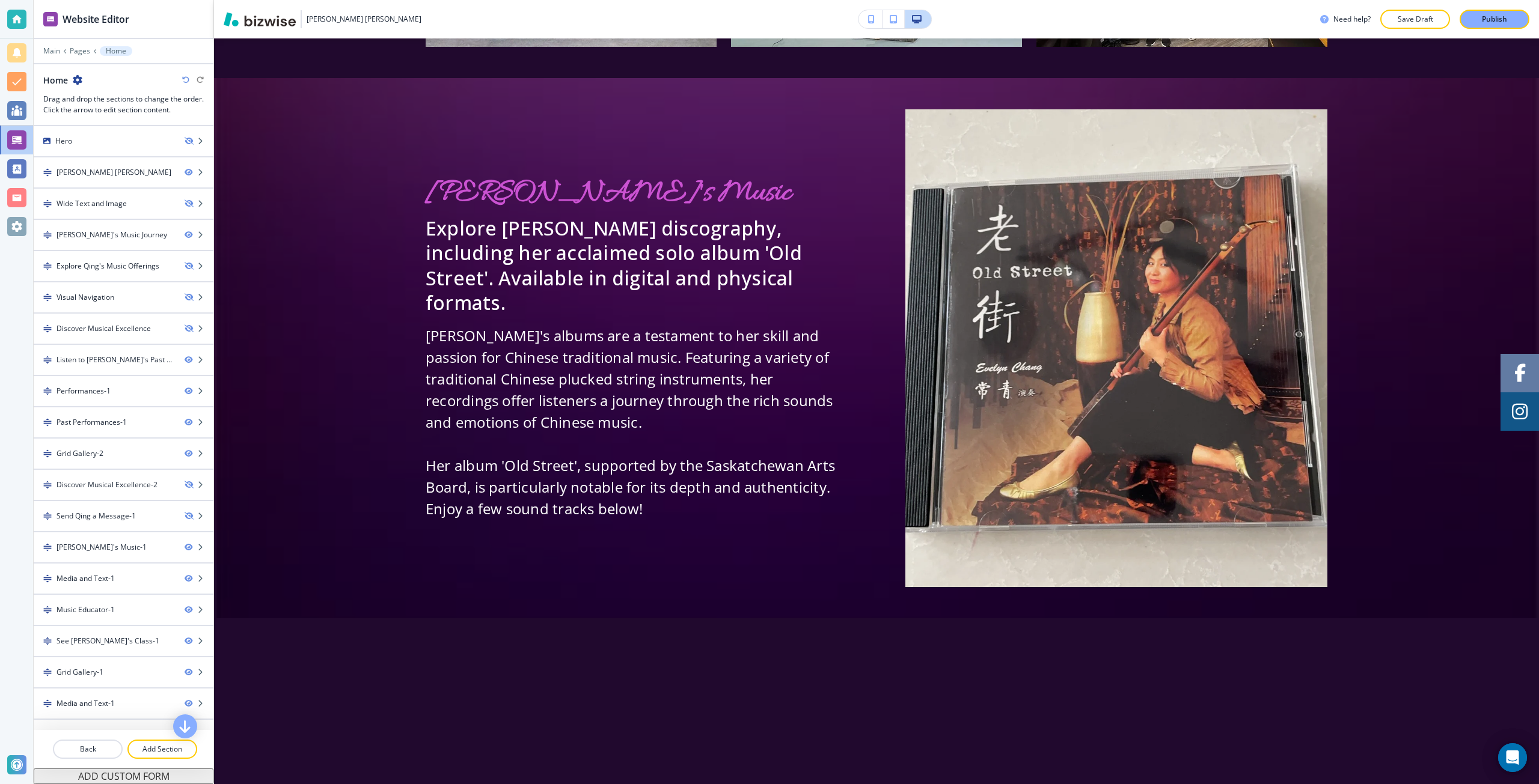
scroll to position [5212, 0]
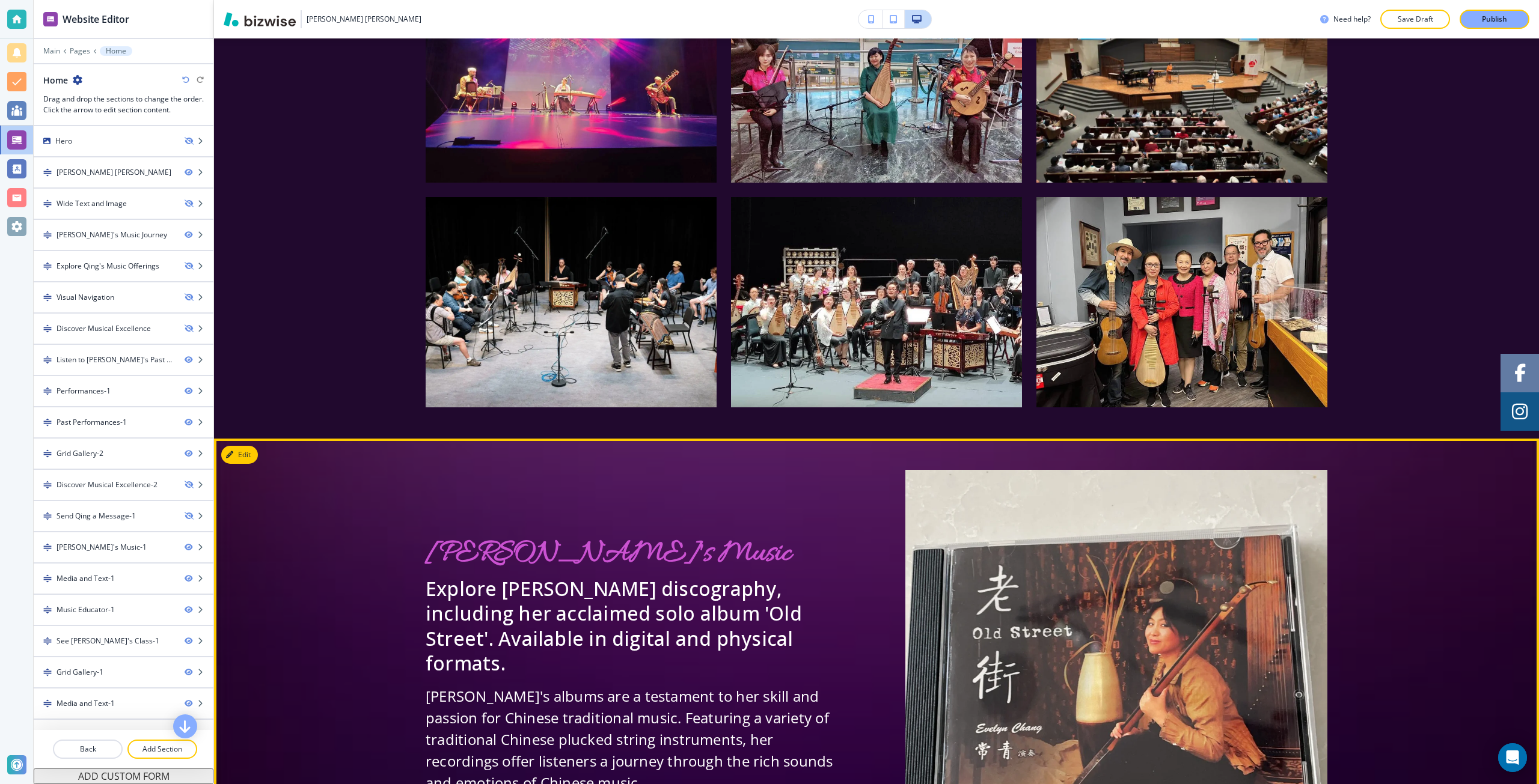
click at [398, 596] on div "Evelyn's Music Explore Ms. Chang's discography, including her acclaimed solo al…" at bounding box center [876, 709] width 1325 height 478
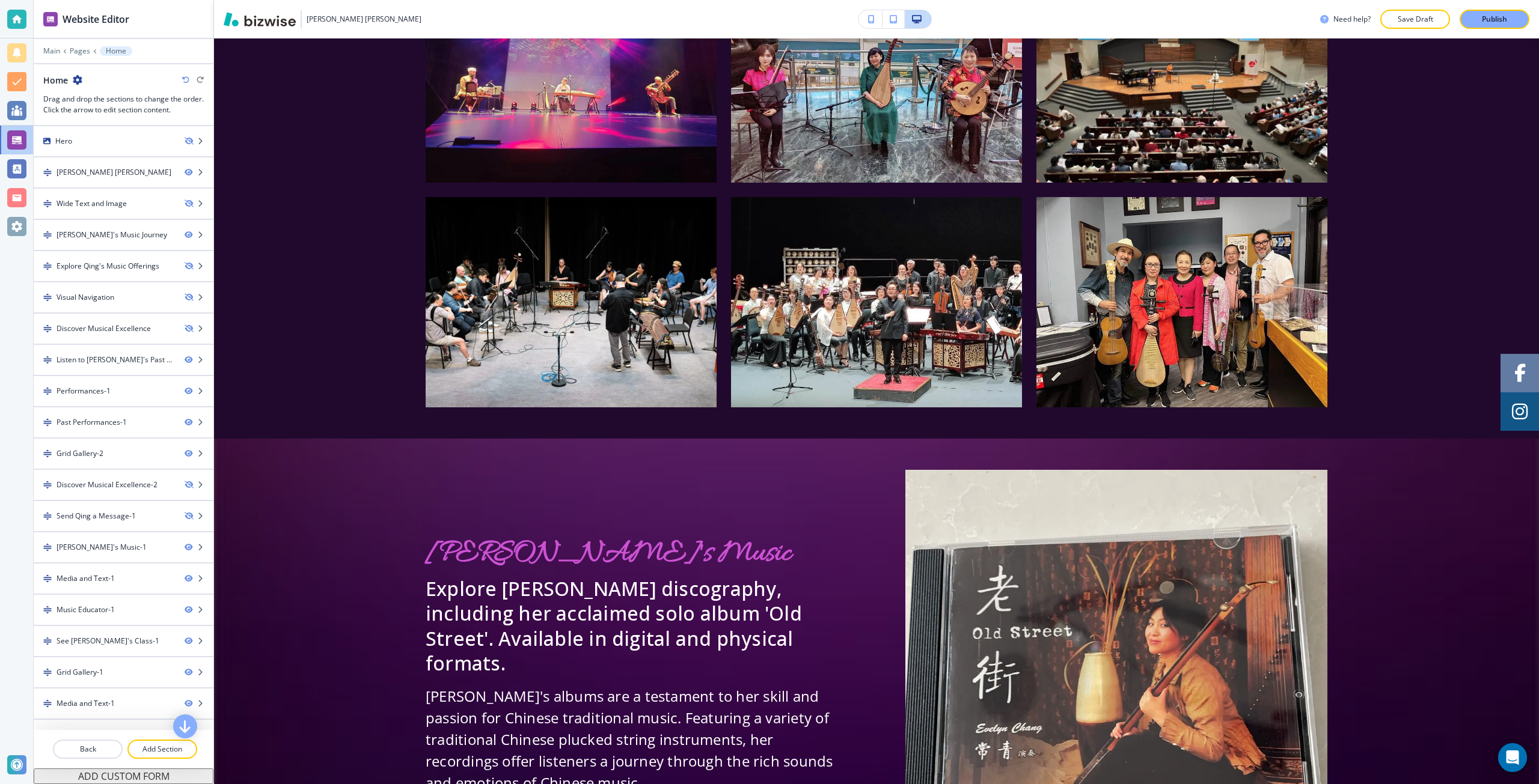
click at [188, 83] on icon "button" at bounding box center [186, 80] width 7 height 7
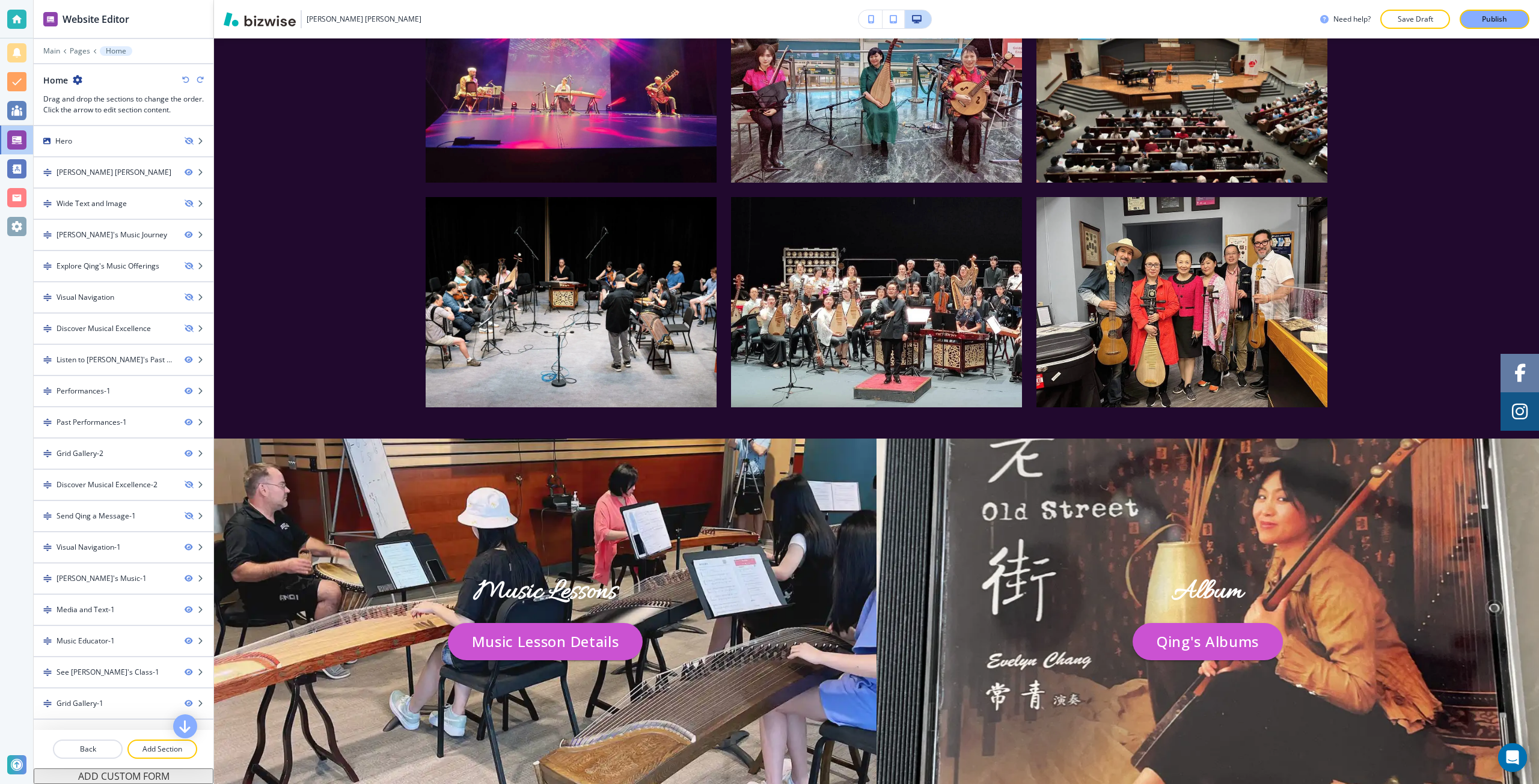
scroll to position [5573, 0]
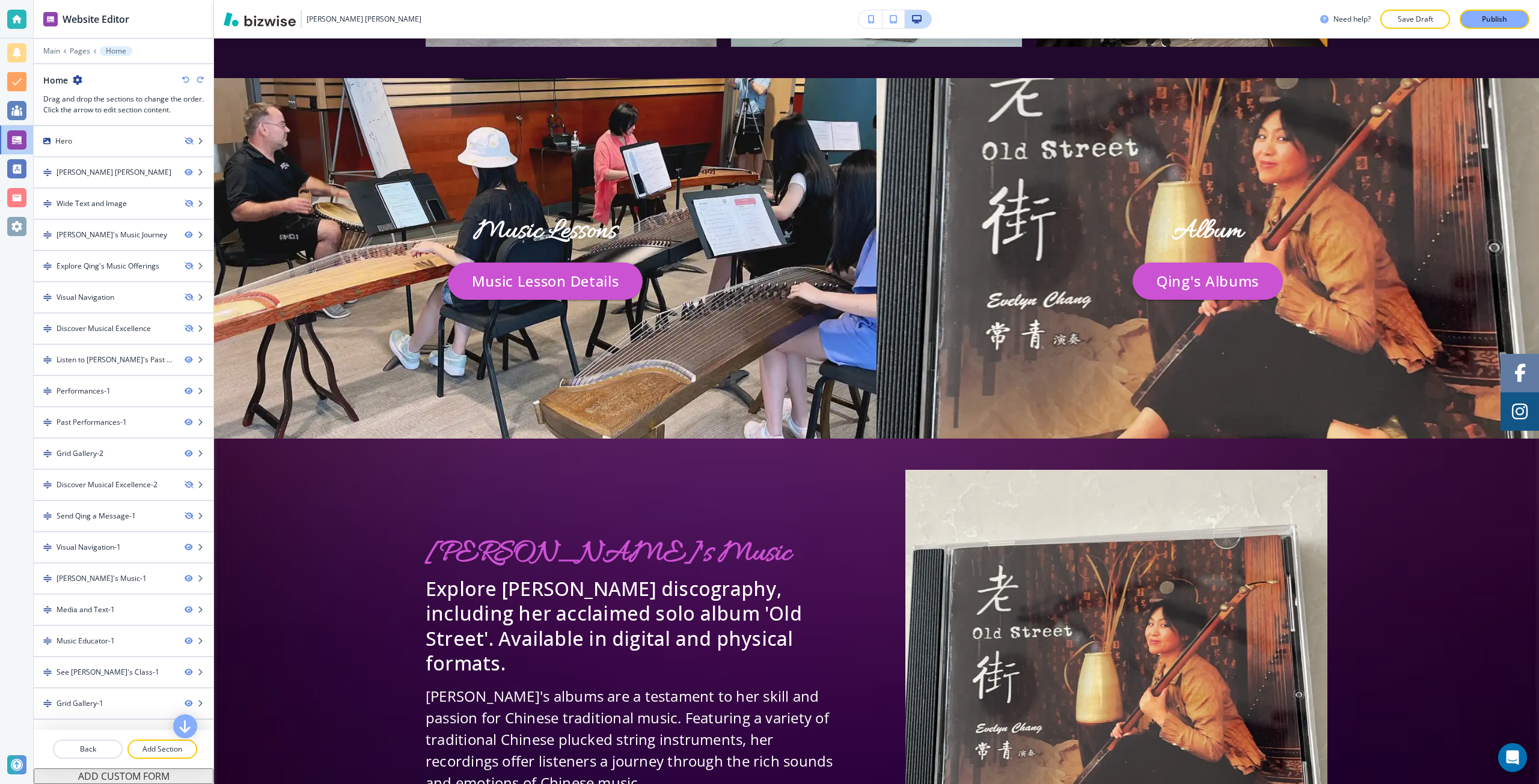
click at [201, 83] on icon "button" at bounding box center [200, 80] width 7 height 7
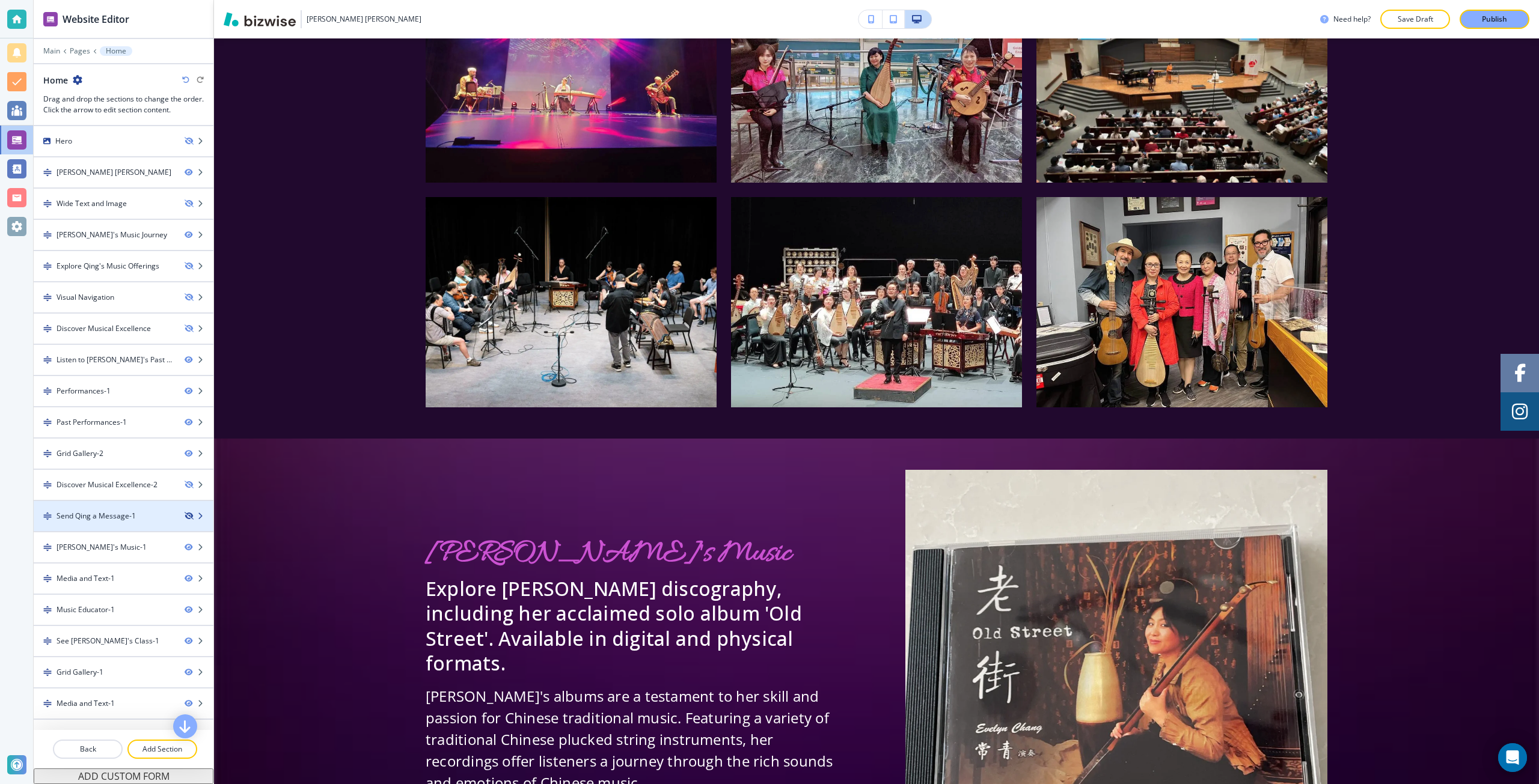
click at [185, 515] on icon "button" at bounding box center [188, 516] width 7 height 7
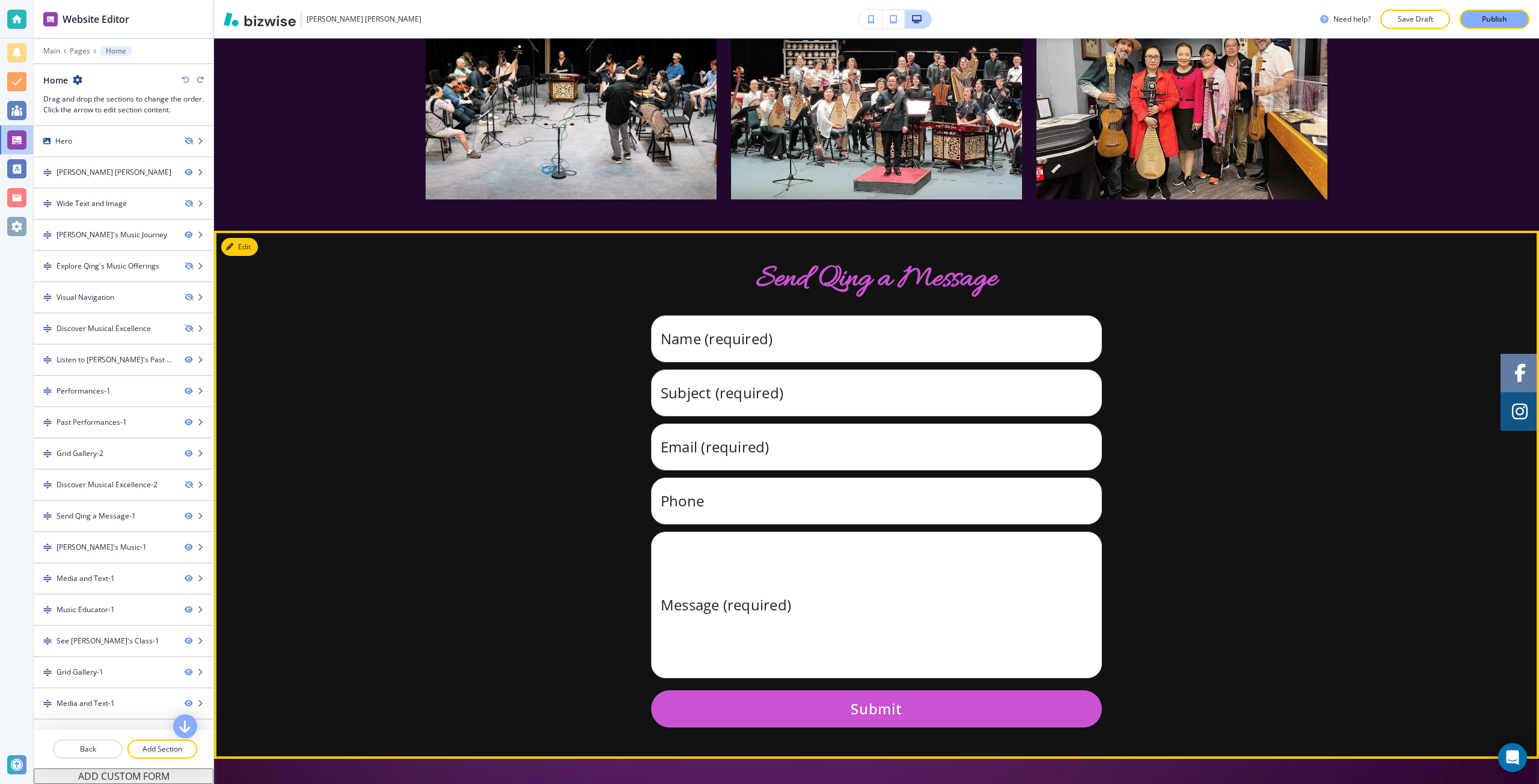
scroll to position [5379, 0]
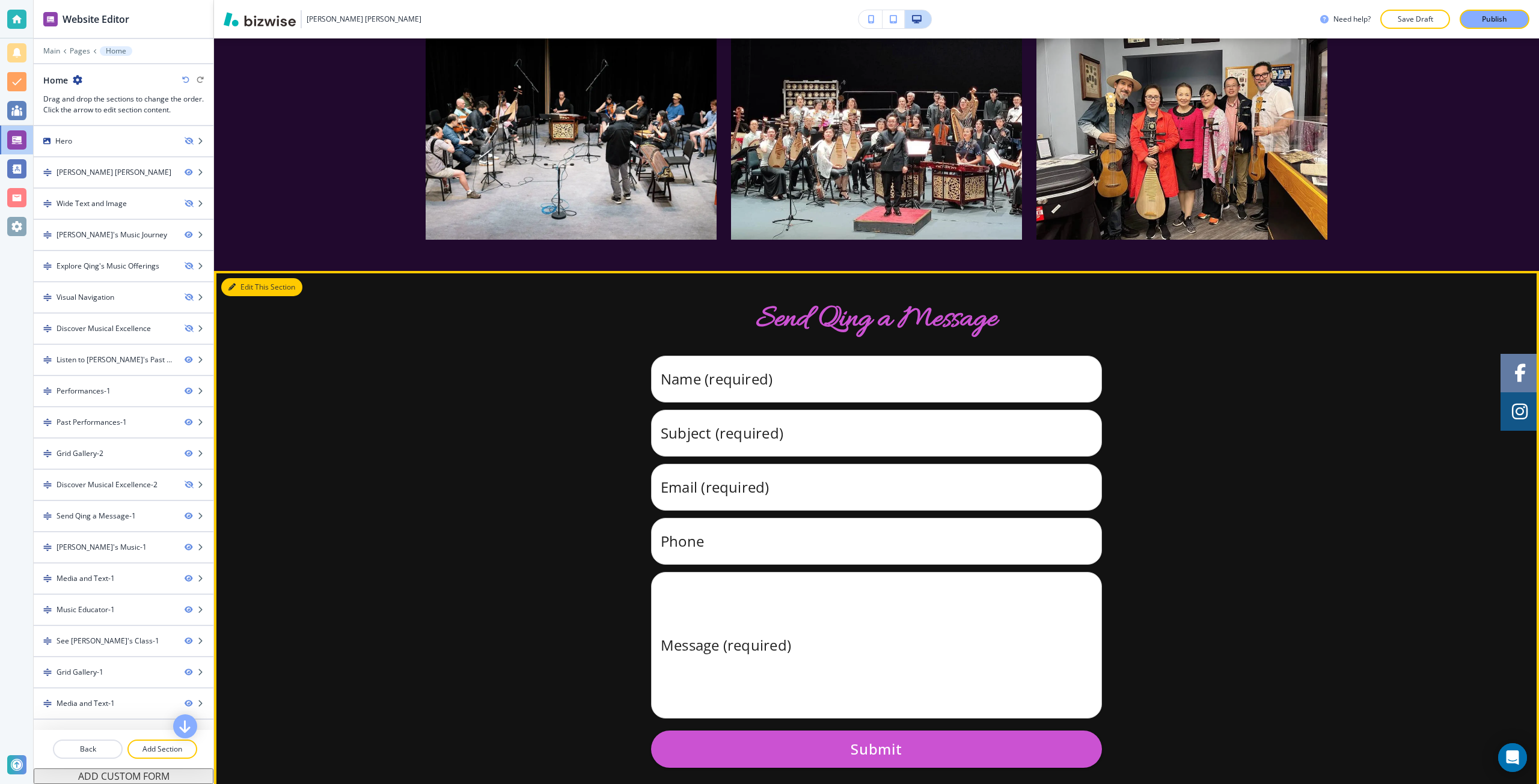
click at [247, 278] on button "Edit This Section" at bounding box center [262, 286] width 81 height 18
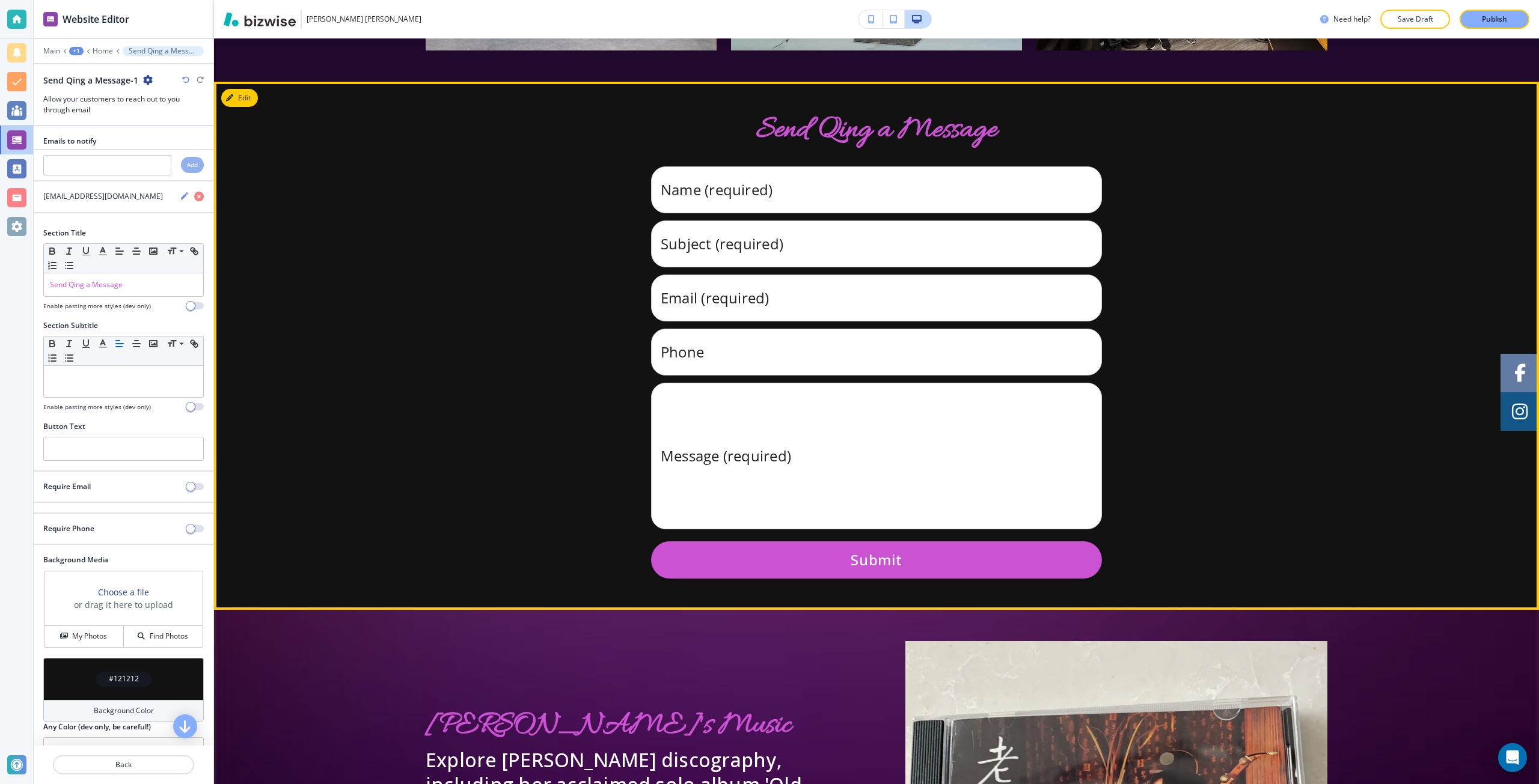
scroll to position [5573, 0]
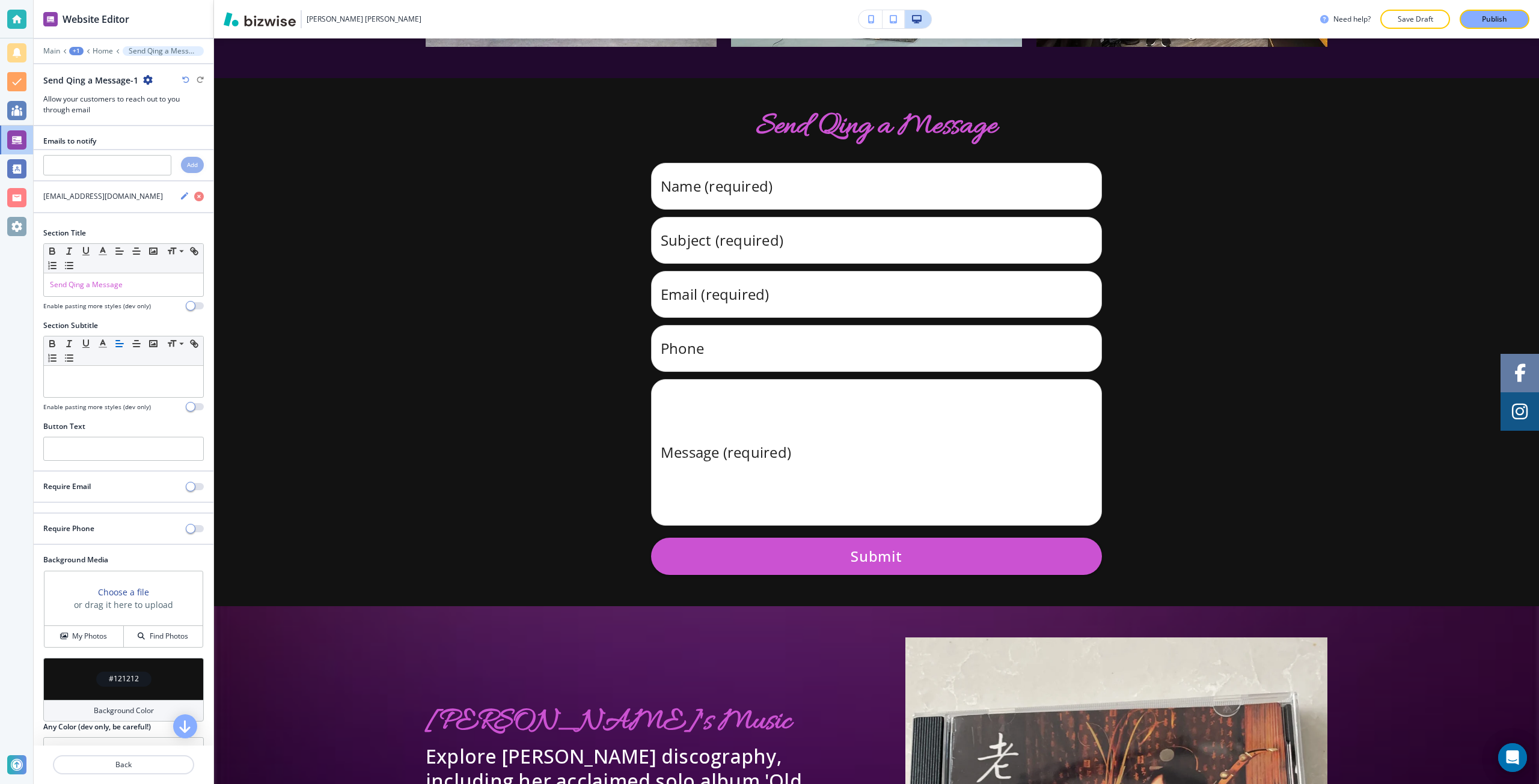
click at [146, 83] on icon "button" at bounding box center [148, 80] width 10 height 10
click at [162, 145] on p "Delete Section" at bounding box center [180, 143] width 61 height 11
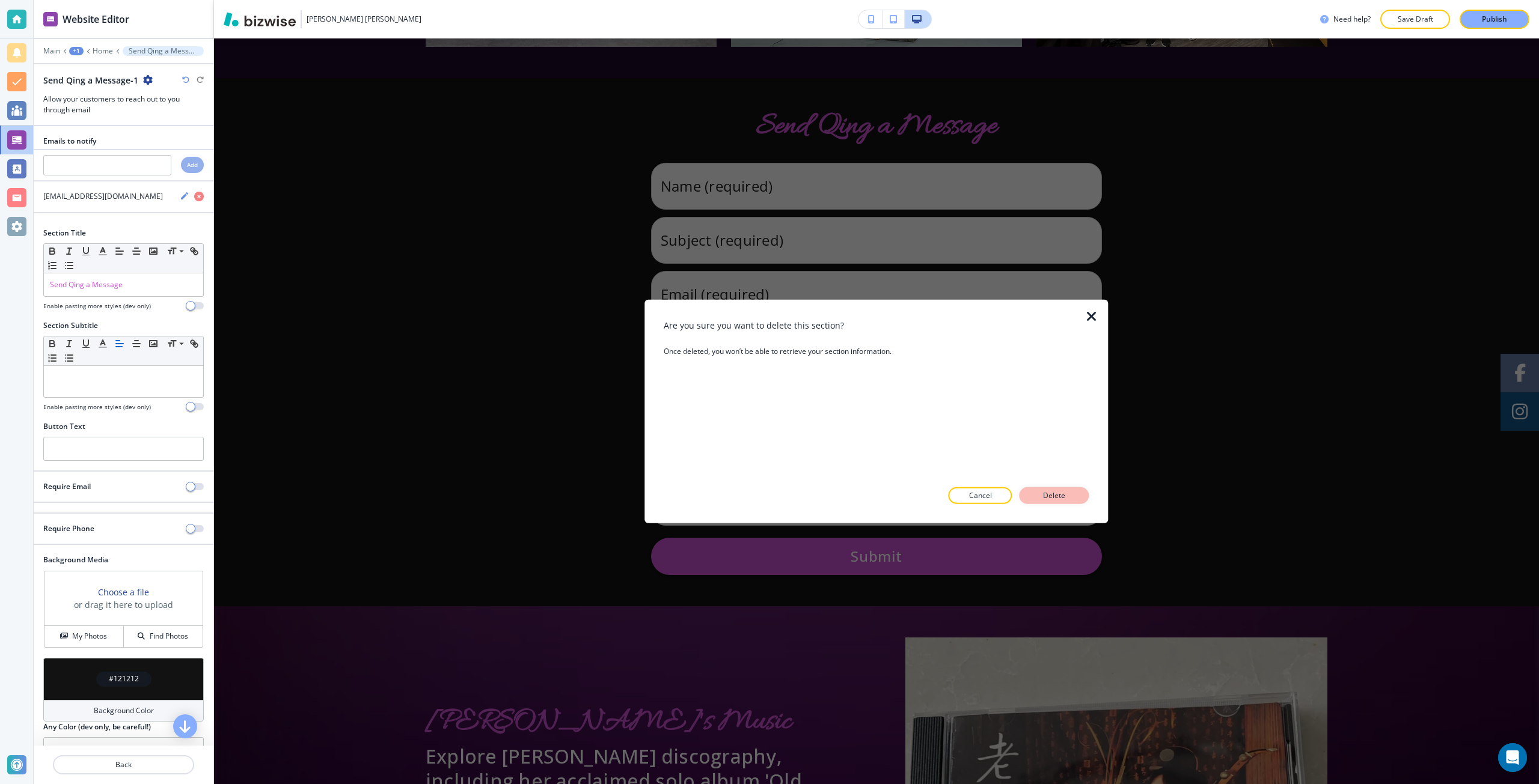
click at [1053, 499] on p "Delete" at bounding box center [1054, 495] width 29 height 11
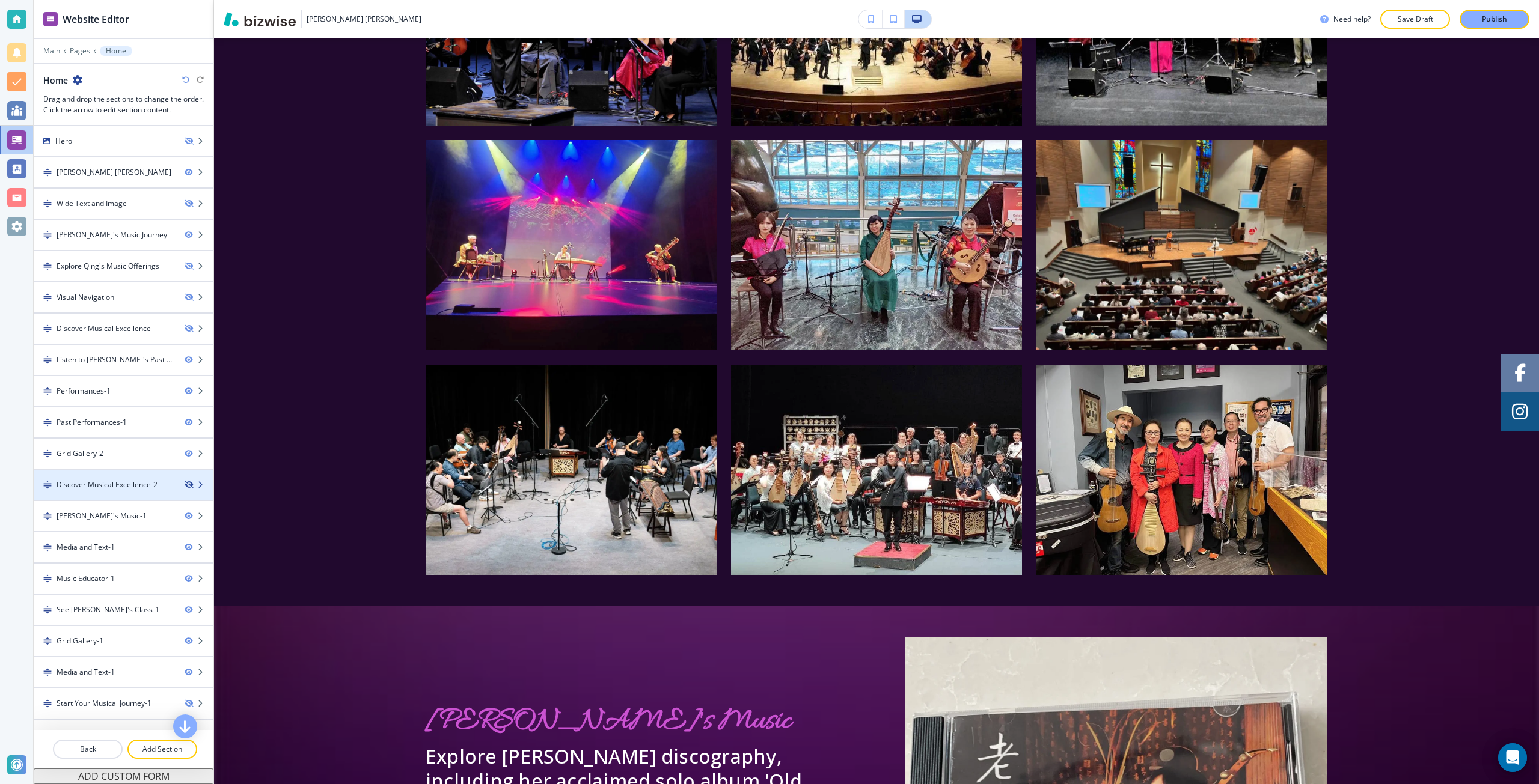
click at [185, 483] on icon "button" at bounding box center [188, 485] width 7 height 7
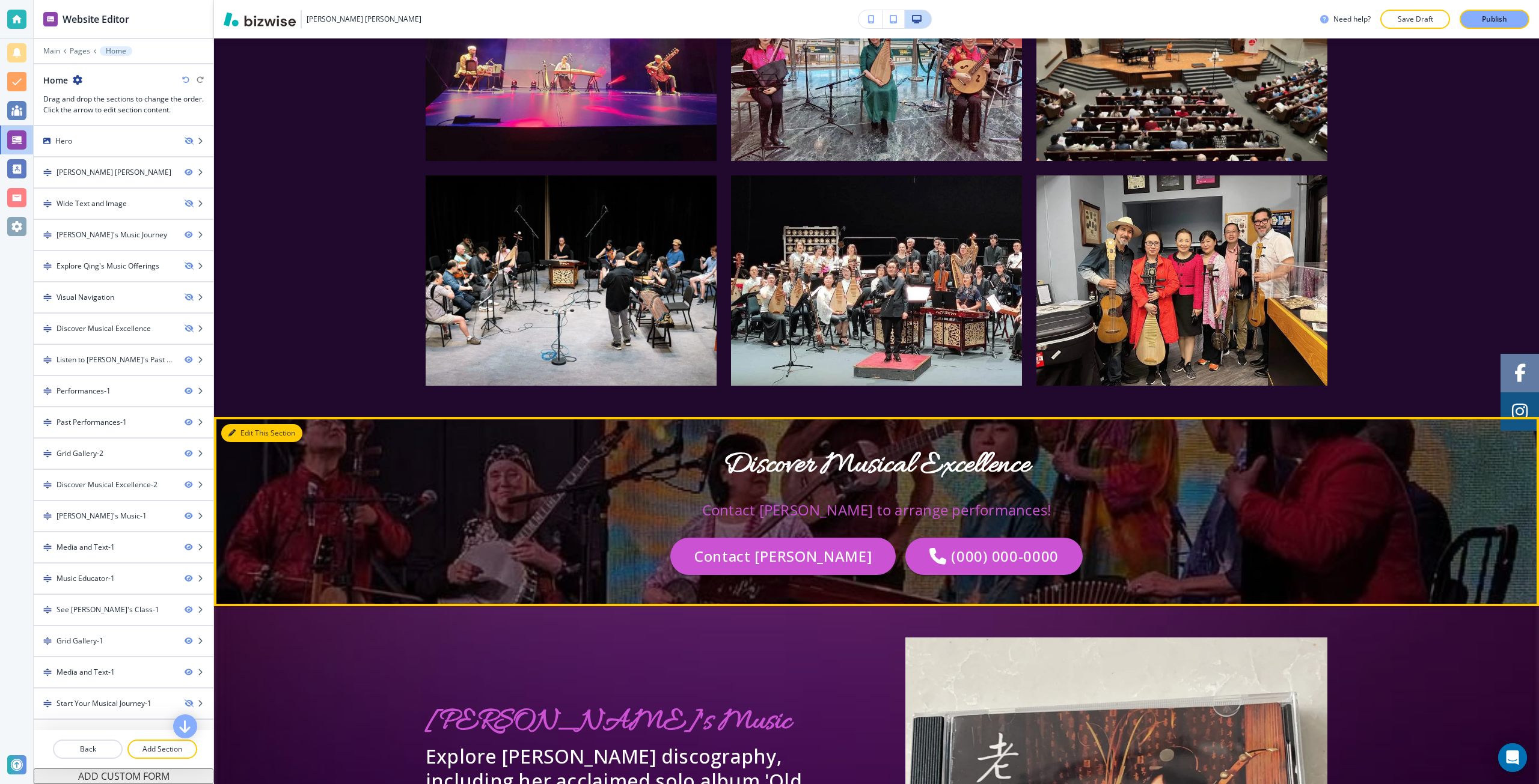
click at [240, 424] on button "Edit This Section" at bounding box center [262, 433] width 81 height 18
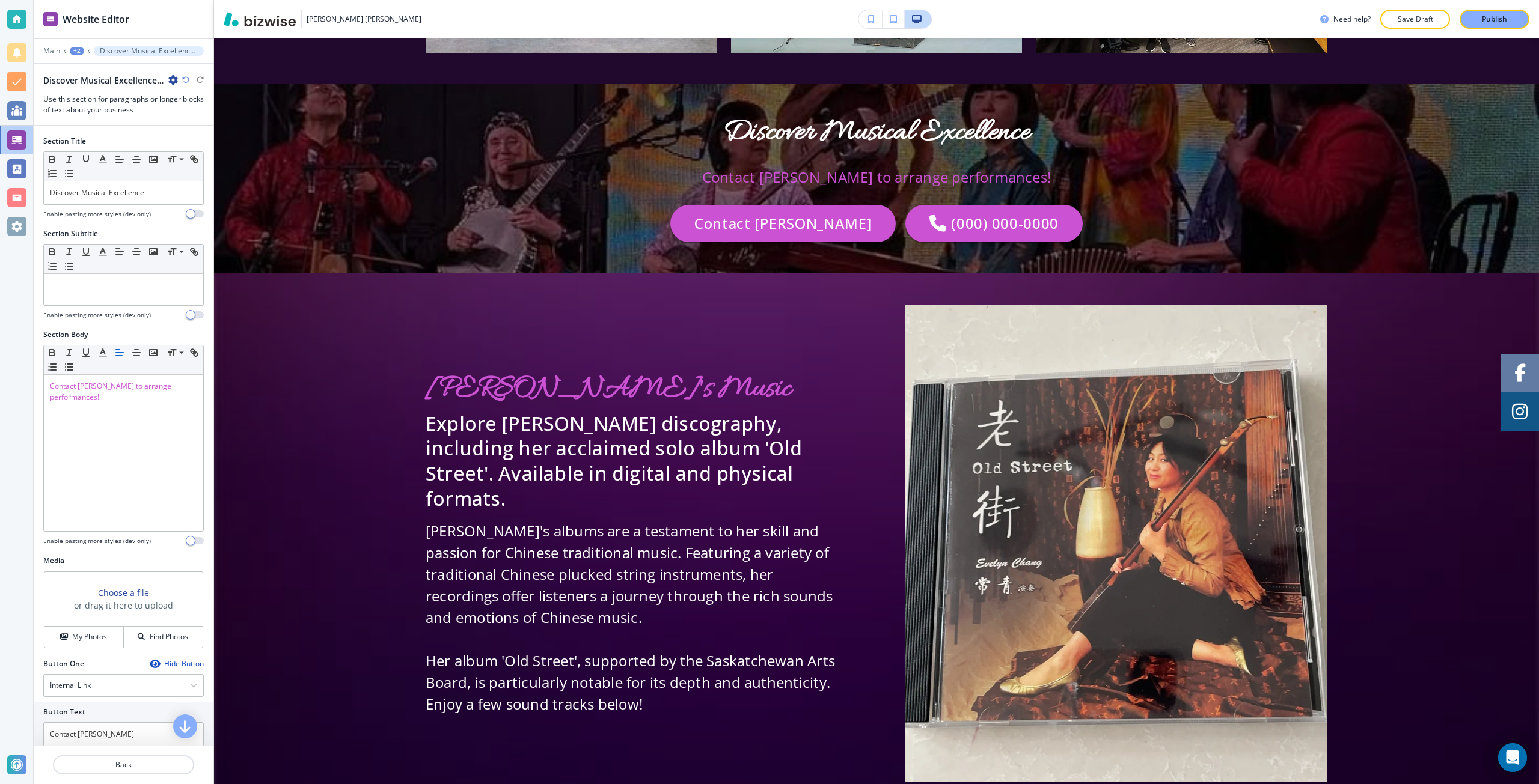
scroll to position [5573, 0]
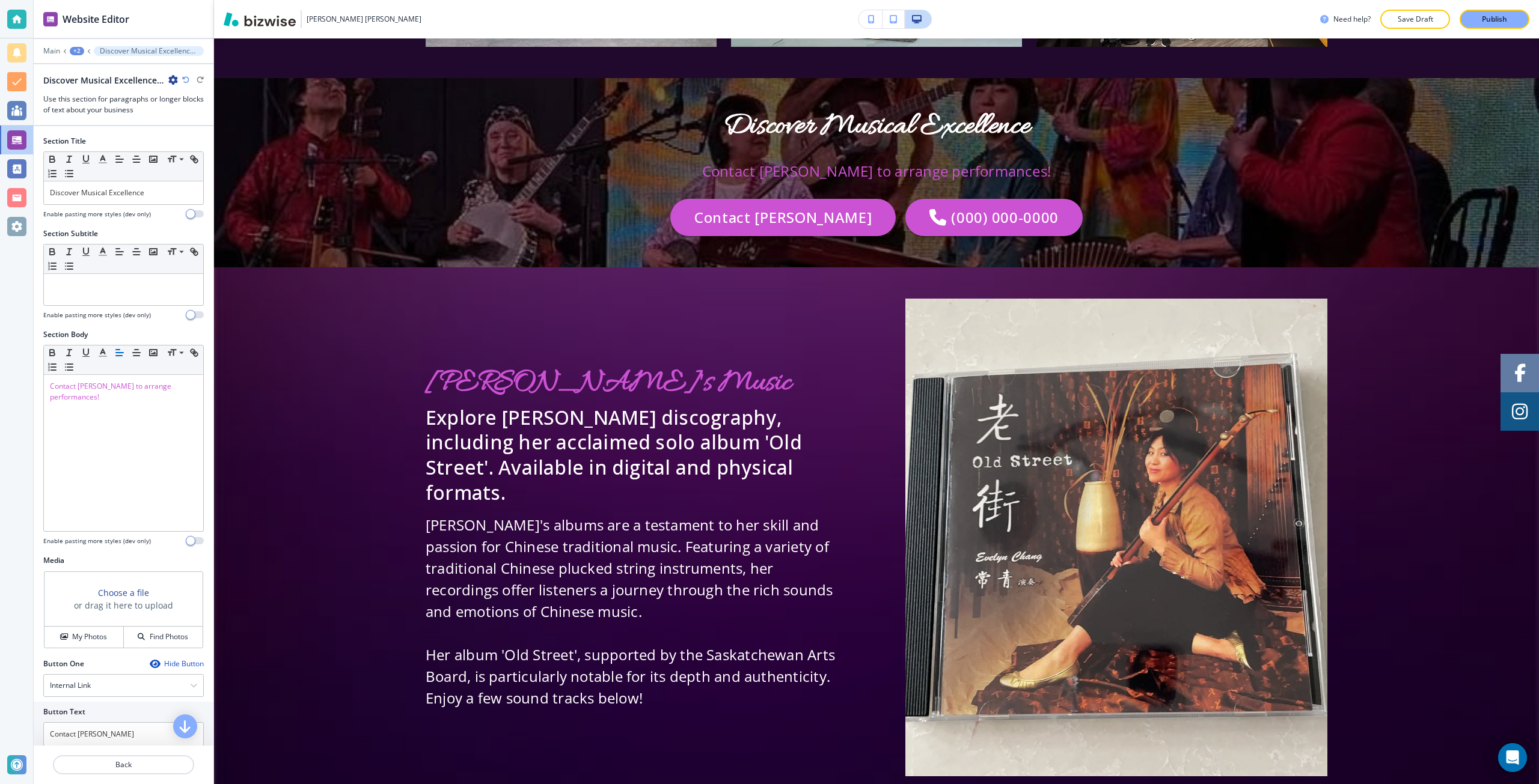
click at [169, 82] on icon "button" at bounding box center [174, 80] width 10 height 10
click at [200, 139] on p "Delete Section" at bounding box center [207, 143] width 61 height 11
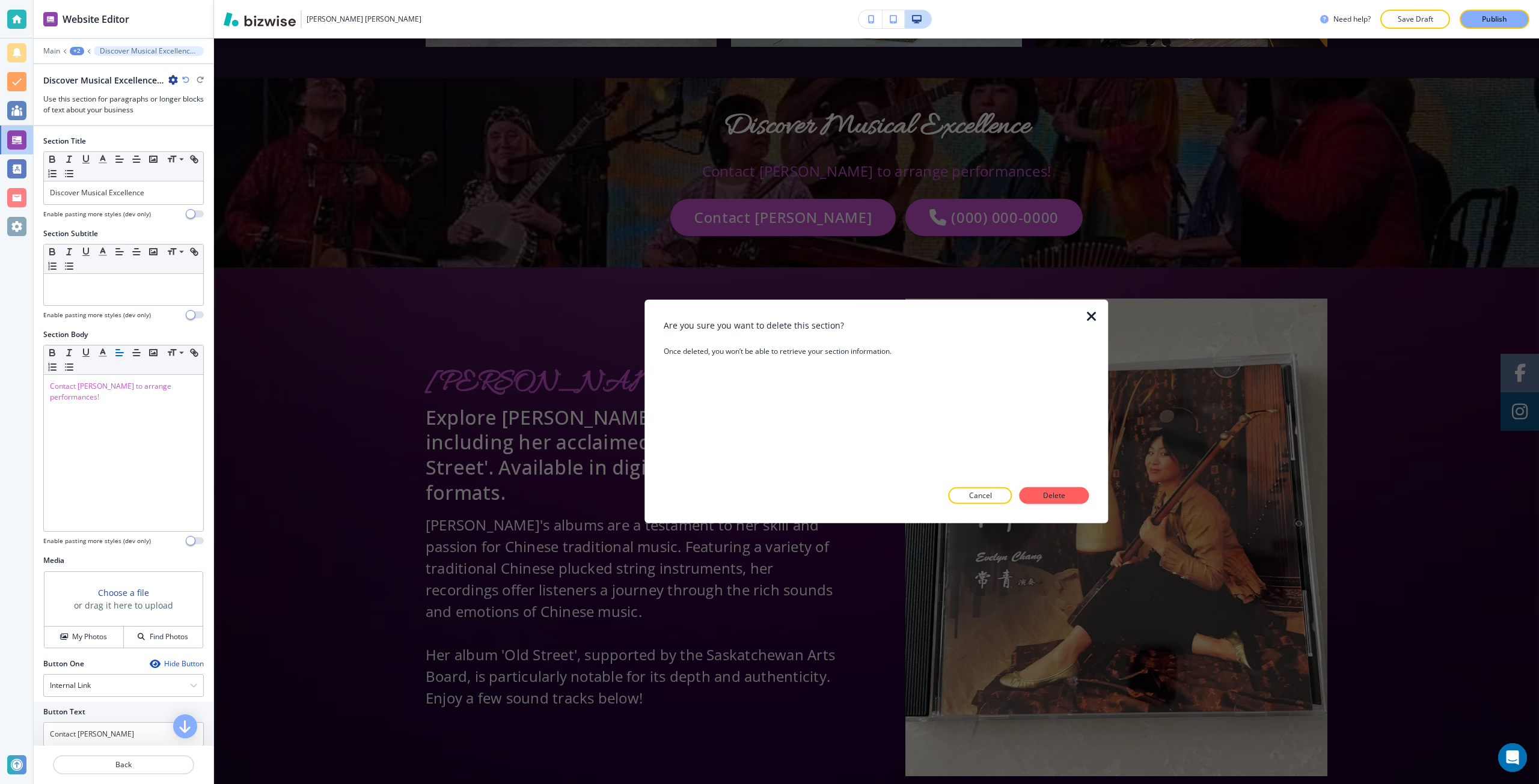
click at [1048, 490] on p "Delete" at bounding box center [1054, 495] width 29 height 11
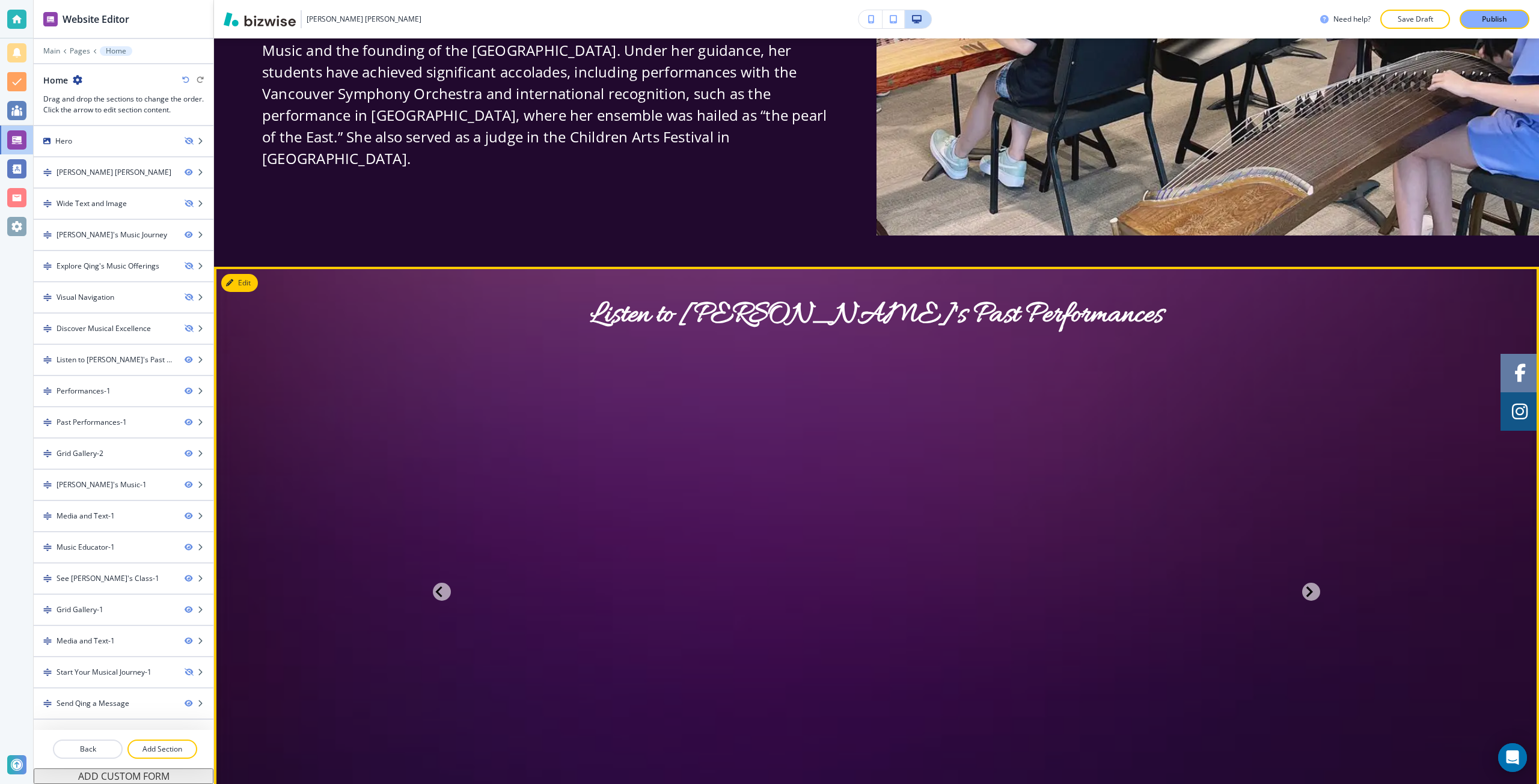
scroll to position [2259, 0]
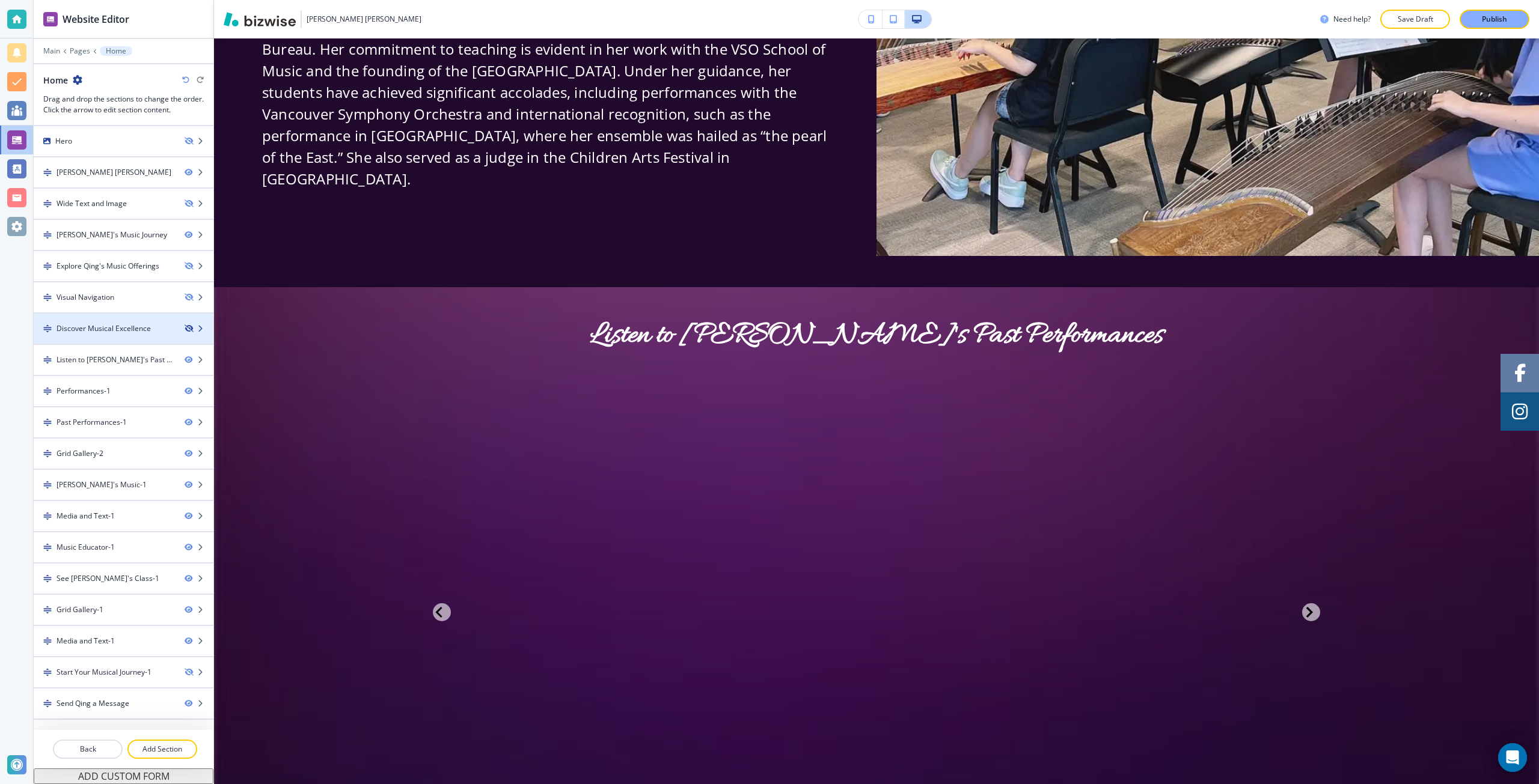
click at [186, 329] on icon "button" at bounding box center [188, 328] width 7 height 7
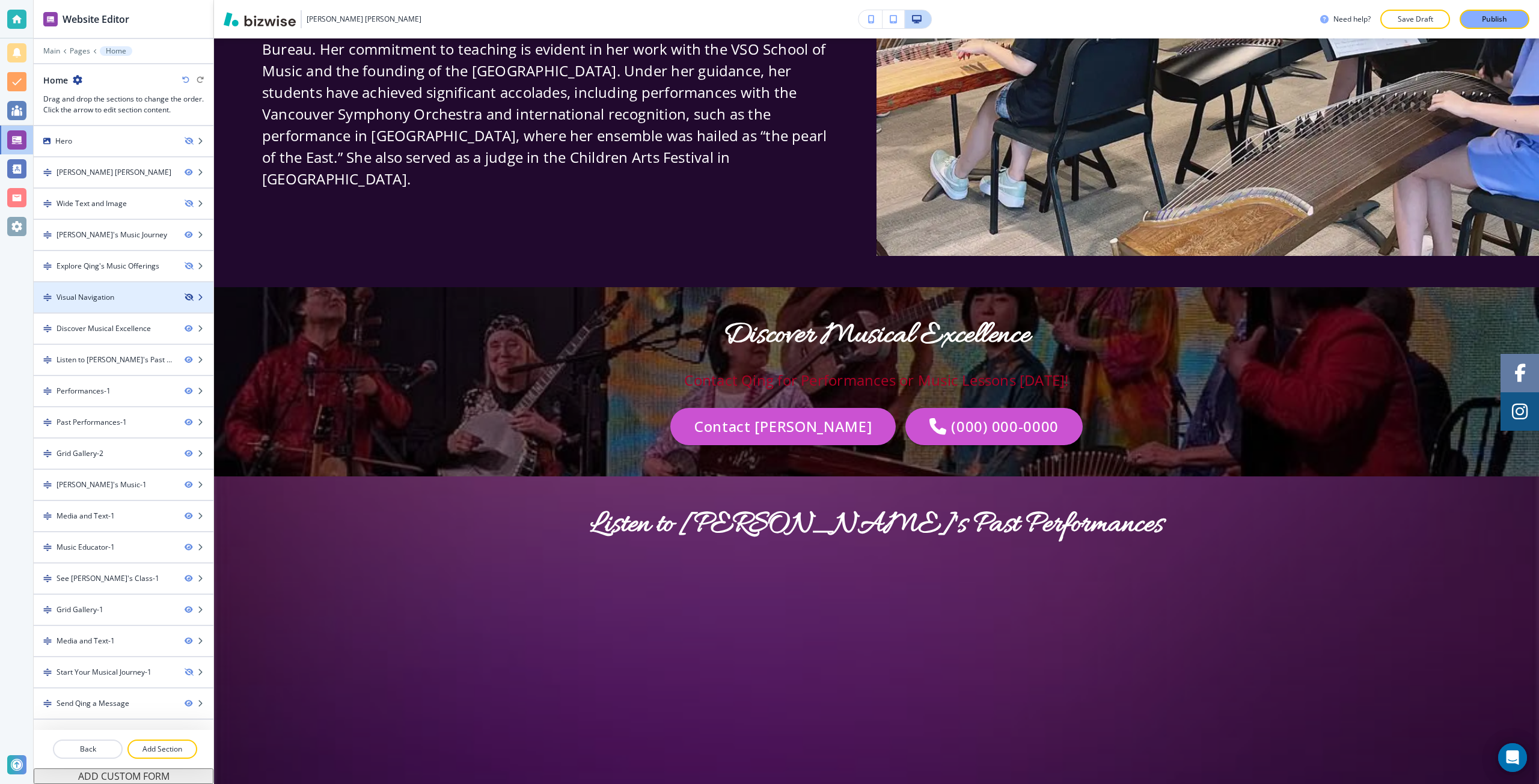
click at [192, 298] on icon "button" at bounding box center [188, 297] width 7 height 7
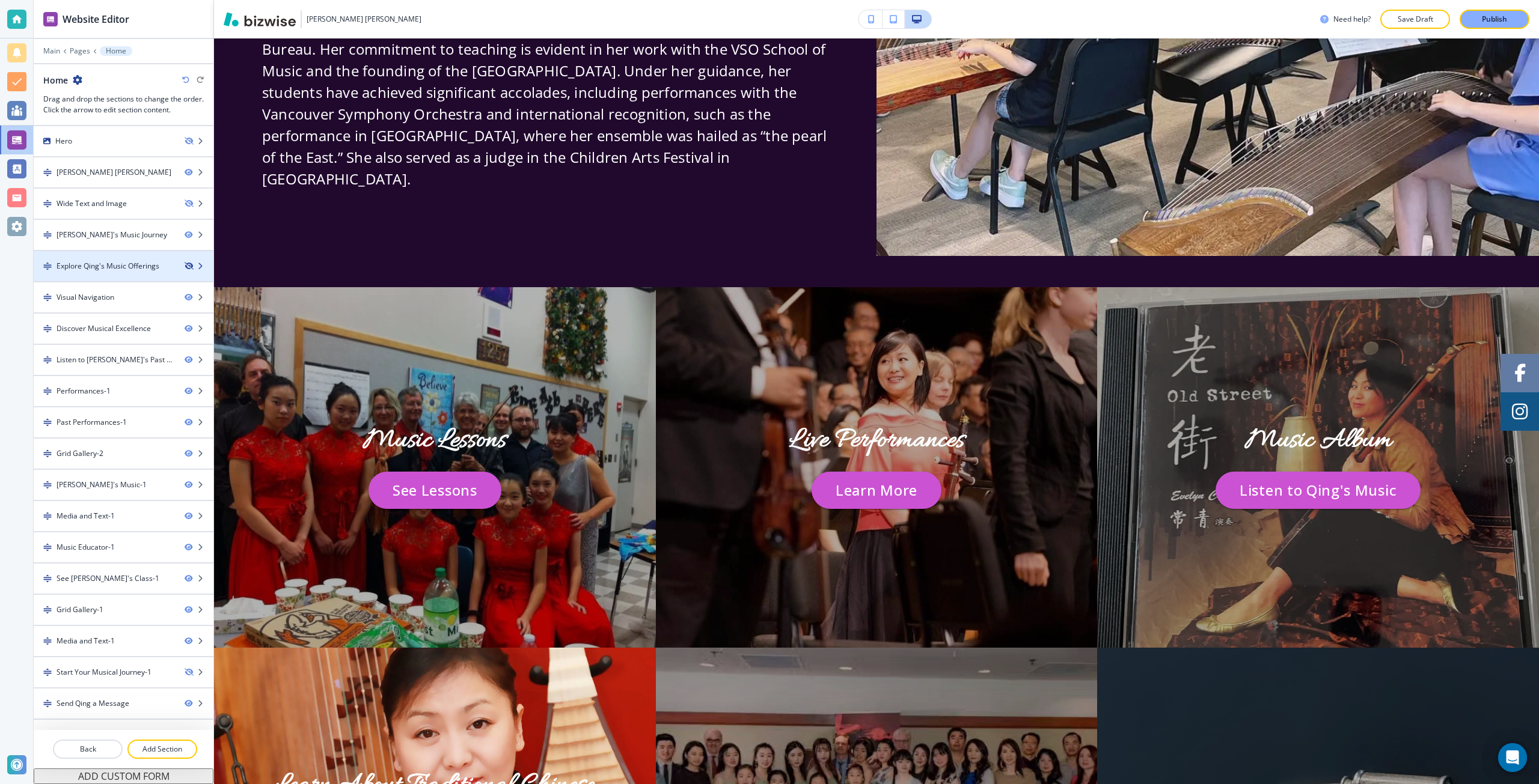
click at [188, 265] on icon "button" at bounding box center [188, 266] width 7 height 7
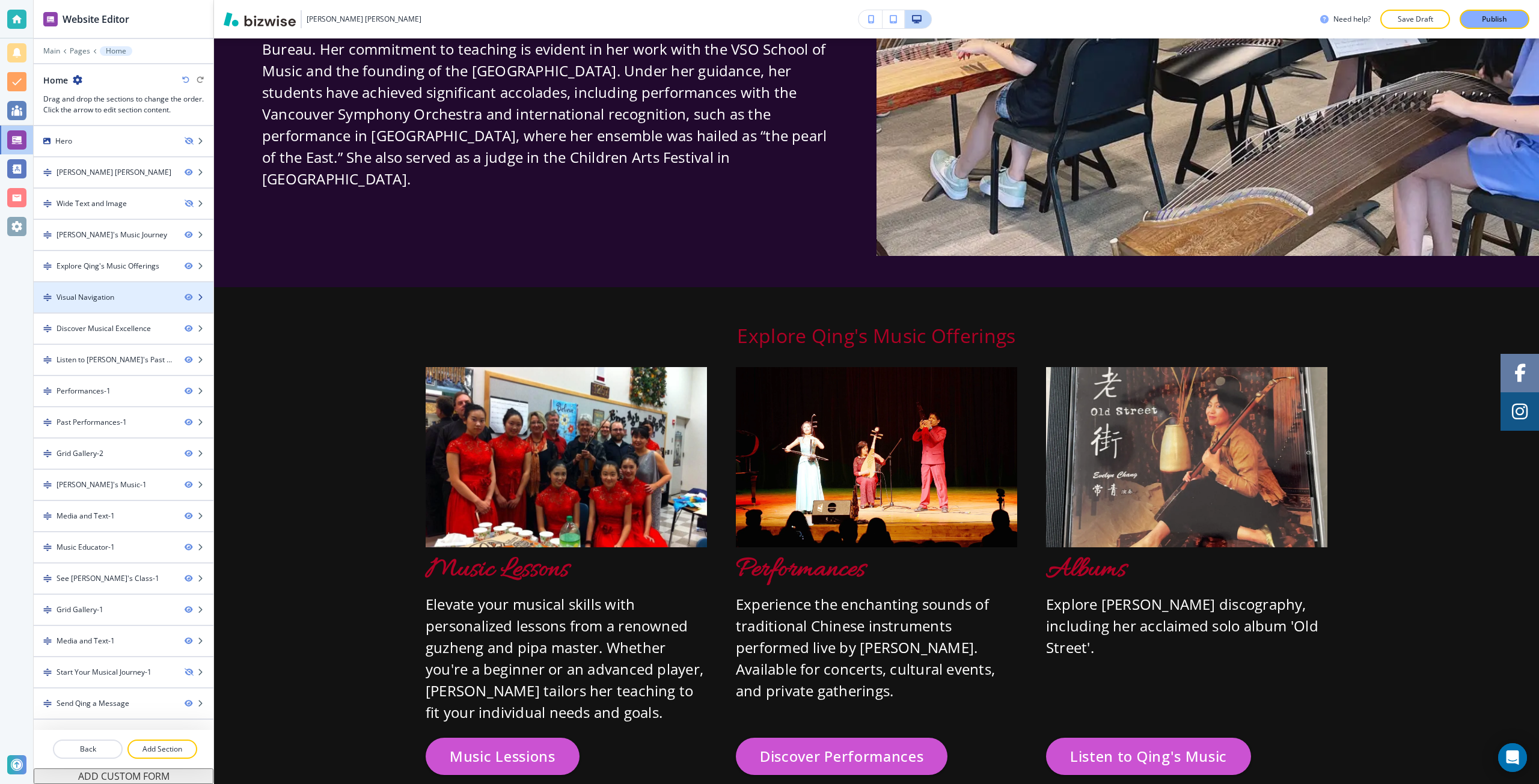
click at [129, 295] on div "Visual Navigation" at bounding box center [104, 297] width 142 height 11
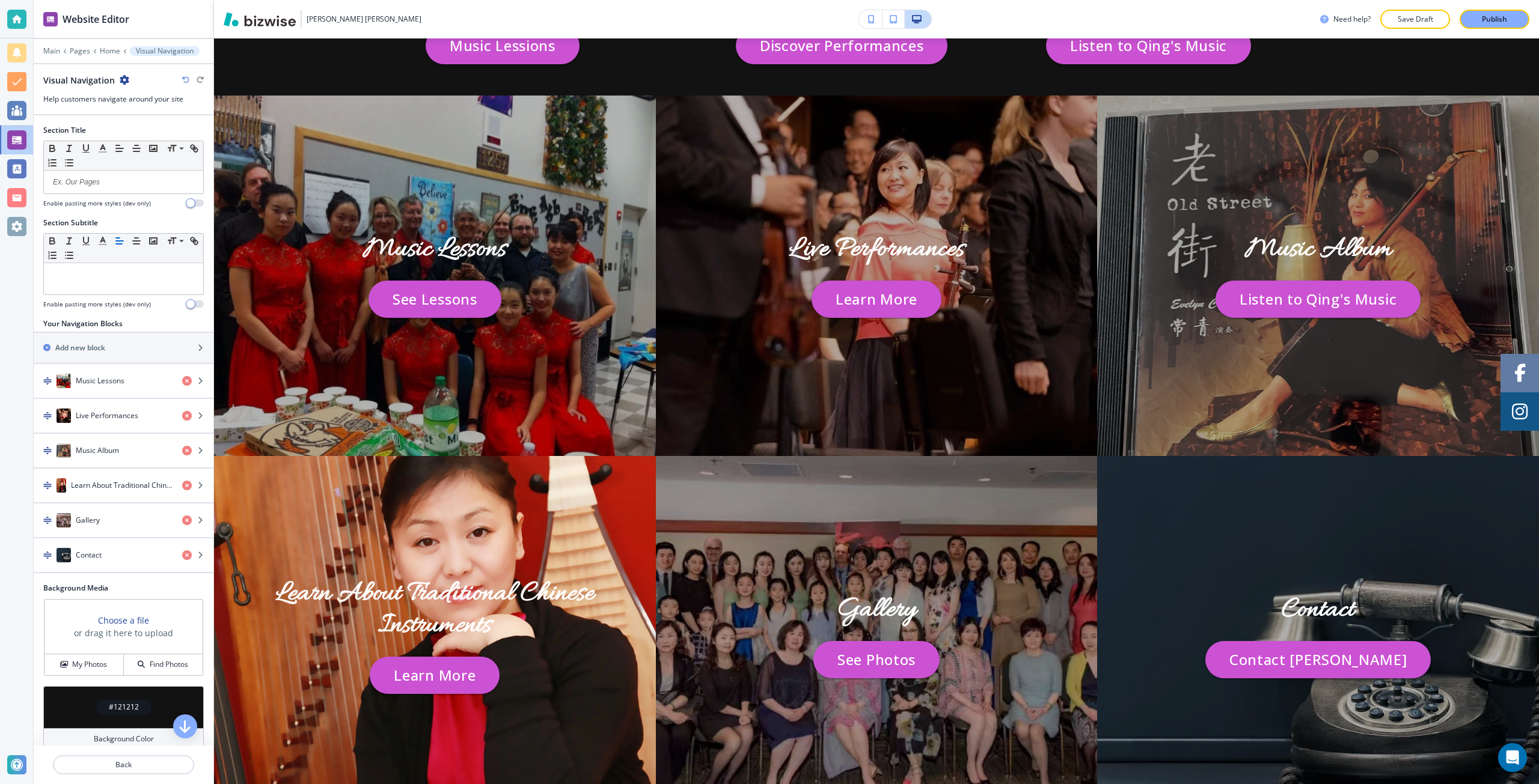
scroll to position [2983, 0]
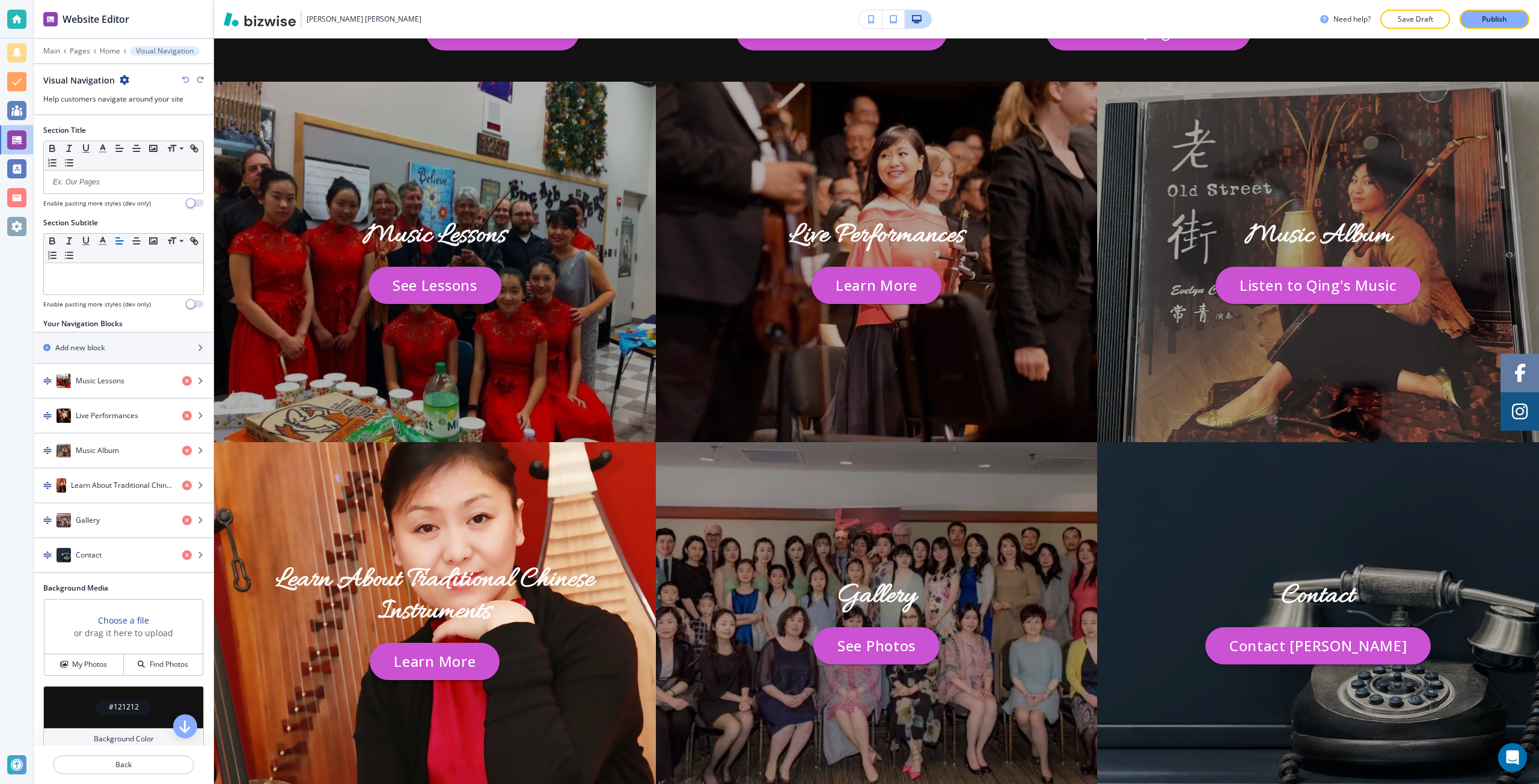
click at [121, 76] on icon "button" at bounding box center [124, 80] width 10 height 10
click at [142, 141] on p "Delete Section" at bounding box center [157, 143] width 61 height 11
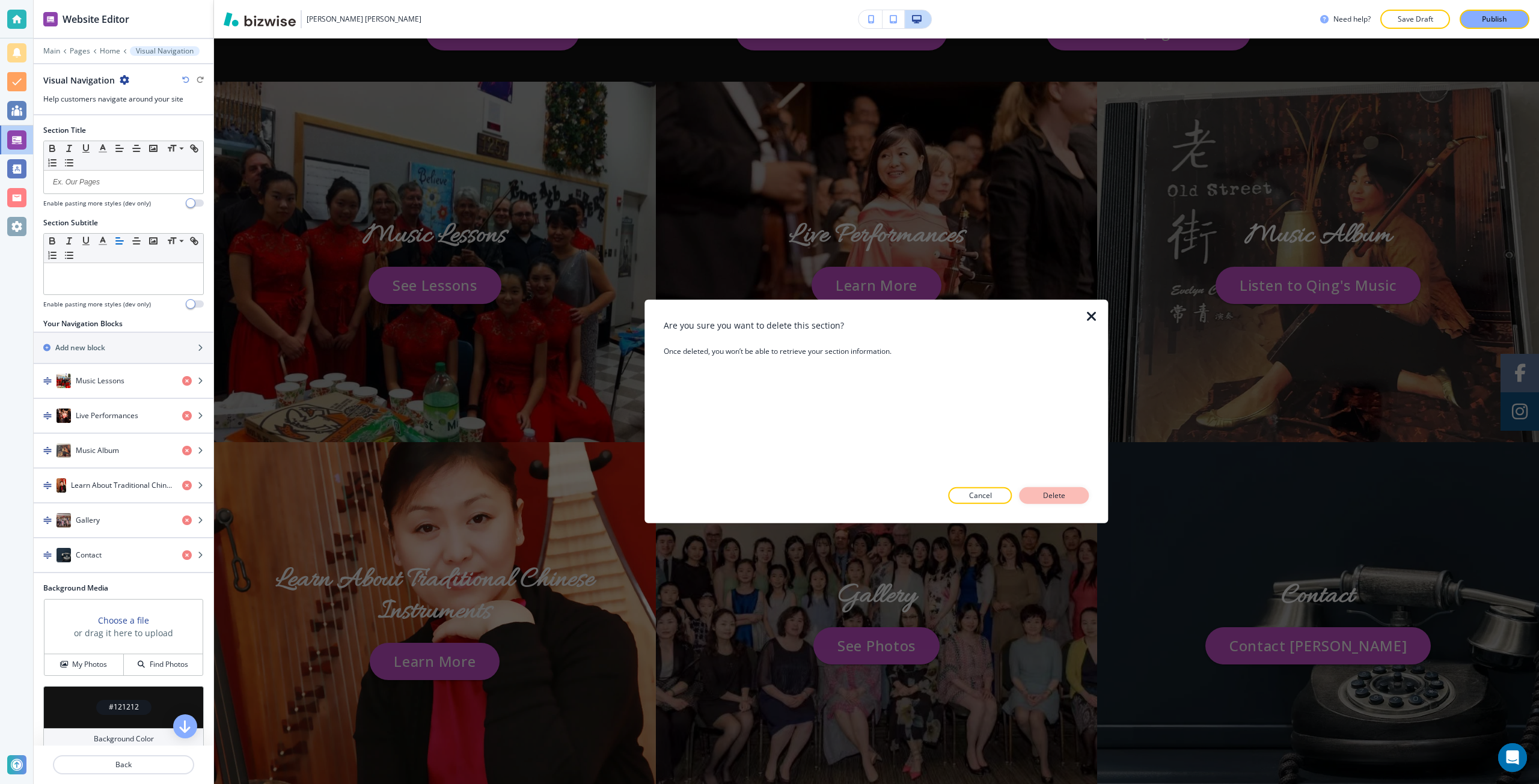
click at [1063, 498] on p "Delete" at bounding box center [1054, 495] width 29 height 11
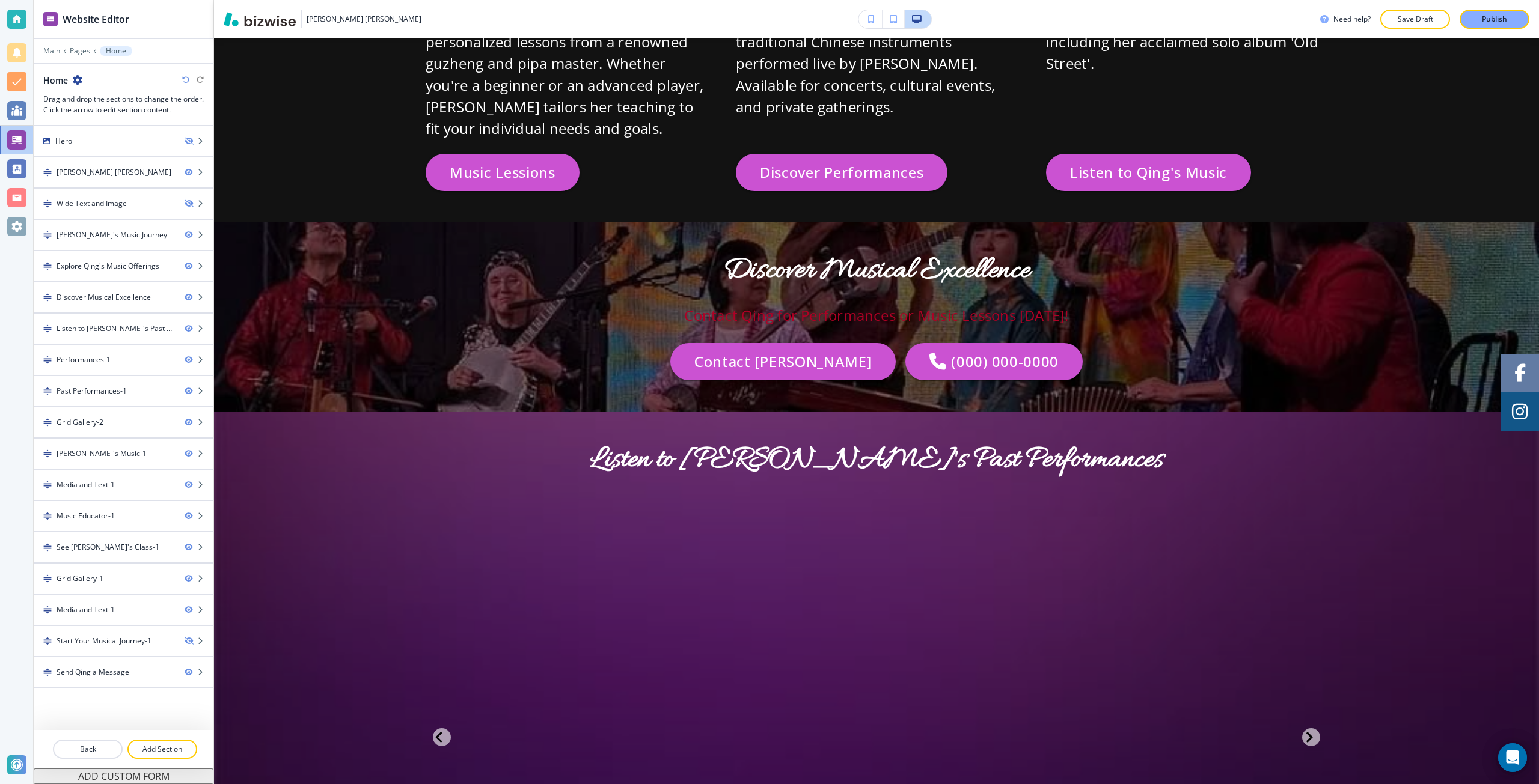
scroll to position [2803, 0]
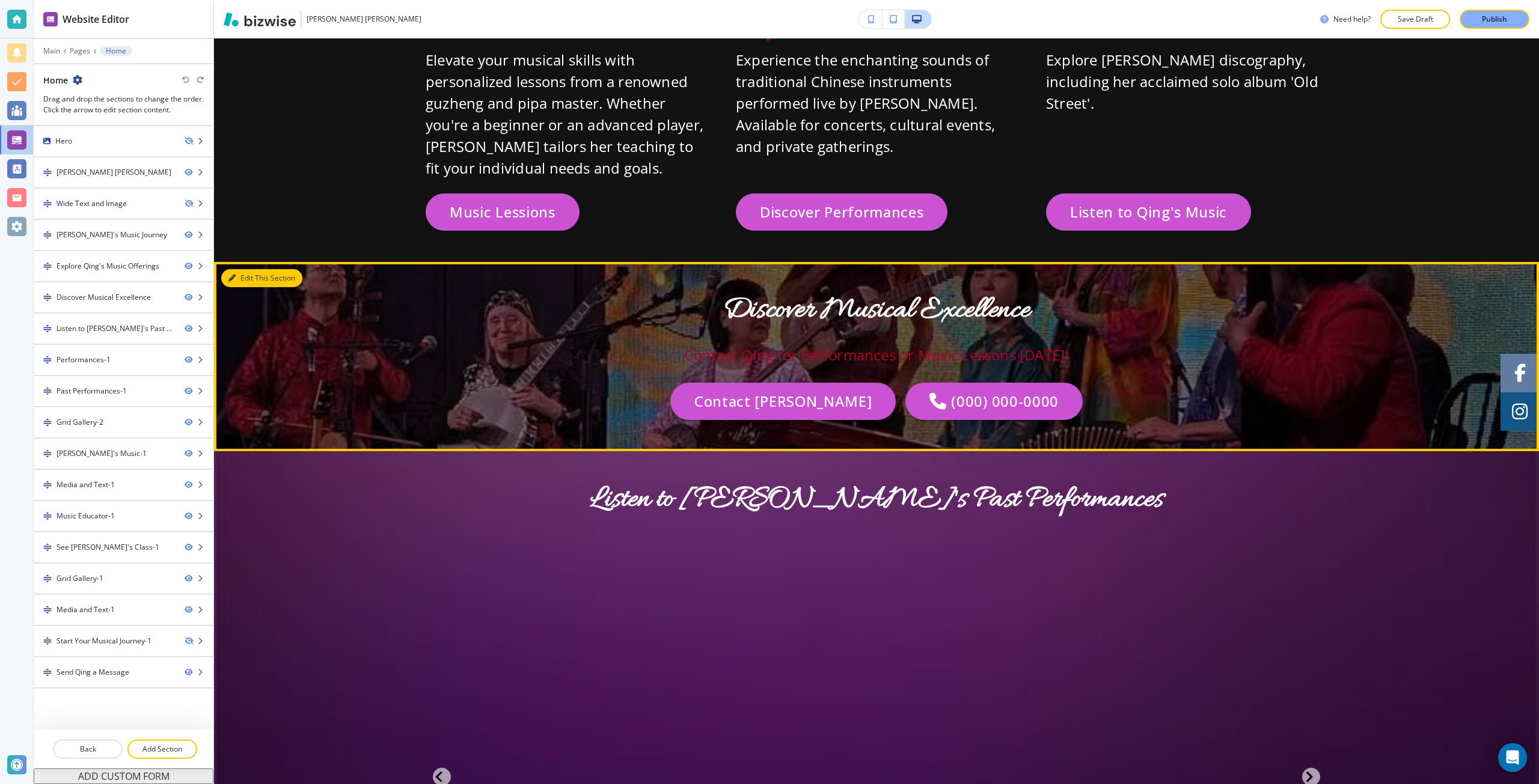
click at [243, 269] on button "Edit This Section" at bounding box center [262, 278] width 81 height 18
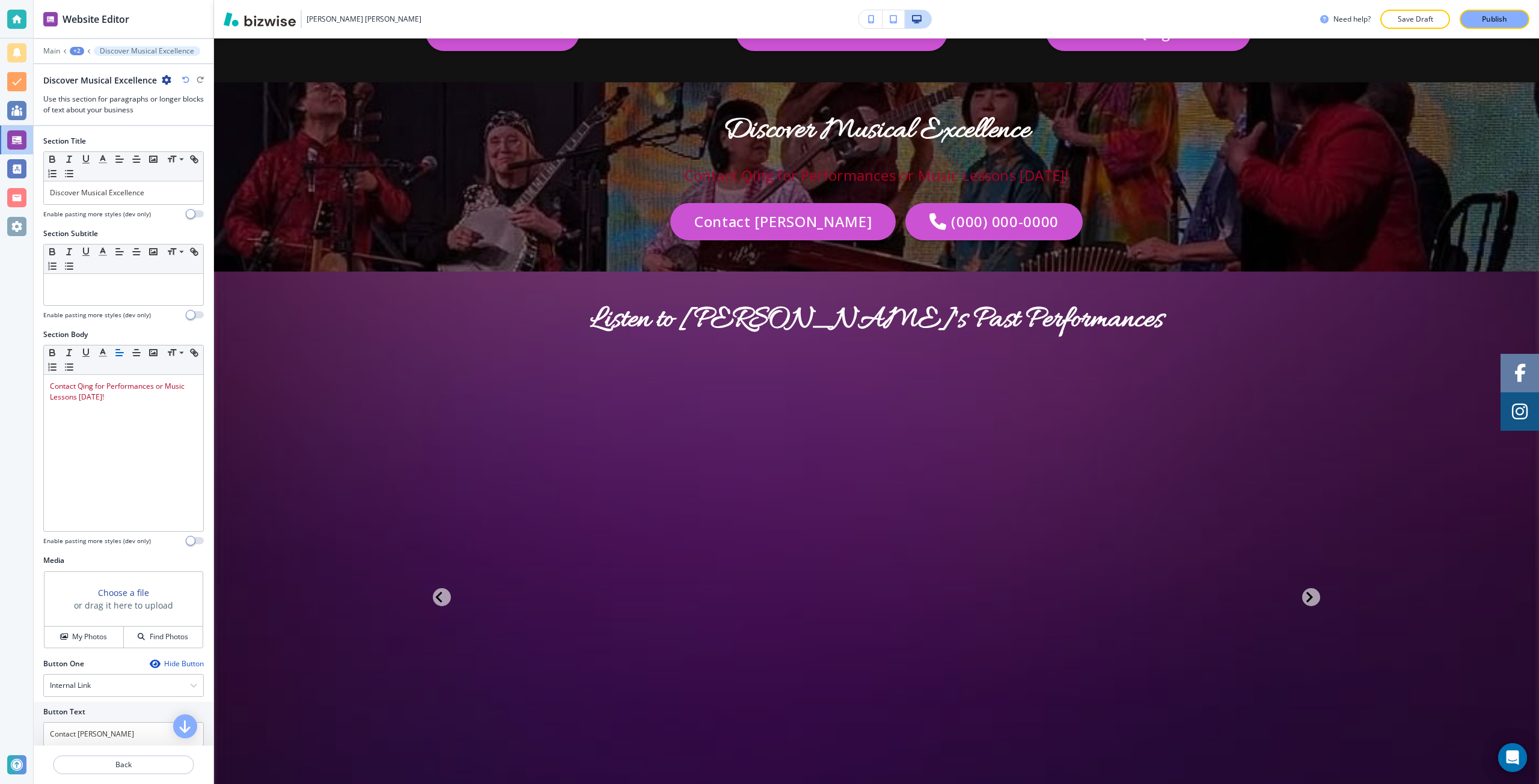
scroll to position [2983, 0]
click at [164, 80] on icon "button" at bounding box center [166, 80] width 10 height 10
click at [187, 143] on p "Delete Section" at bounding box center [199, 143] width 61 height 11
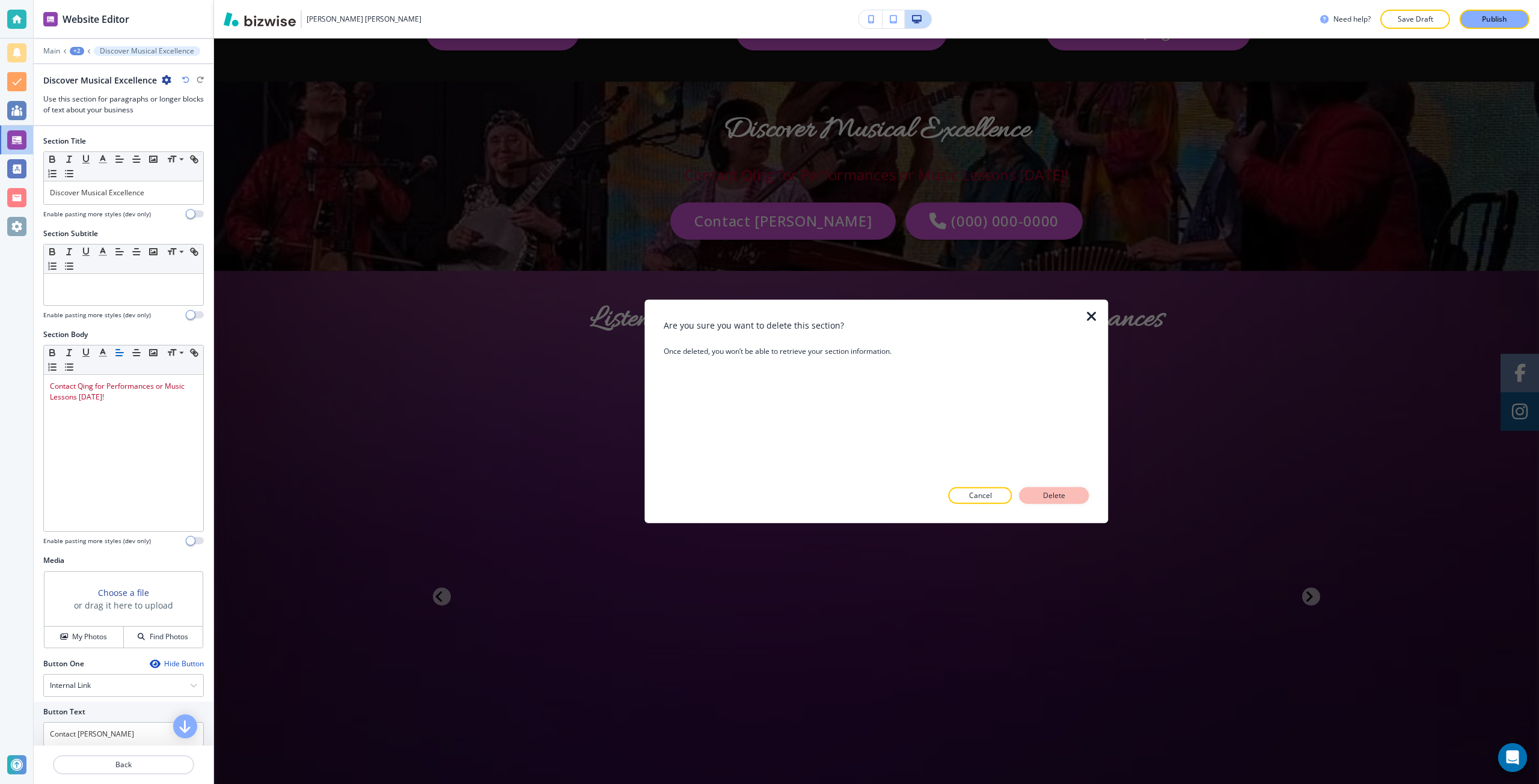
click at [1067, 493] on p "Delete" at bounding box center [1054, 495] width 29 height 11
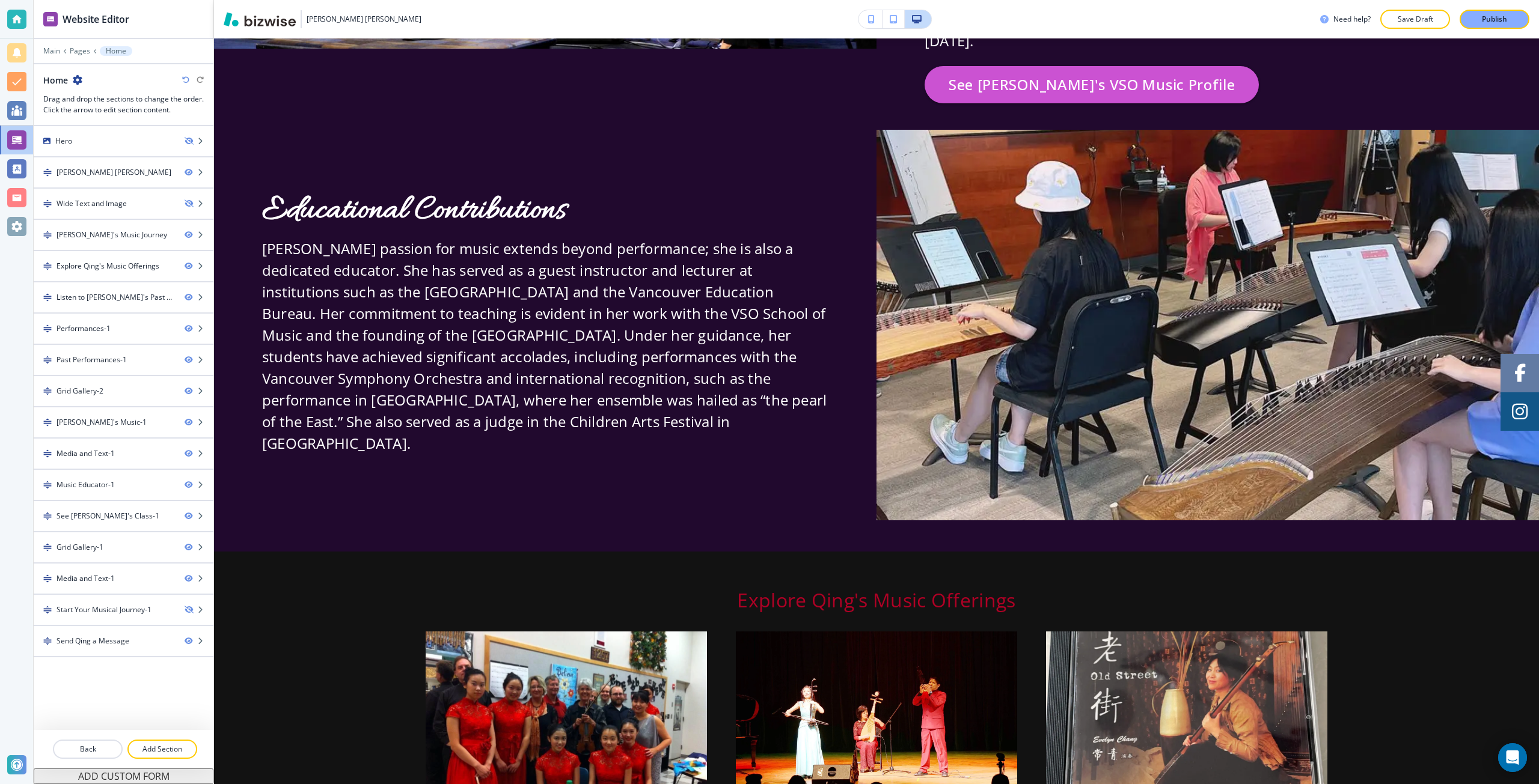
scroll to position [1962, 0]
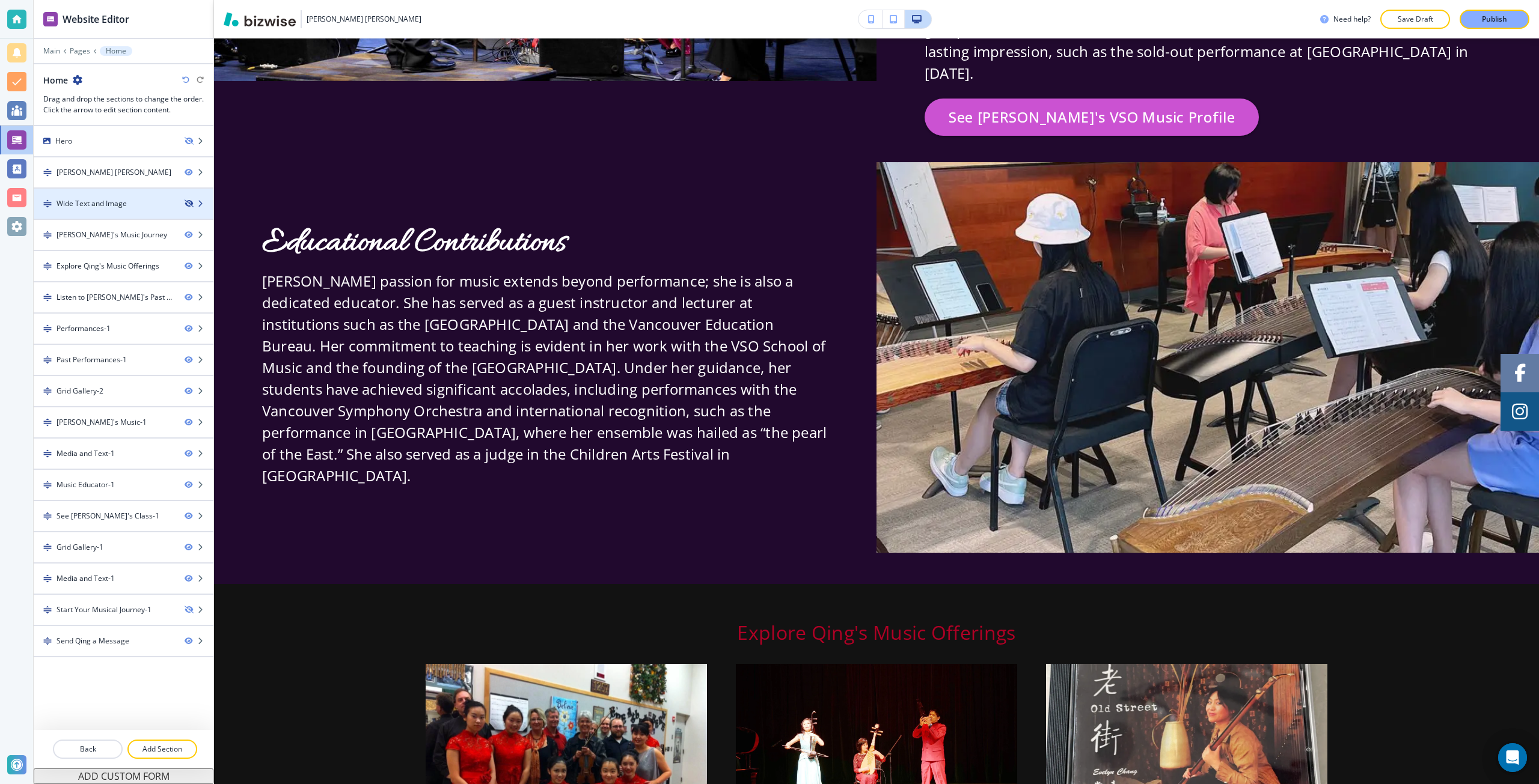
click at [186, 206] on icon "button" at bounding box center [188, 203] width 7 height 7
click at [188, 205] on icon "button" at bounding box center [188, 203] width 7 height 7
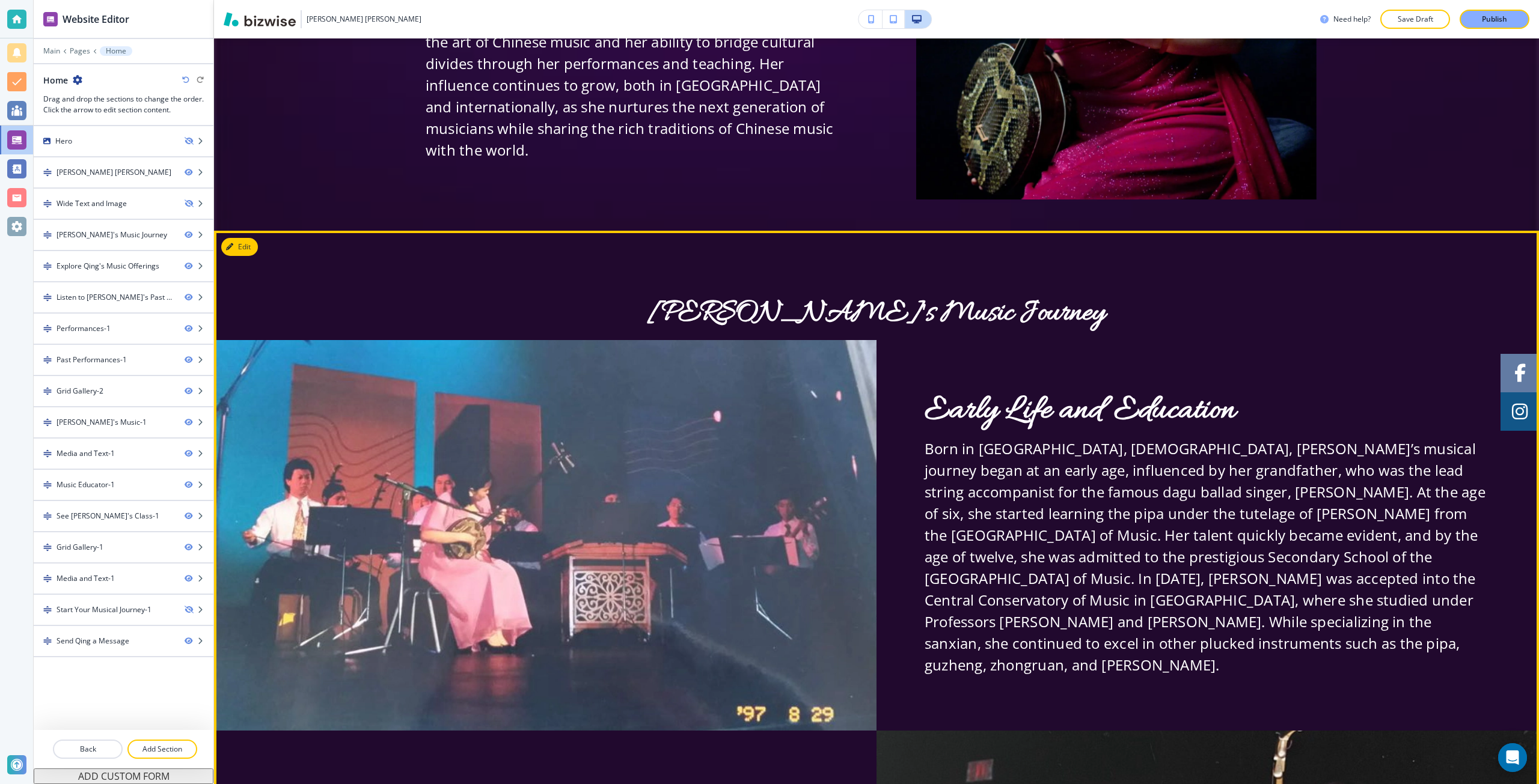
scroll to position [340, 0]
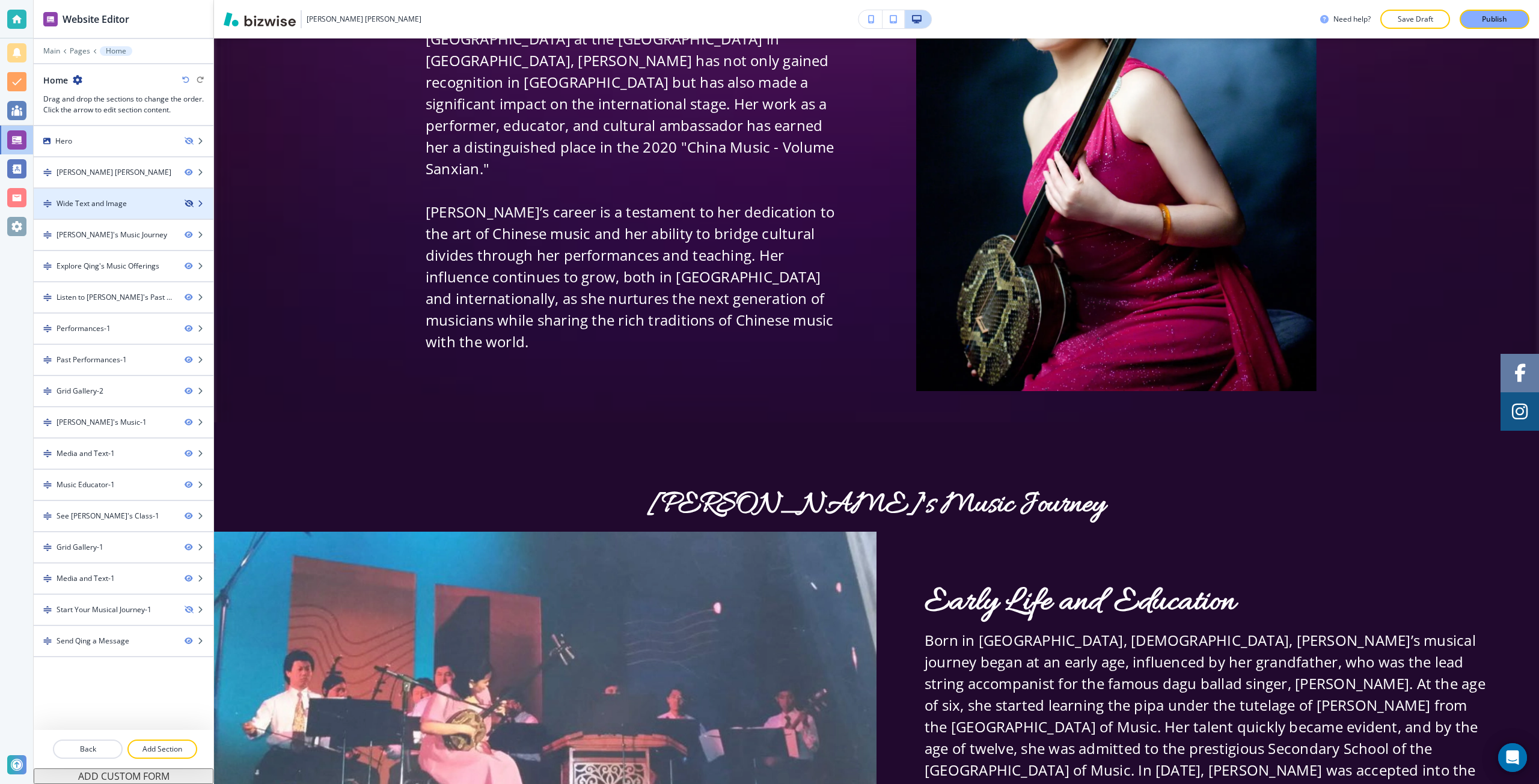
click at [188, 204] on icon "button" at bounding box center [188, 203] width 7 height 7
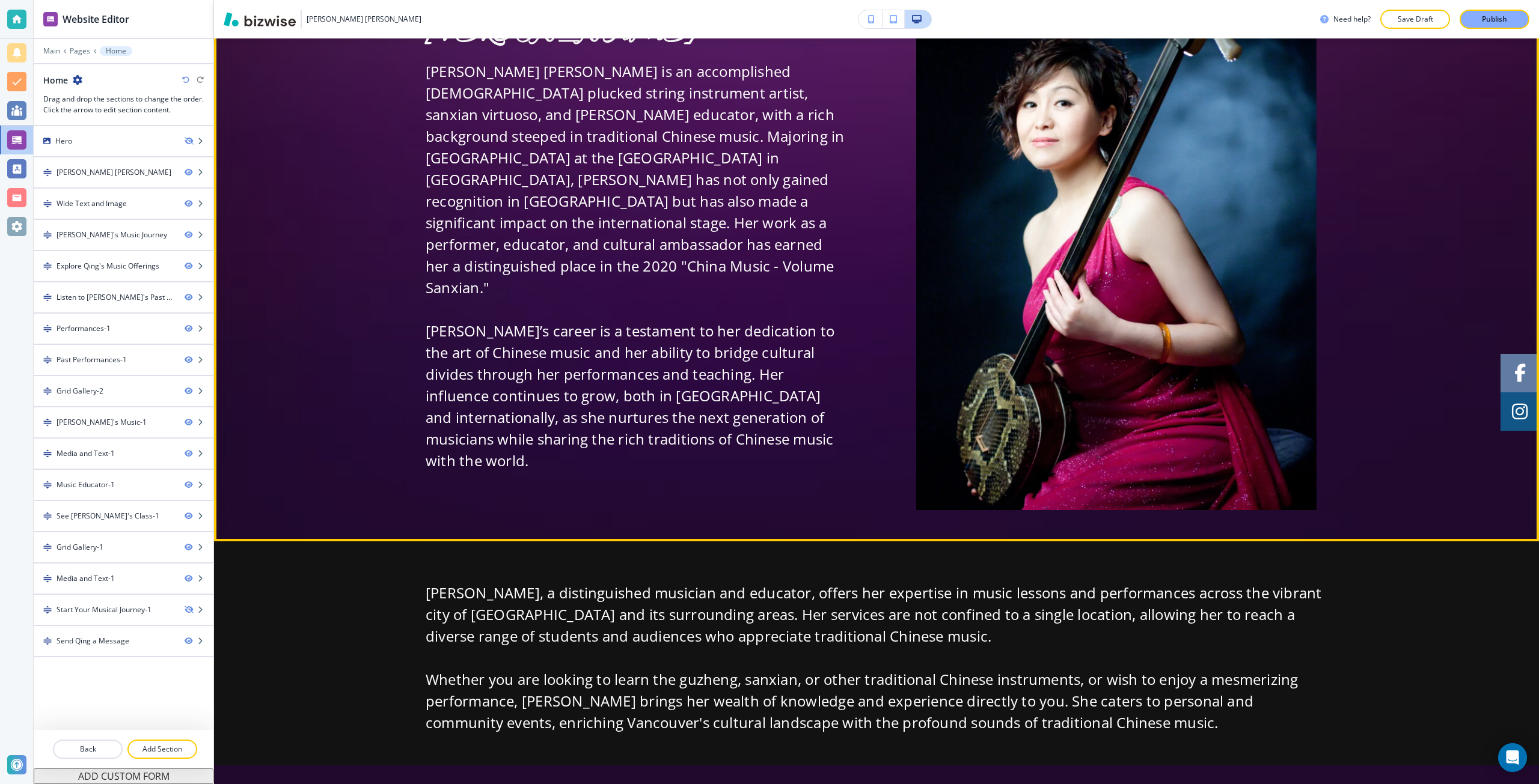
scroll to position [220, 0]
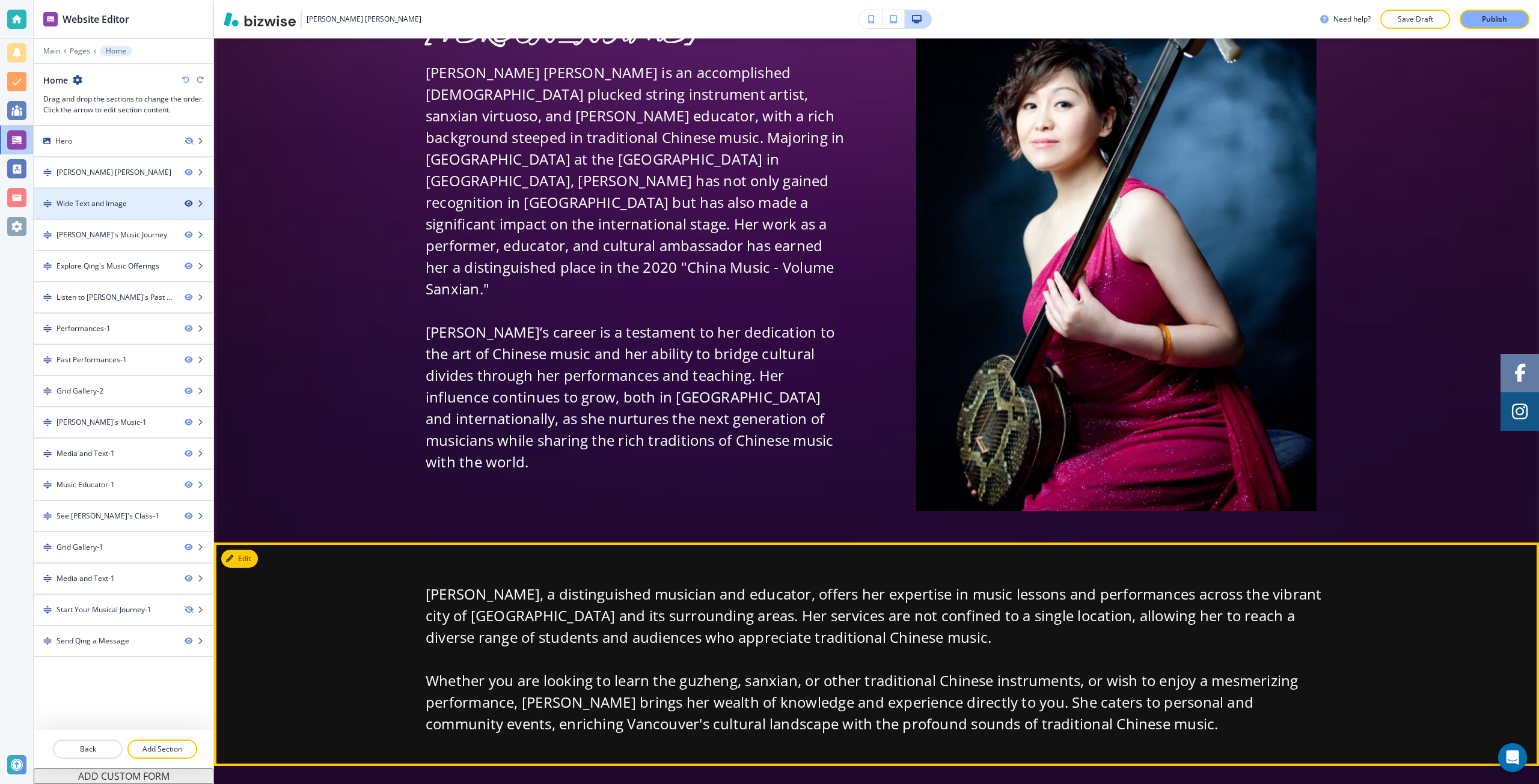
click at [191, 200] on icon "button" at bounding box center [188, 203] width 7 height 7
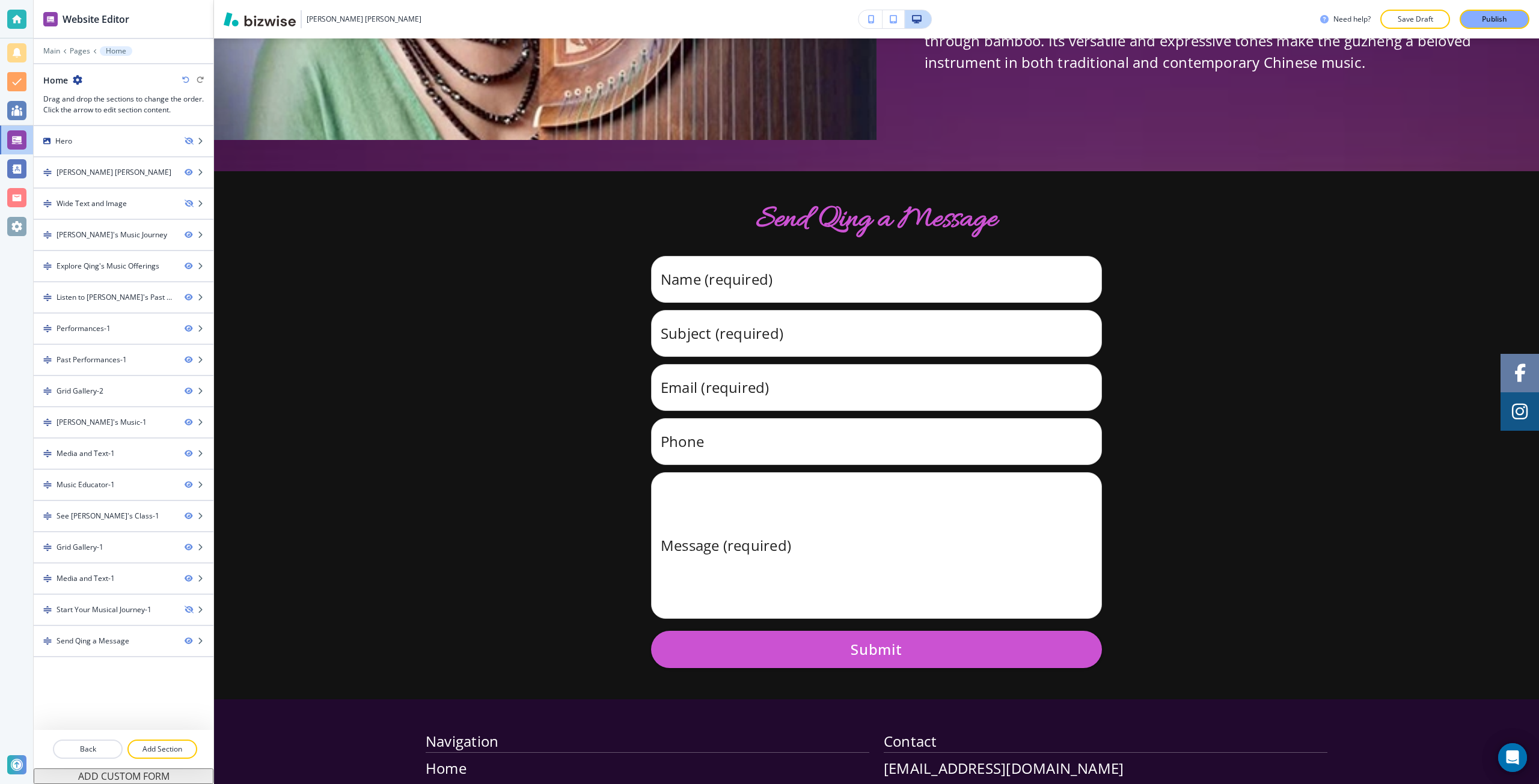
scroll to position [10795, 0]
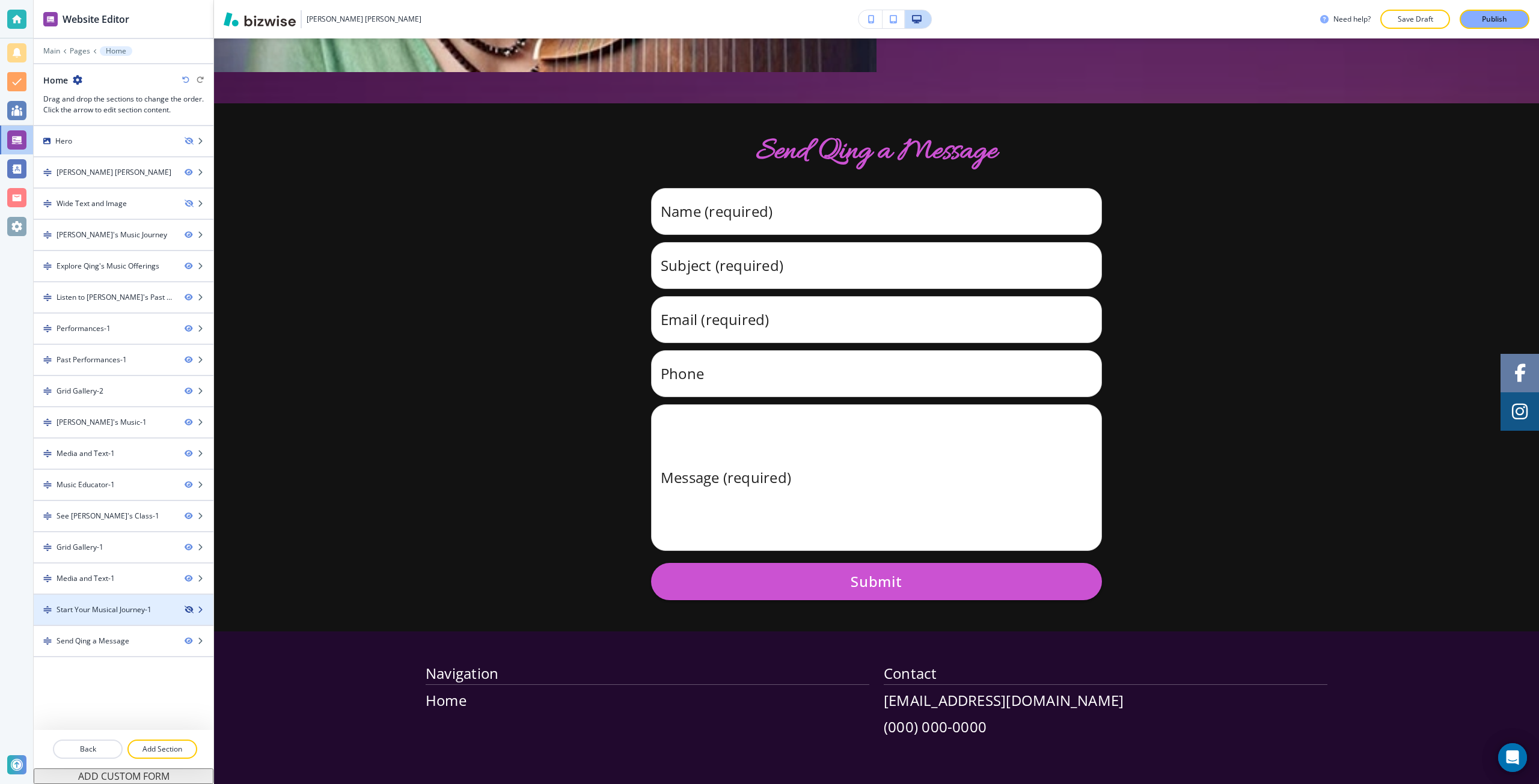
click at [188, 609] on icon "button" at bounding box center [188, 610] width 7 height 7
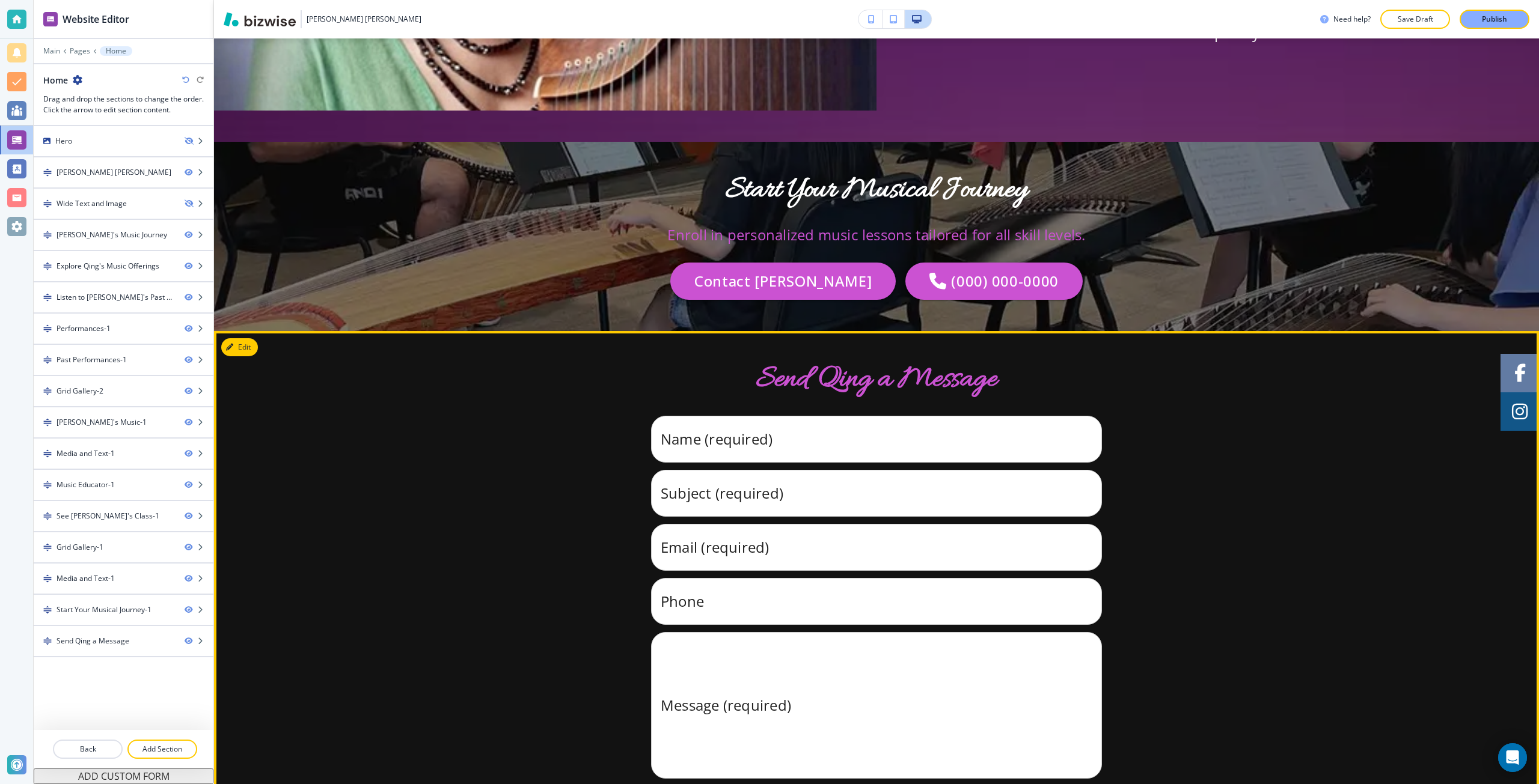
scroll to position [10615, 0]
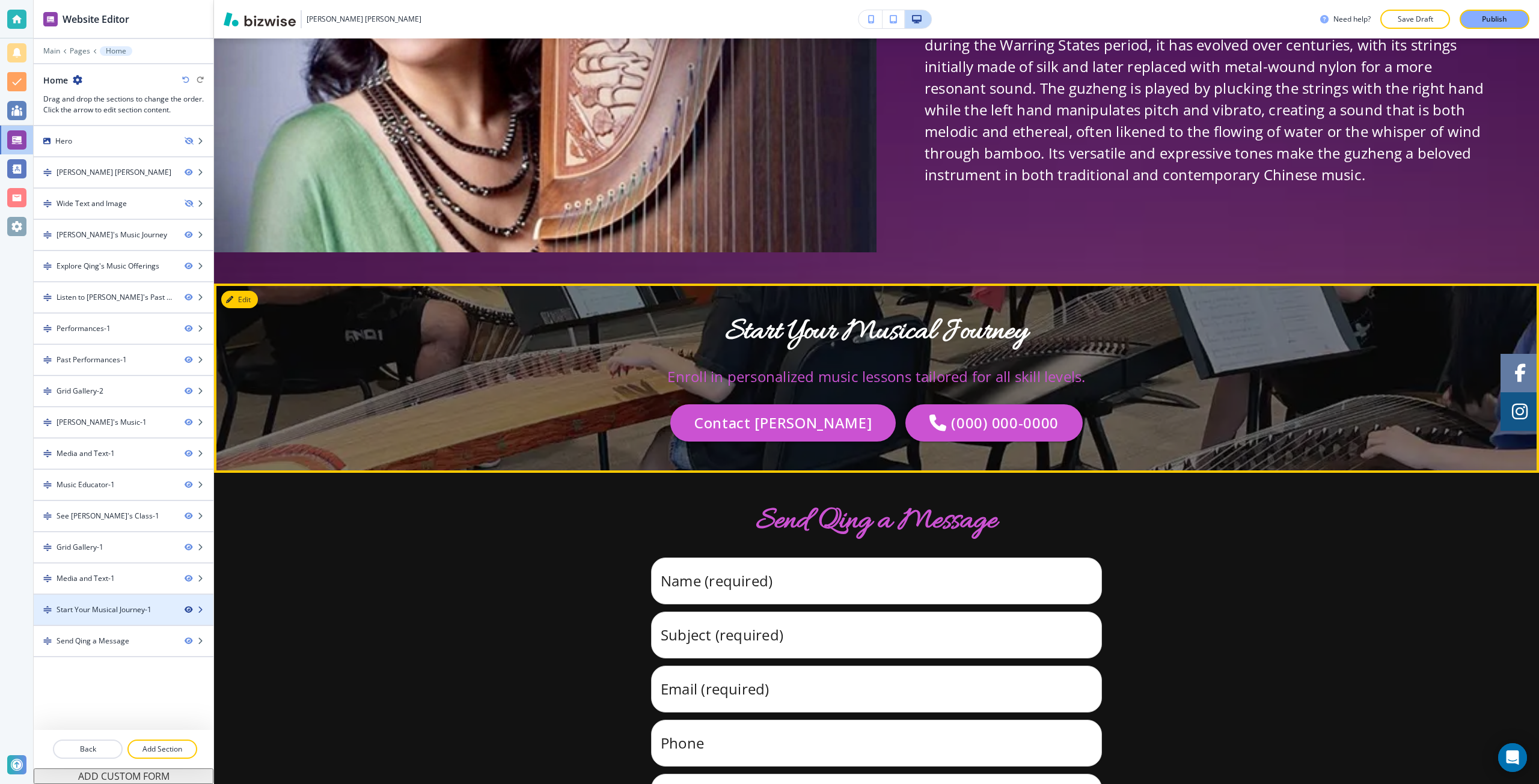
click at [191, 610] on icon "button" at bounding box center [188, 610] width 7 height 7
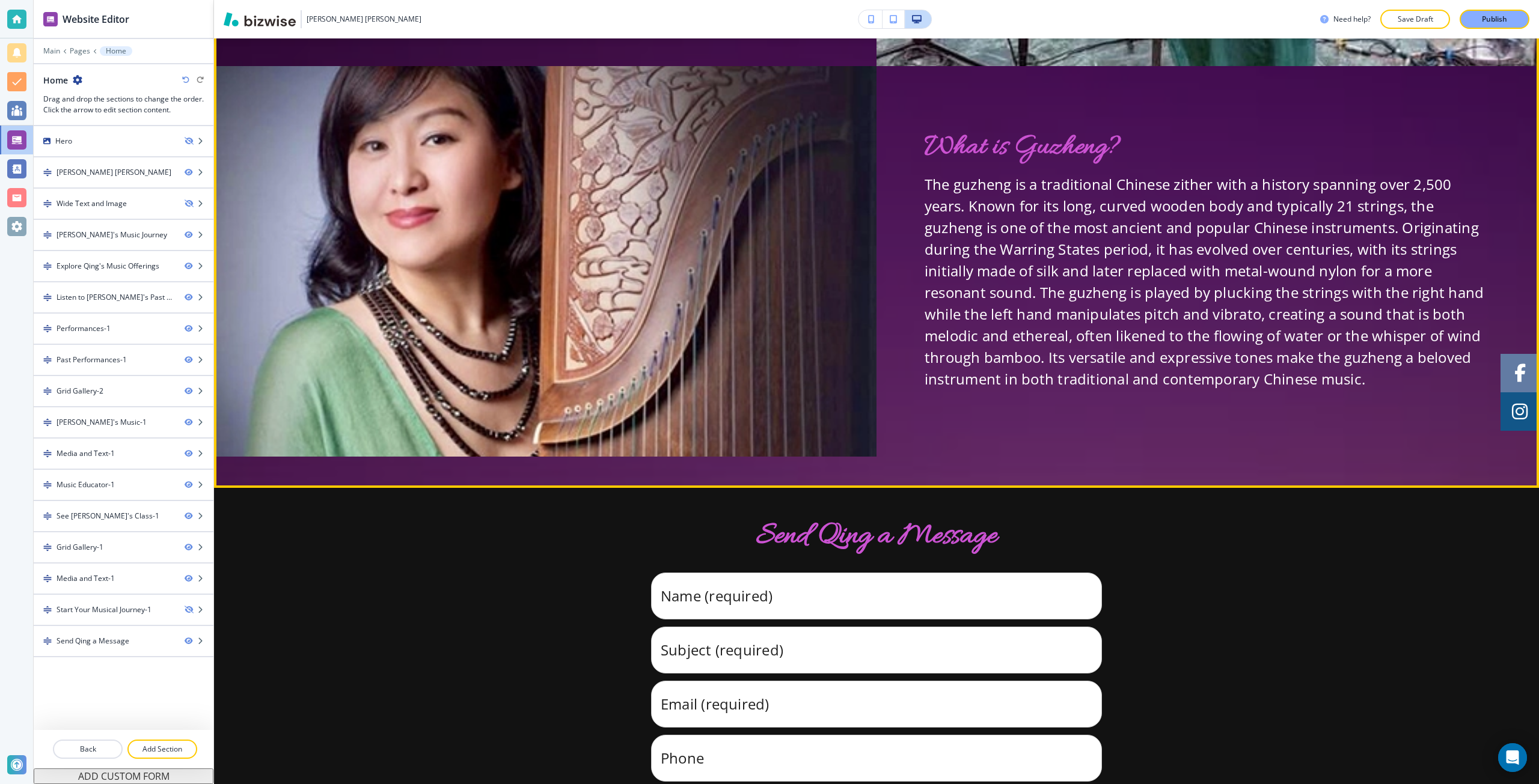
scroll to position [10194, 0]
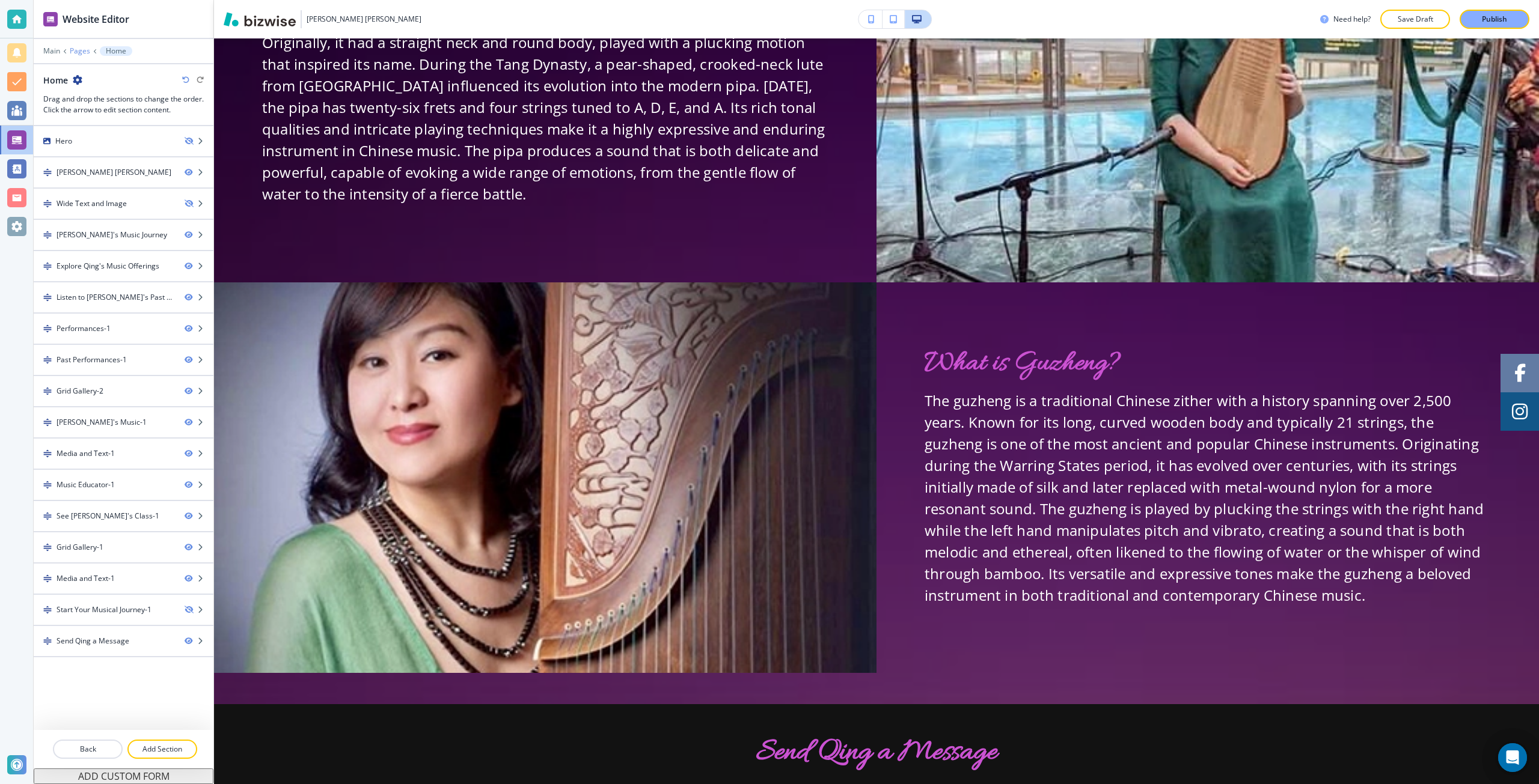
click at [80, 48] on p "Pages" at bounding box center [80, 51] width 21 height 9
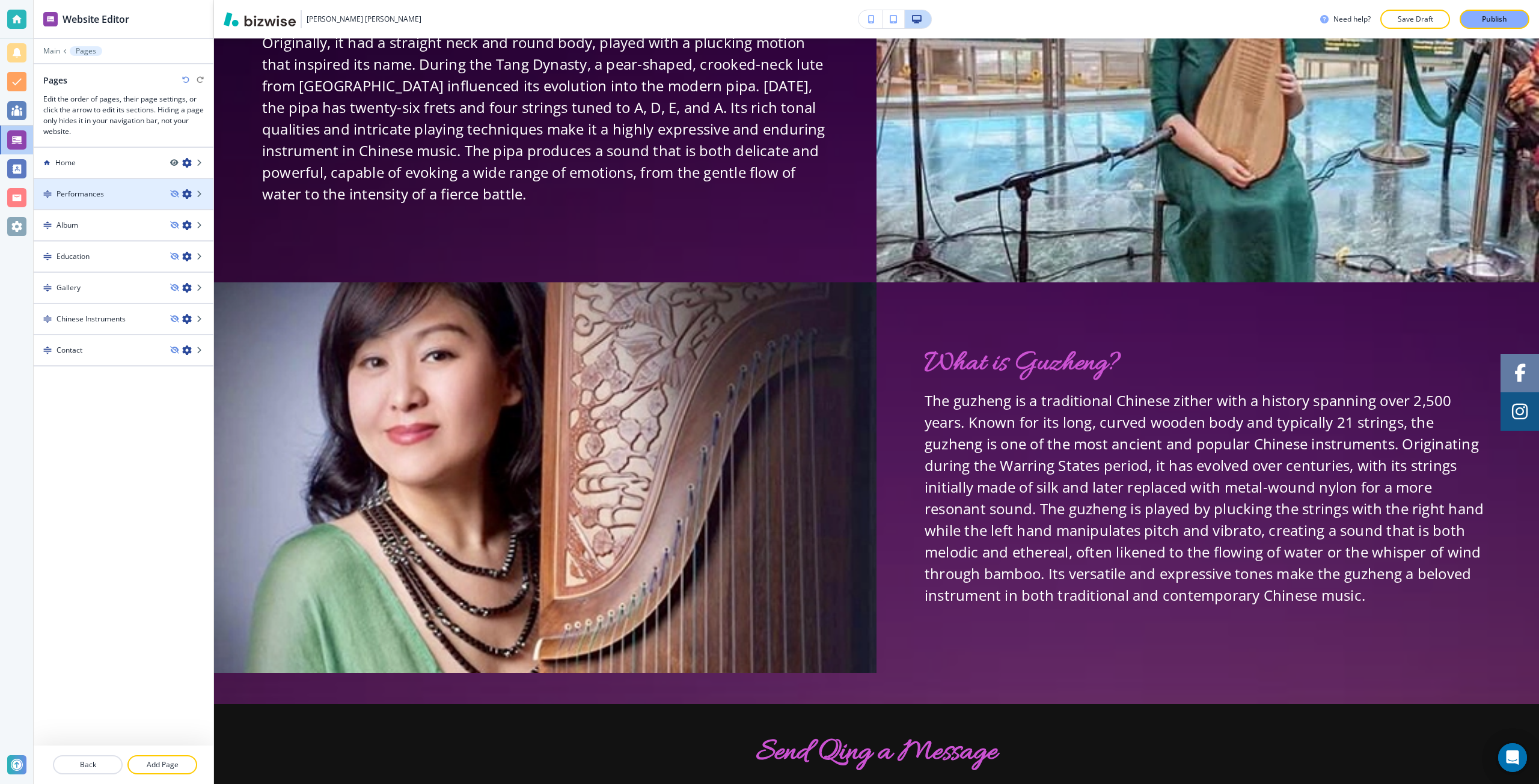
click at [90, 200] on div at bounding box center [123, 205] width 180 height 10
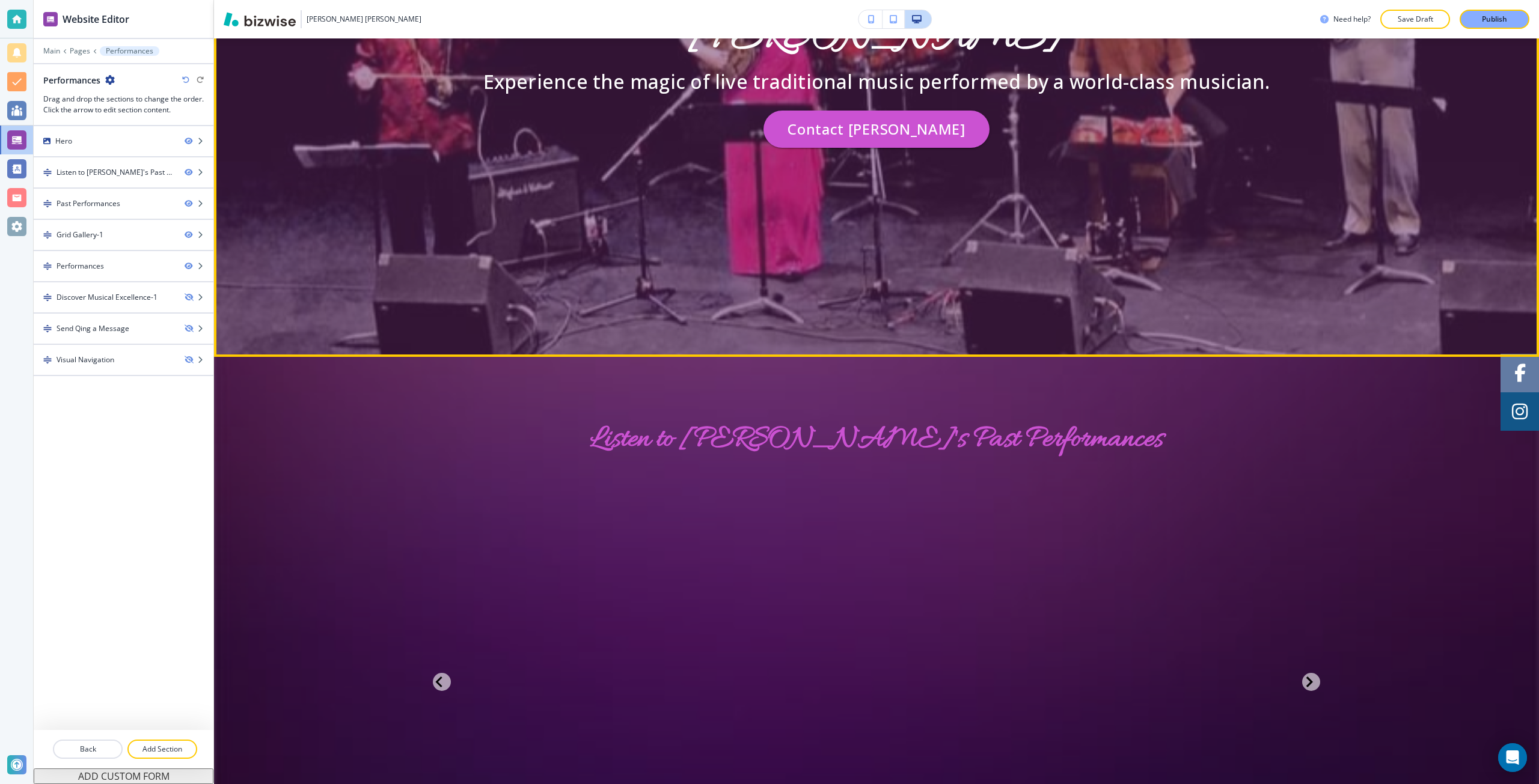
scroll to position [360, 0]
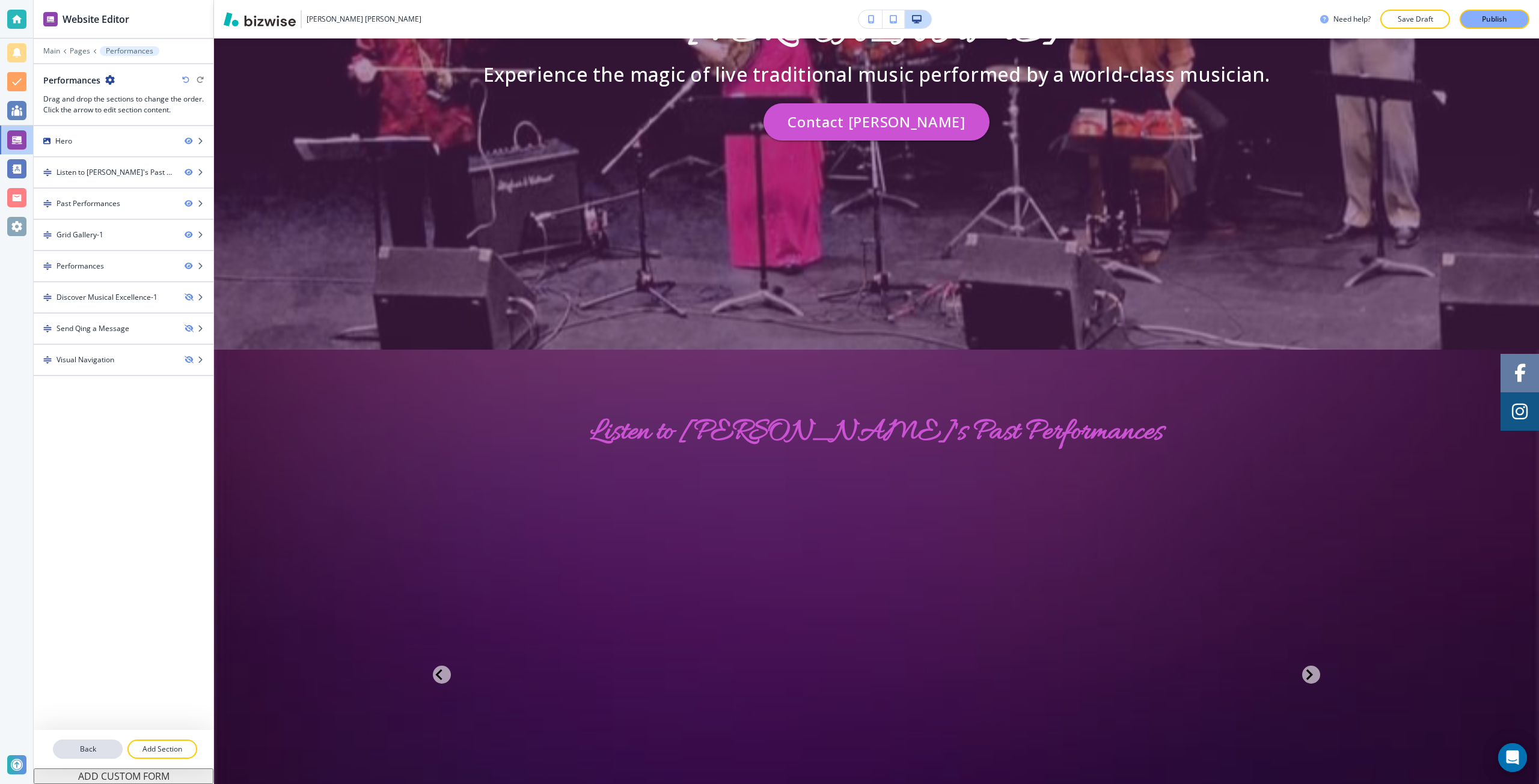
click at [103, 756] on button "Back" at bounding box center [87, 749] width 70 height 19
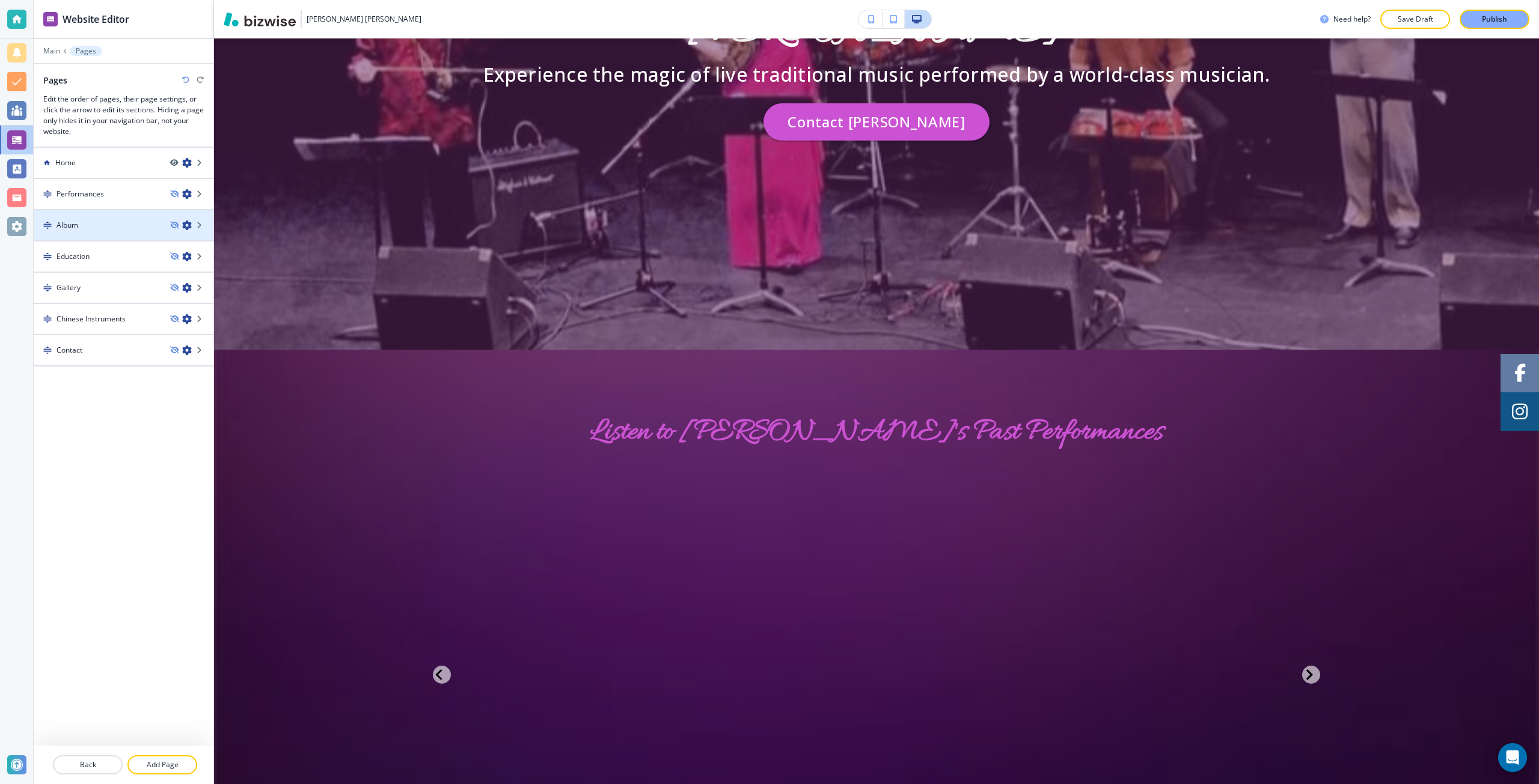
click at [122, 230] on div "Album" at bounding box center [97, 225] width 127 height 11
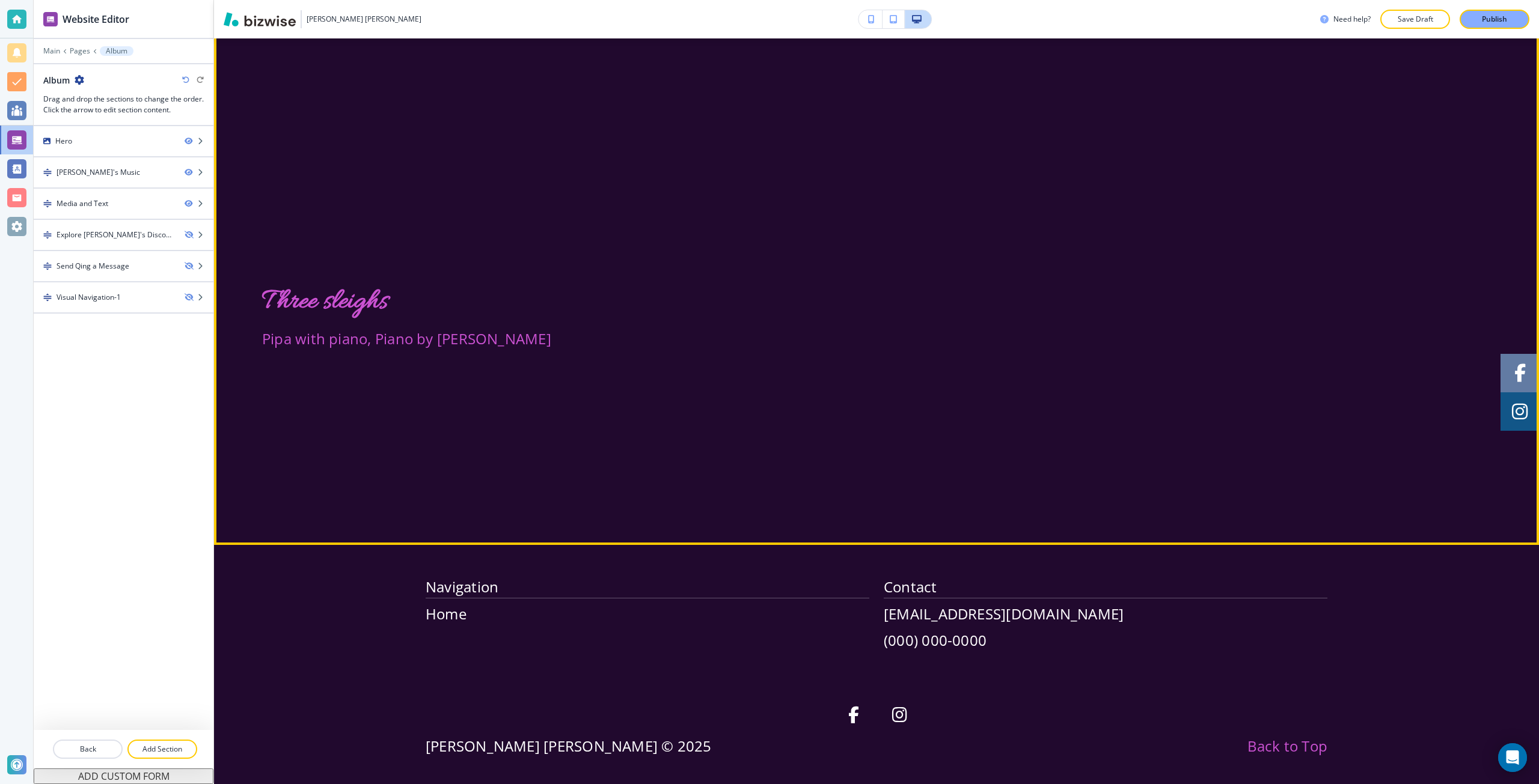
scroll to position [1681, 0]
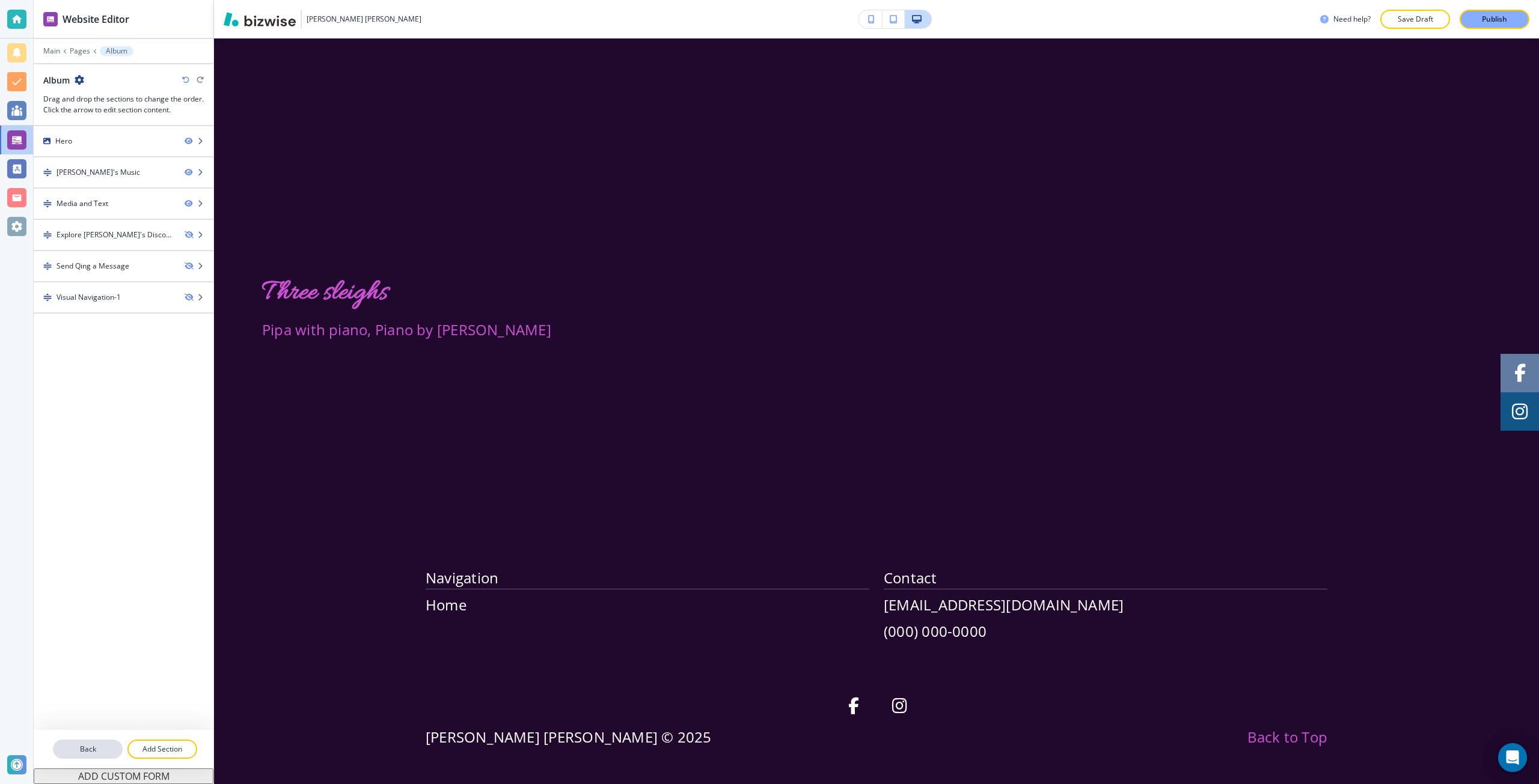
click at [95, 752] on p "Back" at bounding box center [87, 749] width 68 height 11
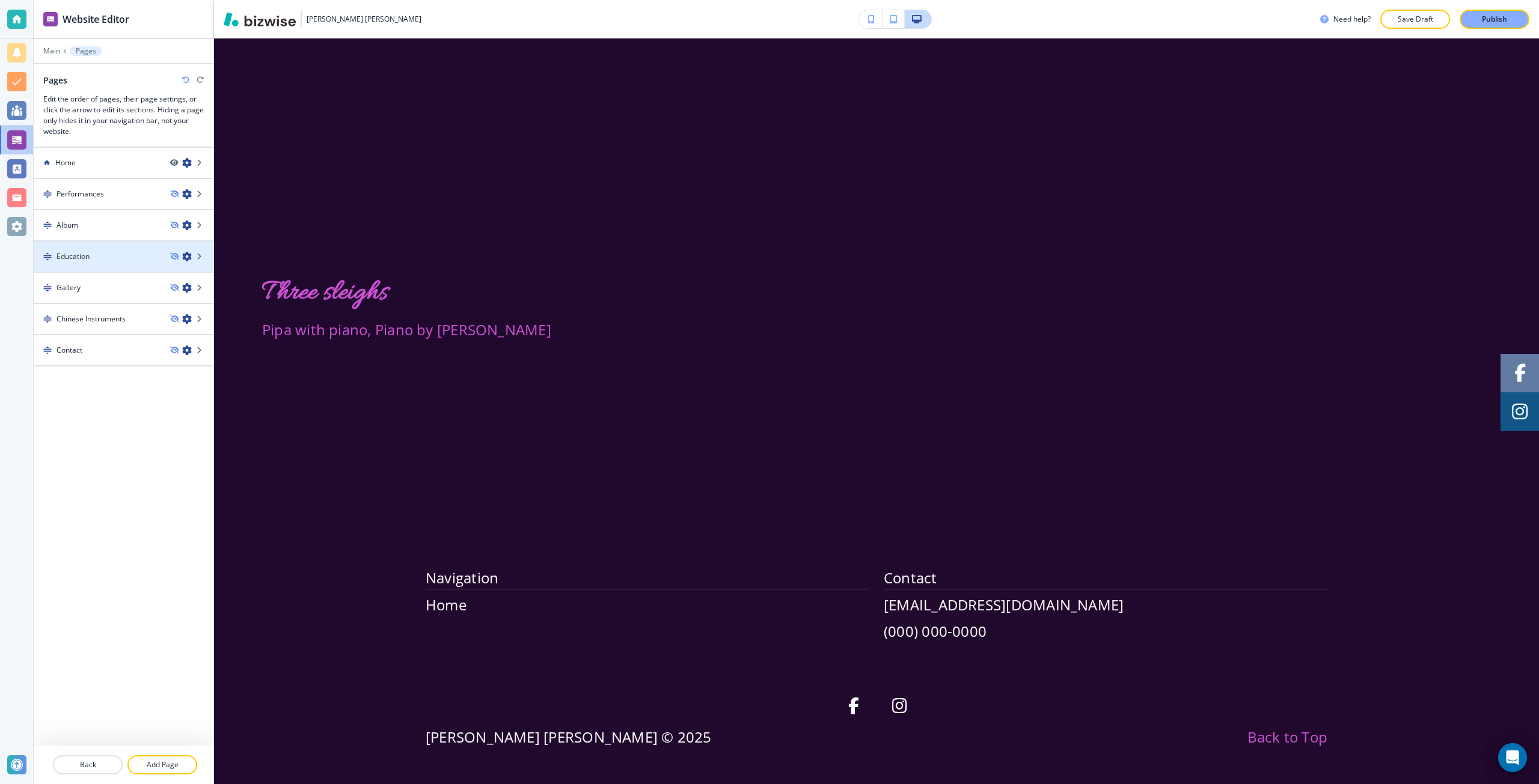
click at [125, 242] on div at bounding box center [123, 247] width 180 height 10
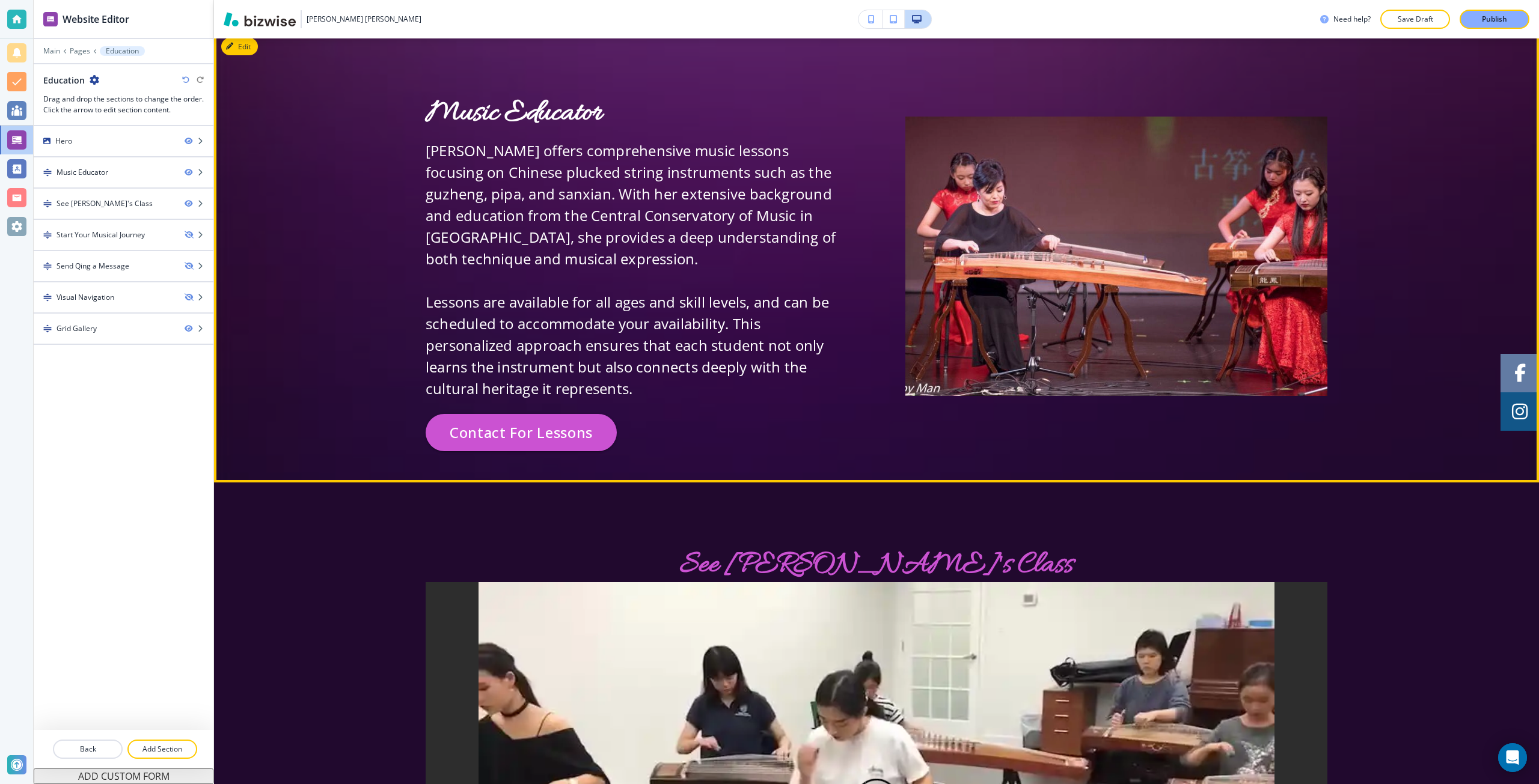
scroll to position [601, 0]
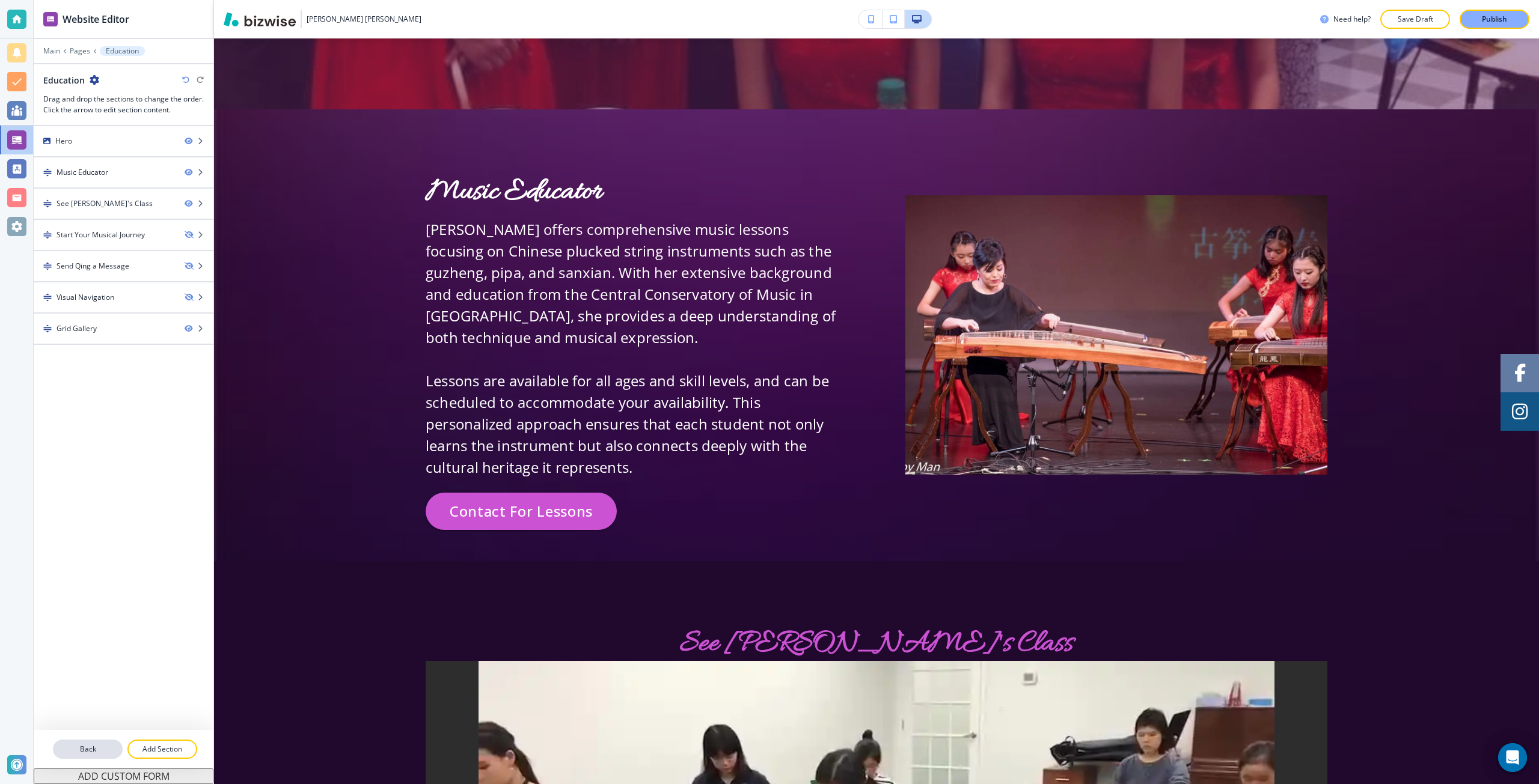
click at [80, 750] on p "Back" at bounding box center [87, 749] width 68 height 11
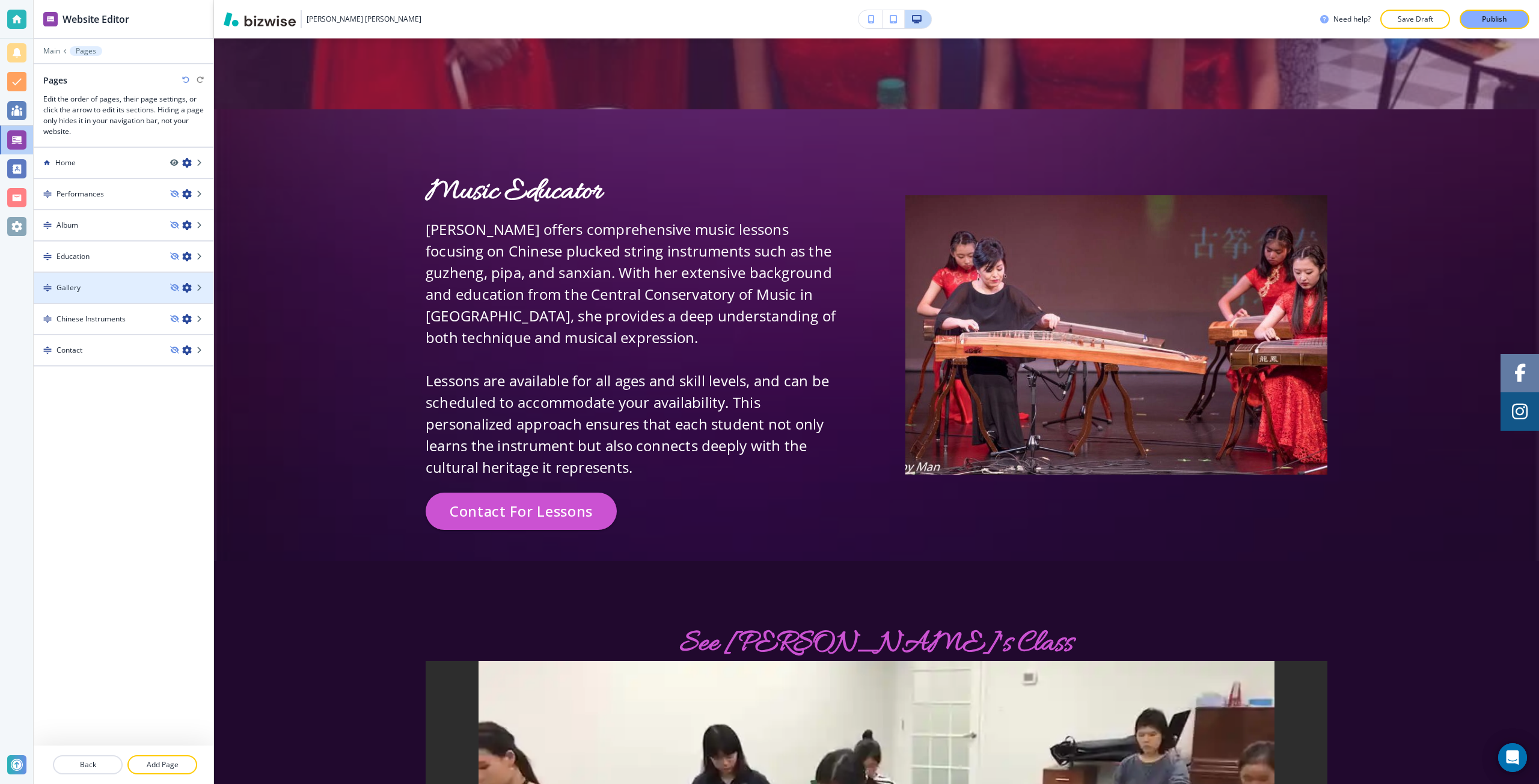
click at [103, 279] on div at bounding box center [123, 278] width 180 height 10
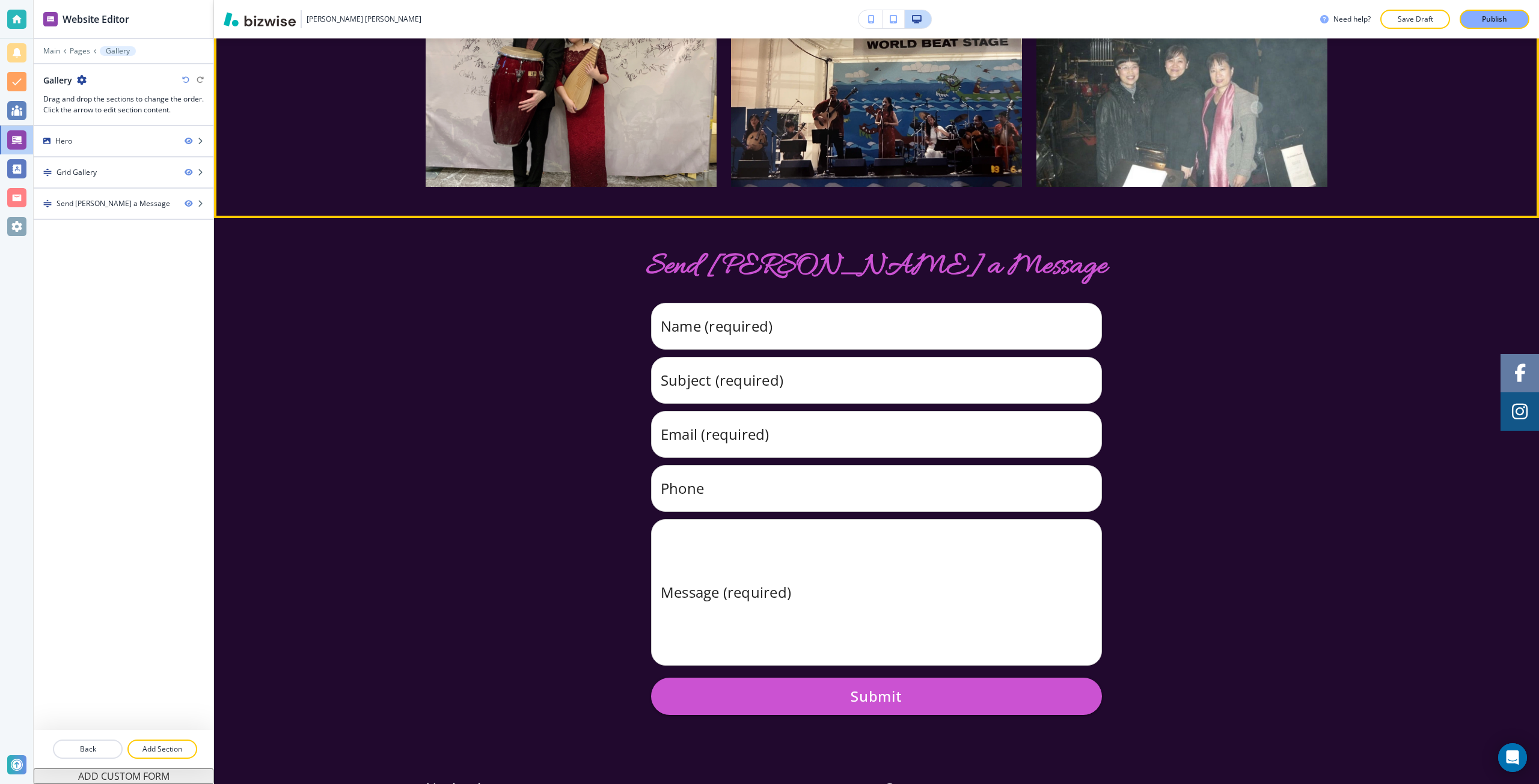
scroll to position [1442, 0]
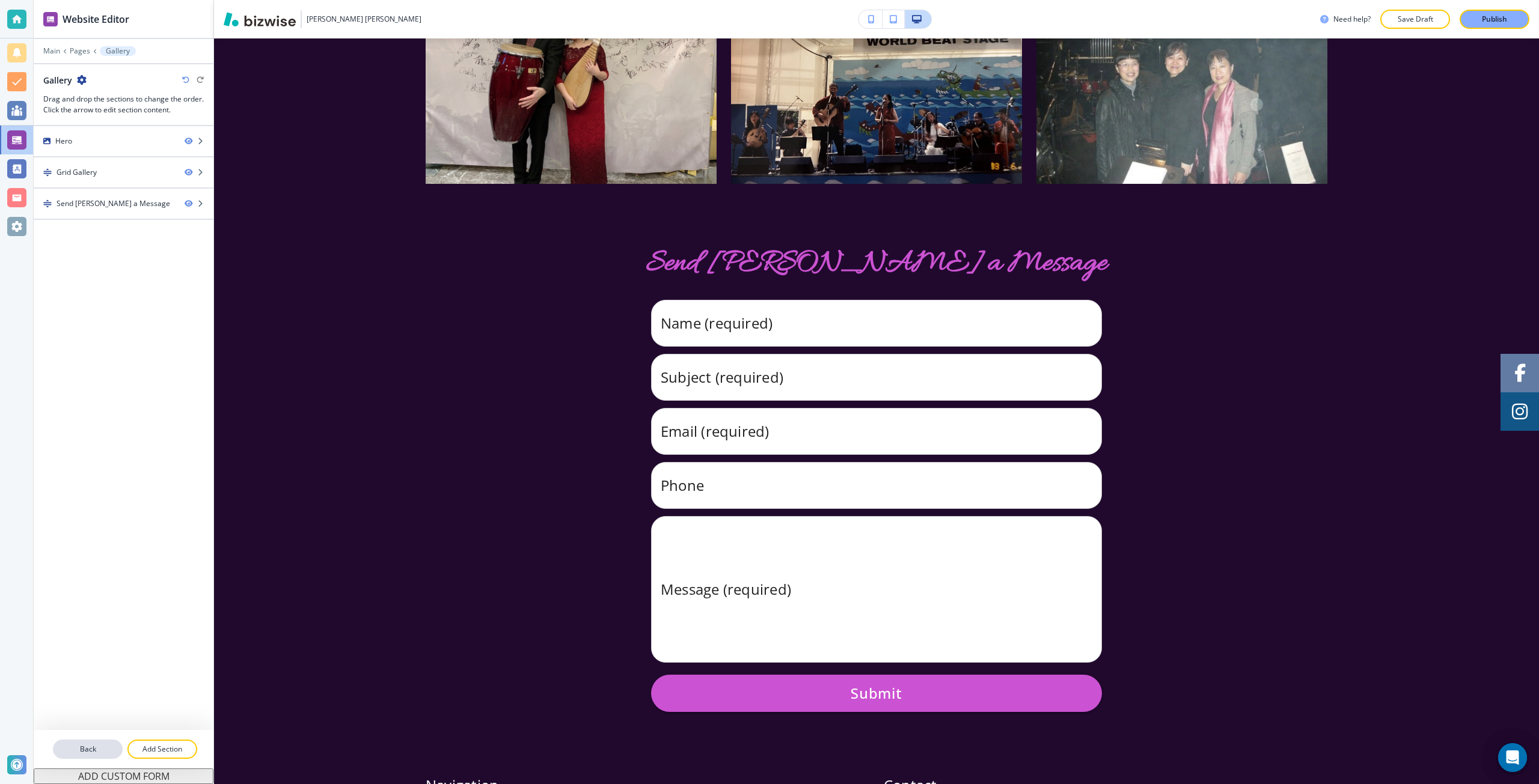
click at [82, 755] on button "Back" at bounding box center [87, 749] width 70 height 19
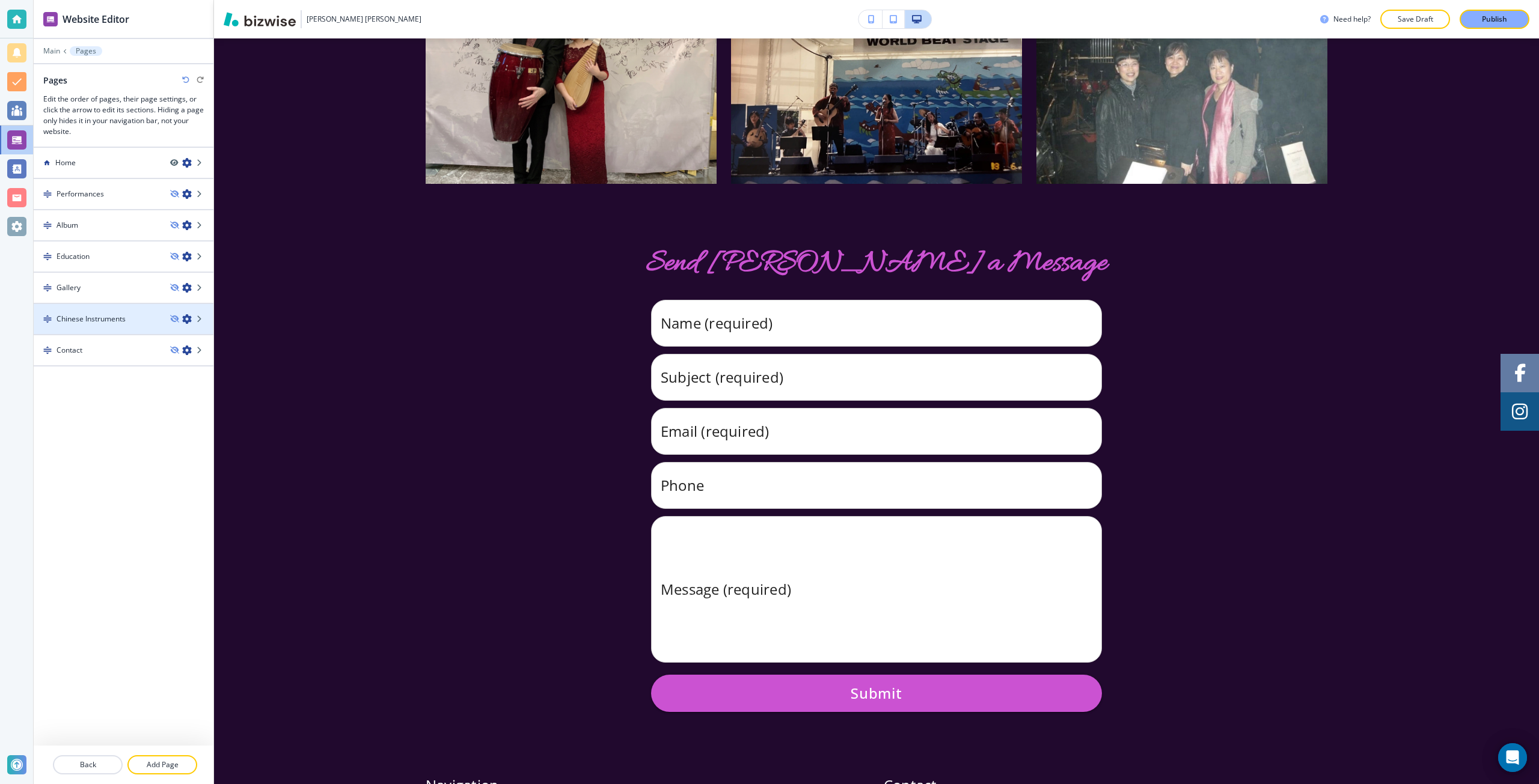
click at [132, 312] on div at bounding box center [123, 309] width 180 height 10
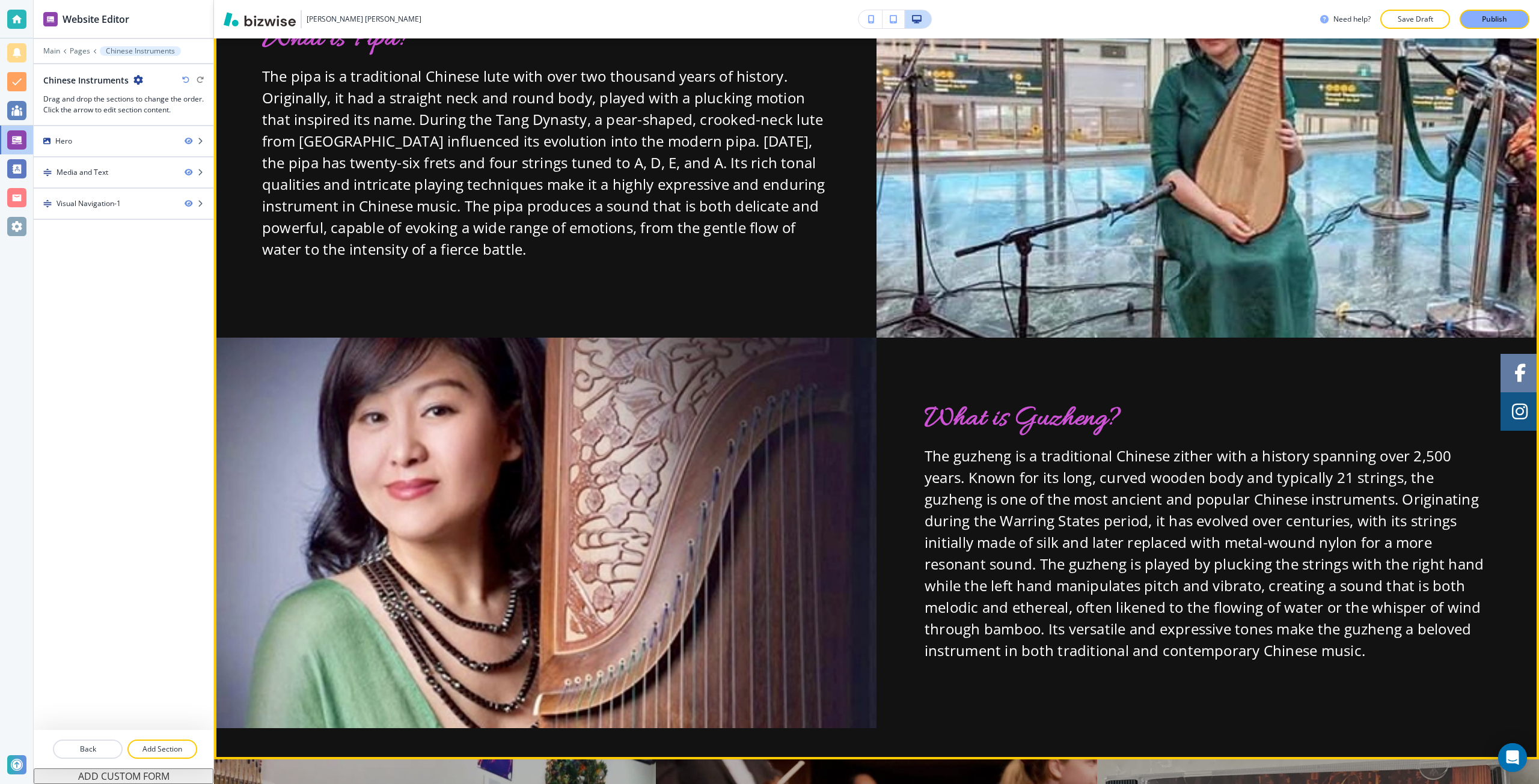
scroll to position [1202, 0]
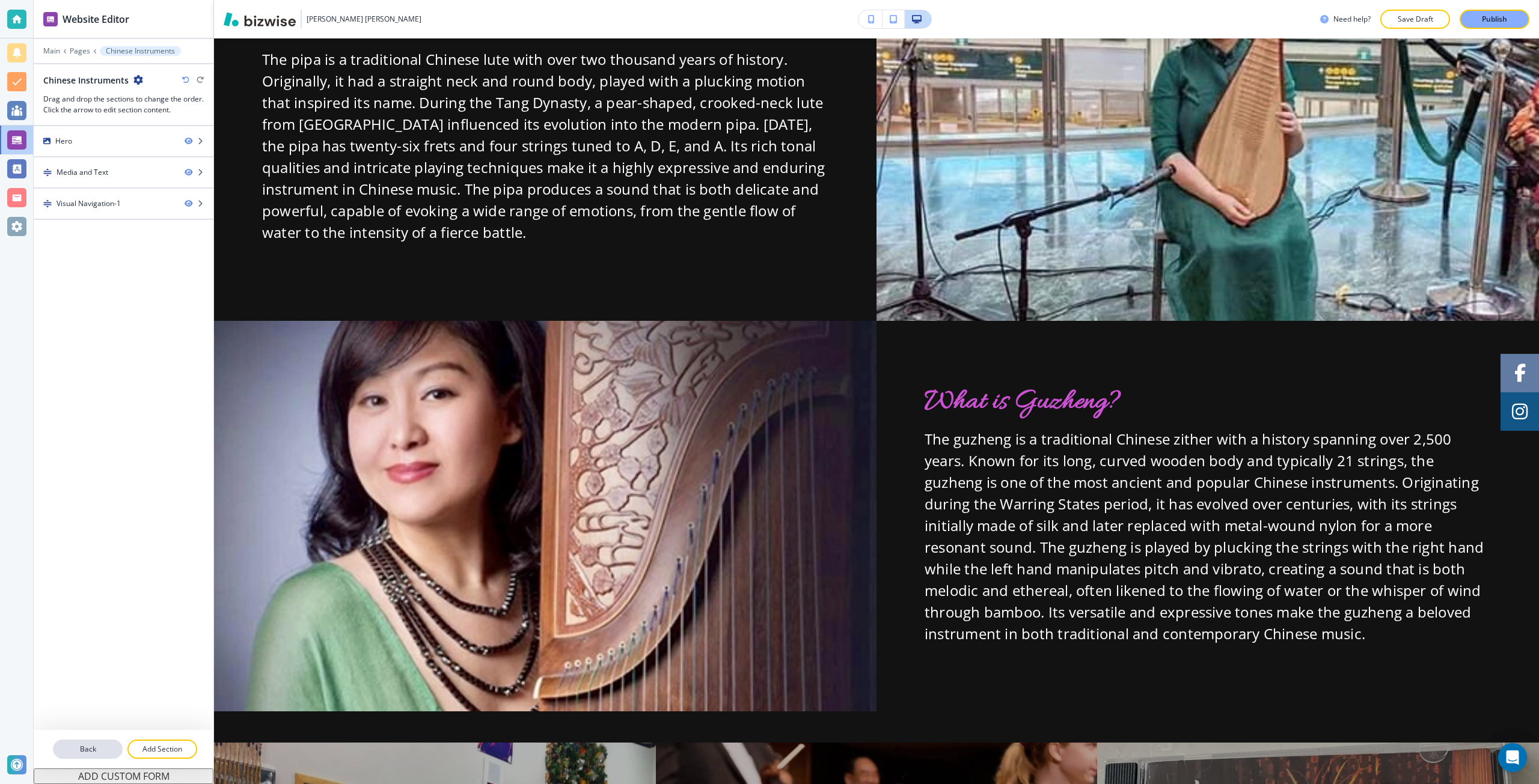
click at [85, 751] on p "Back" at bounding box center [87, 749] width 68 height 11
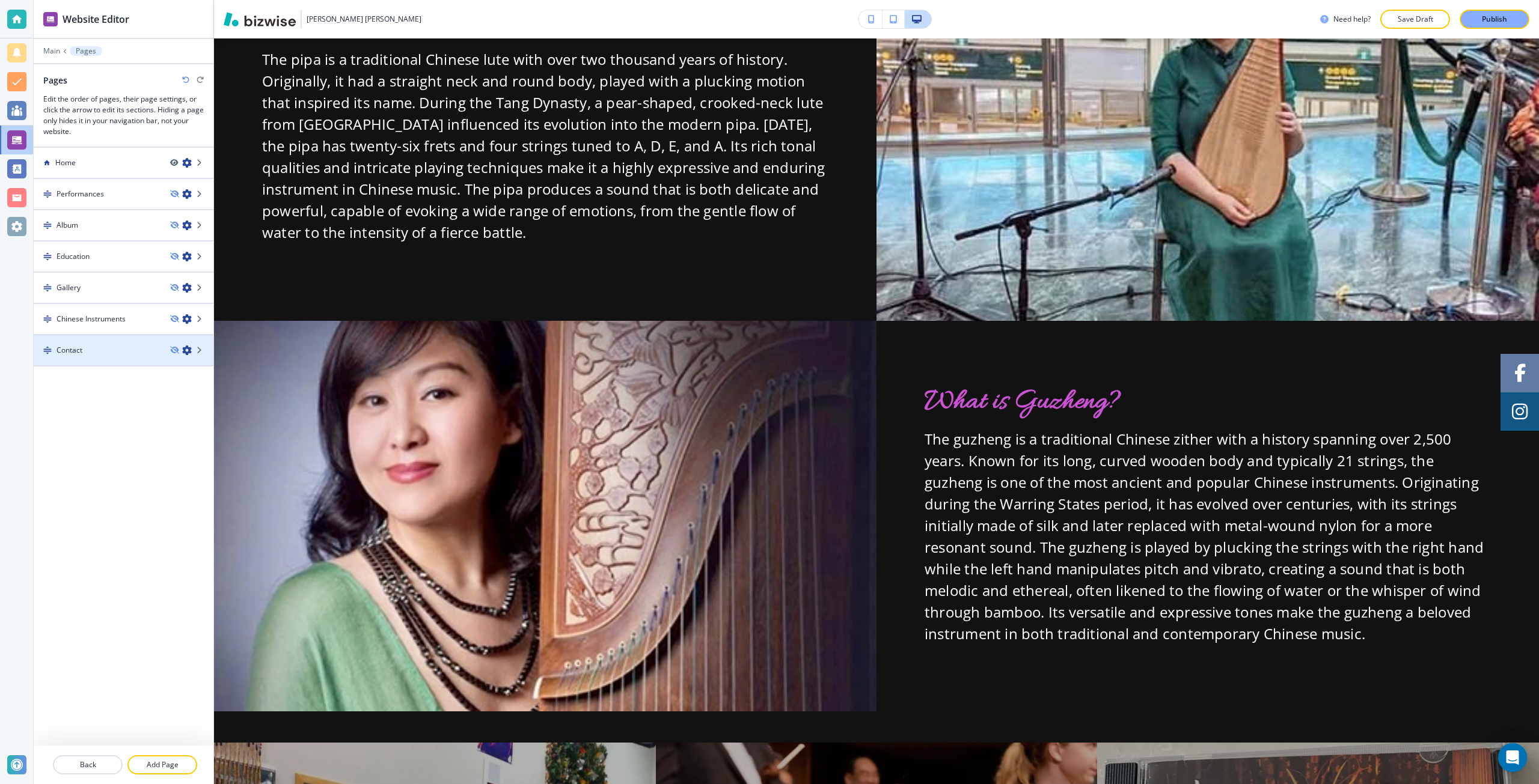
click at [93, 345] on div "Contact" at bounding box center [97, 350] width 127 height 11
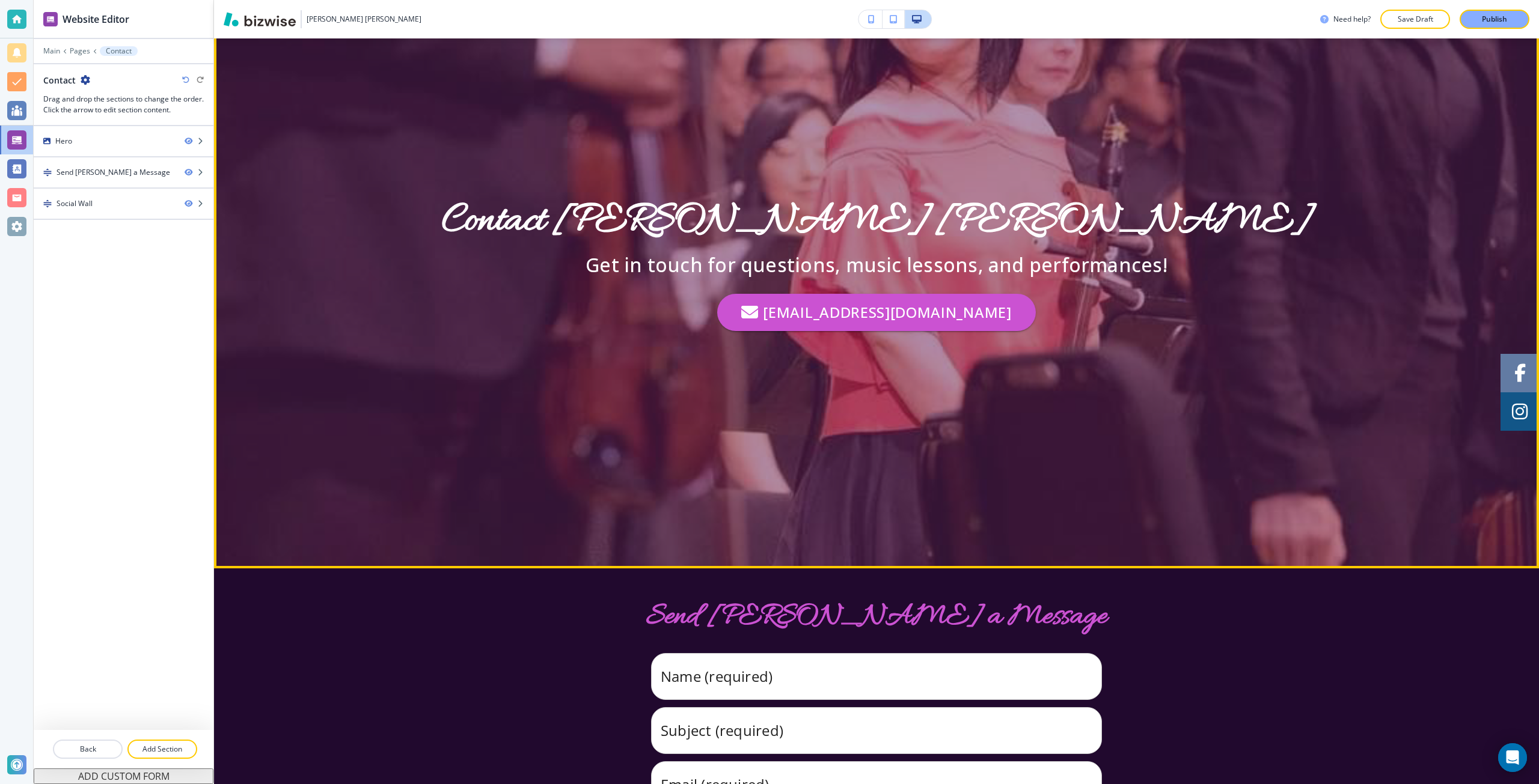
scroll to position [0, 0]
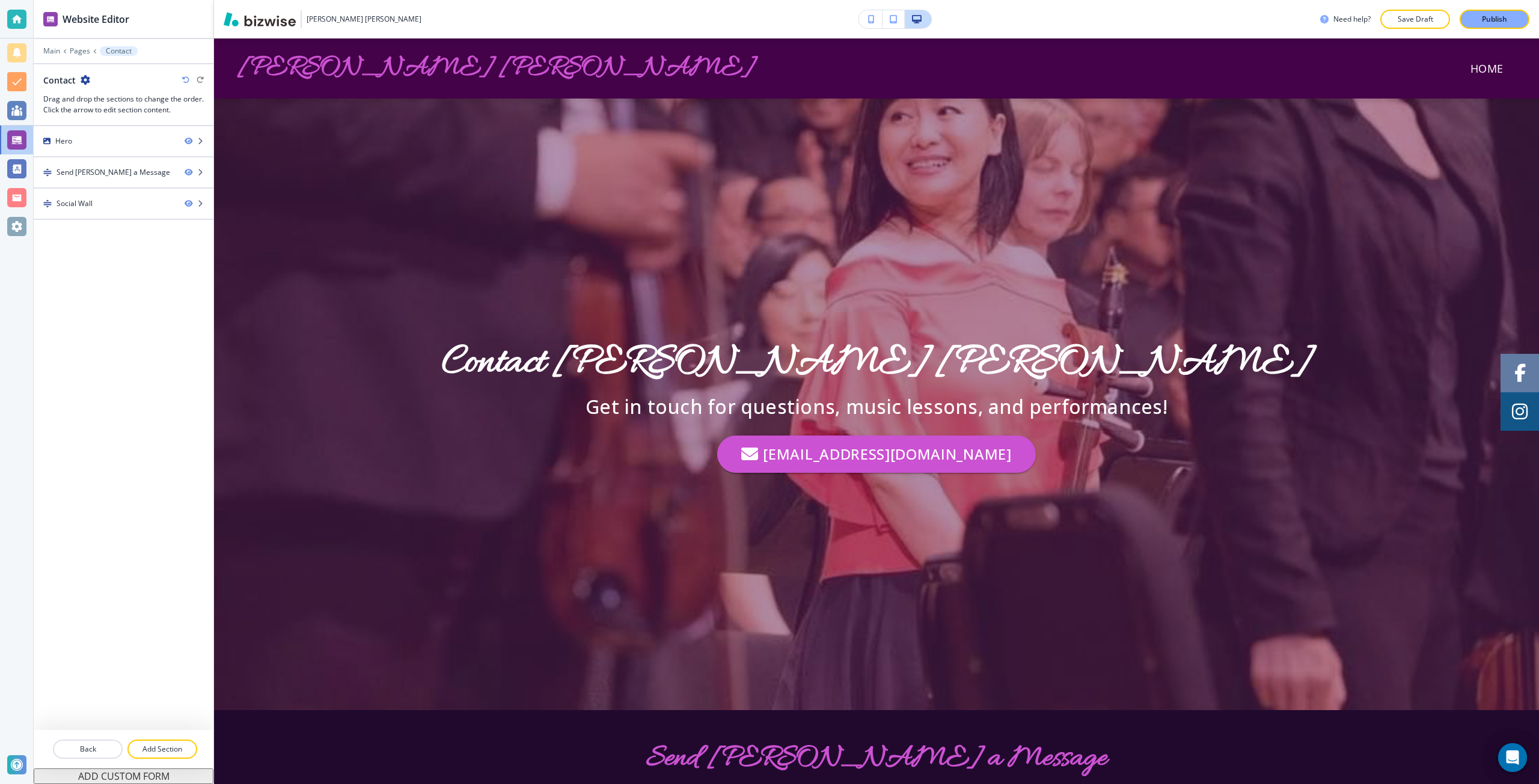
click at [84, 78] on icon "button" at bounding box center [85, 80] width 10 height 10
click at [117, 97] on p "Edit Page Settings" at bounding box center [118, 100] width 61 height 11
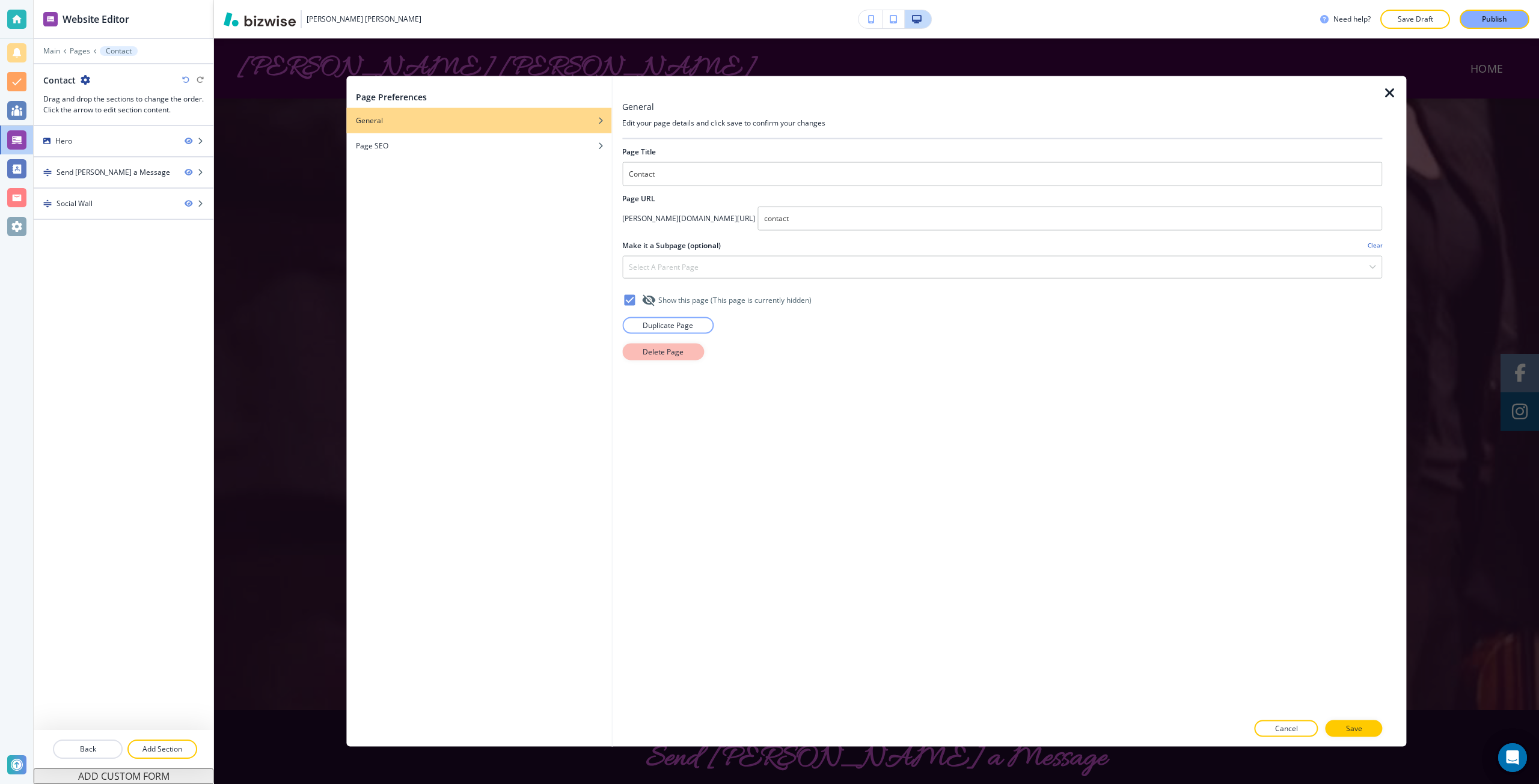
click at [663, 343] on button "Delete Page" at bounding box center [663, 352] width 82 height 17
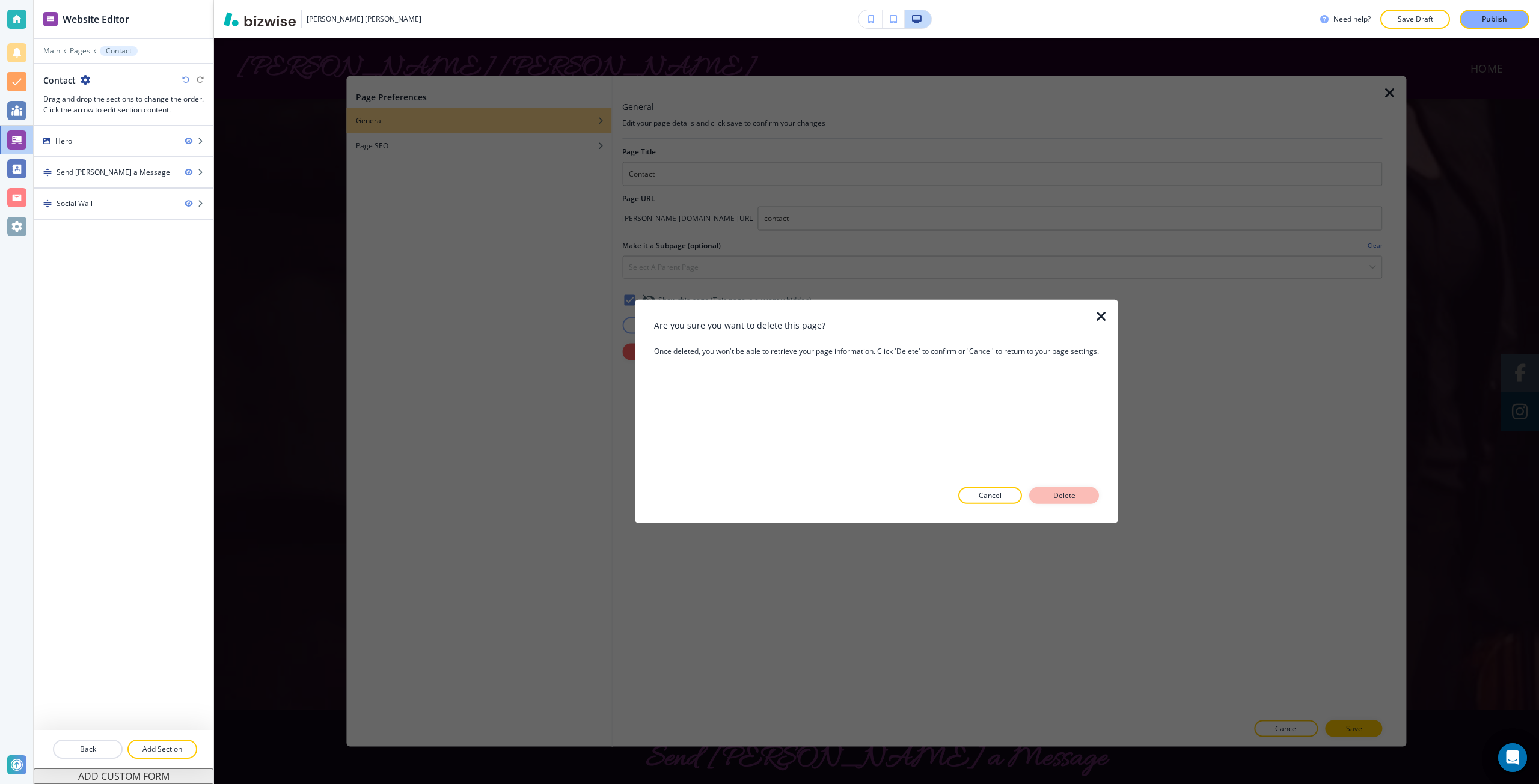
click at [1053, 502] on button "Delete" at bounding box center [1064, 496] width 70 height 17
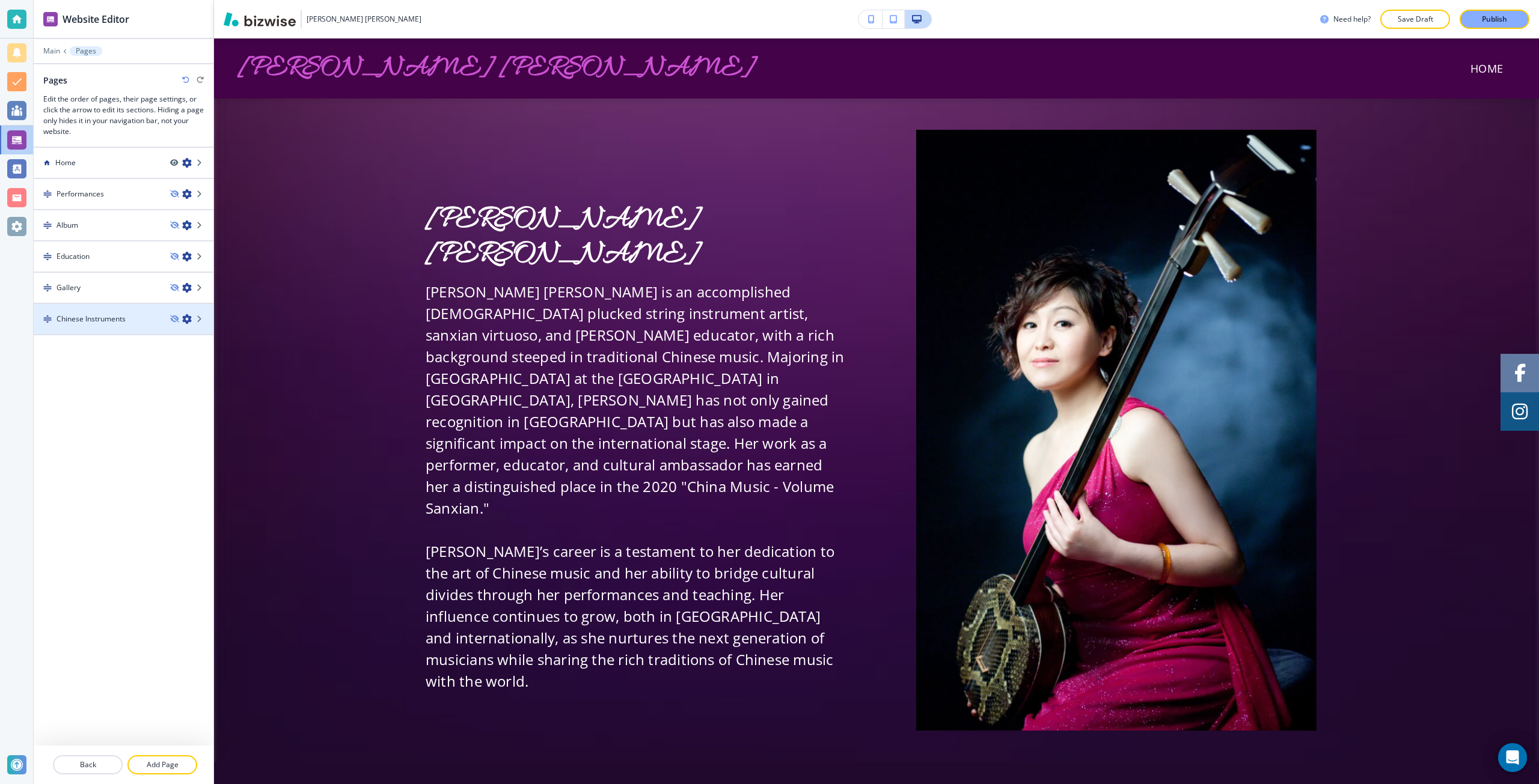
click at [192, 321] on div at bounding box center [191, 319] width 43 height 10
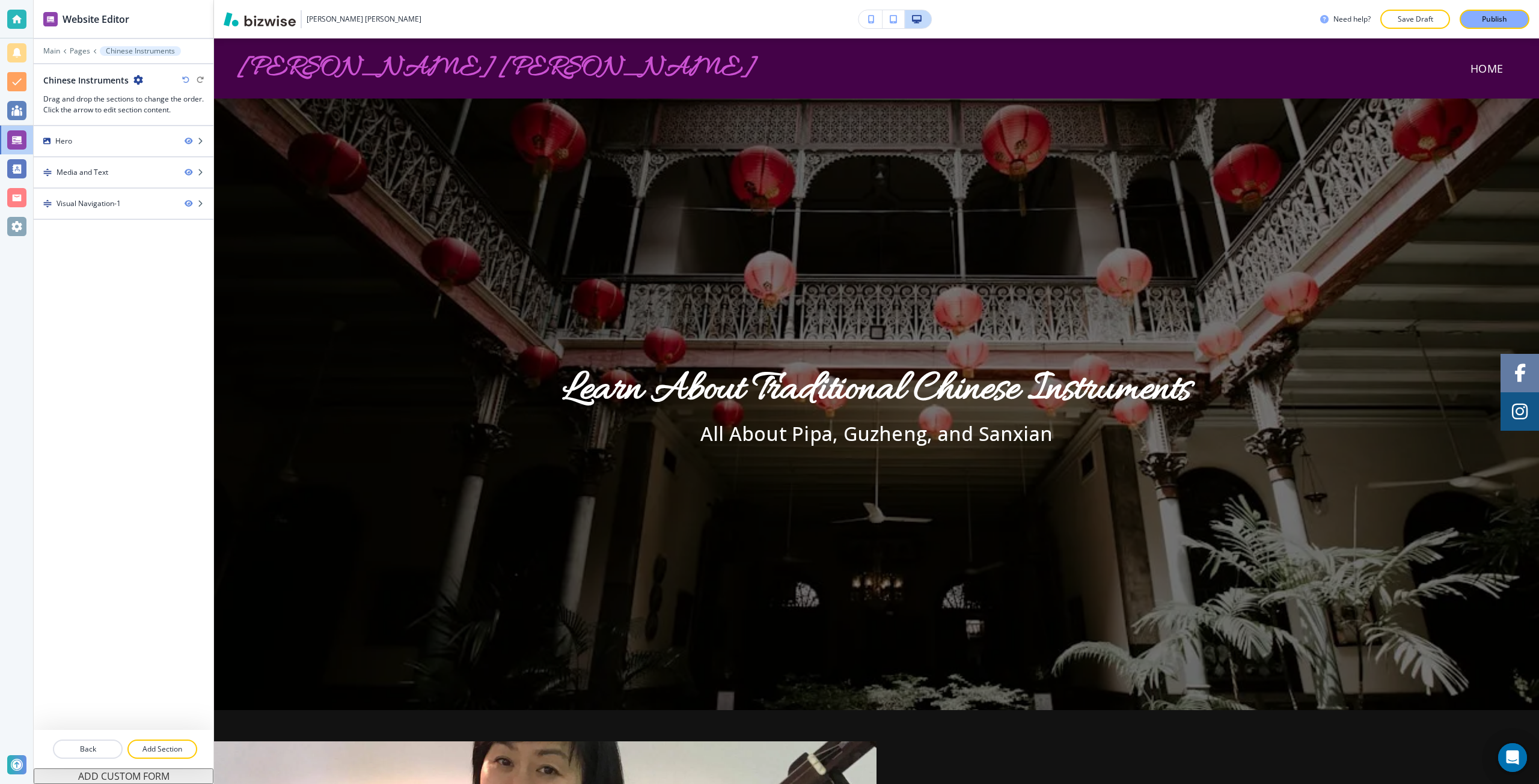
click at [134, 80] on icon "button" at bounding box center [139, 80] width 10 height 10
click at [154, 95] on button "Edit Page Settings" at bounding box center [171, 101] width 77 height 21
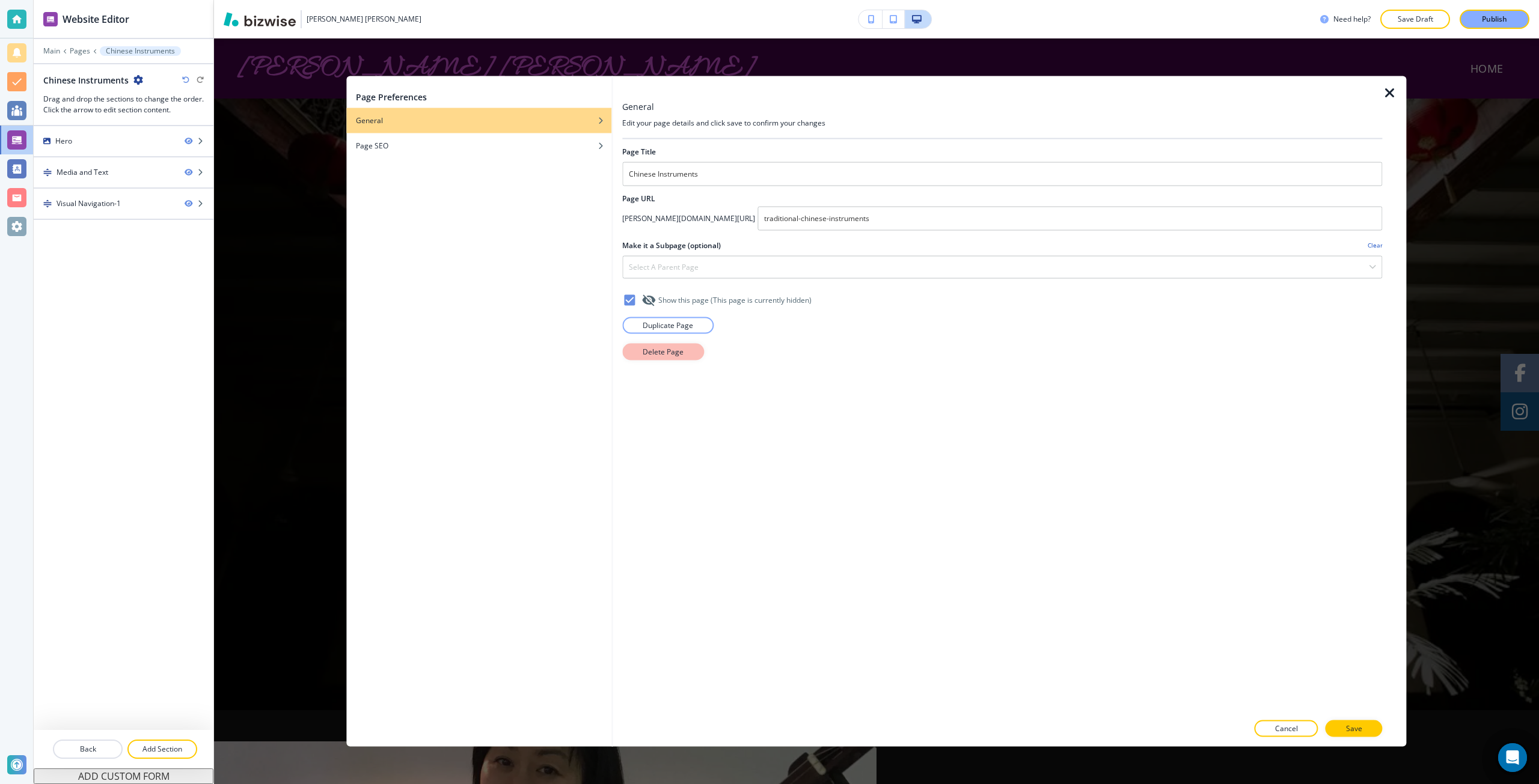
click at [634, 350] on button "Delete Page" at bounding box center [663, 352] width 82 height 17
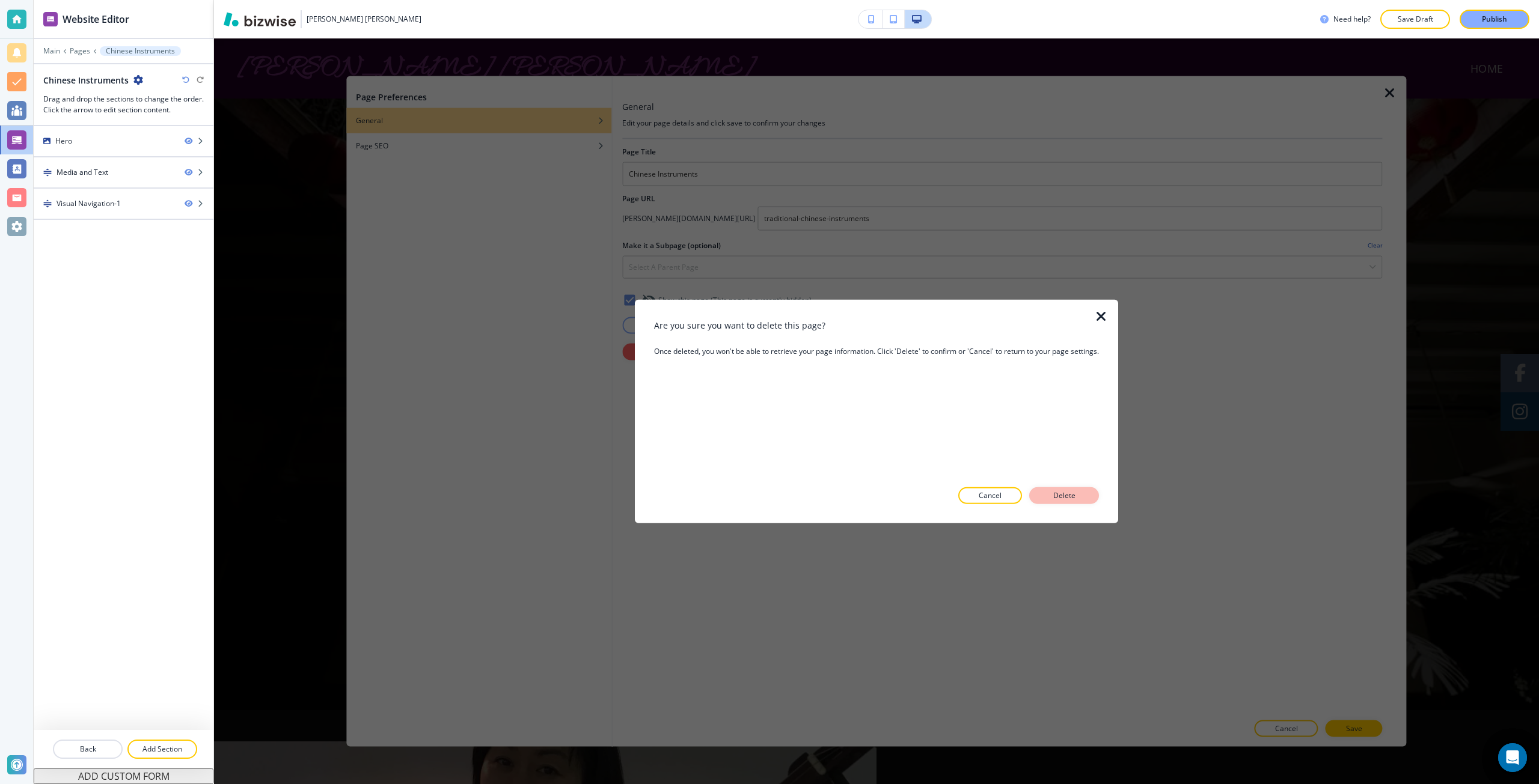
click at [1065, 495] on p "Delete" at bounding box center [1064, 495] width 29 height 11
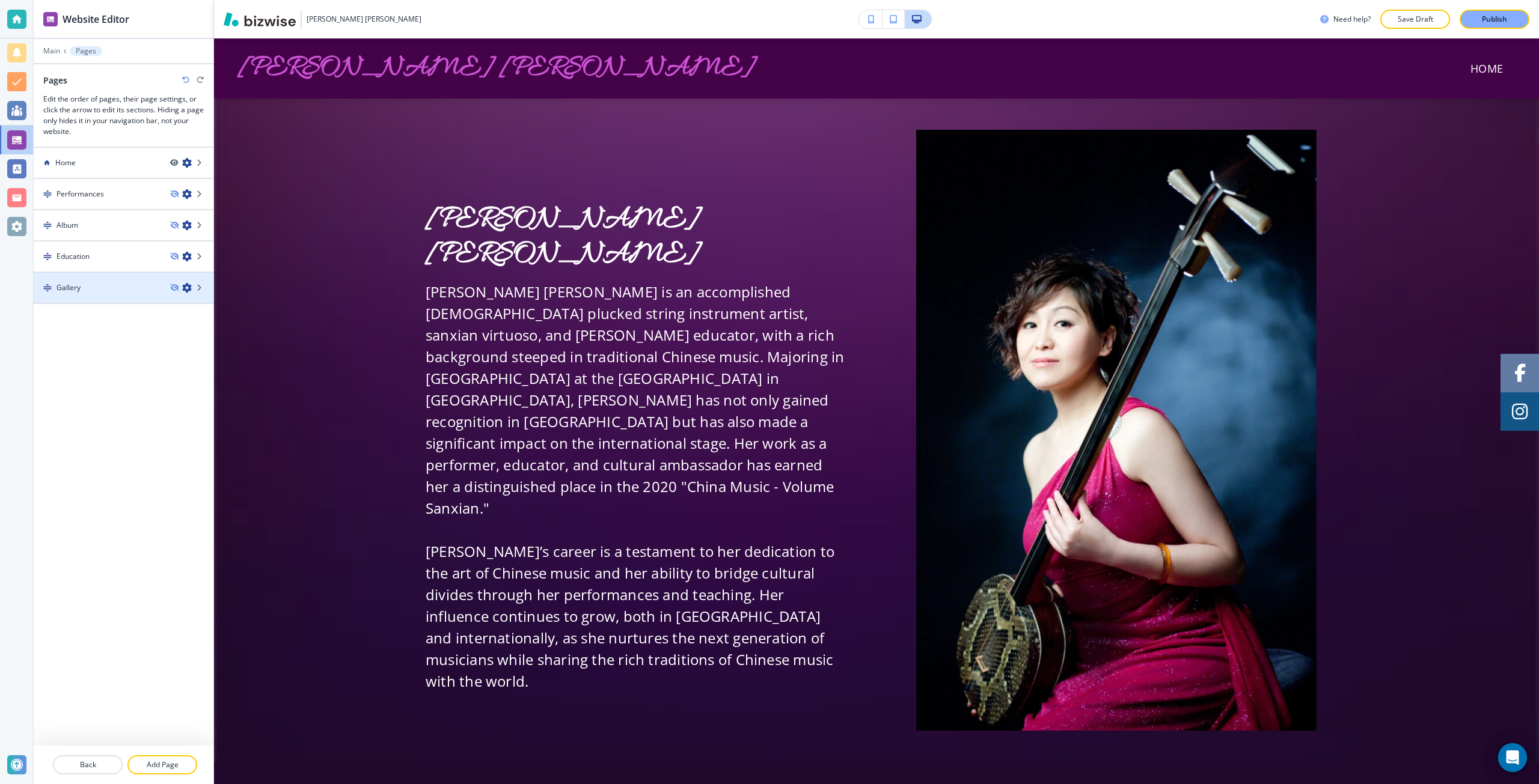
click at [186, 287] on icon "button" at bounding box center [187, 288] width 10 height 10
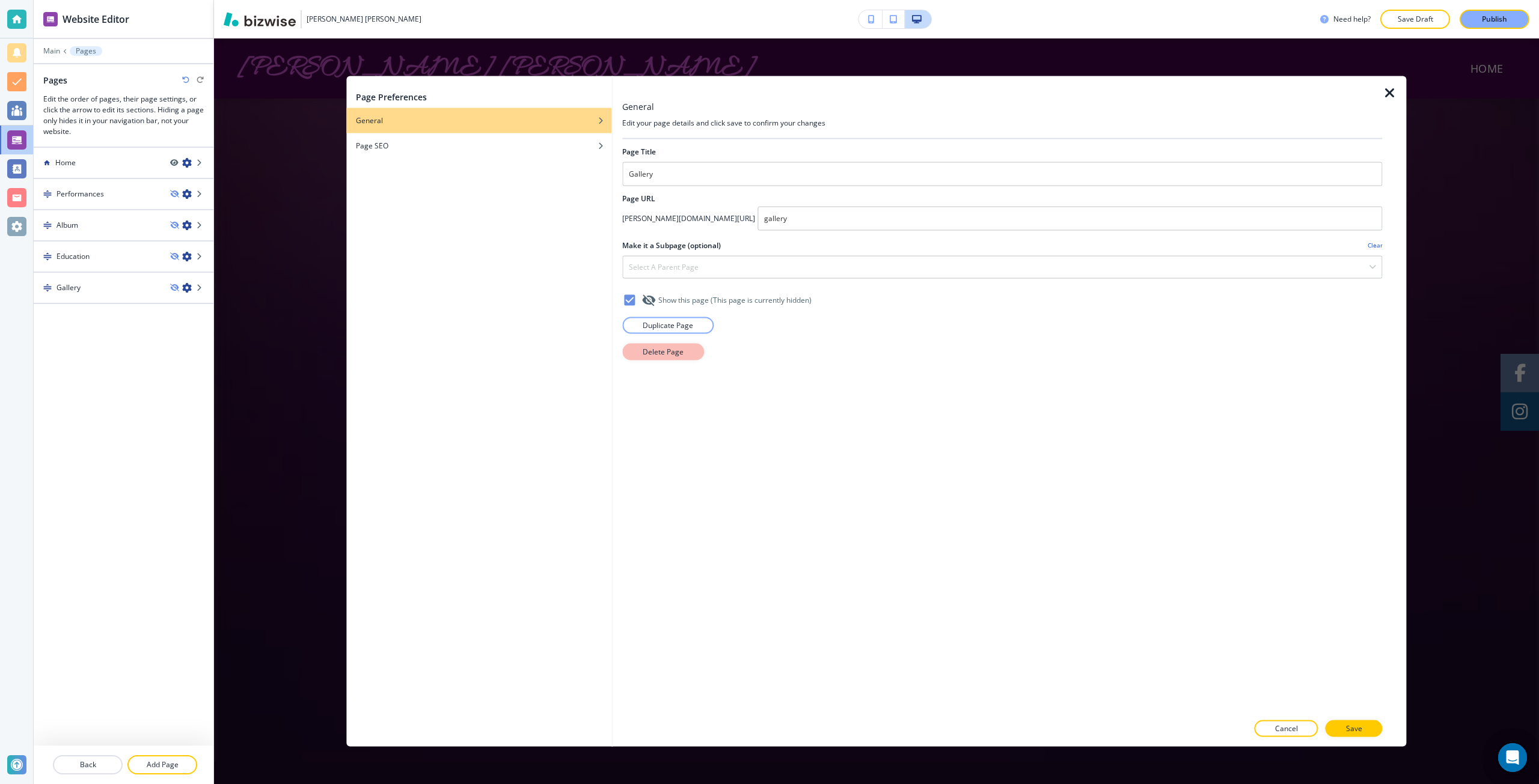
click at [649, 348] on p "Delete Page" at bounding box center [663, 351] width 41 height 11
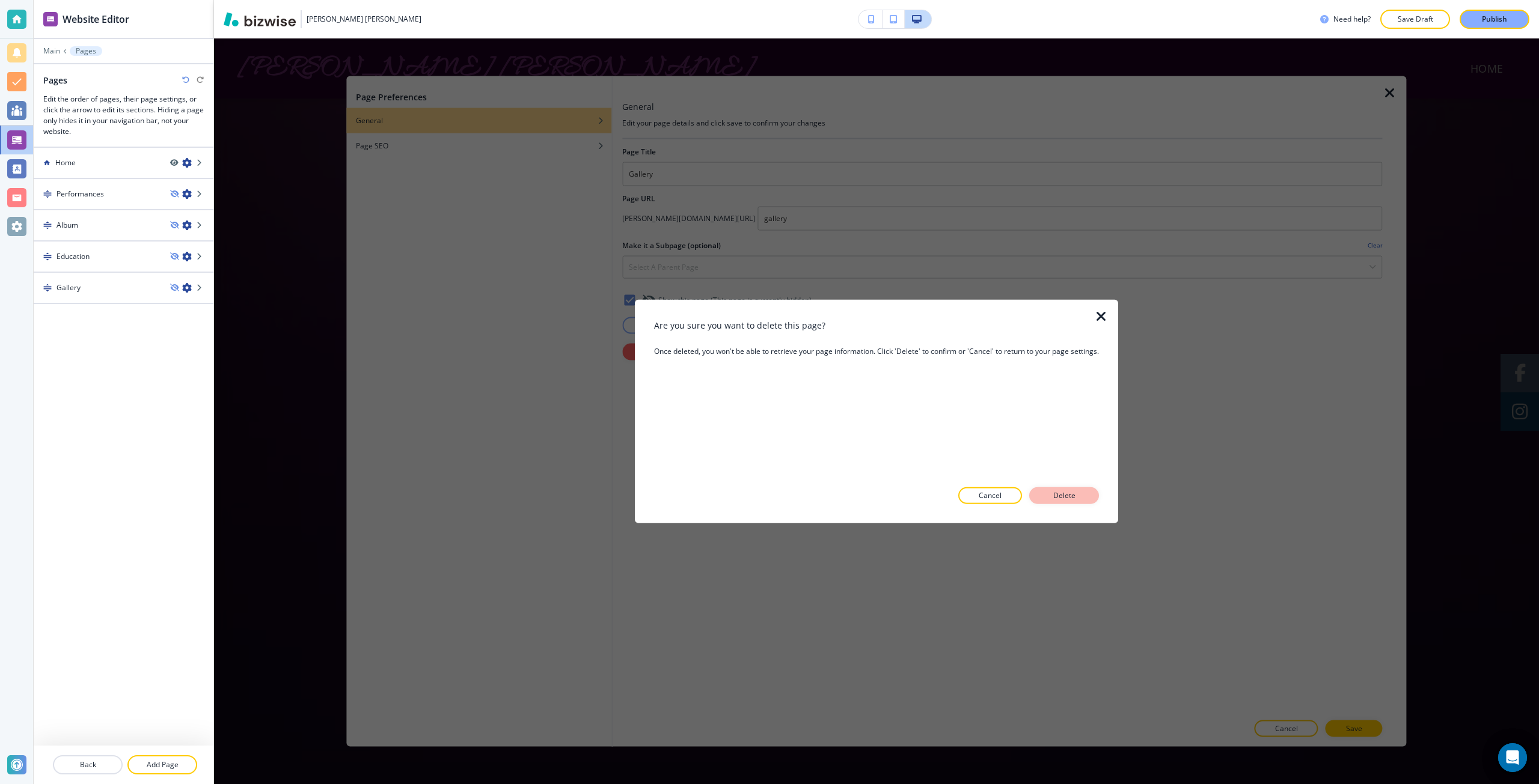
click at [1067, 493] on p "Delete" at bounding box center [1064, 495] width 29 height 11
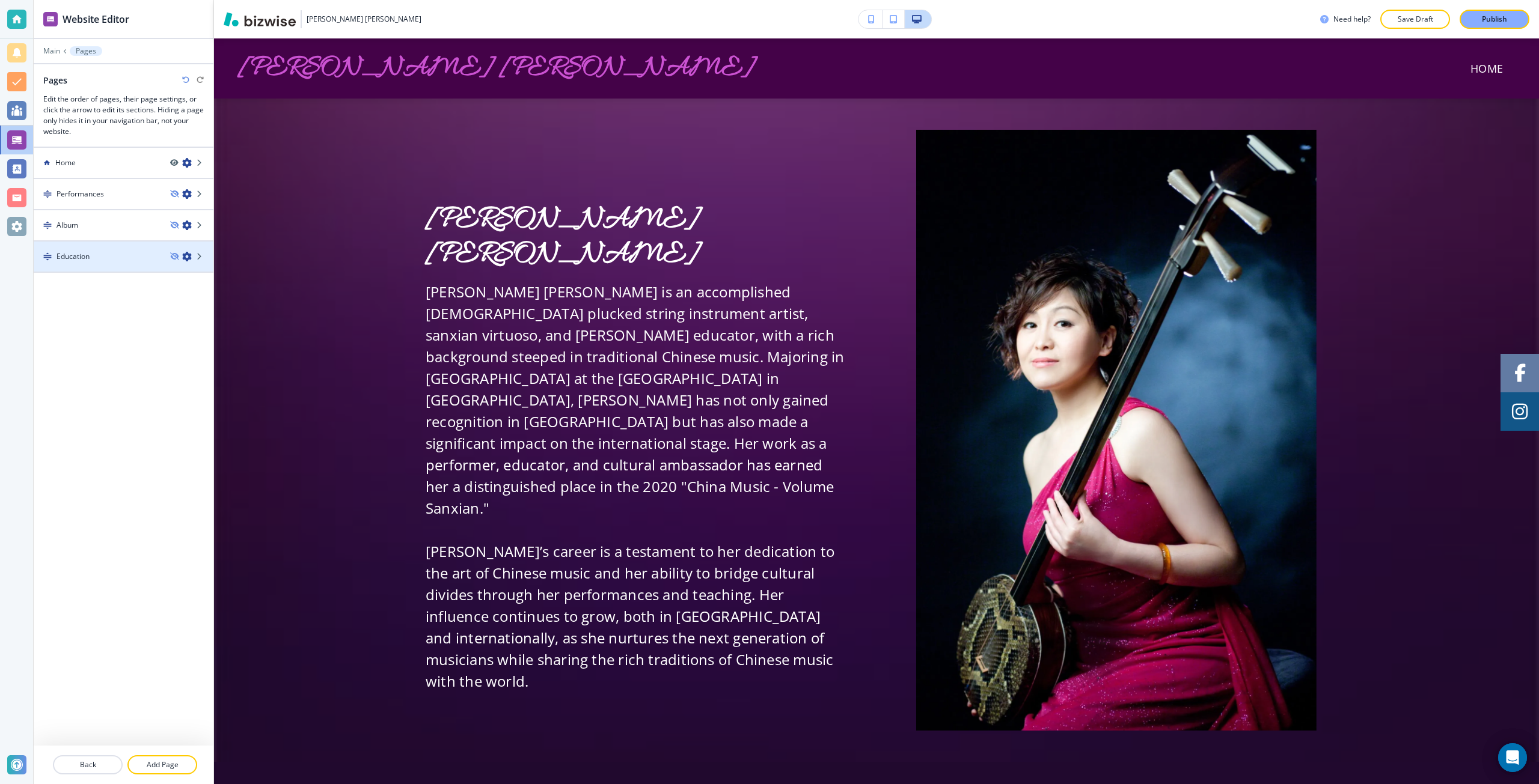
click at [190, 253] on icon "button" at bounding box center [187, 257] width 10 height 10
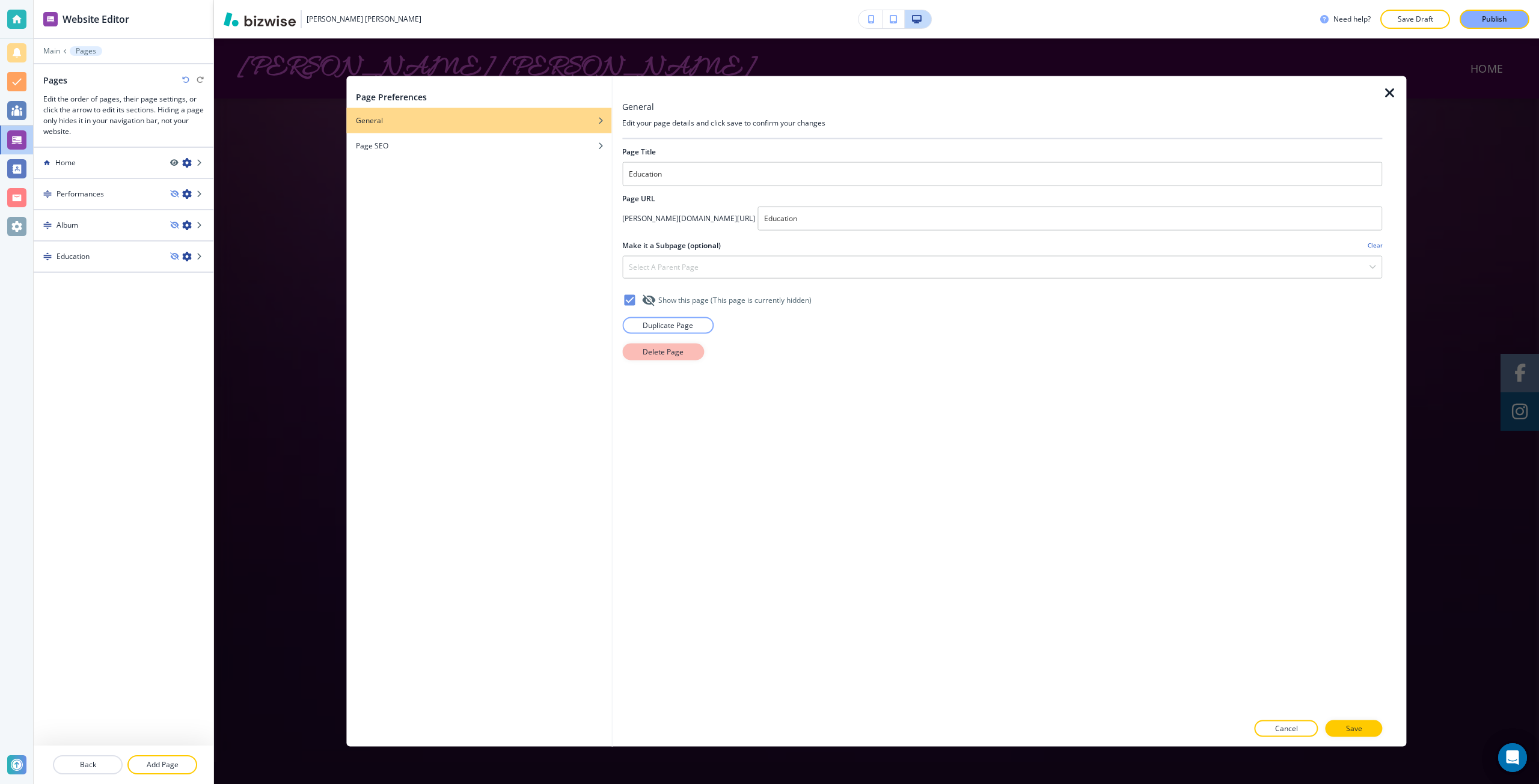
click at [645, 350] on p "Delete Page" at bounding box center [663, 351] width 41 height 11
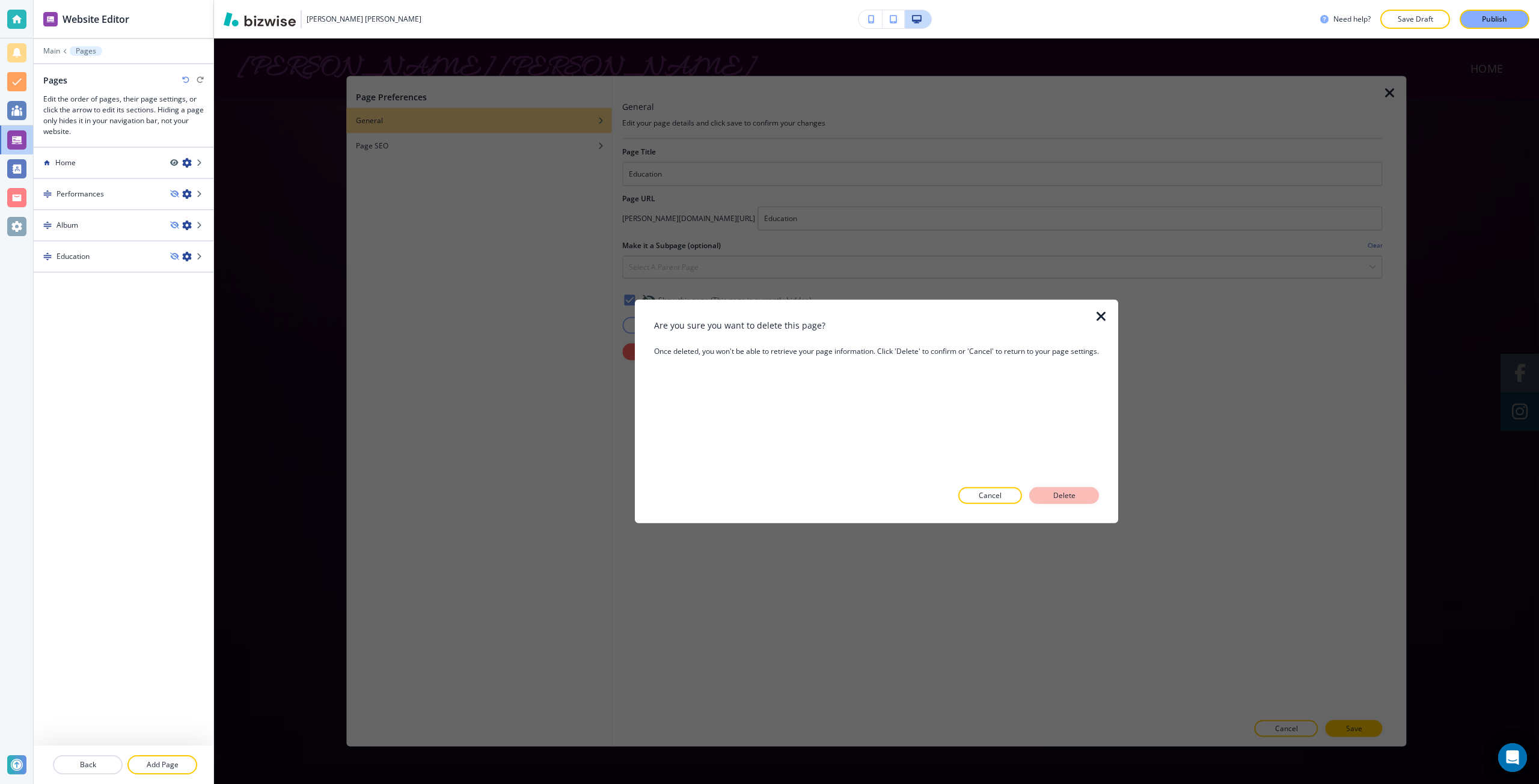
click at [1045, 495] on button "Delete" at bounding box center [1064, 496] width 70 height 17
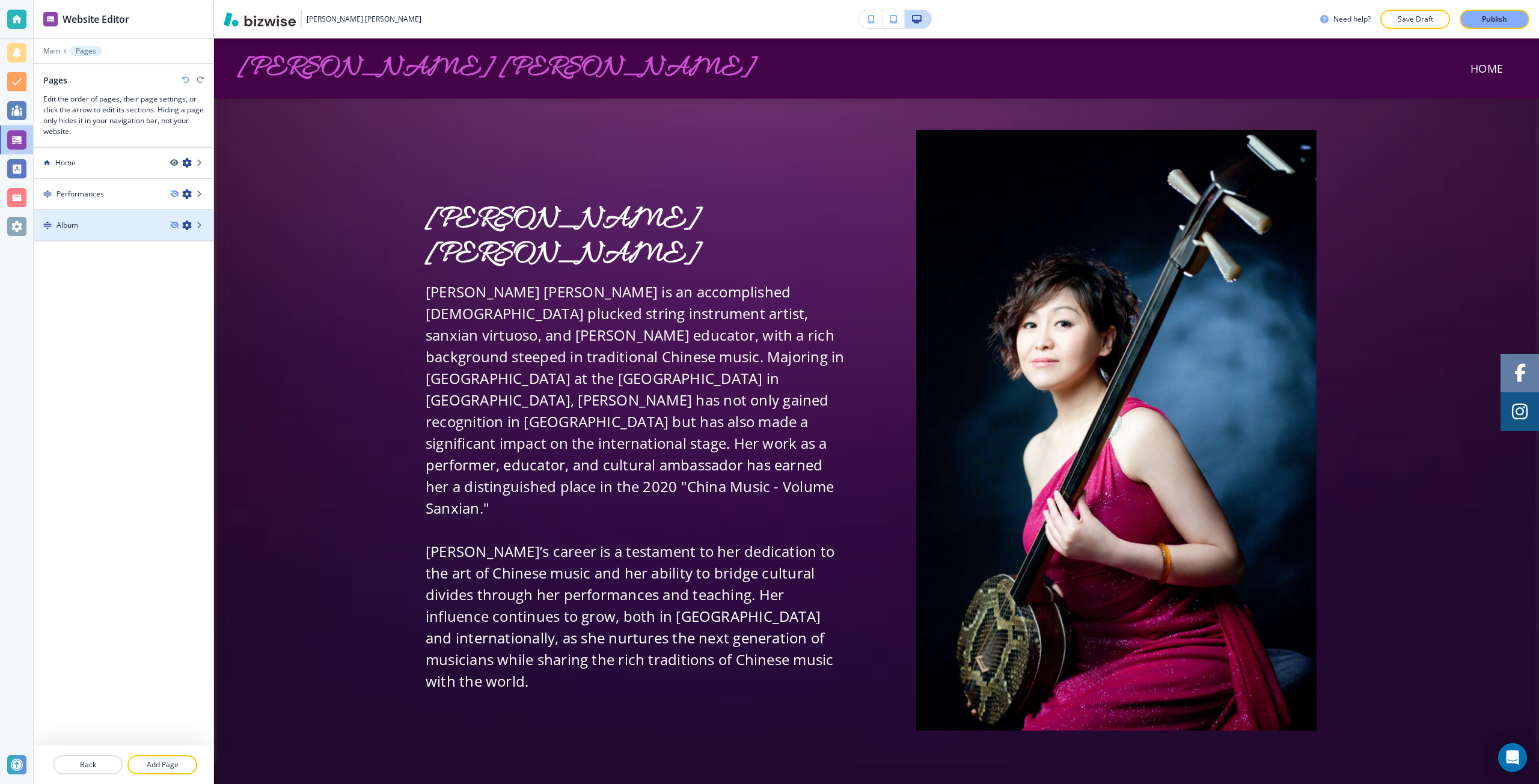
click at [186, 225] on icon "button" at bounding box center [187, 225] width 10 height 10
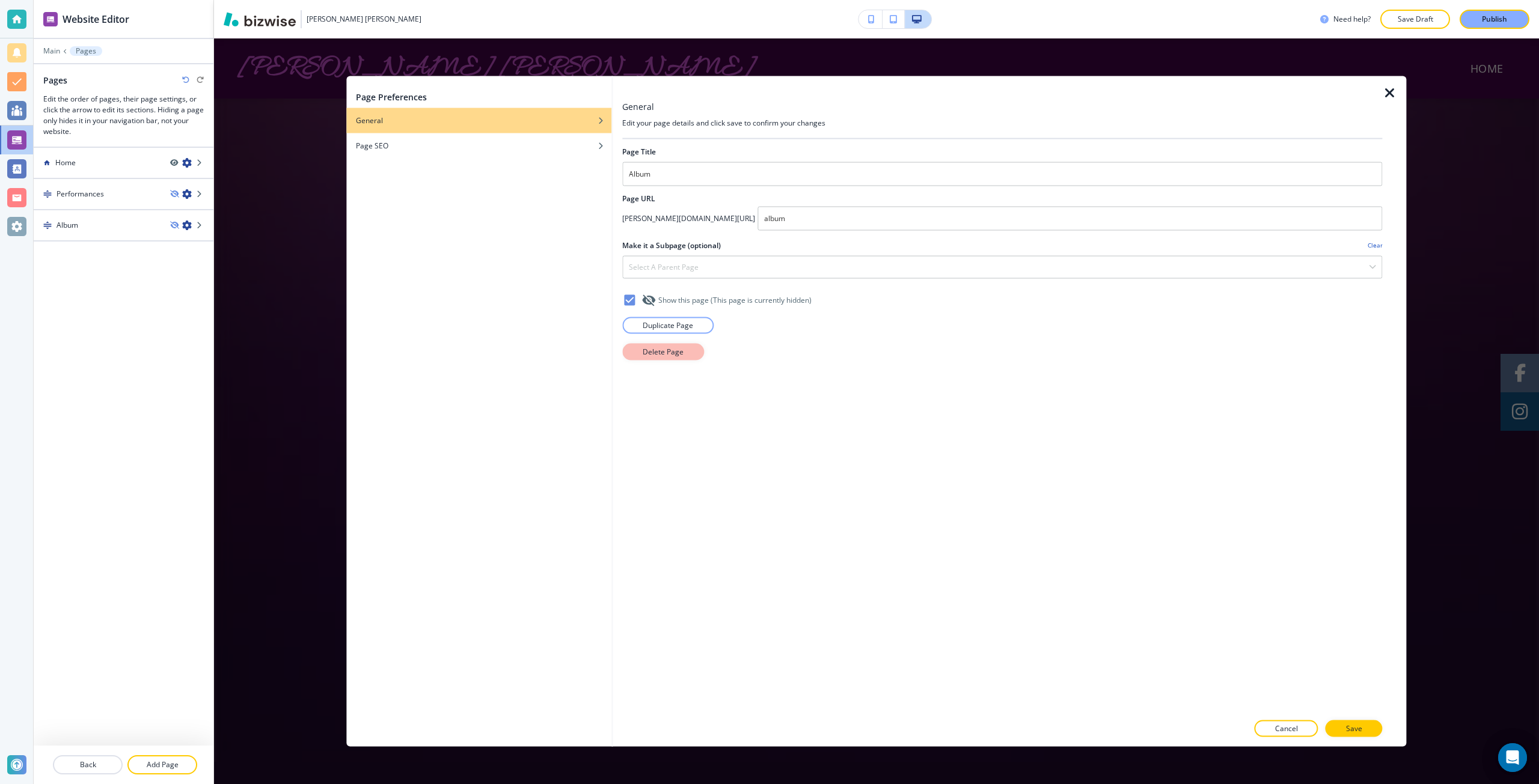
click at [683, 344] on button "Delete Page" at bounding box center [663, 352] width 82 height 17
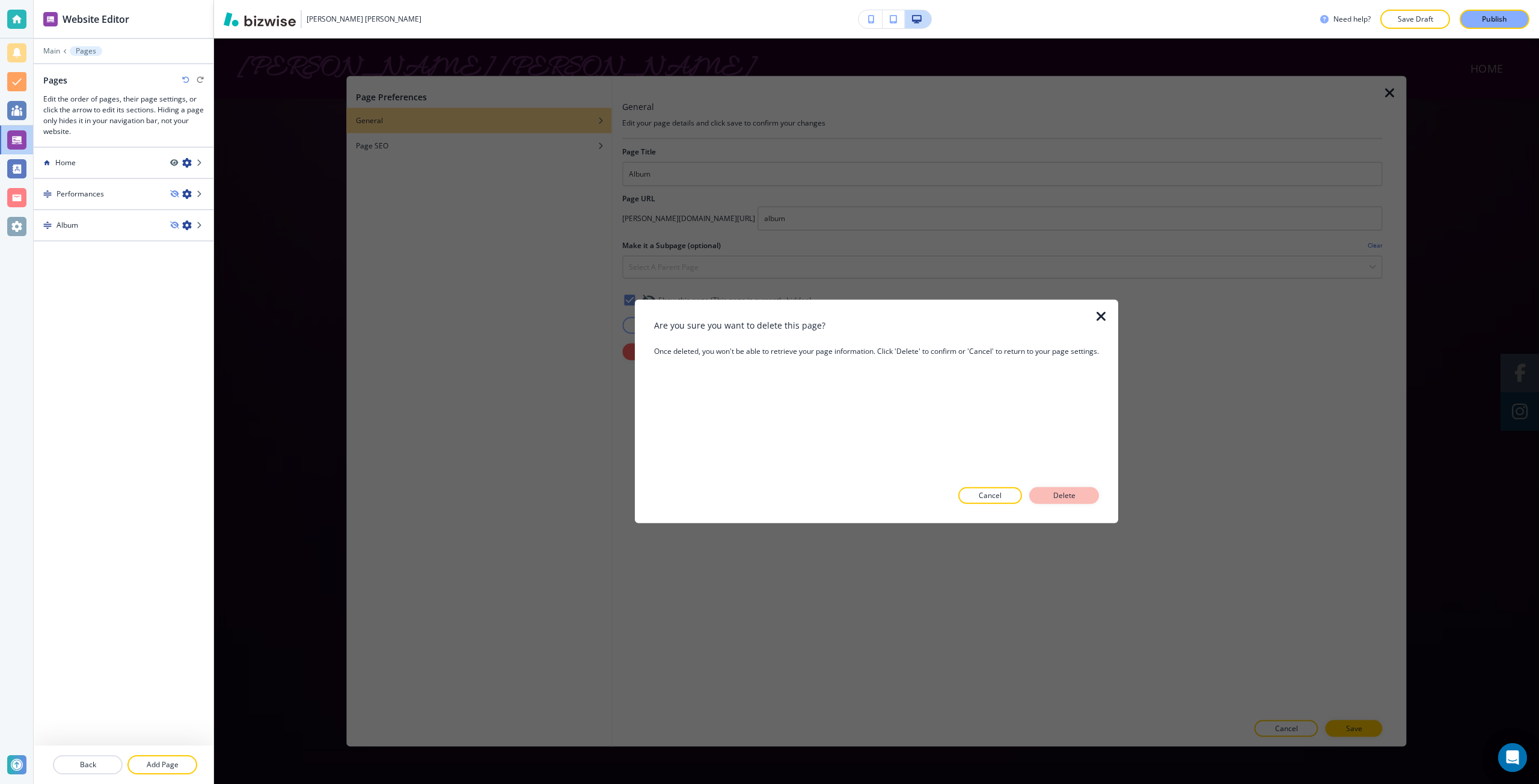
click at [1092, 498] on button "Delete" at bounding box center [1064, 496] width 70 height 17
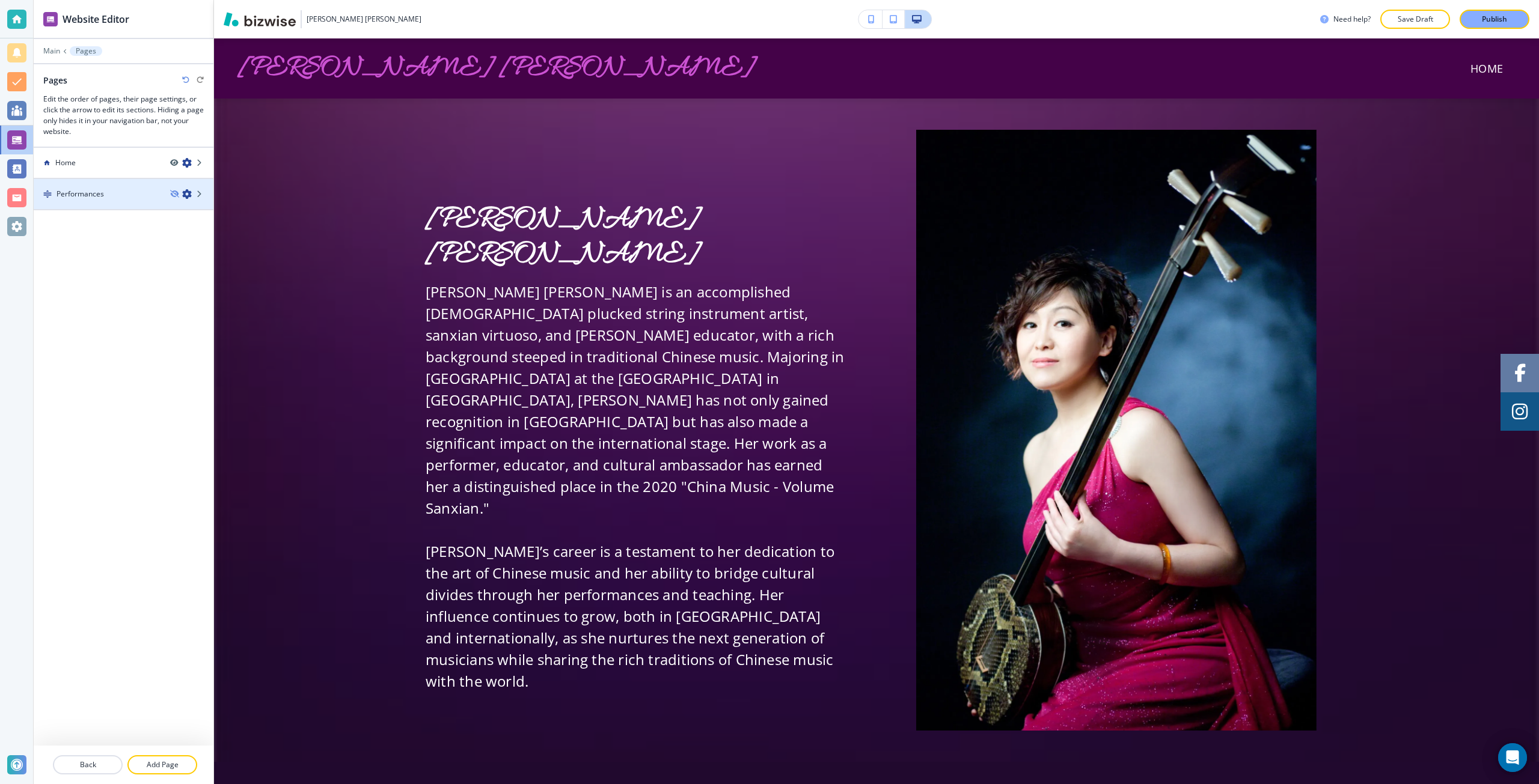
click at [188, 197] on icon "button" at bounding box center [187, 194] width 10 height 10
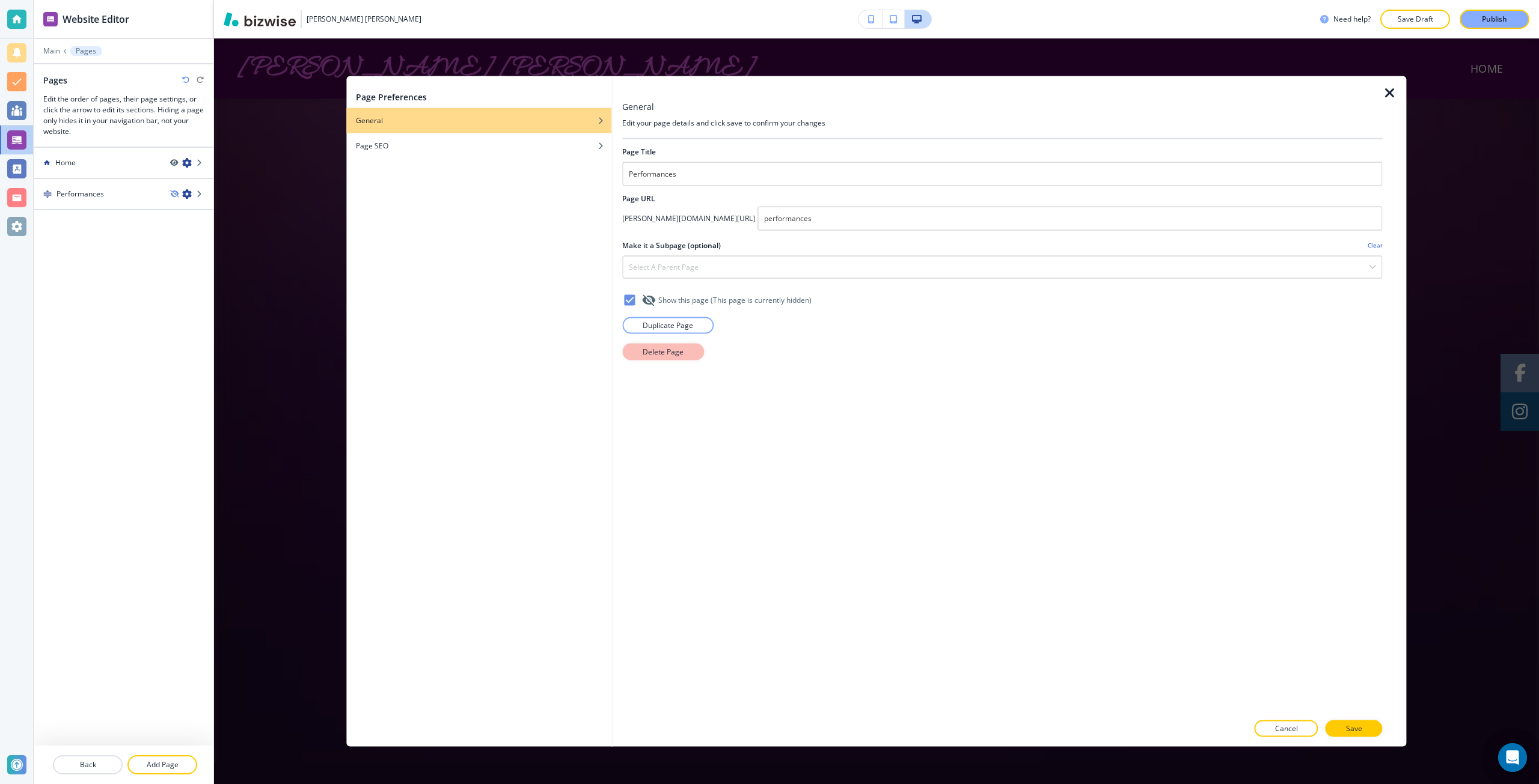
click at [639, 348] on button "Delete Page" at bounding box center [663, 352] width 82 height 17
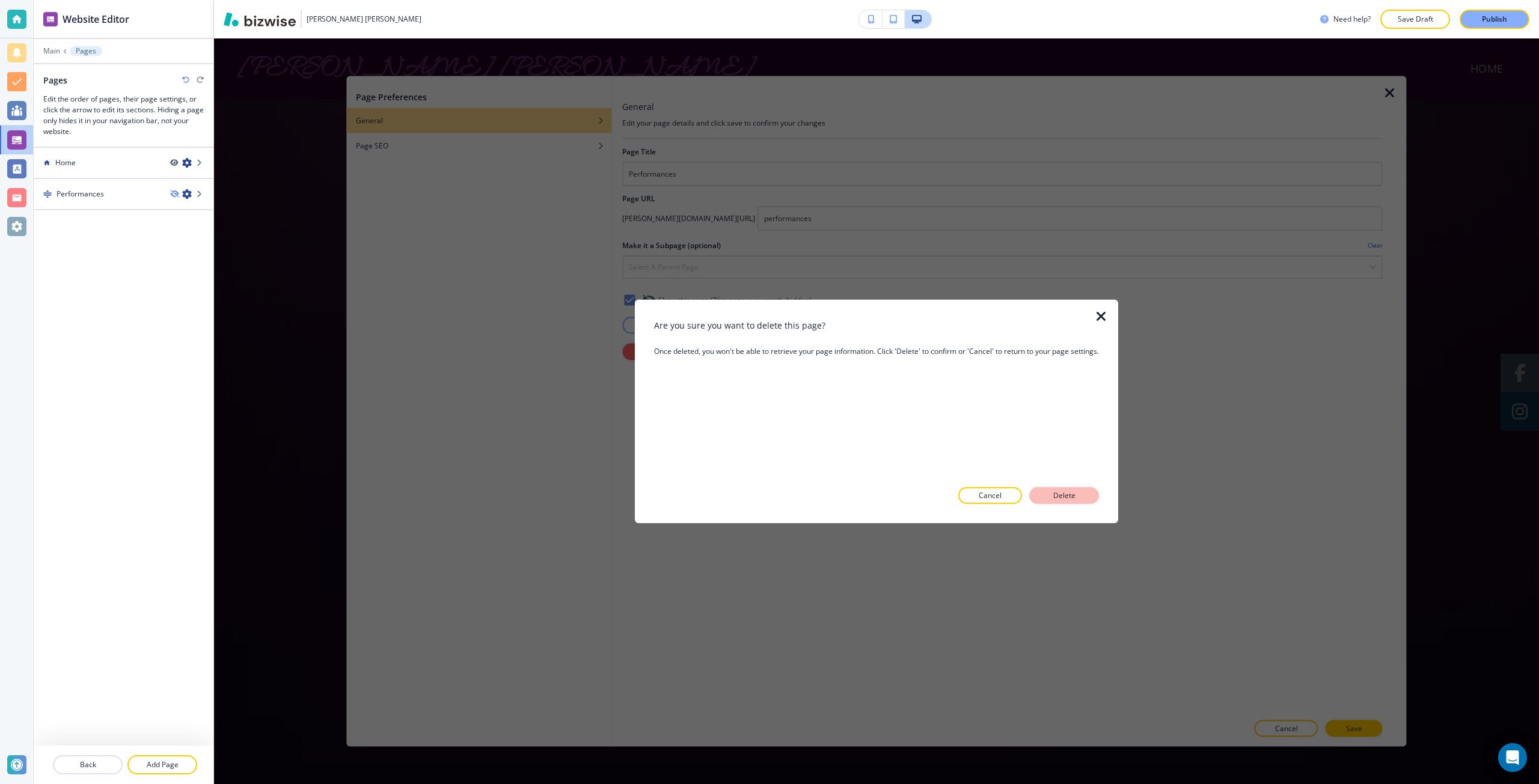
click at [1071, 497] on p "Delete" at bounding box center [1064, 495] width 29 height 11
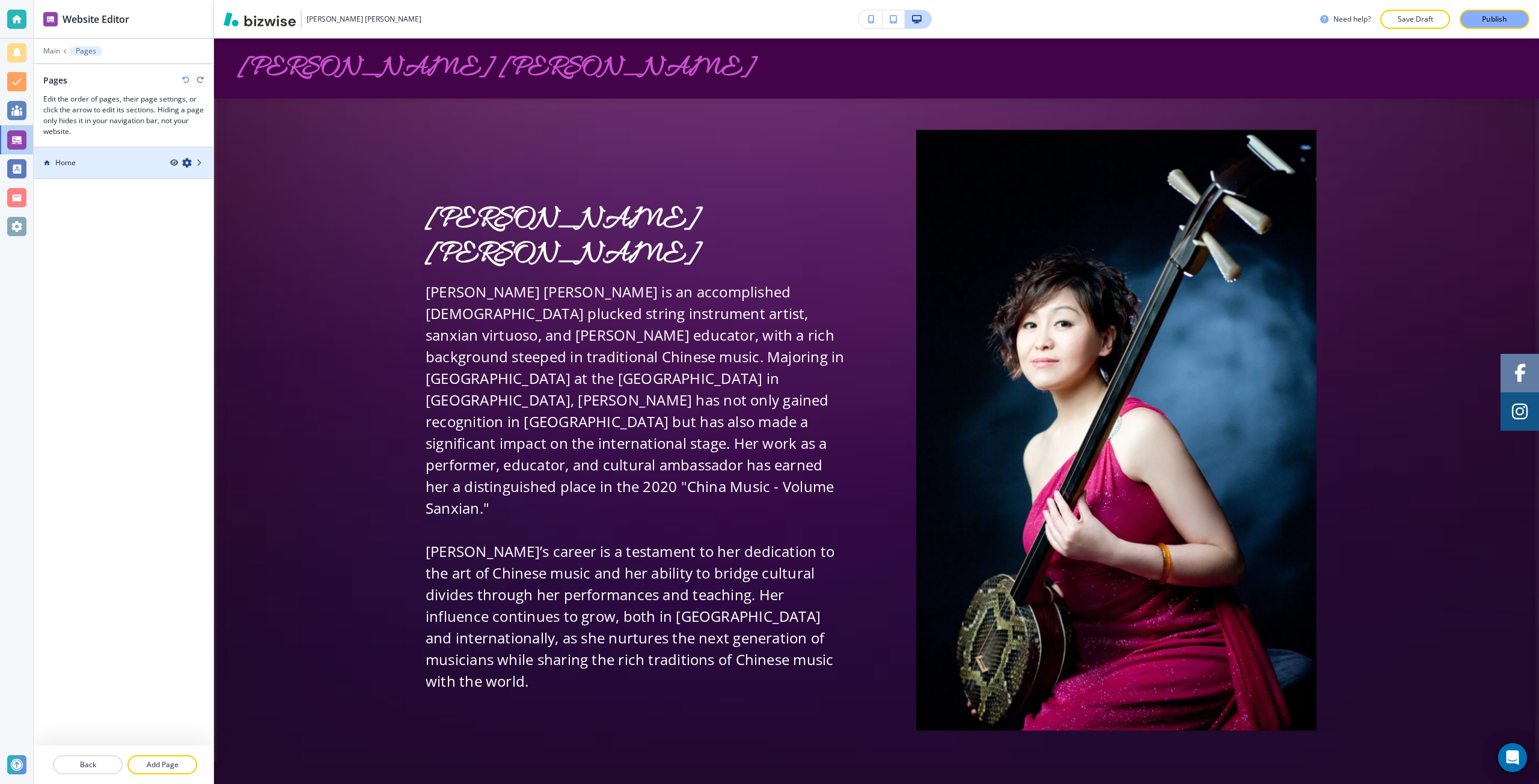
click at [200, 158] on div at bounding box center [191, 163] width 43 height 10
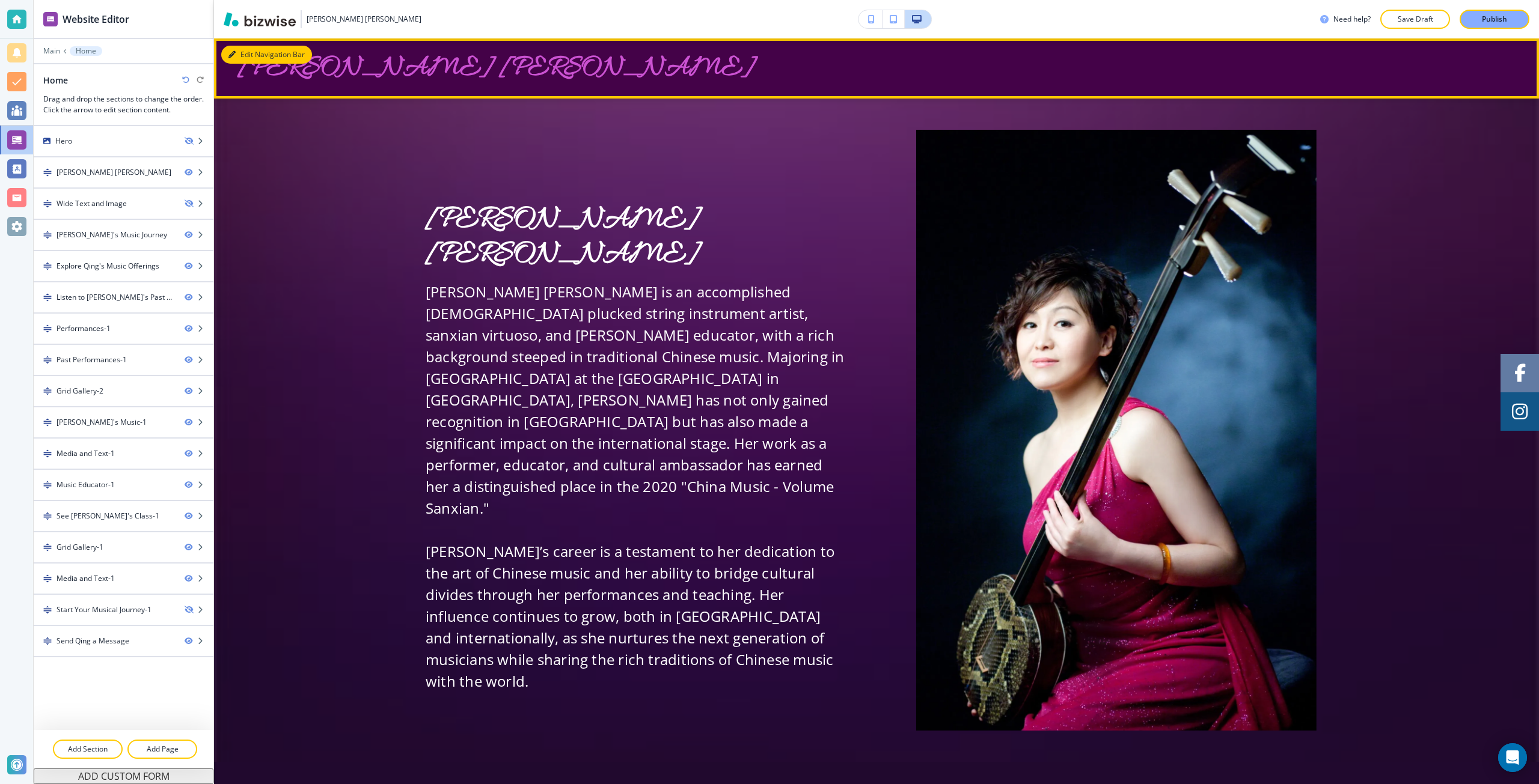
click at [242, 48] on button "Edit Navigation Bar" at bounding box center [267, 54] width 91 height 18
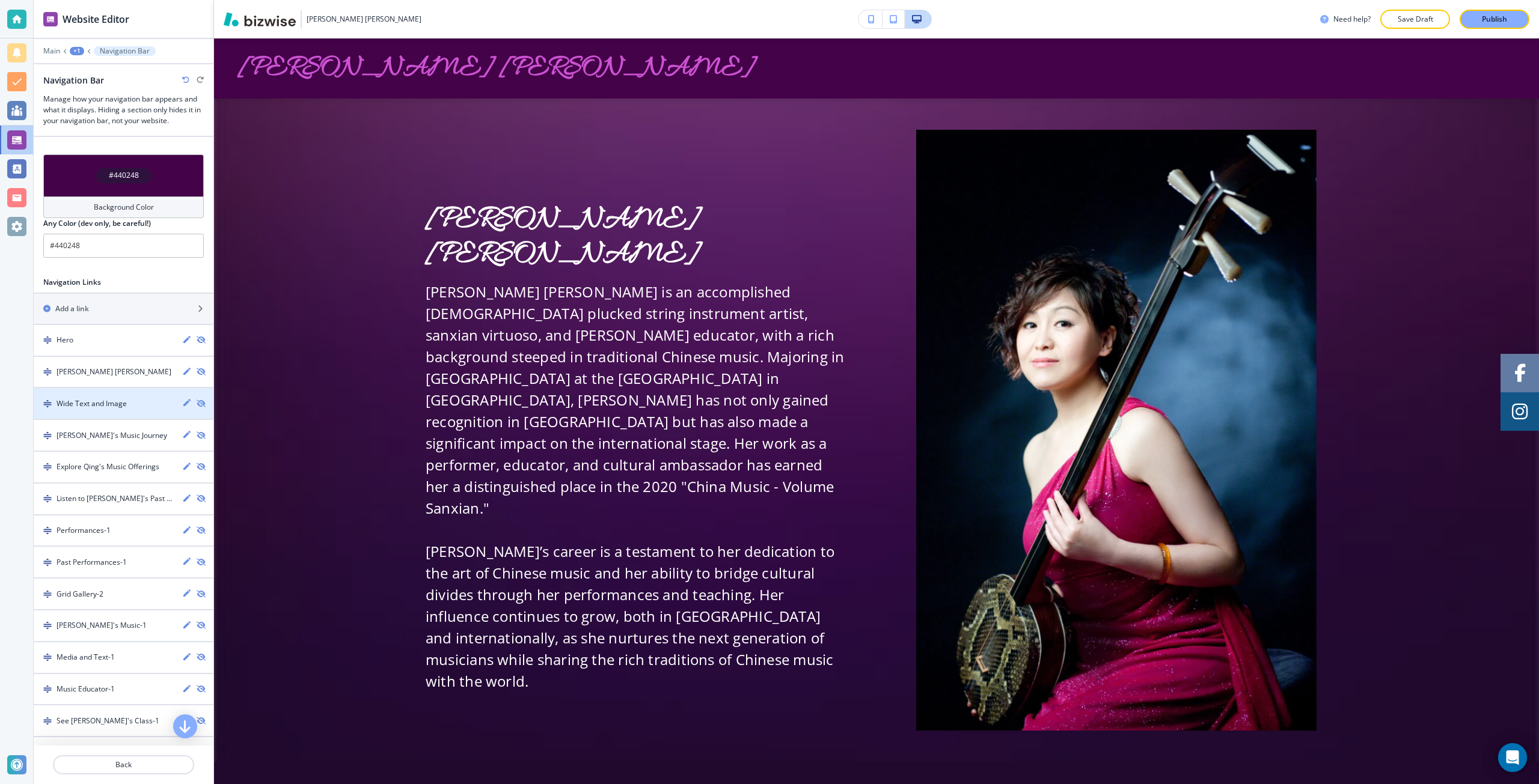
scroll to position [360, 0]
click at [196, 527] on icon "button" at bounding box center [200, 530] width 7 height 7
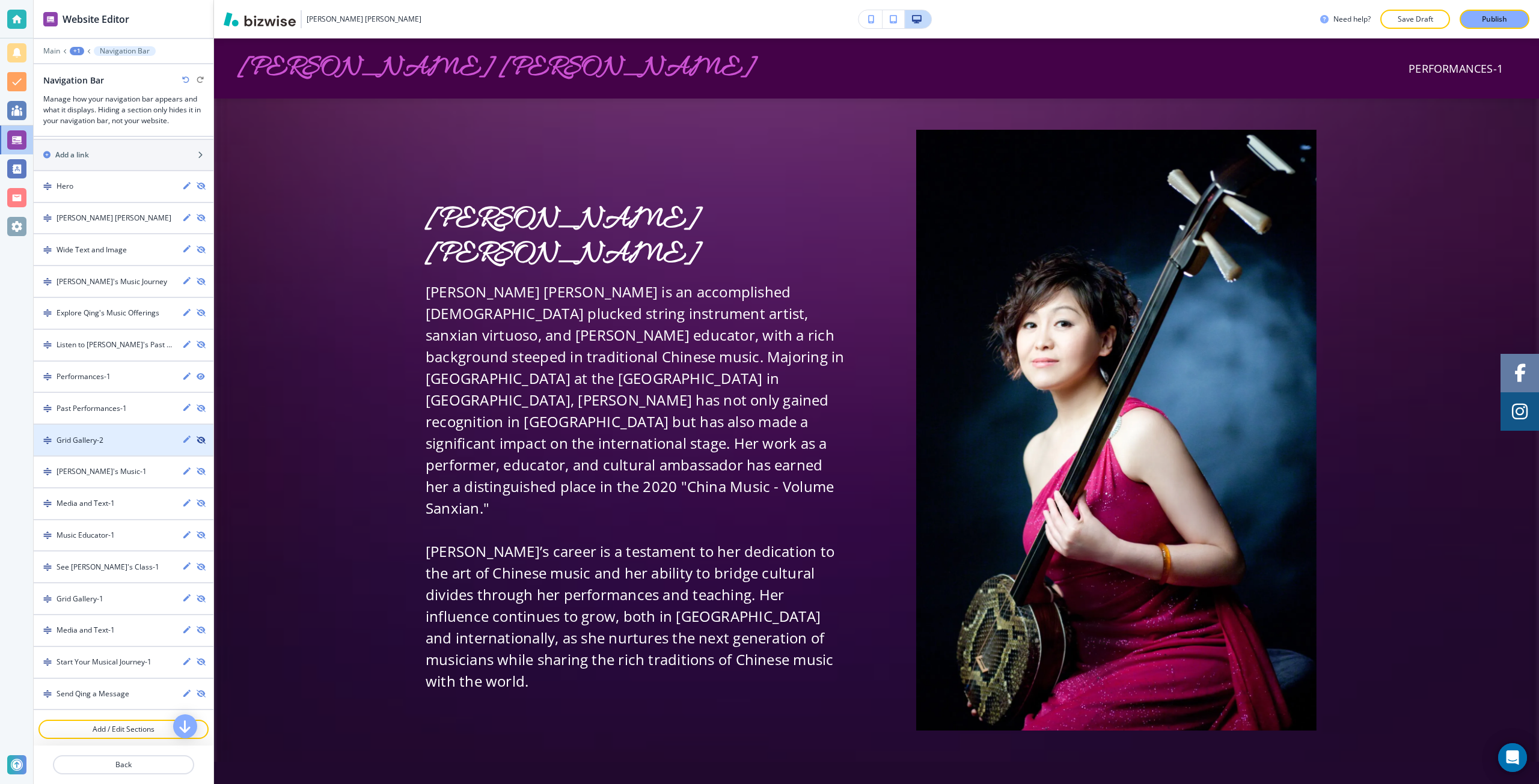
scroll to position [517, 0]
click at [134, 444] on div "button" at bounding box center [123, 448] width 180 height 10
click at [196, 437] on icon "button" at bounding box center [200, 437] width 7 height 7
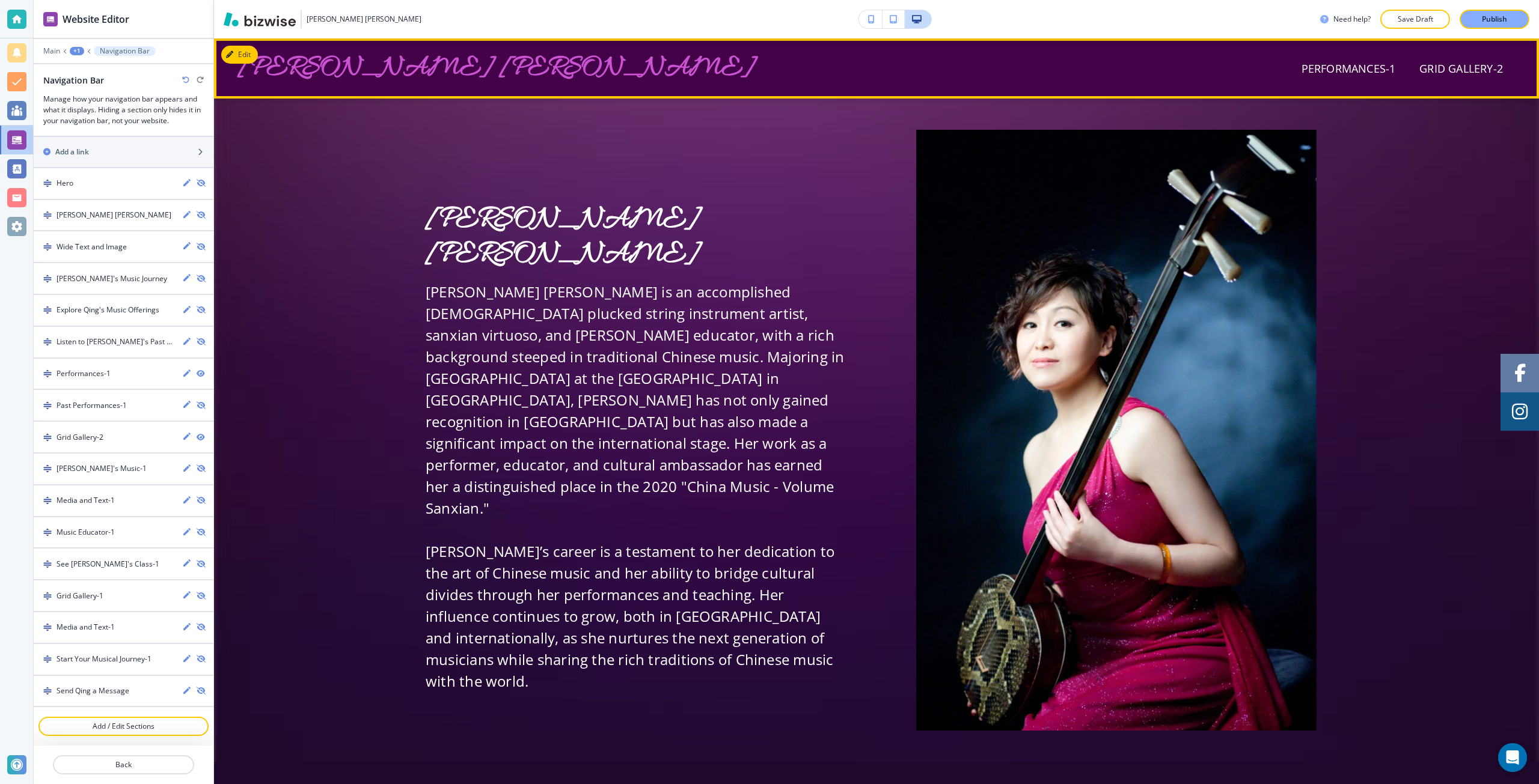
click at [1407, 71] on div "Grid Gallery-2" at bounding box center [1461, 68] width 107 height 16
click at [1420, 70] on p "Grid Gallery-2" at bounding box center [1461, 68] width 84 height 16
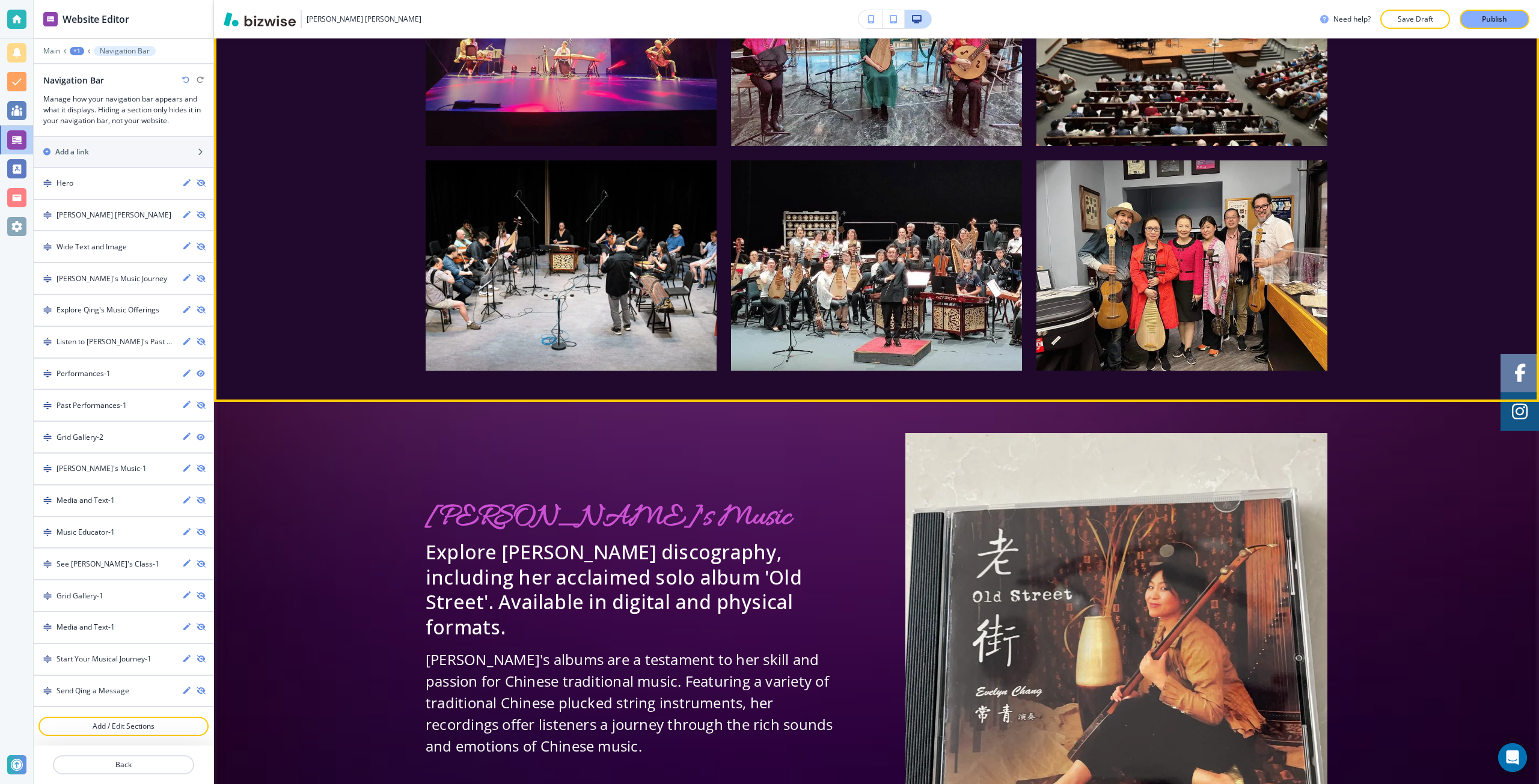
scroll to position [6062, 0]
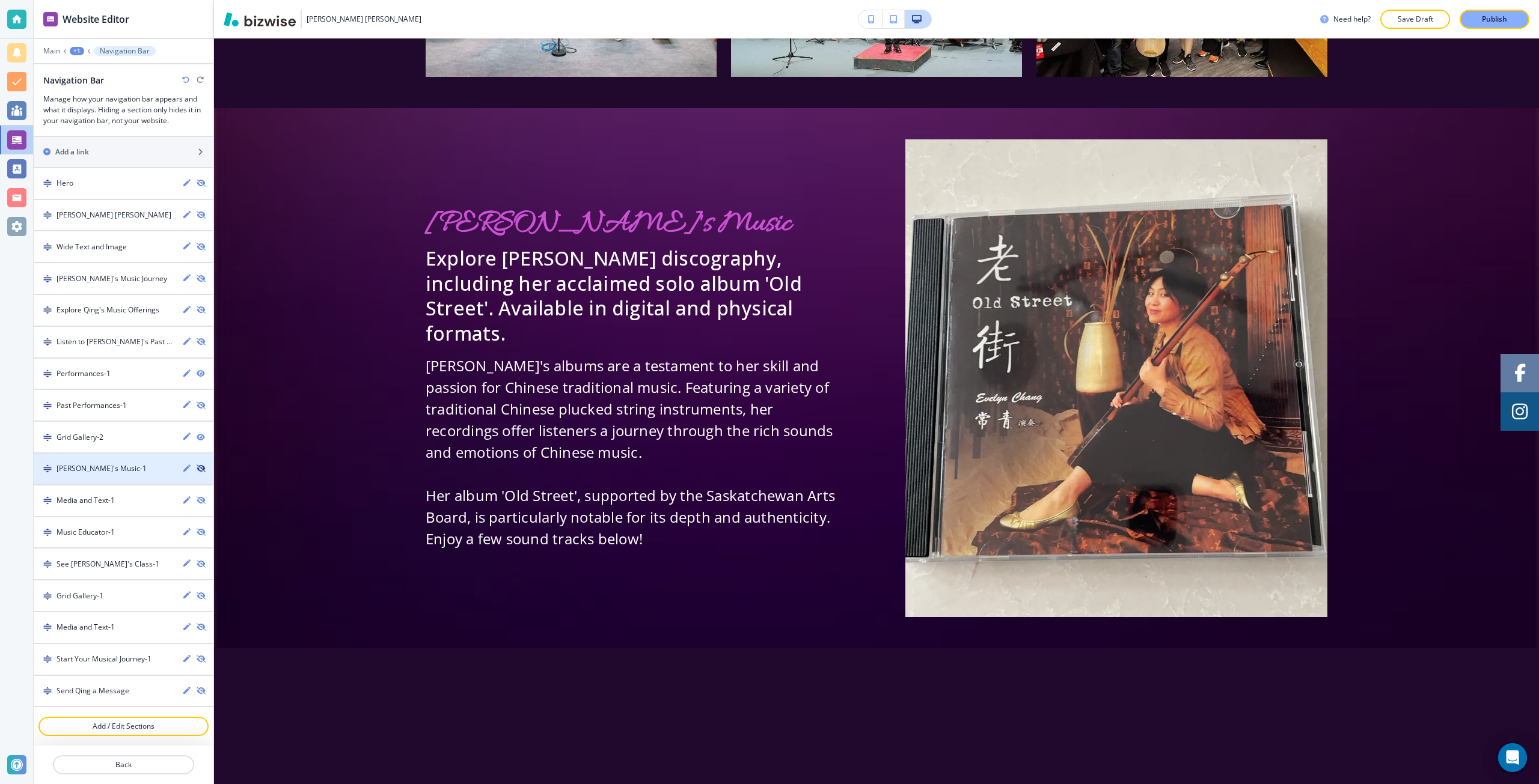
click at [196, 466] on icon "button" at bounding box center [200, 468] width 7 height 7
click at [196, 436] on icon "button" at bounding box center [200, 437] width 7 height 7
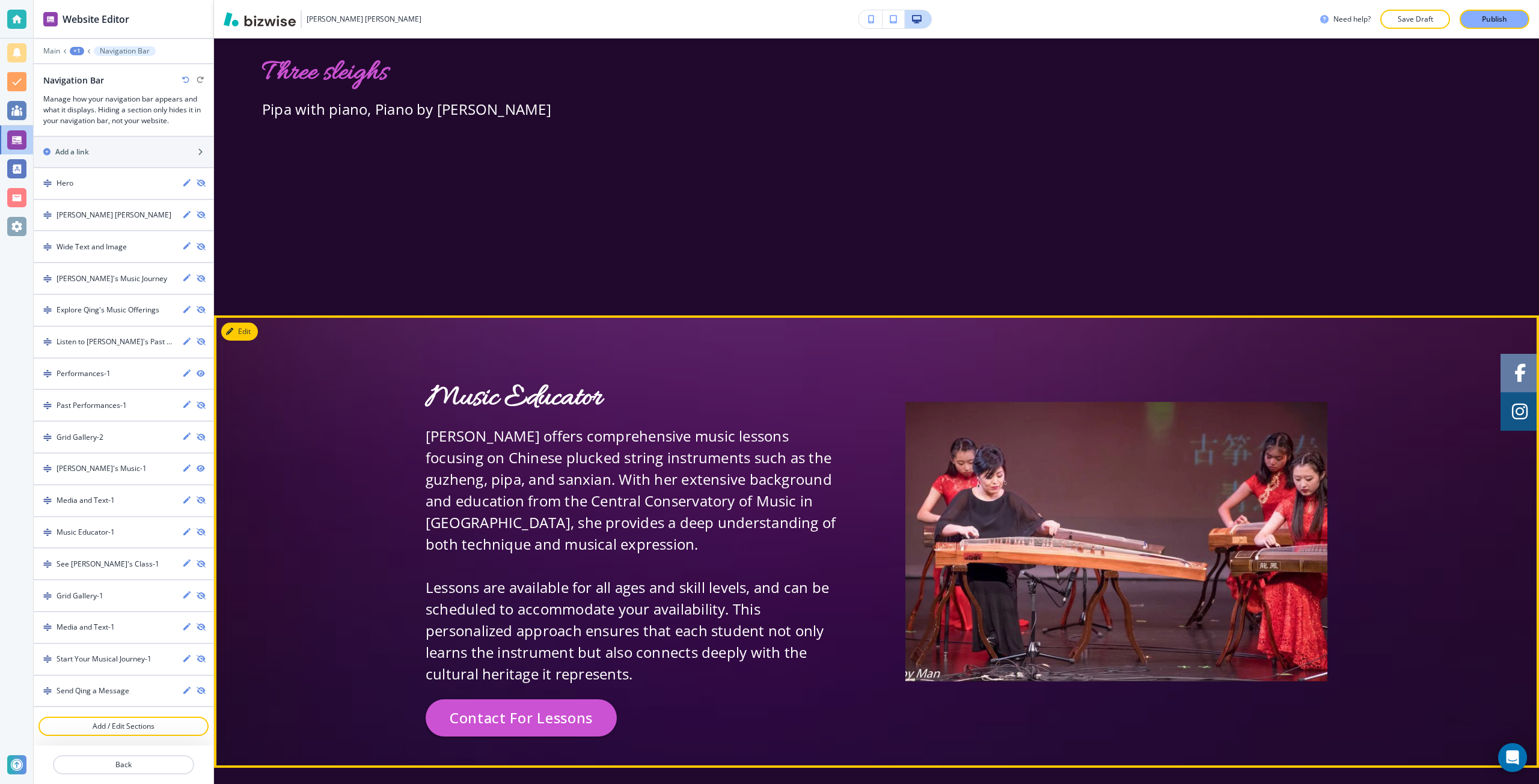
scroll to position [7323, 0]
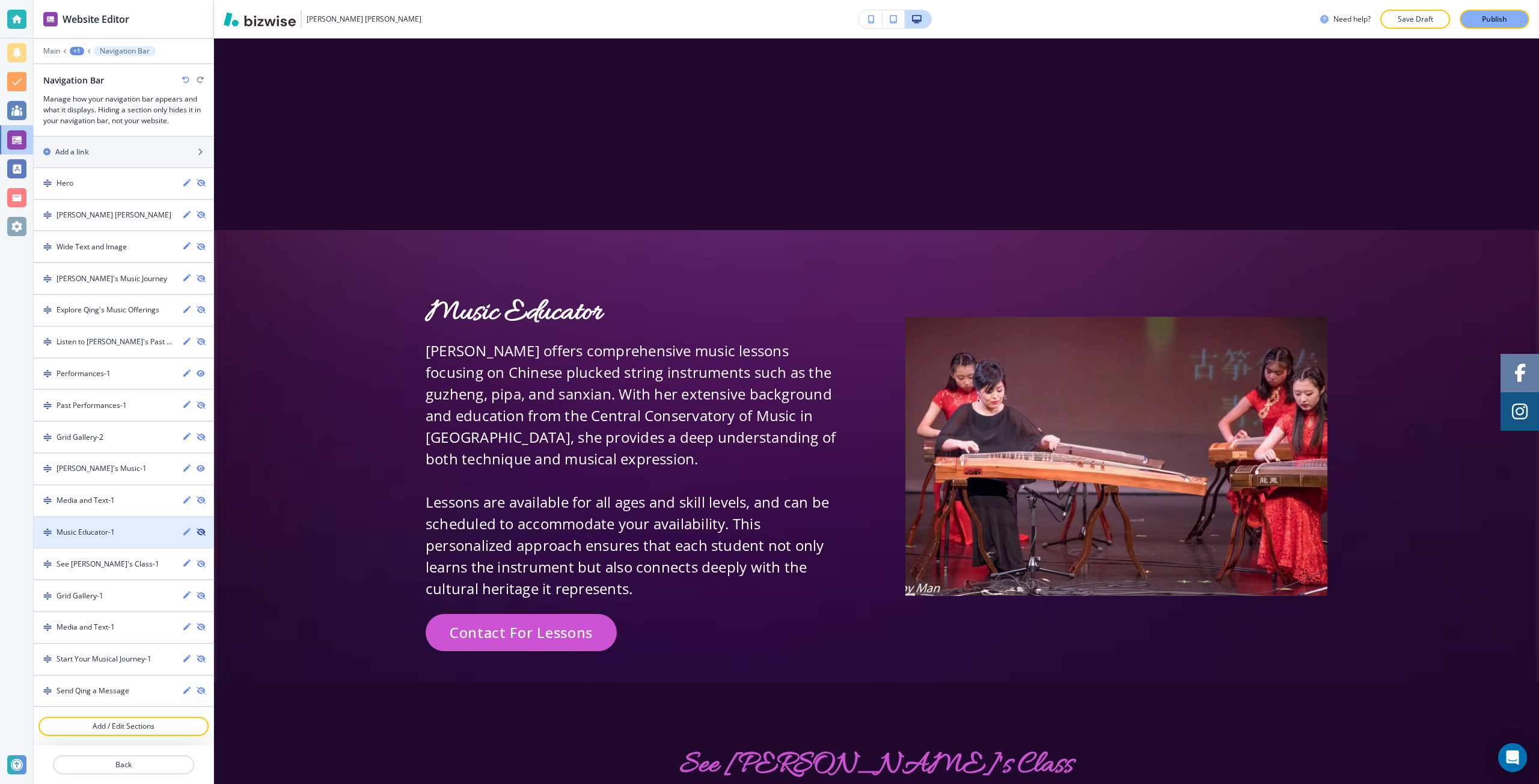
click at [196, 535] on icon "button" at bounding box center [200, 532] width 7 height 7
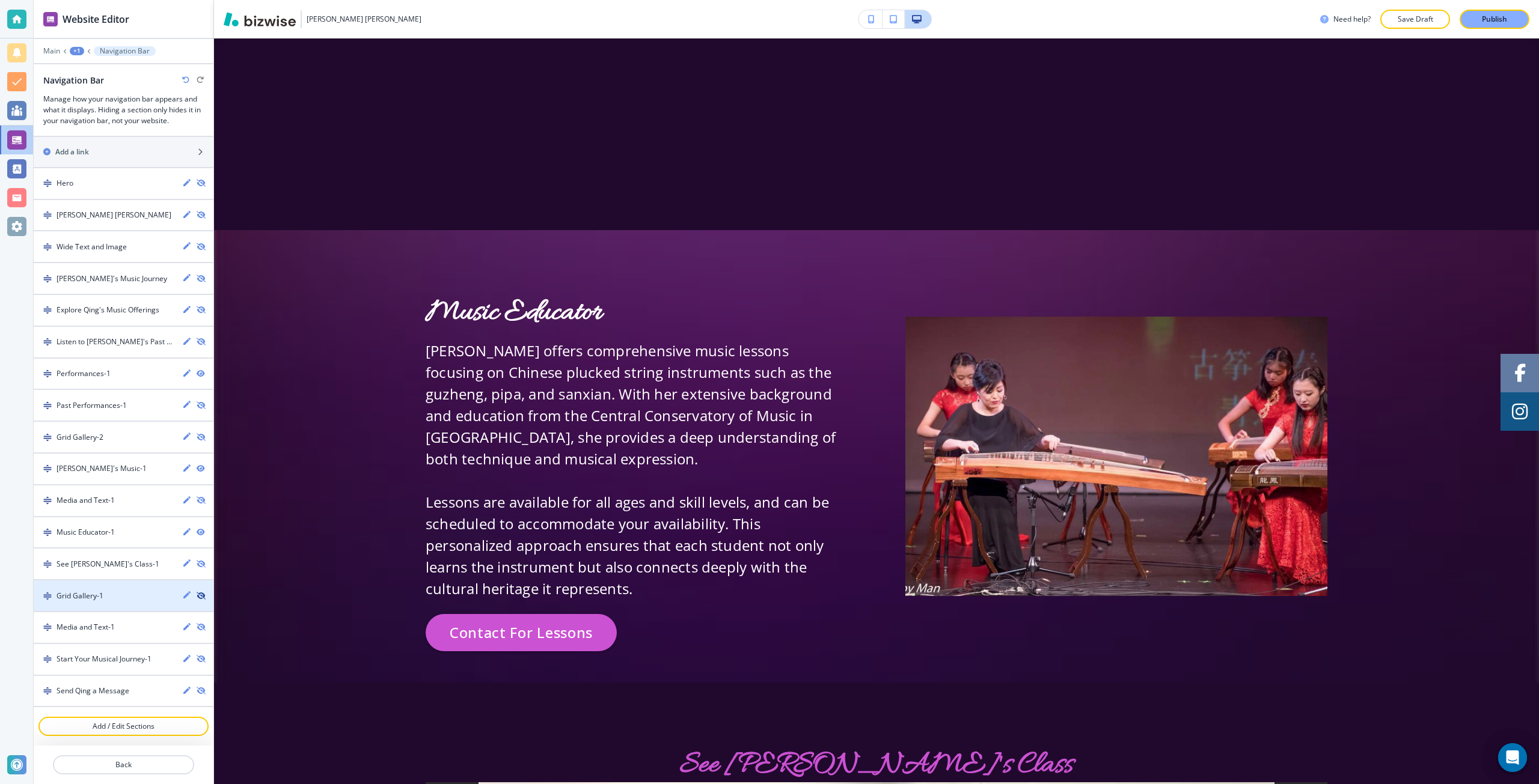
click at [196, 593] on icon "button" at bounding box center [200, 596] width 7 height 7
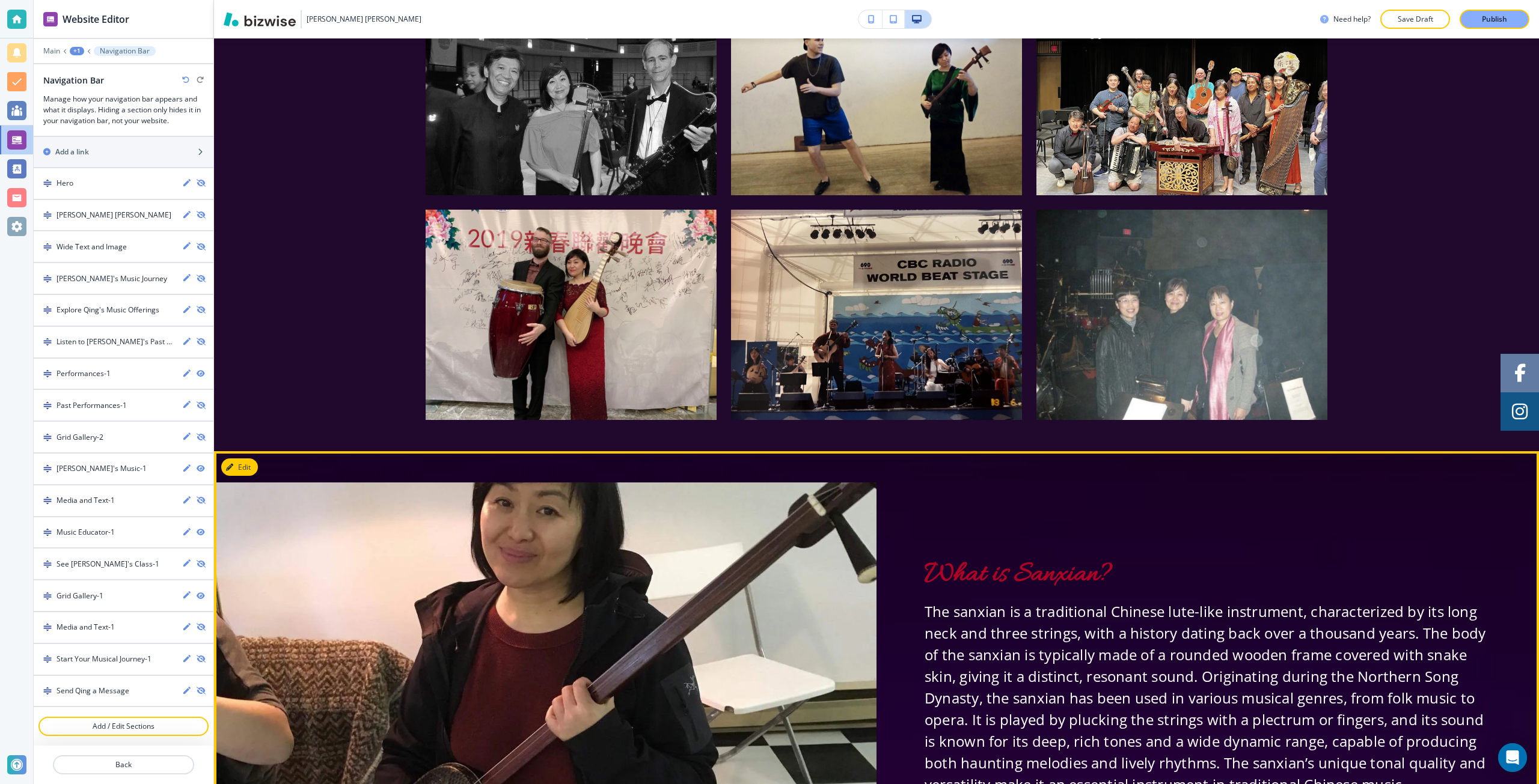
scroll to position [9426, 0]
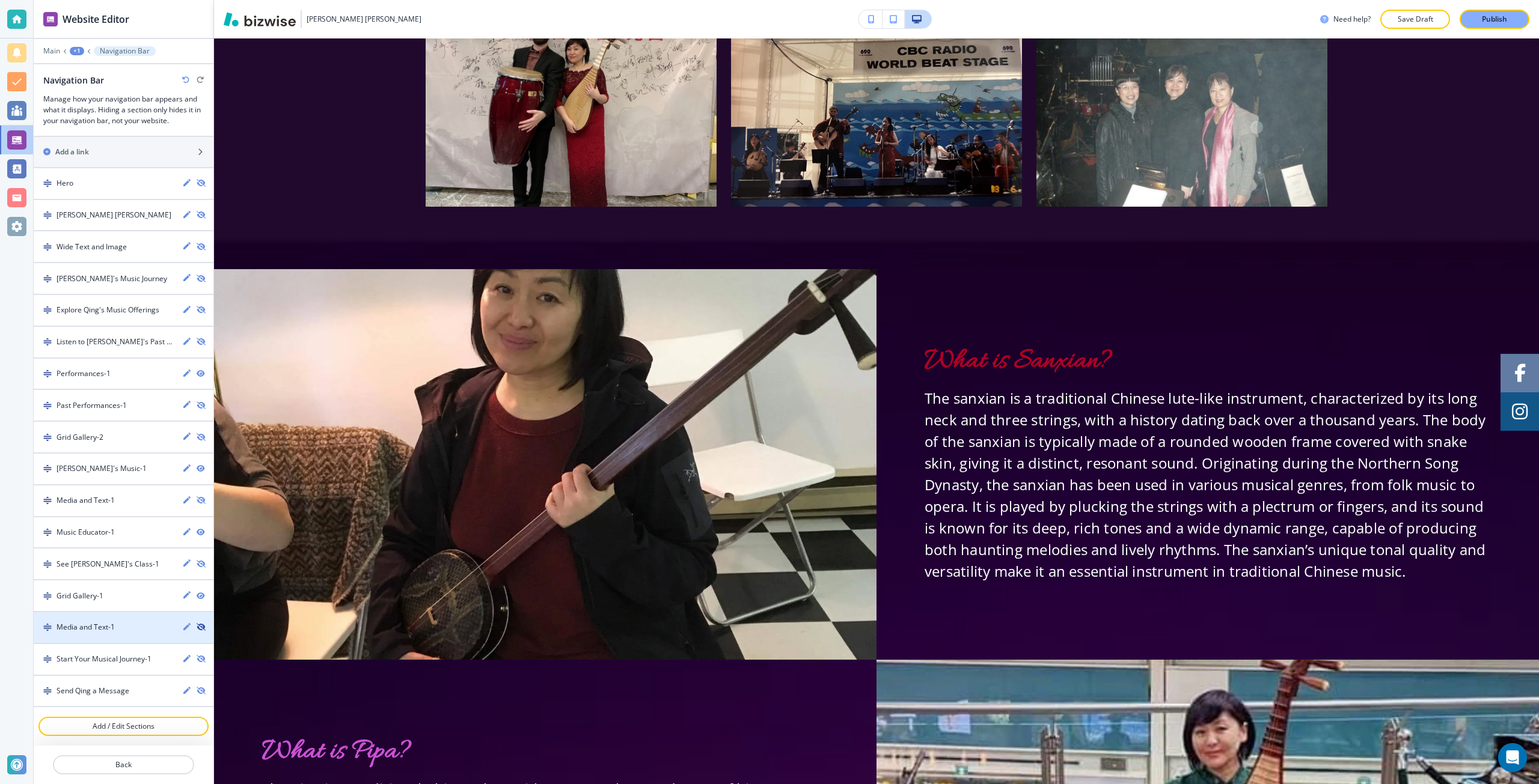
click at [196, 625] on icon "button" at bounding box center [200, 627] width 7 height 7
click at [196, 689] on icon "button" at bounding box center [200, 691] width 7 height 7
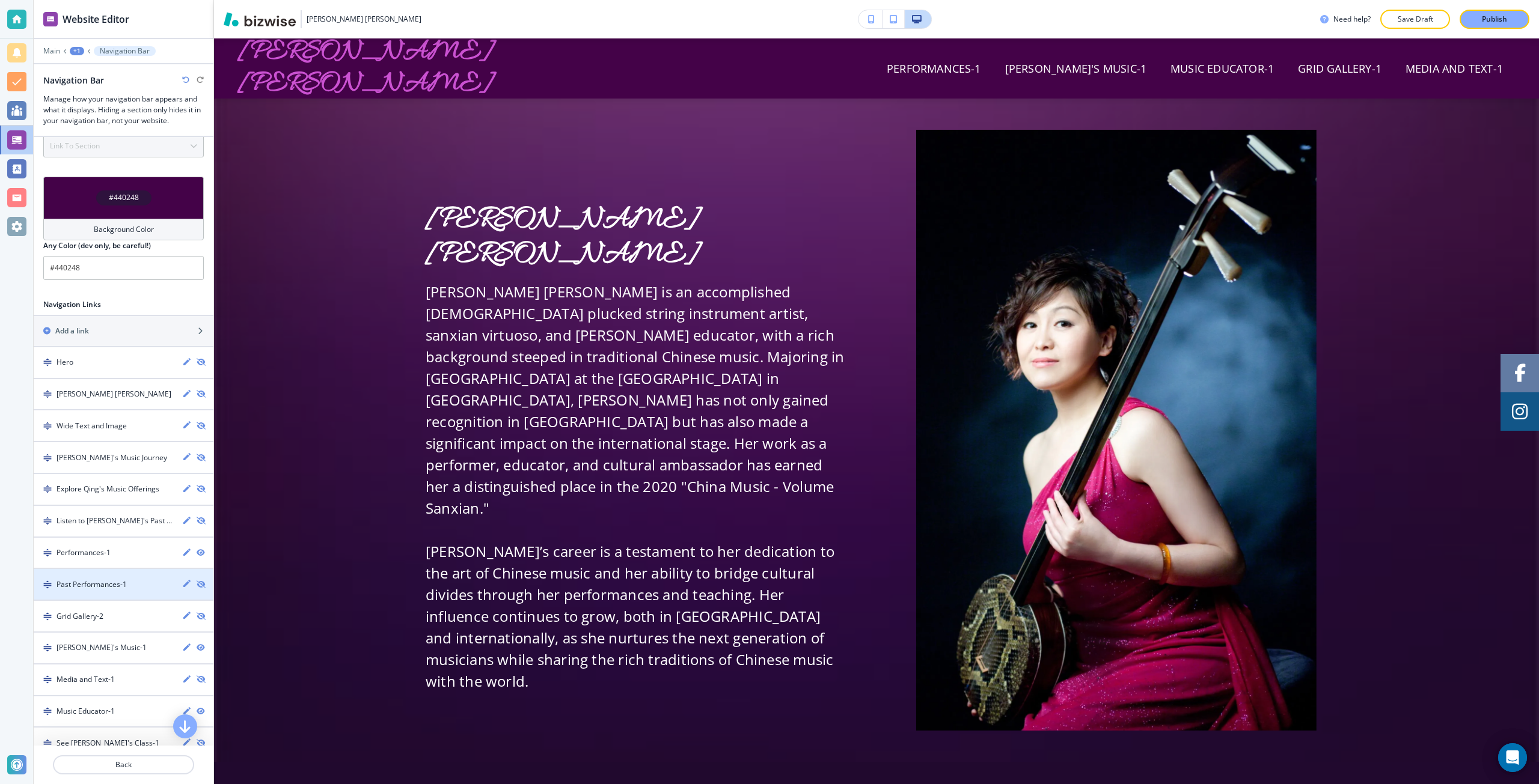
scroll to position [276, 0]
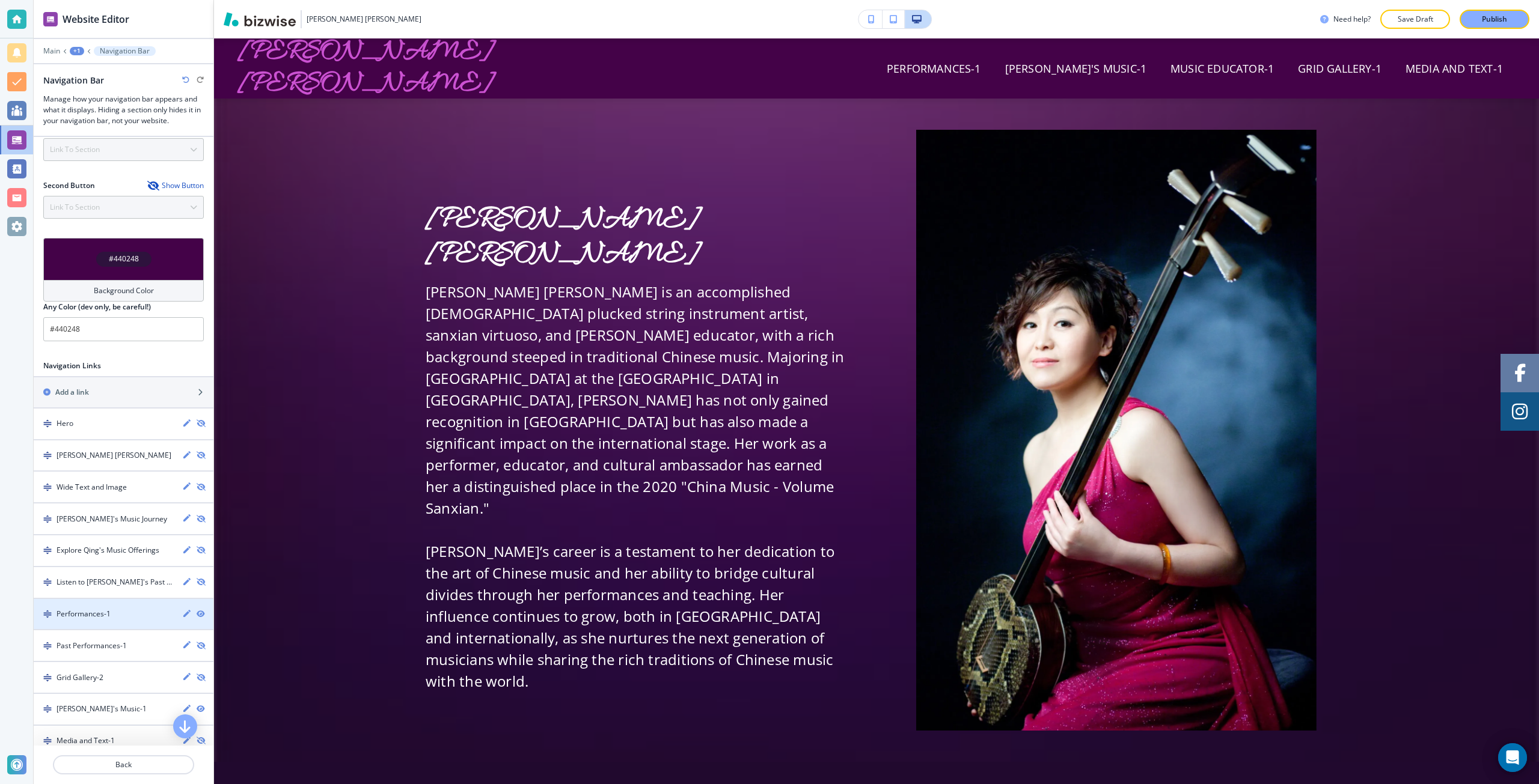
click at [183, 616] on icon "button" at bounding box center [187, 613] width 7 height 7
click at [119, 617] on input "Performances-1" at bounding box center [114, 618] width 116 height 21
type input "Performances"
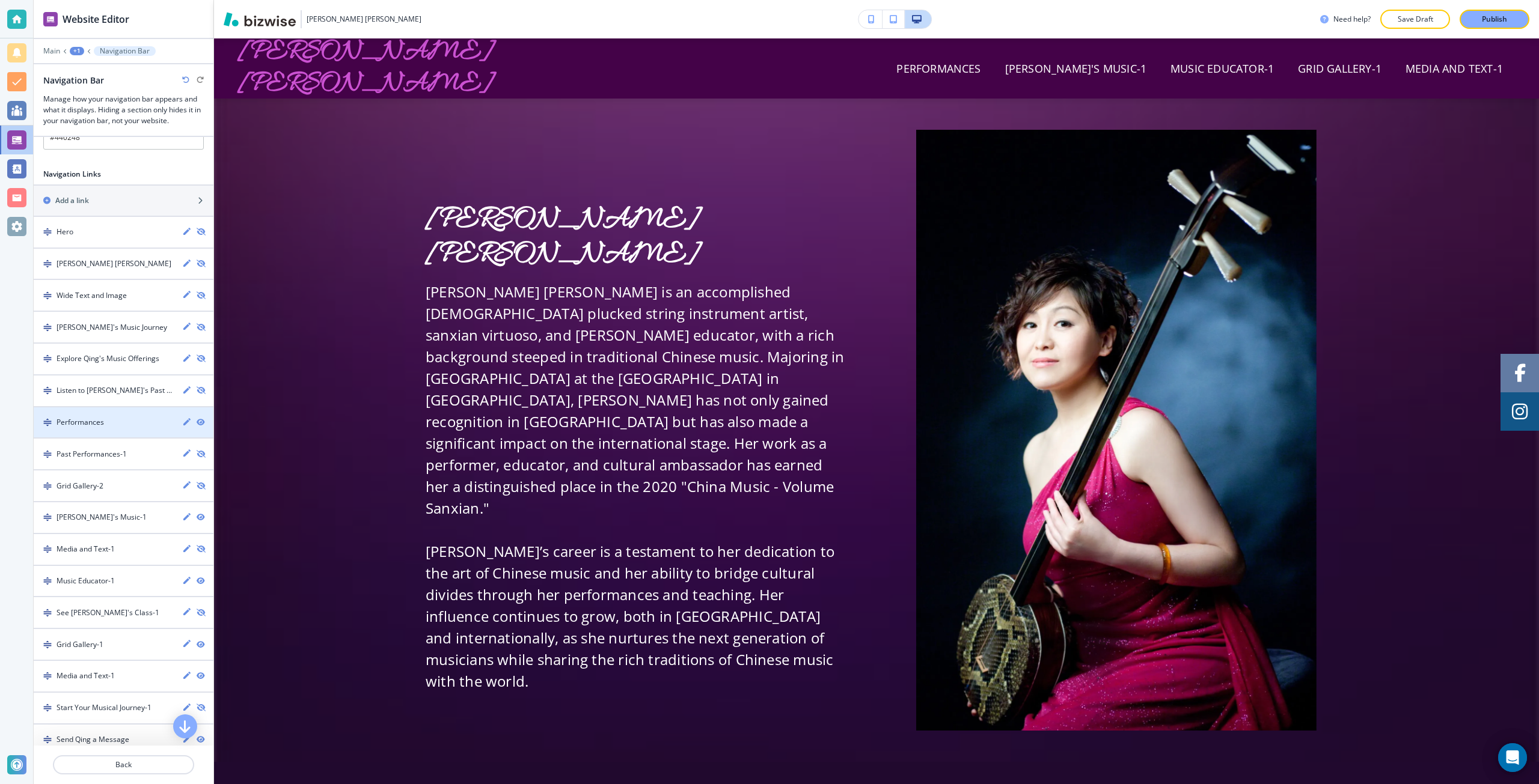
scroll to position [517, 0]
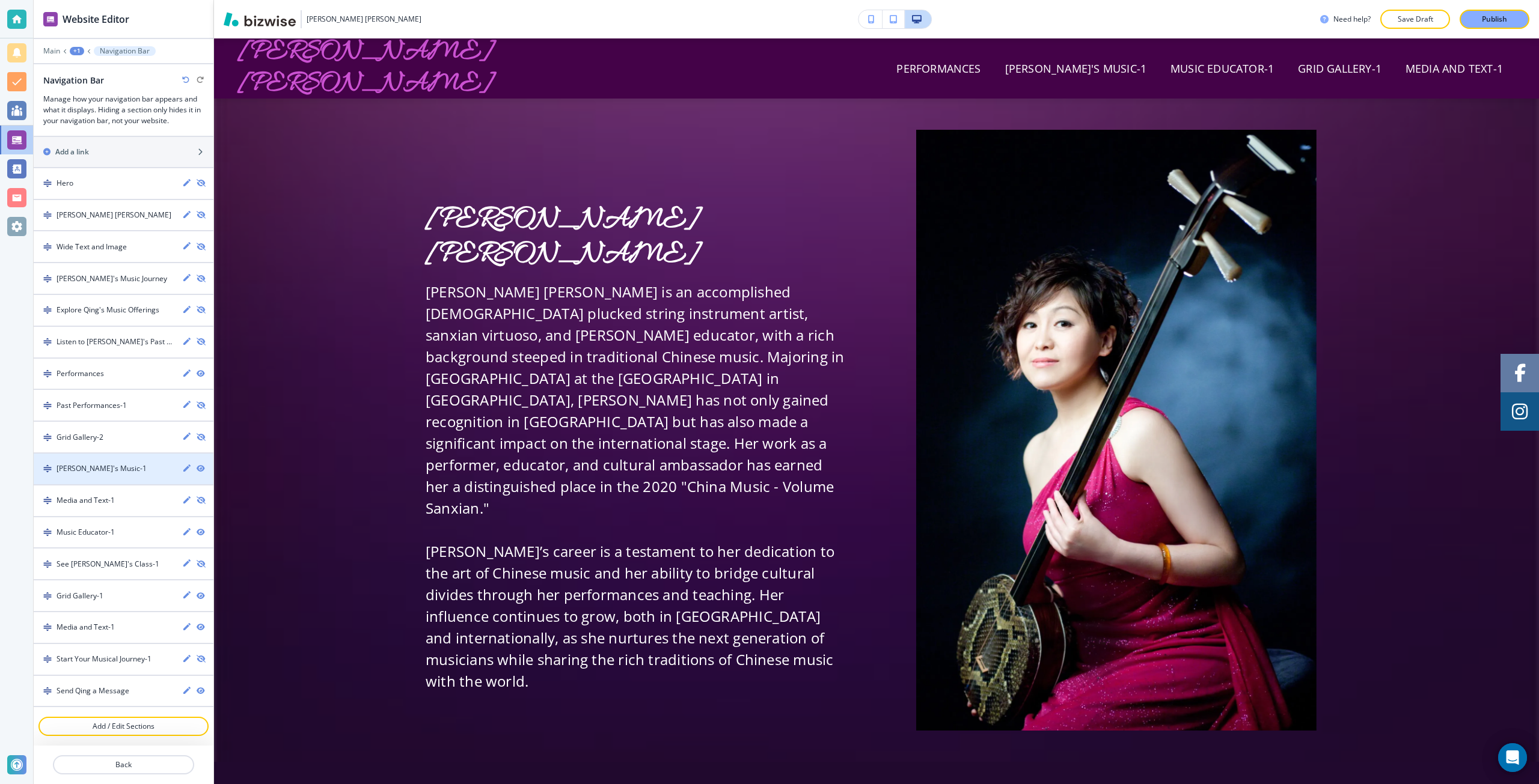
click at [183, 468] on icon "button" at bounding box center [187, 468] width 7 height 7
click at [141, 476] on input "Evelyn's Music-1" at bounding box center [114, 473] width 116 height 21
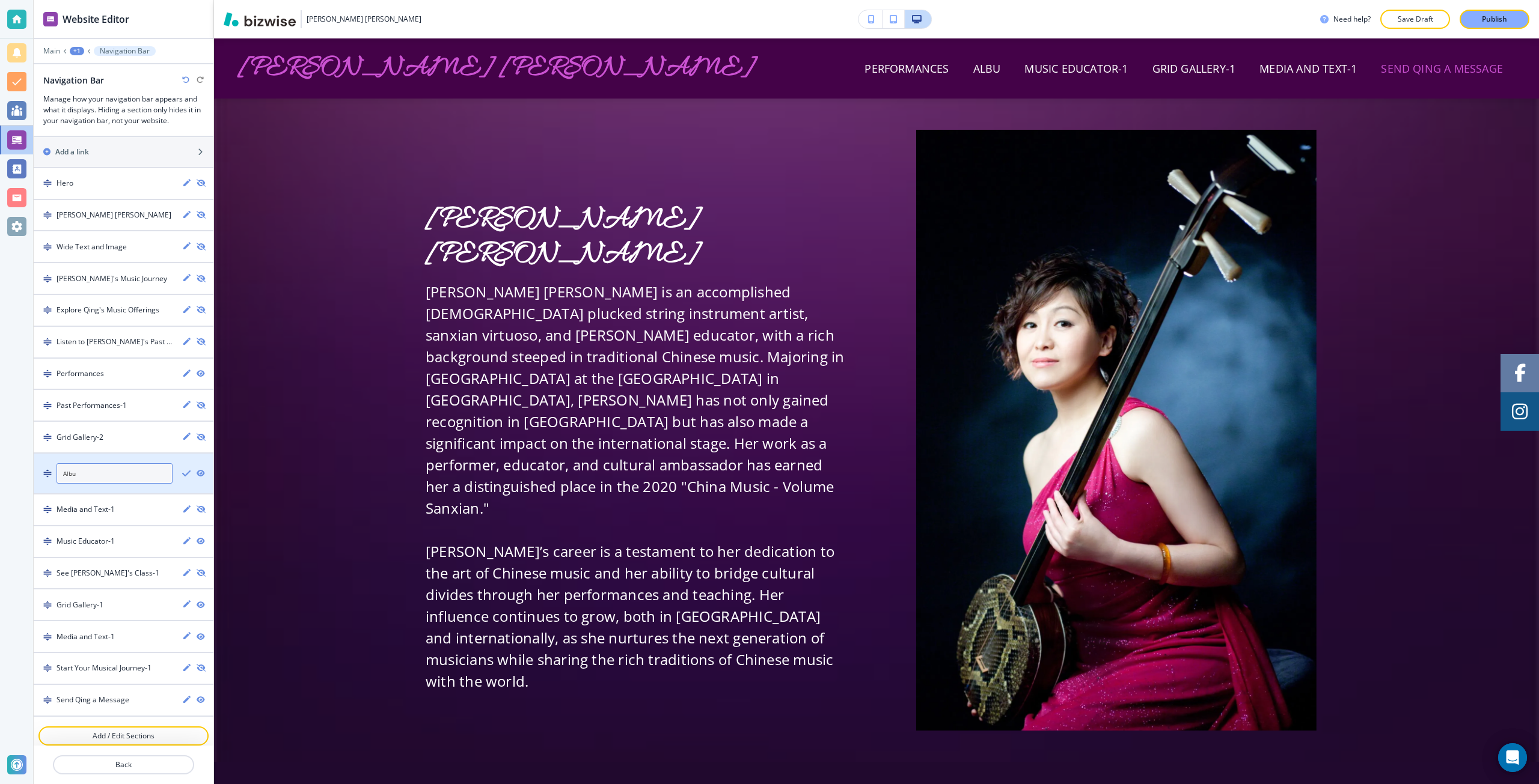
type input "Album"
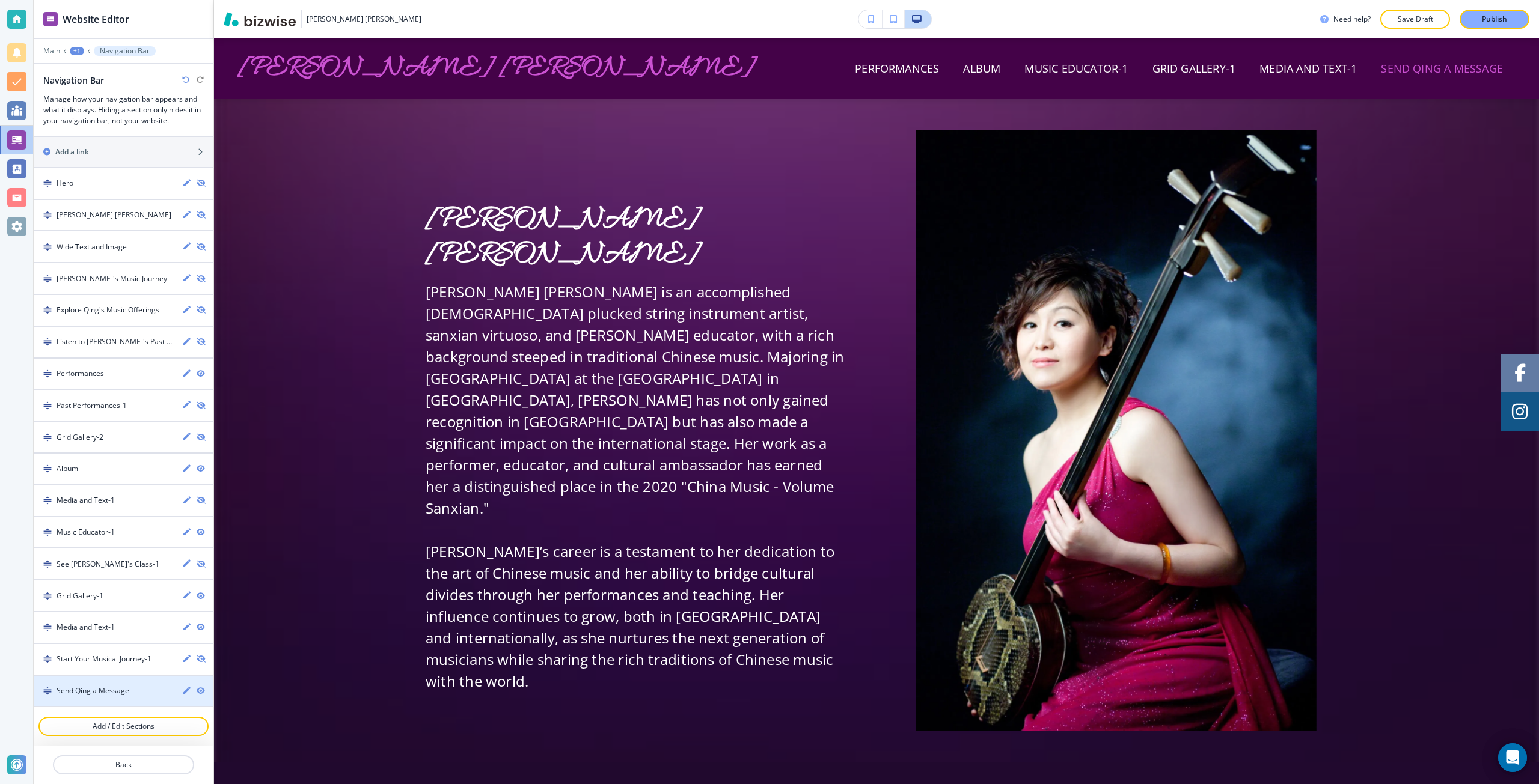
click at [183, 690] on icon "button" at bounding box center [187, 690] width 7 height 7
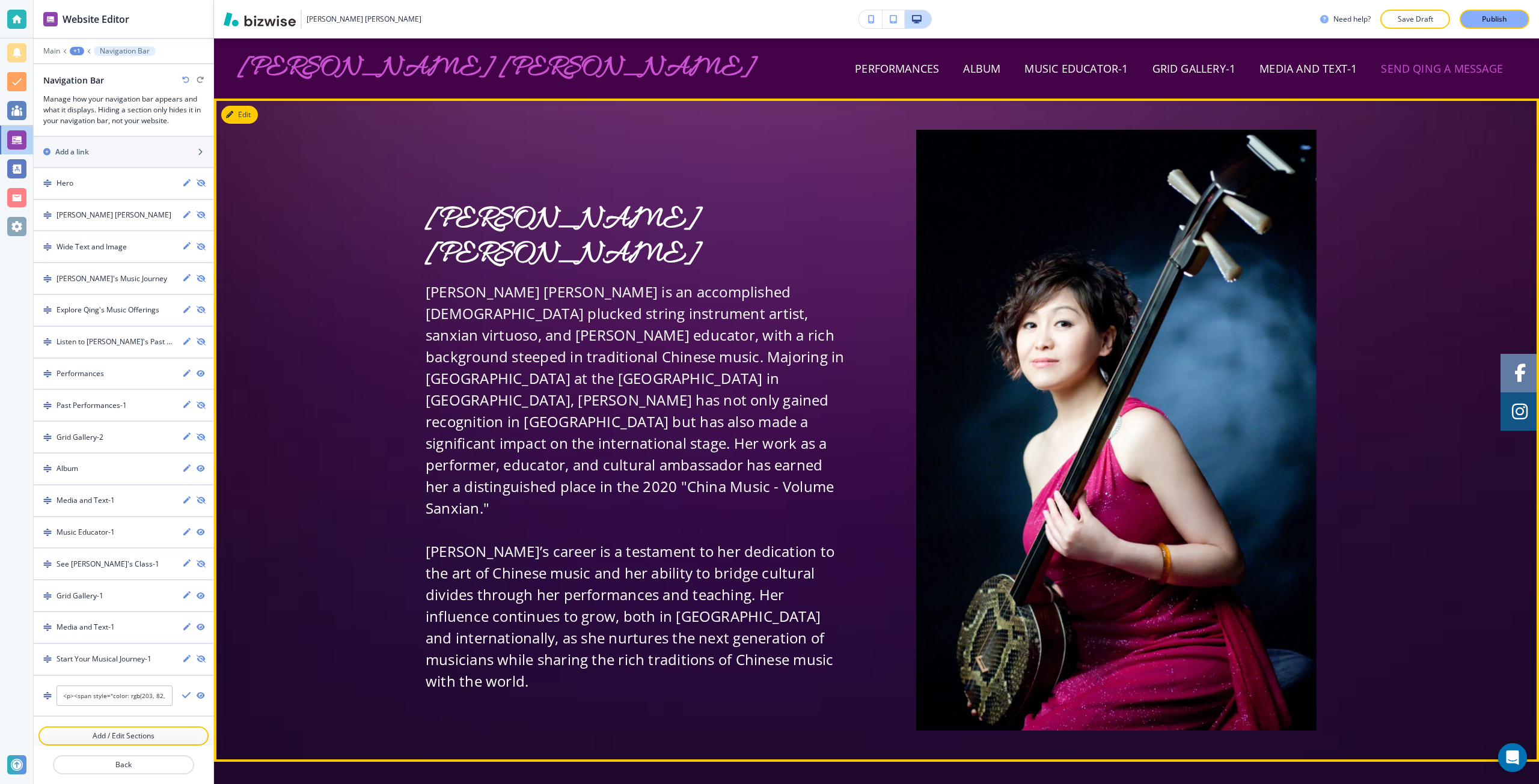
click at [262, 712] on div "Evelyn Qing Chang Evelyn Qing Chang is an accomplished Chinese plucked string i…" at bounding box center [876, 430] width 1325 height 601
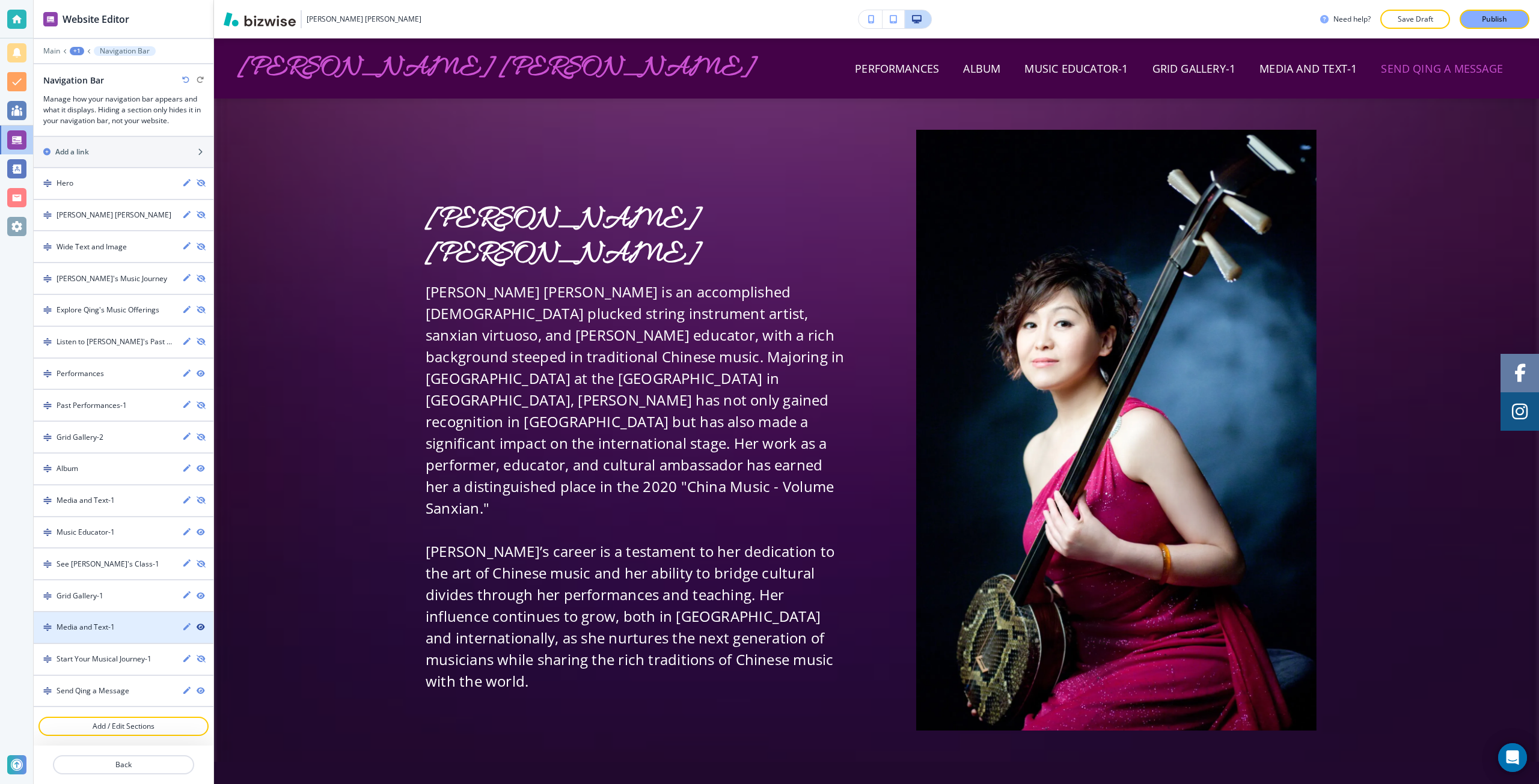
click at [196, 628] on icon "button" at bounding box center [200, 627] width 7 height 7
click at [196, 597] on icon "button" at bounding box center [200, 596] width 7 height 7
click at [183, 531] on icon "button" at bounding box center [187, 532] width 7 height 7
click at [142, 530] on input "Music Educator-1" at bounding box center [114, 537] width 116 height 21
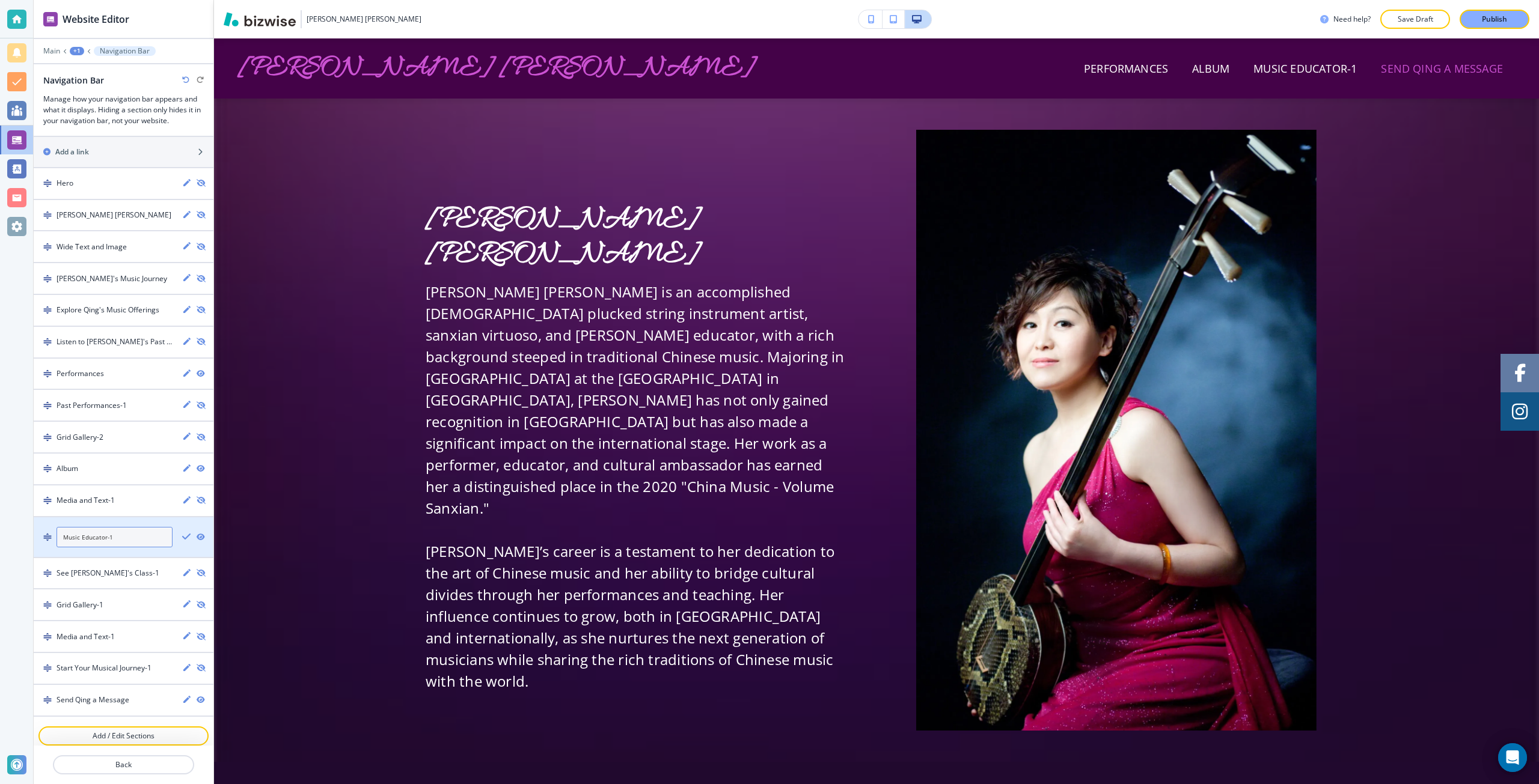
click at [142, 530] on input "Music Educator-1" at bounding box center [114, 537] width 116 height 21
type input "Education"
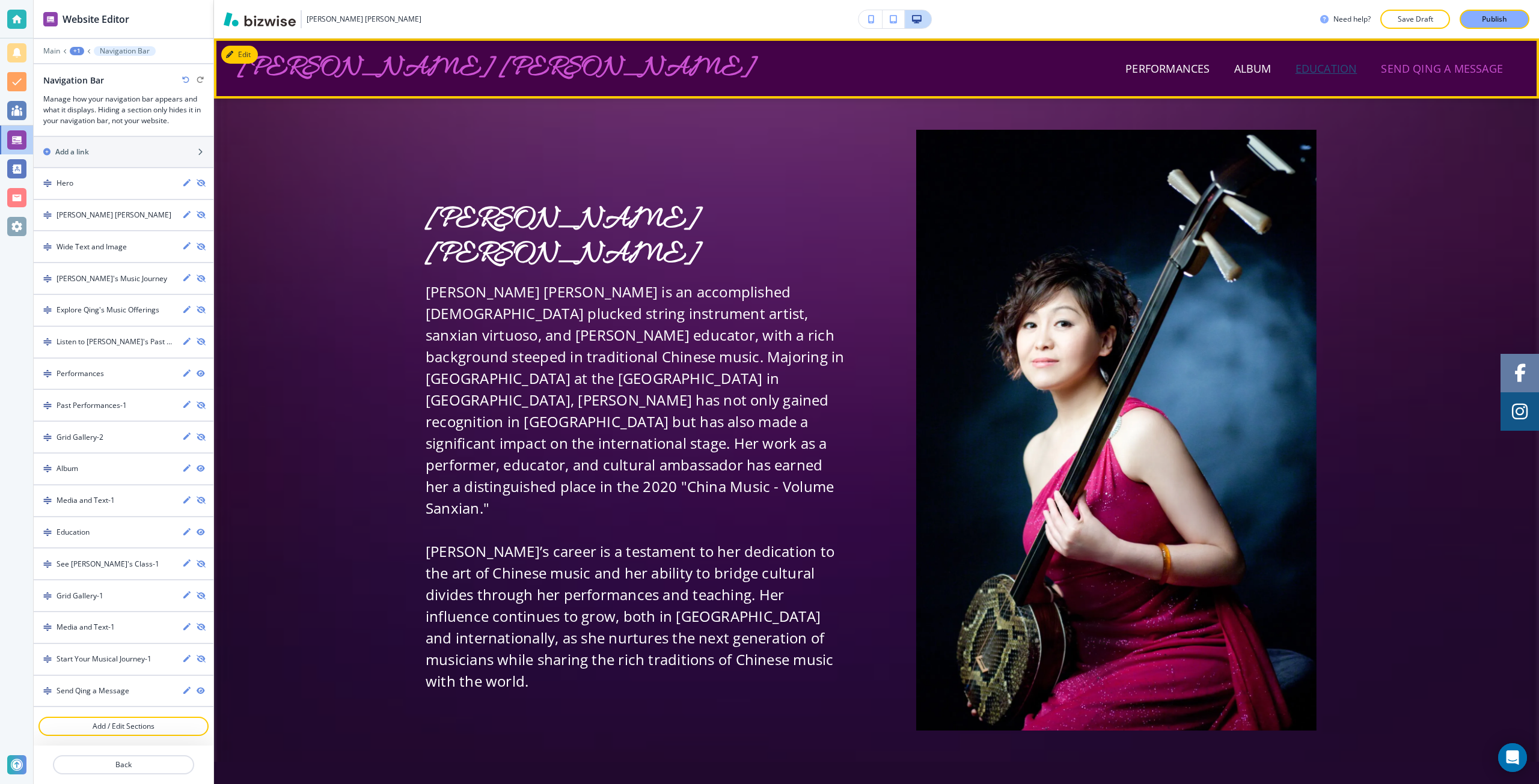
click at [1318, 74] on p "Education" at bounding box center [1326, 68] width 62 height 16
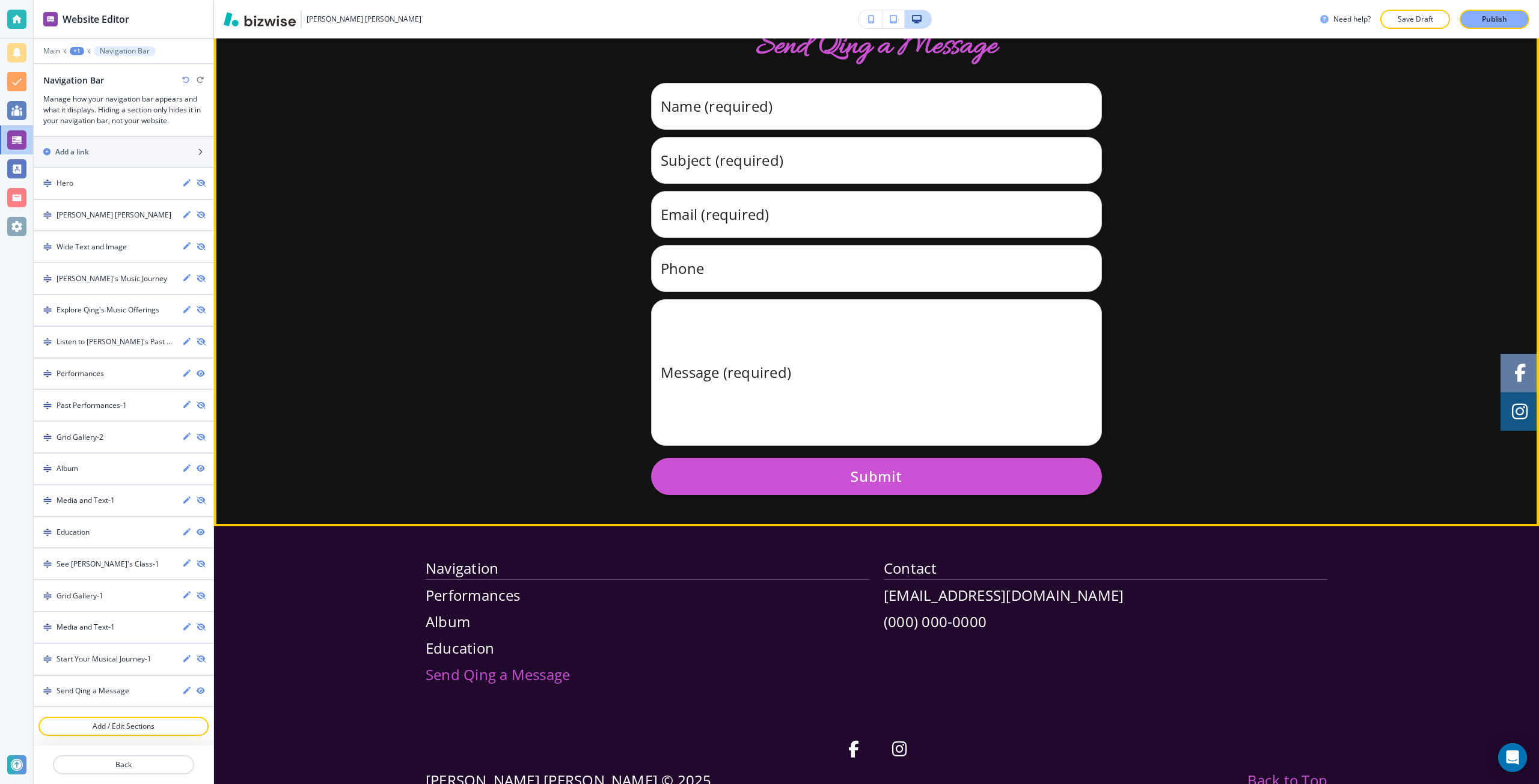
scroll to position [10907, 0]
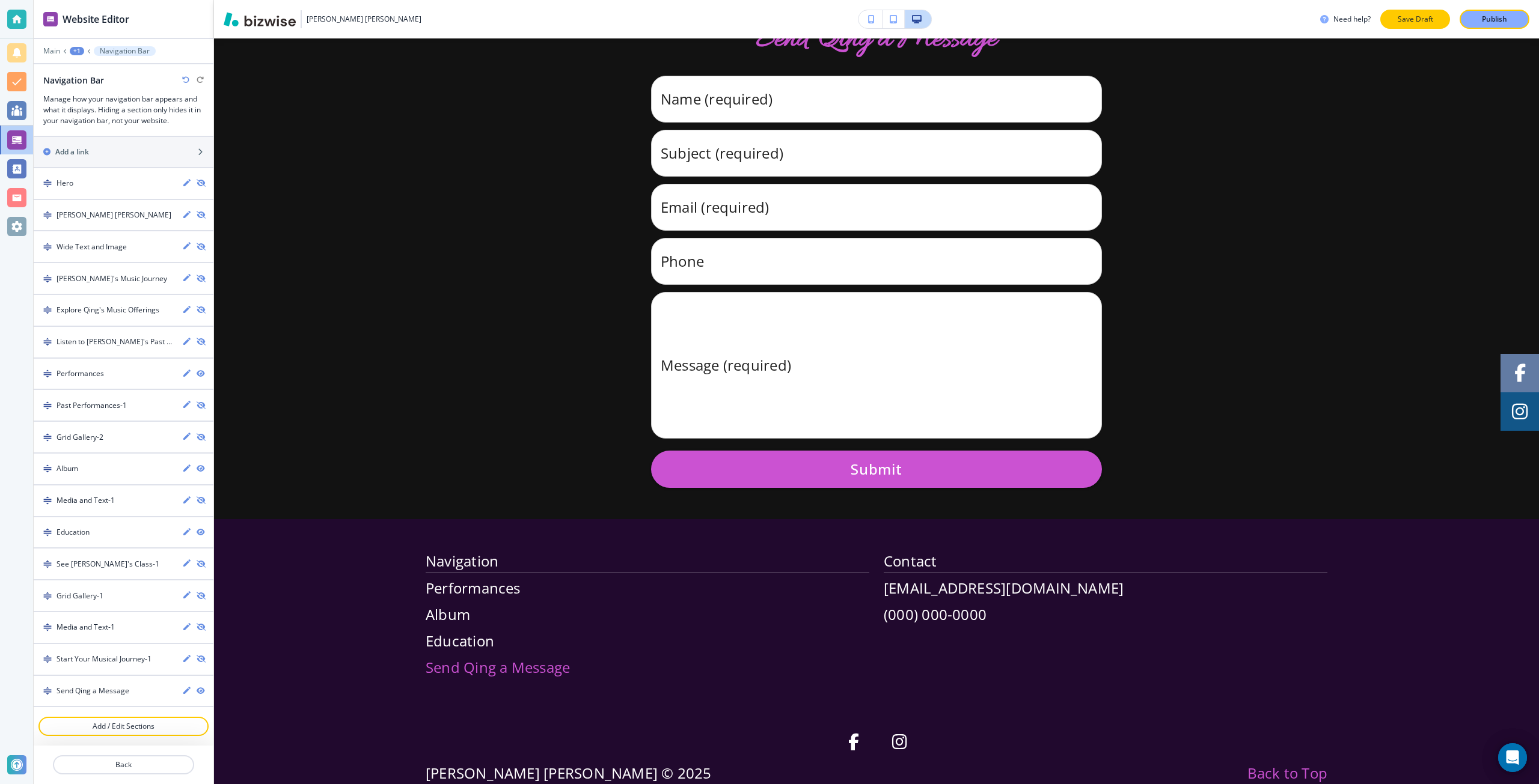
click at [1410, 14] on button "Save Draft" at bounding box center [1415, 19] width 70 height 19
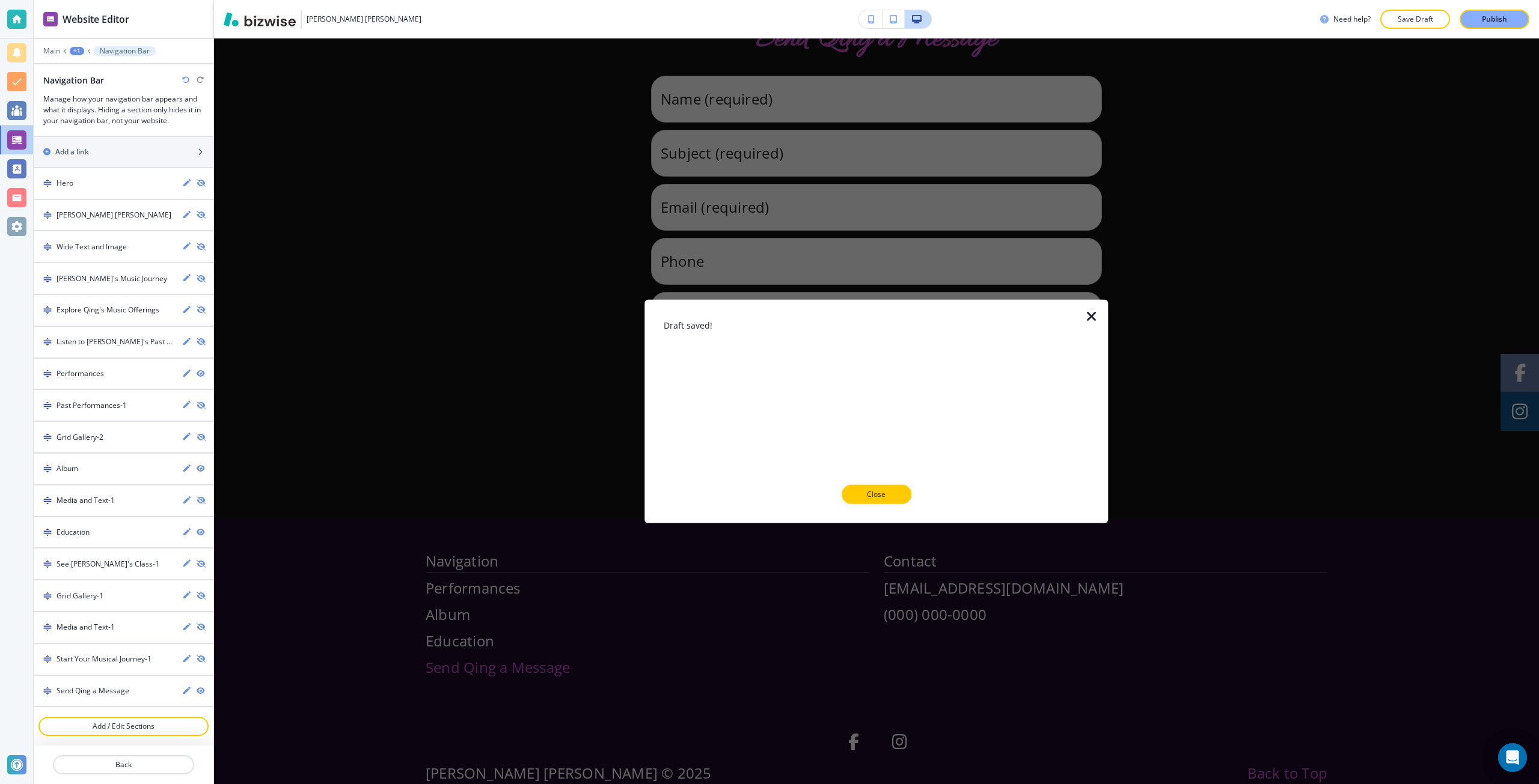
click at [1090, 321] on icon "button" at bounding box center [1092, 316] width 14 height 14
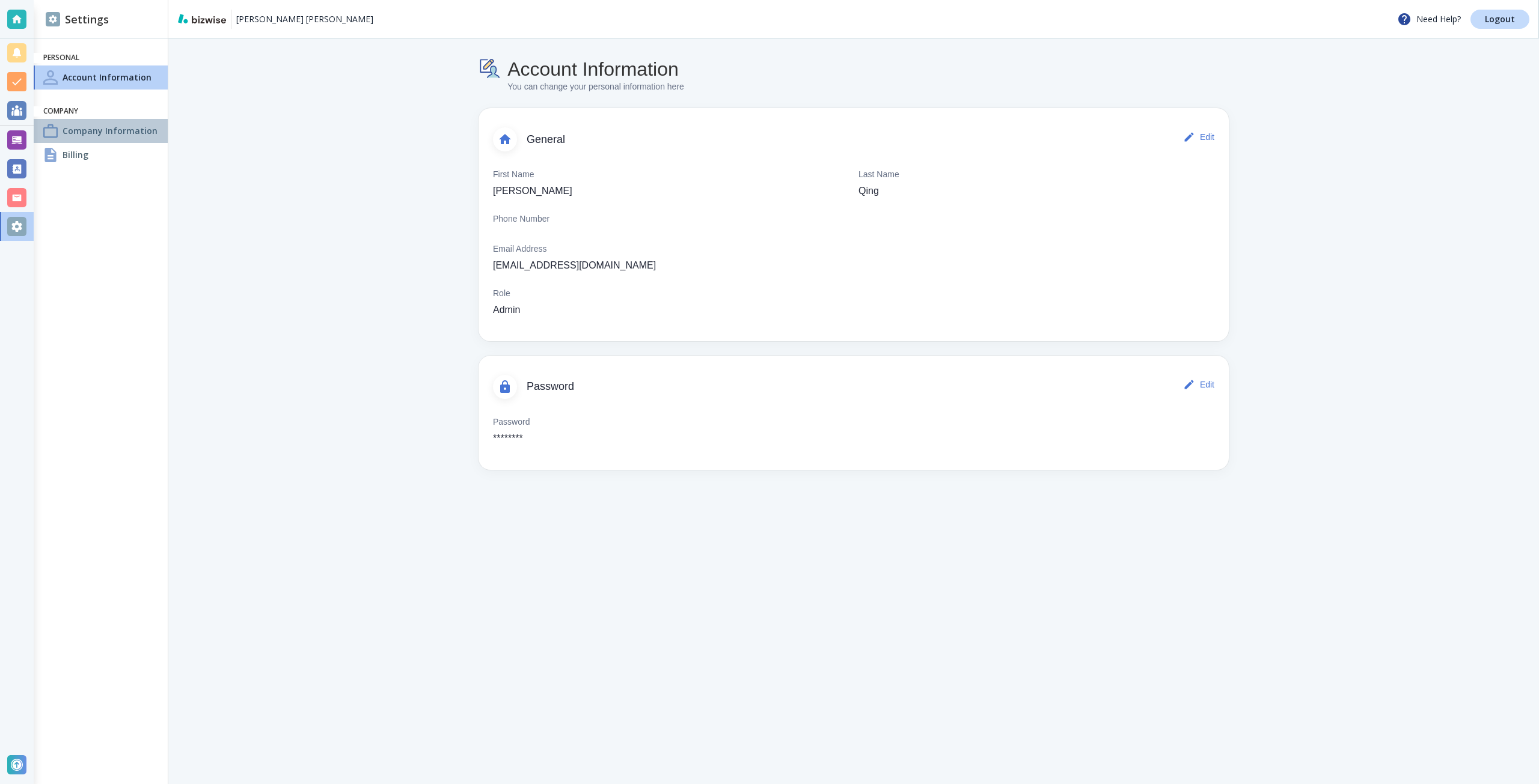
click at [146, 138] on div "Company Information" at bounding box center [100, 131] width 134 height 24
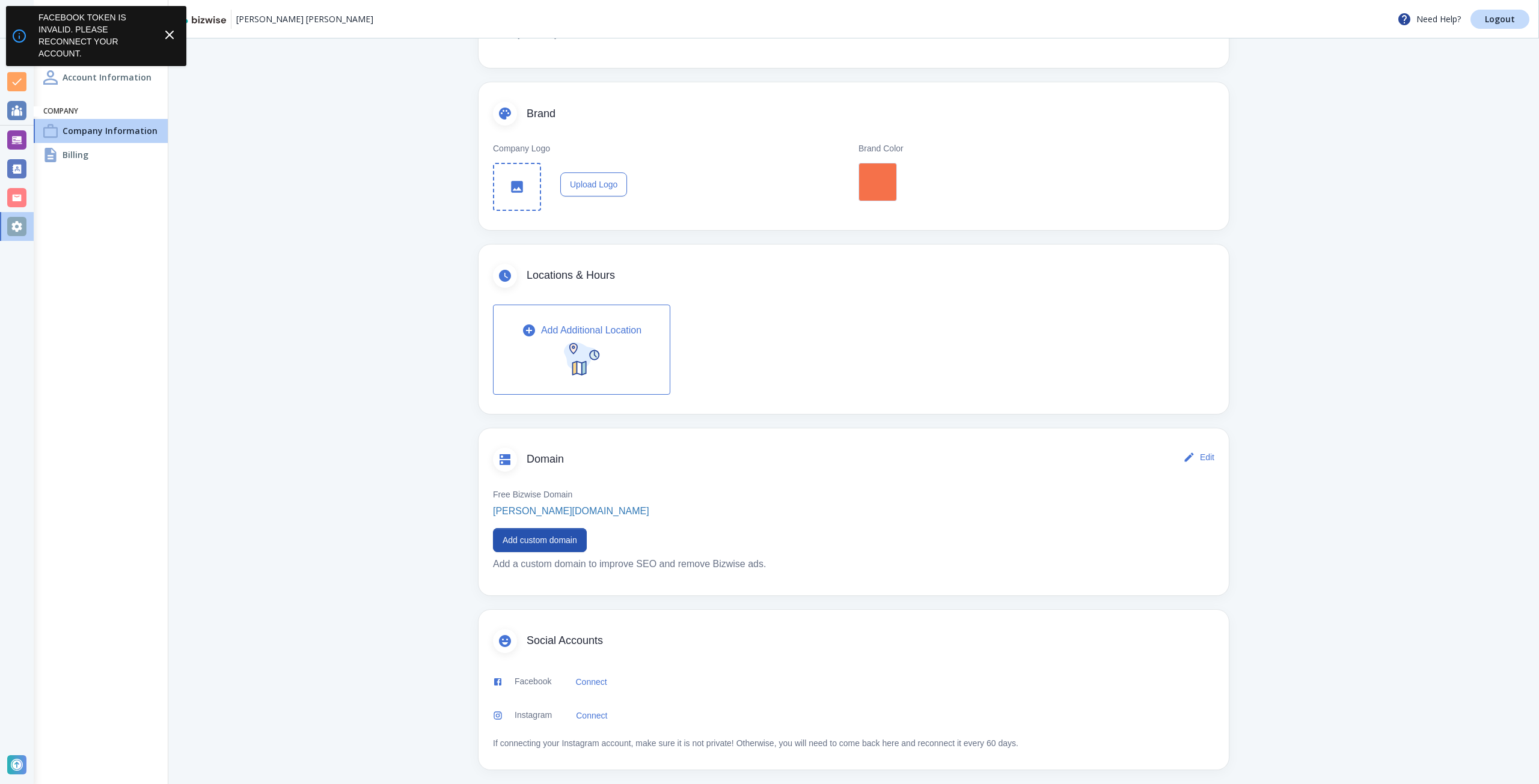
scroll to position [189, 0]
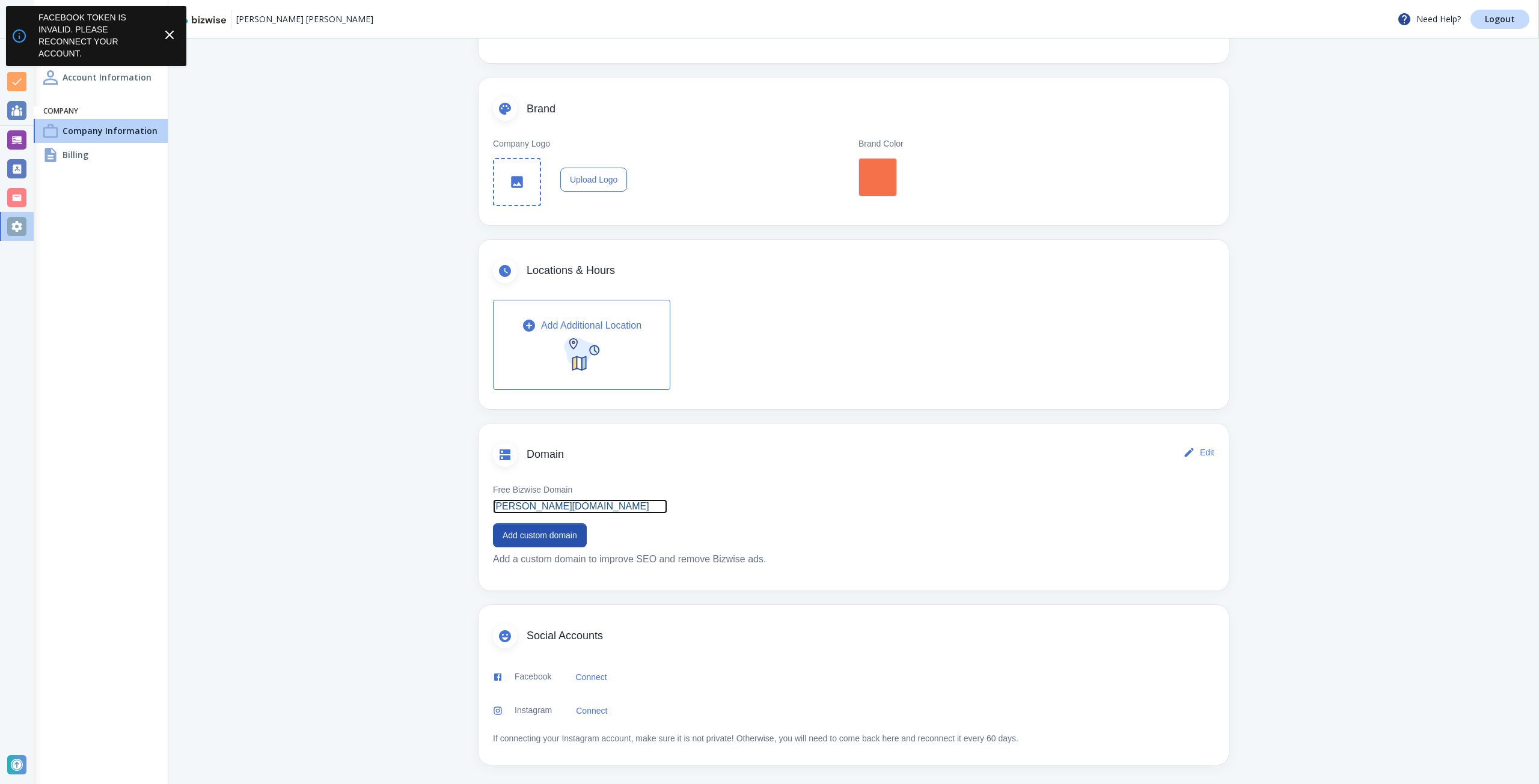
click at [583, 508] on p "evelyn-chang.bizwise.com" at bounding box center [571, 506] width 156 height 14
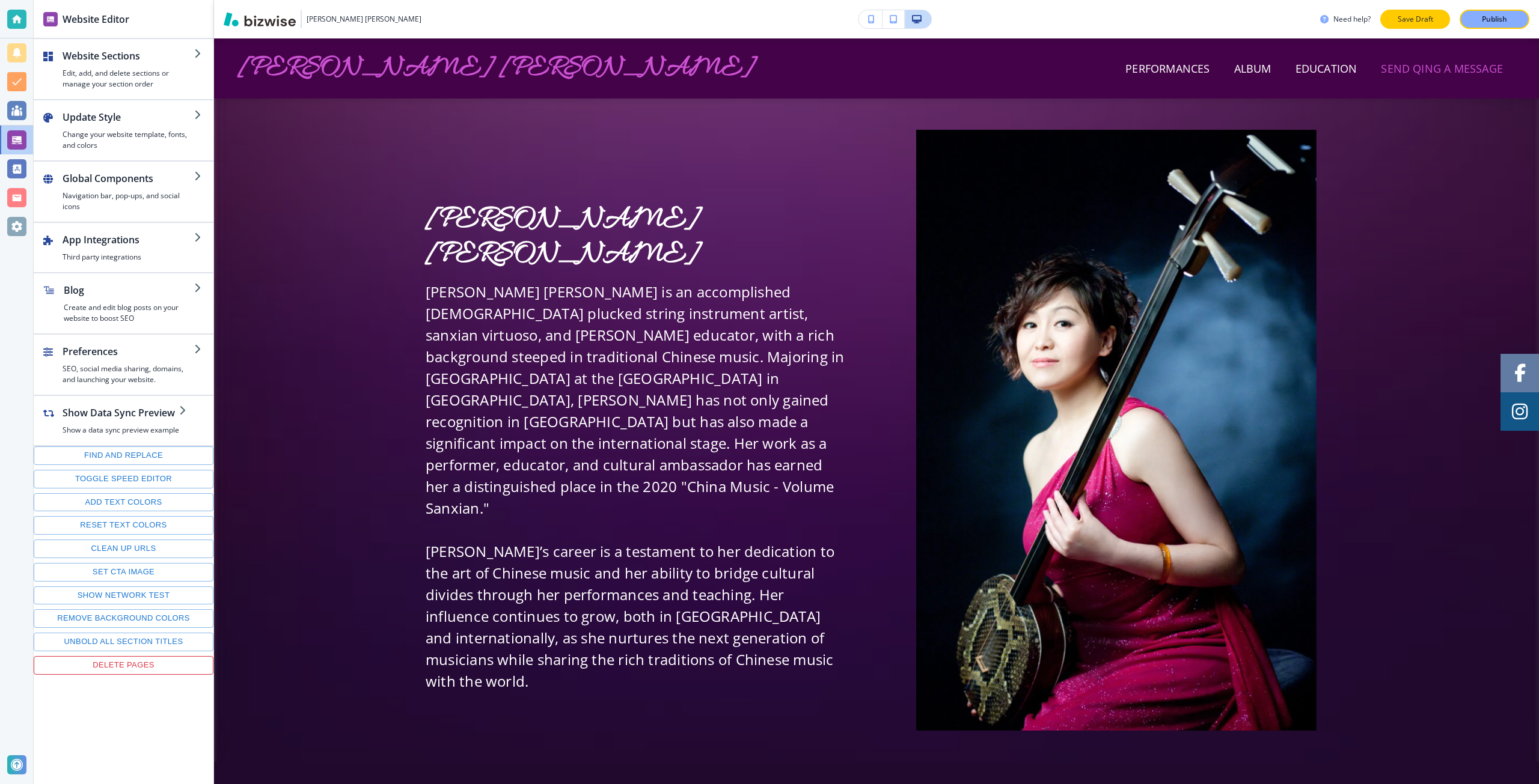
click at [1407, 26] on button "Save Draft" at bounding box center [1415, 19] width 70 height 19
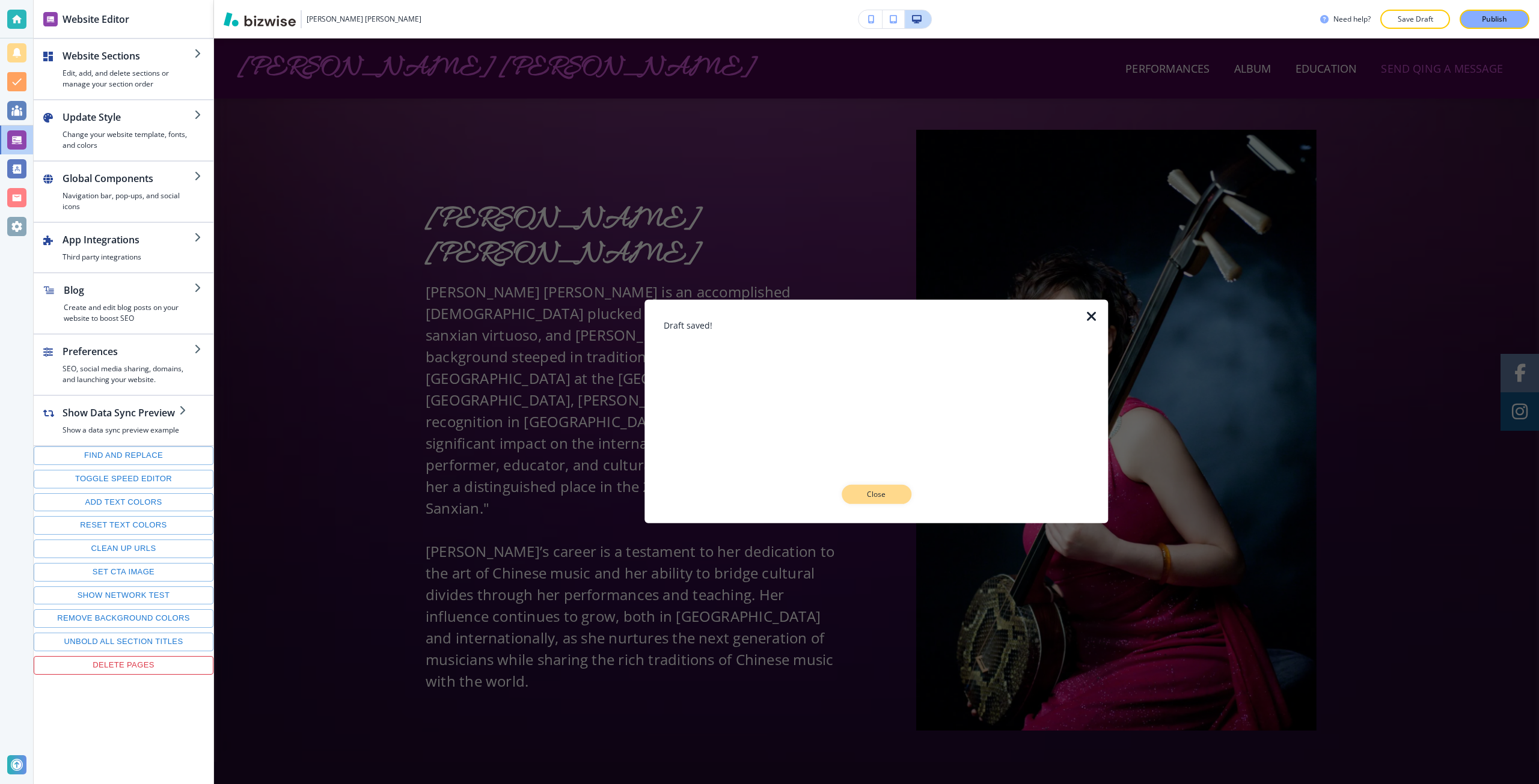
click at [873, 498] on p "Close" at bounding box center [876, 494] width 38 height 11
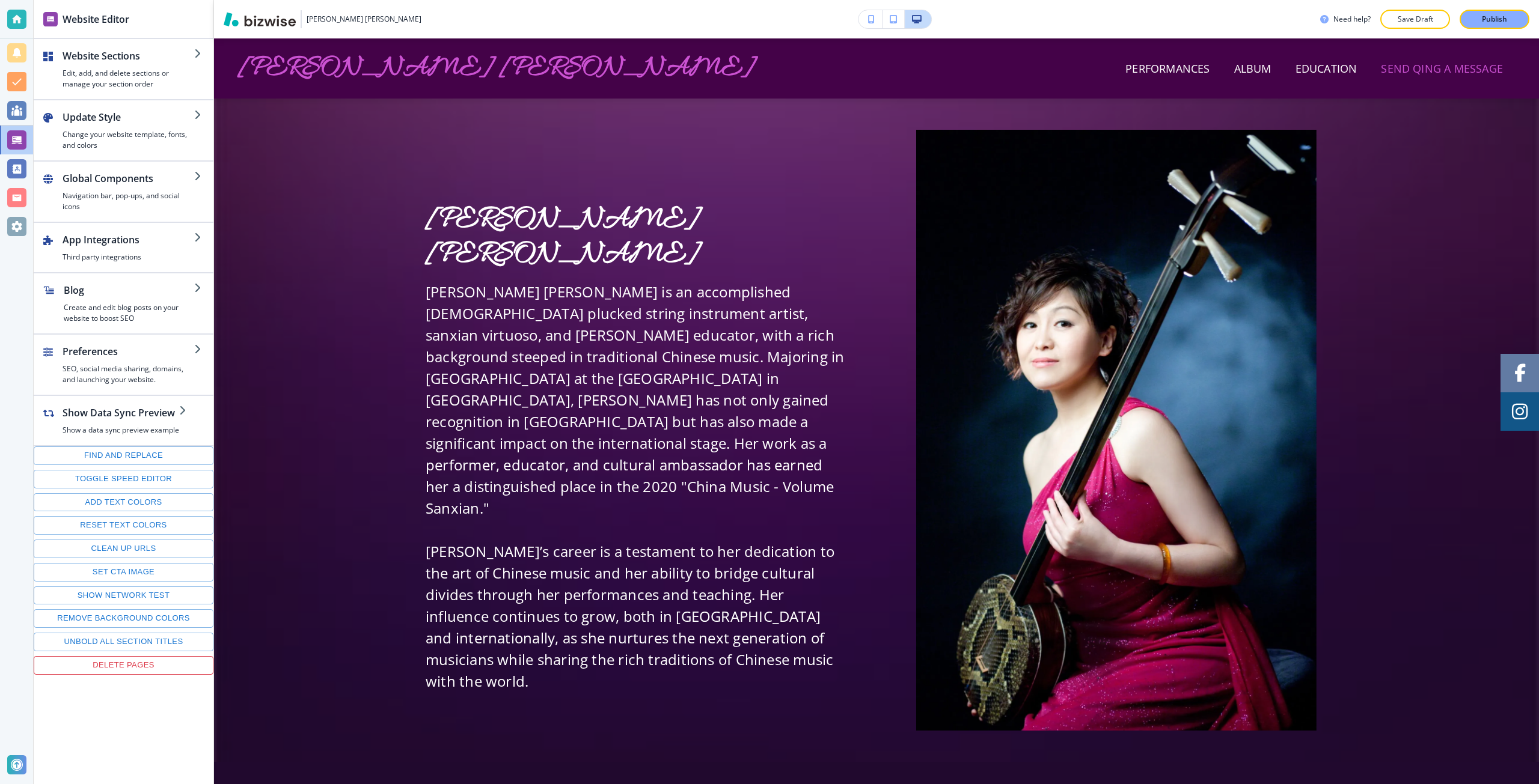
click at [14, 223] on div at bounding box center [16, 226] width 19 height 19
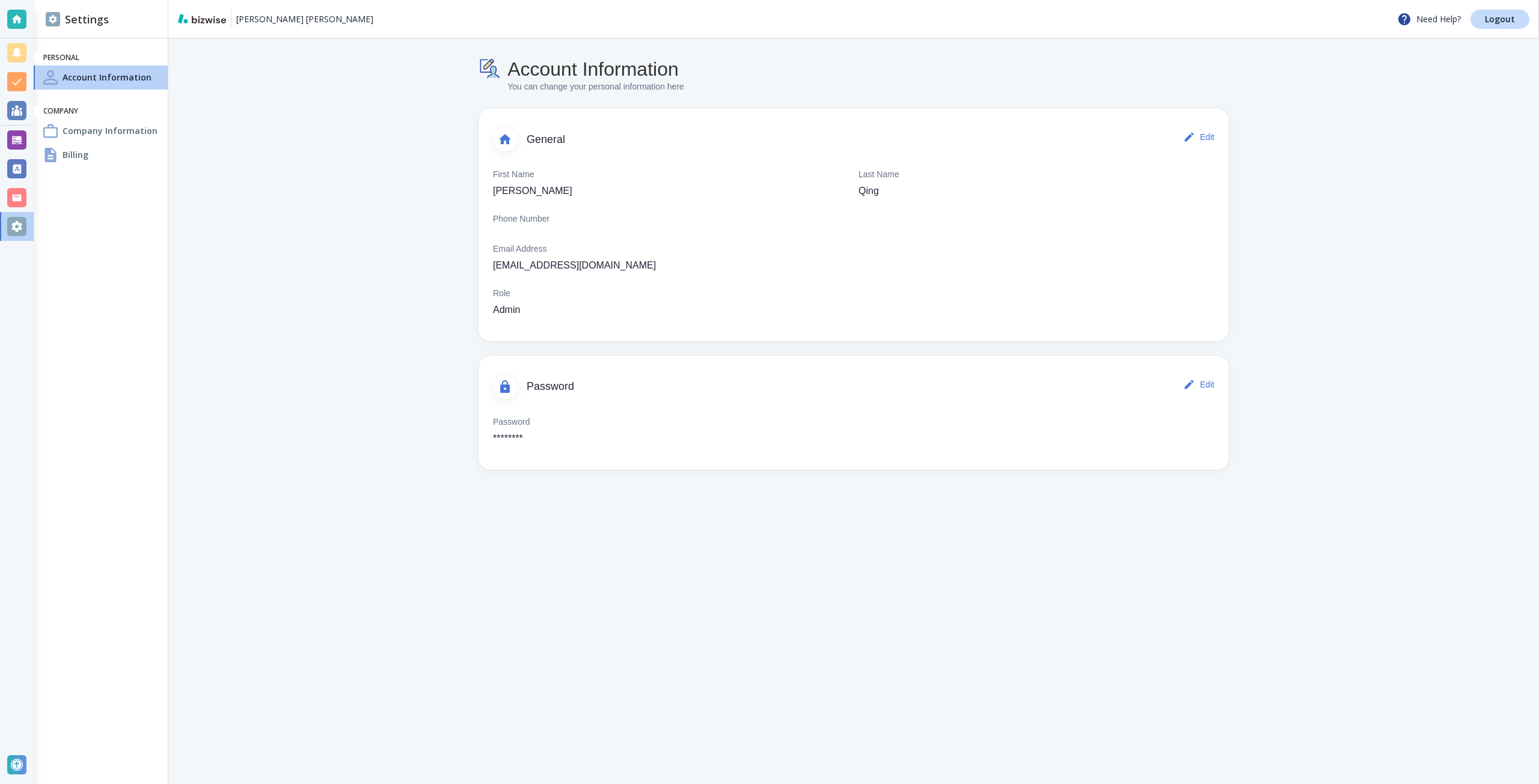
click at [1506, 30] on div "Evelyn Qing Chang Need Help? Logout" at bounding box center [853, 19] width 1370 height 38
click at [1506, 26] on link "Logout" at bounding box center [1500, 19] width 59 height 19
